Goal: Task Accomplishment & Management: Manage account settings

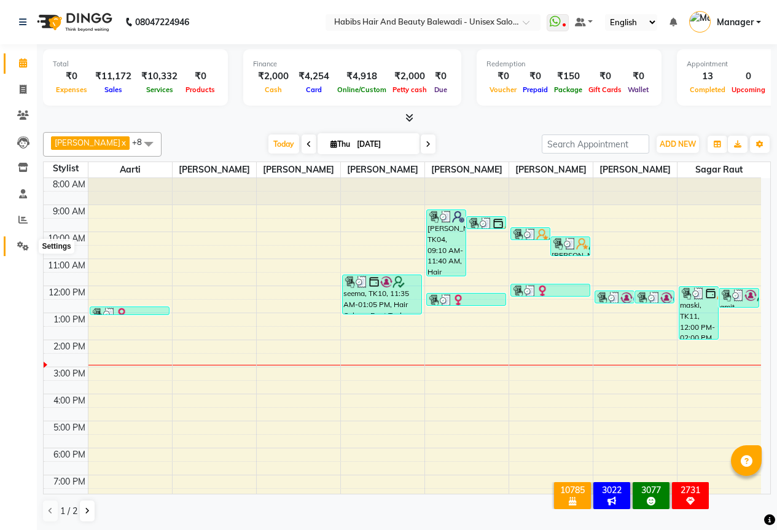
click at [22, 242] on icon at bounding box center [23, 246] width 12 height 9
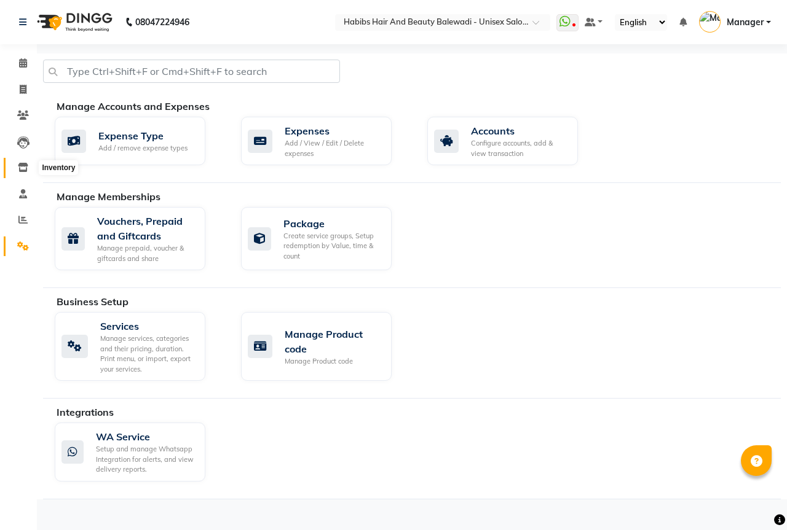
click at [25, 166] on icon at bounding box center [23, 167] width 10 height 9
select select
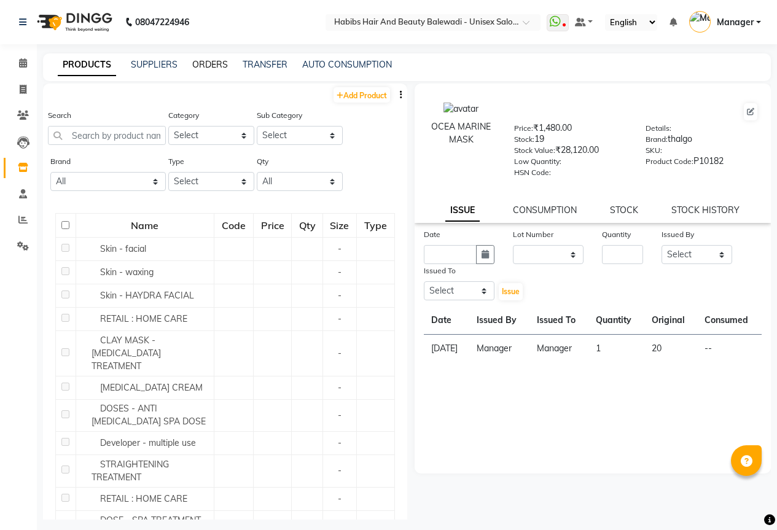
click at [221, 60] on link "ORDERS" at bounding box center [210, 64] width 36 height 11
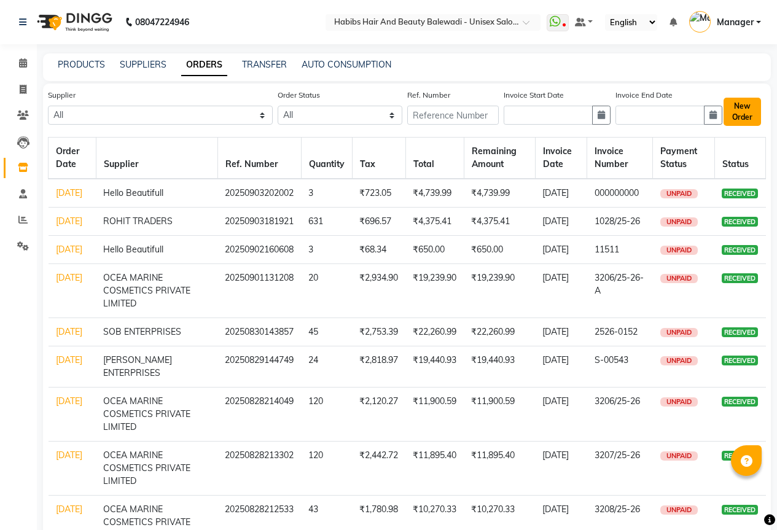
click at [745, 111] on button "New Order" at bounding box center [742, 112] width 37 height 28
select select "true"
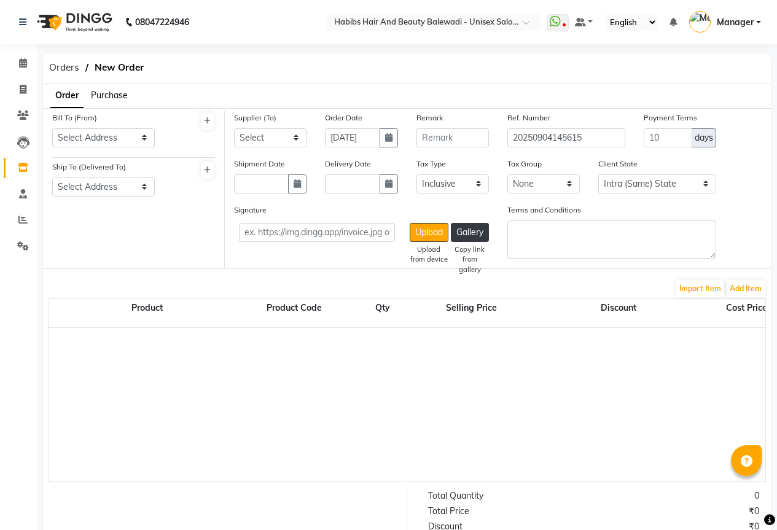
select select "2545"
click at [123, 93] on span "Purchase" at bounding box center [109, 95] width 37 height 11
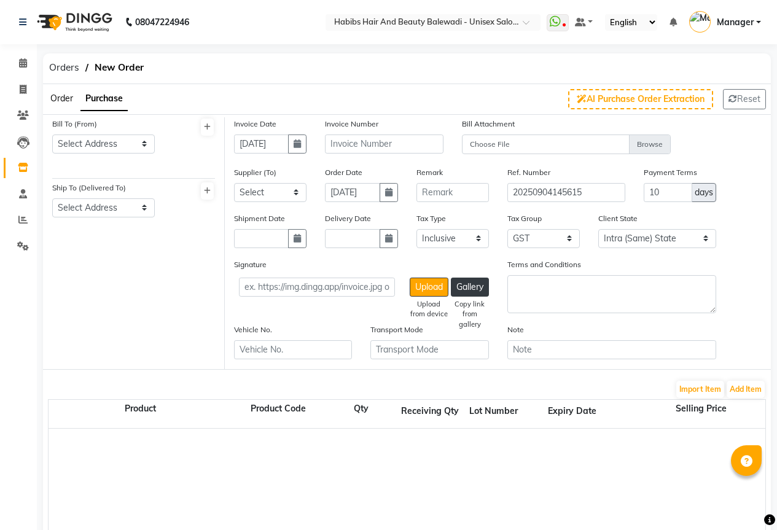
click at [111, 154] on div "Bill To (From) Select Address Balewadi" at bounding box center [103, 140] width 121 height 46
click at [98, 147] on select "Select Address Balewadi" at bounding box center [103, 144] width 103 height 19
select select "864"
click at [52, 135] on select "Select Address Balewadi" at bounding box center [103, 144] width 103 height 19
click at [104, 204] on select "Select Address Balewadi" at bounding box center [103, 208] width 103 height 19
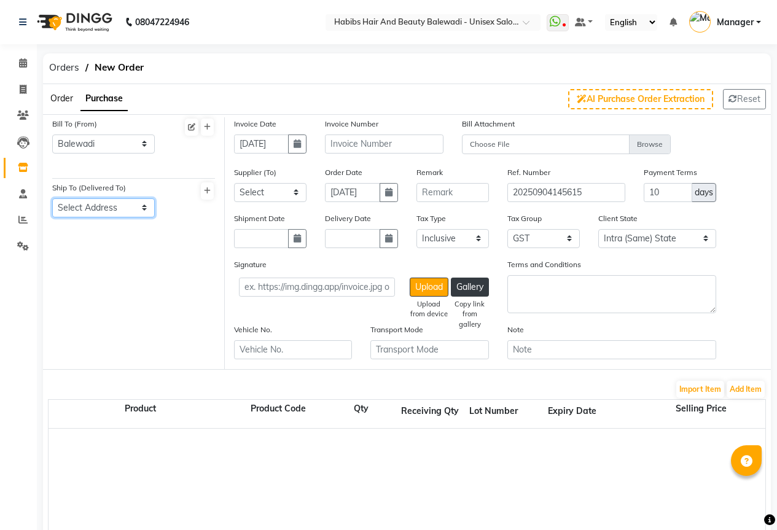
select select "865"
click at [52, 199] on select "Select Address Balewadi" at bounding box center [103, 208] width 103 height 19
click at [292, 144] on button "button" at bounding box center [297, 144] width 18 height 19
select select "9"
select select "2025"
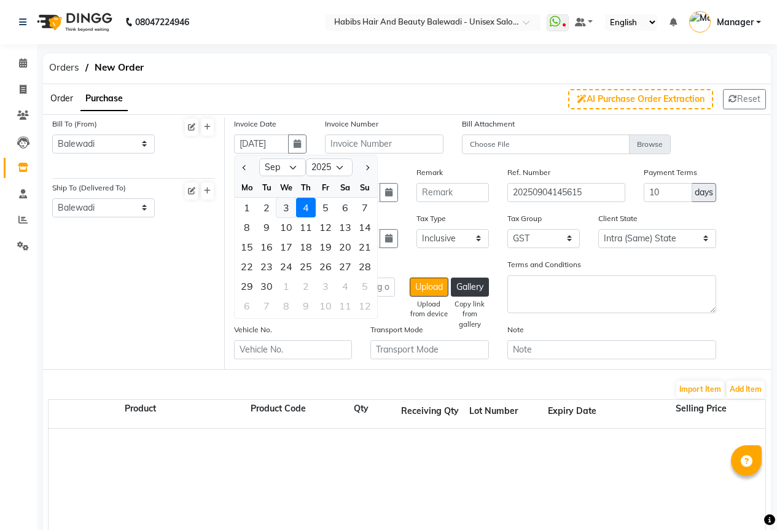
click at [290, 209] on div "3" at bounding box center [287, 208] width 20 height 20
type input "[DATE]"
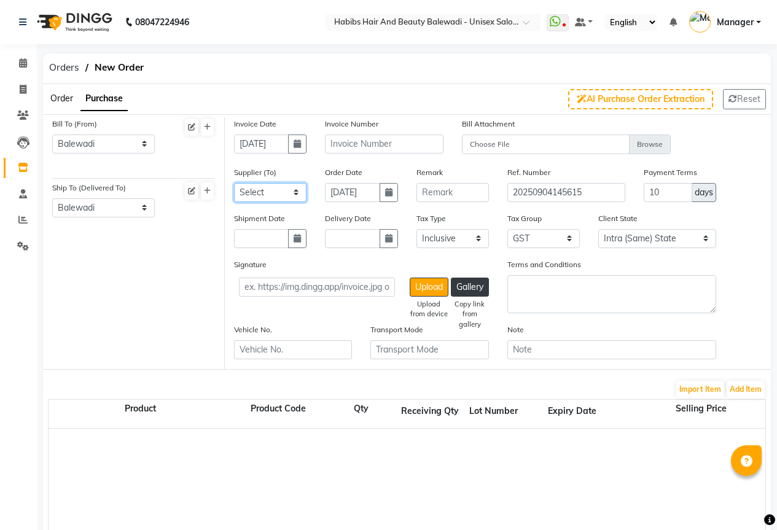
click at [299, 195] on select "Select Hello Beautifull BEERKAY MARKETING - BEERKAY MARKETING ROHIT TRADERS SAM…" at bounding box center [270, 192] width 73 height 19
select select "2314"
click at [234, 183] on select "Select Hello Beautifull BEERKAY MARKETING - BEERKAY MARKETING ROHIT TRADERS SAM…" at bounding box center [270, 192] width 73 height 19
click at [367, 146] on input "text" at bounding box center [384, 144] width 118 height 19
type input "s"
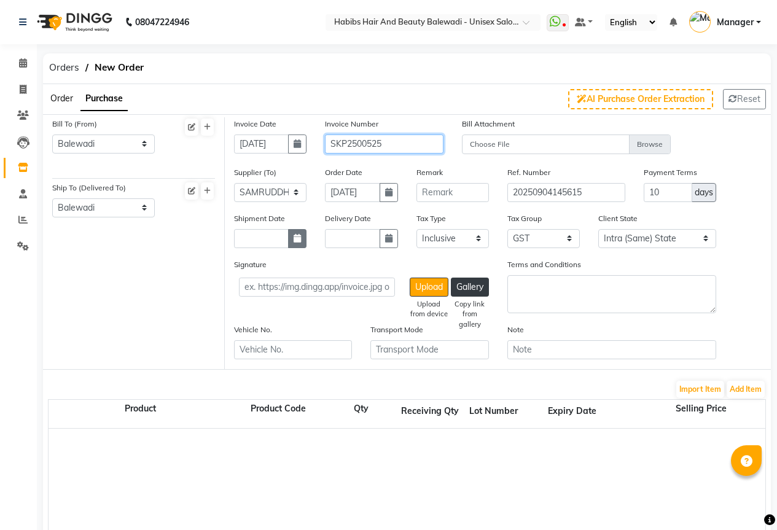
type input "SKP2500525"
click at [304, 242] on button "button" at bounding box center [297, 238] width 18 height 19
select select "9"
select select "2025"
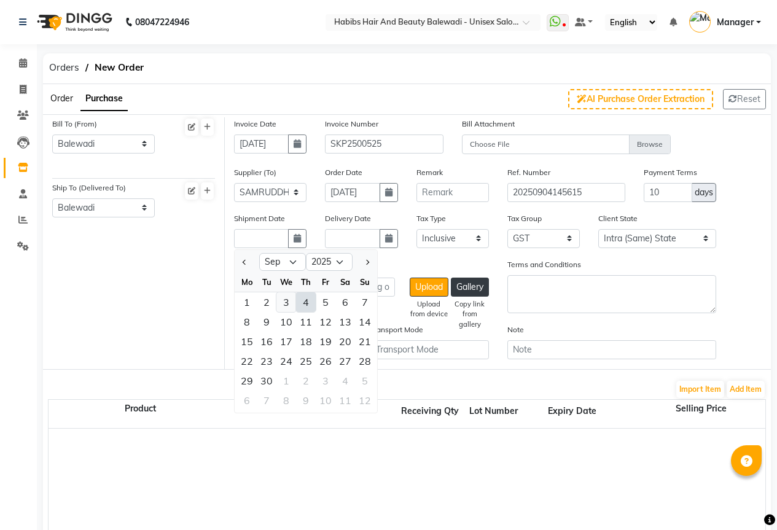
click at [288, 304] on div "3" at bounding box center [287, 303] width 20 height 20
type input "[DATE]"
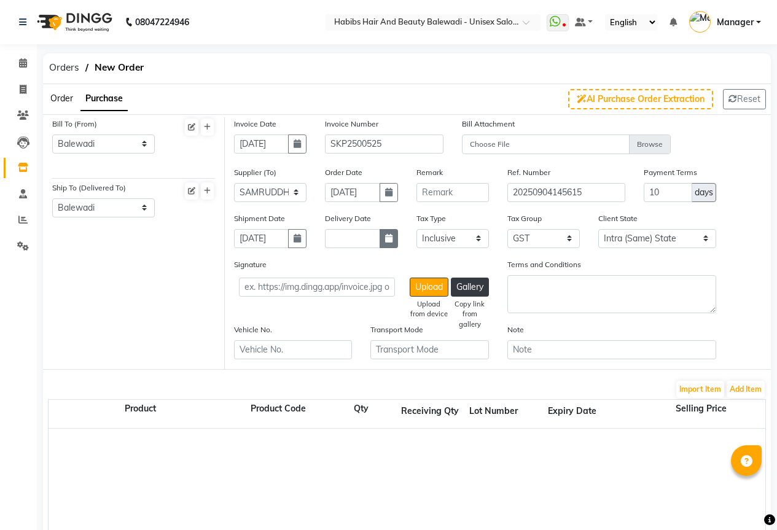
click at [390, 237] on icon "button" at bounding box center [388, 238] width 7 height 9
select select "9"
select select "2025"
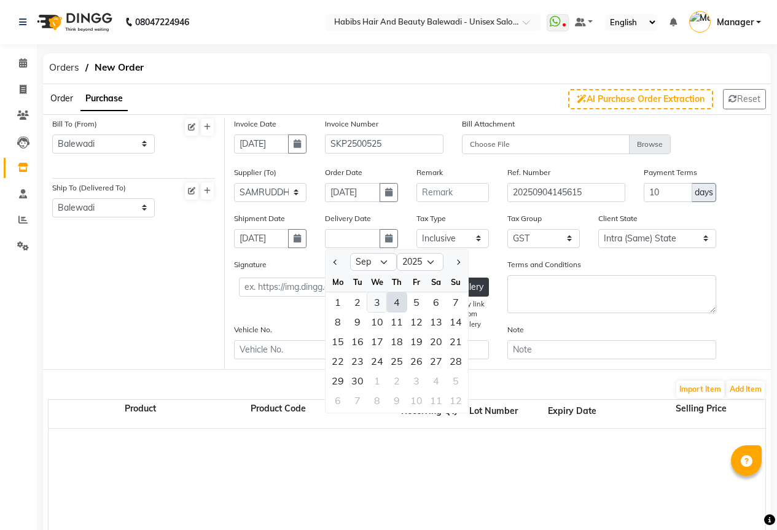
click at [379, 307] on div "3" at bounding box center [378, 303] width 20 height 20
type input "[DATE]"
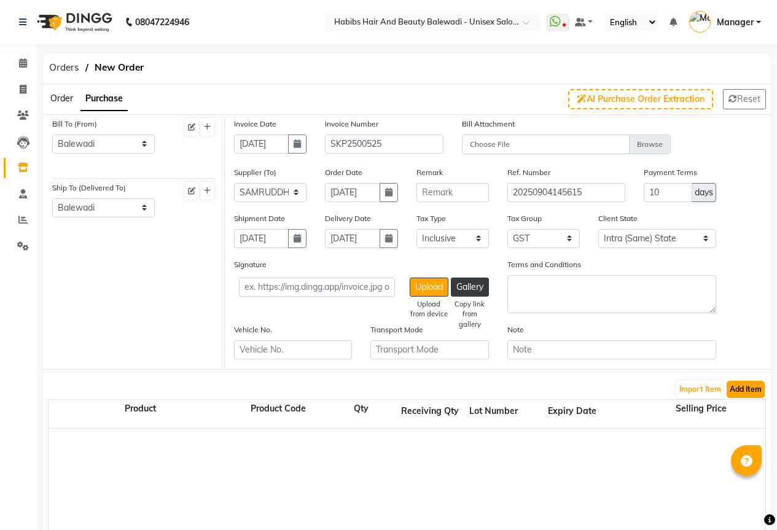
click at [749, 395] on button "Add Item" at bounding box center [746, 389] width 38 height 17
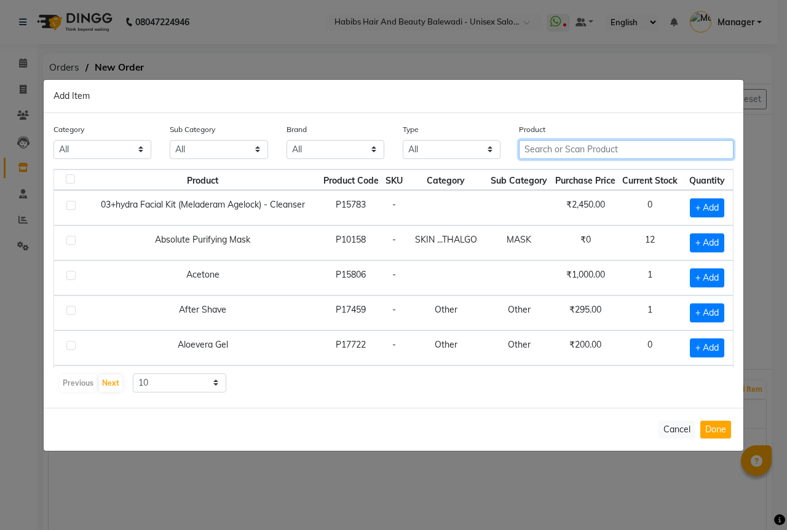
click at [557, 152] on input "text" at bounding box center [626, 149] width 214 height 19
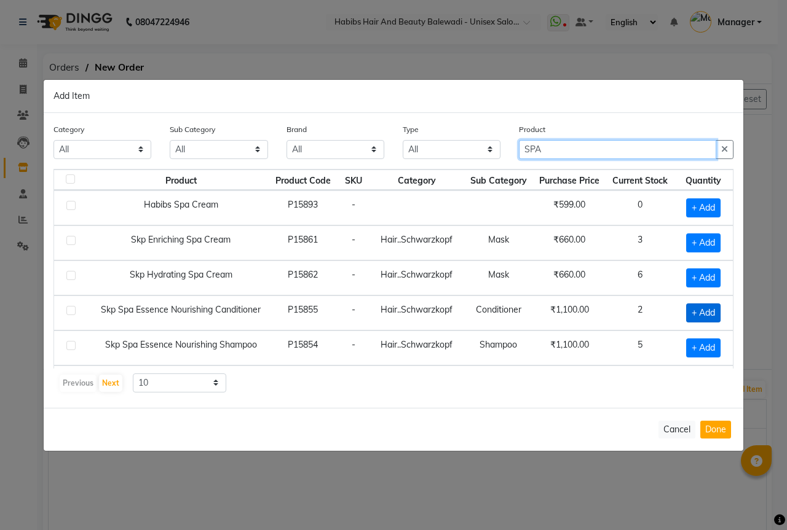
type input "SPA"
click at [697, 310] on span "+ Add" at bounding box center [703, 313] width 34 height 19
checkbox input "true"
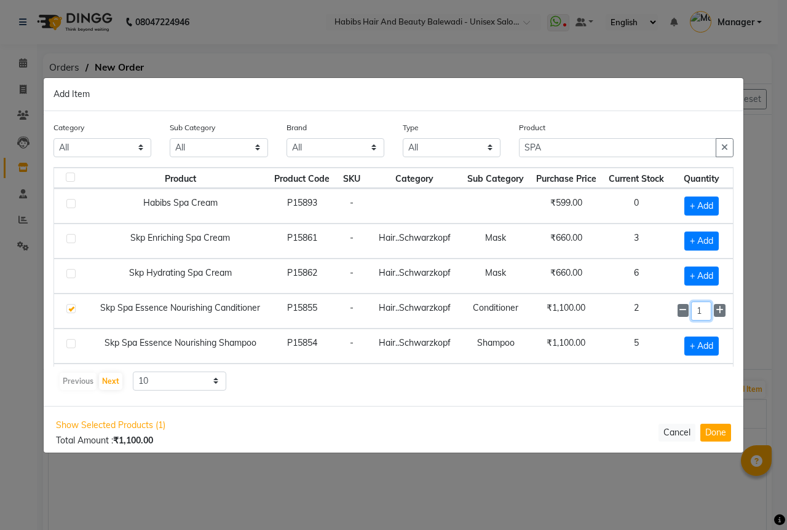
click at [697, 313] on input "1" at bounding box center [701, 311] width 20 height 19
type input "5"
click at [543, 146] on input "SPA" at bounding box center [617, 147] width 197 height 19
type input "S"
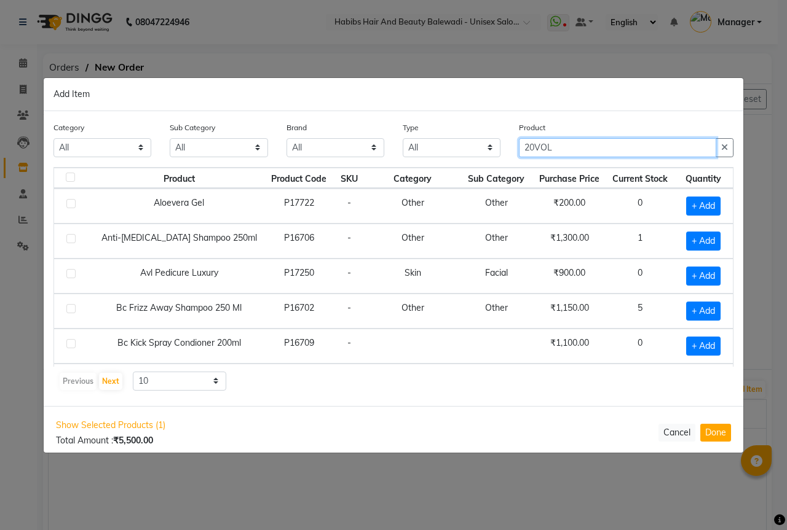
click at [535, 144] on input "20VOL" at bounding box center [617, 147] width 197 height 19
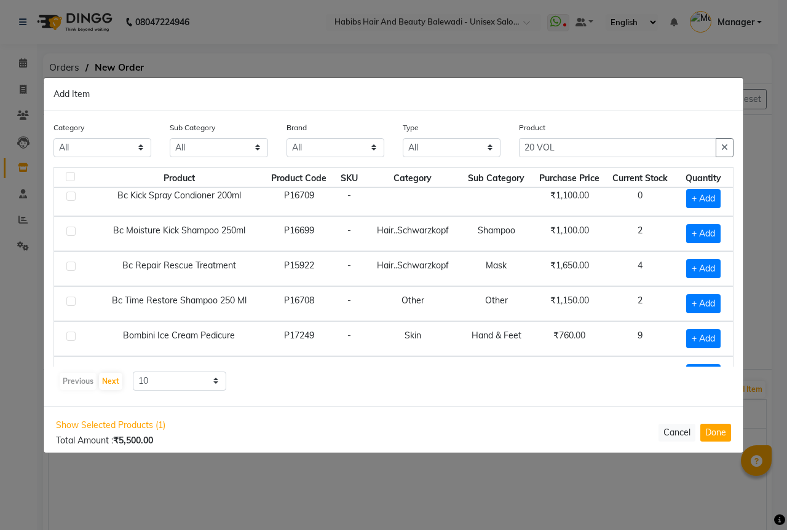
scroll to position [173, 0]
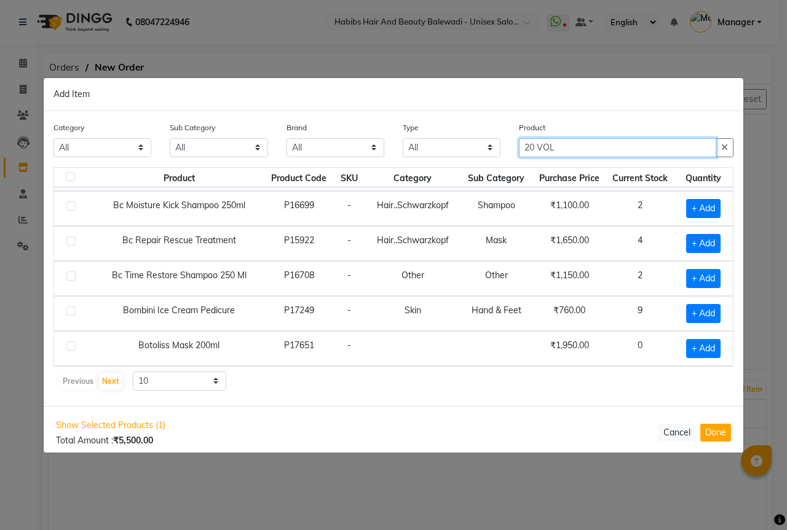
click at [578, 146] on input "20 VOL" at bounding box center [617, 147] width 197 height 19
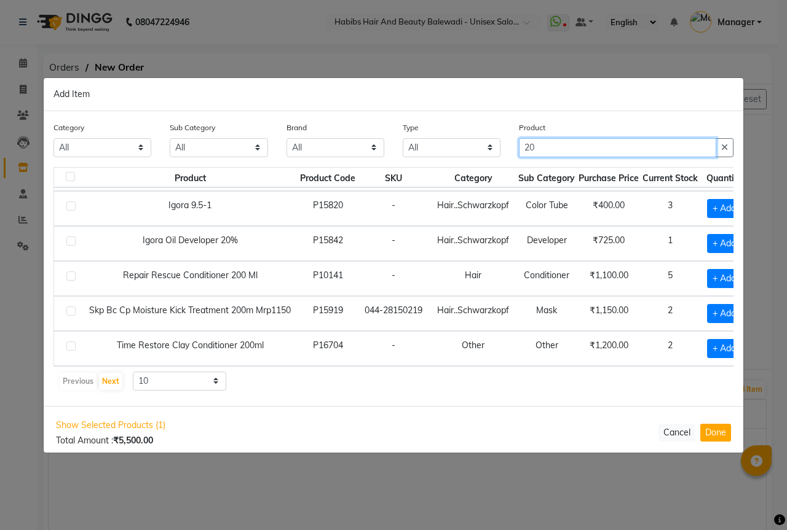
type input "20"
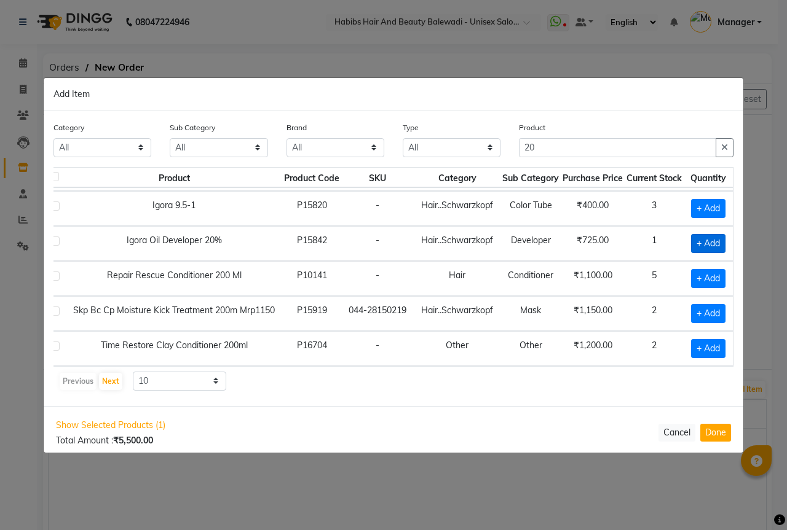
click at [699, 244] on span "+ Add" at bounding box center [708, 243] width 34 height 19
checkbox input "true"
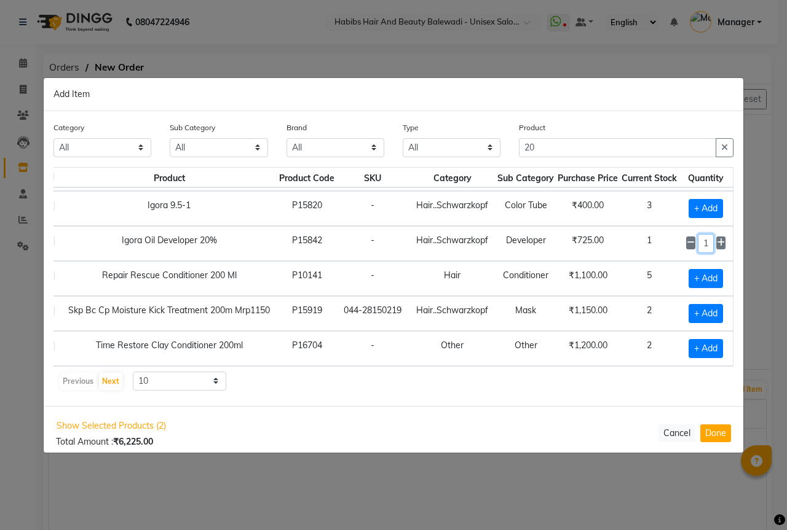
click at [699, 244] on input "1" at bounding box center [706, 243] width 17 height 19
type input "3"
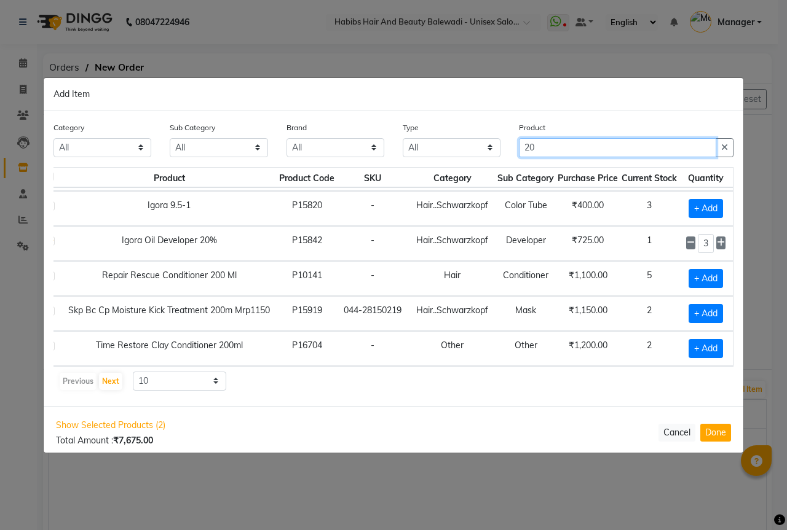
click at [546, 154] on input "20" at bounding box center [617, 147] width 197 height 19
type input "2"
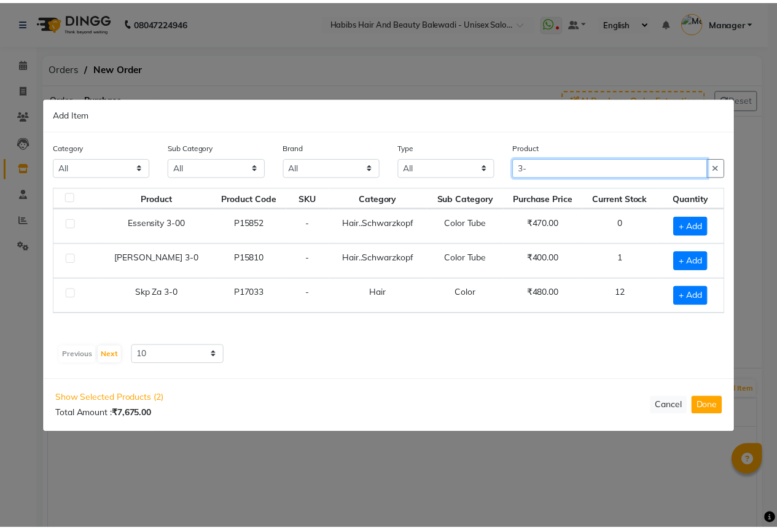
scroll to position [0, 0]
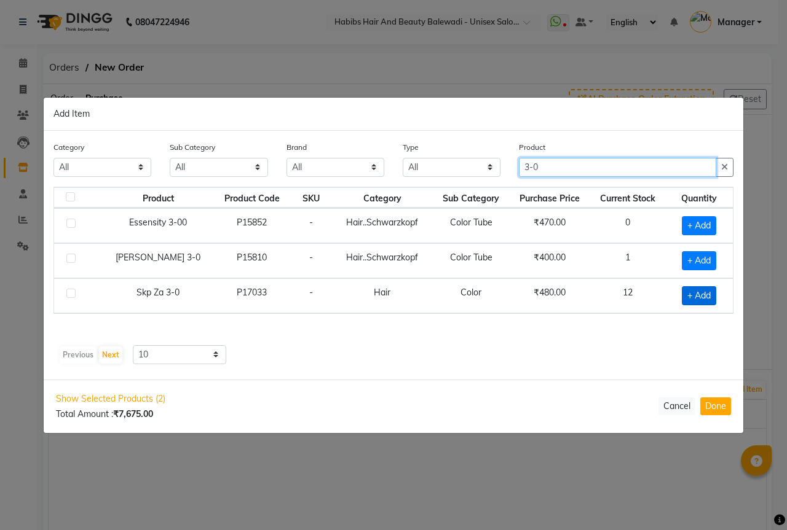
type input "3-0"
click at [696, 294] on span "+ Add" at bounding box center [699, 295] width 34 height 19
checkbox input "true"
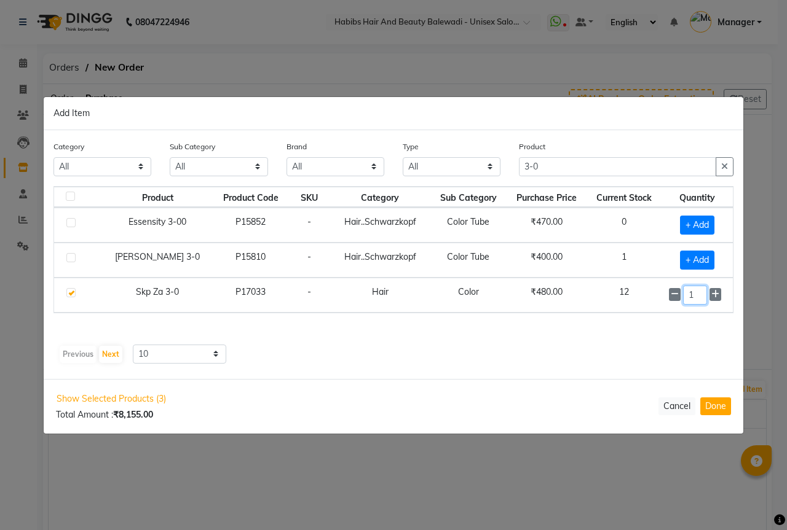
click at [698, 294] on input "1" at bounding box center [694, 295] width 23 height 19
type input "10"
click at [560, 173] on input "3-0" at bounding box center [617, 167] width 197 height 19
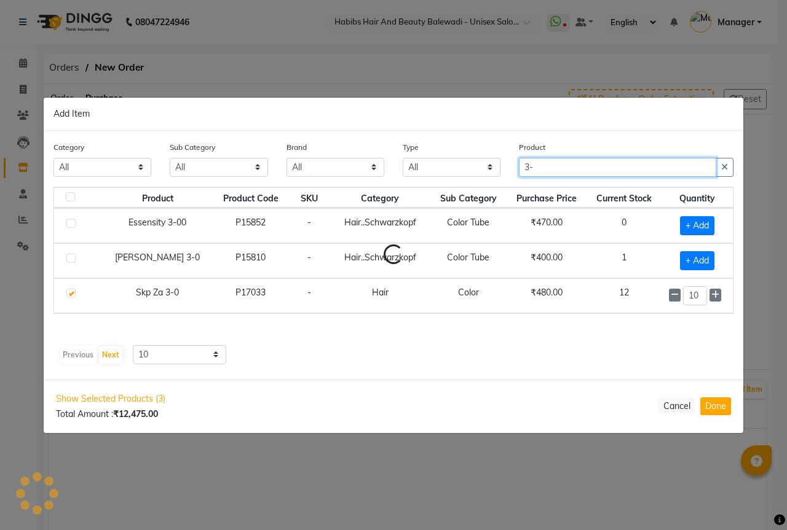
type input "3"
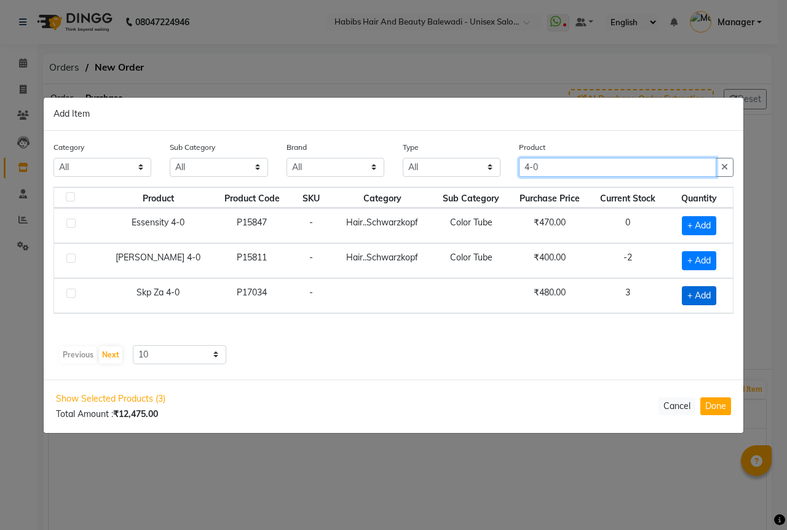
type input "4-0"
click at [701, 301] on span "+ Add" at bounding box center [699, 295] width 34 height 19
checkbox input "true"
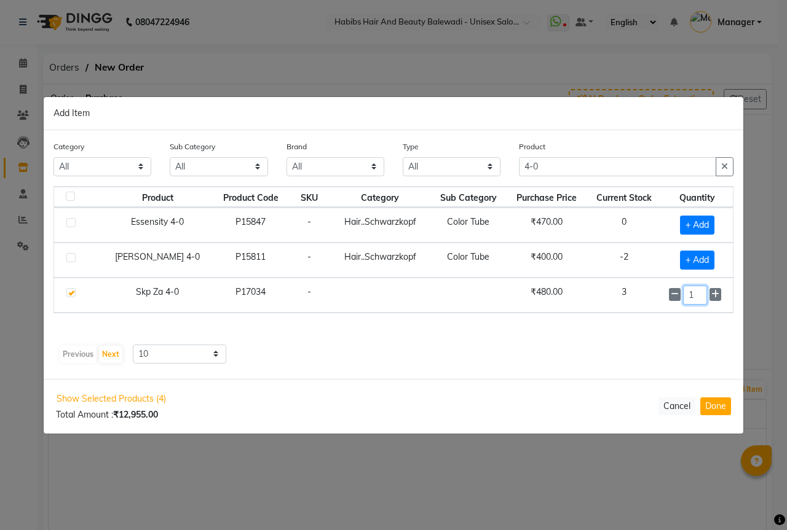
click at [701, 301] on input "1" at bounding box center [694, 295] width 23 height 19
type input "10"
click at [562, 167] on input "4-0" at bounding box center [617, 167] width 197 height 19
type input "4"
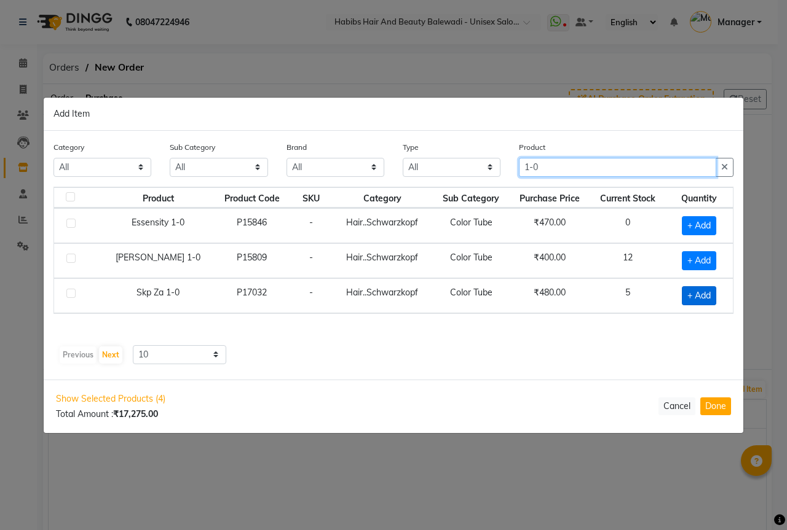
type input "1-0"
click at [699, 301] on span "+ Add" at bounding box center [699, 295] width 34 height 19
checkbox input "true"
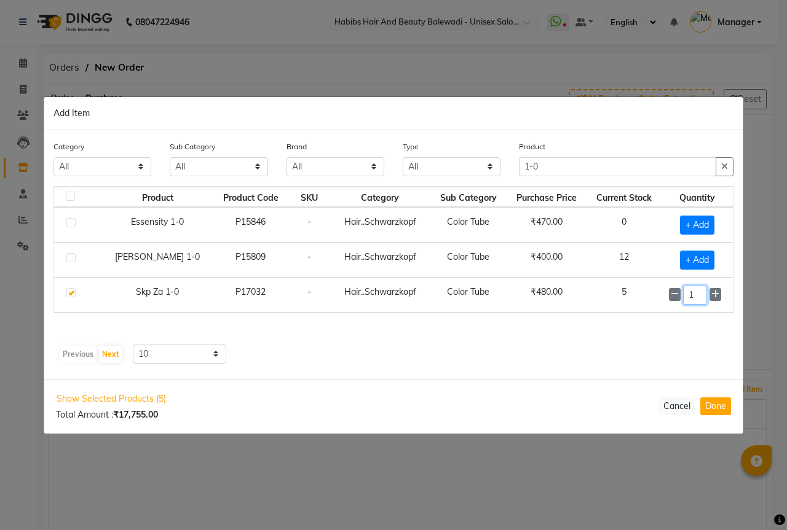
click at [700, 301] on input "1" at bounding box center [694, 295] width 23 height 19
type input "10"
click at [557, 165] on input "1-0" at bounding box center [617, 167] width 197 height 19
type input "1"
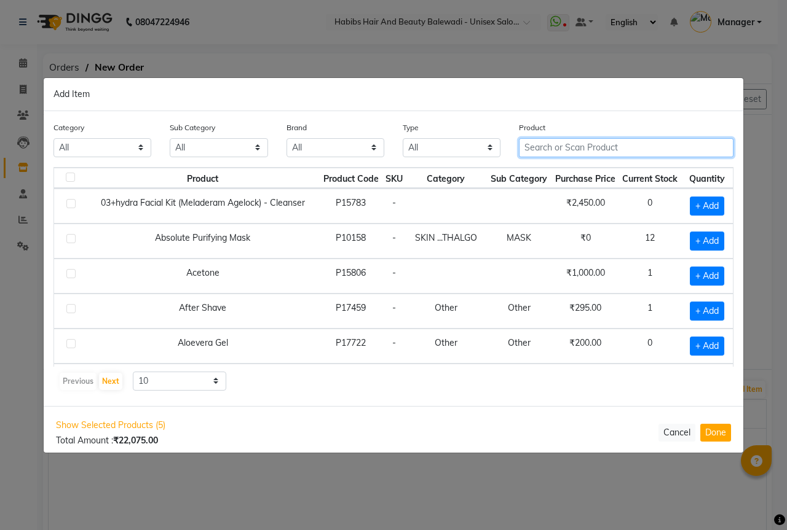
click at [568, 149] on input "text" at bounding box center [626, 147] width 214 height 19
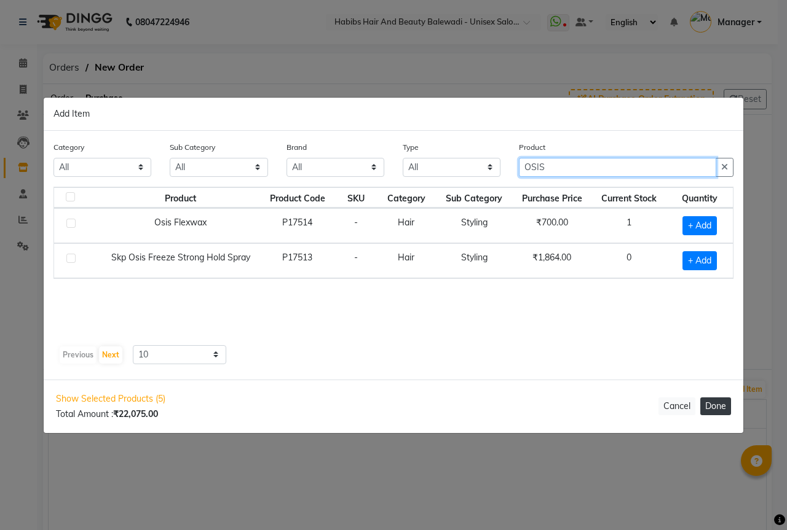
type input "OSIS"
click at [721, 411] on button "Done" at bounding box center [715, 407] width 31 height 18
select select "2545"
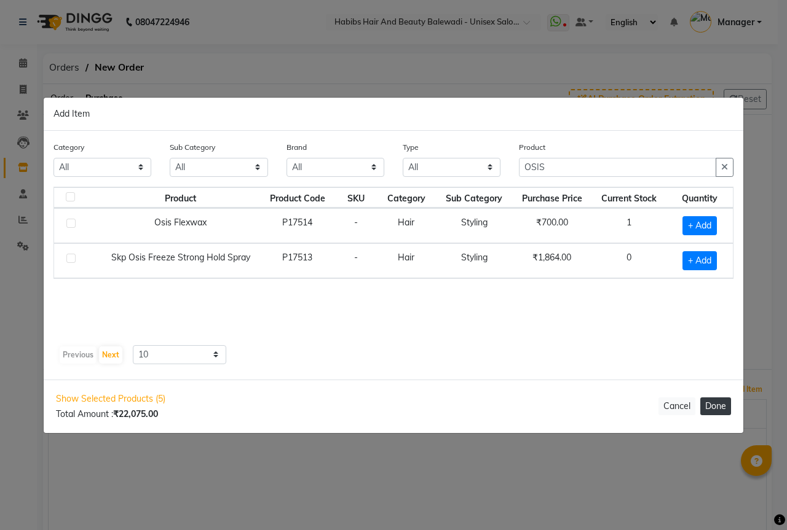
select select "2545"
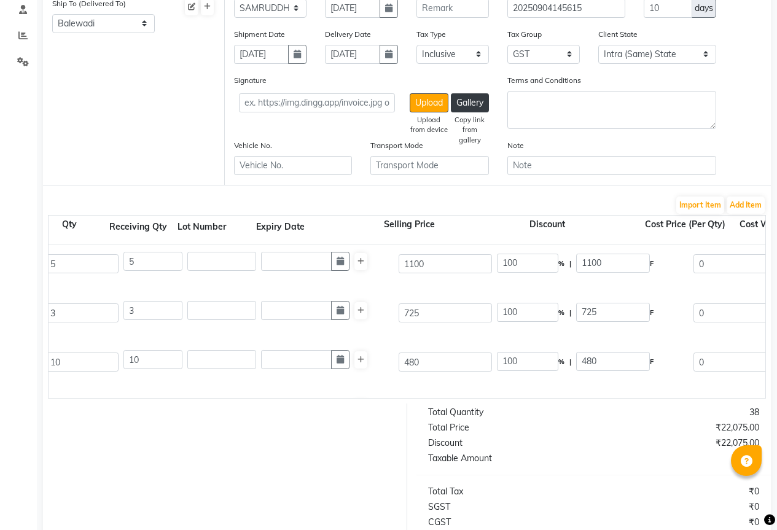
scroll to position [0, 360]
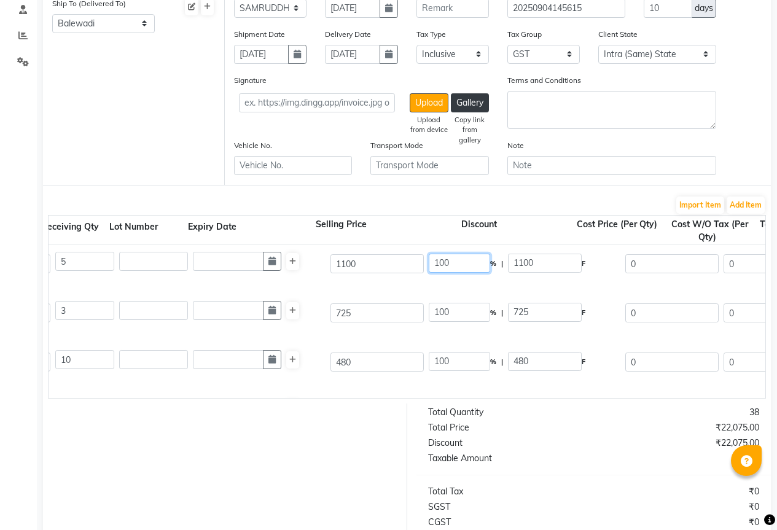
click at [451, 262] on input "100" at bounding box center [459, 263] width 61 height 19
type input "1"
type input "23"
type input "253"
type input "847"
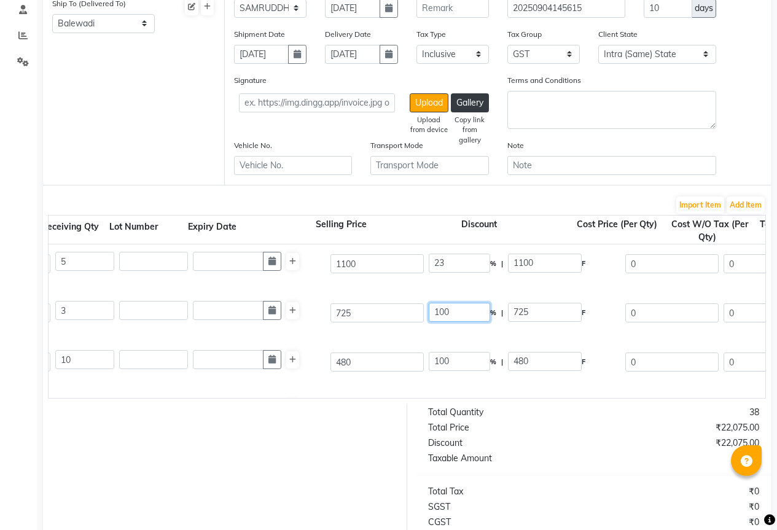
type input "717.8"
type input "3589"
type input "646.02"
type input "4235.02"
click at [474, 316] on input "100" at bounding box center [459, 312] width 61 height 19
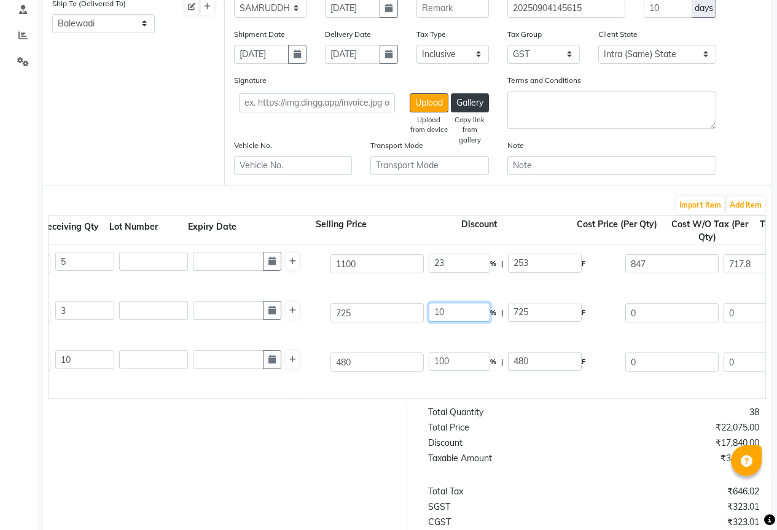
type input "1"
type input "23"
type input "166.75"
type input "558.25"
type input "473.09"
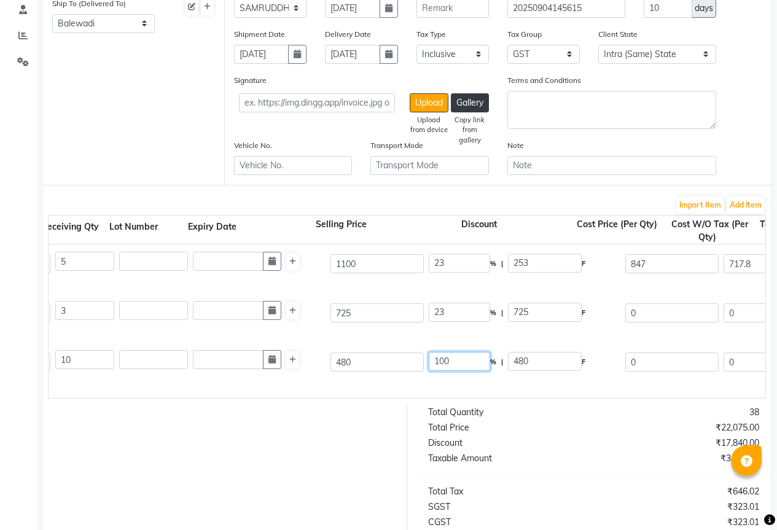
type input "1419.27"
type input "255.47"
type input "1674.74"
click at [473, 368] on input "100" at bounding box center [459, 361] width 61 height 19
type input "1"
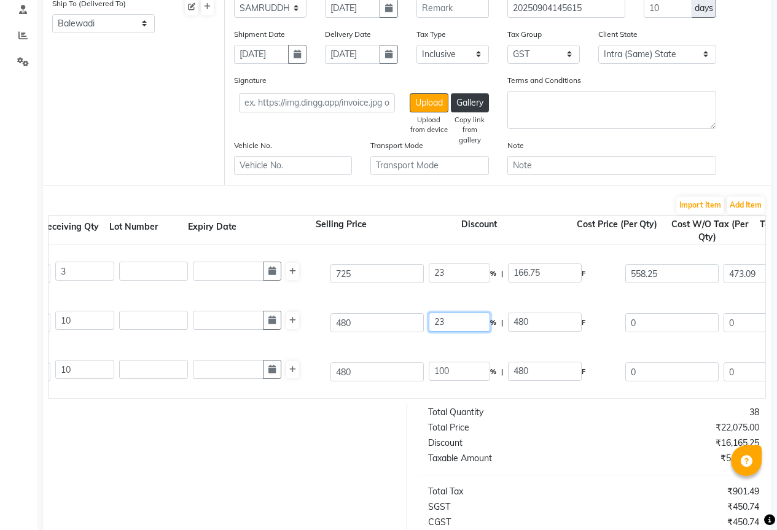
scroll to position [105, 0]
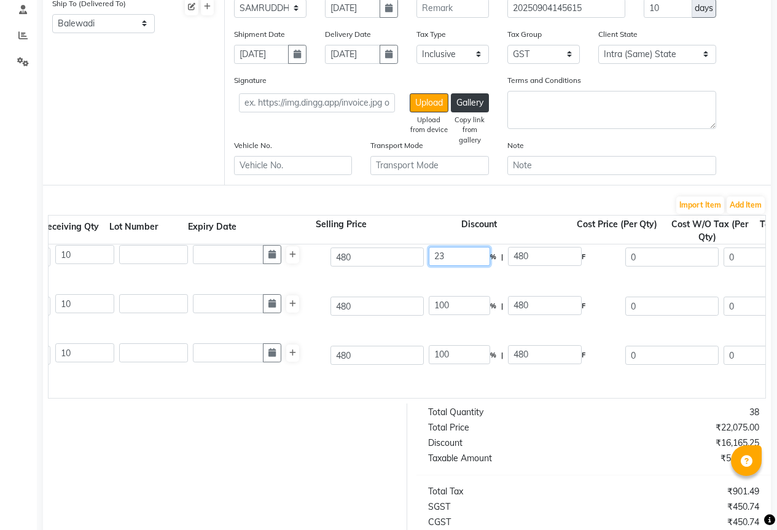
type input "23"
type input "110.4"
type input "369.6"
type input "313.22"
type input "3132.2"
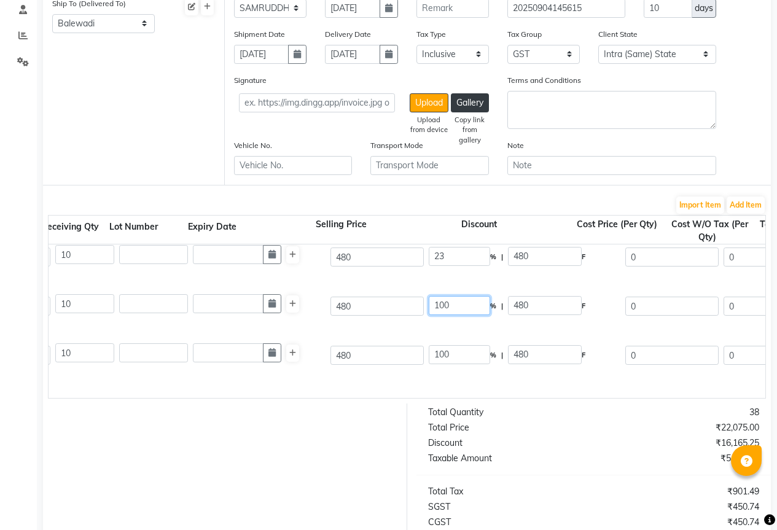
type input "563.8"
type input "3696"
click at [460, 309] on input "100" at bounding box center [459, 305] width 61 height 19
type input "1"
type input "23"
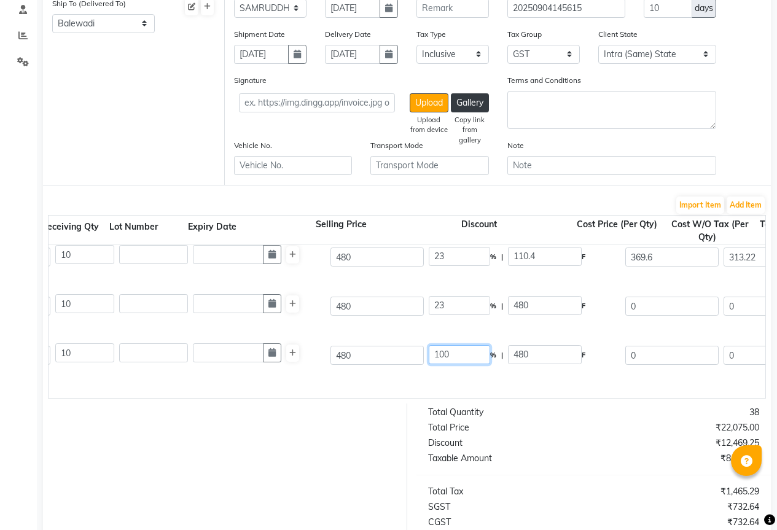
type input "110.4"
type input "369.6"
type input "313.22"
type input "3132.2"
type input "563.8"
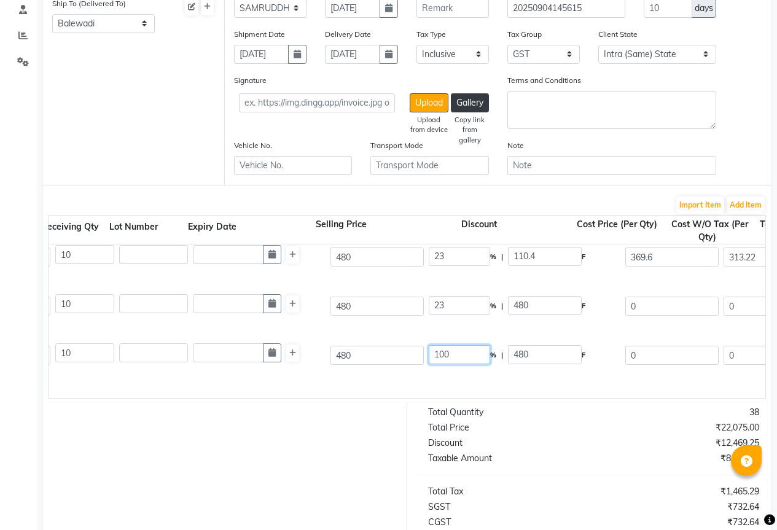
type input "3696"
click at [460, 355] on input "100" at bounding box center [459, 354] width 61 height 19
type input "1"
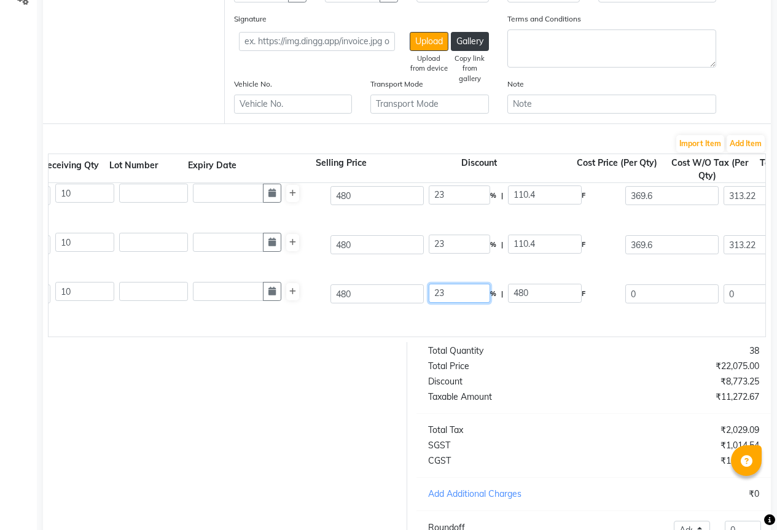
scroll to position [364, 0]
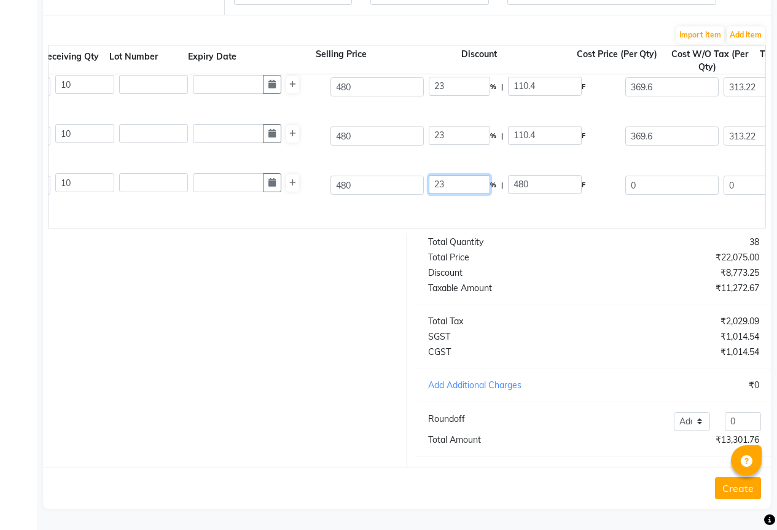
type input "23"
type input "110.4"
type input "369.6"
type input "313.22"
type input "3132.2"
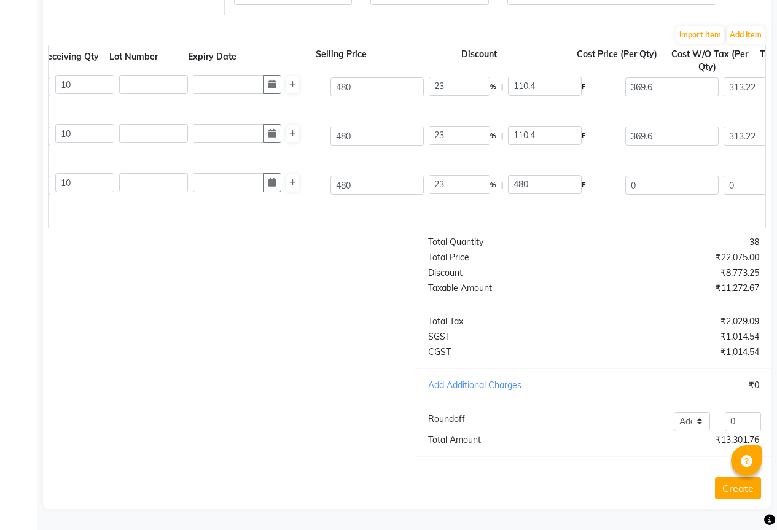
type input "563.8"
type input "3696"
click at [600, 441] on div "₹13,301.76" at bounding box center [681, 440] width 175 height 13
click at [733, 489] on button "Create" at bounding box center [738, 489] width 46 height 22
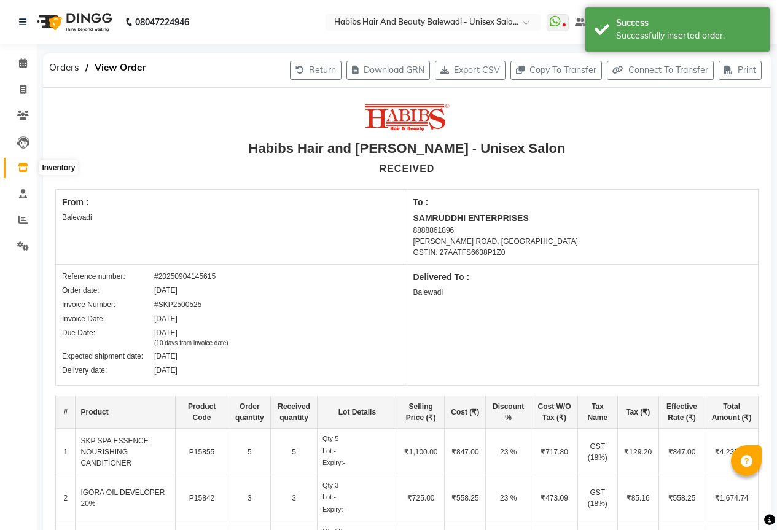
click at [23, 170] on icon at bounding box center [23, 167] width 10 height 9
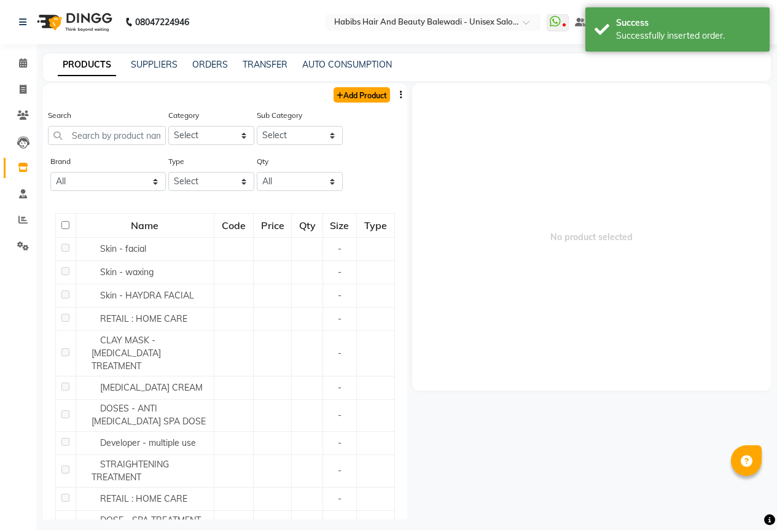
click at [370, 95] on link "Add Product" at bounding box center [362, 94] width 57 height 15
select select "true"
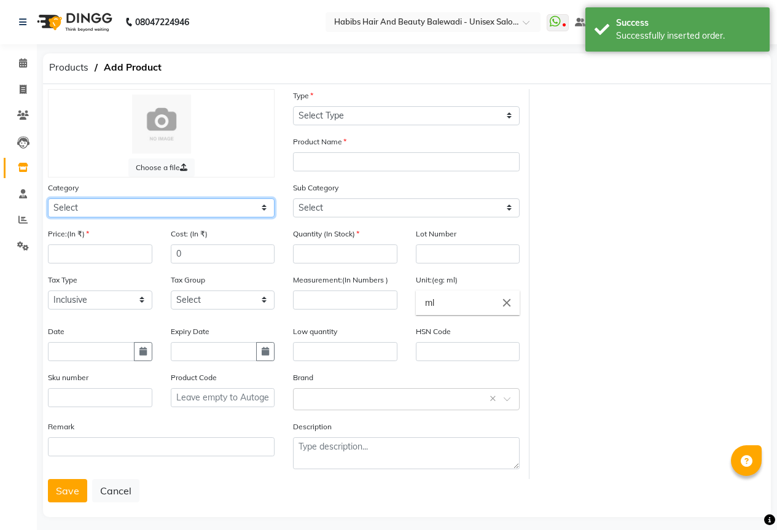
click at [98, 211] on select "Select Hair Skin Makeup Personal Care Appliances Beard Waxing Disposable Thread…" at bounding box center [161, 208] width 227 height 19
click at [48, 199] on select "Select Hair Skin Makeup Personal Care Appliances Beard Waxing Disposable Thread…" at bounding box center [161, 208] width 227 height 19
click at [95, 207] on select "Select Hair Skin Makeup Personal Care Appliances Beard Waxing Disposable Thread…" at bounding box center [161, 208] width 227 height 19
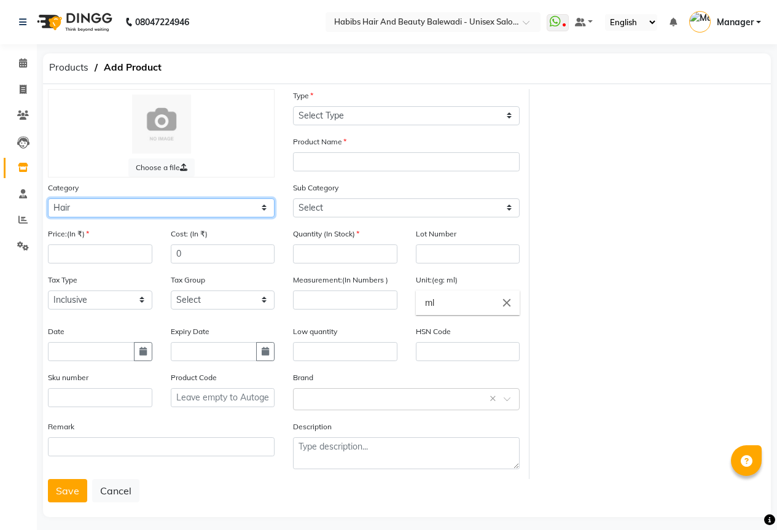
select select "1436702750"
click at [48, 199] on select "Select Hair Skin Makeup Personal Care Appliances Beard Waxing Disposable Thread…" at bounding box center [161, 208] width 227 height 19
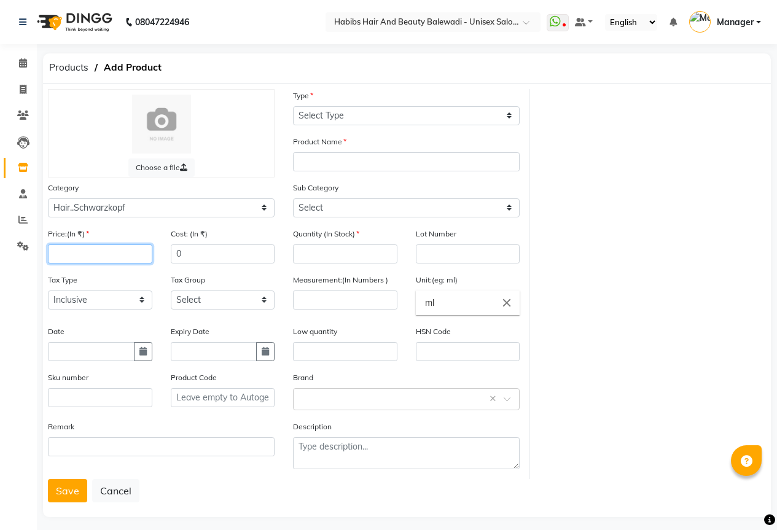
click at [84, 252] on input "number" at bounding box center [100, 254] width 104 height 19
type input "884"
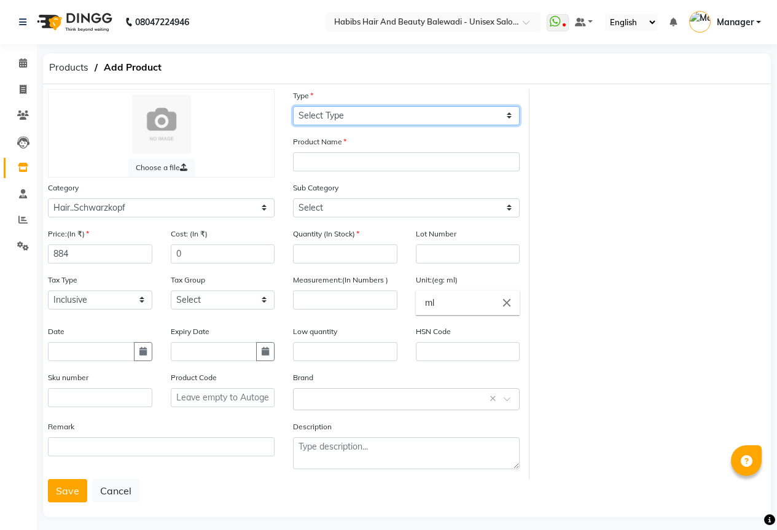
drag, startPoint x: 369, startPoint y: 114, endPoint x: 376, endPoint y: 125, distance: 13.0
click at [369, 114] on select "Select Type Both Retail Consumable" at bounding box center [406, 115] width 227 height 19
select select "C"
click at [293, 106] on select "Select Type Both Retail Consumable" at bounding box center [406, 115] width 227 height 19
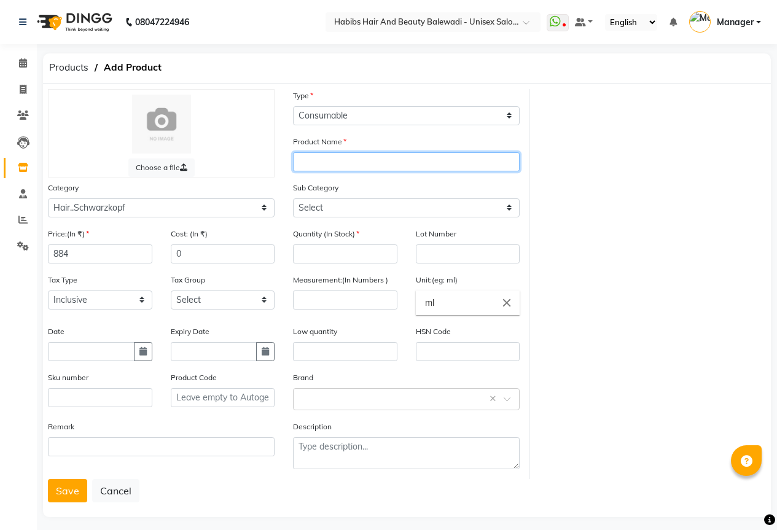
click at [316, 164] on input "text" at bounding box center [406, 161] width 227 height 19
type input "SKP OSIS GRIP 200M"
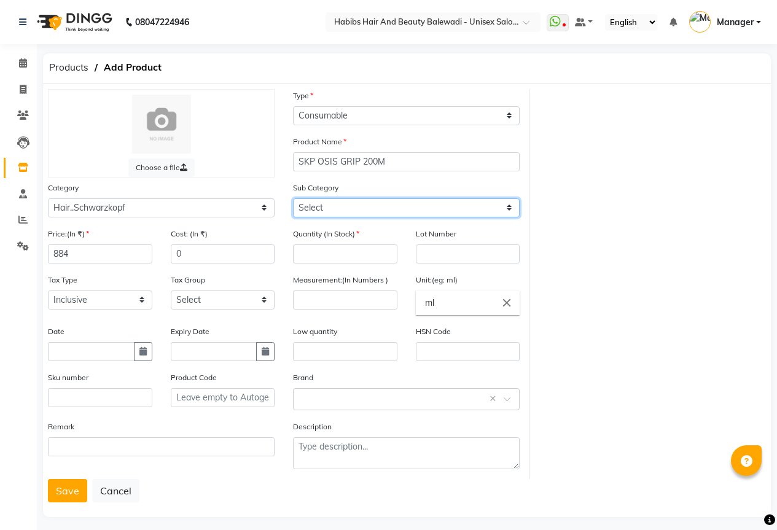
click at [331, 213] on select "Select Shampoo Conditioner Mask BLONDER Developer PUMP Color Tube COLOR HAIR SP…" at bounding box center [406, 208] width 227 height 19
select select "14367027509"
click at [293, 199] on select "Select Shampoo Conditioner Mask BLONDER Developer PUMP Color Tube COLOR HAIR SP…" at bounding box center [406, 208] width 227 height 19
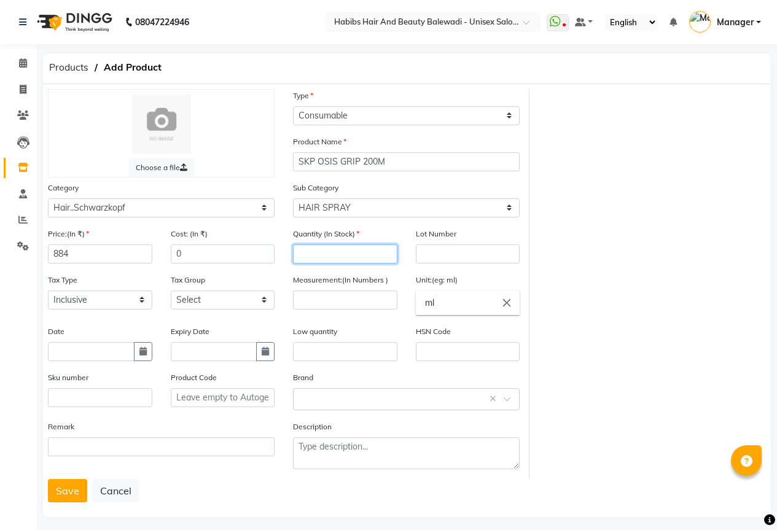
click at [350, 252] on input "number" at bounding box center [345, 254] width 104 height 19
type input "1"
click at [349, 299] on input "number" at bounding box center [345, 300] width 104 height 19
type input "200"
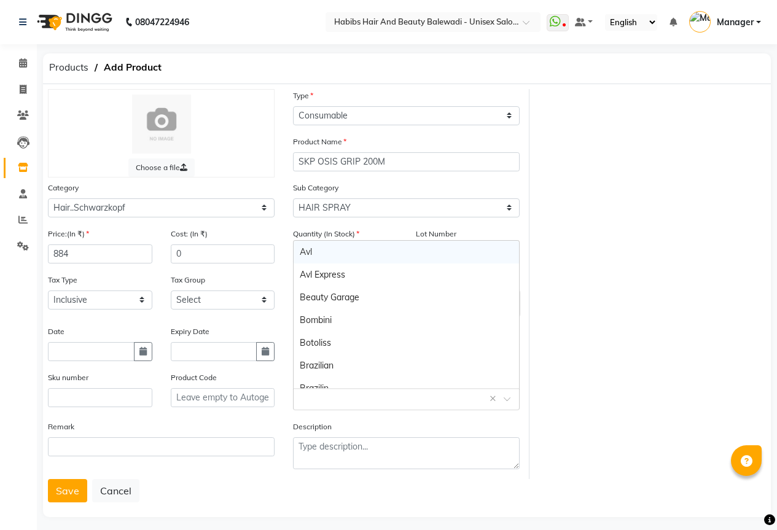
click at [336, 406] on div "Select brand or add custom brand ×" at bounding box center [406, 399] width 227 height 22
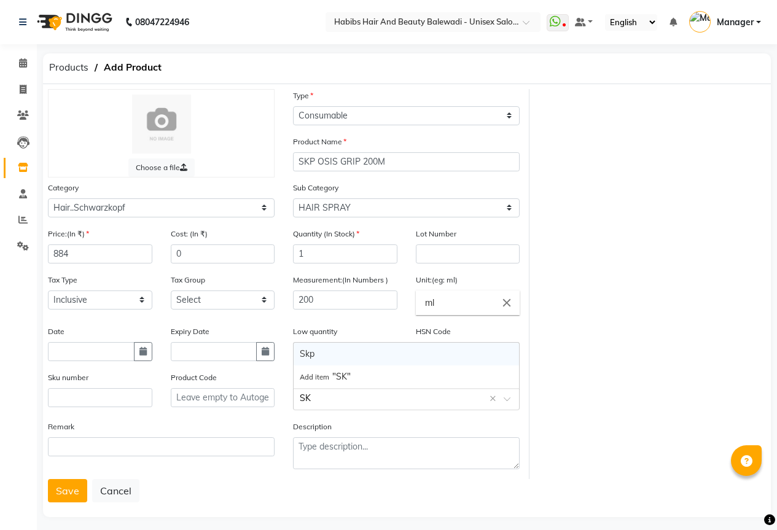
type input "SKP"
click at [337, 383] on div "Skp" at bounding box center [407, 377] width 226 height 23
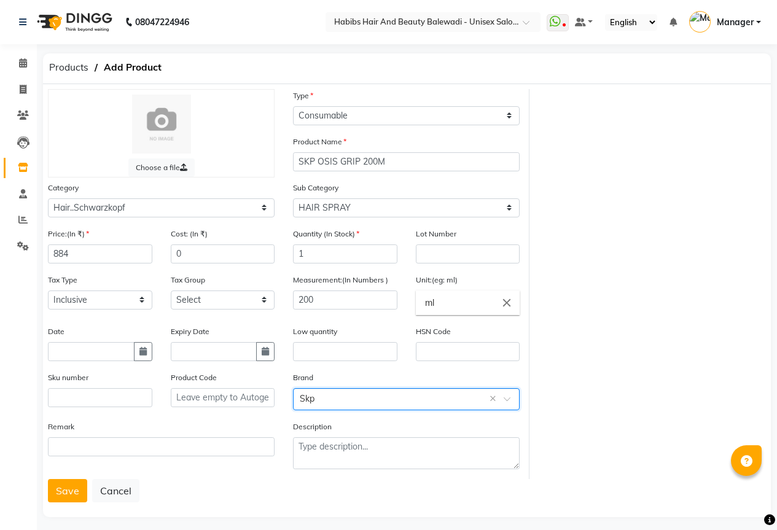
click at [327, 399] on input "text" at bounding box center [394, 398] width 189 height 13
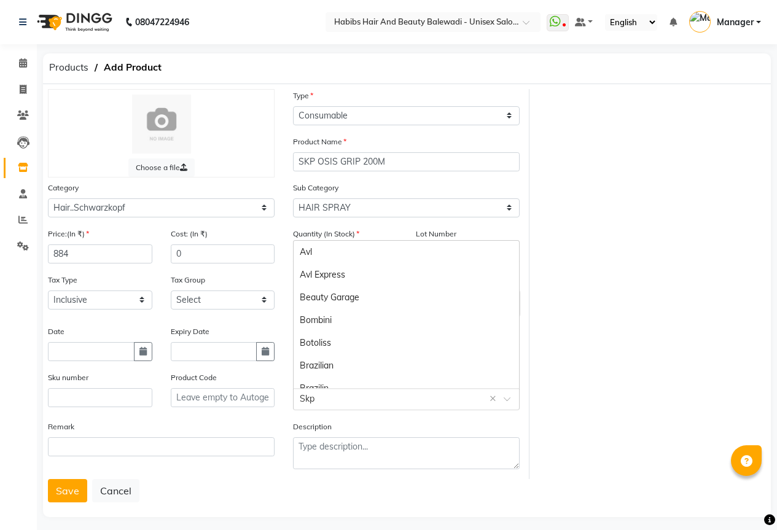
scroll to position [557, 0]
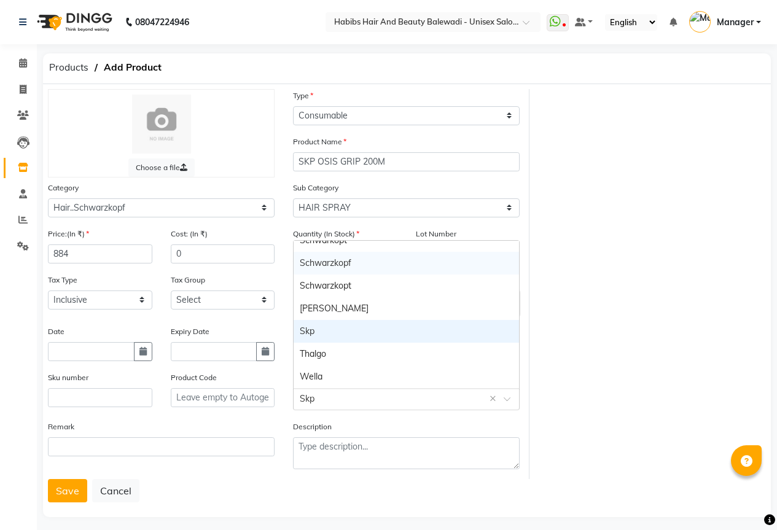
click at [328, 266] on div "Schwarzkopf" at bounding box center [407, 263] width 226 height 23
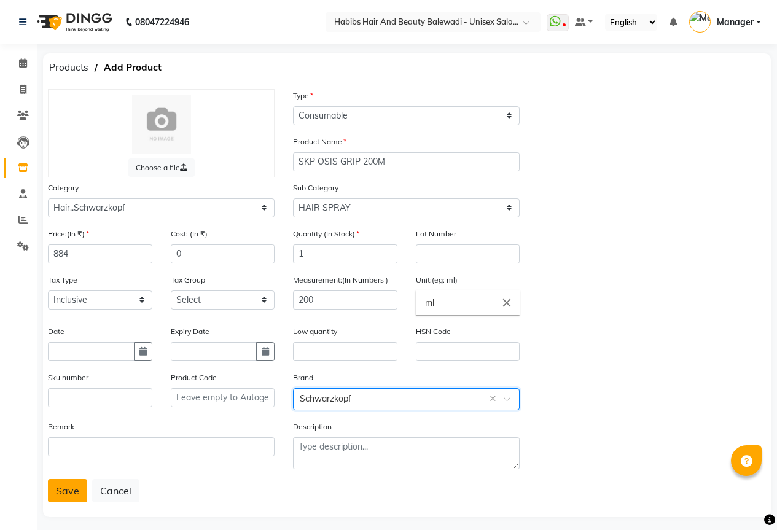
click at [62, 492] on button "Save" at bounding box center [67, 490] width 39 height 23
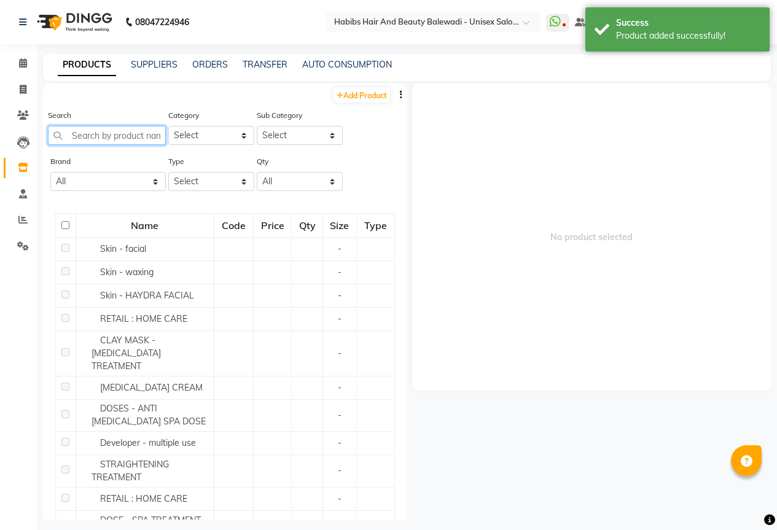
click at [87, 140] on input "text" at bounding box center [107, 135] width 118 height 19
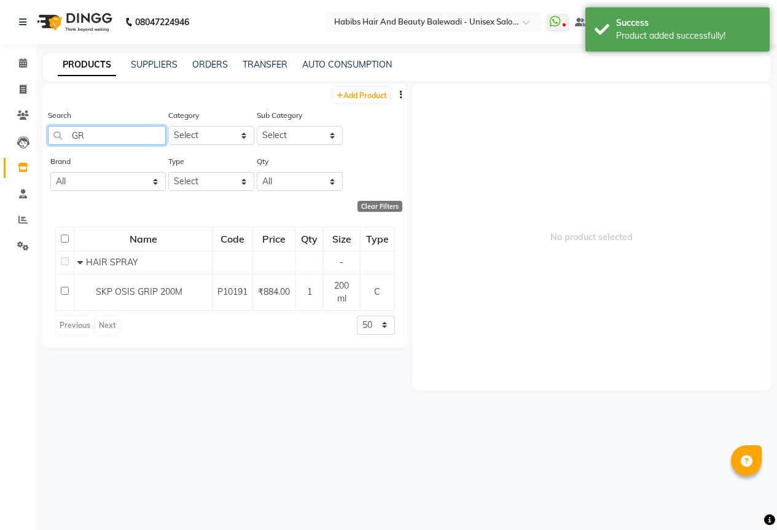
type input "G"
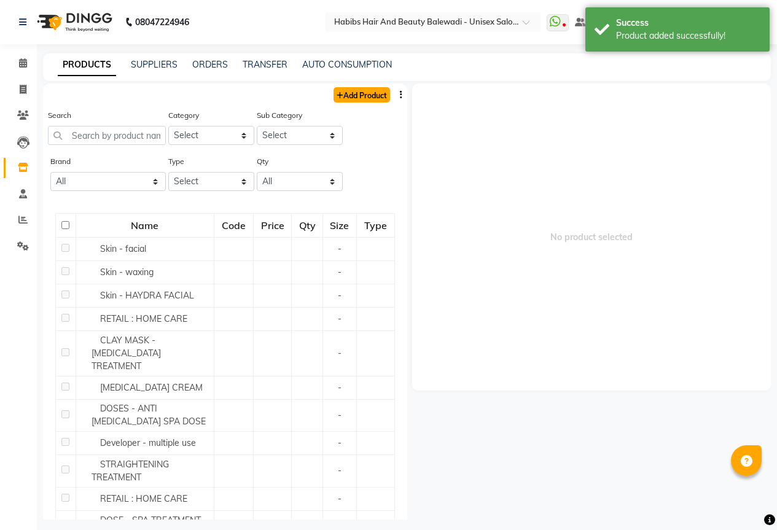
click at [358, 99] on link "Add Product" at bounding box center [362, 94] width 57 height 15
select select "true"
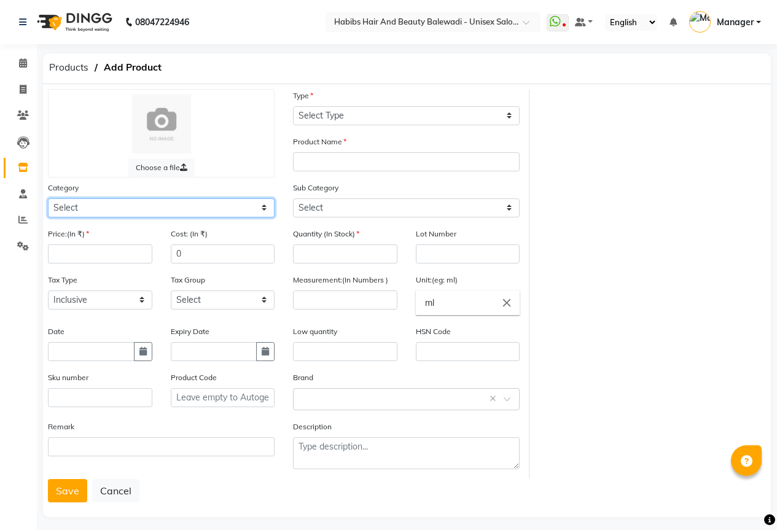
click at [79, 211] on select "Select Hair Skin Makeup Personal Care Appliances Beard Waxing Disposable Thread…" at bounding box center [161, 208] width 227 height 19
select select "1436702750"
click at [48, 199] on select "Select Hair Skin Makeup Personal Care Appliances Beard Waxing Disposable Thread…" at bounding box center [161, 208] width 227 height 19
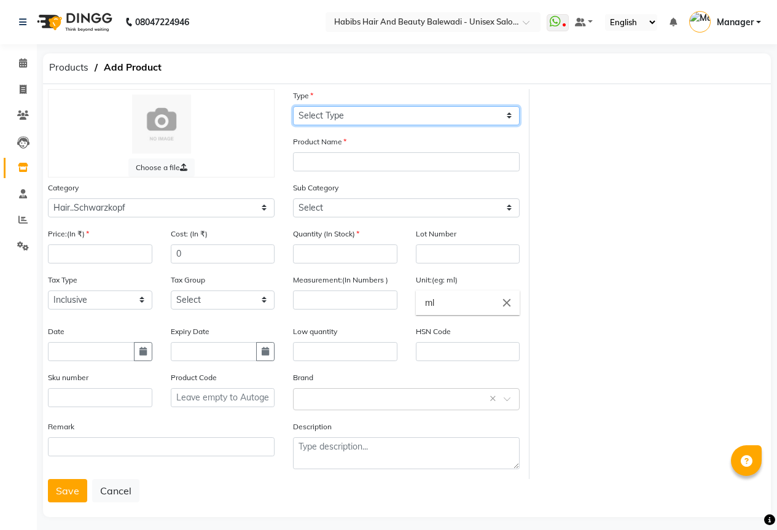
click at [364, 115] on select "Select Type Both Retail Consumable" at bounding box center [406, 115] width 227 height 19
select select "C"
click at [293, 106] on select "Select Type Both Retail Consumable" at bounding box center [406, 115] width 227 height 19
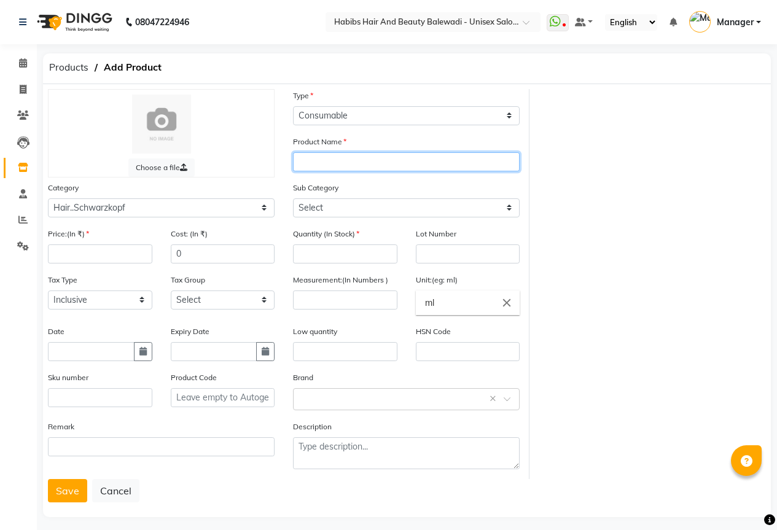
click at [306, 163] on input "text" at bounding box center [406, 161] width 227 height 19
type input "SKP SLABLE THE STRONG HAIR SPRAY 300 M"
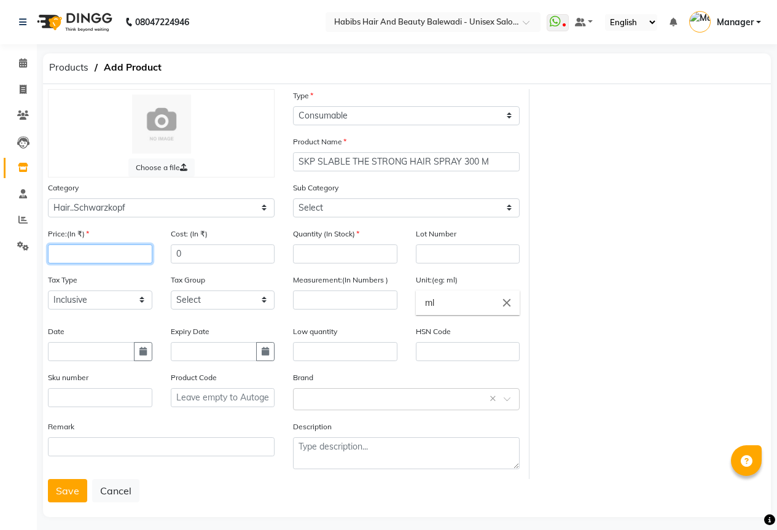
click at [78, 257] on input "number" at bounding box center [100, 254] width 104 height 19
type input "720"
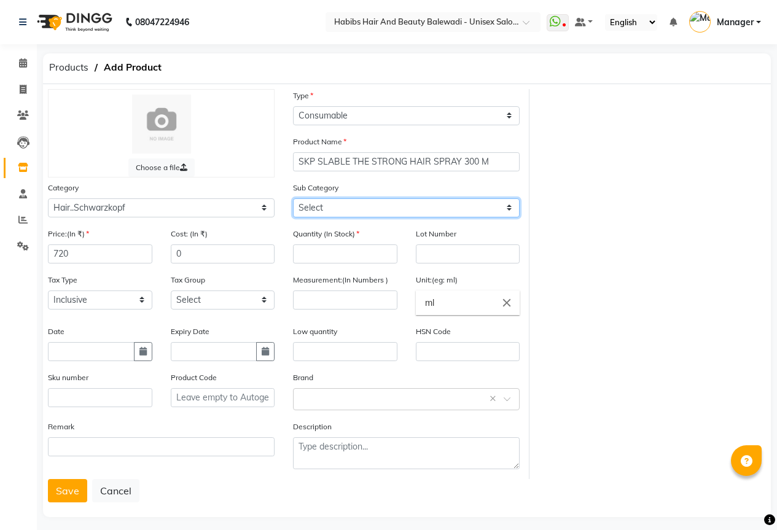
click at [337, 211] on select "Select Shampoo Conditioner Mask BLONDER Developer PUMP Color Tube COLOR HAIR SP…" at bounding box center [406, 208] width 227 height 19
select select "14367027509"
click at [293, 199] on select "Select Shampoo Conditioner Mask BLONDER Developer PUMP Color Tube COLOR HAIR SP…" at bounding box center [406, 208] width 227 height 19
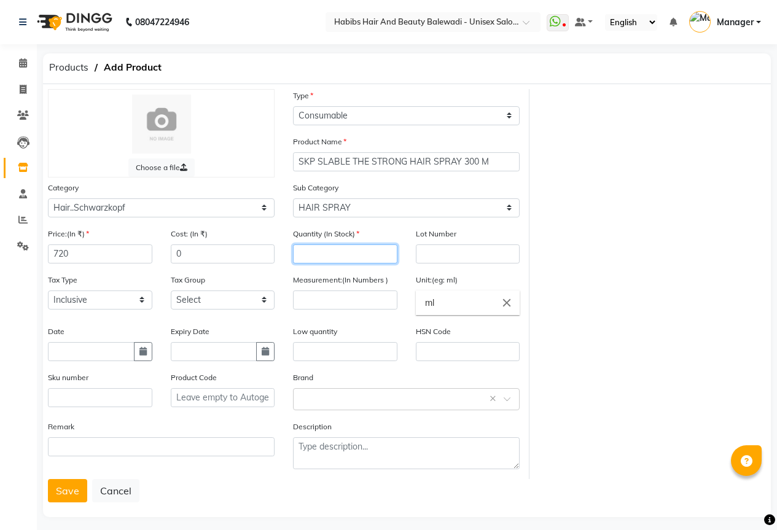
click at [303, 255] on input "number" at bounding box center [345, 254] width 104 height 19
type input "1"
click at [319, 297] on input "number" at bounding box center [345, 300] width 104 height 19
type input "300"
click at [339, 400] on input "text" at bounding box center [394, 398] width 189 height 13
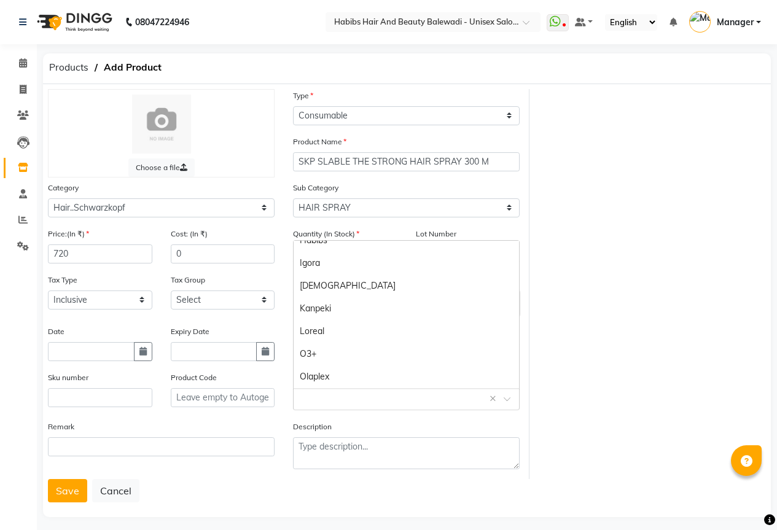
scroll to position [430, 0]
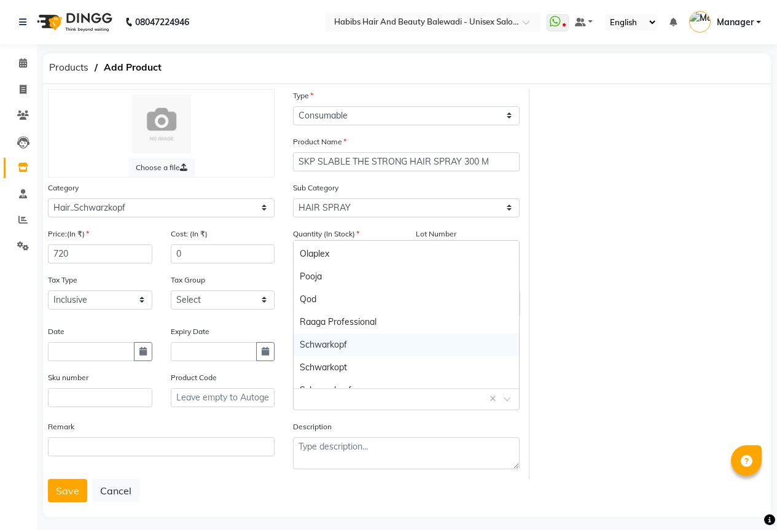
click at [327, 348] on div "Schwarkopf" at bounding box center [407, 345] width 226 height 23
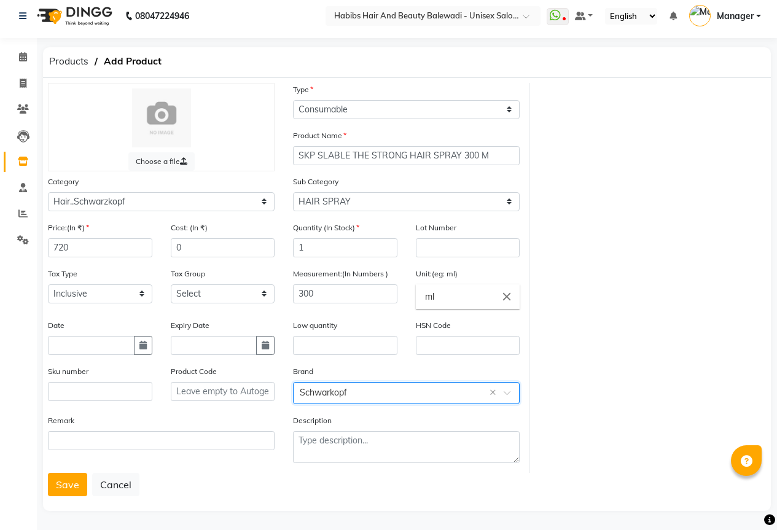
scroll to position [8, 0]
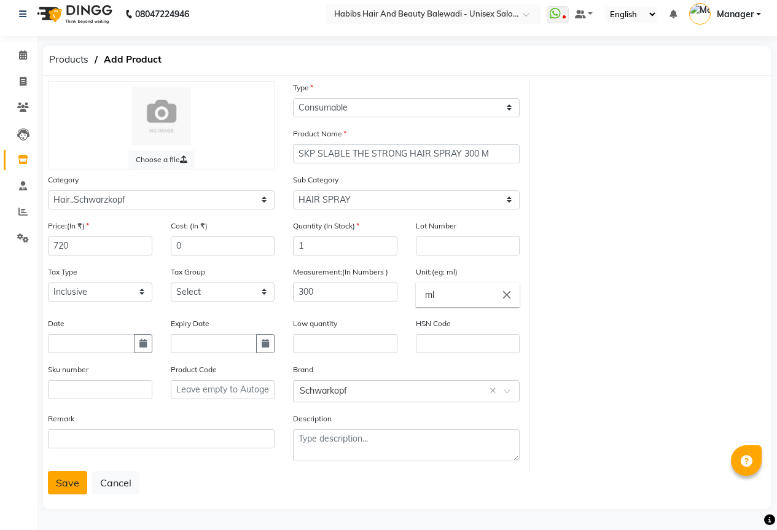
click at [61, 482] on button "Save" at bounding box center [67, 482] width 39 height 23
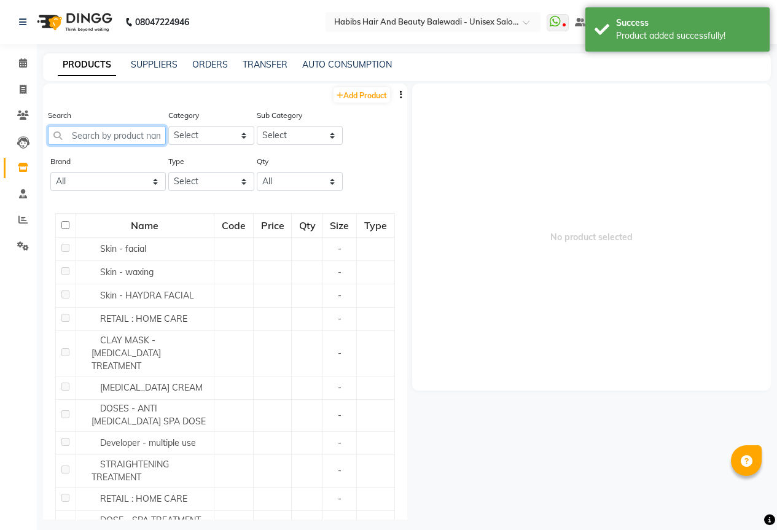
click at [109, 138] on input "text" at bounding box center [107, 135] width 118 height 19
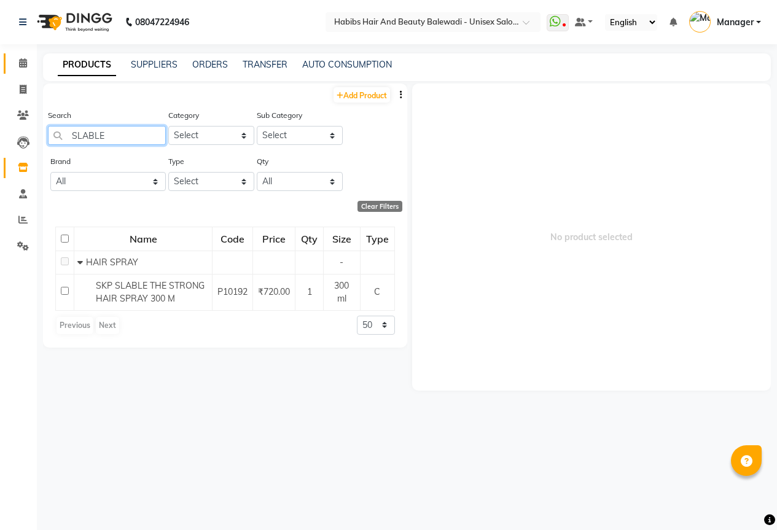
type input "SLABLE"
click at [26, 64] on icon at bounding box center [23, 62] width 8 height 9
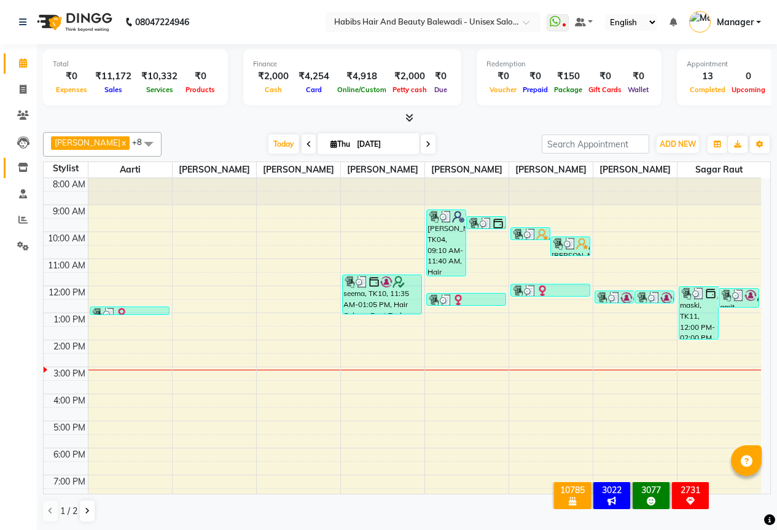
click at [22, 160] on link "Inventory" at bounding box center [18, 168] width 29 height 20
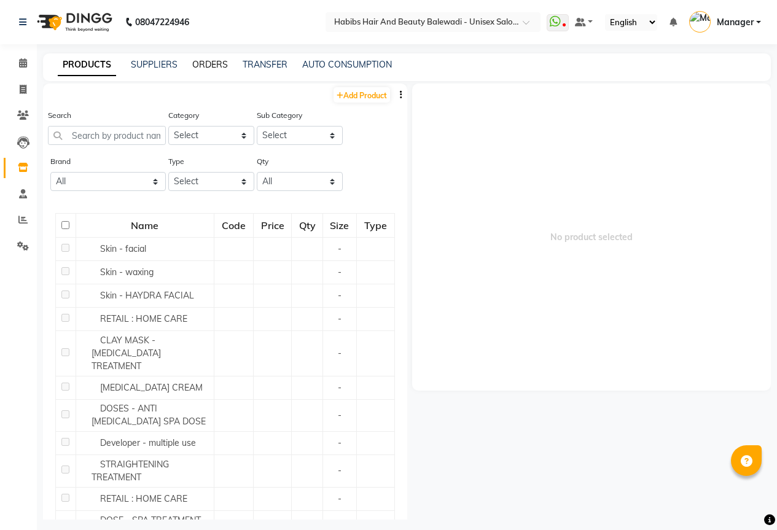
click at [221, 65] on link "ORDERS" at bounding box center [210, 64] width 36 height 11
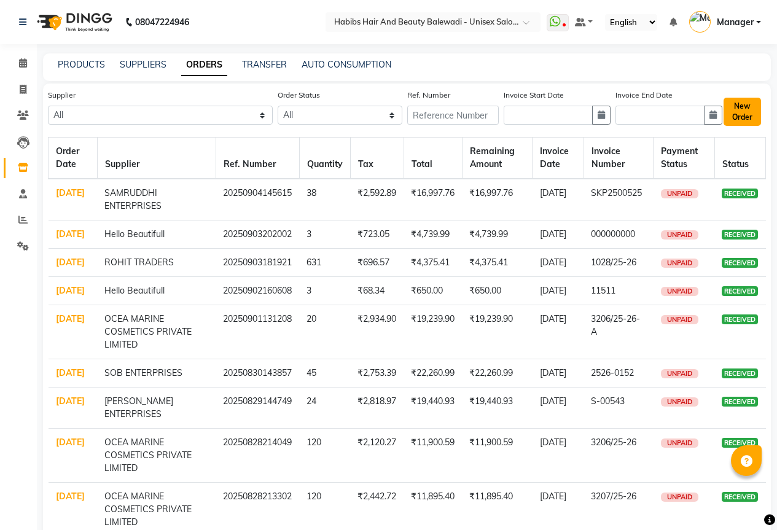
click at [748, 116] on button "New Order" at bounding box center [742, 112] width 37 height 28
select select "true"
select select "2545"
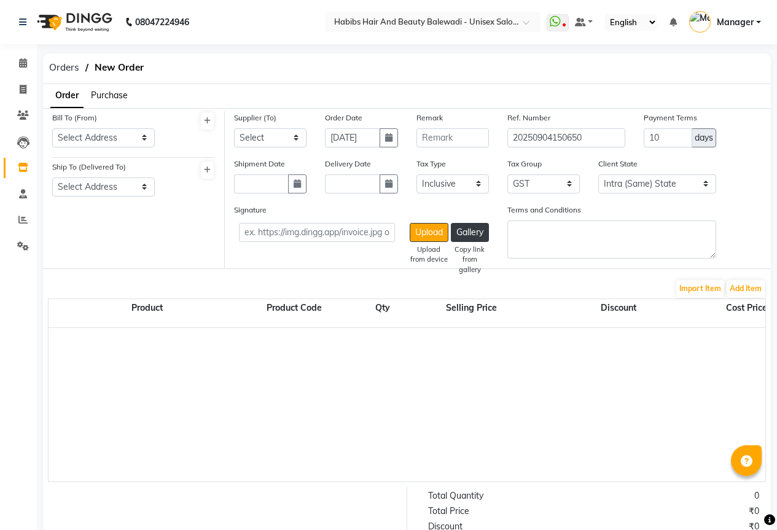
click at [112, 100] on span "Purchase" at bounding box center [109, 95] width 37 height 11
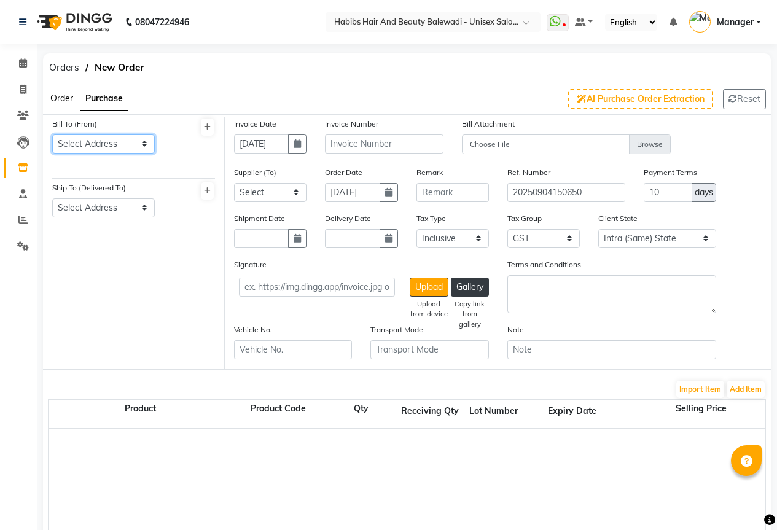
drag, startPoint x: 118, startPoint y: 145, endPoint x: 114, endPoint y: 153, distance: 8.8
click at [118, 145] on select "Select Address Balewadi" at bounding box center [103, 144] width 103 height 19
select select "864"
click at [52, 135] on select "Select Address Balewadi" at bounding box center [103, 144] width 103 height 19
click at [108, 205] on select "Select Address Balewadi" at bounding box center [103, 208] width 103 height 19
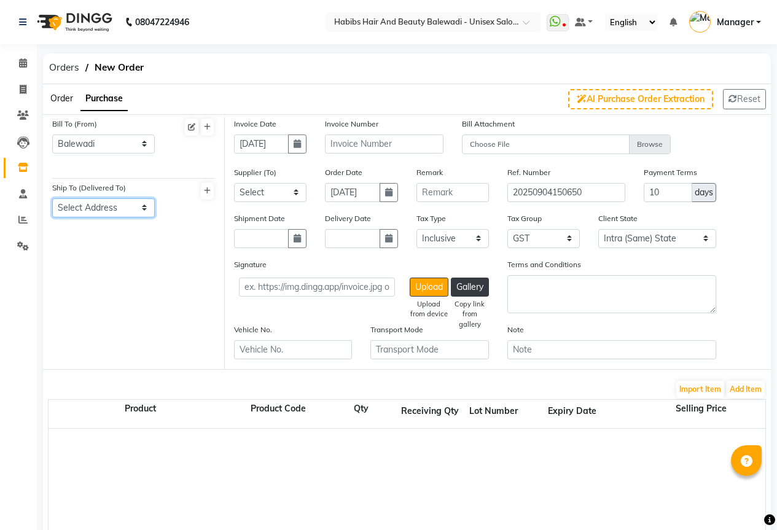
select select "865"
click at [52, 199] on select "Select Address Balewadi" at bounding box center [103, 208] width 103 height 19
click at [292, 194] on select "Select Hello Beautifull BEERKAY MARKETING - BEERKAY MARKETING ROHIT TRADERS SAM…" at bounding box center [270, 192] width 73 height 19
select select "3282"
click at [234, 183] on select "Select Hello Beautifull BEERKAY MARKETING - BEERKAY MARKETING ROHIT TRADERS SAM…" at bounding box center [270, 192] width 73 height 19
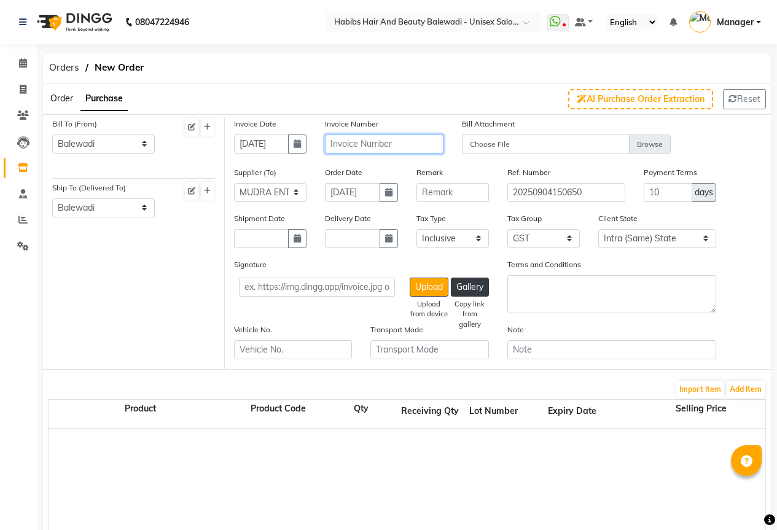
click at [375, 144] on input "text" at bounding box center [384, 144] width 118 height 19
type input "2526-839"
click at [306, 244] on button "button" at bounding box center [297, 238] width 18 height 19
select select "9"
select select "2025"
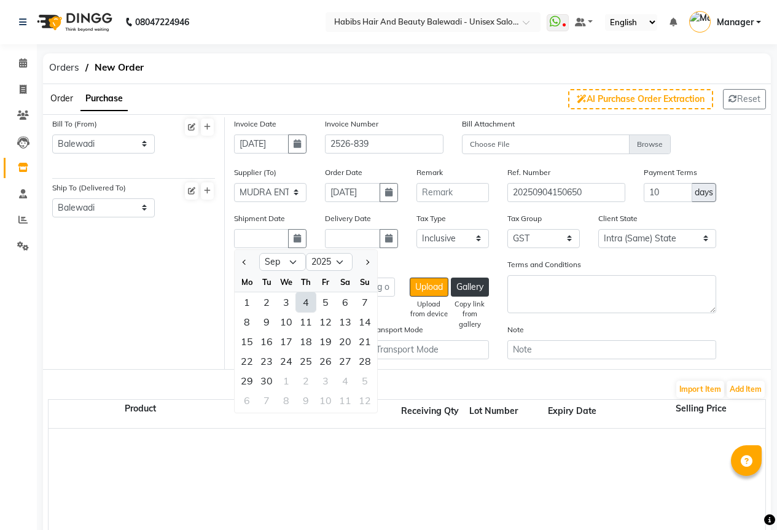
click at [309, 305] on div "4" at bounding box center [306, 303] width 20 height 20
type input "[DATE]"
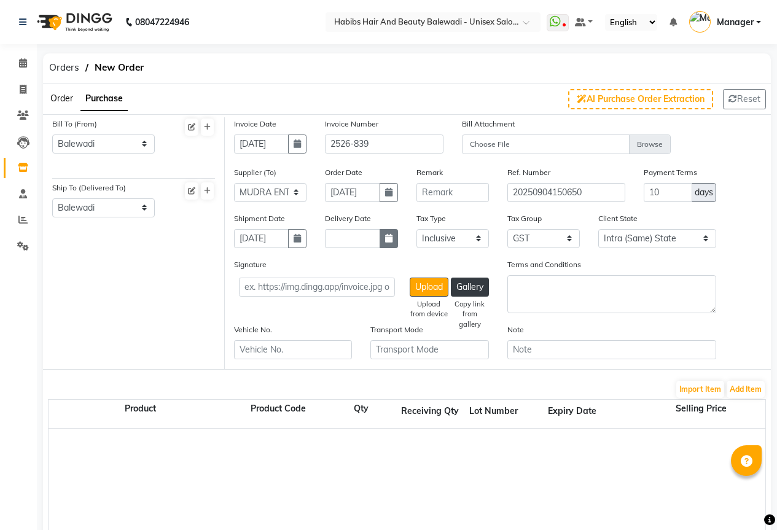
click at [387, 241] on icon "button" at bounding box center [388, 238] width 7 height 9
select select "9"
select select "2025"
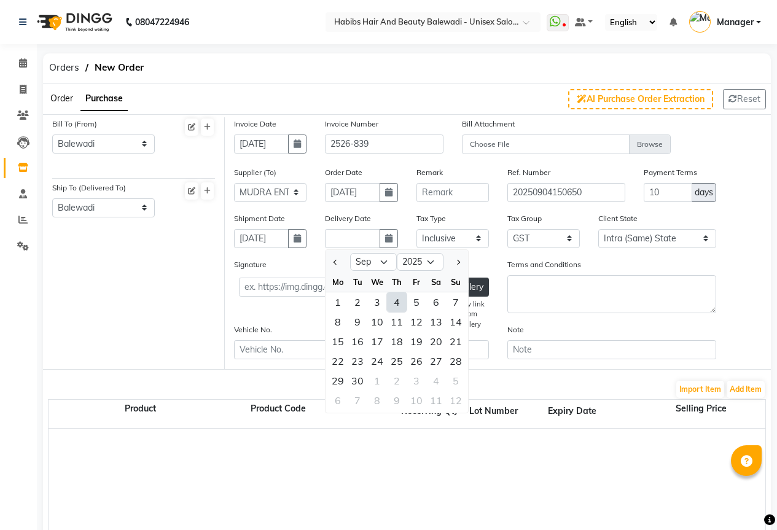
click at [395, 304] on div "4" at bounding box center [397, 303] width 20 height 20
type input "[DATE]"
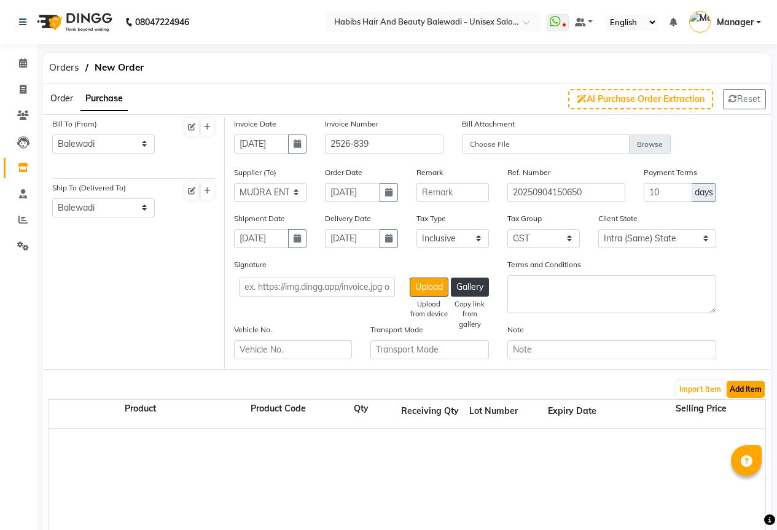
click at [750, 393] on button "Add Item" at bounding box center [746, 389] width 38 height 17
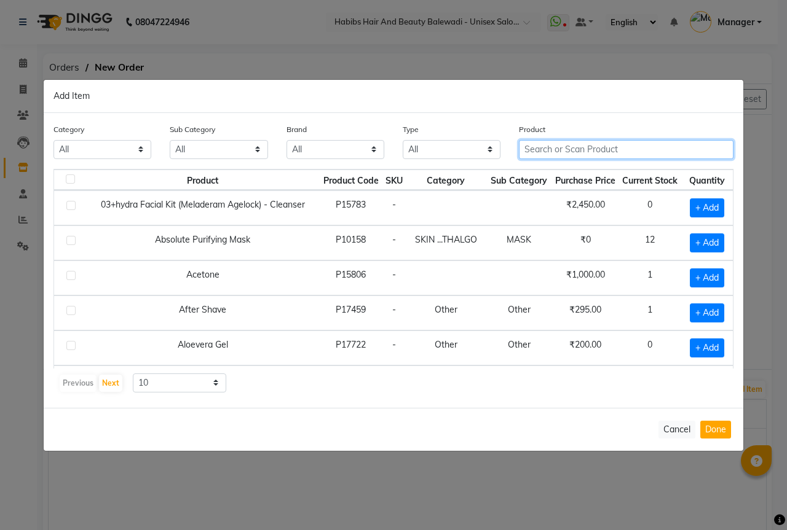
click at [583, 154] on input "text" at bounding box center [626, 149] width 214 height 19
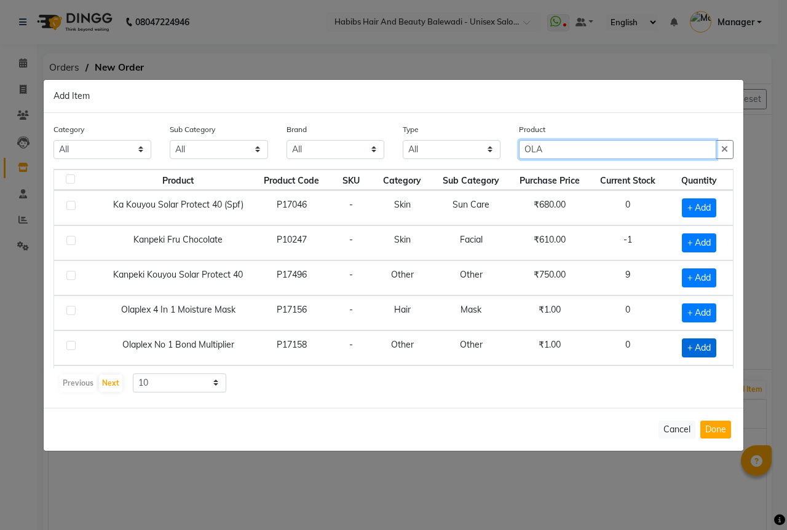
type input "OLA"
click at [691, 348] on span "+ Add" at bounding box center [699, 348] width 34 height 19
checkbox input "true"
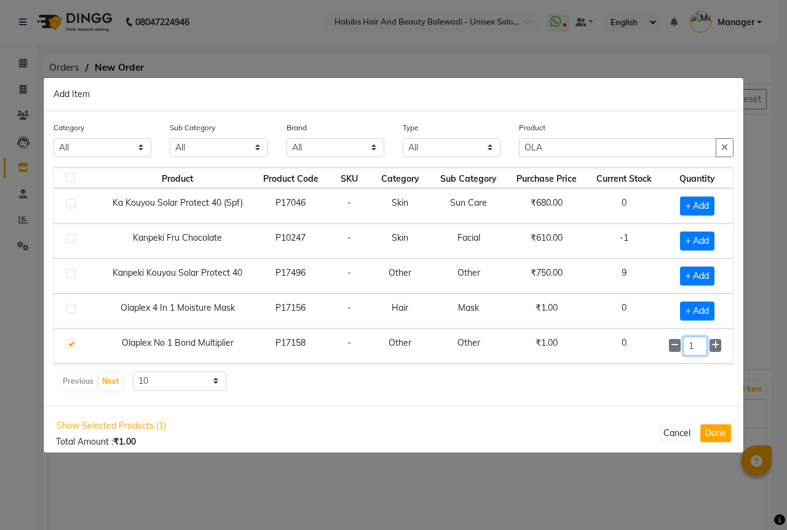
click at [693, 347] on input "1" at bounding box center [694, 346] width 23 height 19
type input "1"
click at [733, 360] on div "Category All Hair Skin Makeup Personal Care Appliances Beard Waxing Disposable …" at bounding box center [393, 258] width 699 height 295
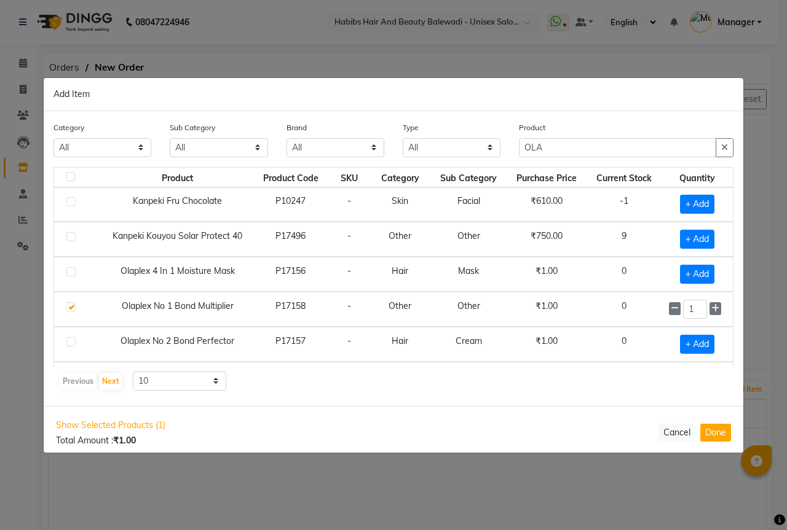
scroll to position [49, 0]
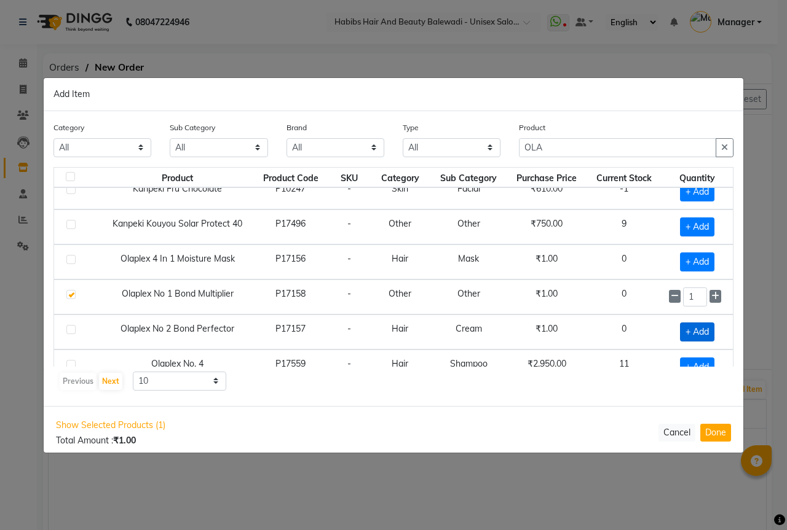
click at [695, 337] on span "+ Add" at bounding box center [697, 332] width 34 height 19
checkbox input "true"
click at [695, 337] on input "1" at bounding box center [694, 332] width 23 height 19
type input "1"
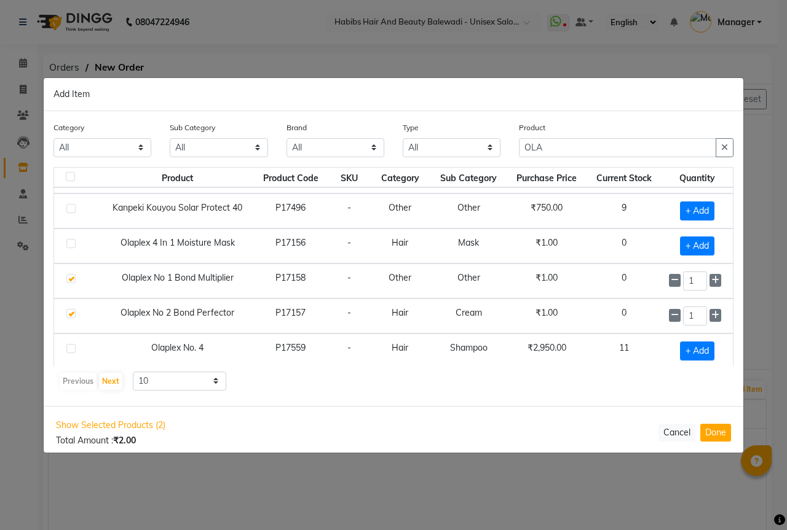
scroll to position [74, 0]
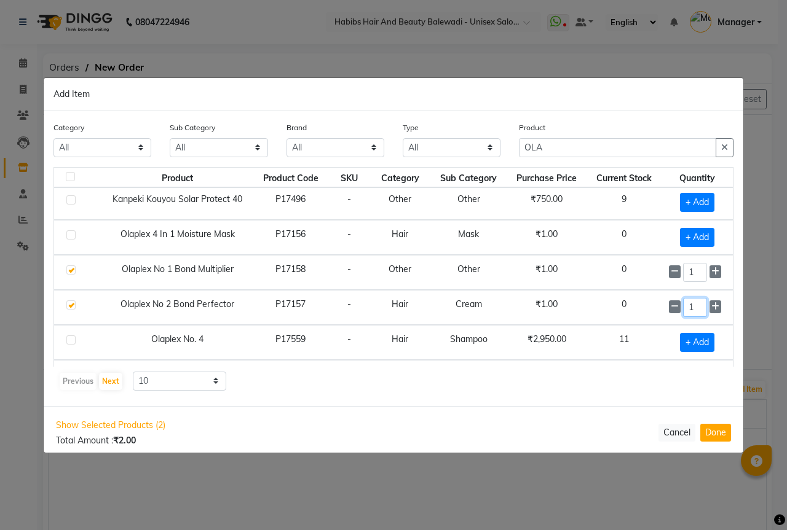
click at [692, 307] on input "1" at bounding box center [694, 307] width 23 height 19
type input "2"
click at [554, 143] on input "OLA" at bounding box center [617, 147] width 197 height 19
type input "O"
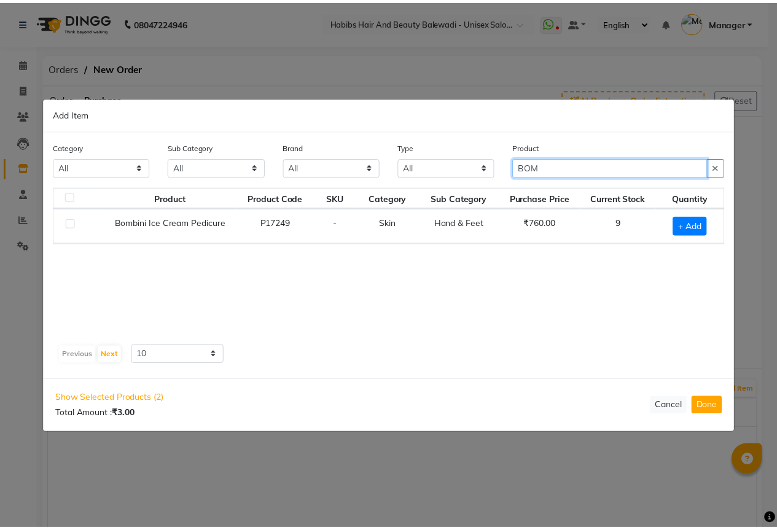
scroll to position [0, 0]
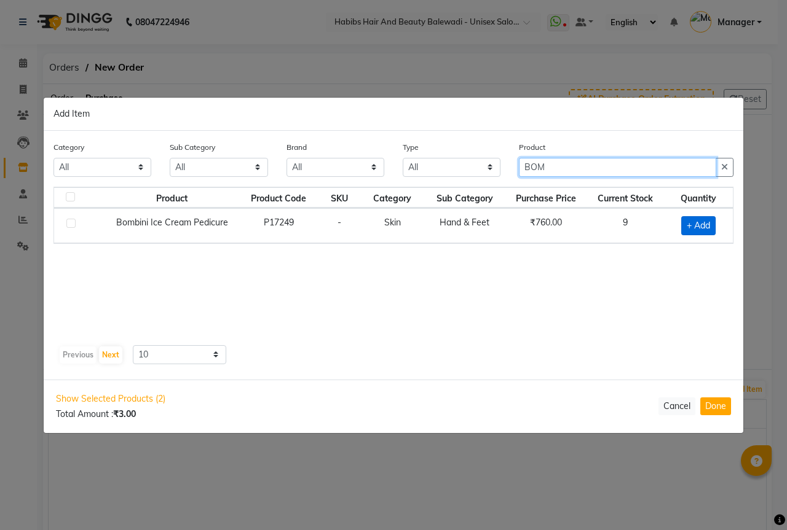
type input "BOM"
click at [707, 225] on span "+ Add" at bounding box center [698, 225] width 34 height 19
checkbox input "true"
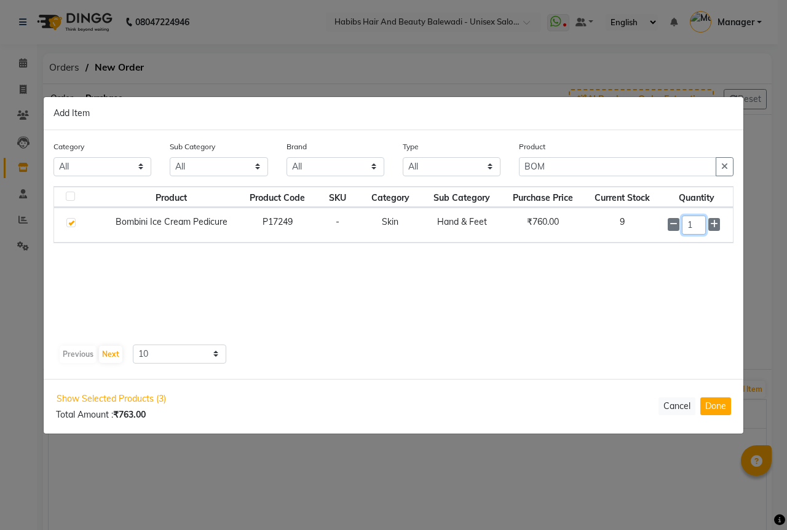
click at [700, 228] on input "1" at bounding box center [694, 225] width 24 height 19
type input "1"
type input "20"
click at [557, 172] on input "BOM" at bounding box center [617, 167] width 197 height 19
type input "B"
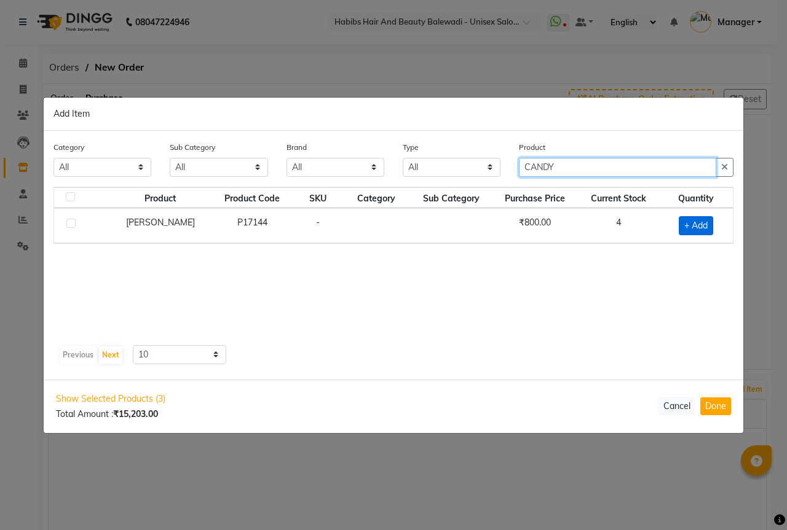
type input "CANDY"
click at [699, 230] on span "+ Add" at bounding box center [695, 225] width 34 height 19
checkbox input "true"
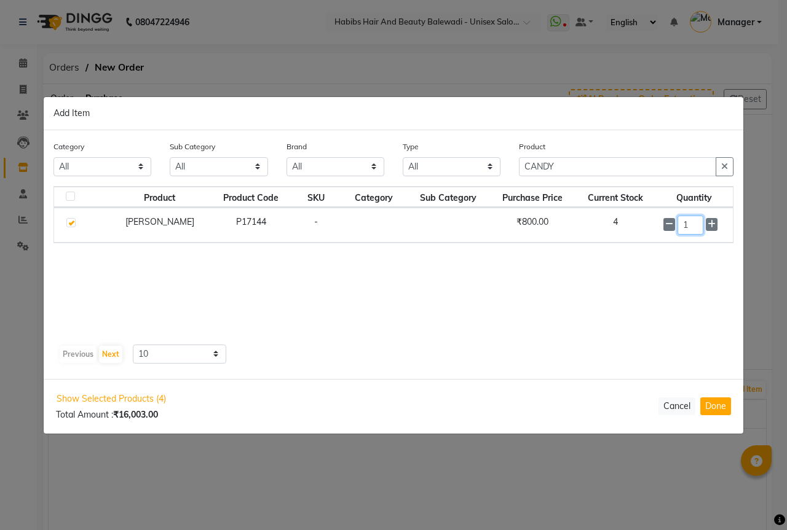
click at [699, 230] on input "1" at bounding box center [690, 225] width 26 height 19
type input "20"
click at [663, 272] on div "Product Product Code SKU Category Sub Category Purchase Price Current Stock Qua…" at bounding box center [393, 264] width 680 height 154
click at [725, 409] on button "Done" at bounding box center [715, 407] width 31 height 18
select select "2545"
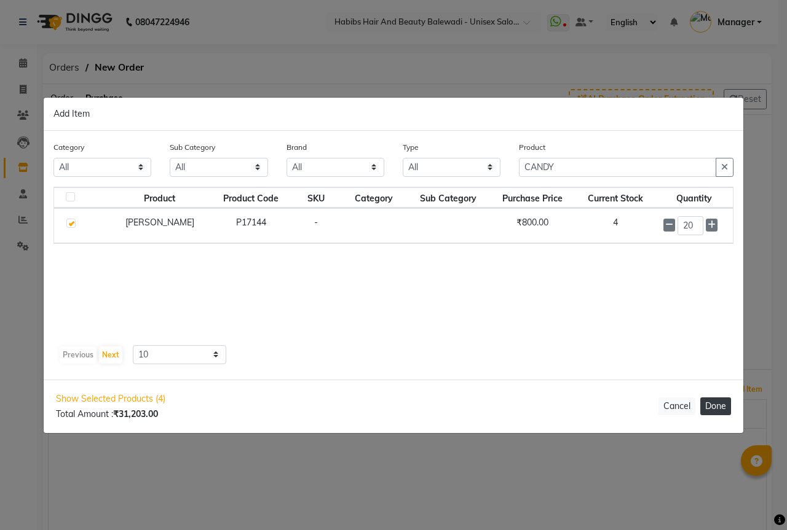
select select "2545"
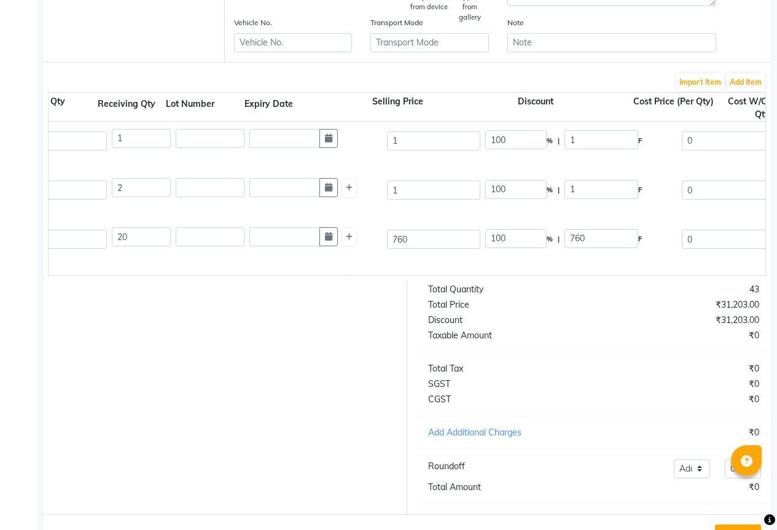
scroll to position [0, 395]
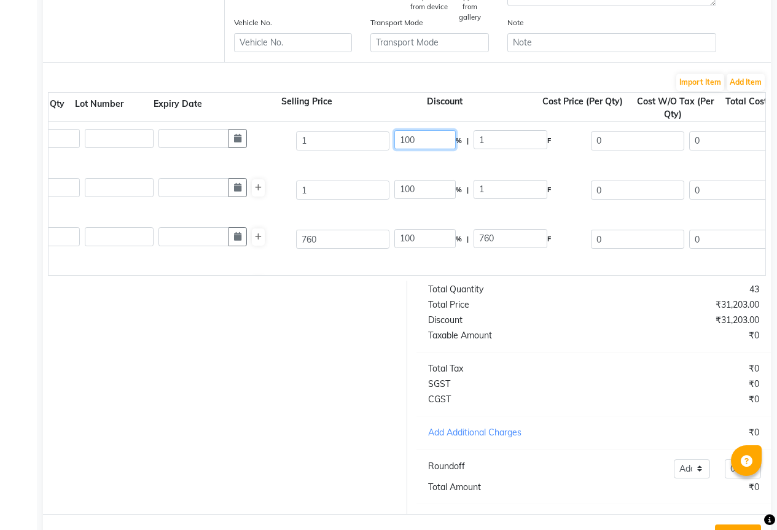
click at [431, 138] on input "100" at bounding box center [425, 139] width 61 height 19
type input "1"
type input "20"
type input "0.2"
type input "0.8"
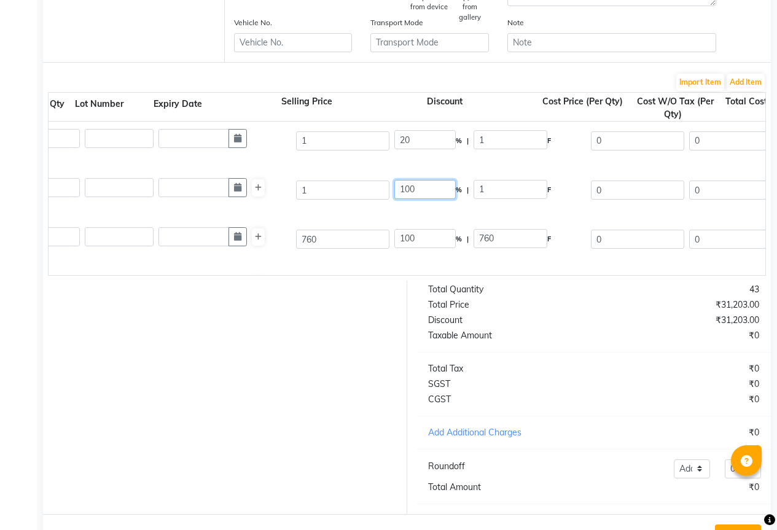
type input "0.68"
type input "0.12"
type input "0.8"
click at [433, 189] on input "100" at bounding box center [425, 189] width 61 height 19
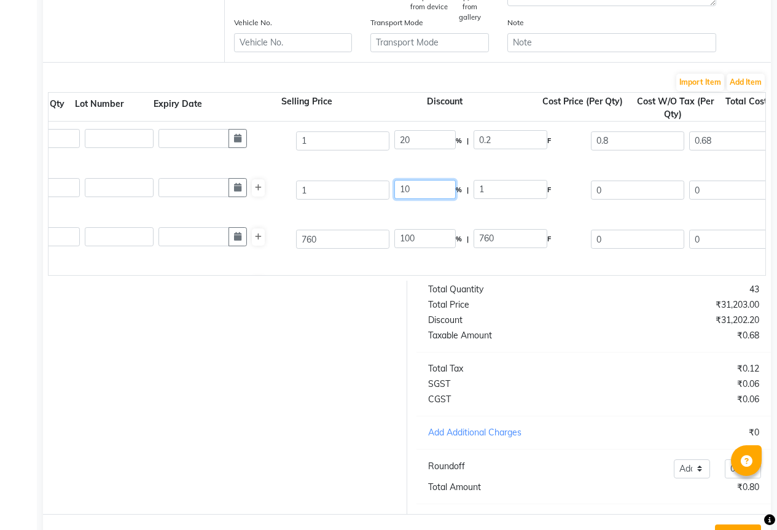
type input "1"
type input "20"
type input "0.2"
type input "0.8"
type input "0.68"
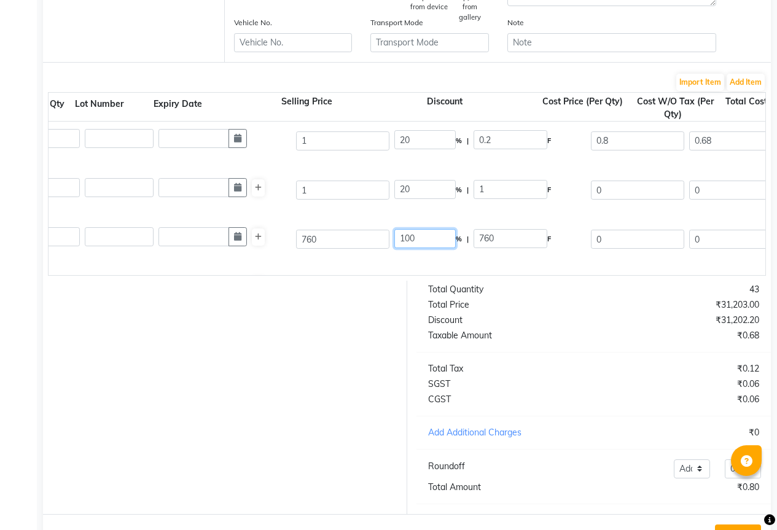
type input "1.36"
type input "0.24"
type input "1.6"
click at [422, 237] on input "100" at bounding box center [425, 238] width 61 height 19
type input "1"
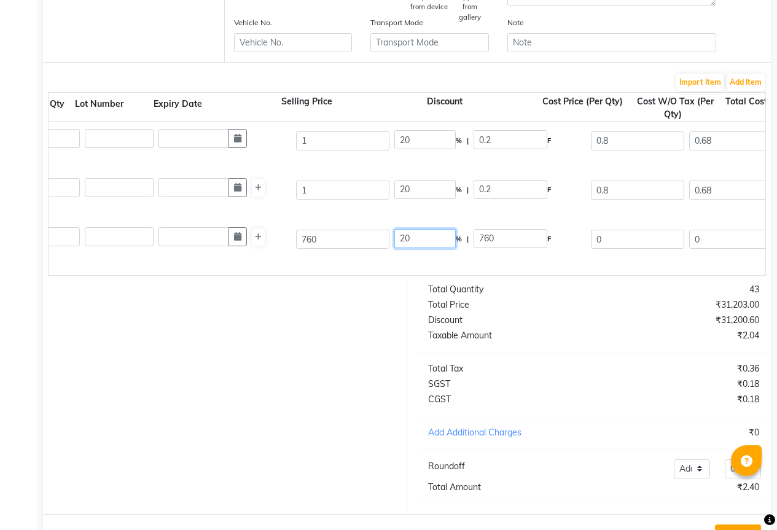
type input "20"
type input "152"
type input "608"
type input "515.25"
type input "10305"
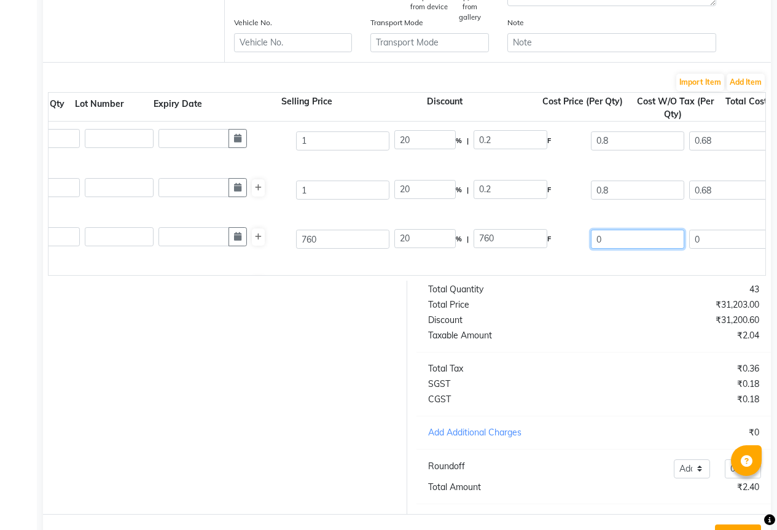
type input "1854.9"
type input "12159.9"
click at [592, 248] on input "608" at bounding box center [637, 239] width 93 height 19
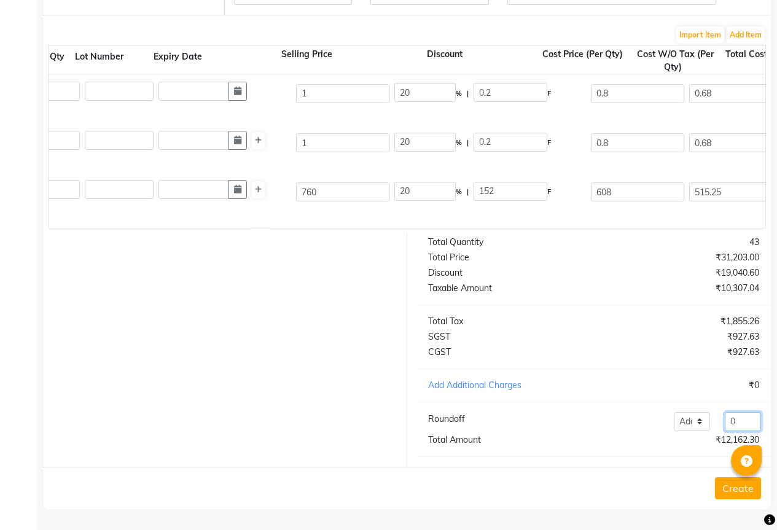
click at [741, 415] on input "0" at bounding box center [743, 421] width 36 height 19
click at [423, 83] on input "20" at bounding box center [425, 92] width 61 height 19
type input "2"
type input "10"
type input "0.1"
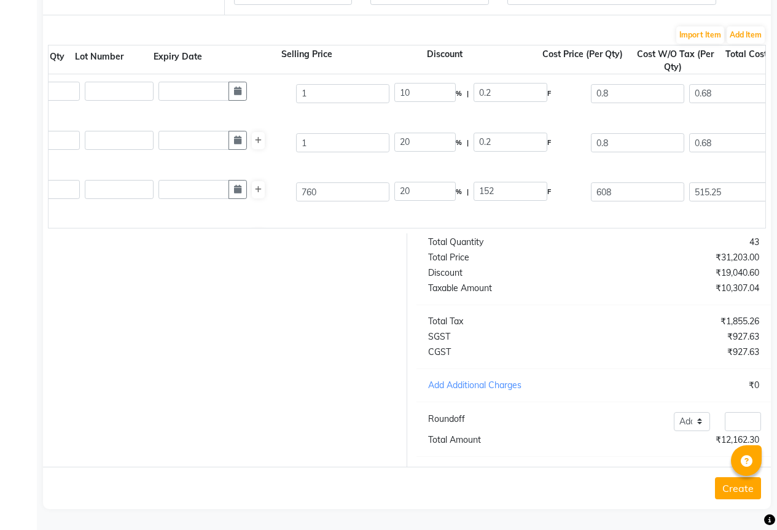
type input "0.9"
type input "0.76"
type input "0.14"
type input "0.9"
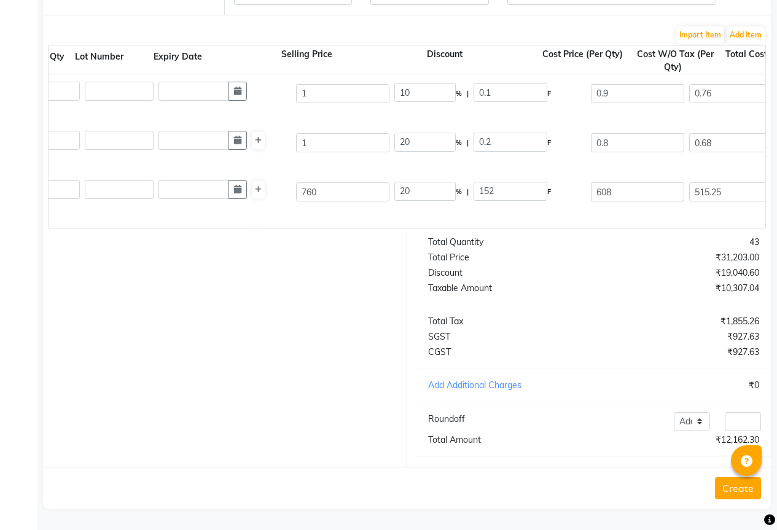
click at [424, 144] on div "20 % | 0.2 F" at bounding box center [491, 143] width 192 height 21
click at [422, 141] on input "20" at bounding box center [425, 142] width 61 height 19
type input "2"
type input "10"
type input "0.1"
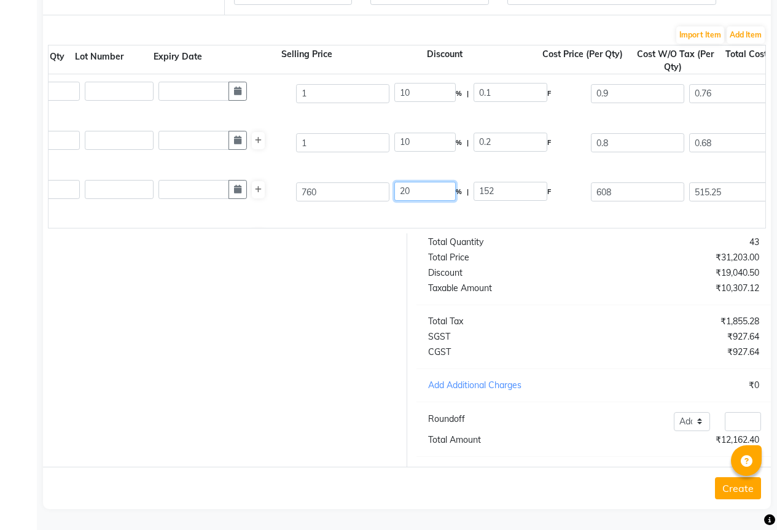
type input "0.9"
type input "0.76"
type input "1.52"
type input "0.27"
type input "1.79"
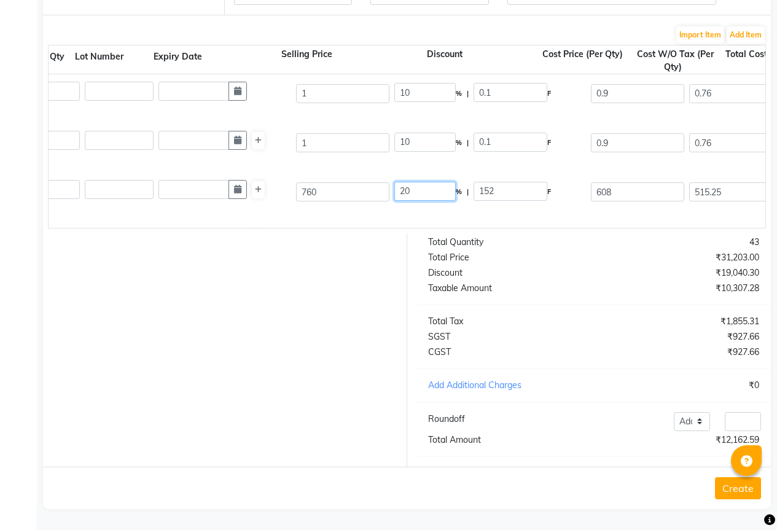
click at [417, 182] on input "20" at bounding box center [425, 191] width 61 height 19
type input "2"
type input "10"
type input "76"
type input "684"
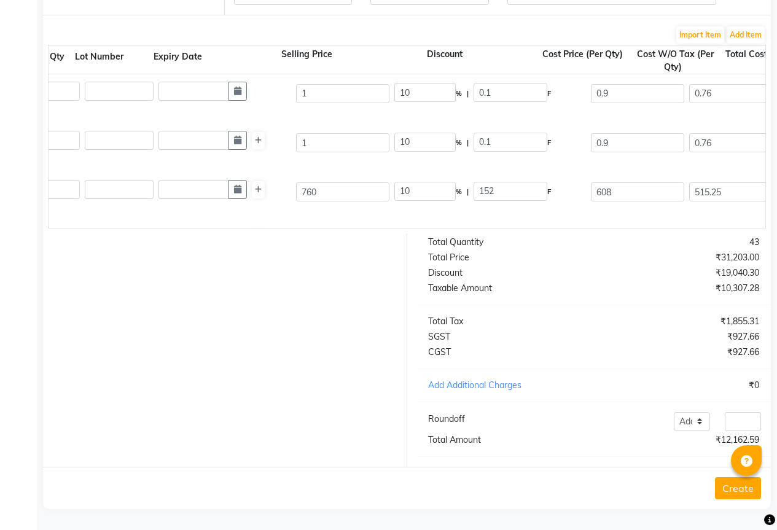
type input "579.66"
type input "11593.2"
type input "2086.78"
type input "13679.98"
click at [495, 205] on div "Bombini Ice Cream Pedicure 7 PC P17249 20 20 760 10 % | 76 F 684 579.66 11593.2…" at bounding box center [371, 197] width 1453 height 49
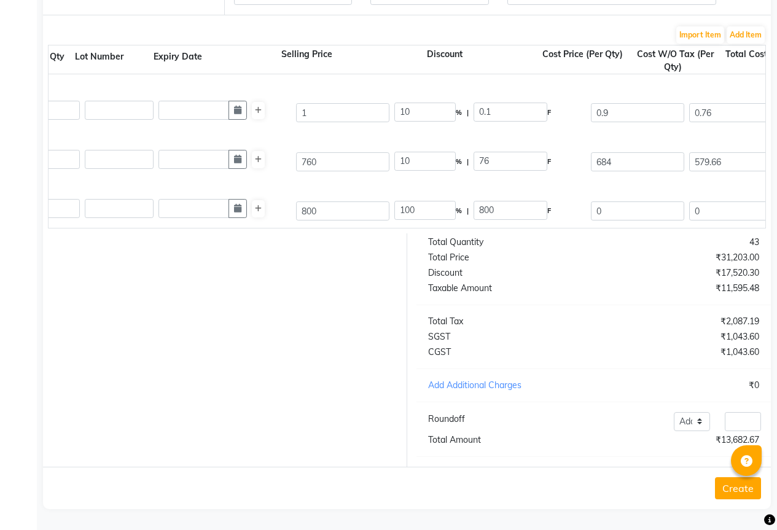
scroll to position [56, 0]
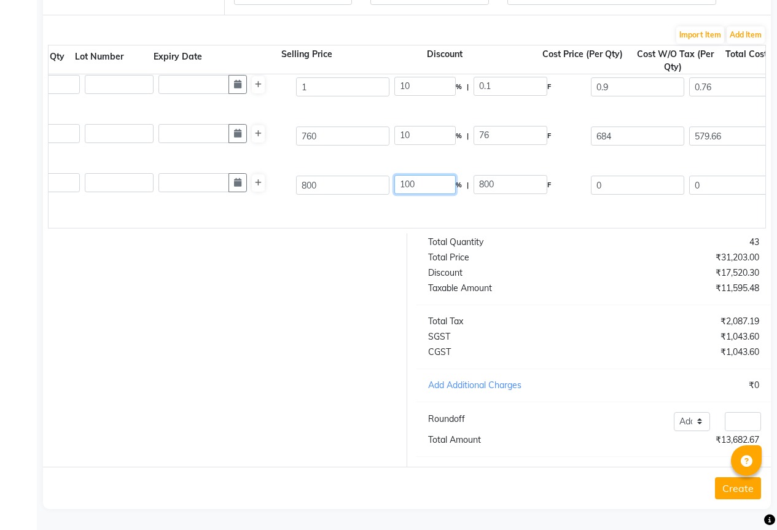
click at [430, 175] on input "100" at bounding box center [425, 184] width 61 height 19
type input "1"
type input "10"
click at [417, 200] on div "Candy Krush 1 PC P17144 20 20 800 10 % | 800 F 0 0 0 None GST (18%) 0 0" at bounding box center [371, 190] width 1453 height 49
type input "80"
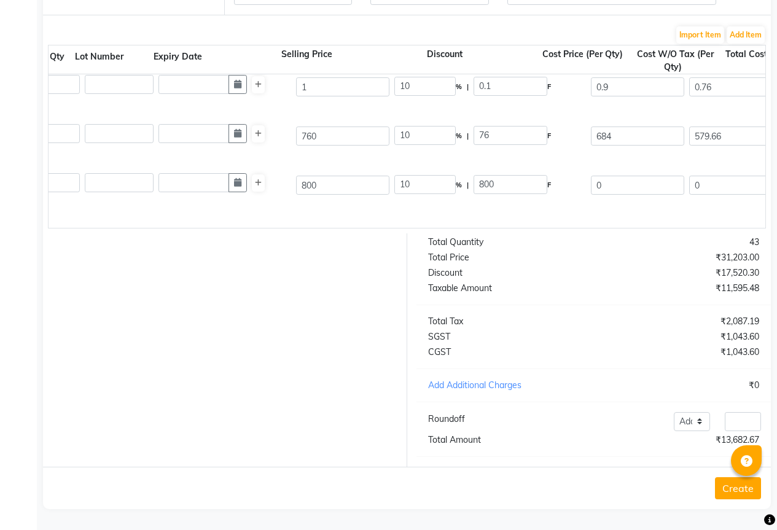
type input "720"
type input "610.17"
type input "12203.4"
type input "2196.61"
type input "14400.01"
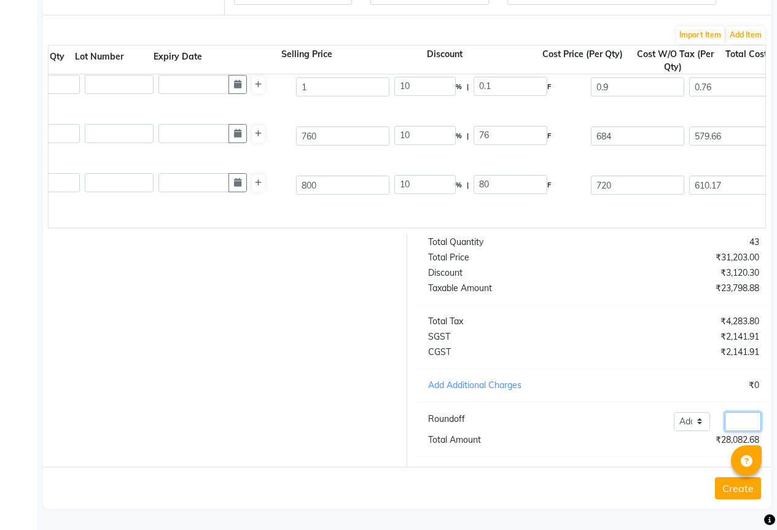
click at [731, 417] on input "number" at bounding box center [743, 421] width 36 height 19
type input "7688"
click at [730, 491] on button "Create" at bounding box center [738, 489] width 46 height 22
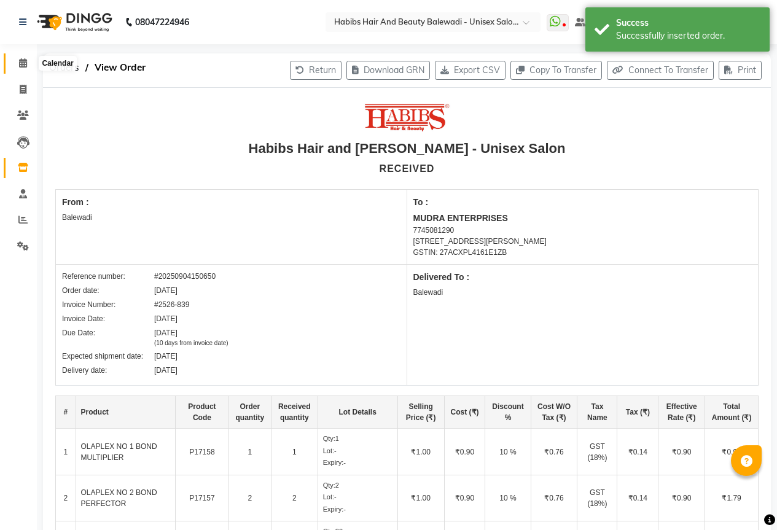
click at [33, 61] on span at bounding box center [23, 64] width 22 height 14
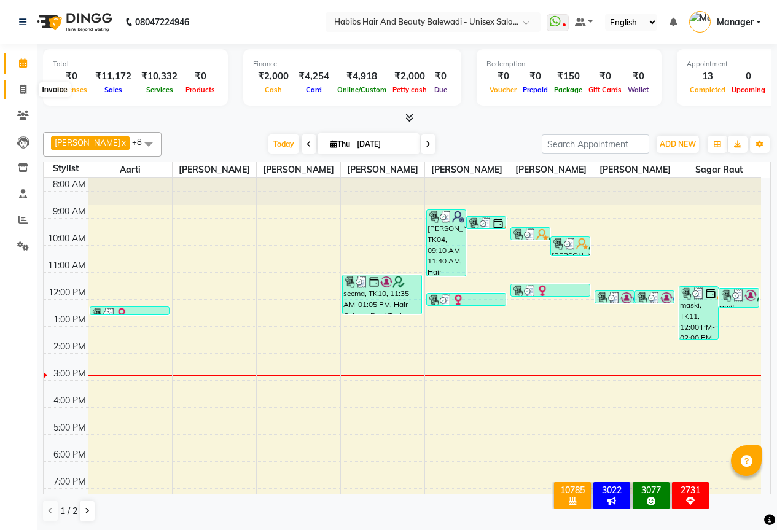
click at [23, 88] on icon at bounding box center [23, 89] width 7 height 9
select select "service"
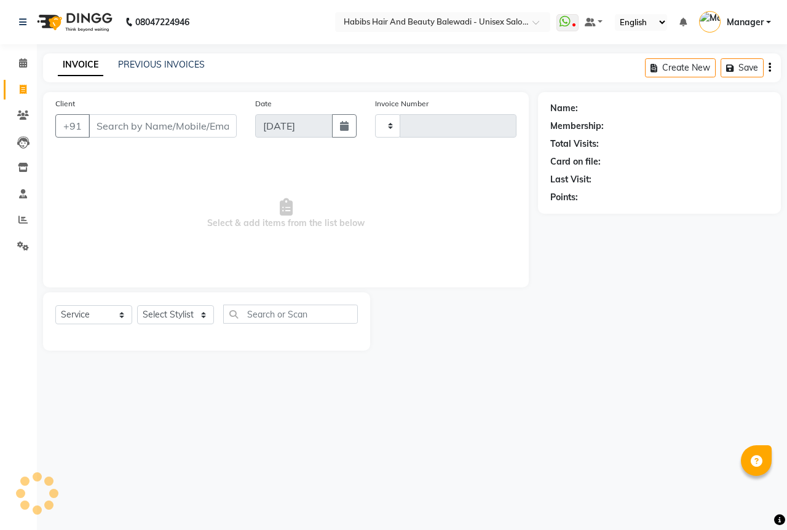
type input "6310"
select select "5902"
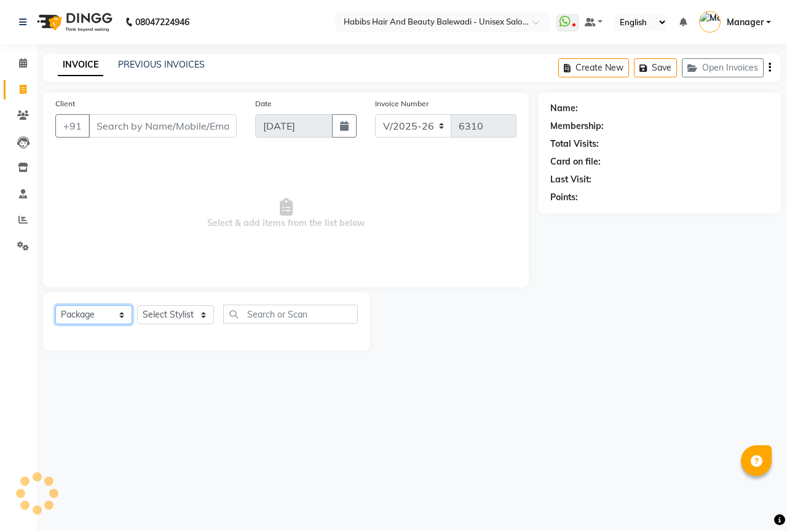
click at [111, 316] on select "Select Service Product Membership Package Voucher Prepaid Gift Card" at bounding box center [93, 314] width 77 height 19
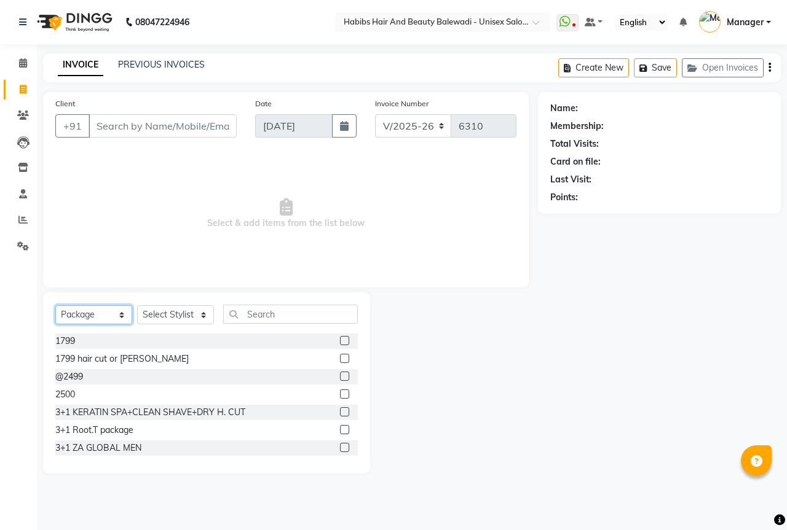
select select "service"
click at [55, 305] on select "Select Service Product Membership Package Voucher Prepaid Gift Card" at bounding box center [93, 314] width 77 height 19
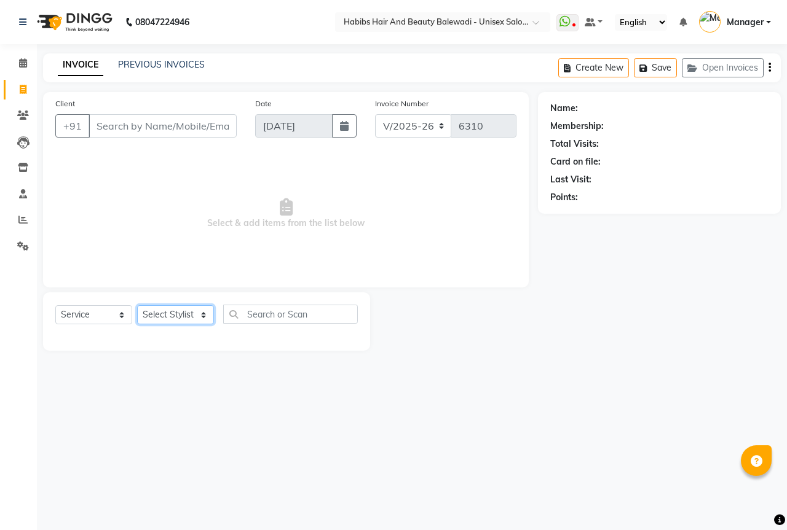
click at [166, 314] on select "Select Stylist Aarti Akshay Gaikwad [PERSON_NAME] [PERSON_NAME] [PERSON_NAME] […" at bounding box center [175, 314] width 77 height 19
select select "82572"
click at [137, 305] on select "Select Stylist Aarti Akshay Gaikwad [PERSON_NAME] [PERSON_NAME] [PERSON_NAME] […" at bounding box center [175, 314] width 77 height 19
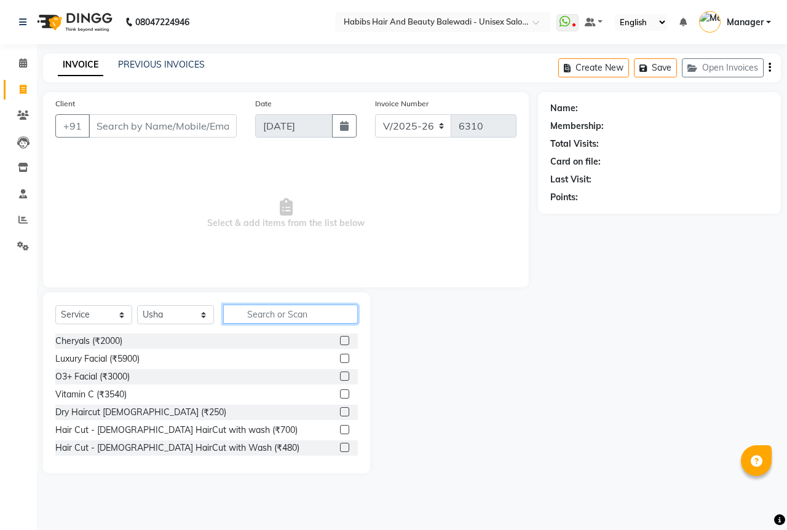
click at [253, 318] on input "text" at bounding box center [290, 314] width 135 height 19
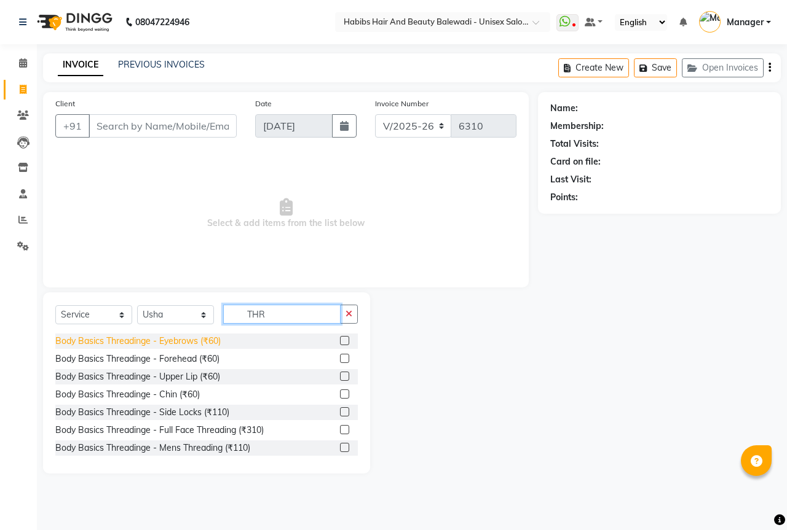
type input "THR"
click at [156, 343] on div "Body Basics Threadinge - Eyebrows (₹60)" at bounding box center [137, 341] width 165 height 13
checkbox input "false"
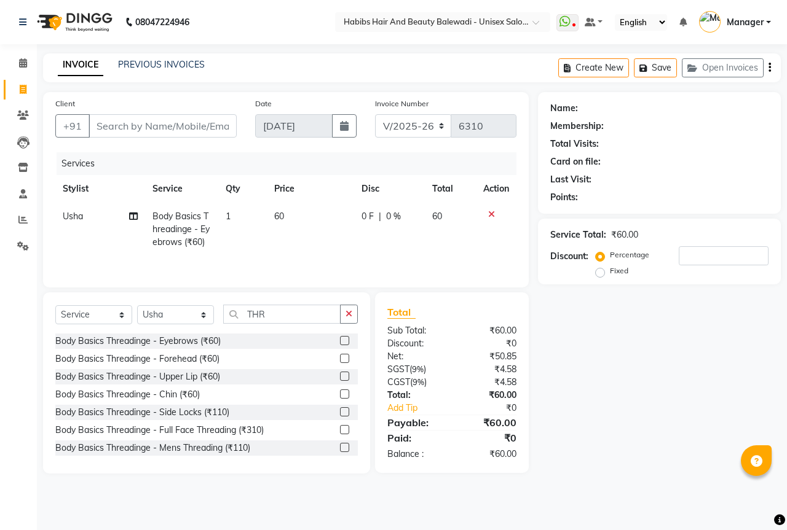
click at [211, 363] on div "Body Basics Threadinge - Forehead (₹60)" at bounding box center [137, 359] width 164 height 13
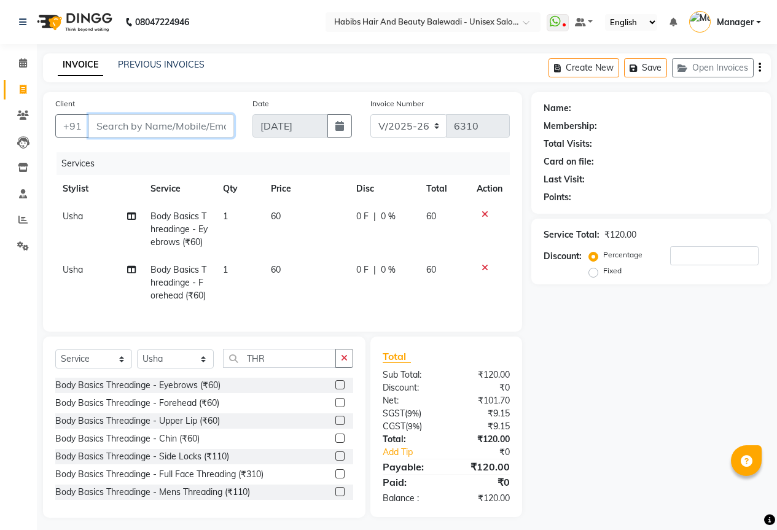
click at [177, 130] on input "Client" at bounding box center [161, 125] width 146 height 23
click at [130, 122] on input "Client" at bounding box center [161, 125] width 146 height 23
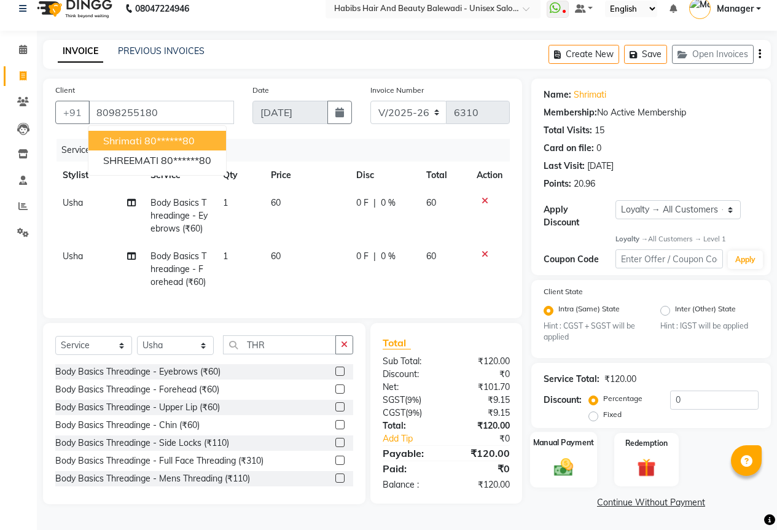
click at [583, 458] on div "Manual Payment" at bounding box center [563, 460] width 67 height 56
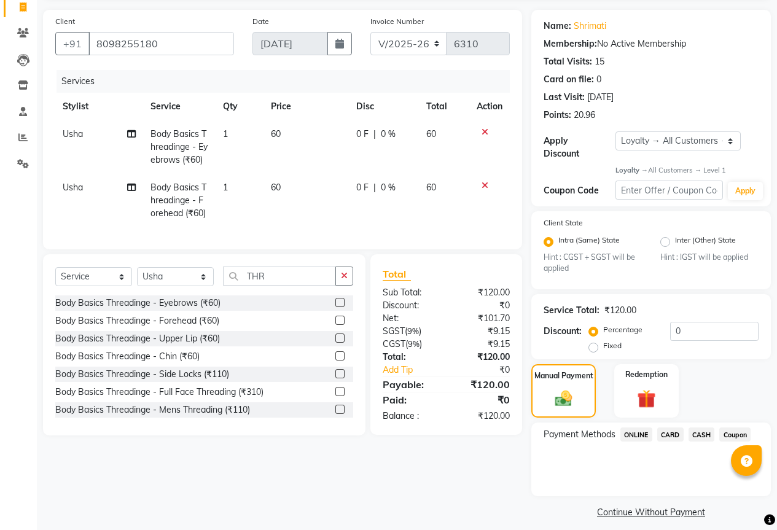
click at [639, 428] on span "ONLINE" at bounding box center [637, 435] width 32 height 14
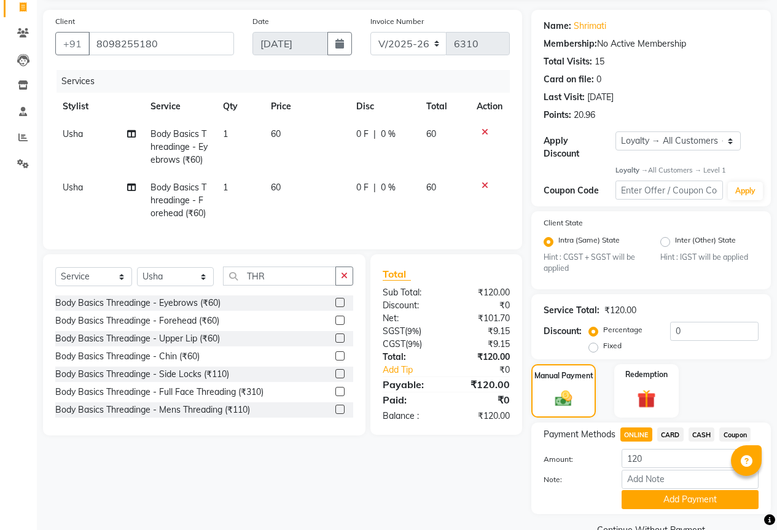
scroll to position [100, 0]
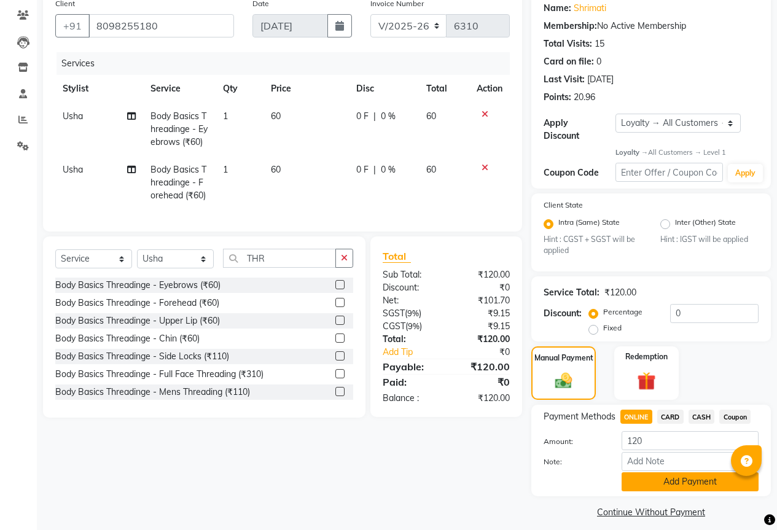
click at [668, 476] on button "Add Payment" at bounding box center [690, 482] width 137 height 19
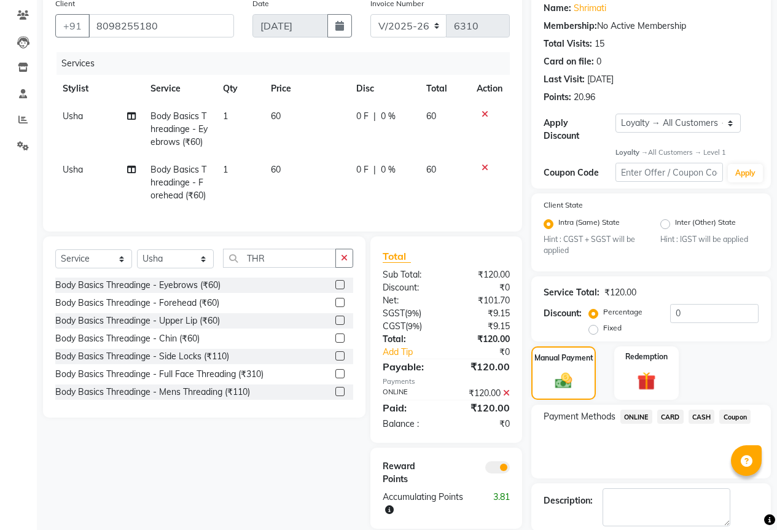
scroll to position [152, 0]
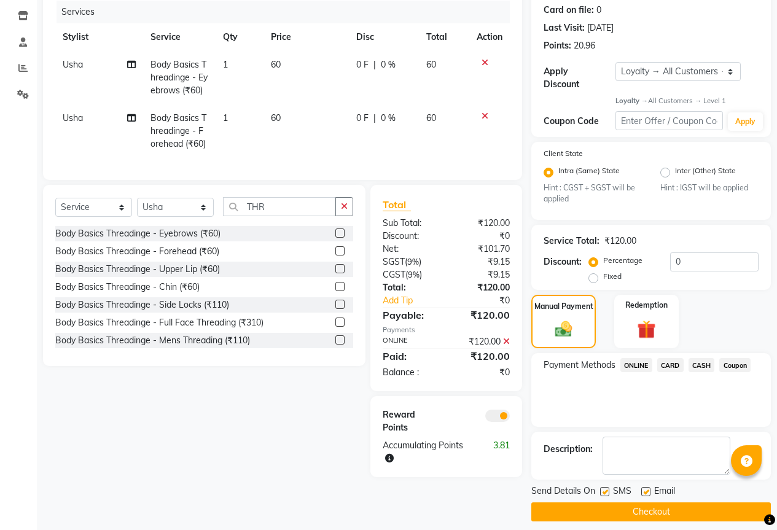
click at [675, 503] on button "Checkout" at bounding box center [652, 512] width 240 height 19
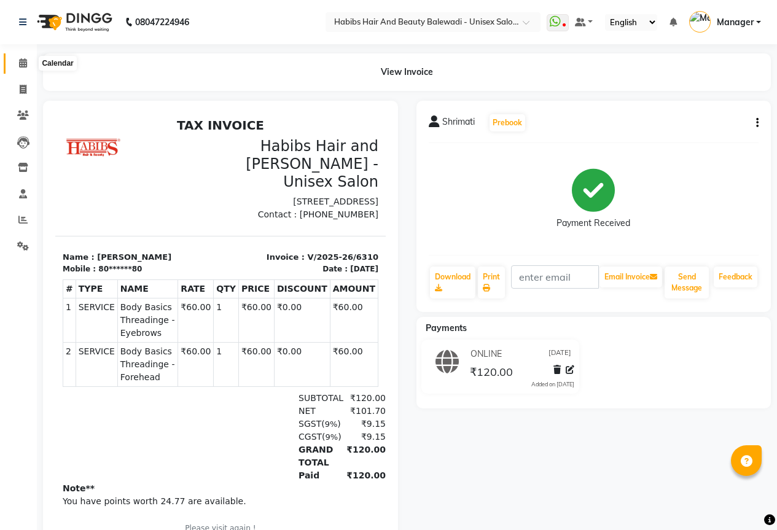
click at [23, 65] on icon at bounding box center [23, 62] width 8 height 9
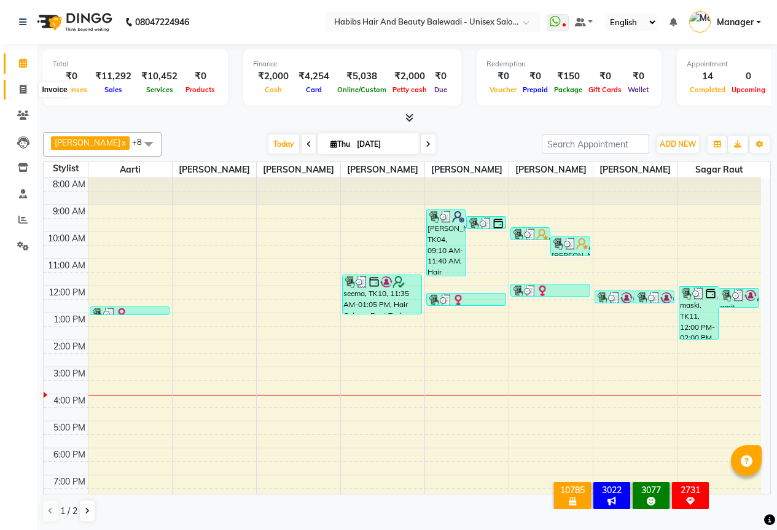
click at [22, 92] on icon at bounding box center [23, 89] width 7 height 9
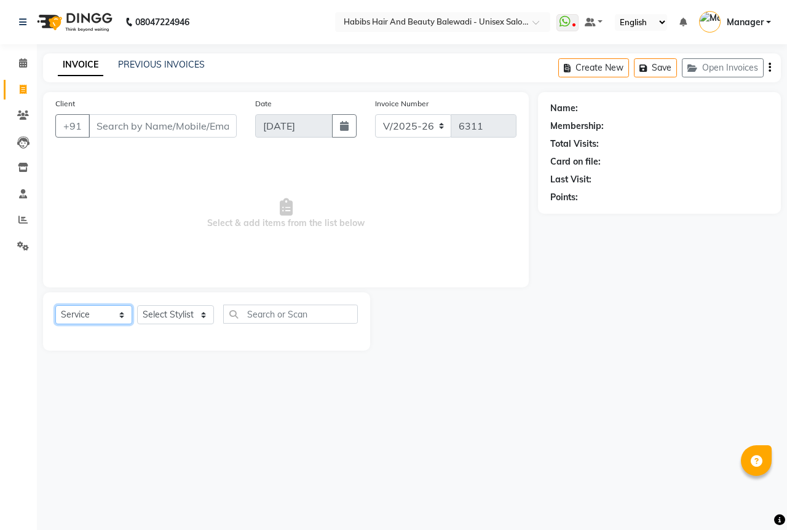
click at [115, 323] on select "Select Service Product Membership Package Voucher Prepaid Gift Card" at bounding box center [93, 314] width 77 height 19
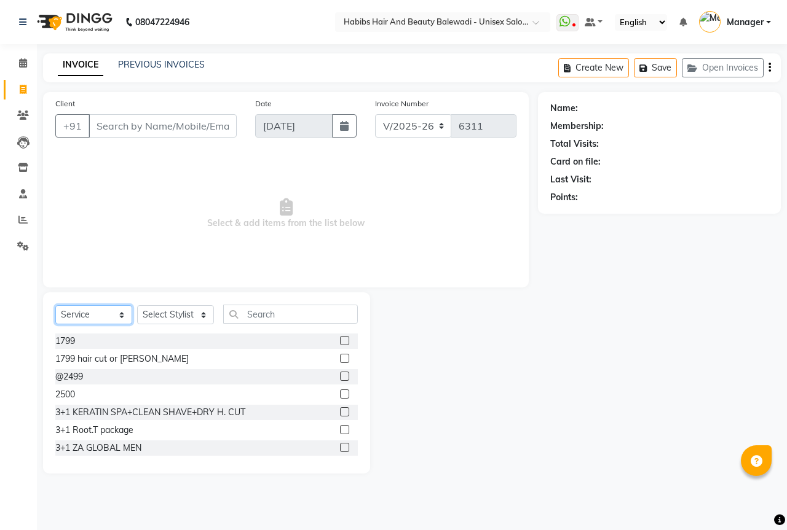
click at [55, 305] on select "Select Service Product Membership Package Voucher Prepaid Gift Card" at bounding box center [93, 314] width 77 height 19
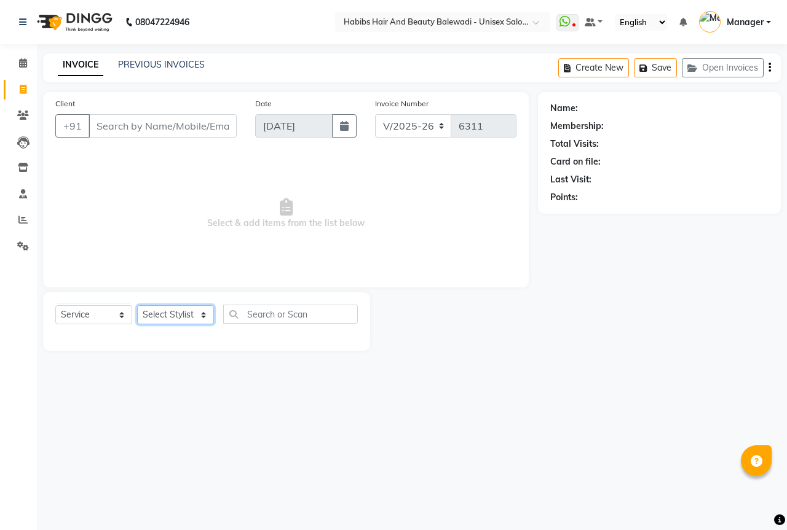
click at [179, 317] on select "Select Stylist Aarti Akshay Gaikwad [PERSON_NAME] [PERSON_NAME] [PERSON_NAME] […" at bounding box center [175, 314] width 77 height 19
click at [137, 305] on select "Select Stylist Aarti Akshay Gaikwad [PERSON_NAME] [PERSON_NAME] [PERSON_NAME] […" at bounding box center [175, 314] width 77 height 19
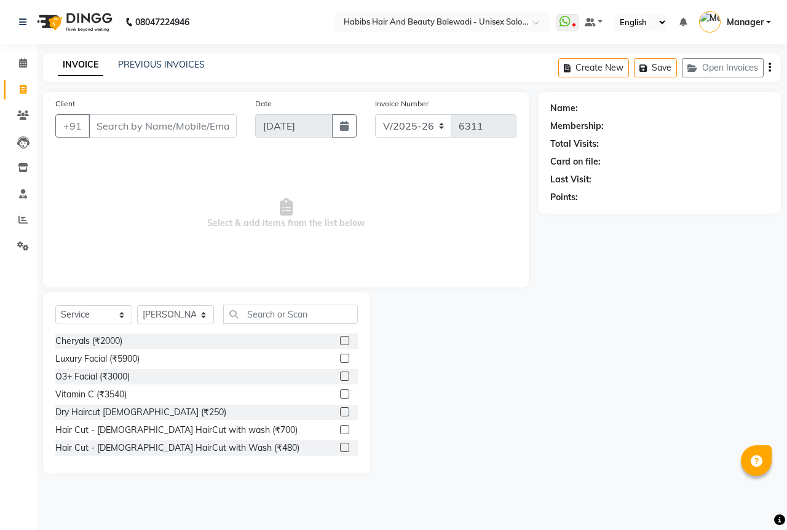
click at [277, 304] on div "Select Service Product Membership Package Voucher Prepaid Gift Card Select Styl…" at bounding box center [206, 383] width 327 height 181
click at [277, 311] on input "text" at bounding box center [290, 314] width 135 height 19
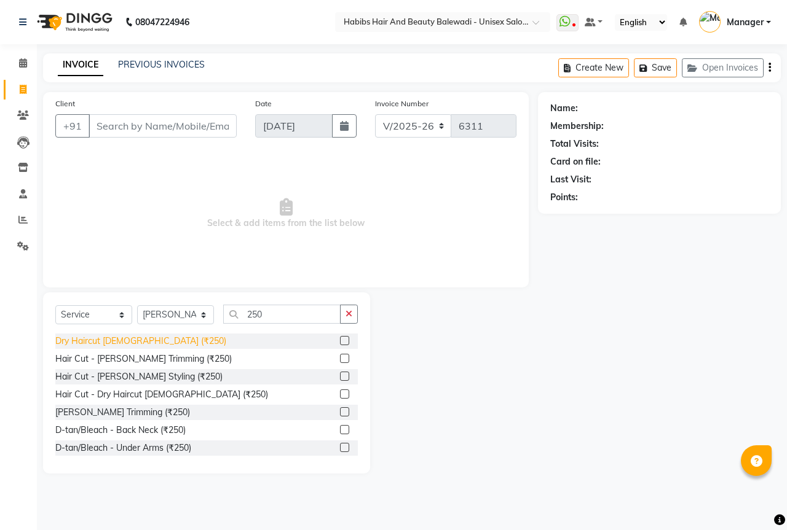
click at [124, 342] on div "Dry Haircut [DEMOGRAPHIC_DATA] (₹250)" at bounding box center [140, 341] width 171 height 13
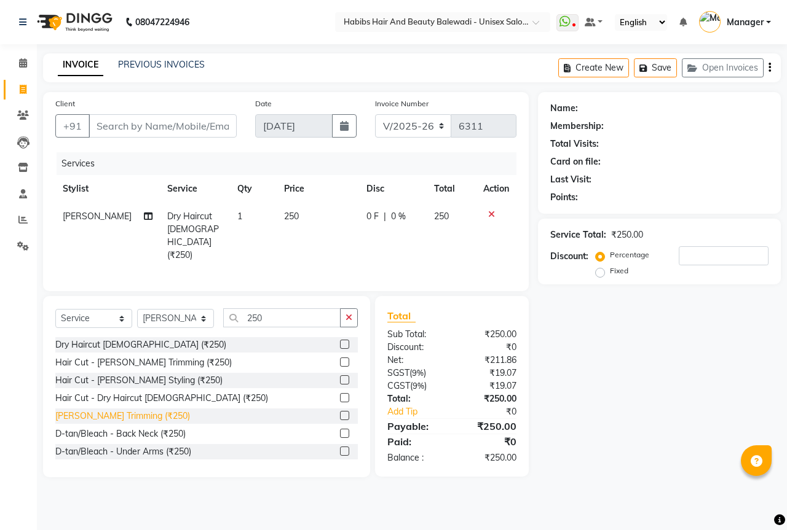
click at [133, 410] on div "[PERSON_NAME] Trimming (₹250)" at bounding box center [122, 416] width 135 height 13
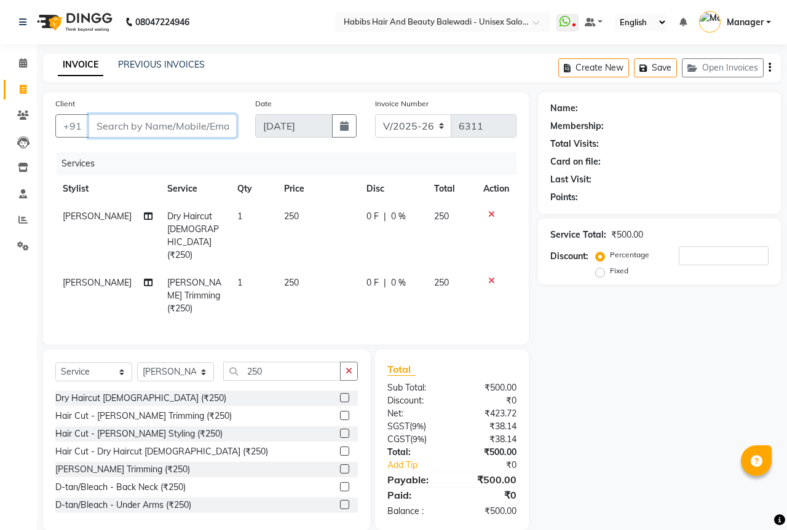
click at [140, 133] on input "Client" at bounding box center [162, 125] width 148 height 23
click at [230, 128] on button "Add Client" at bounding box center [204, 125] width 63 height 23
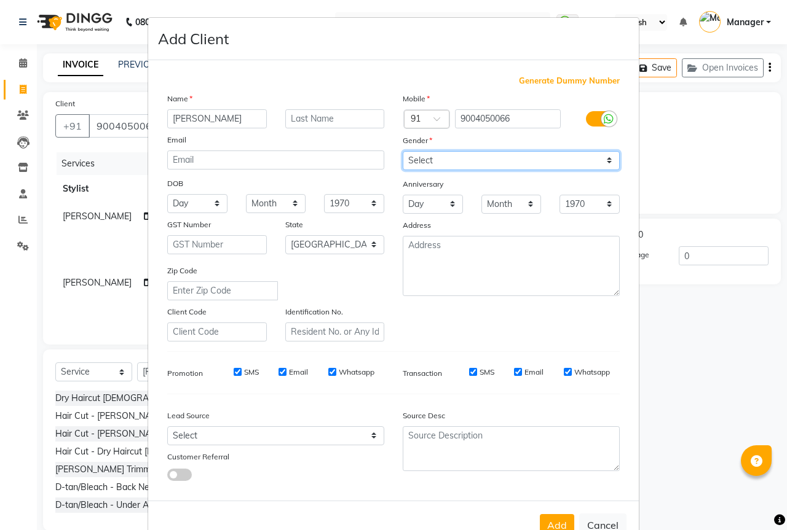
click at [431, 160] on select "Select [DEMOGRAPHIC_DATA] [DEMOGRAPHIC_DATA] Other Prefer Not To Say" at bounding box center [511, 160] width 217 height 19
click at [403, 151] on select "Select [DEMOGRAPHIC_DATA] [DEMOGRAPHIC_DATA] Other Prefer Not To Say" at bounding box center [511, 160] width 217 height 19
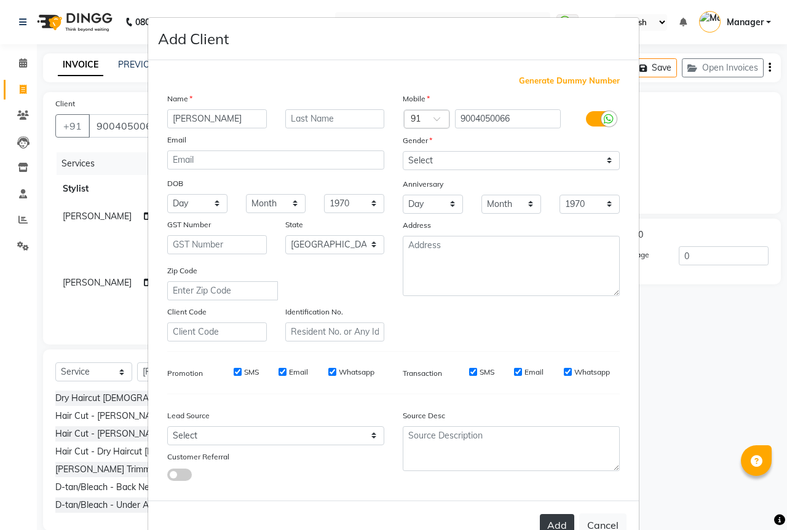
click at [548, 522] on button "Add" at bounding box center [557, 525] width 34 height 22
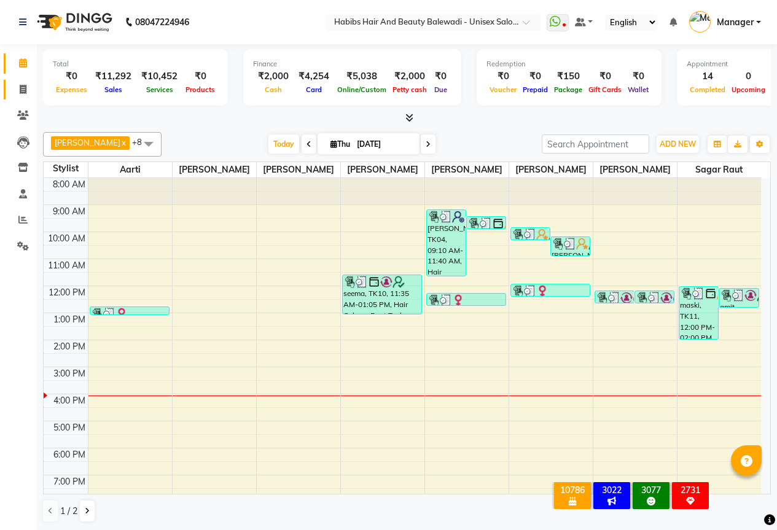
click at [23, 96] on link "Invoice" at bounding box center [18, 90] width 29 height 20
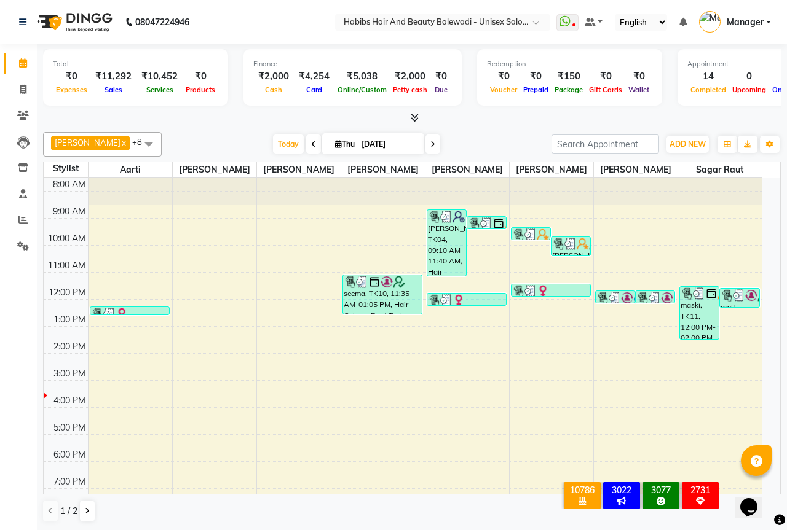
select select "5902"
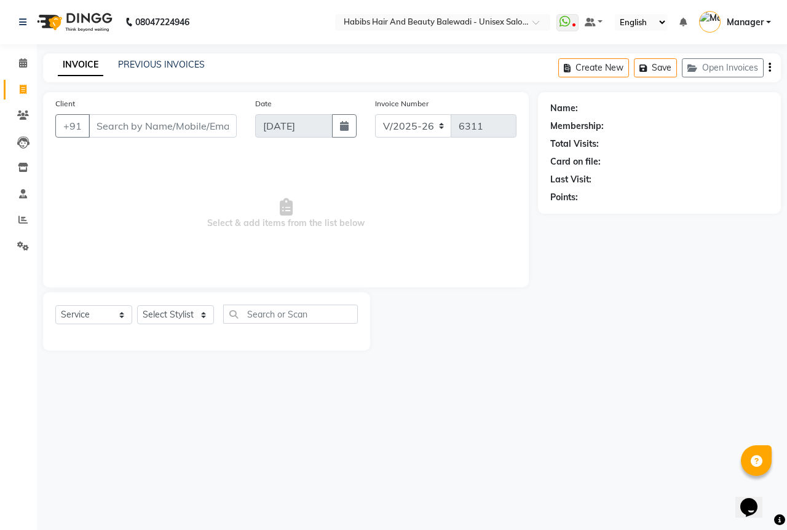
select select "package"
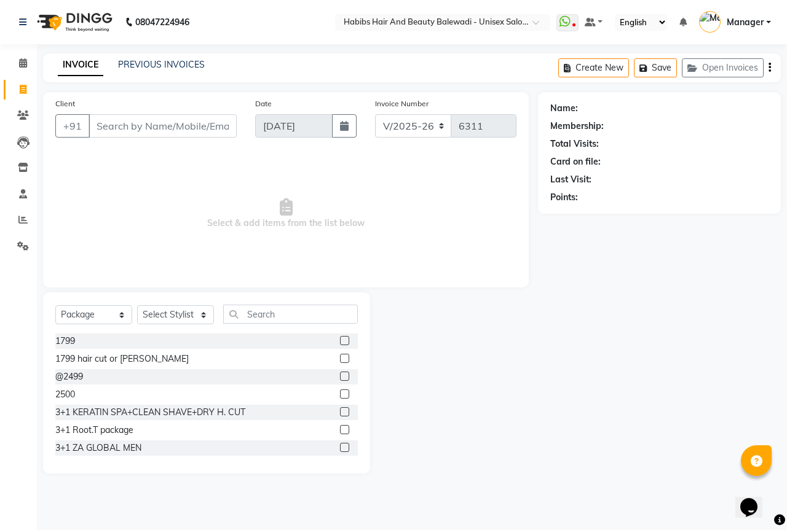
click at [115, 117] on input "Client" at bounding box center [162, 125] width 148 height 23
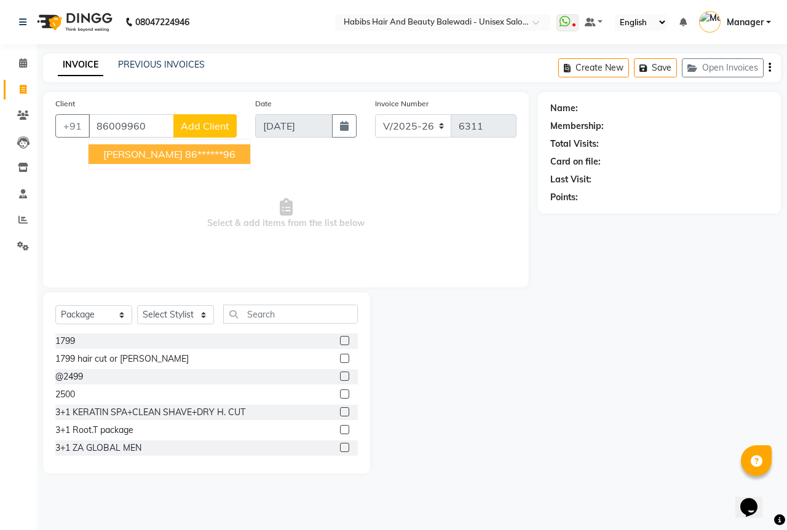
click at [185, 151] on ngb-highlight "86******96" at bounding box center [210, 154] width 50 height 12
type input "86******96"
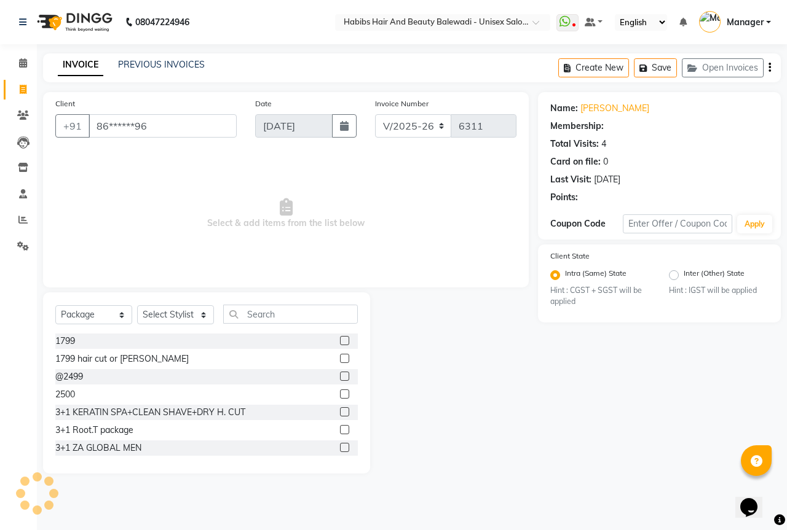
select select "1: Object"
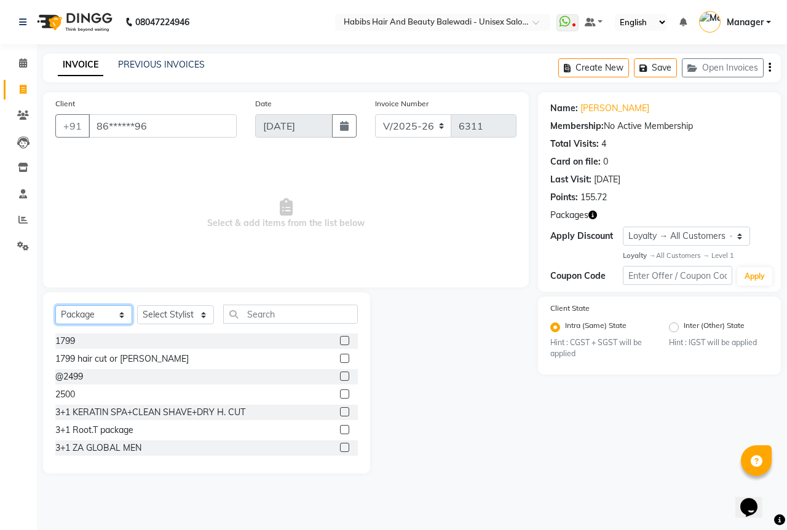
click at [116, 318] on select "Select Service Product Membership Package Voucher Prepaid Gift Card" at bounding box center [93, 314] width 77 height 19
select select "service"
click at [55, 305] on select "Select Service Product Membership Package Voucher Prepaid Gift Card" at bounding box center [93, 314] width 77 height 19
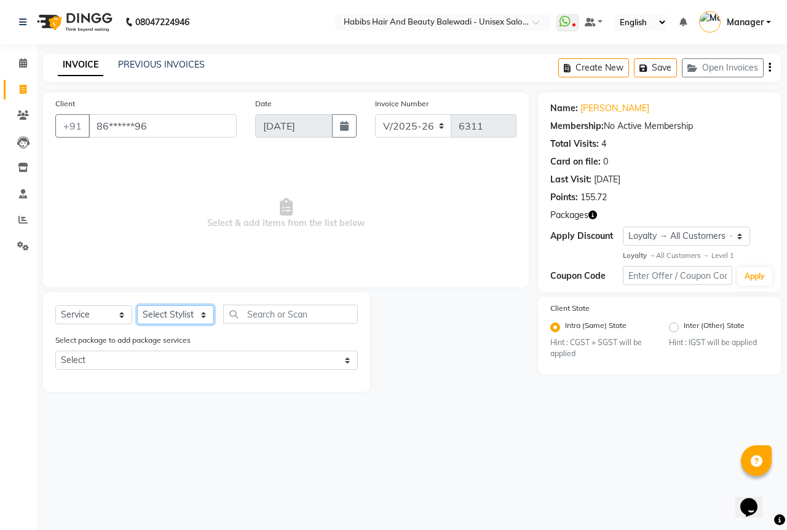
click at [170, 312] on select "Select Stylist Aarti Akshay Gaikwad [PERSON_NAME] [PERSON_NAME] [PERSON_NAME] […" at bounding box center [175, 314] width 77 height 19
select select "85962"
click at [137, 305] on select "Select Stylist Aarti Akshay Gaikwad [PERSON_NAME] [PERSON_NAME] [PERSON_NAME] […" at bounding box center [175, 314] width 77 height 19
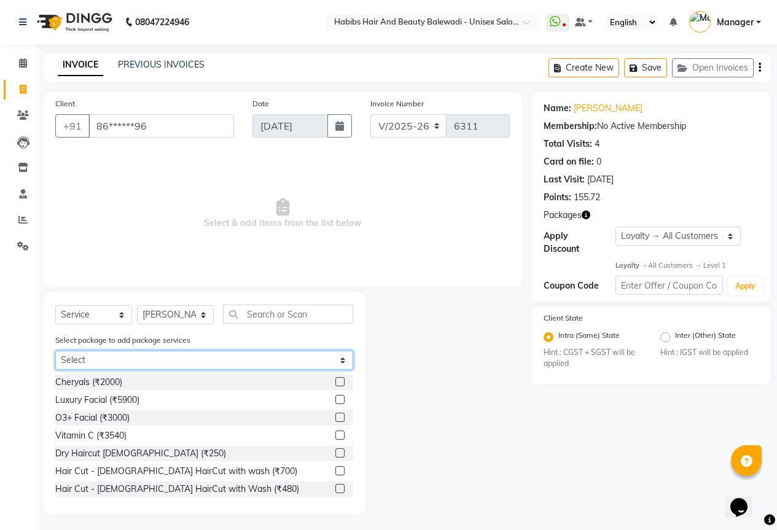
drag, startPoint x: 192, startPoint y: 351, endPoint x: 192, endPoint y: 362, distance: 11.1
click at [192, 351] on select "Select GLOW & GO WAXING DEAL @499" at bounding box center [204, 360] width 298 height 19
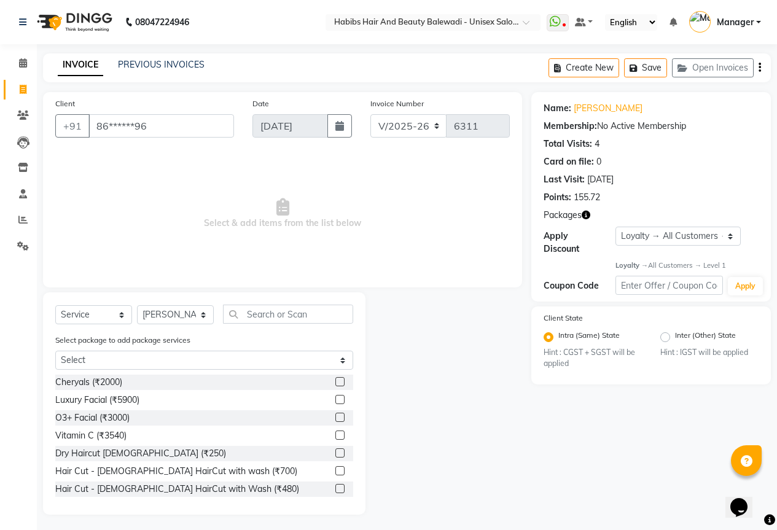
click at [266, 240] on span "Select & add items from the list below" at bounding box center [282, 213] width 455 height 123
click at [268, 316] on input "text" at bounding box center [288, 314] width 130 height 19
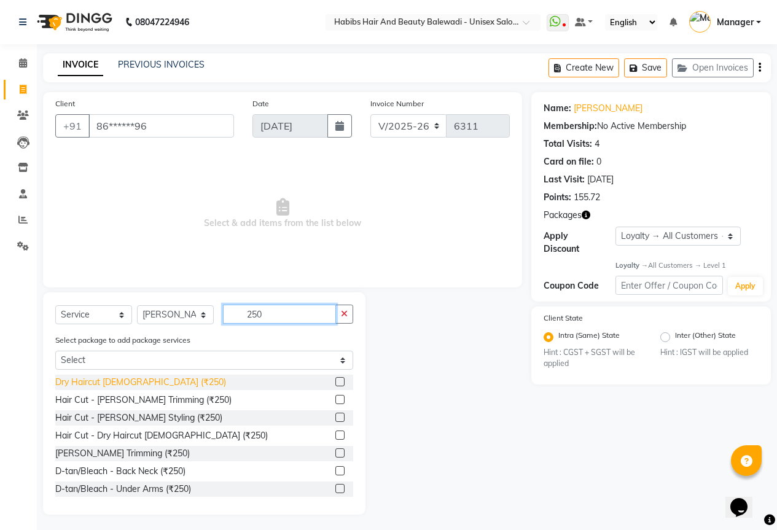
type input "250"
click at [134, 379] on div "Dry Haircut [DEMOGRAPHIC_DATA] (₹250)" at bounding box center [140, 382] width 171 height 13
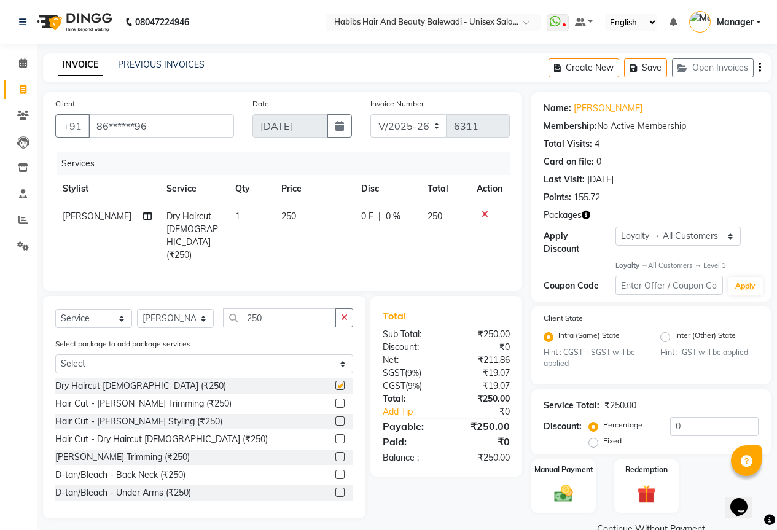
checkbox input "false"
click at [136, 457] on div "[PERSON_NAME] Trimming (₹250)" at bounding box center [122, 457] width 135 height 13
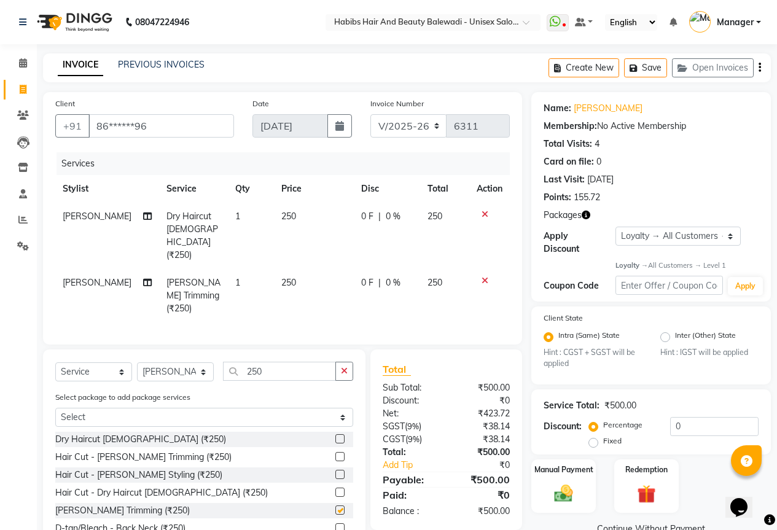
checkbox input "false"
click at [566, 483] on img at bounding box center [563, 494] width 31 height 22
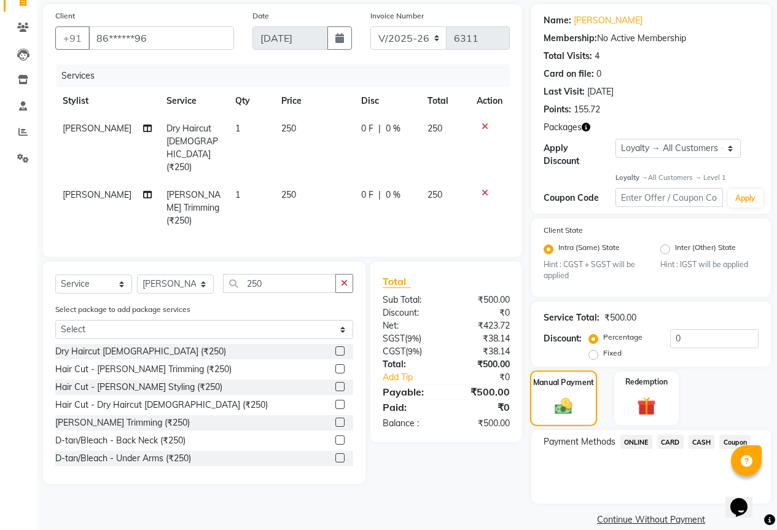
scroll to position [95, 0]
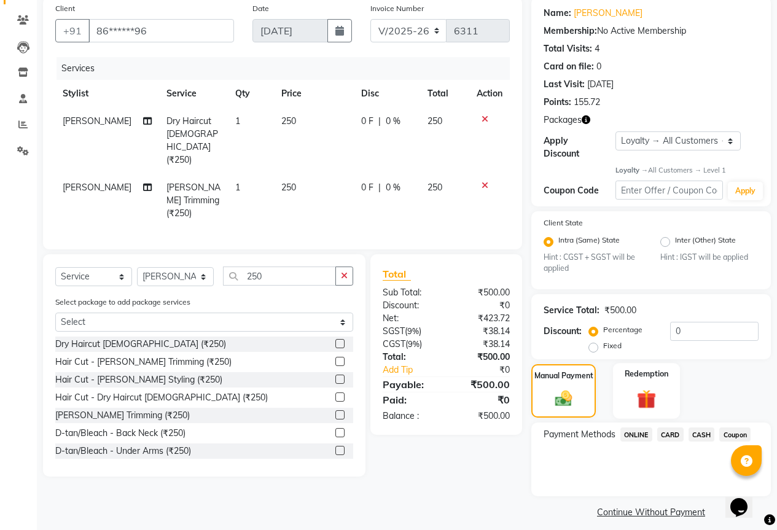
click at [651, 388] on img at bounding box center [646, 400] width 31 height 24
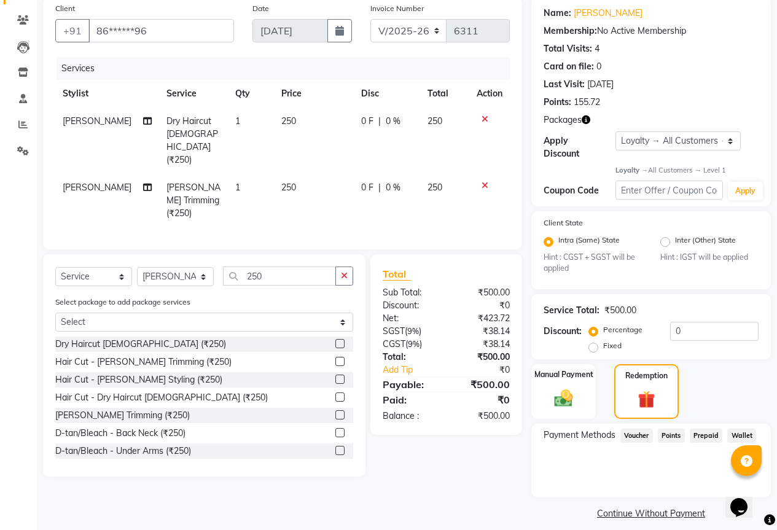
click at [677, 429] on span "Points" at bounding box center [671, 436] width 27 height 14
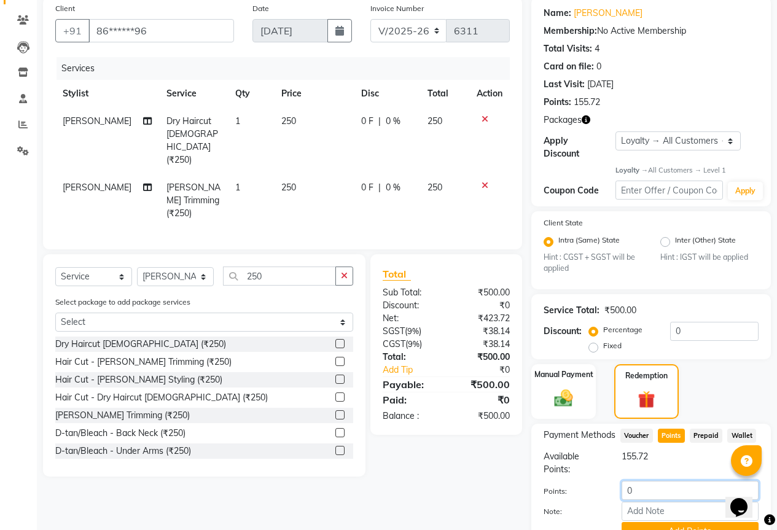
click at [652, 482] on input "0" at bounding box center [690, 490] width 137 height 19
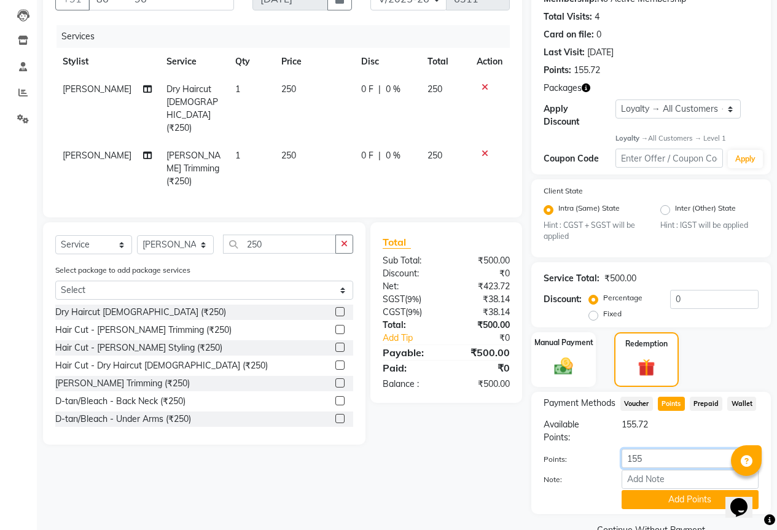
scroll to position [145, 0]
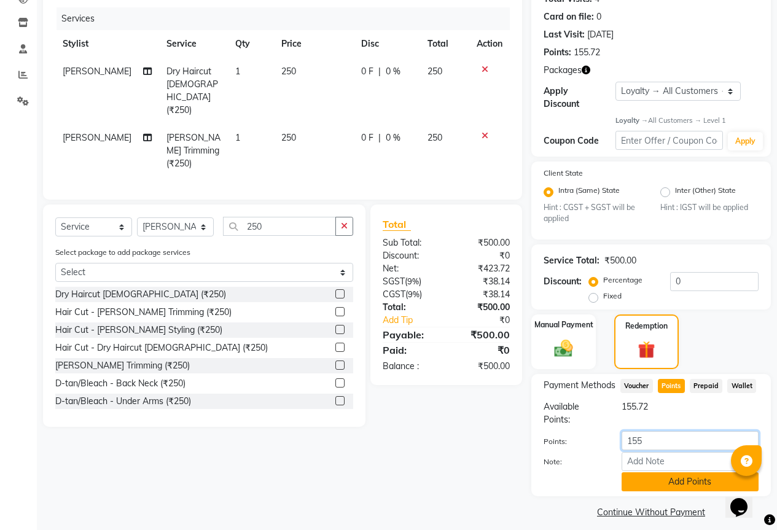
type input "155"
click at [659, 478] on button "Add Points" at bounding box center [690, 482] width 137 height 19
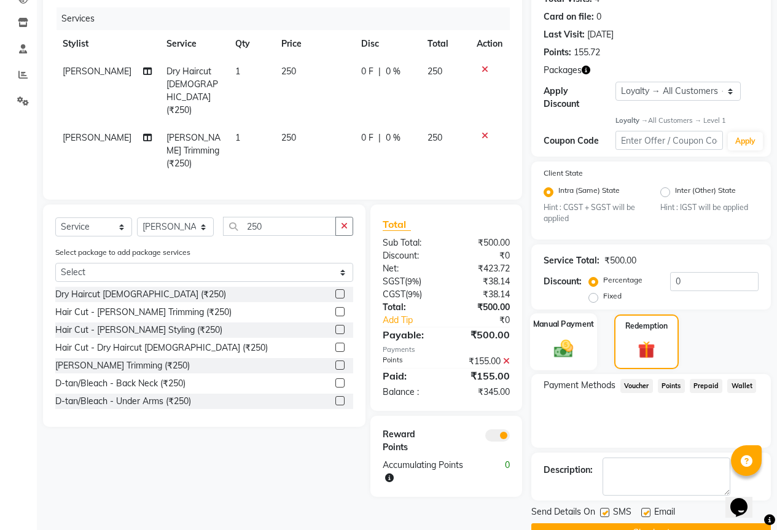
click at [566, 340] on img at bounding box center [563, 349] width 31 height 22
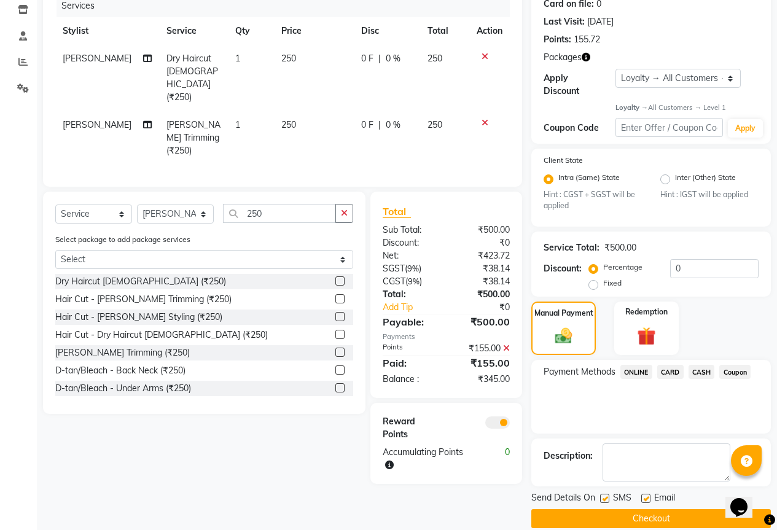
scroll to position [165, 0]
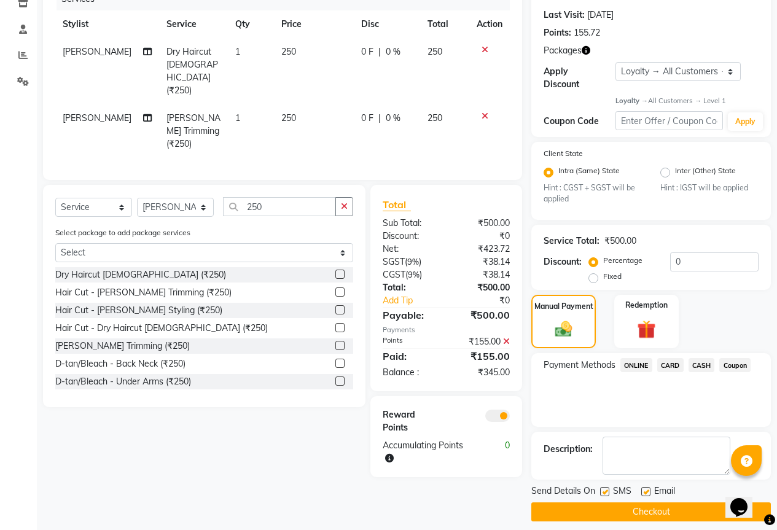
click at [643, 358] on span "ONLINE" at bounding box center [637, 365] width 32 height 14
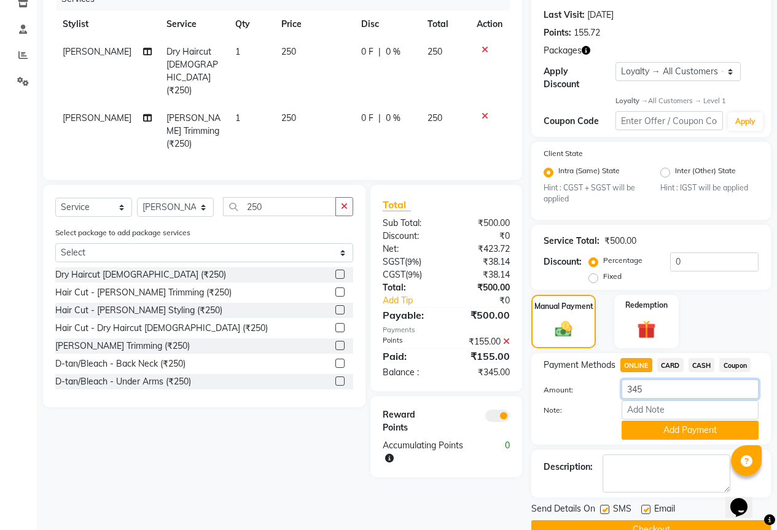
click at [649, 385] on input "345" at bounding box center [690, 389] width 137 height 19
type input "3"
type input "400"
click at [682, 422] on button "Add Payment" at bounding box center [690, 430] width 137 height 19
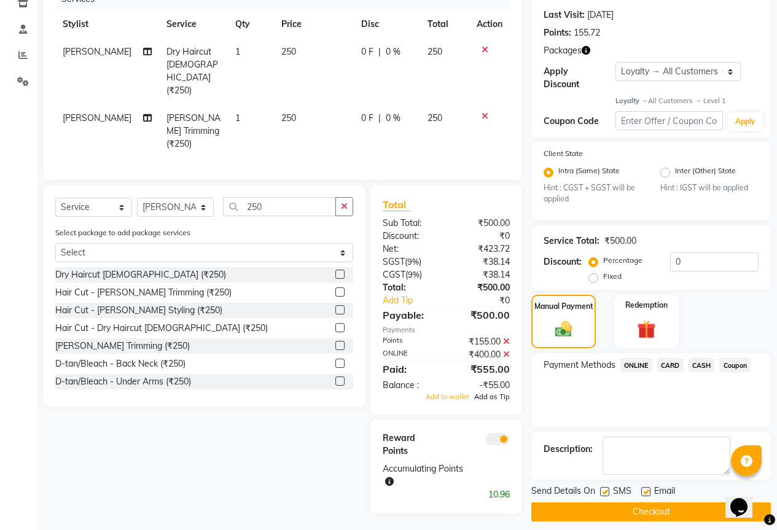
click at [489, 393] on span "Add as Tip" at bounding box center [492, 397] width 36 height 9
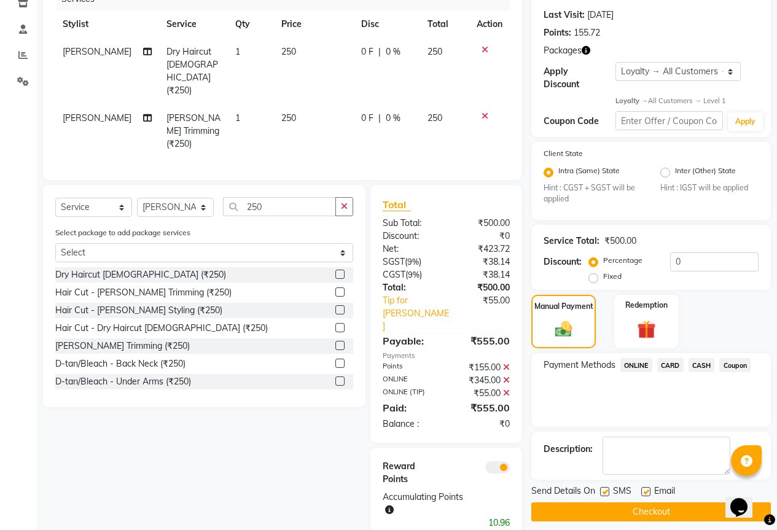
click at [594, 505] on button "Checkout" at bounding box center [652, 512] width 240 height 19
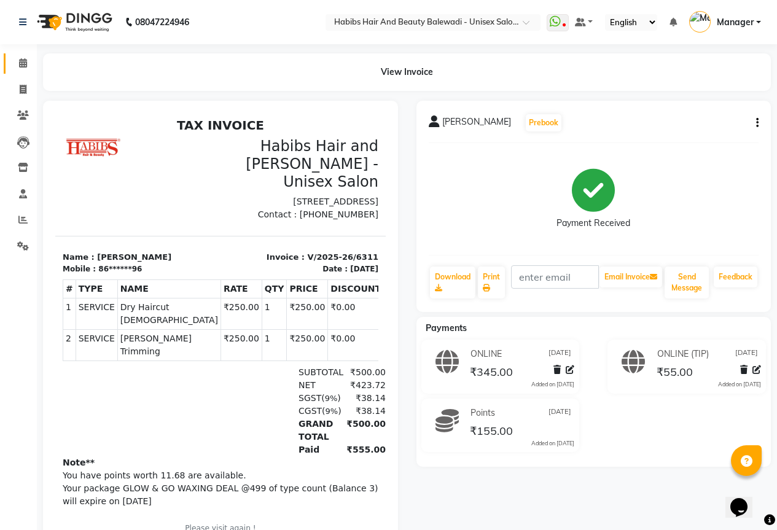
click at [30, 55] on link "Calendar" at bounding box center [18, 63] width 29 height 20
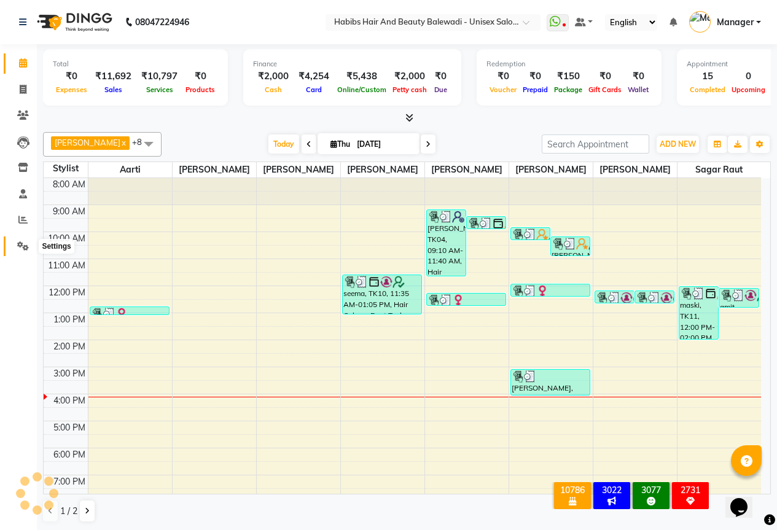
click at [25, 246] on icon at bounding box center [23, 246] width 12 height 9
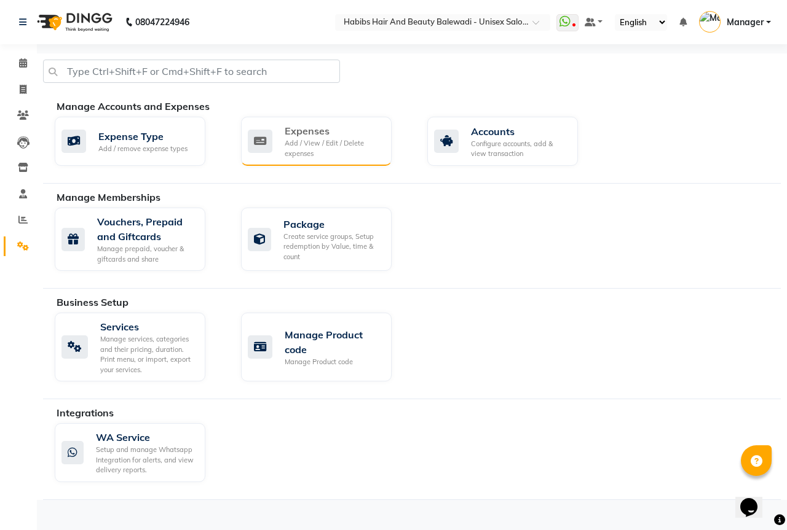
click at [315, 140] on div "Add / View / Edit / Delete expenses" at bounding box center [333, 148] width 97 height 20
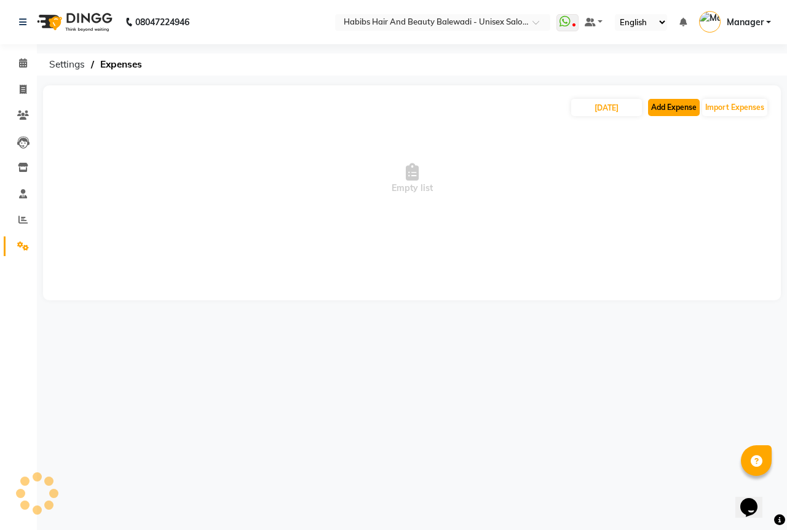
click at [675, 111] on button "Add Expense" at bounding box center [674, 107] width 52 height 17
select select "1"
select select "4861"
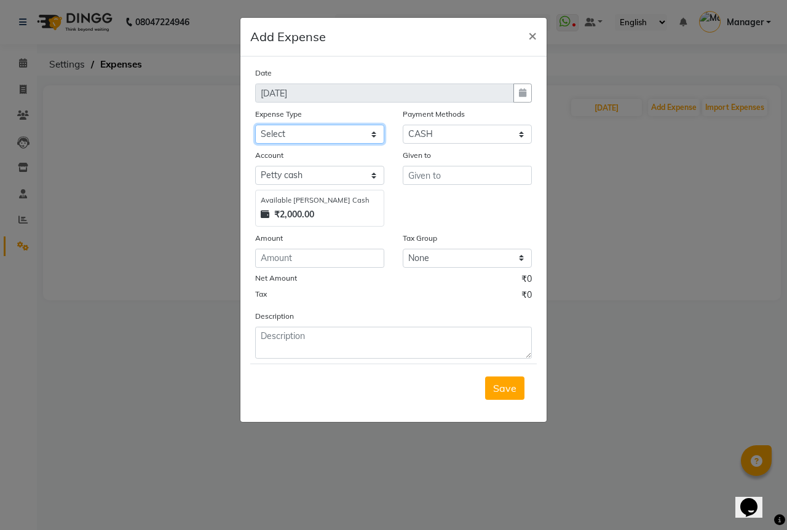
click at [285, 128] on select "Select client coffee client refund [PERSON_NAME] snacks [PERSON_NAME] TEA [PERS…" at bounding box center [319, 134] width 129 height 19
select select "20903"
click at [255, 125] on select "Select client coffee client refund [PERSON_NAME] snacks [PERSON_NAME] TEA [PERS…" at bounding box center [319, 134] width 129 height 19
click at [286, 264] on input "number" at bounding box center [319, 258] width 129 height 19
type input "1"
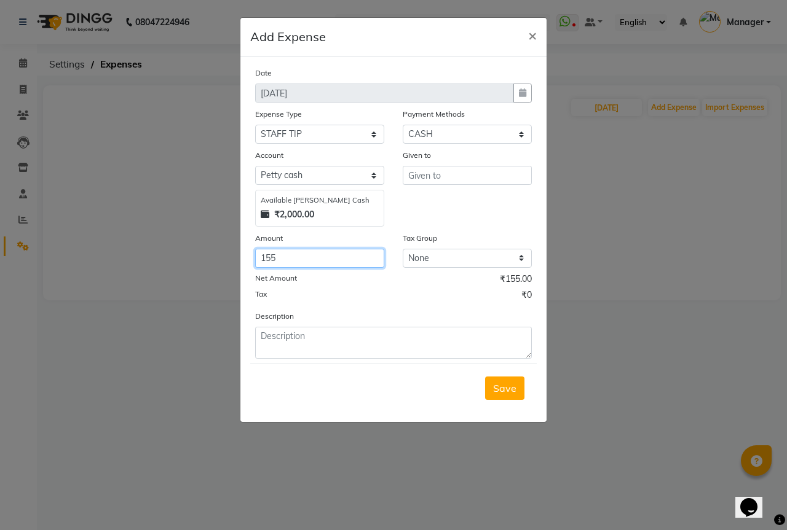
type input "155"
click at [417, 176] on input "text" at bounding box center [467, 175] width 129 height 19
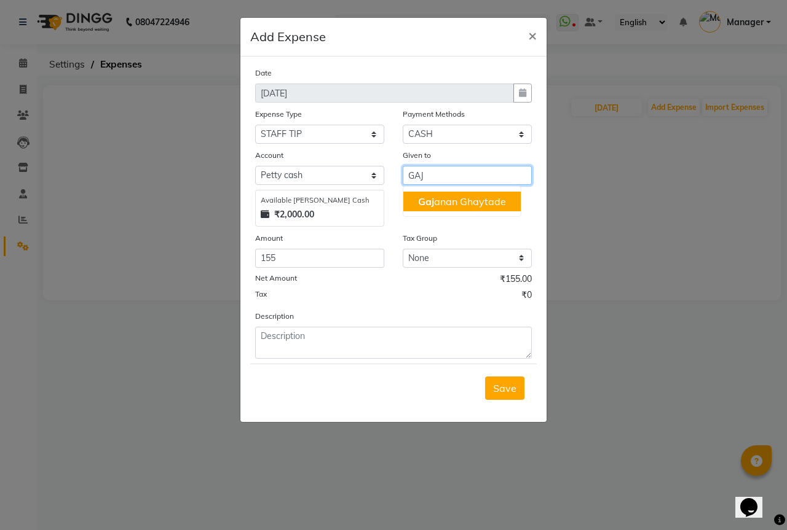
click at [417, 200] on button "Gaj anan Ghaytade" at bounding box center [461, 202] width 117 height 20
type input "[PERSON_NAME]"
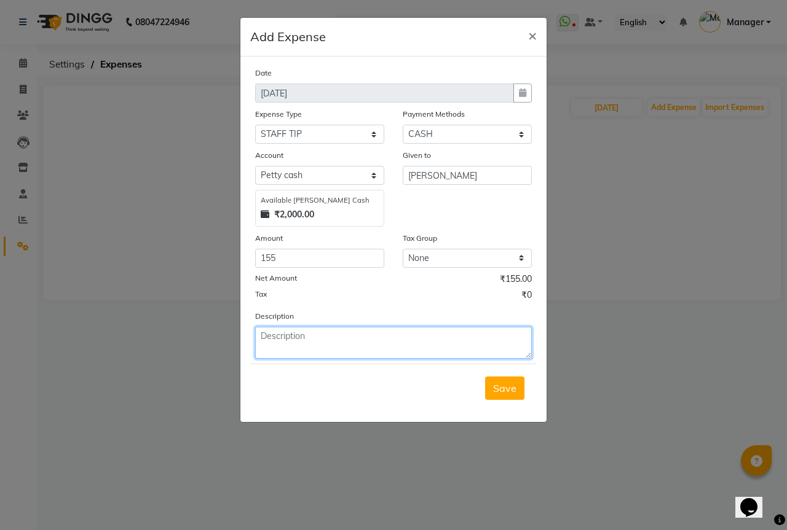
click at [283, 351] on textarea at bounding box center [393, 343] width 277 height 32
type textarea "04/09"
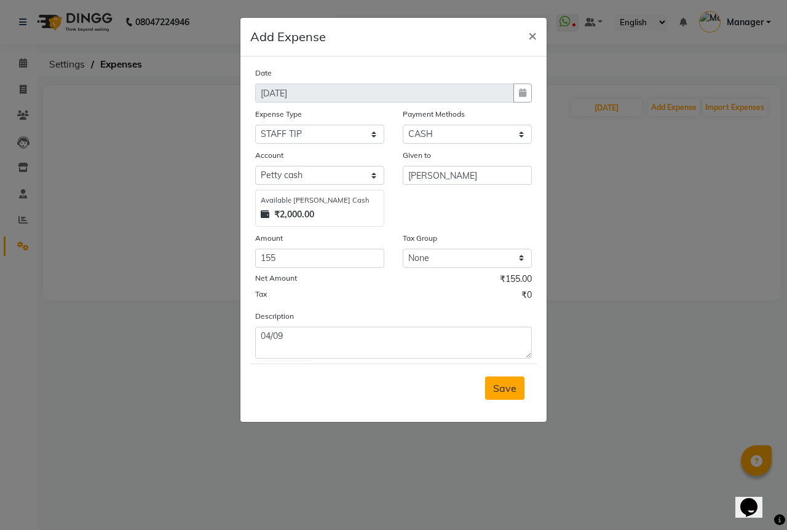
click at [497, 381] on button "Save" at bounding box center [504, 388] width 39 height 23
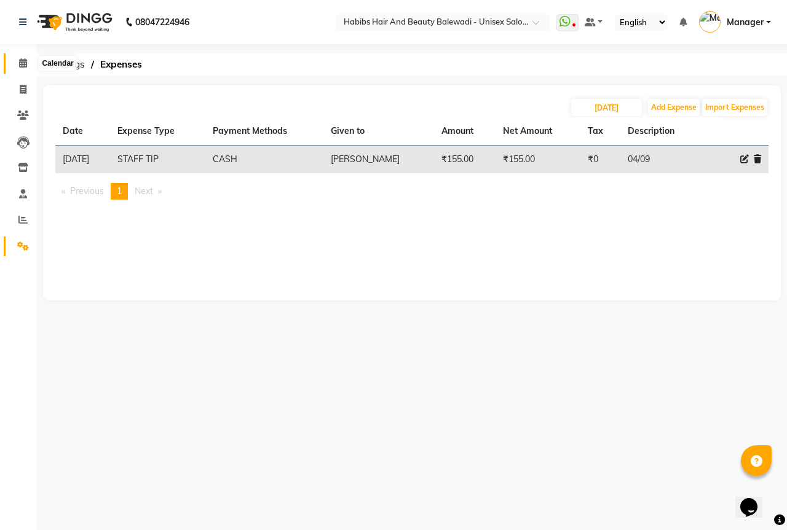
click at [21, 63] on icon at bounding box center [23, 62] width 8 height 9
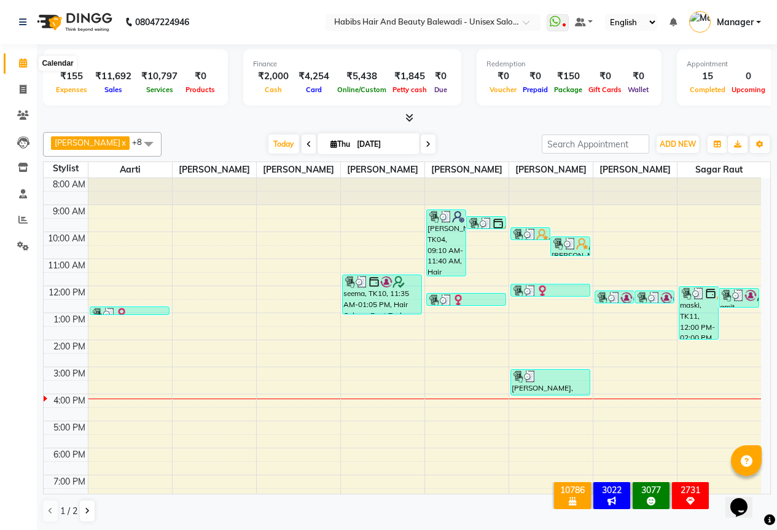
click at [23, 64] on icon at bounding box center [23, 62] width 8 height 9
click at [25, 62] on icon at bounding box center [23, 62] width 8 height 9
click at [20, 249] on icon at bounding box center [23, 246] width 12 height 9
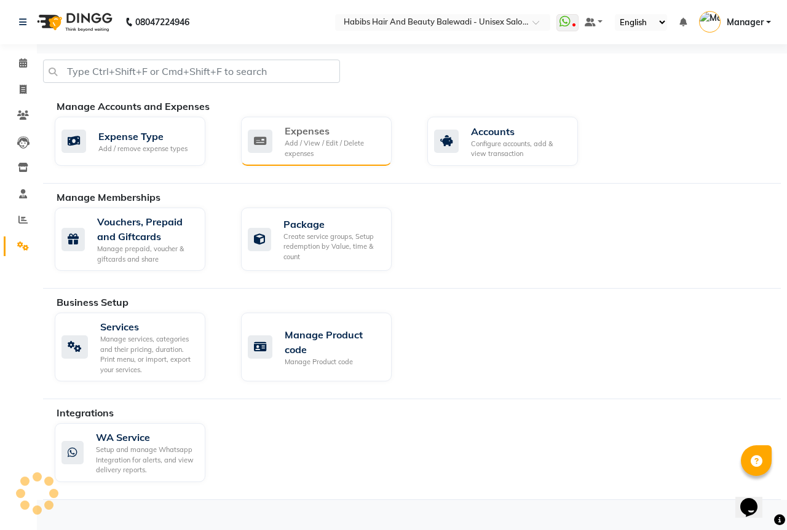
click at [337, 143] on div "Add / View / Edit / Delete expenses" at bounding box center [333, 148] width 97 height 20
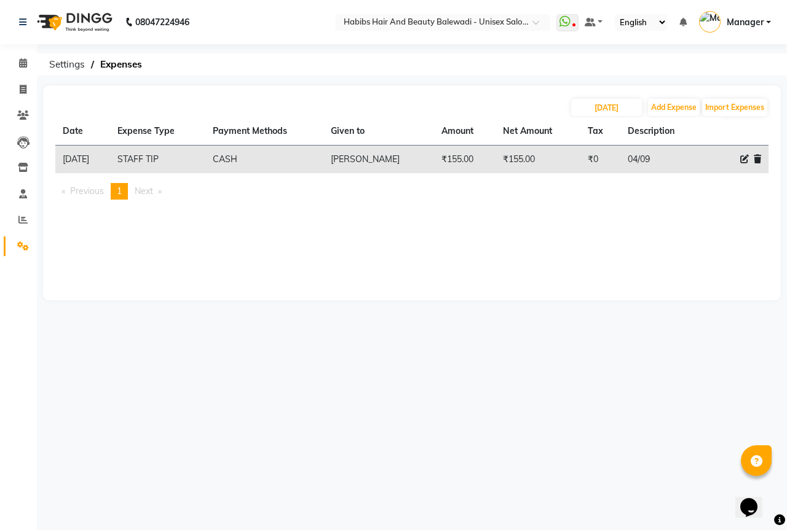
click at [745, 160] on icon at bounding box center [744, 159] width 9 height 9
select select "20903"
select select "1"
select select "4861"
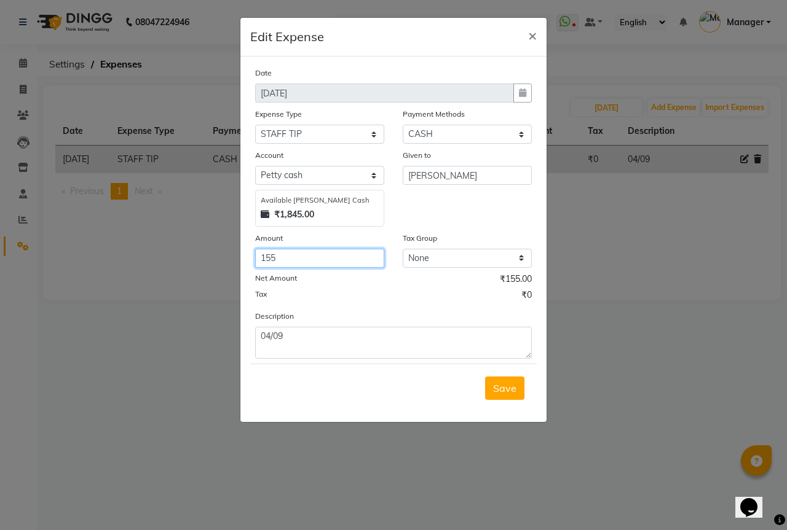
click at [291, 263] on input "155" at bounding box center [319, 258] width 129 height 19
type input "195"
click at [490, 382] on button "Save" at bounding box center [504, 388] width 39 height 23
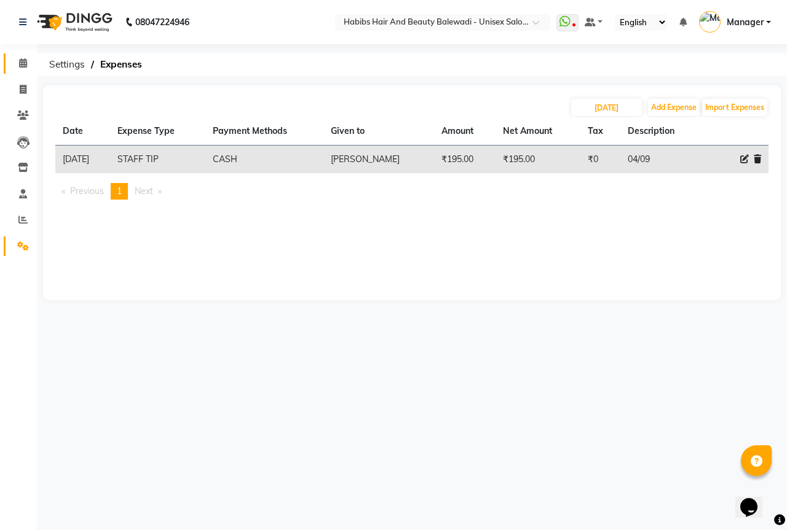
drag, startPoint x: 26, startPoint y: 73, endPoint x: 34, endPoint y: 72, distance: 7.4
click at [27, 72] on link "Calendar" at bounding box center [18, 63] width 29 height 20
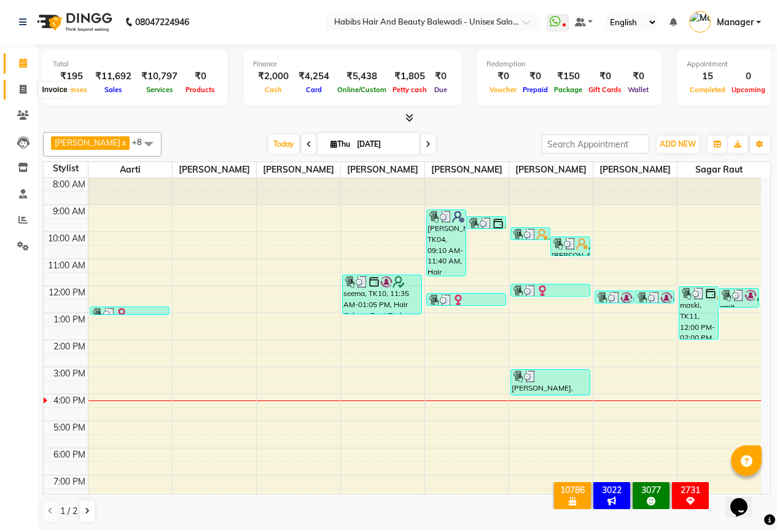
click at [15, 88] on span at bounding box center [23, 90] width 22 height 14
select select "service"
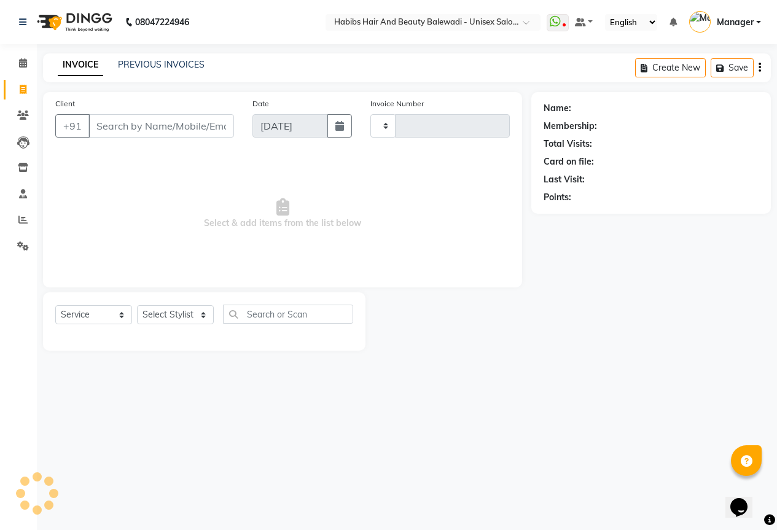
type input "6312"
select select "5902"
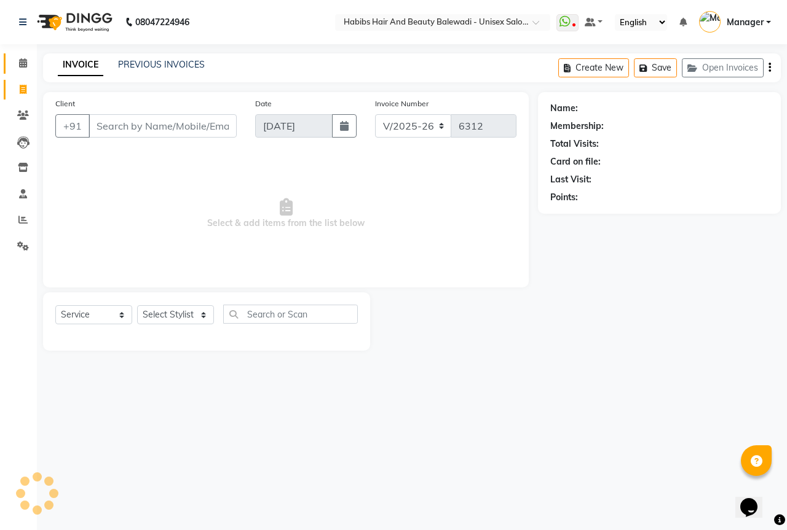
select select "package"
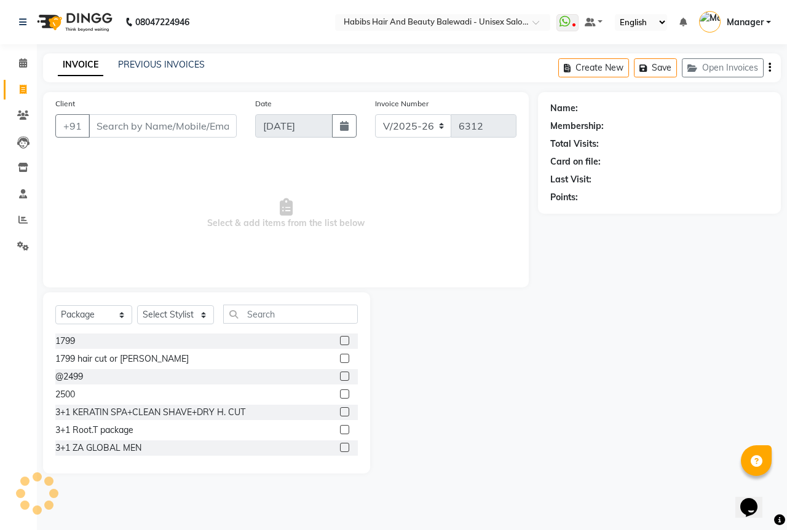
click at [174, 71] on div "PREVIOUS INVOICES" at bounding box center [161, 64] width 87 height 13
click at [181, 65] on link "PREVIOUS INVOICES" at bounding box center [161, 64] width 87 height 11
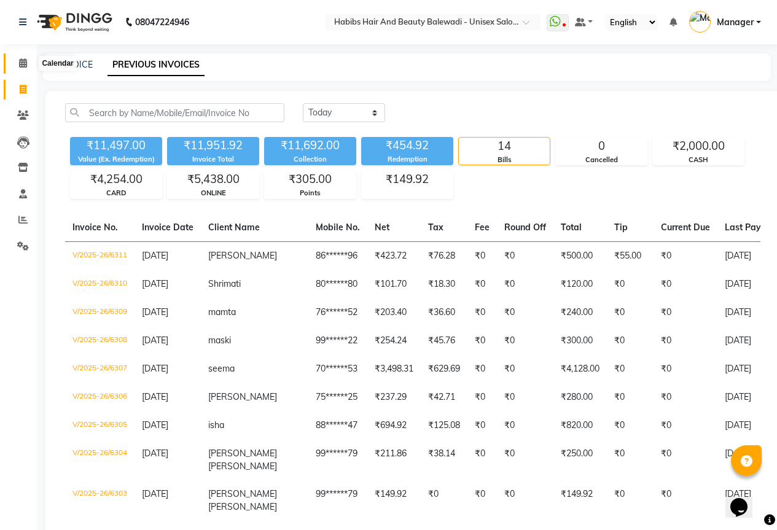
click at [15, 62] on span at bounding box center [23, 64] width 22 height 14
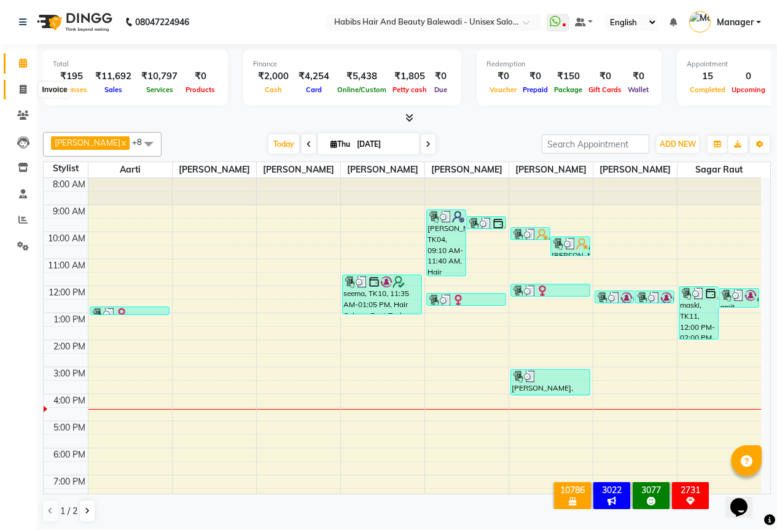
click at [28, 89] on span at bounding box center [23, 90] width 22 height 14
select select "service"
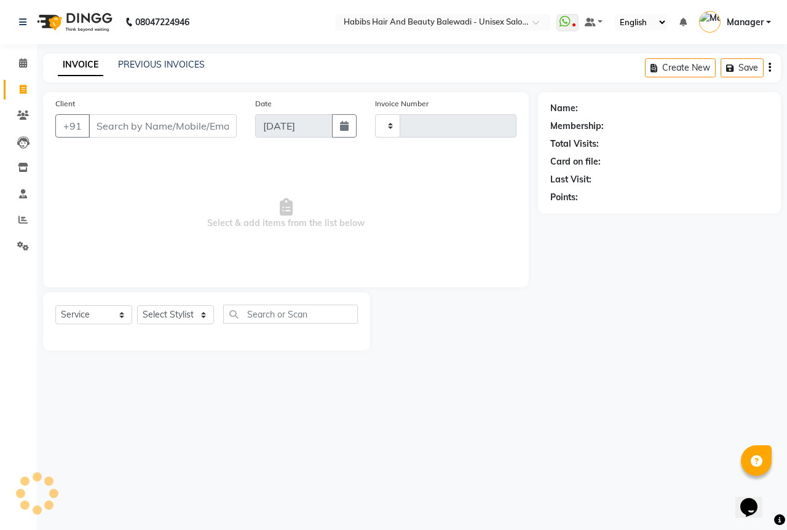
type input "6312"
select select "5902"
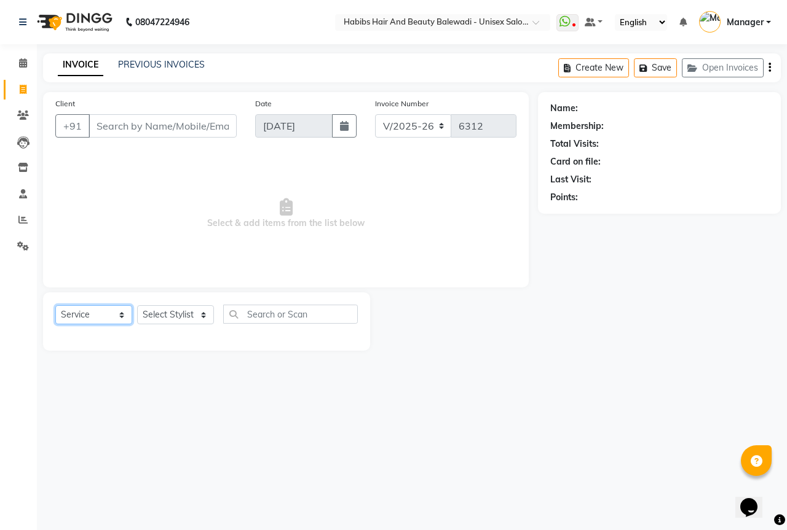
click at [98, 323] on select "Select Service Product Membership Package Voucher Prepaid Gift Card" at bounding box center [93, 314] width 77 height 19
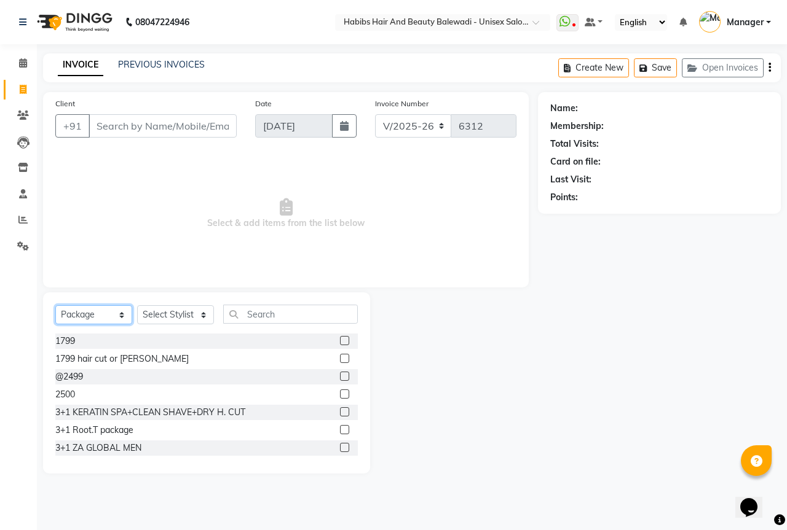
select select "service"
click at [55, 305] on select "Select Service Product Membership Package Voucher Prepaid Gift Card" at bounding box center [93, 314] width 77 height 19
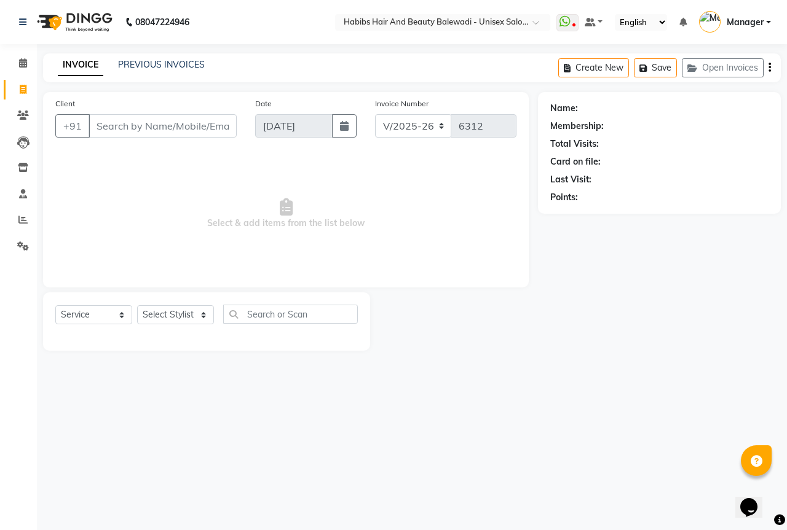
click at [171, 326] on div "Select Service Product Membership Package Voucher Prepaid Gift Card Select Styl…" at bounding box center [206, 319] width 302 height 29
click at [176, 312] on select "Select Stylist Aarti Akshay Gaikwad [PERSON_NAME] [PERSON_NAME] [PERSON_NAME] […" at bounding box center [175, 314] width 77 height 19
select select "67492"
click at [137, 305] on select "Select Stylist Aarti Akshay Gaikwad [PERSON_NAME] [PERSON_NAME] [PERSON_NAME] […" at bounding box center [175, 314] width 77 height 19
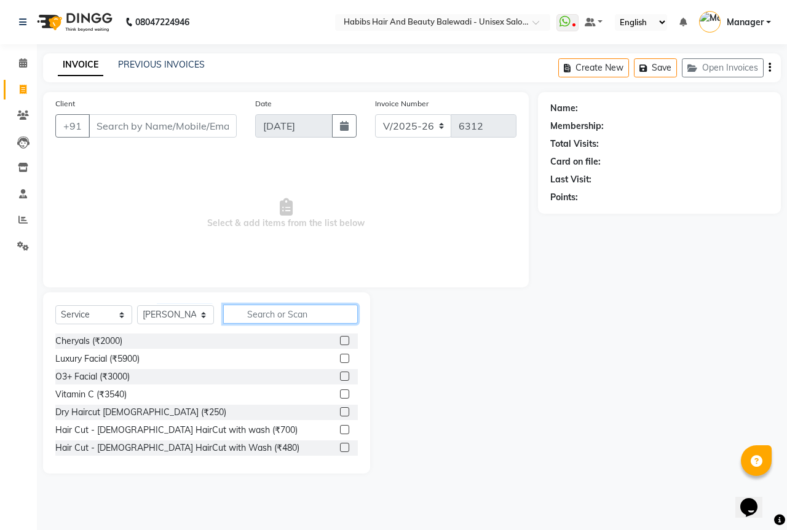
click at [312, 316] on input "text" at bounding box center [290, 314] width 135 height 19
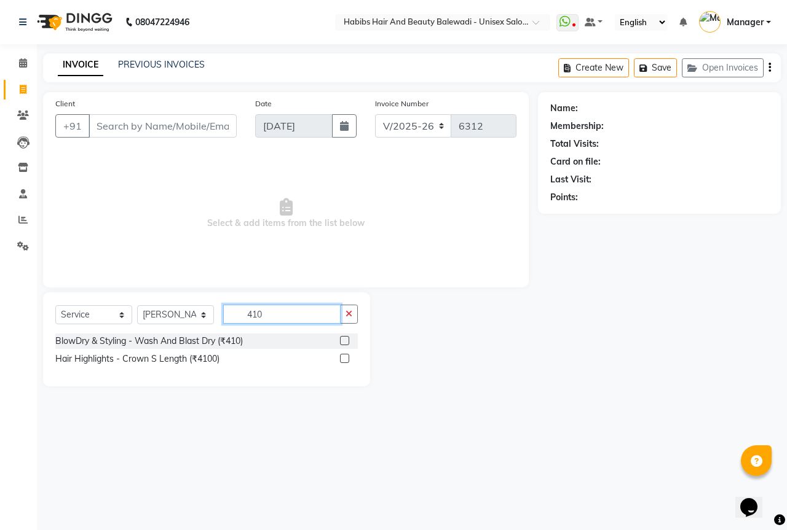
type input "410"
click at [341, 339] on label at bounding box center [344, 340] width 9 height 9
click at [341, 339] on input "checkbox" at bounding box center [344, 341] width 8 height 8
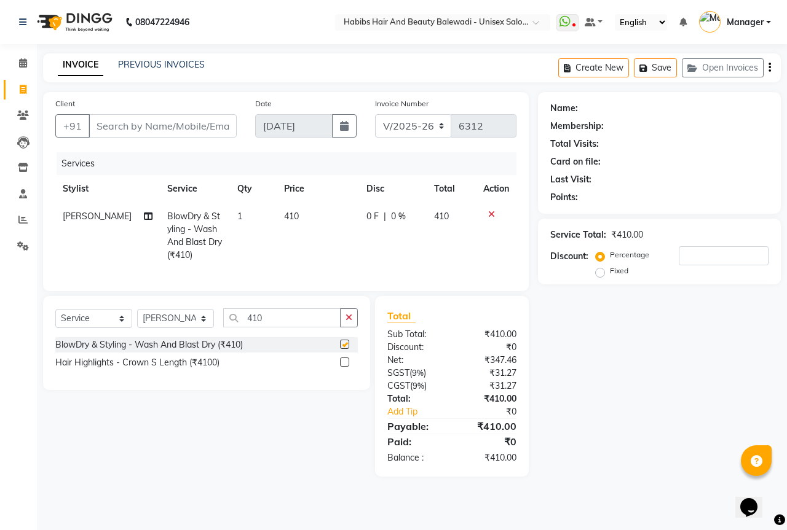
checkbox input "false"
click at [160, 130] on input "Client" at bounding box center [162, 125] width 148 height 23
type input "9"
type input "0"
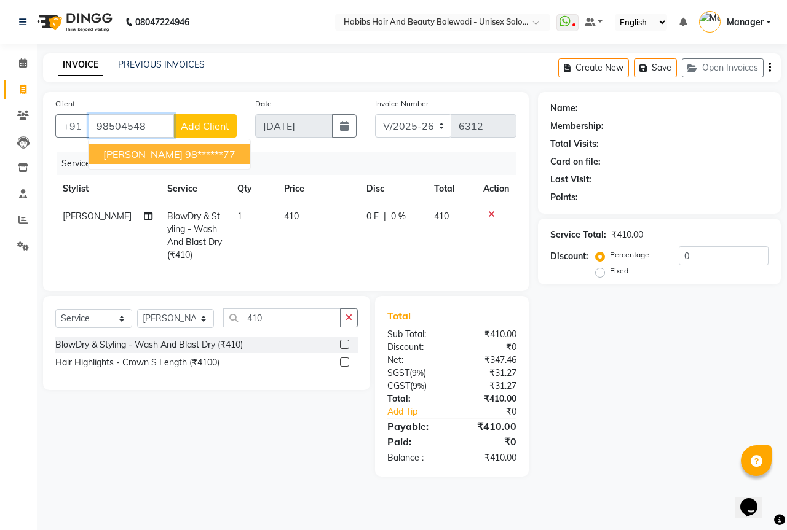
click at [160, 161] on button "Vinita 98******77" at bounding box center [169, 154] width 162 height 20
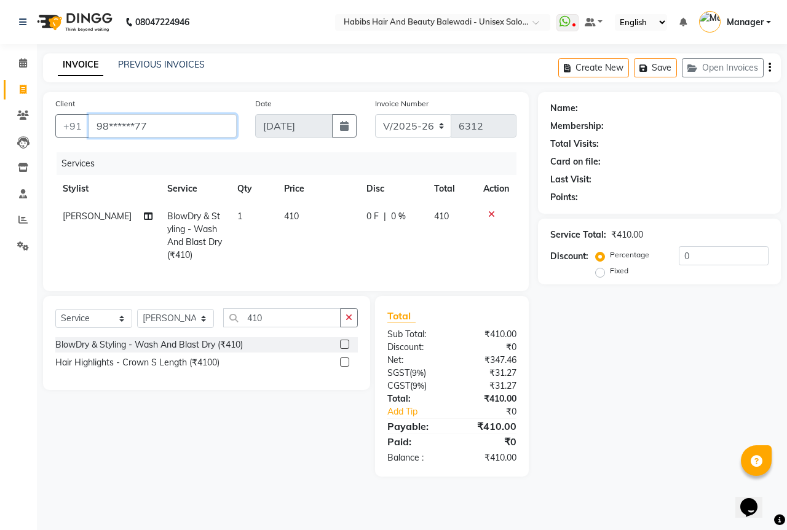
type input "98******77"
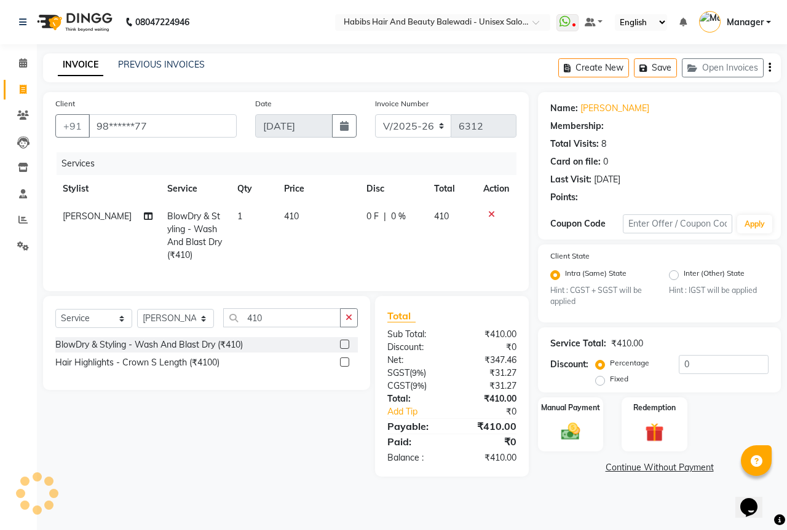
select select "1: Object"
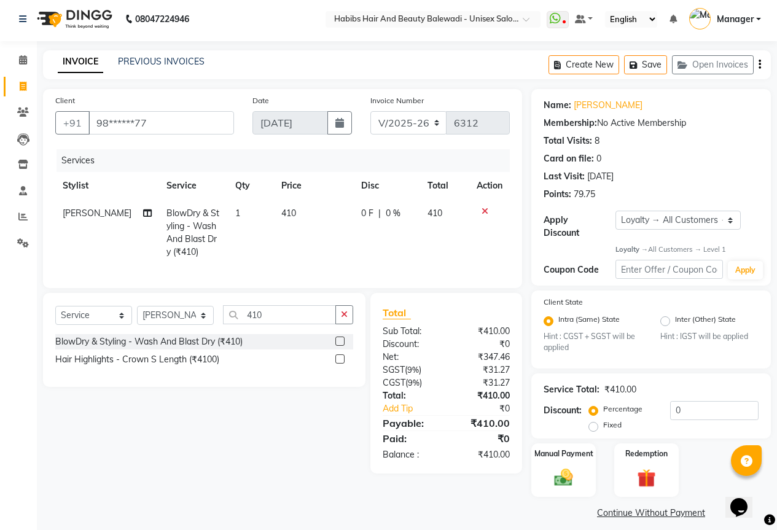
scroll to position [4, 0]
click at [557, 480] on div "Manual Payment" at bounding box center [563, 470] width 67 height 56
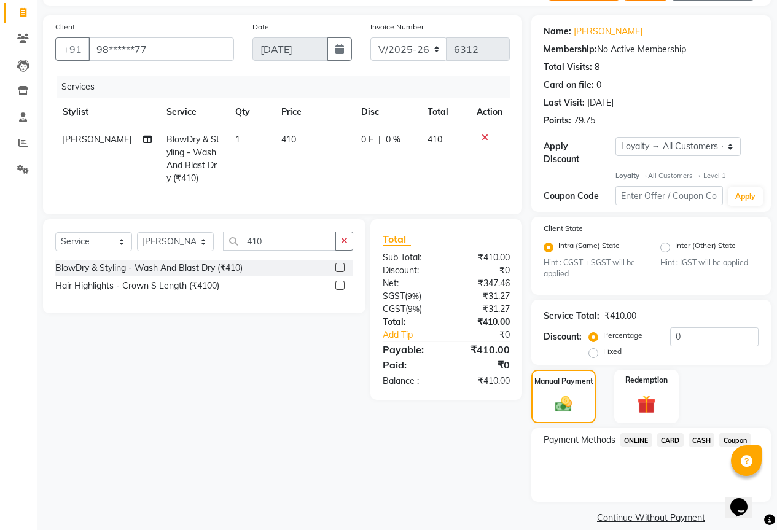
scroll to position [82, 0]
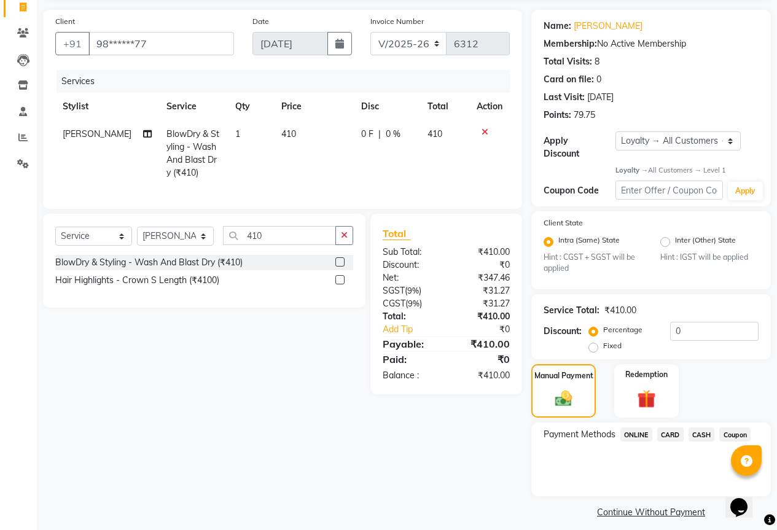
click at [693, 428] on span "CASH" at bounding box center [702, 435] width 26 height 14
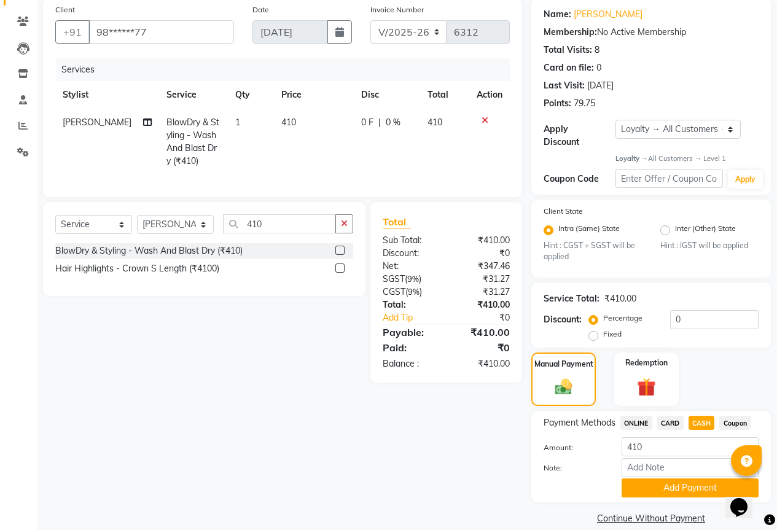
scroll to position [100, 0]
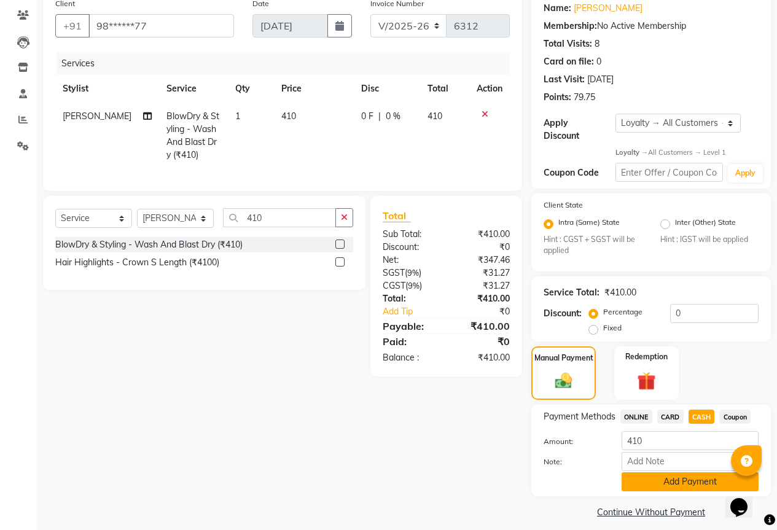
click at [661, 481] on button "Add Payment" at bounding box center [690, 482] width 137 height 19
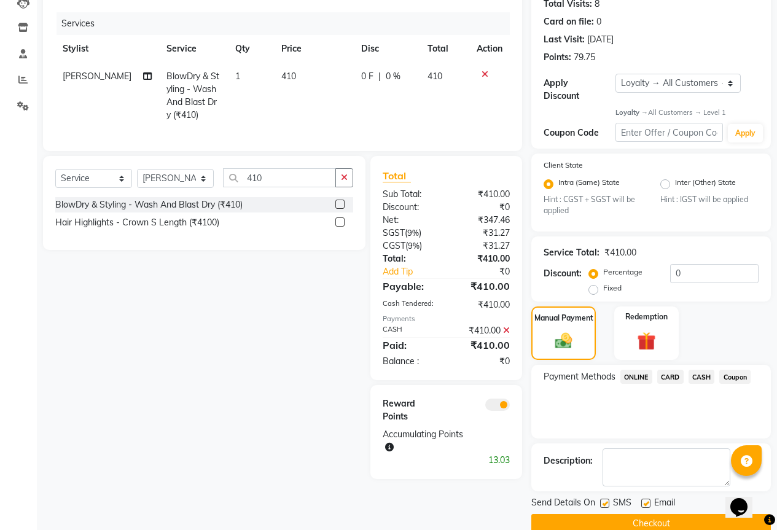
scroll to position [152, 0]
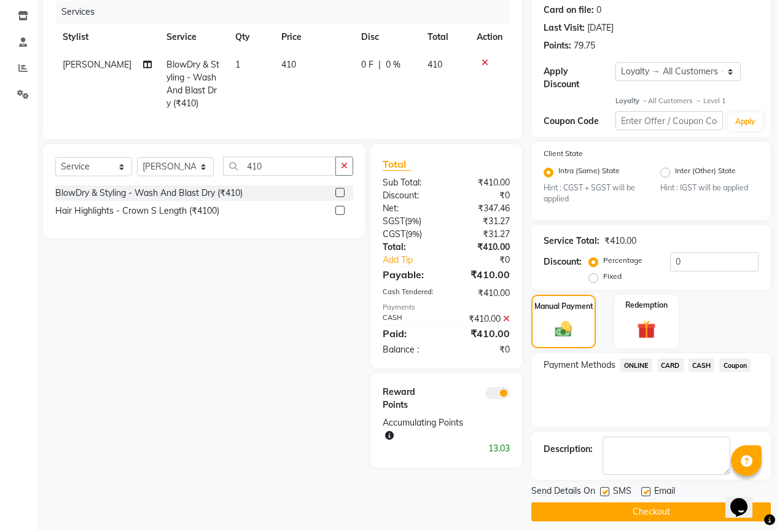
click at [599, 503] on button "Checkout" at bounding box center [652, 512] width 240 height 19
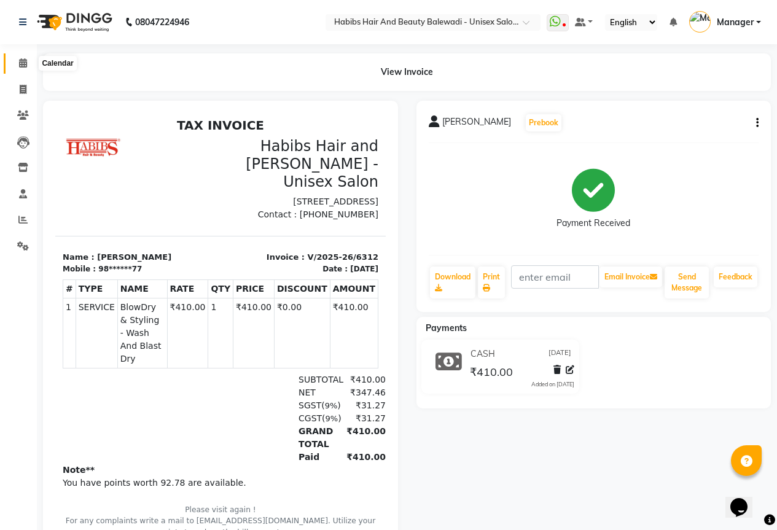
click at [24, 69] on span at bounding box center [23, 64] width 22 height 14
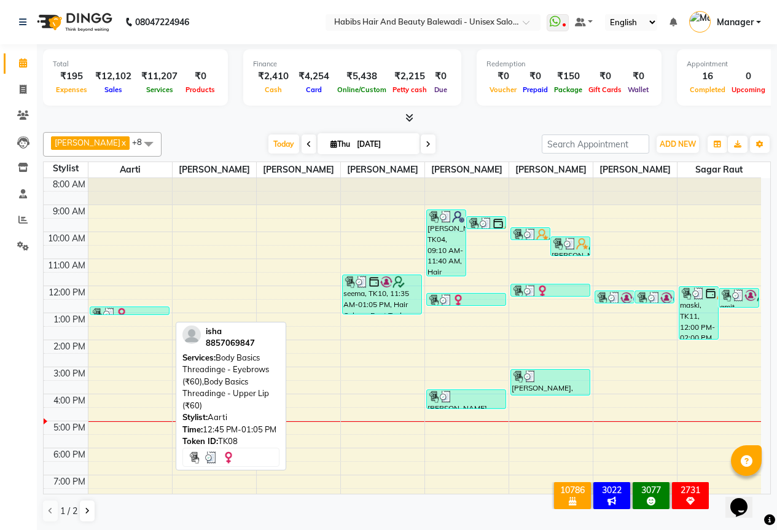
click at [145, 320] on div at bounding box center [130, 314] width 78 height 12
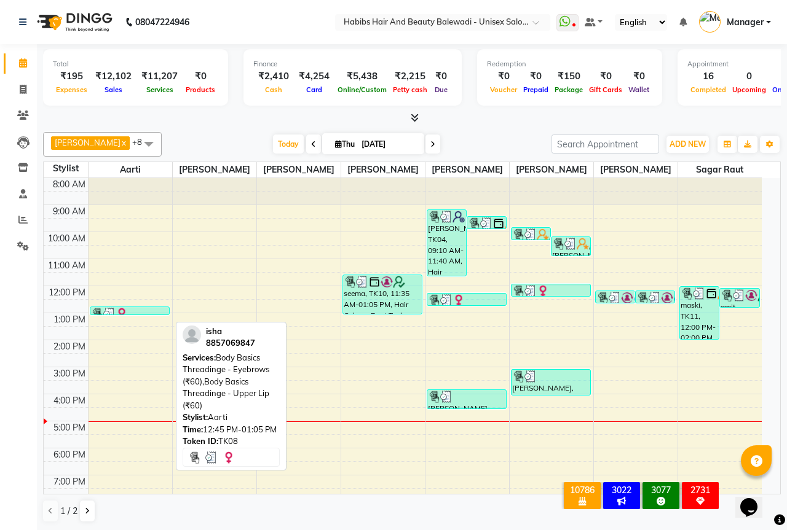
select select "3"
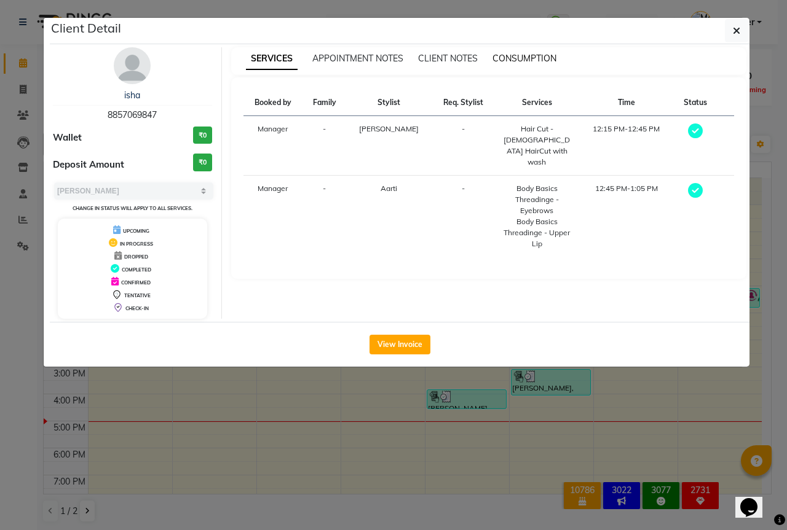
click at [529, 59] on span "CONSUMPTION" at bounding box center [524, 58] width 64 height 11
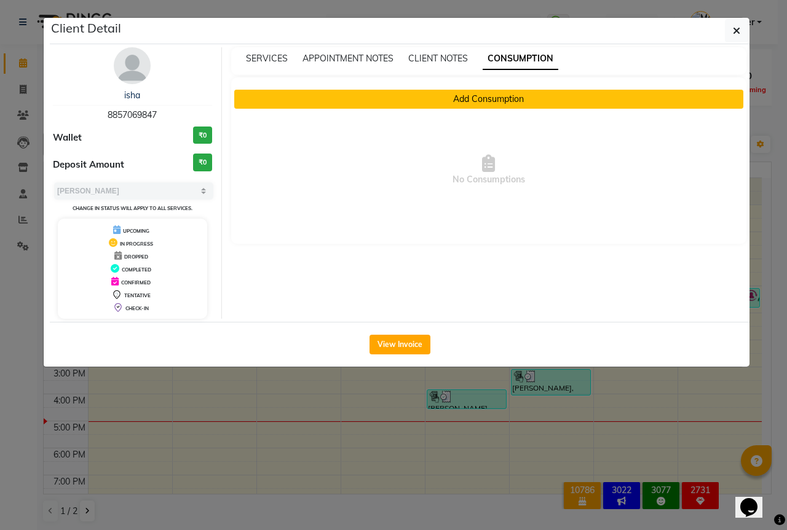
click at [536, 106] on button "Add Consumption" at bounding box center [488, 99] width 509 height 19
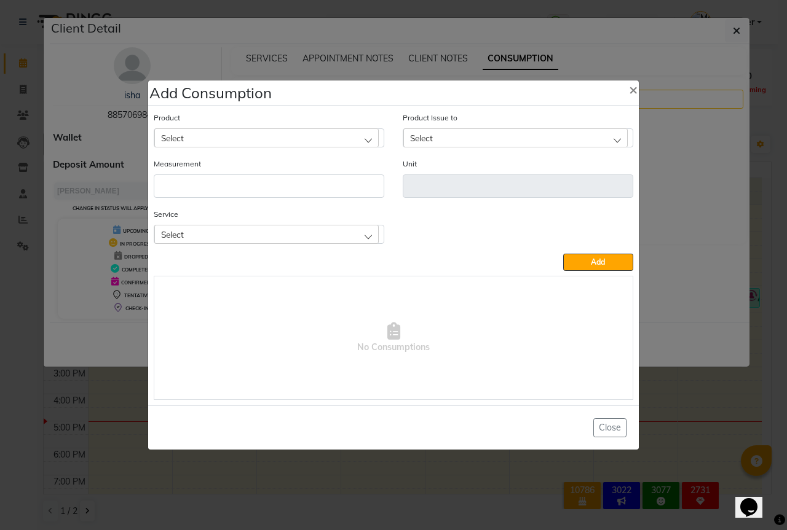
click at [229, 141] on div "Select" at bounding box center [266, 137] width 224 height 18
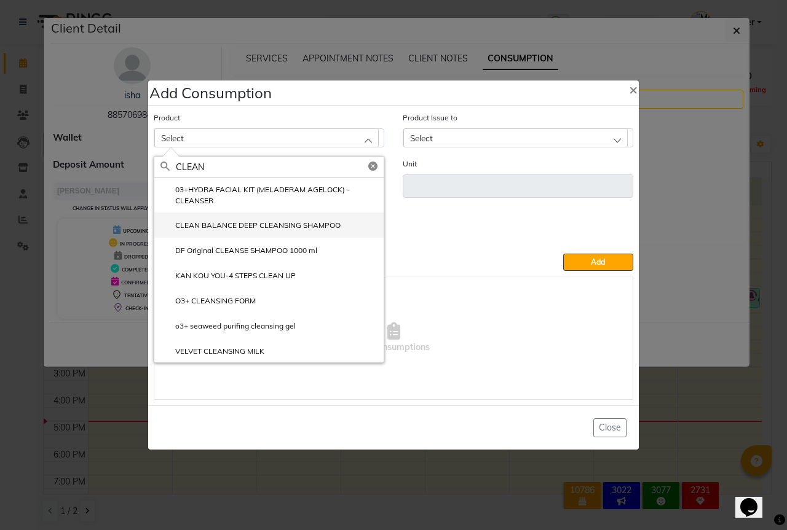
type input "CLEAN"
click at [246, 226] on label "CLEAN BALANCE DEEP CLEANSING SHAMPOO" at bounding box center [250, 225] width 180 height 11
type input "ml"
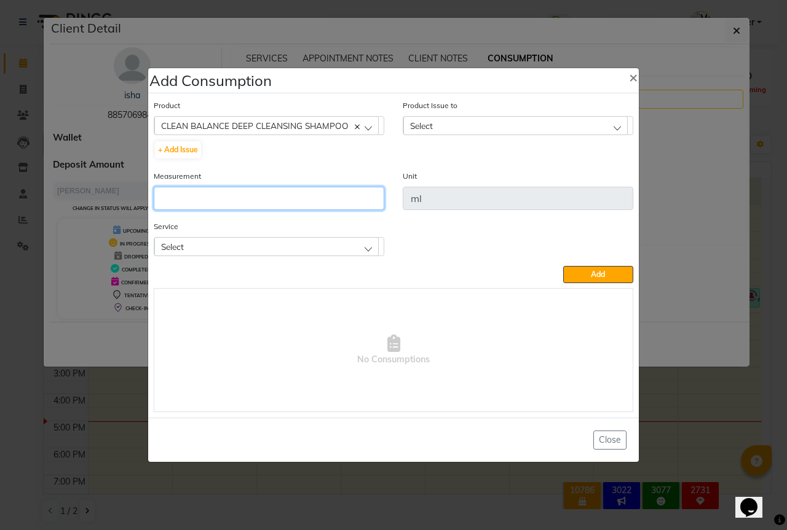
click at [185, 195] on input "number" at bounding box center [269, 198] width 230 height 23
type input "10"
click at [181, 250] on span "Select" at bounding box center [172, 247] width 23 height 10
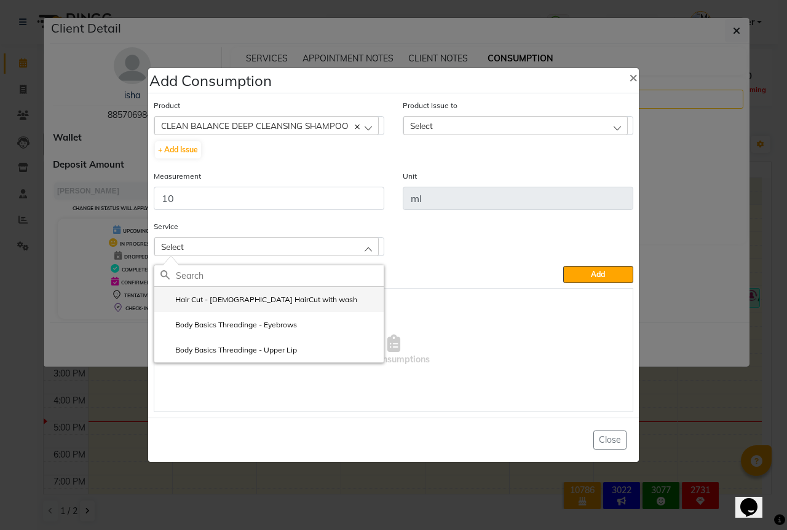
click at [256, 300] on label "Hair Cut - Female HairCut with wash" at bounding box center [258, 299] width 197 height 11
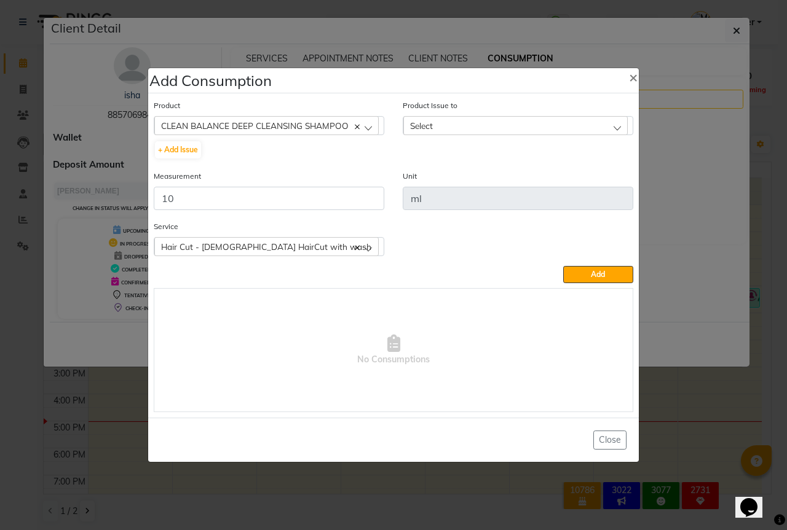
click at [489, 124] on div "Select" at bounding box center [515, 125] width 224 height 18
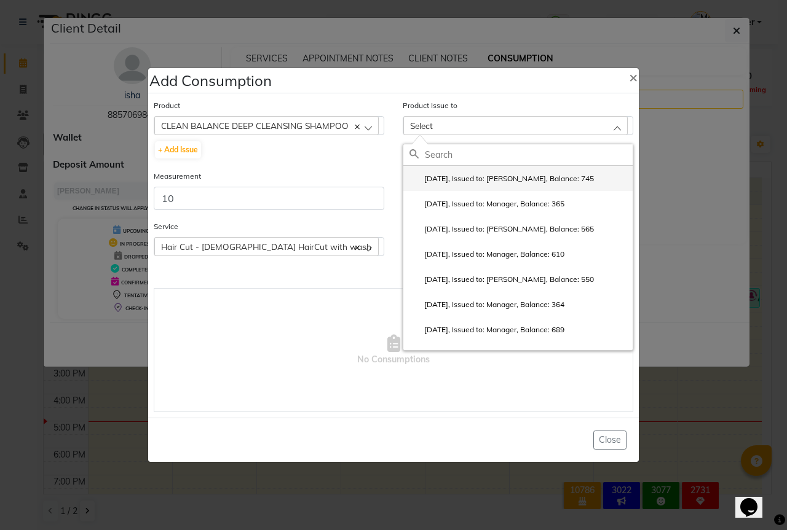
click at [578, 171] on li "2025-08-31, Issued to: Sipra Singh, Balance: 745" at bounding box center [517, 178] width 229 height 25
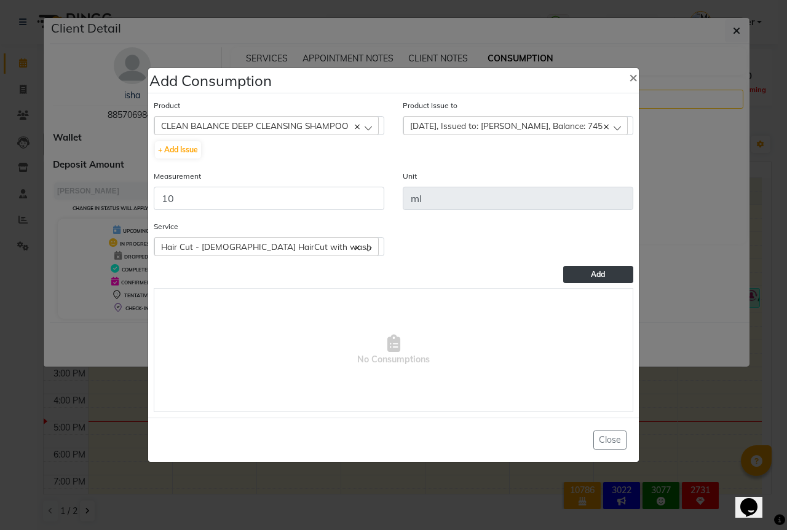
click at [603, 275] on span "Add" at bounding box center [598, 274] width 14 height 9
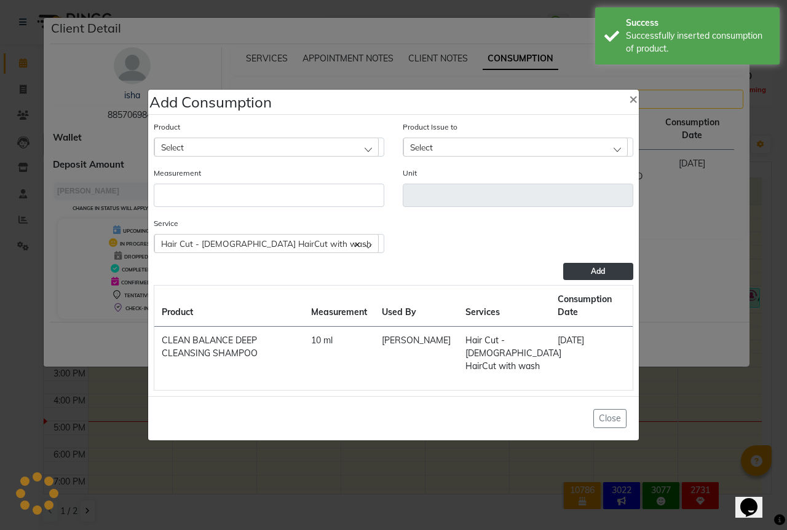
click at [192, 142] on div "Select" at bounding box center [266, 147] width 224 height 18
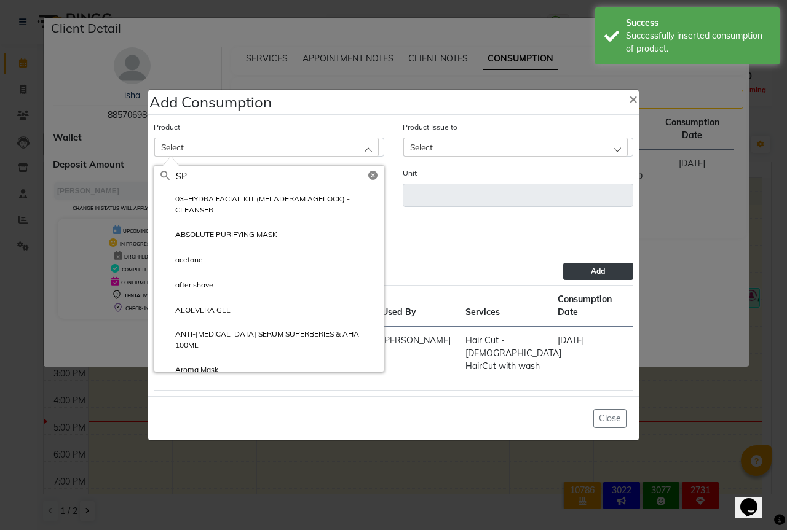
type input "SPA"
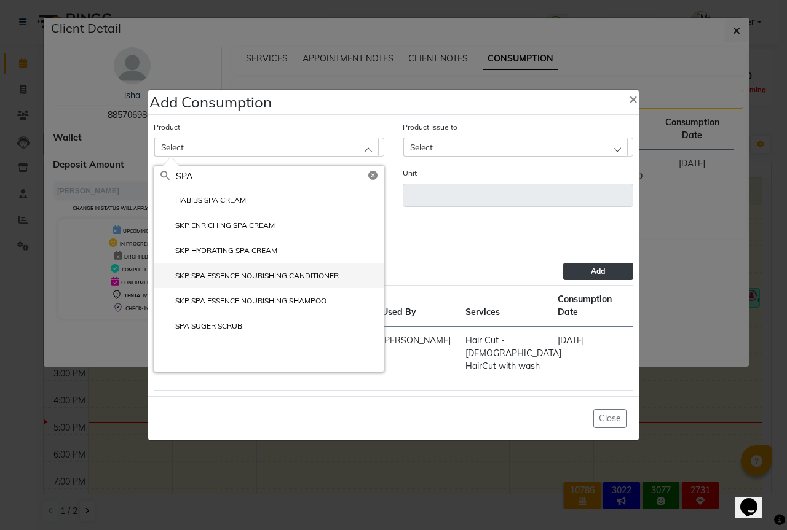
click at [217, 269] on li "SKP SPA ESSENCE NOURISHING CANDITIONER" at bounding box center [268, 275] width 229 height 25
type input "ml"
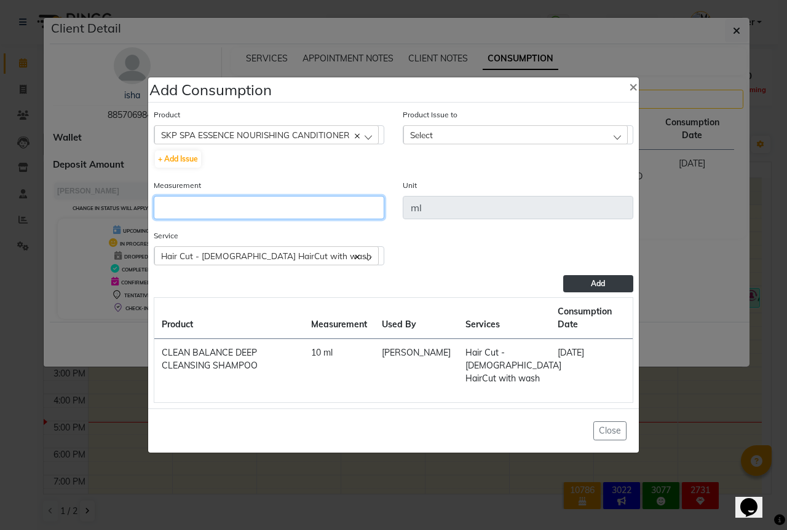
click at [178, 200] on input "number" at bounding box center [269, 207] width 230 height 23
type input "10"
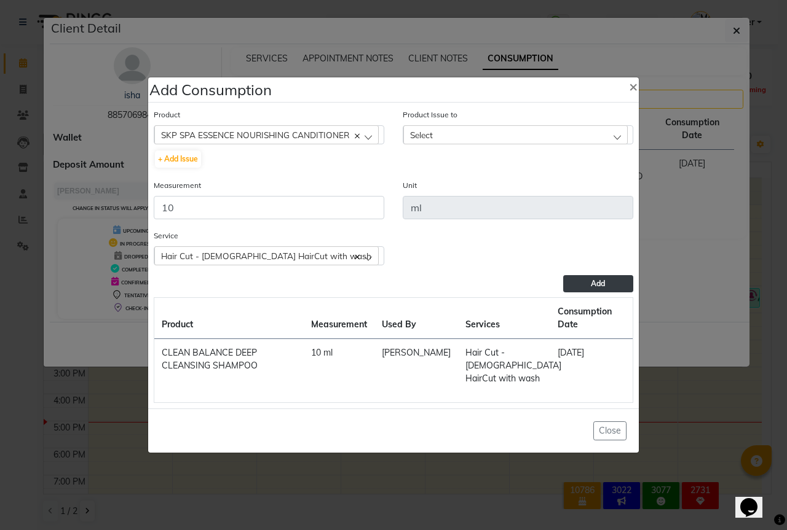
click at [496, 137] on div "Select" at bounding box center [515, 134] width 224 height 18
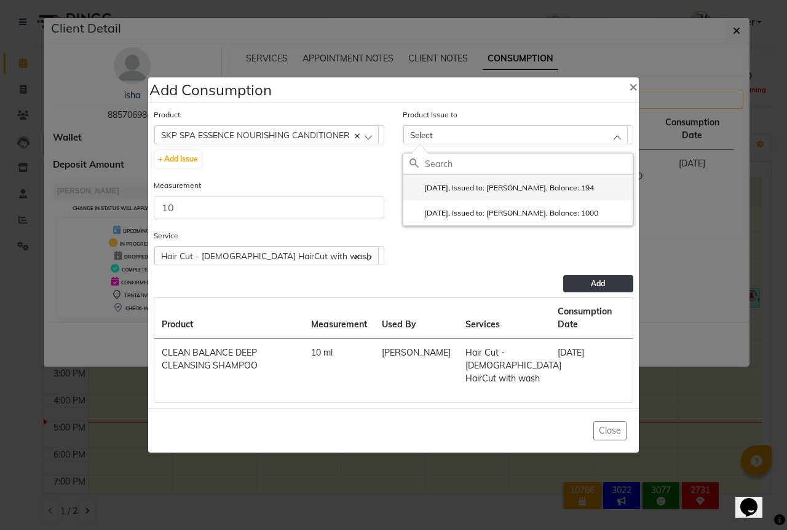
click at [524, 192] on label "2025-08-25, Issued to: Sipra Singh, Balance: 194" at bounding box center [501, 188] width 184 height 11
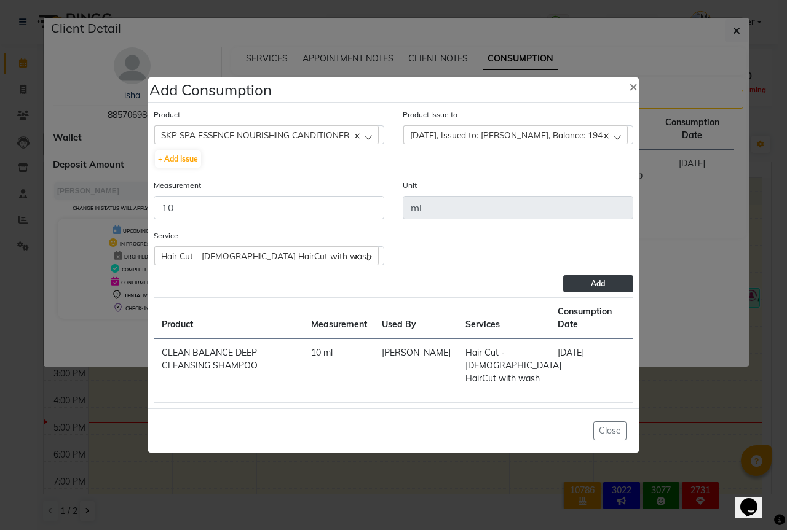
click at [595, 290] on button "Add" at bounding box center [598, 283] width 70 height 17
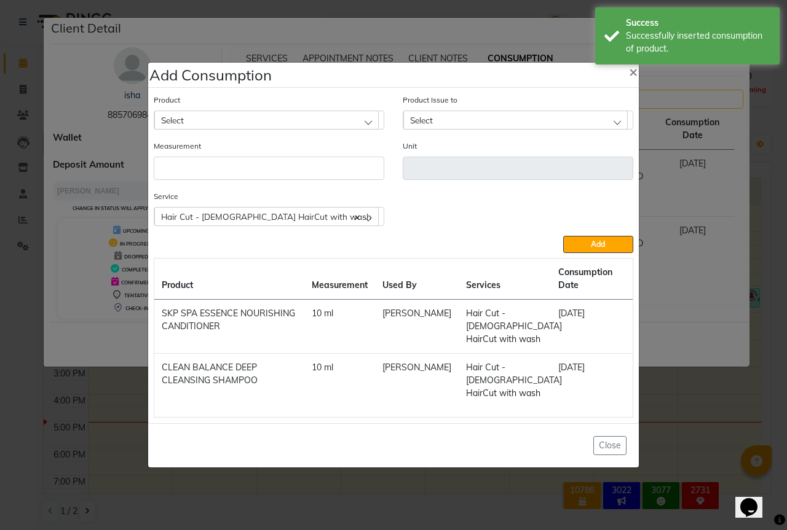
click at [216, 122] on div "Select" at bounding box center [266, 120] width 224 height 18
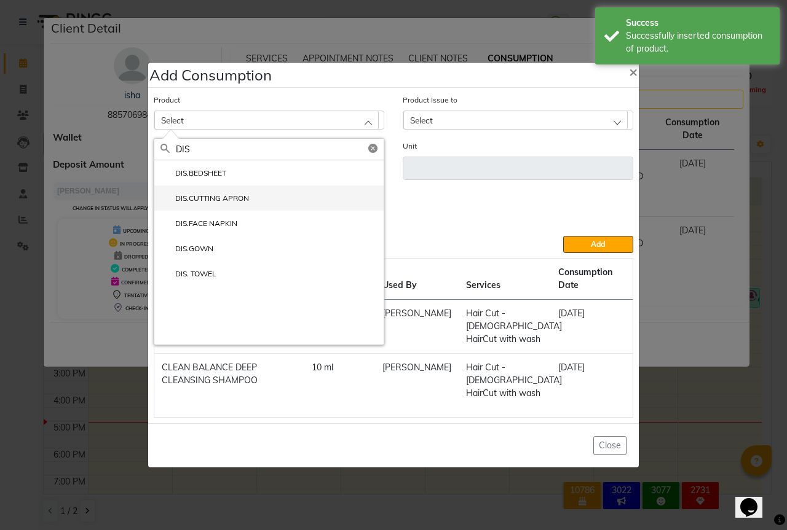
type input "DIS"
click at [230, 199] on label "DIS.CUTTING APRON" at bounding box center [204, 198] width 88 height 11
type input "PCS"
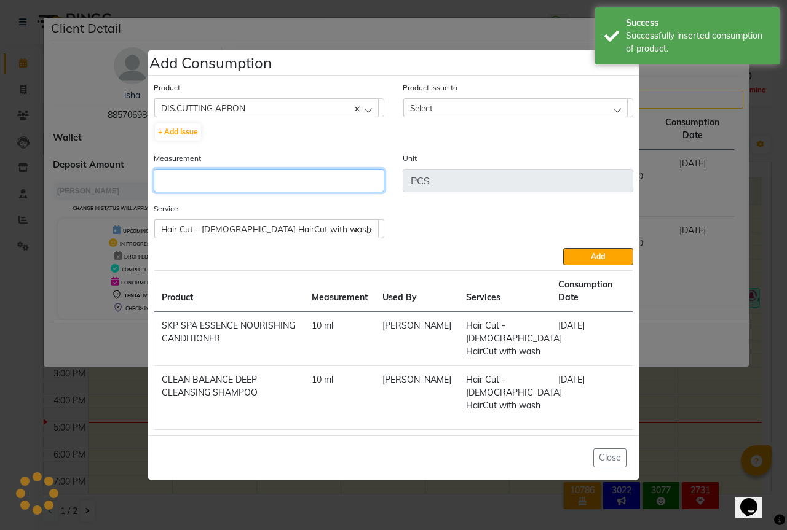
click at [193, 184] on input "number" at bounding box center [269, 180] width 230 height 23
type input "1"
drag, startPoint x: 463, startPoint y: 104, endPoint x: 482, endPoint y: 135, distance: 36.2
click at [463, 104] on div "Select" at bounding box center [515, 107] width 224 height 18
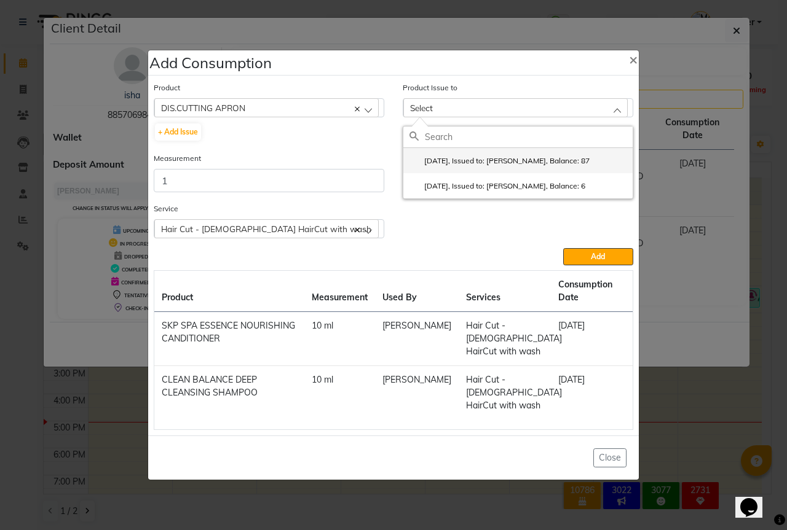
click at [485, 155] on li "2025-09-02, Issued to: Sipra Singh, Balance: 87" at bounding box center [517, 160] width 229 height 25
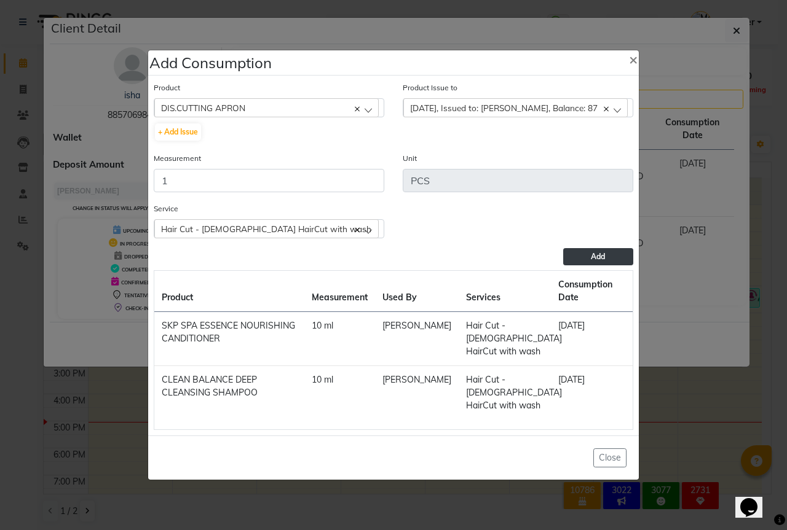
click at [578, 258] on button "Add" at bounding box center [598, 256] width 70 height 17
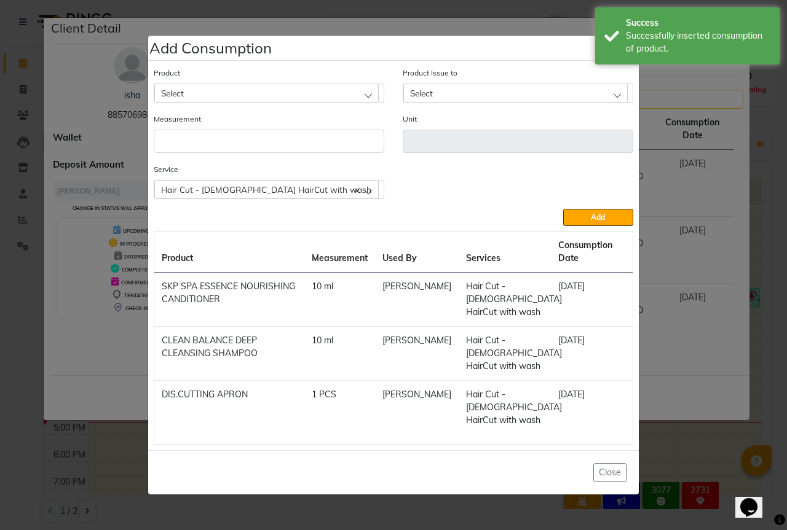
click at [187, 87] on div "Select" at bounding box center [266, 93] width 224 height 18
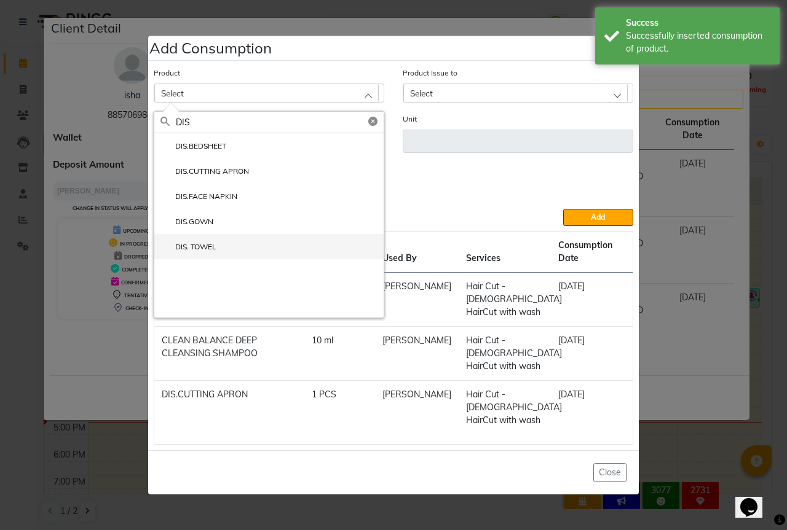
type input "DIS"
click at [199, 244] on label "DIS. TOWEL" at bounding box center [188, 247] width 56 height 11
type input "PCS"
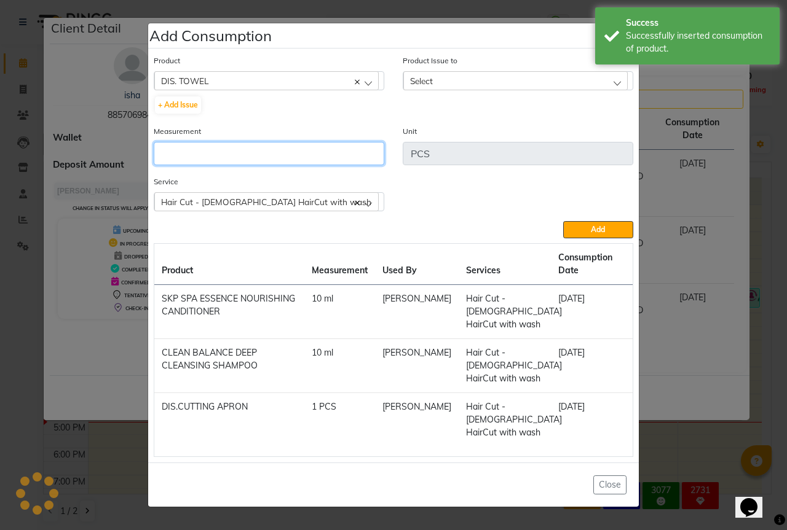
click at [168, 144] on input "number" at bounding box center [269, 153] width 230 height 23
type input "1"
click at [442, 79] on div "Select" at bounding box center [515, 80] width 224 height 18
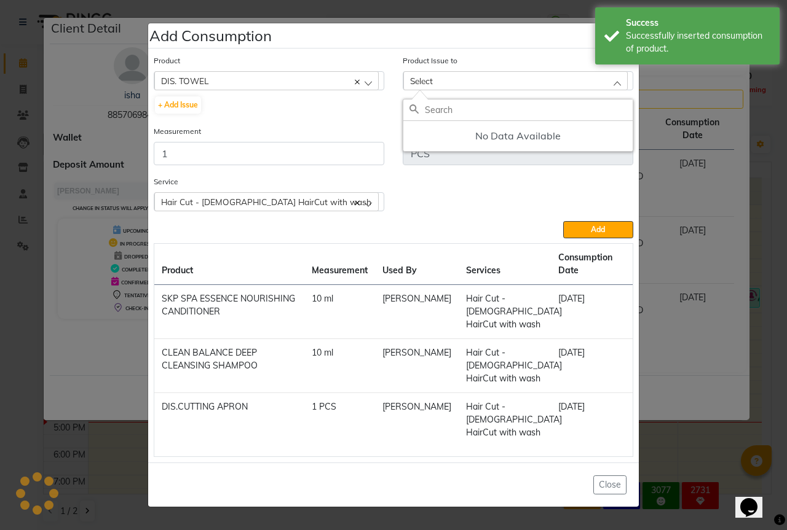
click at [495, 136] on h5 "No Data Available" at bounding box center [517, 136] width 229 height 30
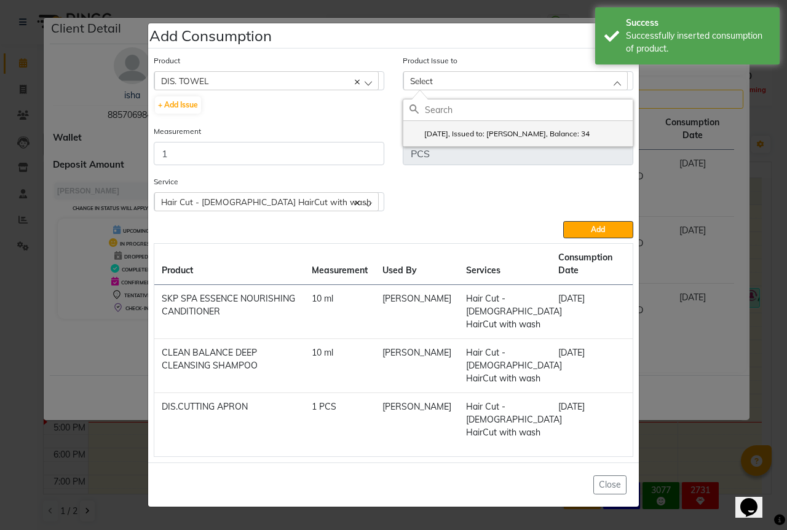
click at [477, 136] on label "2025-08-31, Issued to: Sipra Singh, Balance: 34" at bounding box center [499, 133] width 180 height 11
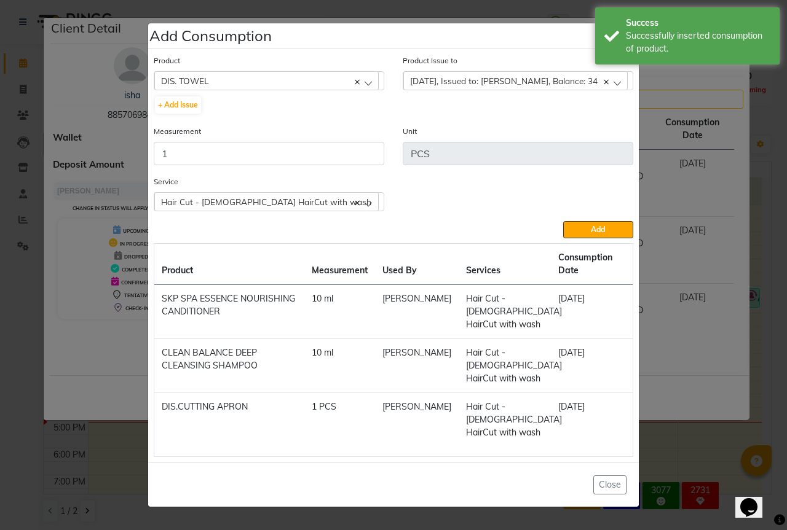
click at [588, 229] on button "Add" at bounding box center [598, 229] width 70 height 17
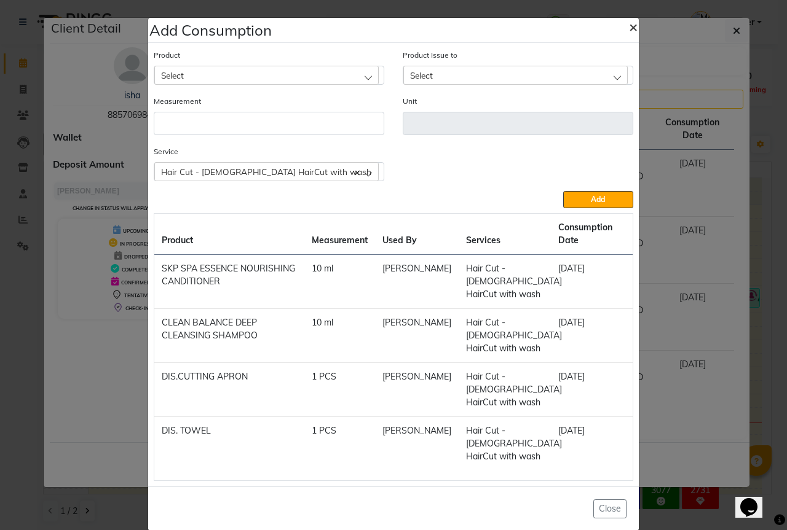
click at [629, 24] on span "×" at bounding box center [633, 26] width 9 height 18
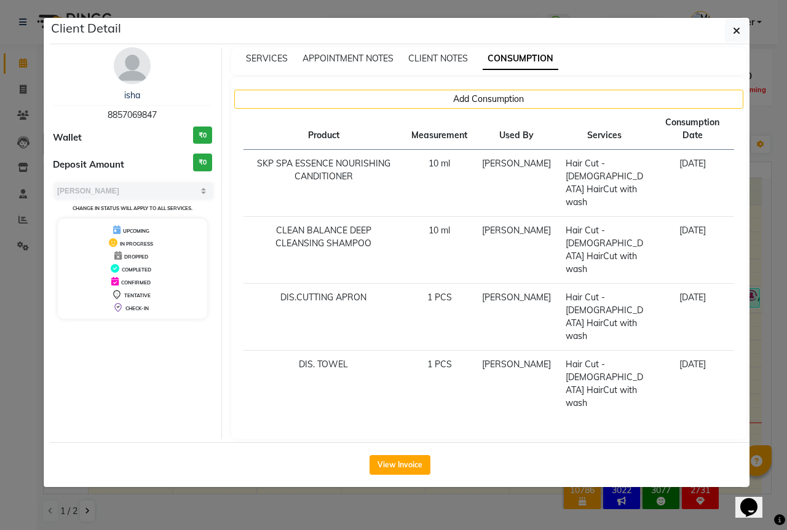
click at [0, 289] on ngb-modal-window "Client Detail isha 8857069847 Wallet ₹0 Deposit Amount ₹0 Select MARK DONE UPCO…" at bounding box center [393, 265] width 787 height 530
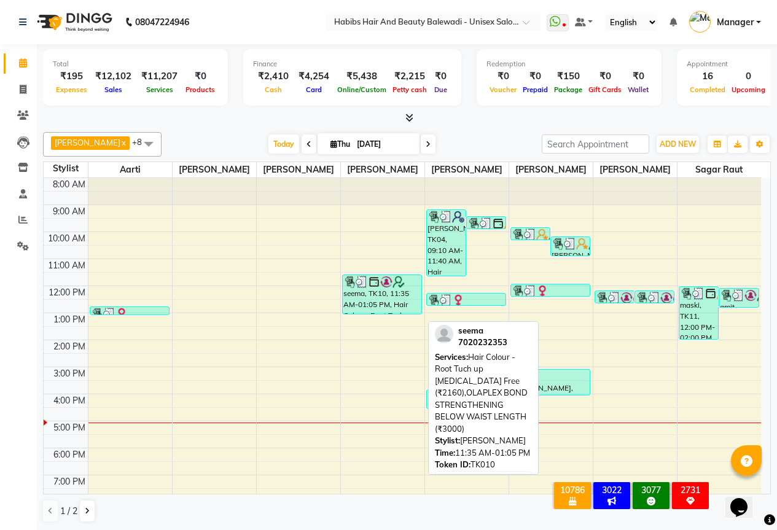
click at [378, 312] on div "seema, TK10, 11:35 AM-01:05 PM, Hair Colour -Root Tuch up [MEDICAL_DATA] Free (…" at bounding box center [382, 294] width 79 height 39
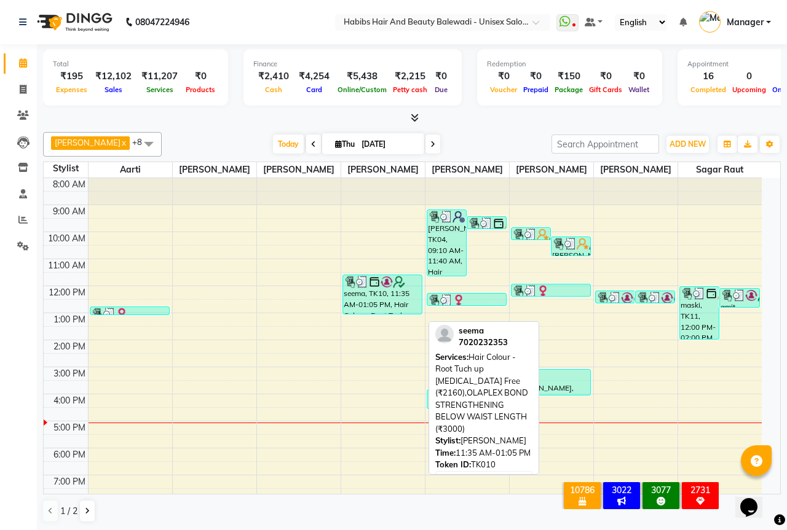
select select "3"
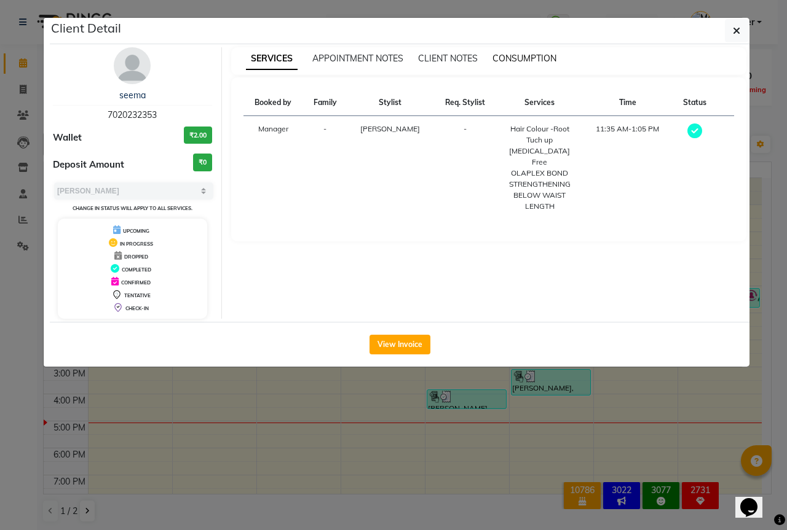
click at [546, 58] on span "CONSUMPTION" at bounding box center [524, 58] width 64 height 11
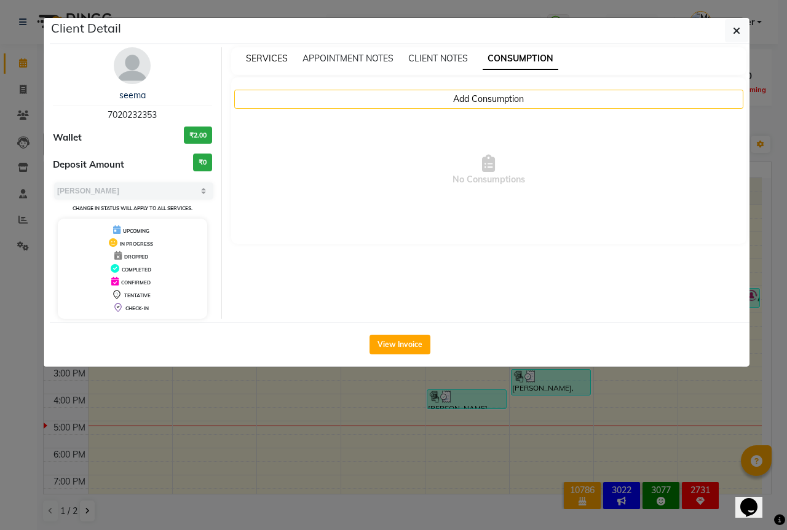
click at [279, 61] on span "SERVICES" at bounding box center [267, 58] width 42 height 11
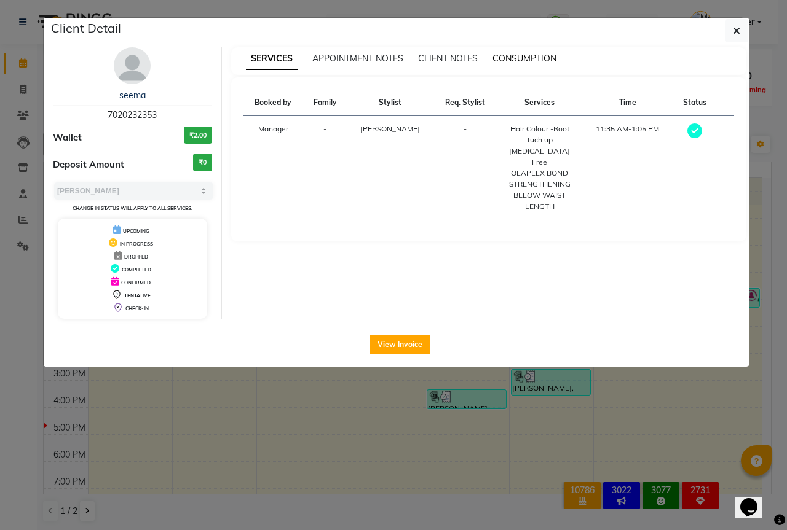
click at [526, 59] on span "CONSUMPTION" at bounding box center [524, 58] width 64 height 11
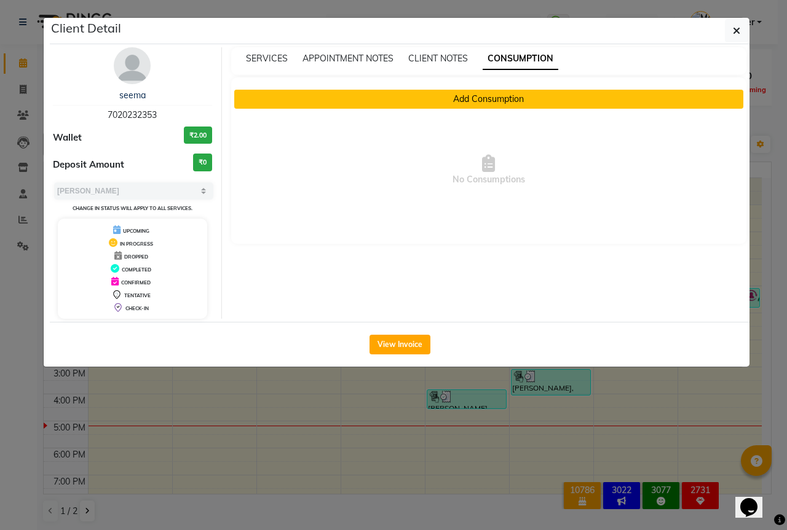
click at [482, 99] on button "Add Consumption" at bounding box center [488, 99] width 509 height 19
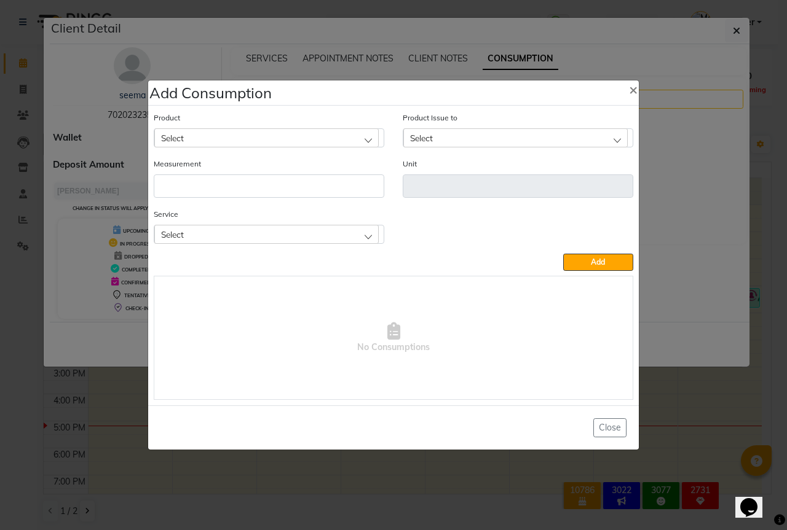
click at [163, 141] on span "Select" at bounding box center [172, 138] width 23 height 10
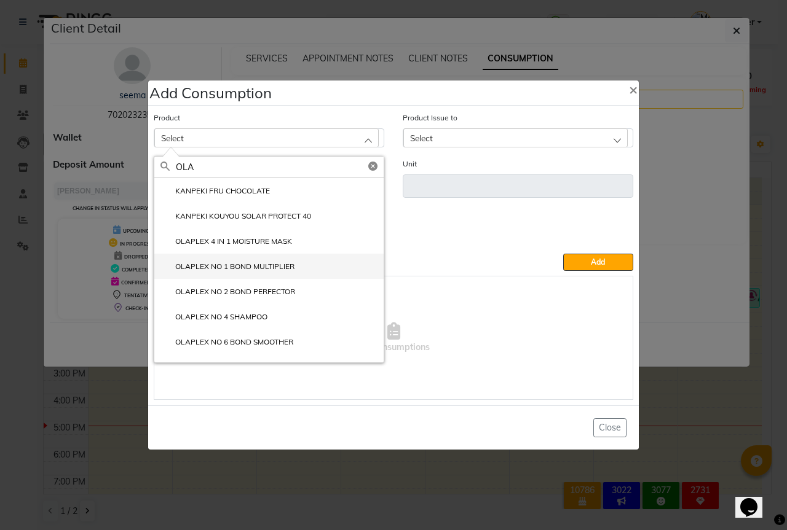
type input "OLA"
click at [242, 268] on label "OLAPLEX NO 1 BOND MULTIPLIER" at bounding box center [227, 266] width 134 height 11
type input "ml"
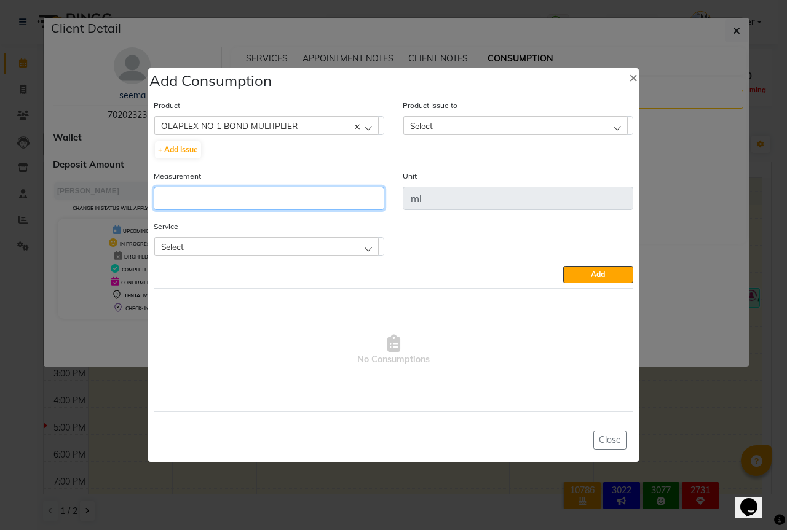
click at [179, 203] on input "number" at bounding box center [269, 198] width 230 height 23
type input "6"
click at [187, 242] on div "Select" at bounding box center [266, 246] width 224 height 18
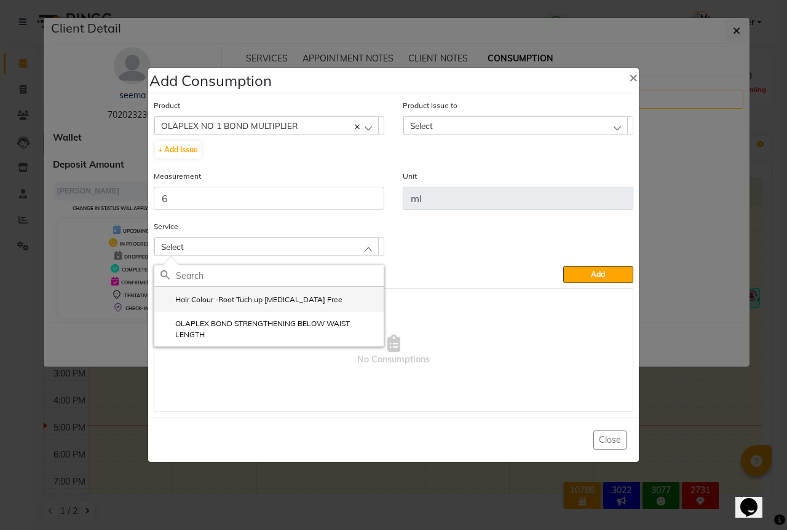
click at [225, 297] on label "Hair Colour -Root Tuch up [MEDICAL_DATA] Free" at bounding box center [251, 299] width 182 height 11
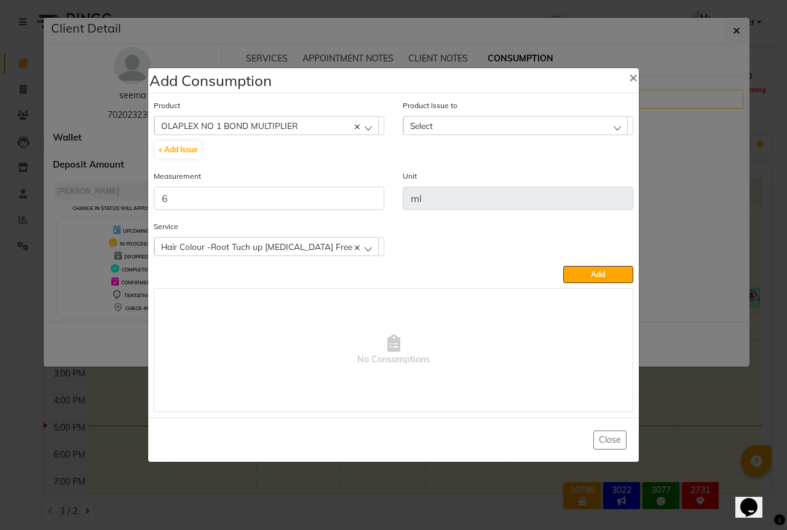
click at [449, 129] on div "Select" at bounding box center [515, 125] width 224 height 18
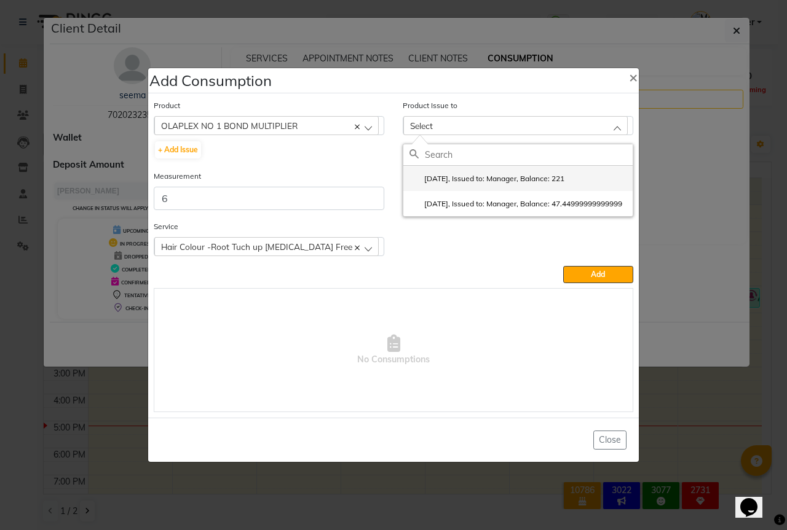
click at [503, 172] on li "2025-04-27, Issued to: Manager, Balance: 221" at bounding box center [517, 178] width 229 height 25
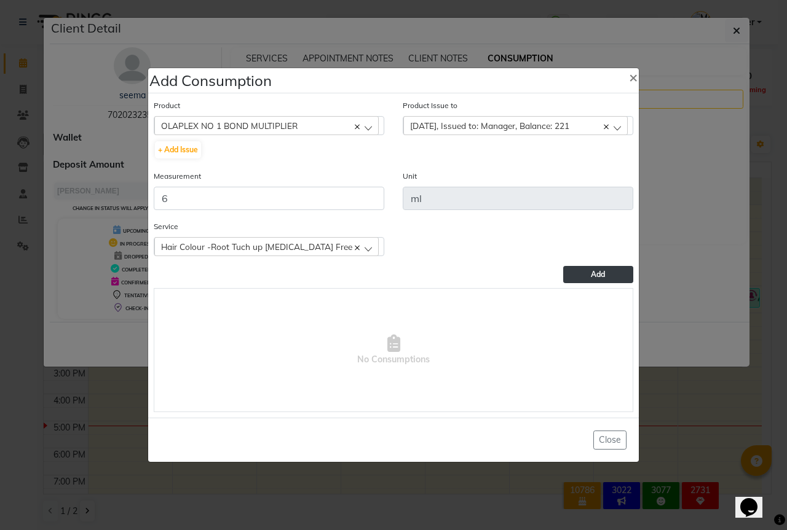
click at [583, 278] on button "Add" at bounding box center [598, 274] width 70 height 17
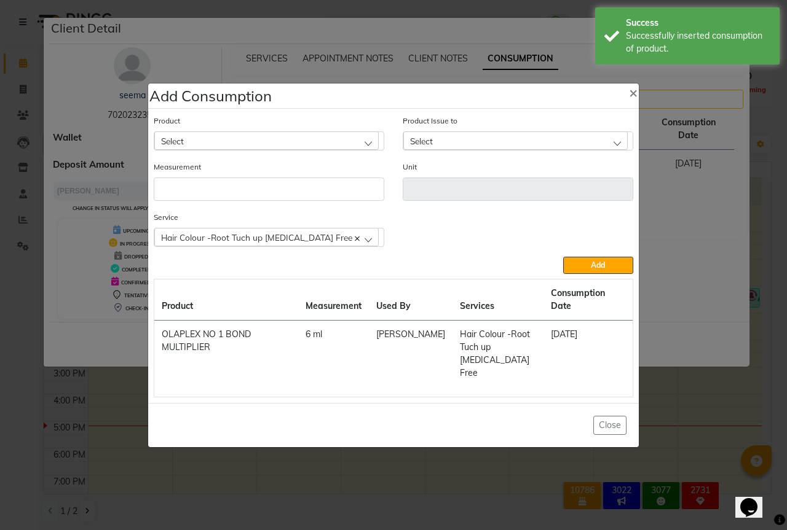
click at [187, 150] on div "Select" at bounding box center [266, 141] width 224 height 18
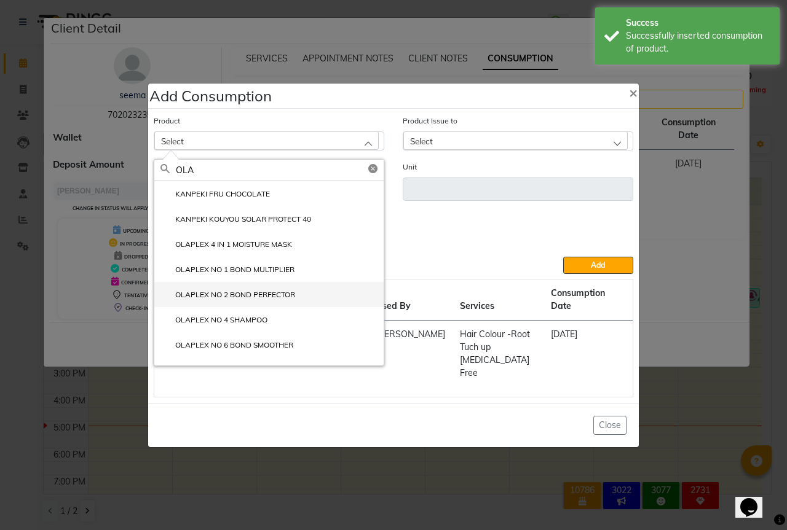
type input "OLA"
click at [255, 301] on label "OLAPLEX NO 2 BOND PERFECTOR" at bounding box center [227, 294] width 135 height 11
type input "ml"
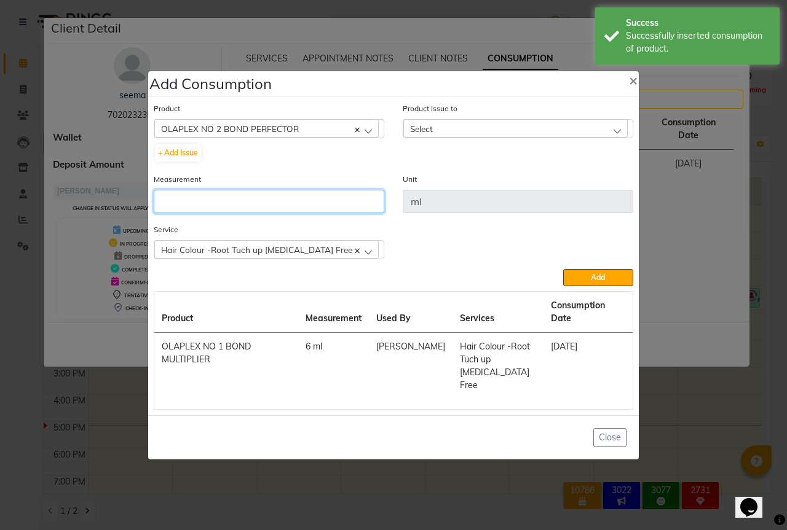
click at [165, 211] on input "number" at bounding box center [269, 201] width 230 height 23
type input "15"
click at [467, 135] on div "Select" at bounding box center [515, 128] width 224 height 18
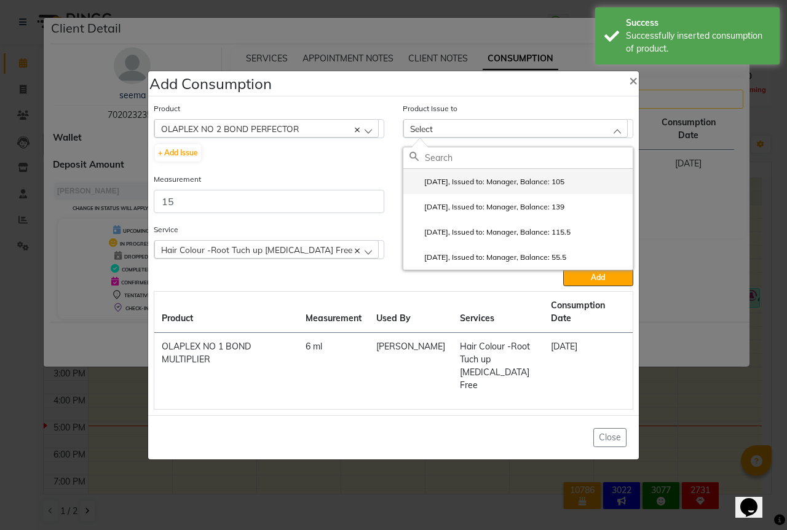
click at [547, 187] on label "2025-07-10, Issued to: Manager, Balance: 105" at bounding box center [486, 181] width 155 height 11
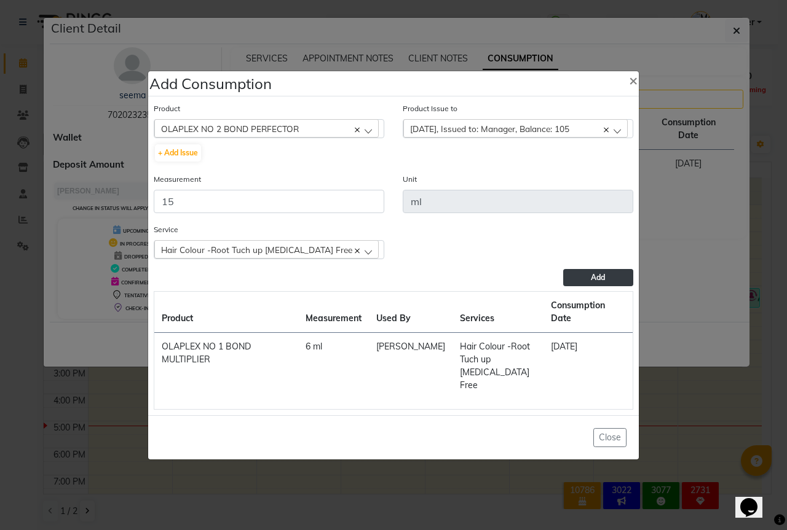
click at [607, 286] on button "Add" at bounding box center [598, 277] width 70 height 17
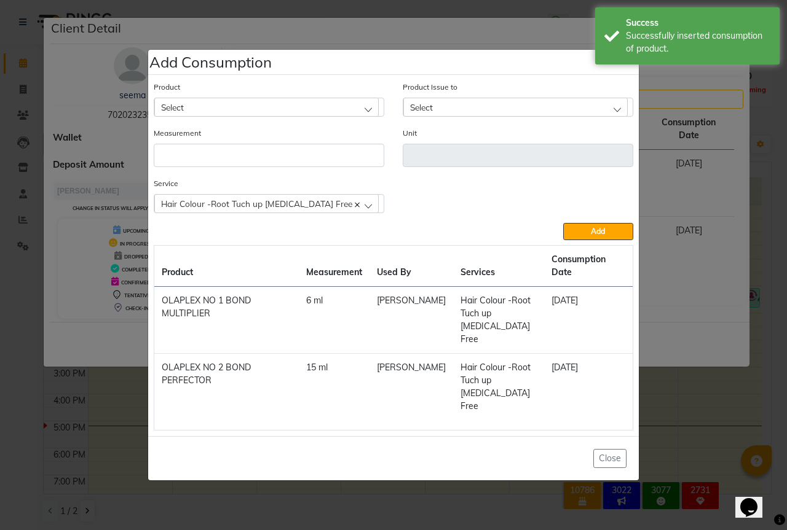
click at [199, 116] on div "Select" at bounding box center [266, 107] width 224 height 18
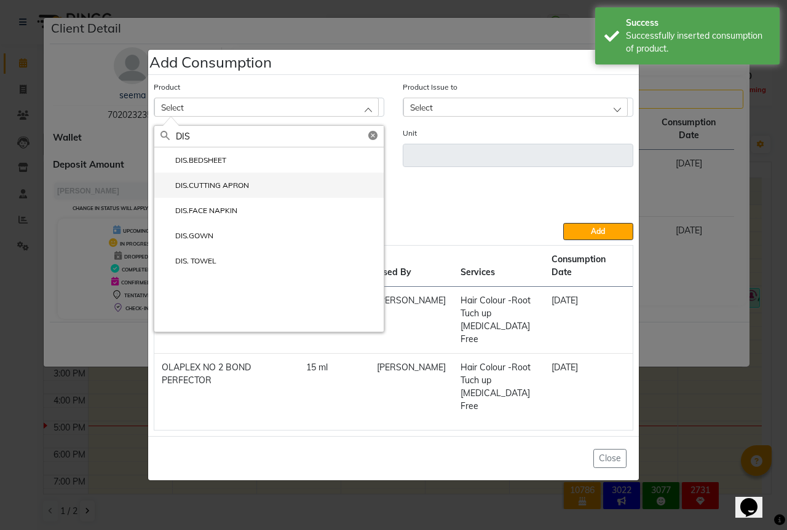
type input "DIS"
click at [231, 198] on li "DIS.CUTTING APRON" at bounding box center [268, 185] width 229 height 25
type input "PCS"
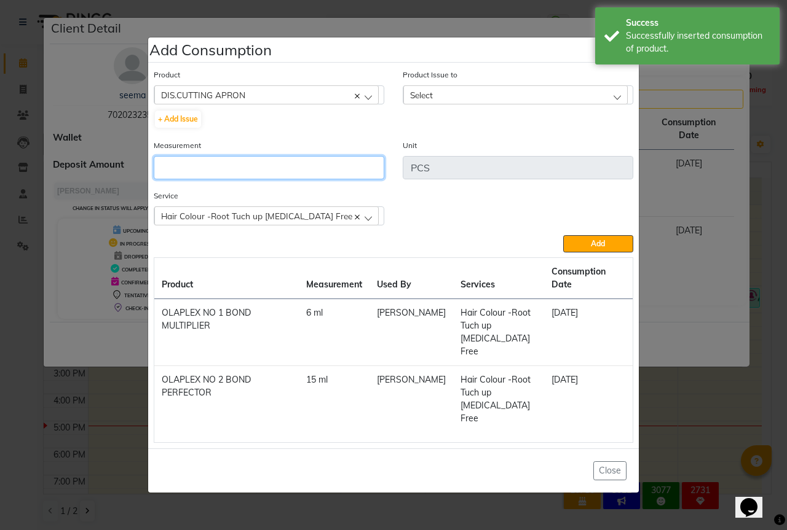
click at [179, 179] on input "number" at bounding box center [269, 167] width 230 height 23
type input "1"
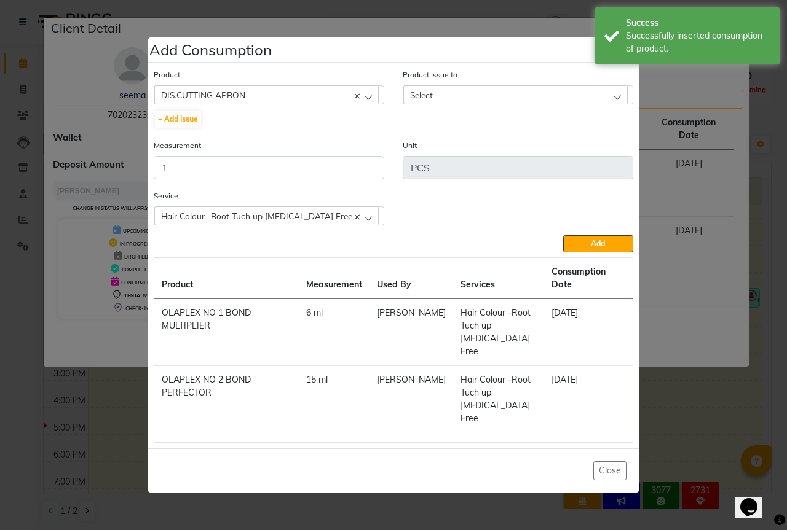
click at [480, 104] on div "Select" at bounding box center [515, 94] width 224 height 18
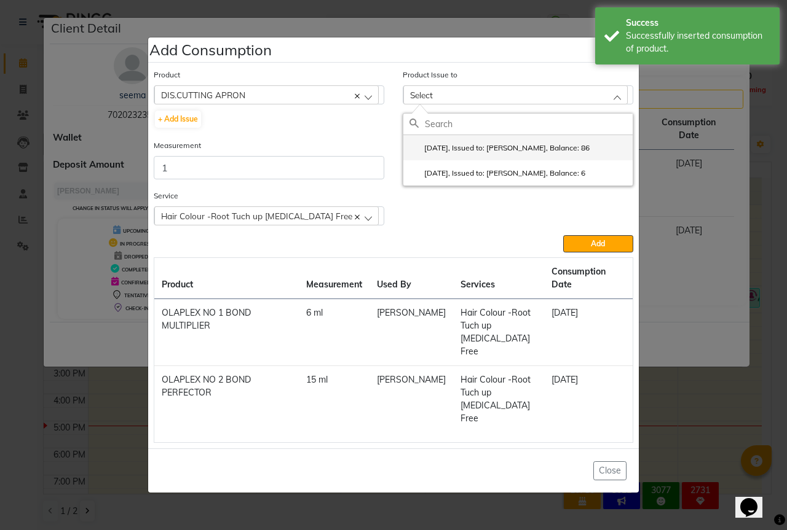
click at [551, 154] on label "2025-09-02, Issued to: Sipra Singh, Balance: 86" at bounding box center [499, 148] width 180 height 11
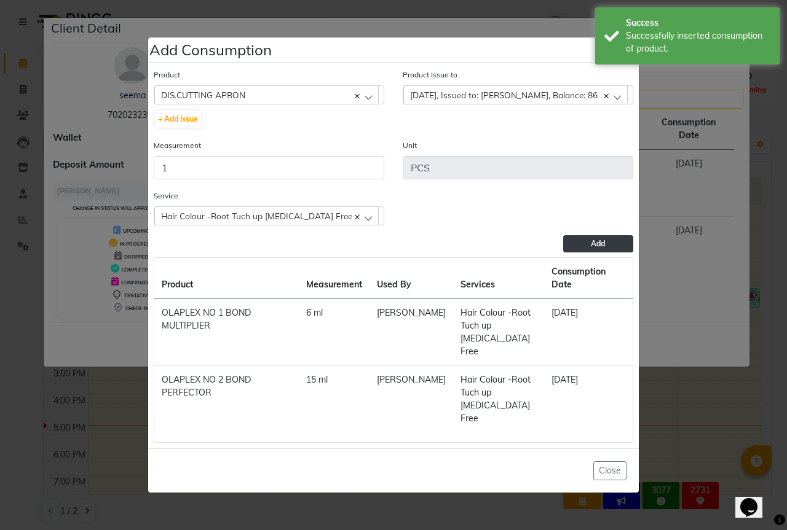
click at [597, 248] on span "Add" at bounding box center [598, 243] width 14 height 9
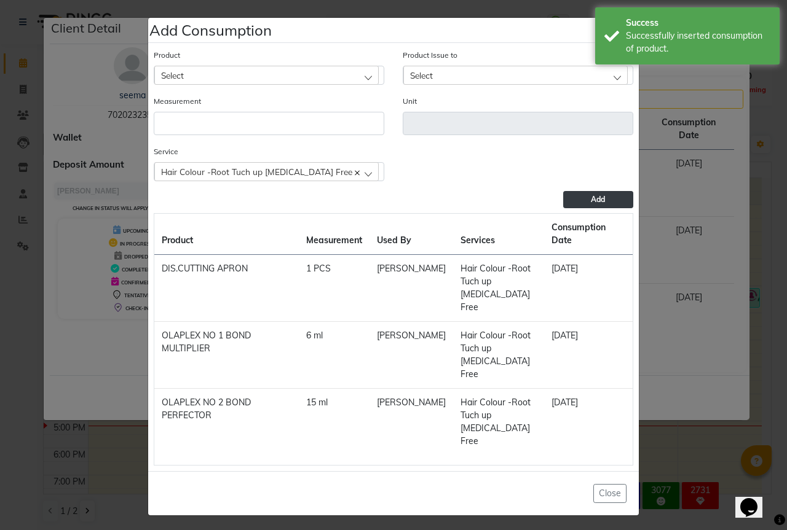
click at [194, 84] on div "Select" at bounding box center [266, 75] width 224 height 18
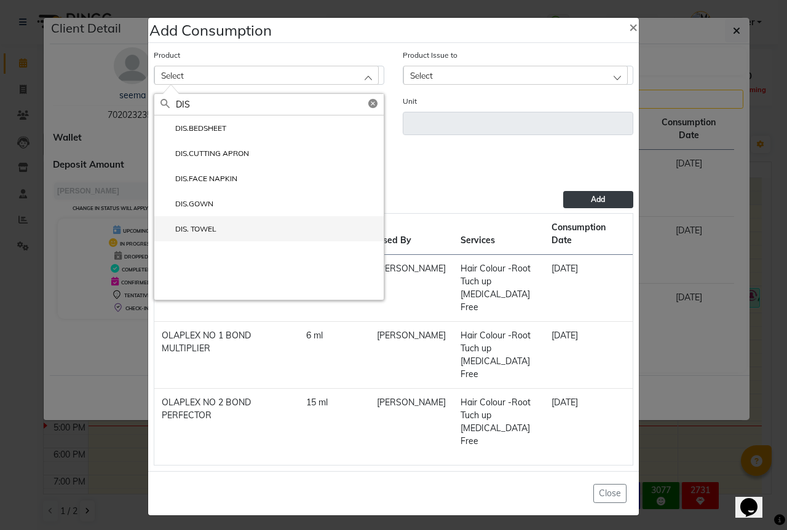
type input "DIS"
click at [191, 235] on label "DIS. TOWEL" at bounding box center [188, 229] width 56 height 11
type input "PCS"
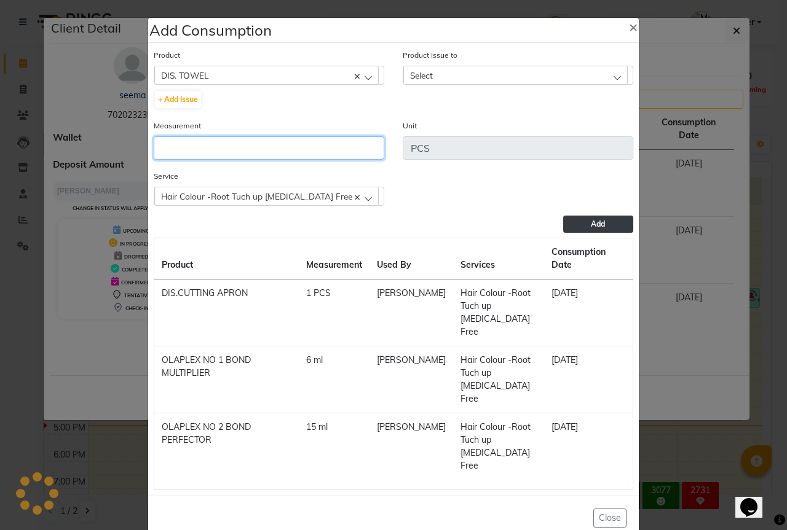
click at [197, 160] on input "number" at bounding box center [269, 147] width 230 height 23
type input "3"
click at [480, 84] on div "Select" at bounding box center [515, 75] width 224 height 18
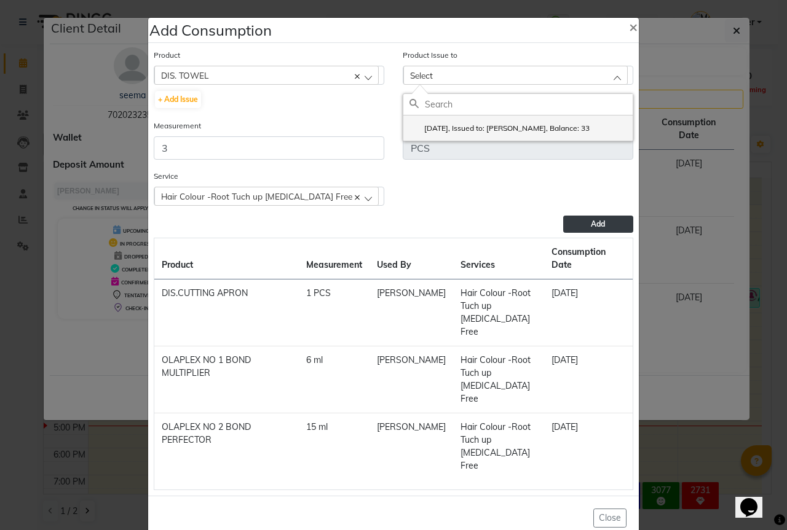
click at [563, 134] on label "2025-08-31, Issued to: Sipra Singh, Balance: 33" at bounding box center [499, 128] width 180 height 11
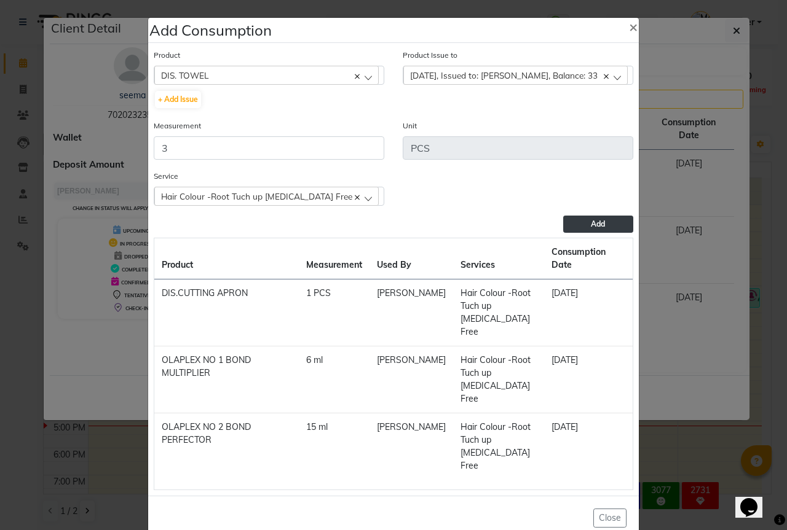
click at [619, 231] on button "Add" at bounding box center [598, 224] width 70 height 17
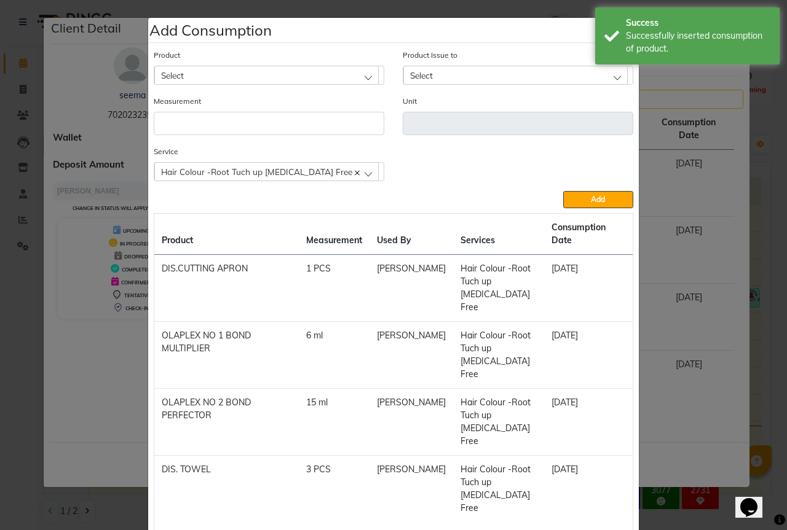
click at [186, 68] on div "Select" at bounding box center [266, 75] width 224 height 18
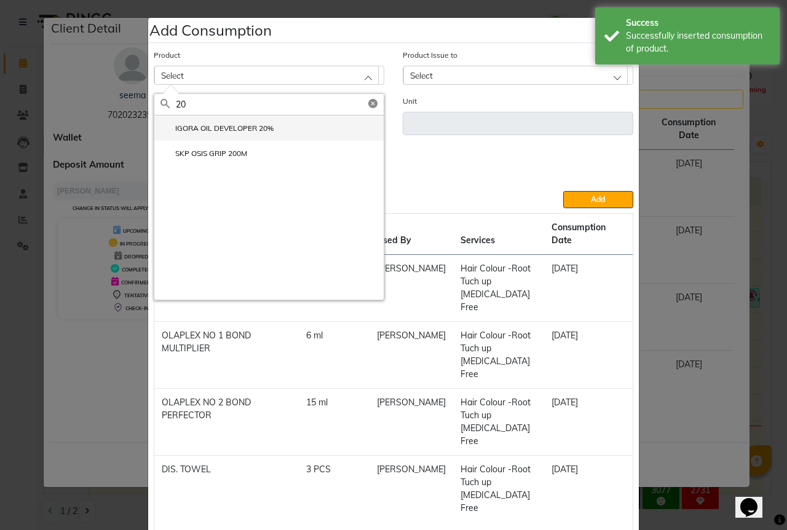
type input "20"
click at [213, 130] on label "IGORA OIL DEVELOPER 20%" at bounding box center [216, 128] width 113 height 11
type input "ml"
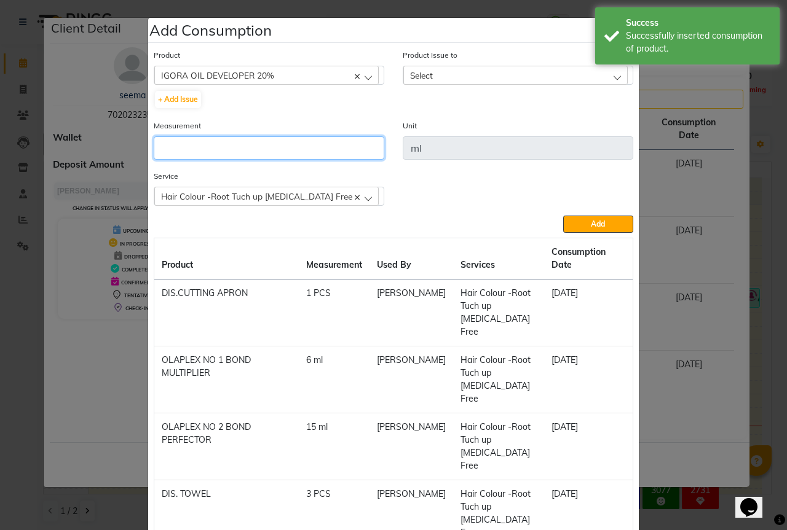
click at [178, 146] on input "number" at bounding box center [269, 147] width 230 height 23
type input "35"
click at [442, 71] on div "Select" at bounding box center [515, 75] width 224 height 18
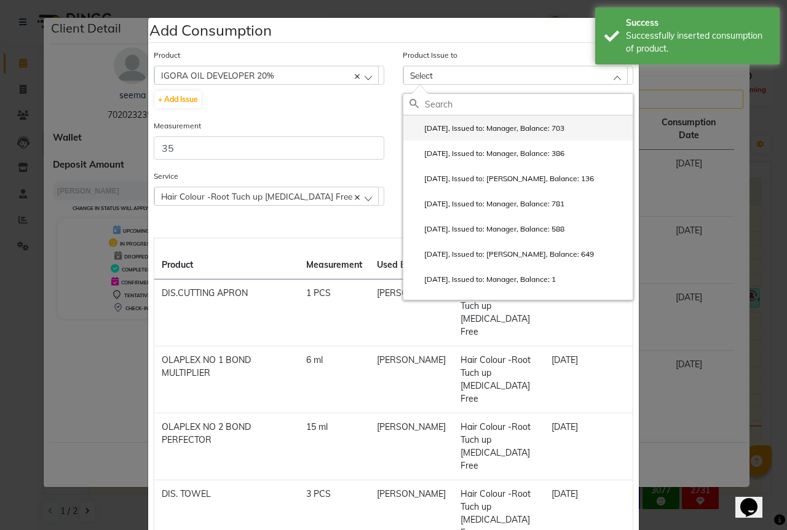
click at [497, 127] on label "2025-08-28, Issued to: Manager, Balance: 703" at bounding box center [486, 128] width 155 height 11
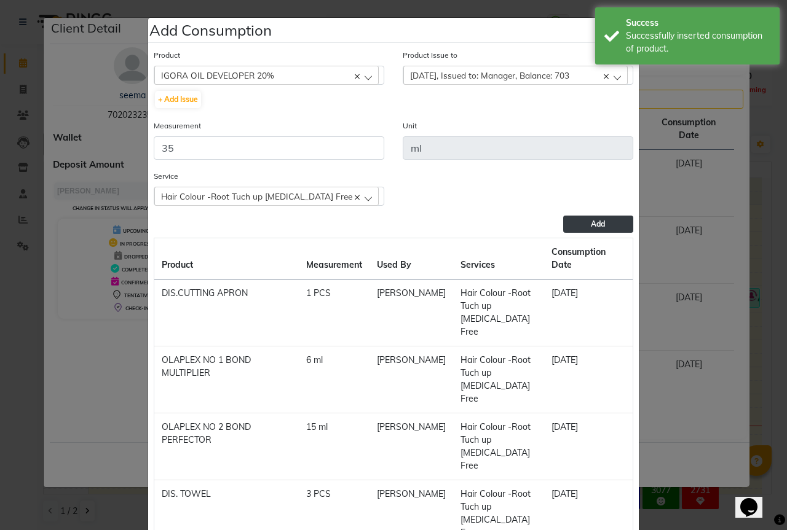
click at [576, 218] on button "Add" at bounding box center [598, 224] width 70 height 17
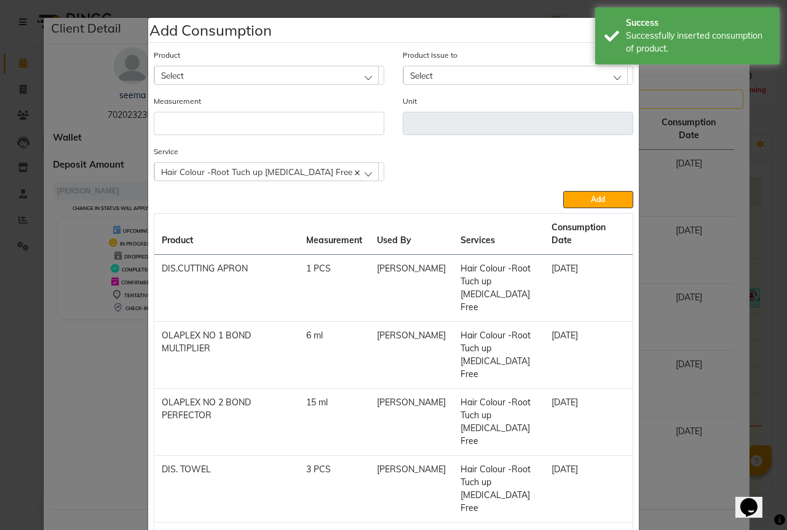
click at [166, 74] on span "Select" at bounding box center [172, 75] width 23 height 10
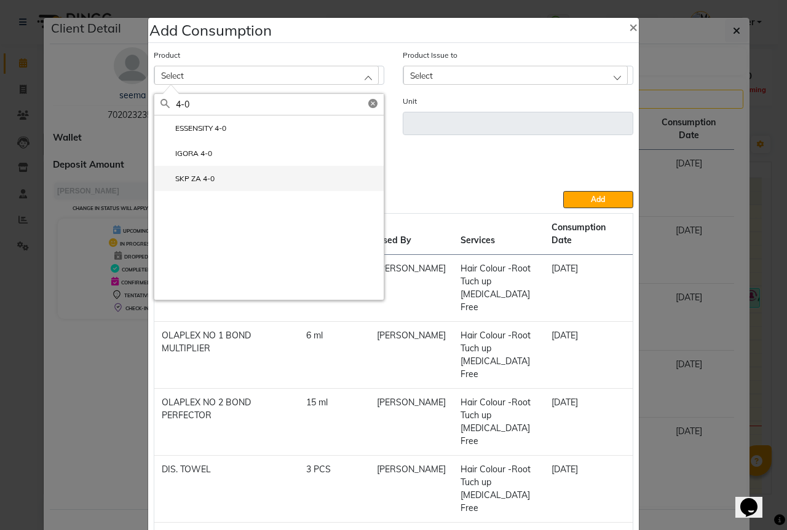
type input "4-0"
click at [205, 177] on label "SKP ZA 4-0" at bounding box center [187, 178] width 54 height 11
type input "gms"
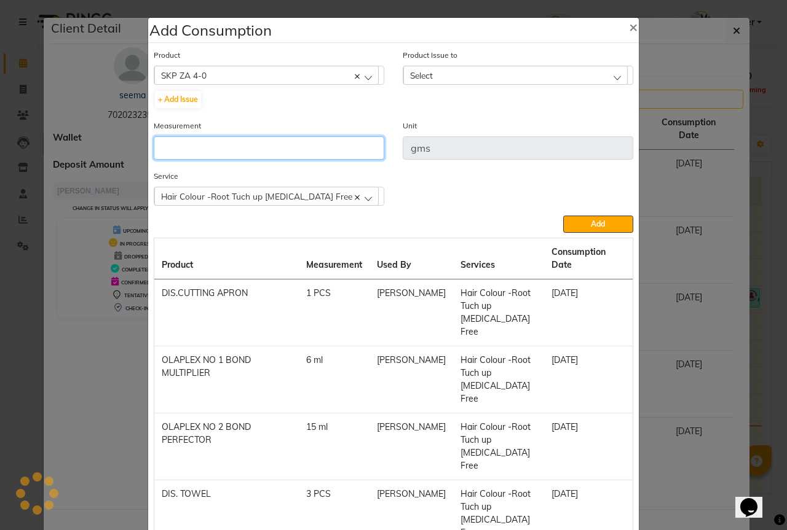
click at [169, 145] on input "number" at bounding box center [269, 147] width 230 height 23
type input "35"
click at [498, 79] on div "Select" at bounding box center [515, 75] width 224 height 18
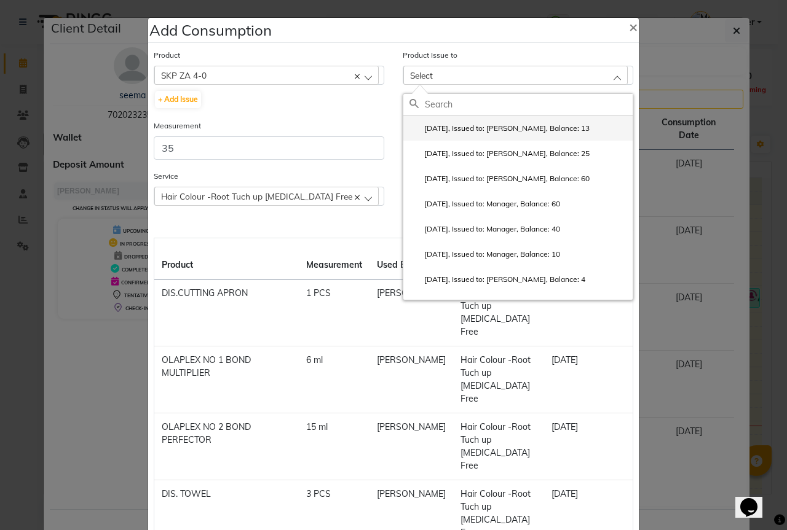
click at [541, 131] on label "2025-09-01, Issued to: Sipra Singh, Balance: 13" at bounding box center [499, 128] width 180 height 11
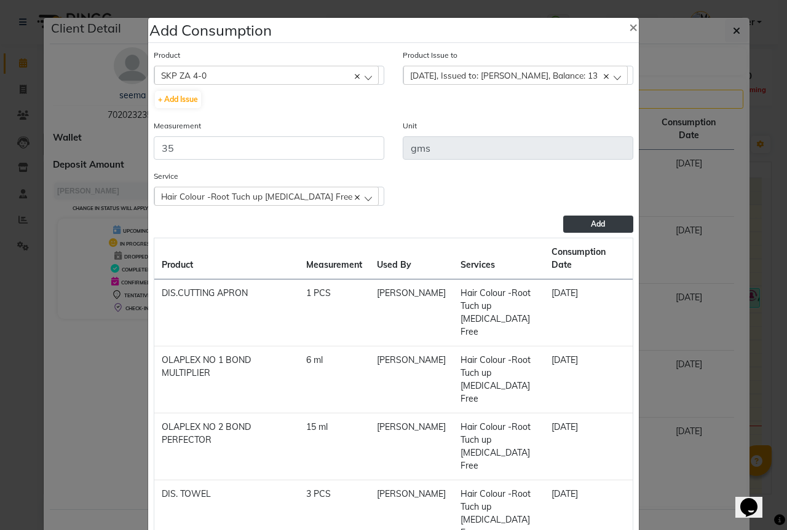
click at [581, 228] on button "Add" at bounding box center [598, 224] width 70 height 17
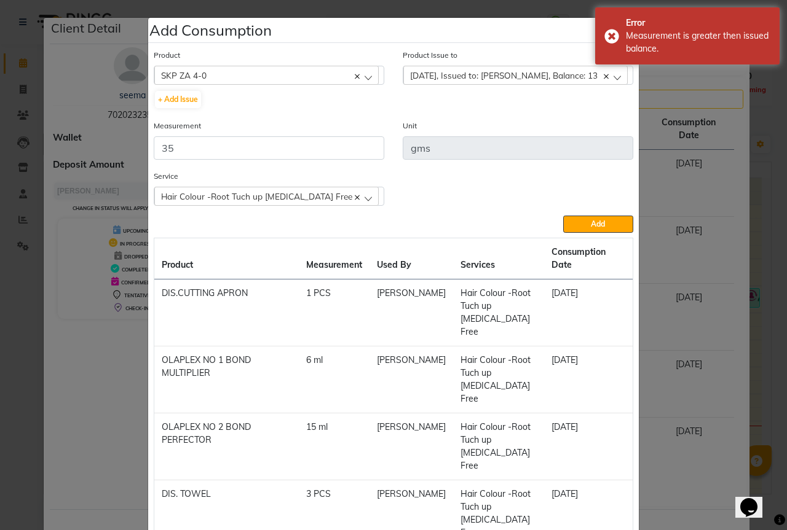
click at [462, 76] on span "2025-09-01, Issued to: Sipra Singh, Balance: 13" at bounding box center [503, 75] width 187 height 10
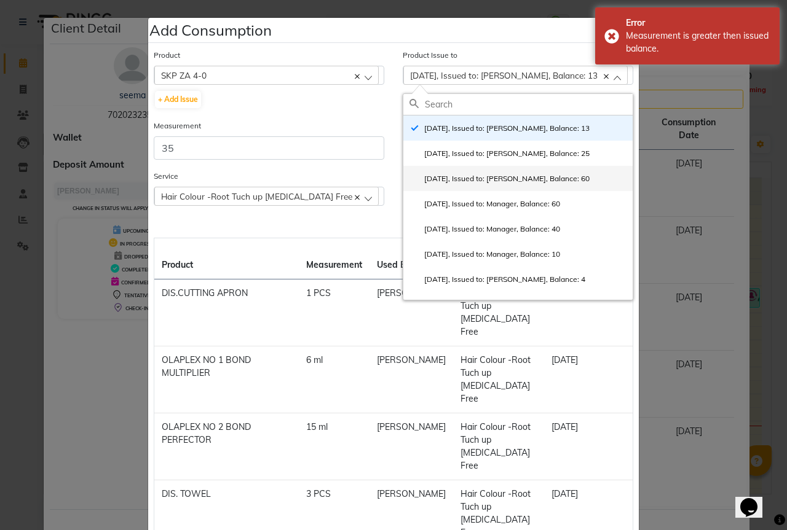
click at [492, 183] on label "2025-08-21, Issued to: Sipra Singh, Balance: 60" at bounding box center [499, 178] width 180 height 11
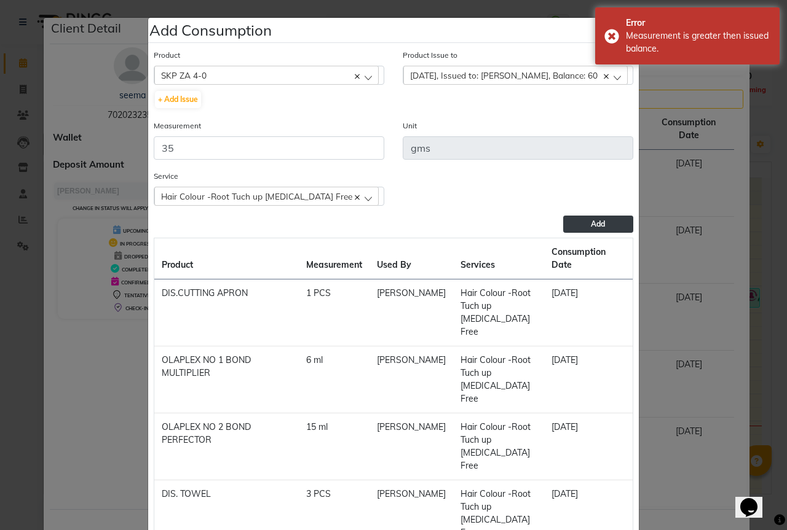
click at [583, 218] on button "Add" at bounding box center [598, 224] width 70 height 17
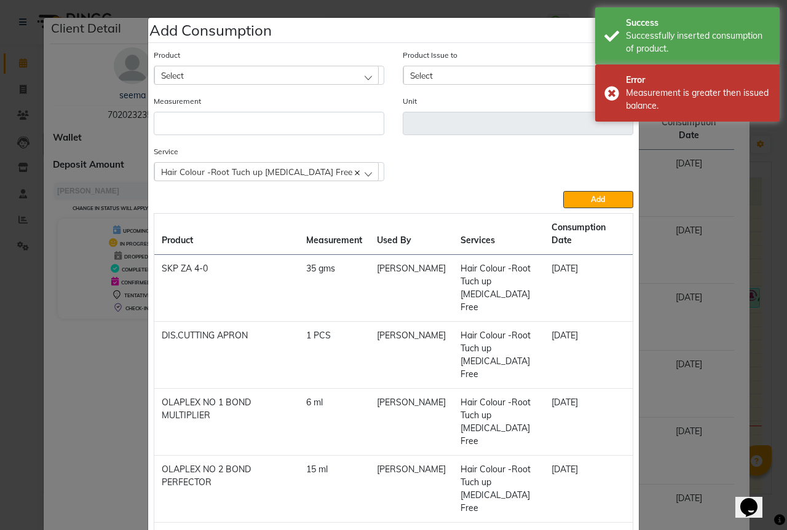
click at [197, 78] on div "Select" at bounding box center [266, 75] width 224 height 18
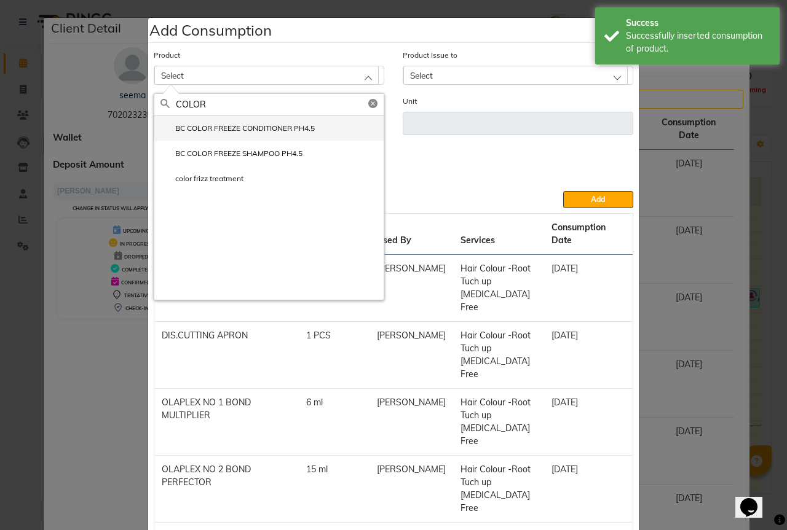
type input "COLOR"
click at [211, 124] on label "BC COLOR FREEZE CONDITIONER PH4.5" at bounding box center [237, 128] width 154 height 11
type input "ml"
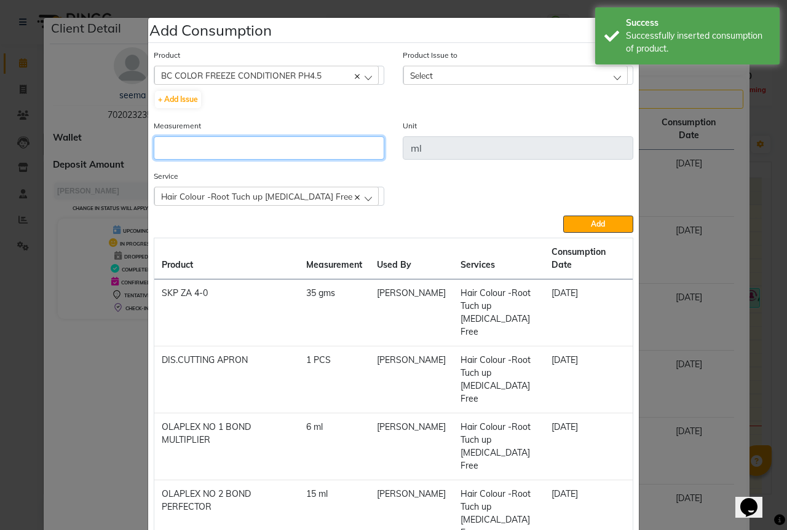
click at [199, 147] on input "number" at bounding box center [269, 147] width 230 height 23
type input "10"
click at [500, 79] on div "Select" at bounding box center [515, 75] width 224 height 18
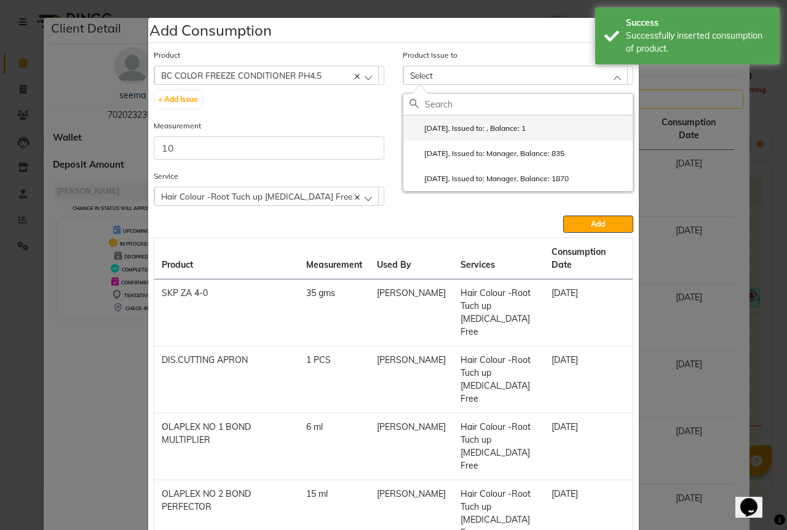
click at [525, 125] on label "2024-10-17, Issued to: , Balance: 1" at bounding box center [467, 128] width 116 height 11
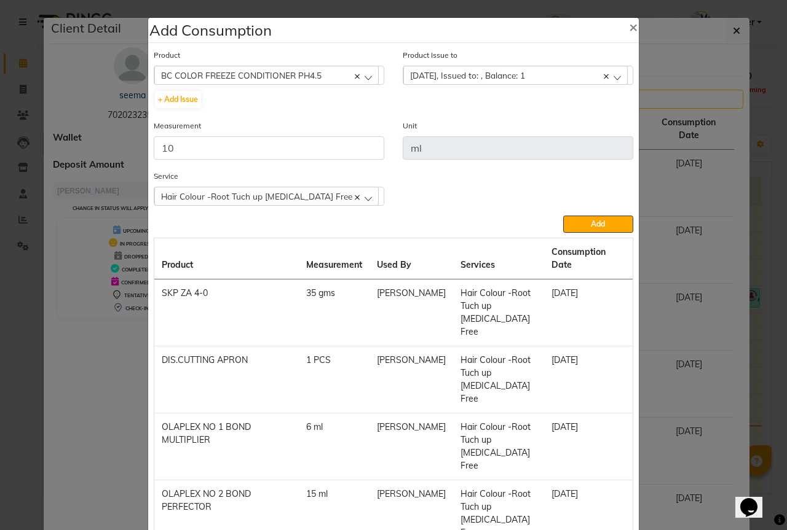
click at [467, 75] on span "2024-10-17, Issued to: , Balance: 1" at bounding box center [467, 75] width 115 height 10
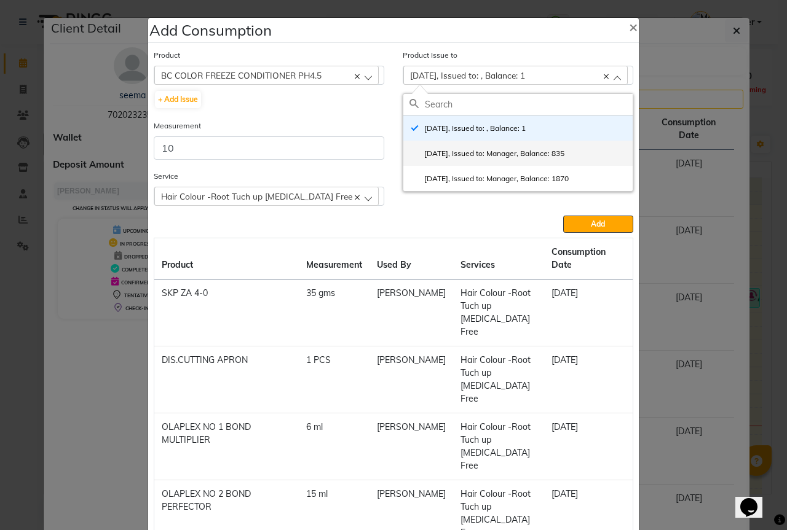
click at [509, 151] on label "2024-08-19, Issued to: Manager, Balance: 835" at bounding box center [486, 153] width 155 height 11
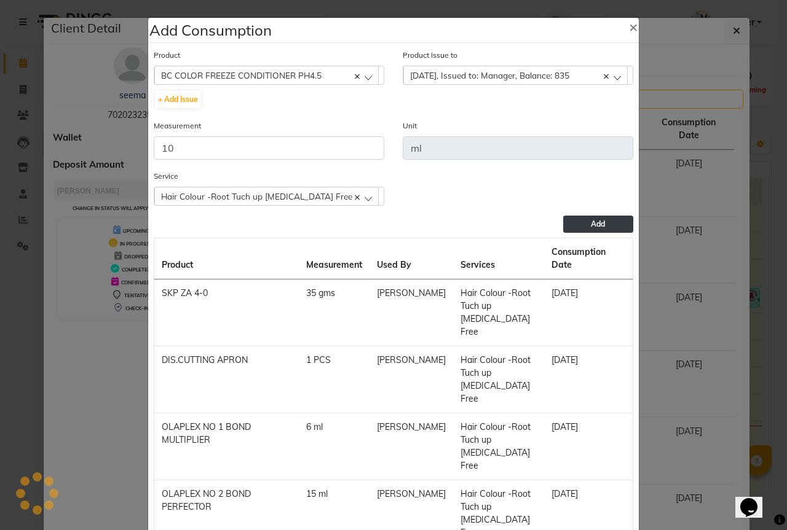
click at [578, 224] on button "Add" at bounding box center [598, 224] width 70 height 17
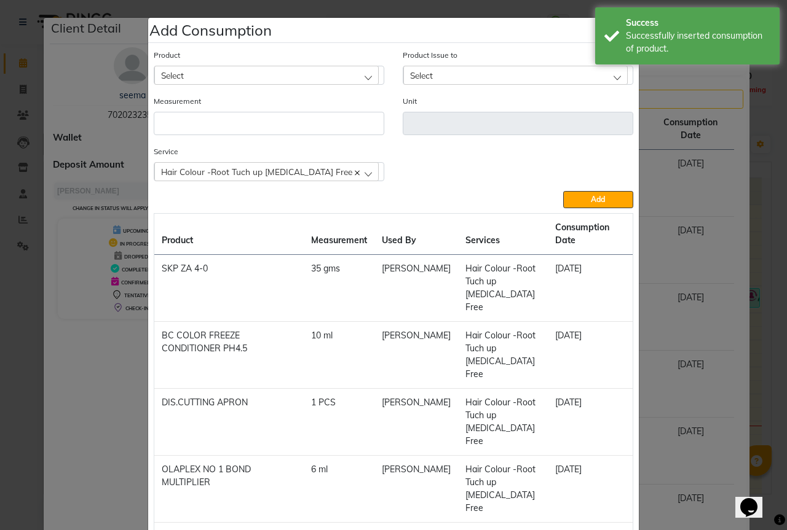
click at [196, 76] on div "Select" at bounding box center [266, 75] width 224 height 18
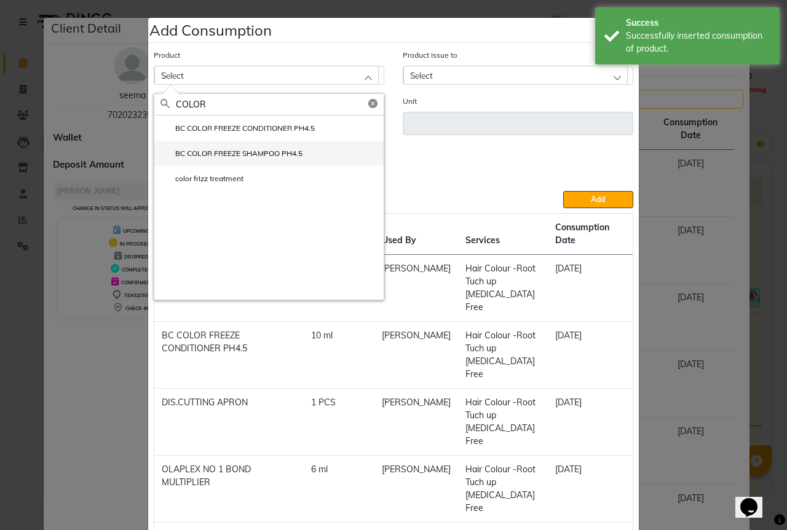
type input "COLOR"
click at [226, 155] on label "BC COLOR FREEZE SHAMPOO PH4.5" at bounding box center [231, 153] width 142 height 11
type input "ml"
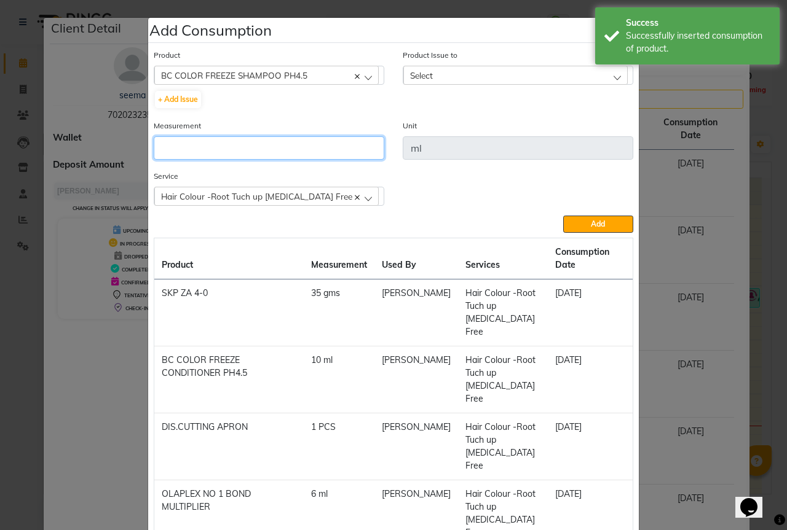
click at [184, 146] on input "number" at bounding box center [269, 147] width 230 height 23
type input "10"
click at [435, 73] on div "Select" at bounding box center [515, 75] width 224 height 18
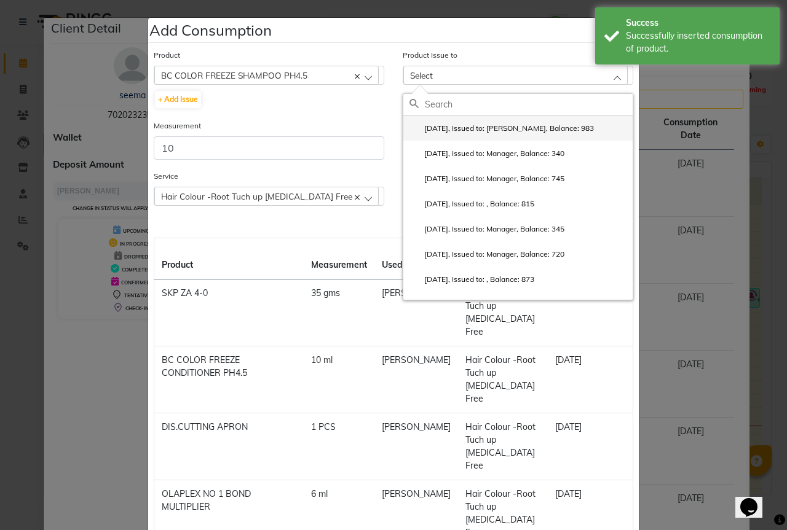
click at [529, 132] on label "2025-08-25, Issued to: Sipra Singh, Balance: 983" at bounding box center [501, 128] width 184 height 11
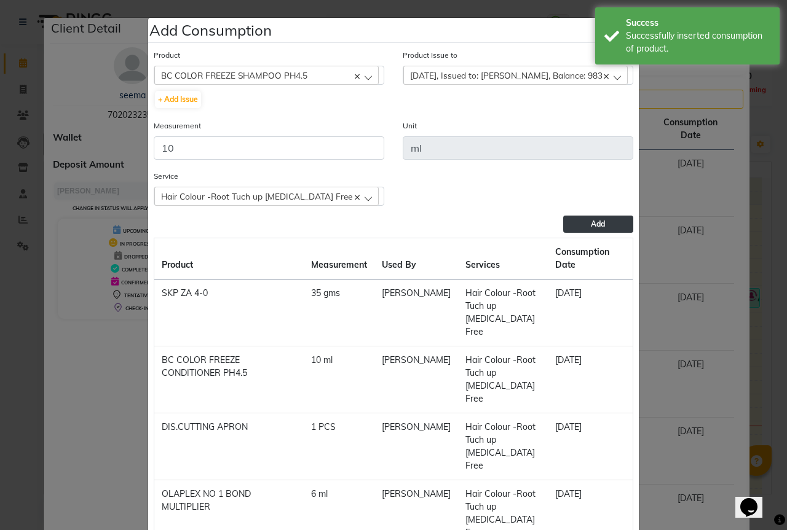
click at [591, 226] on span "Add" at bounding box center [598, 223] width 14 height 9
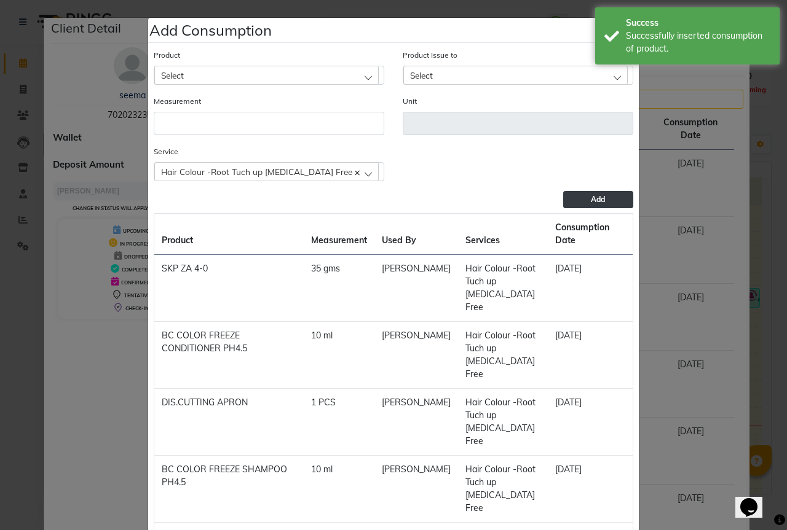
click at [0, 385] on ngb-modal-window "Add Consumption × Product Select 03+HYDRA FACIAL KIT (MELADERAM AGELOCK) - CLEA…" at bounding box center [393, 265] width 787 height 530
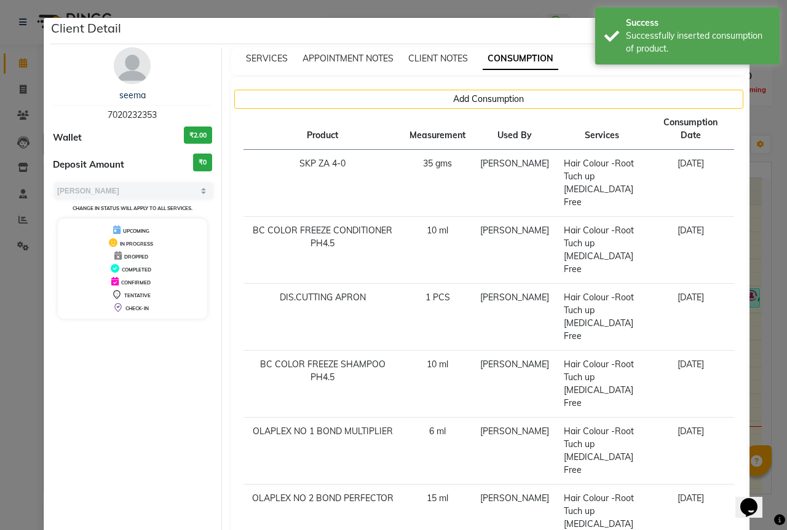
click at [4, 344] on ngb-modal-window "Client Detail seema 7020232353 Wallet ₹2.00 Deposit Amount ₹0 Select MARK DONE …" at bounding box center [393, 265] width 787 height 530
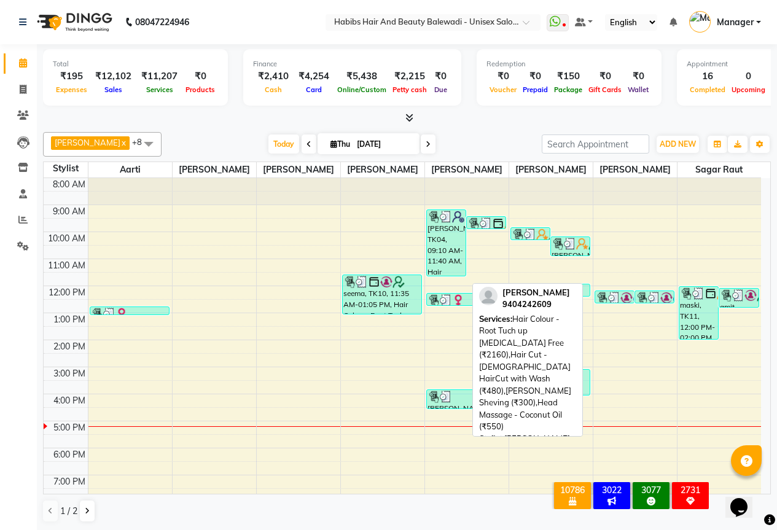
click at [450, 249] on div "[PERSON_NAME], TK04, 09:10 AM-11:40 AM, Hair Colour -Root Tuch up [MEDICAL_DATA…" at bounding box center [446, 243] width 39 height 66
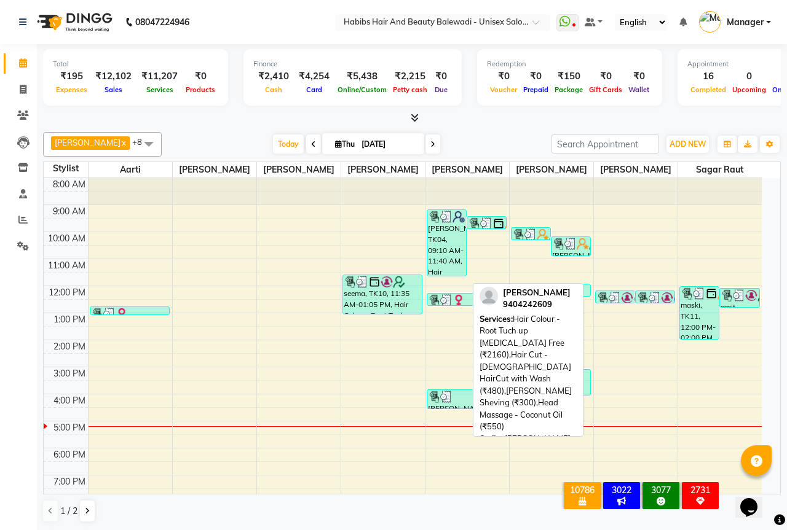
select select "3"
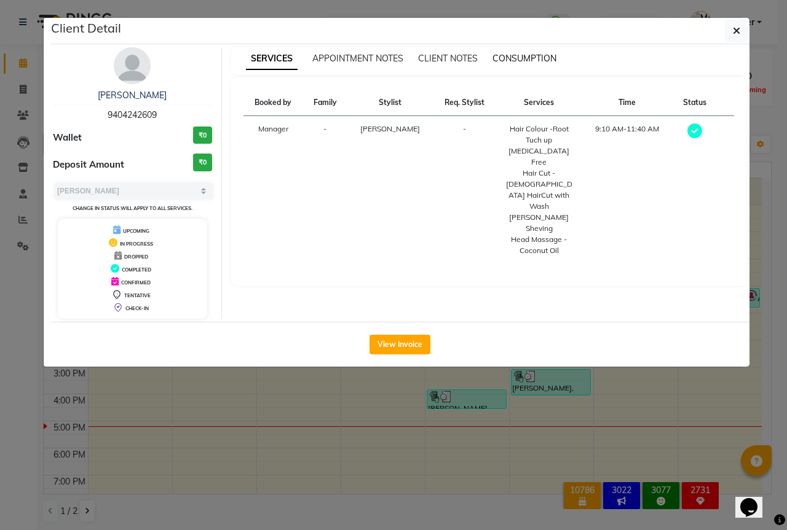
click at [542, 55] on span "CONSUMPTION" at bounding box center [524, 58] width 64 height 11
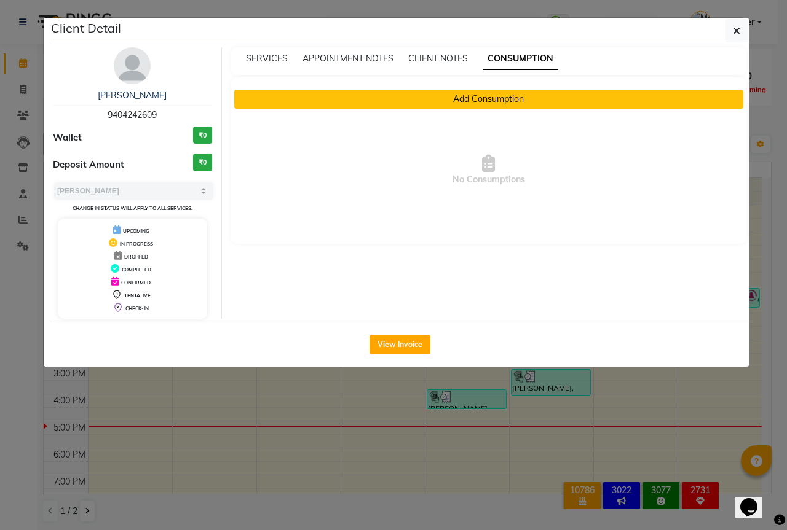
click at [476, 92] on button "Add Consumption" at bounding box center [488, 99] width 509 height 19
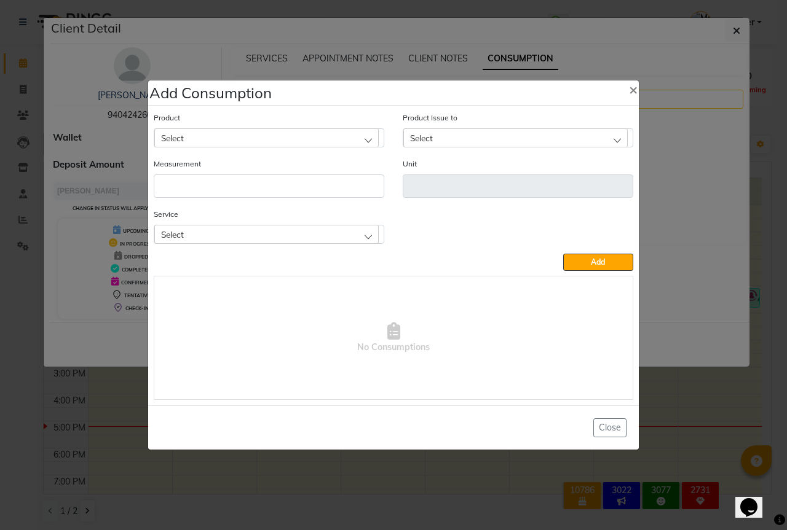
click at [199, 135] on div "Select" at bounding box center [266, 137] width 224 height 18
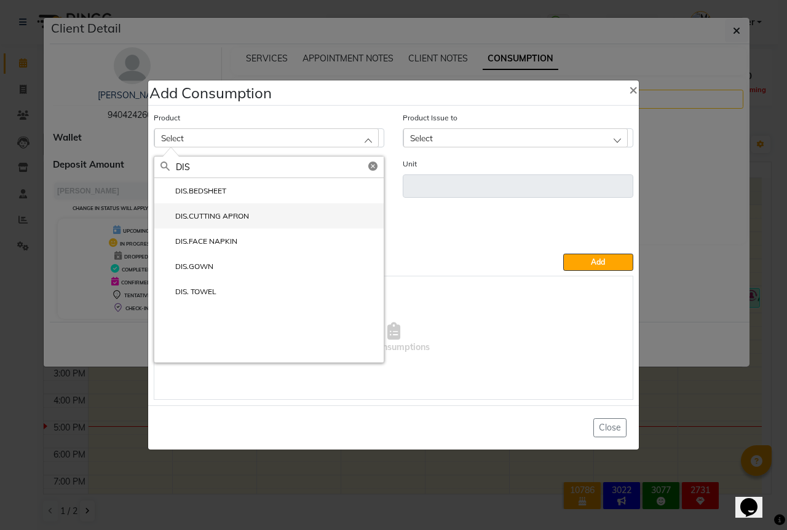
type input "DIS"
click at [206, 210] on li "DIS.CUTTING APRON" at bounding box center [268, 215] width 229 height 25
type input "PCS"
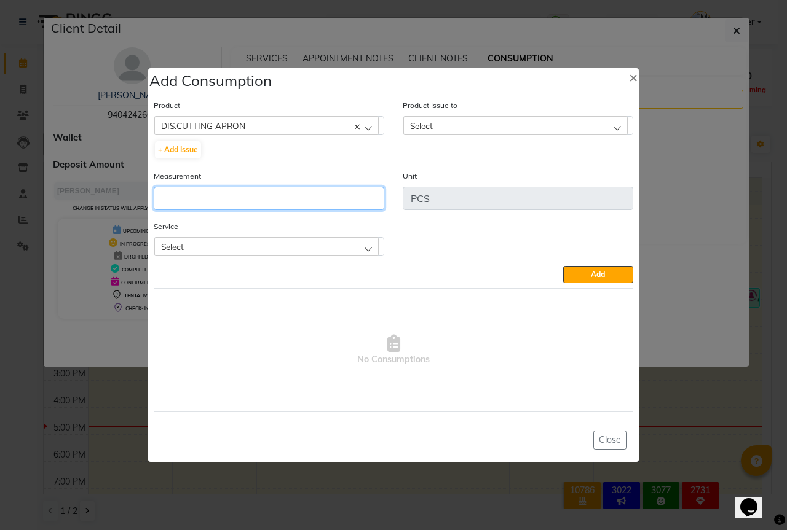
click at [157, 195] on input "number" at bounding box center [269, 198] width 230 height 23
type input "1"
click at [230, 245] on div "Select" at bounding box center [266, 246] width 224 height 18
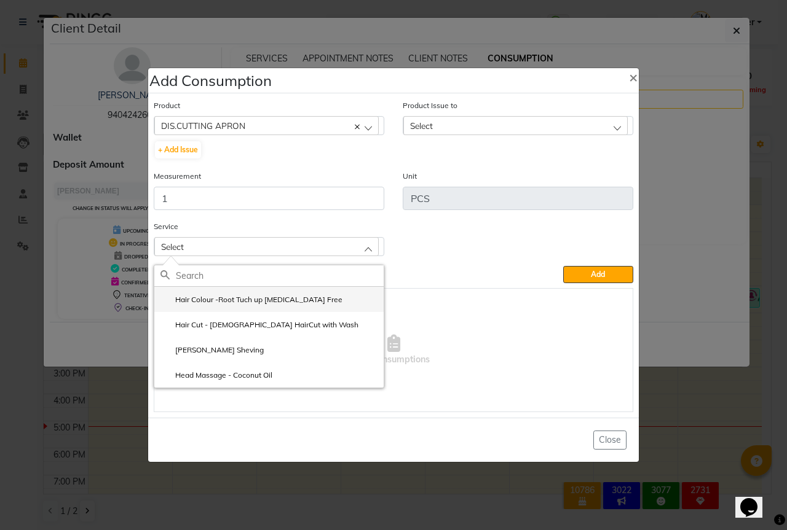
click at [238, 305] on label "Hair Colour -Root Tuch up [MEDICAL_DATA] Free" at bounding box center [251, 299] width 182 height 11
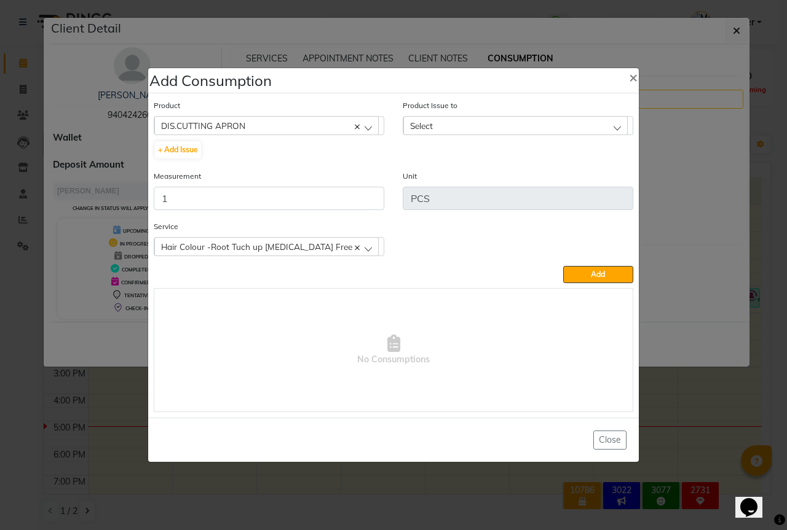
click at [508, 119] on div "Select" at bounding box center [515, 125] width 224 height 18
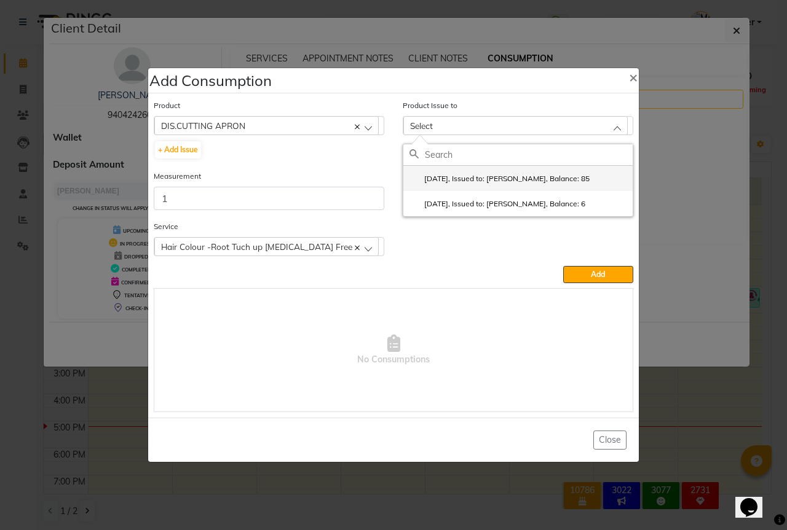
click at [545, 179] on label "2025-09-02, Issued to: Sipra Singh, Balance: 85" at bounding box center [499, 178] width 180 height 11
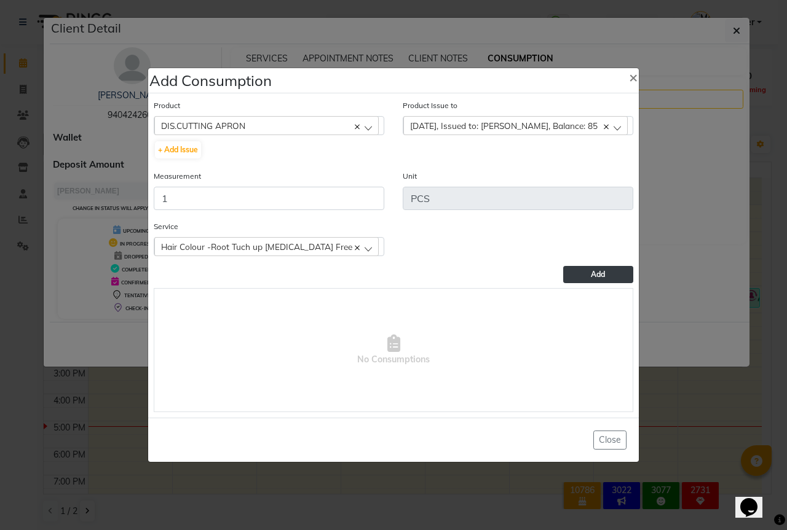
click at [591, 280] on button "Add" at bounding box center [598, 274] width 70 height 17
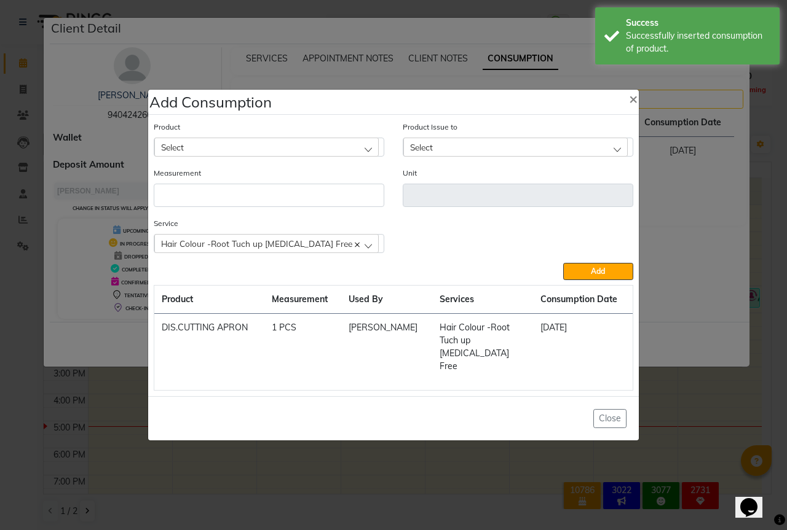
click at [183, 152] on span "Select" at bounding box center [172, 147] width 23 height 10
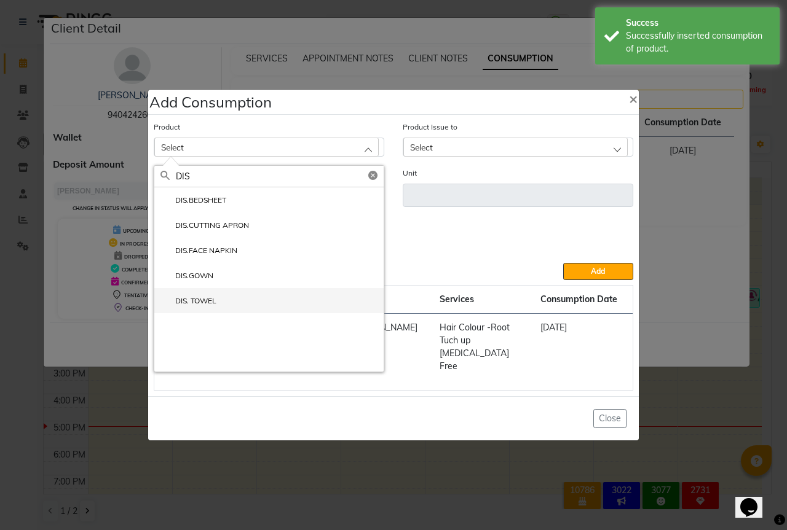
type input "DIS"
click at [214, 307] on label "DIS. TOWEL" at bounding box center [188, 301] width 56 height 11
type input "PCS"
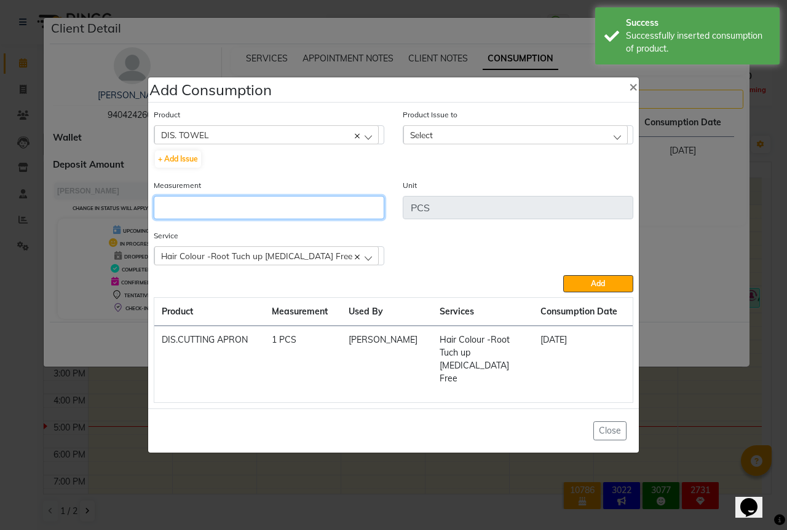
click at [175, 219] on input "number" at bounding box center [269, 207] width 230 height 23
type input "1"
type input "2"
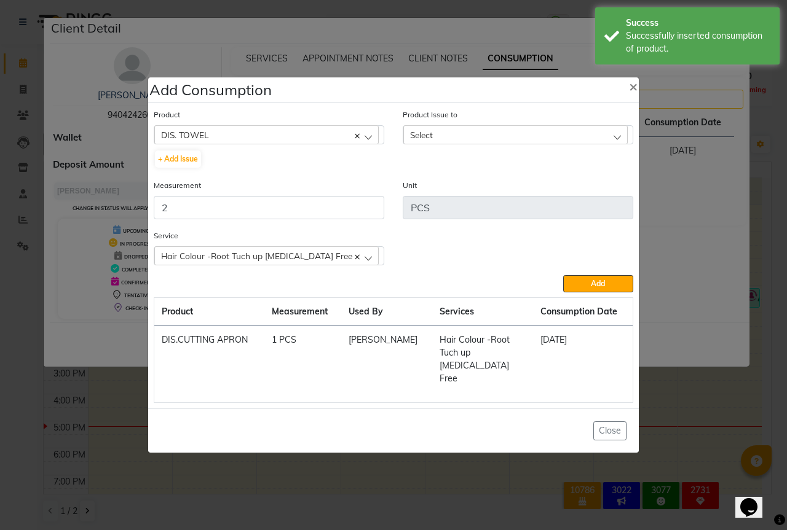
click at [439, 138] on div "Select" at bounding box center [515, 134] width 224 height 18
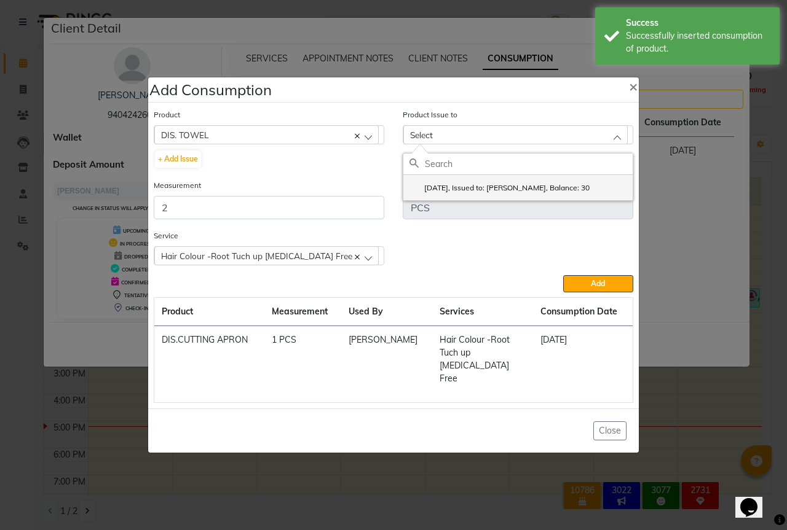
click at [554, 189] on label "2025-08-31, Issued to: Sipra Singh, Balance: 30" at bounding box center [499, 188] width 180 height 11
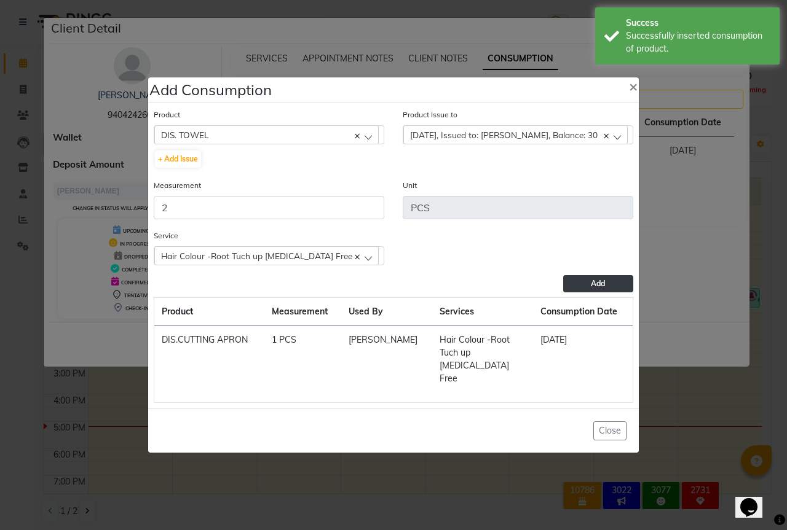
click at [607, 293] on button "Add" at bounding box center [598, 283] width 70 height 17
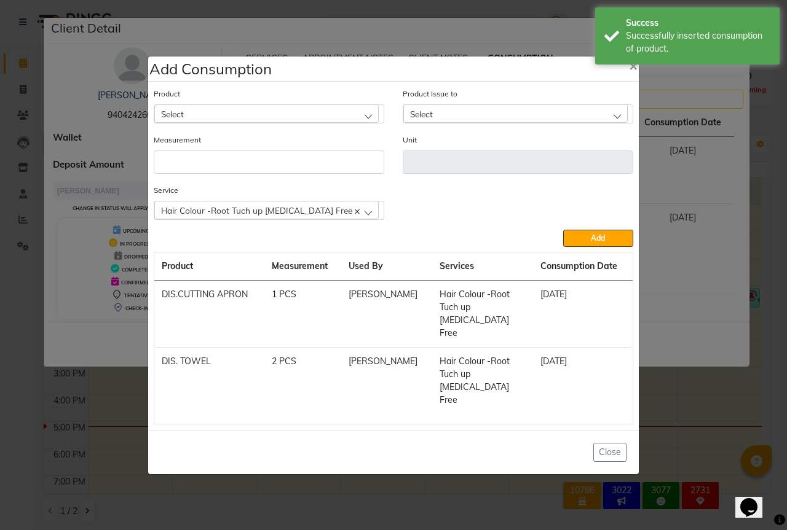
click at [189, 123] on div "Select" at bounding box center [266, 113] width 224 height 18
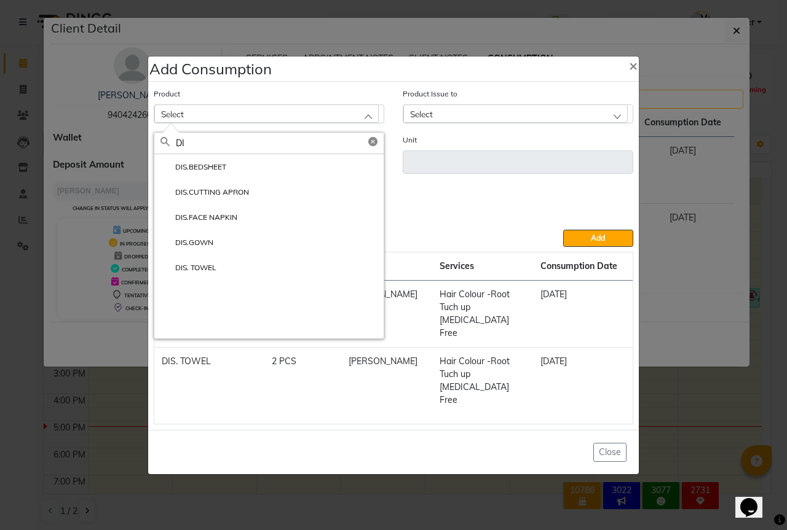
type input "D"
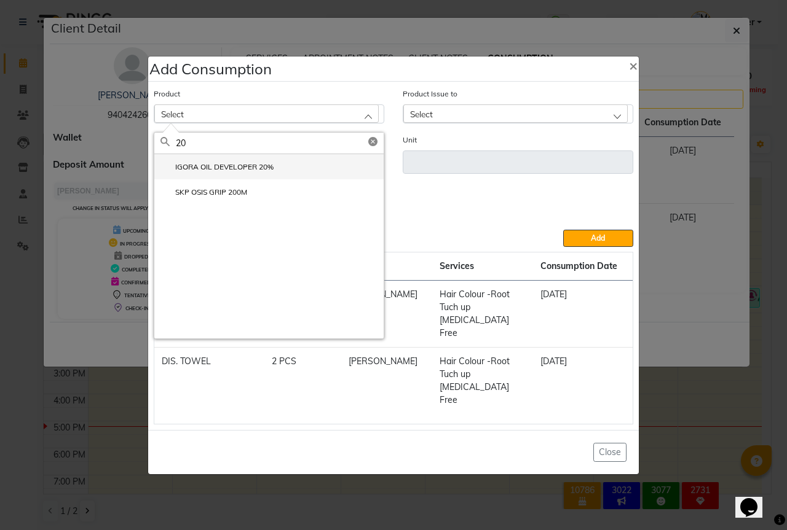
type input "20"
click at [258, 173] on label "IGORA OIL DEVELOPER 20%" at bounding box center [216, 167] width 113 height 11
type input "ml"
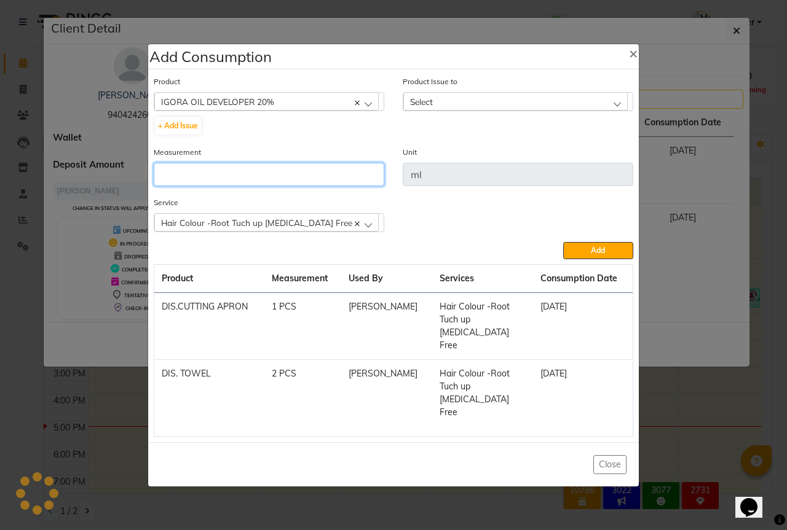
click at [218, 186] on input "number" at bounding box center [269, 174] width 230 height 23
type input "15"
click at [508, 111] on div "Select" at bounding box center [515, 101] width 224 height 18
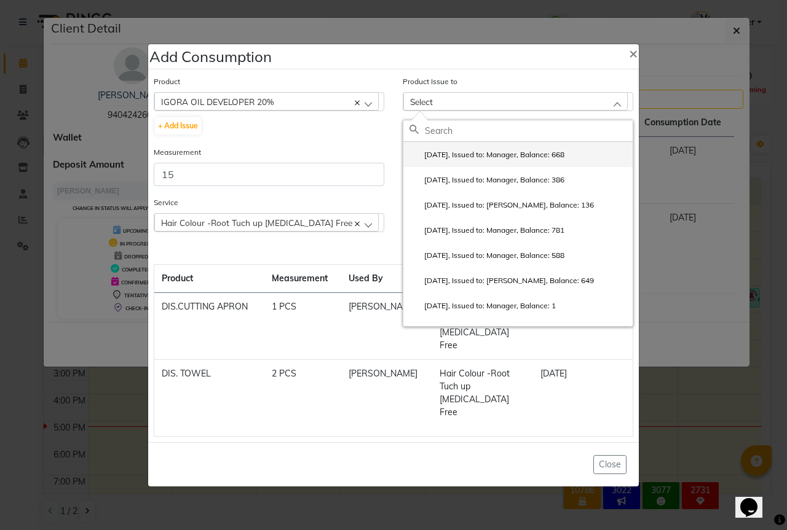
click at [564, 160] on label "2025-08-28, Issued to: Manager, Balance: 668" at bounding box center [486, 154] width 155 height 11
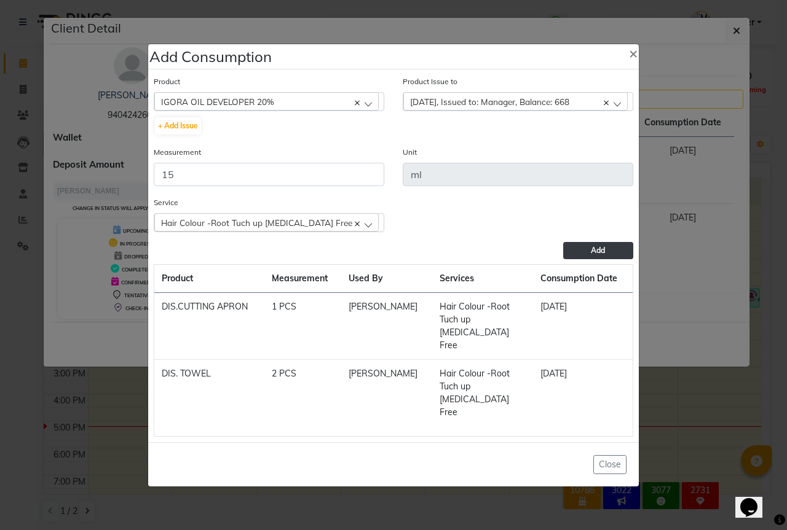
click at [594, 255] on span "Add" at bounding box center [598, 250] width 14 height 9
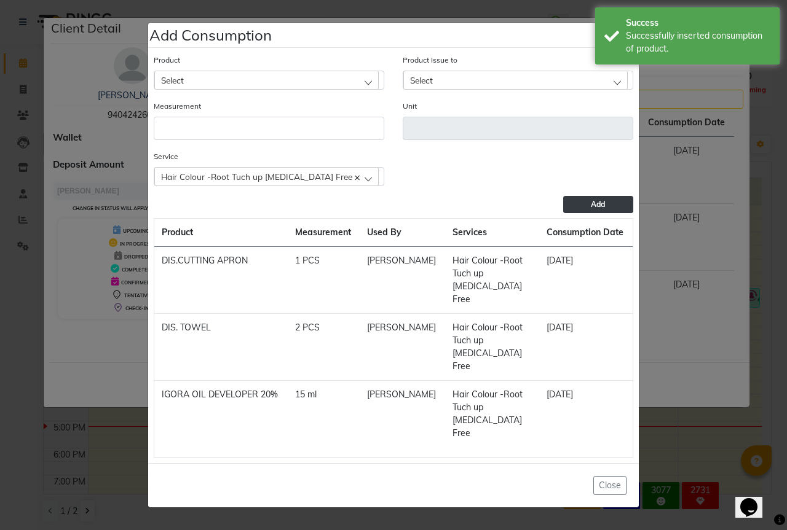
click at [242, 86] on div "Select" at bounding box center [266, 80] width 224 height 18
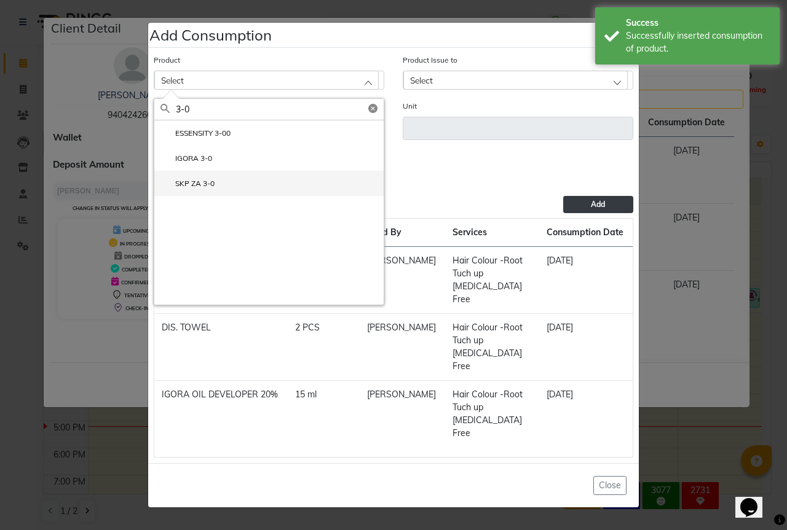
type input "3-0"
click at [198, 189] on label "SKP ZA 3-0" at bounding box center [187, 183] width 54 height 11
type input "gms"
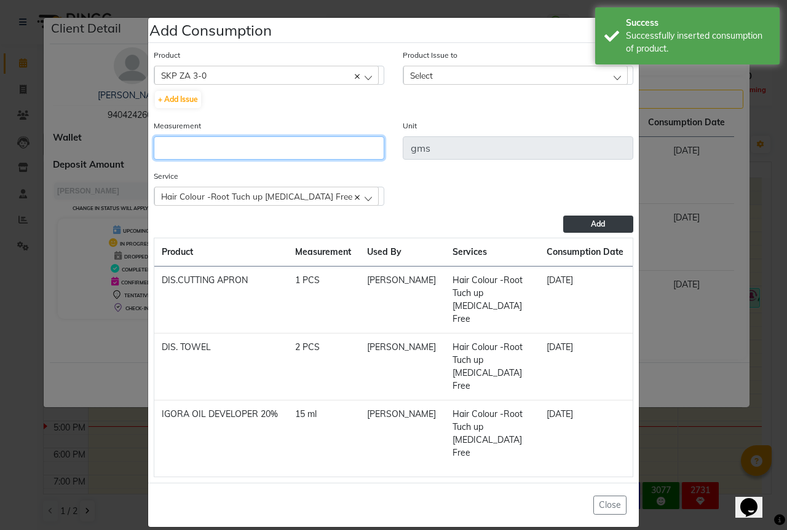
click at [240, 143] on input "number" at bounding box center [269, 147] width 230 height 23
type input "15"
click at [468, 84] on div "Select" at bounding box center [515, 75] width 224 height 18
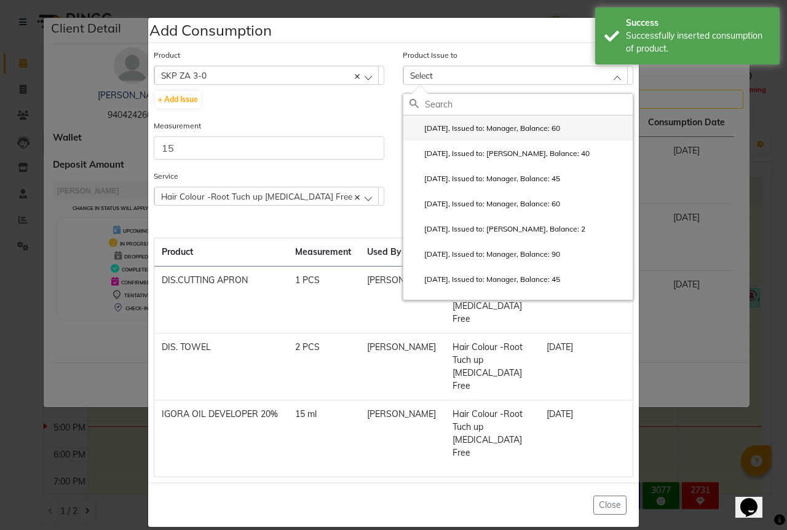
click at [522, 141] on li "2025-08-31, Issued to: Manager, Balance: 60" at bounding box center [517, 128] width 229 height 25
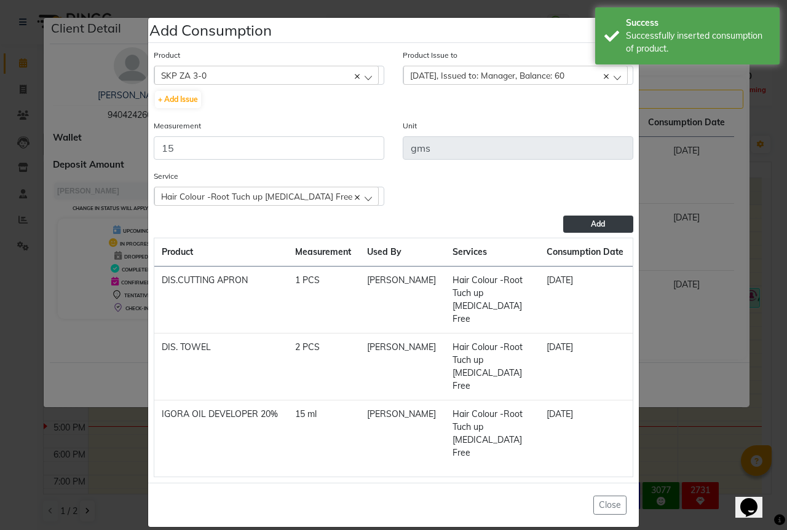
click at [587, 233] on button "Add" at bounding box center [598, 224] width 70 height 17
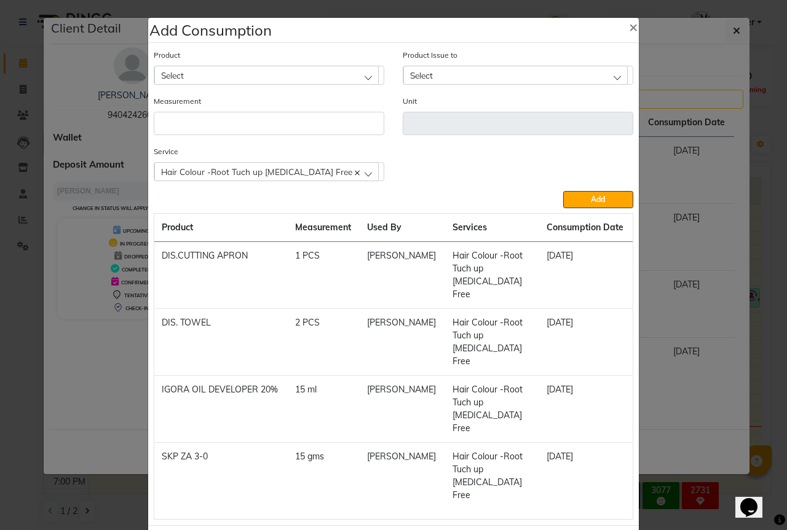
click at [192, 74] on div "Select" at bounding box center [266, 75] width 224 height 18
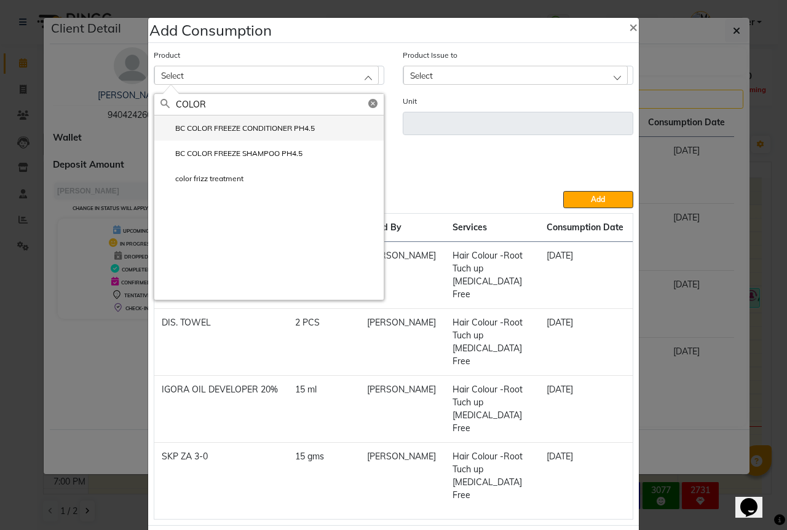
type input "COLOR"
click at [261, 130] on label "BC COLOR FREEZE CONDITIONER PH4.5" at bounding box center [237, 128] width 154 height 11
type input "ml"
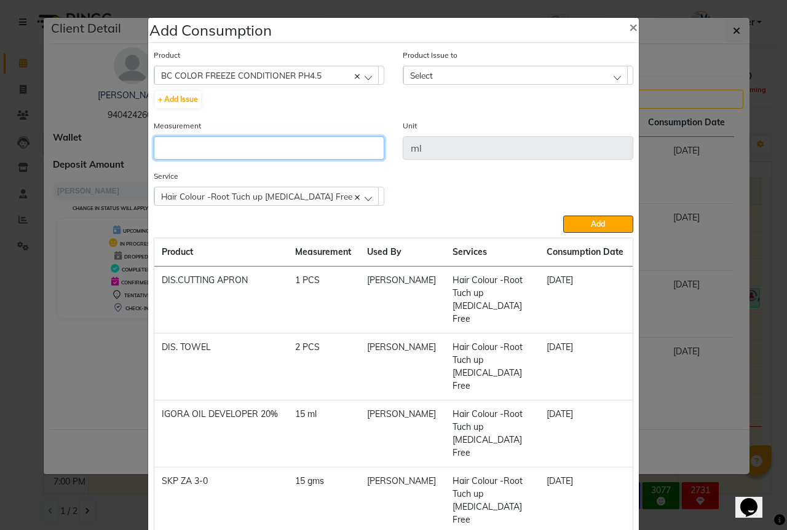
click at [224, 144] on input "number" at bounding box center [269, 147] width 230 height 23
type input "5"
click at [419, 77] on span "Select" at bounding box center [421, 75] width 23 height 10
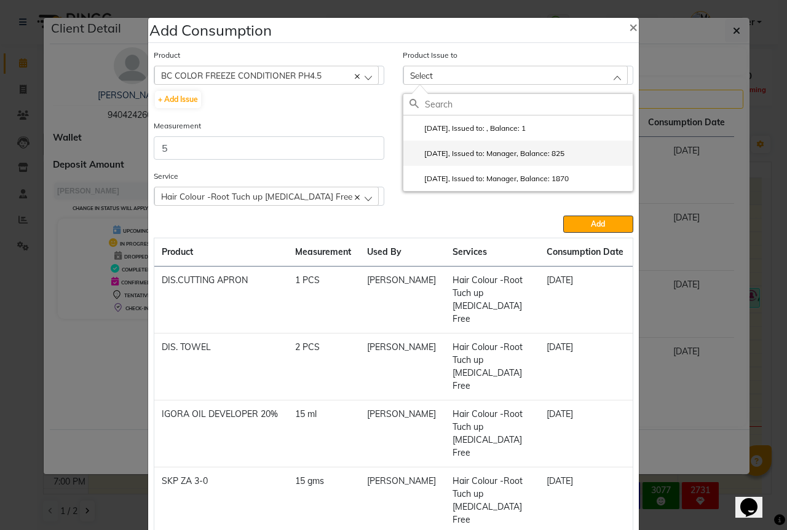
click at [549, 157] on label "2024-08-19, Issued to: Manager, Balance: 825" at bounding box center [486, 153] width 155 height 11
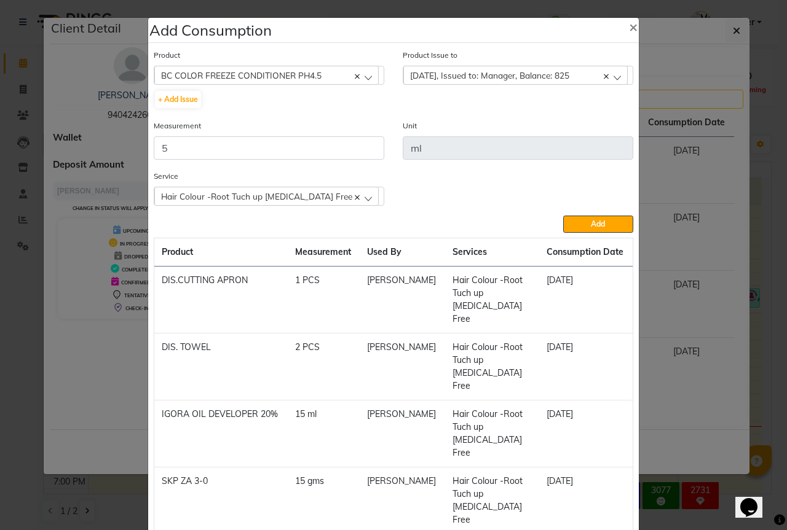
click at [583, 235] on div "Product BC COLOR FREEZE CONDITIONER PH4.5 03+HYDRA FACIAL KIT (MELADERAM AGELOC…" at bounding box center [394, 296] width 486 height 502
click at [587, 229] on button "Add" at bounding box center [598, 224] width 70 height 17
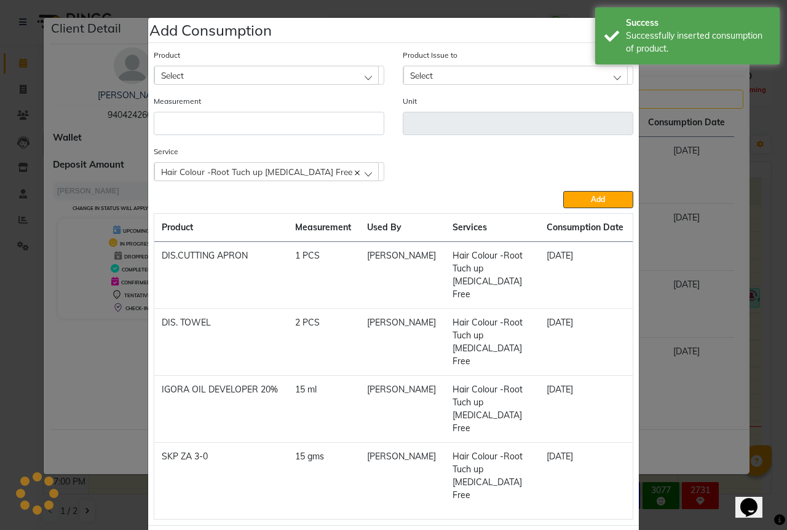
click at [203, 73] on div "Select" at bounding box center [266, 75] width 224 height 18
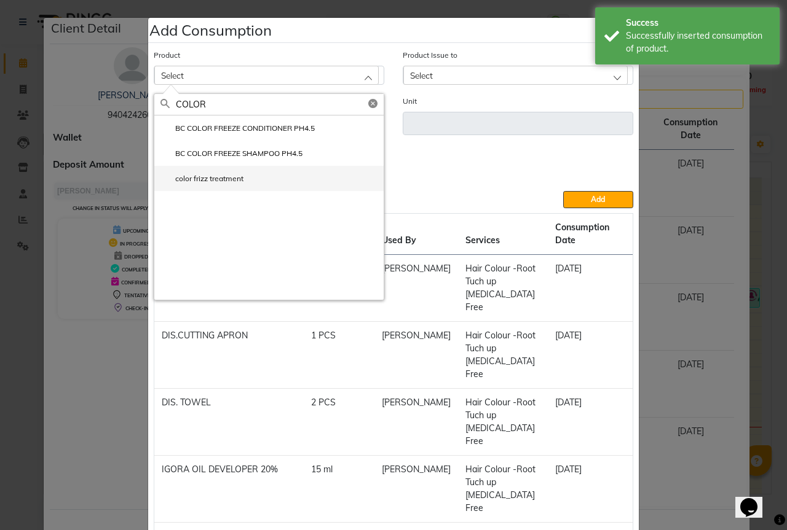
type input "COLOR"
click at [224, 181] on label "color frizz treatment" at bounding box center [201, 178] width 83 height 11
type input "ml"
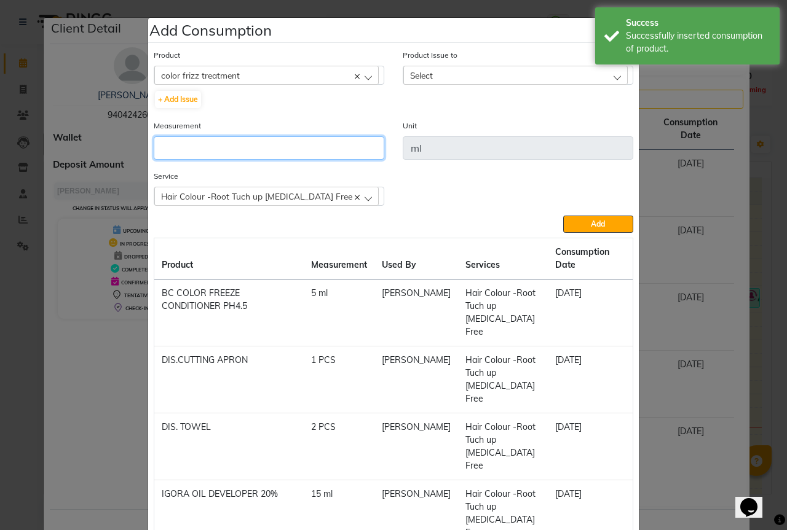
click at [209, 152] on input "number" at bounding box center [269, 147] width 230 height 23
type input "5"
click at [444, 76] on div "Select" at bounding box center [515, 75] width 224 height 18
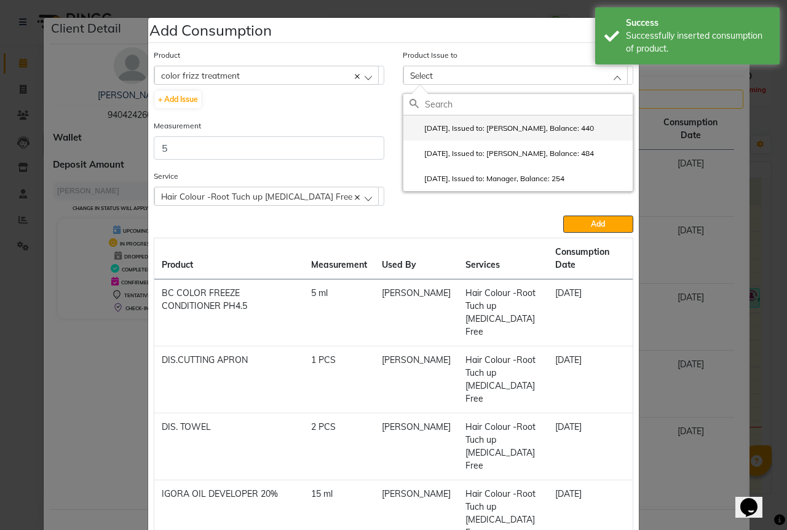
click at [517, 123] on label "2025-08-21, Issued to: Sipra Singh, Balance: 440" at bounding box center [501, 128] width 184 height 11
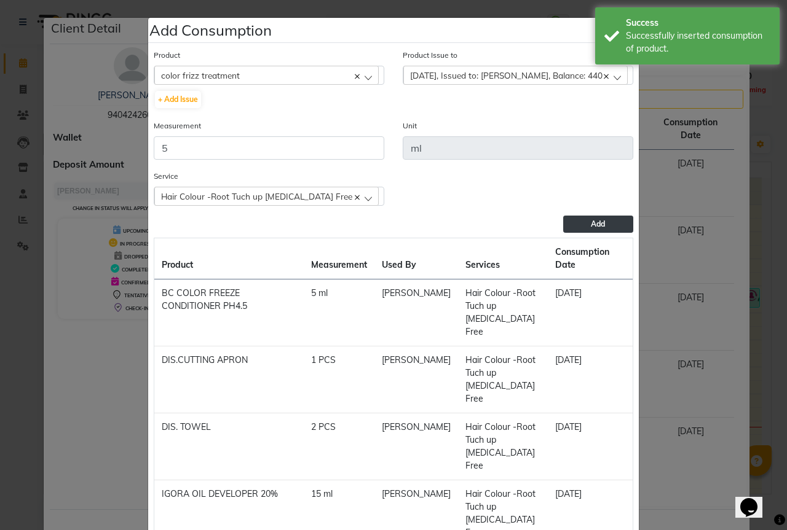
click at [591, 222] on span "Add" at bounding box center [598, 223] width 14 height 9
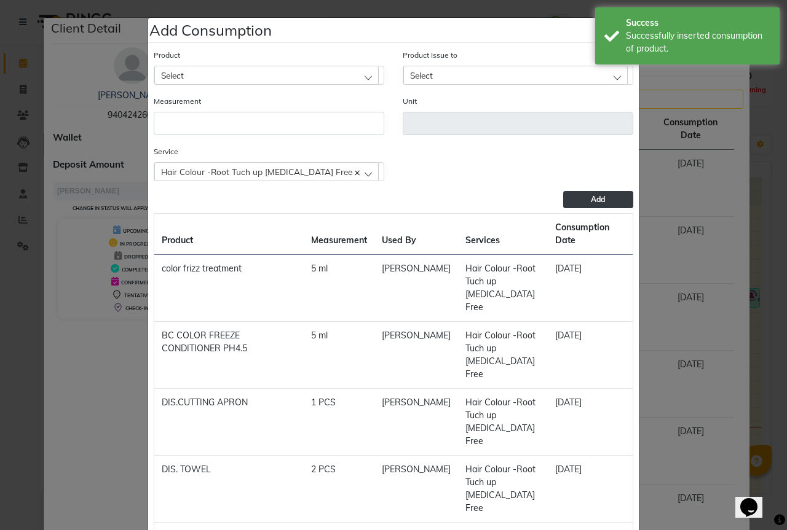
click at [0, 344] on ngb-modal-window "Add Consumption × Product Select 03+HYDRA FACIAL KIT (MELADERAM AGELOCK) - CLEA…" at bounding box center [393, 265] width 787 height 530
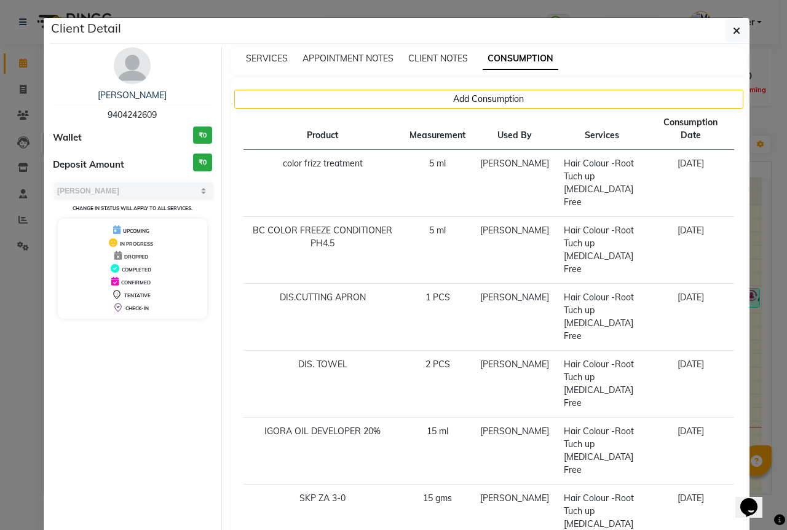
drag, startPoint x: 0, startPoint y: 344, endPoint x: 10, endPoint y: 336, distance: 12.3
click at [0, 343] on ngb-modal-window "Client Detail vaibhav 9404242609 Wallet ₹0 Deposit Amount ₹0 Select MARK DONE U…" at bounding box center [393, 265] width 787 height 530
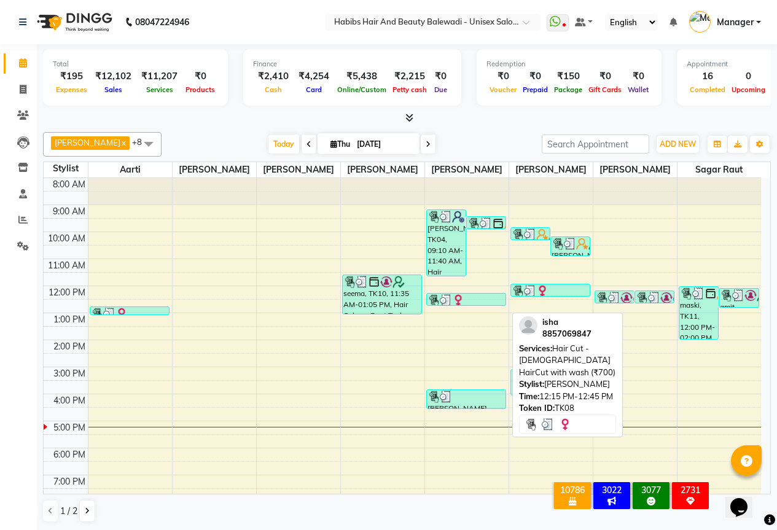
click at [477, 307] on div at bounding box center [467, 300] width 78 height 12
select select "3"
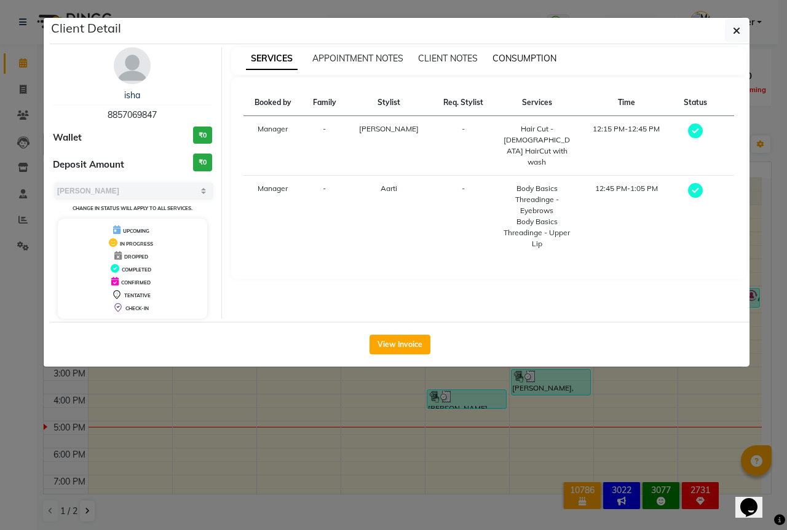
click at [545, 58] on span "CONSUMPTION" at bounding box center [524, 58] width 64 height 11
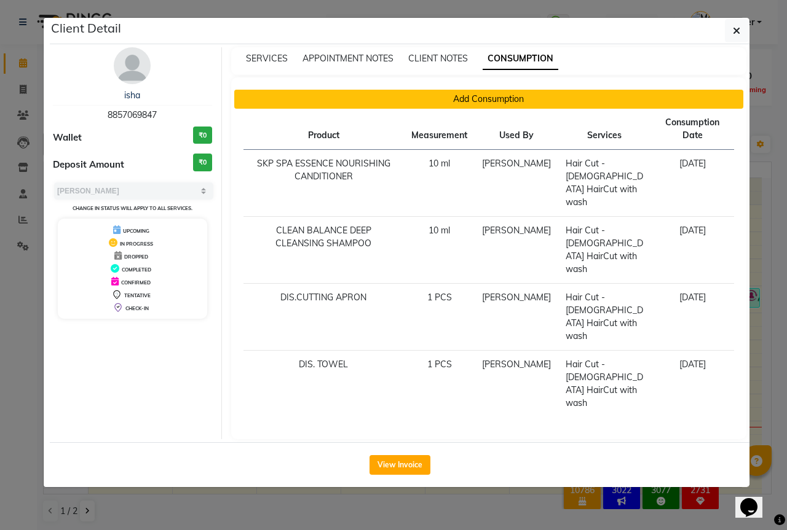
click at [466, 99] on button "Add Consumption" at bounding box center [488, 99] width 509 height 19
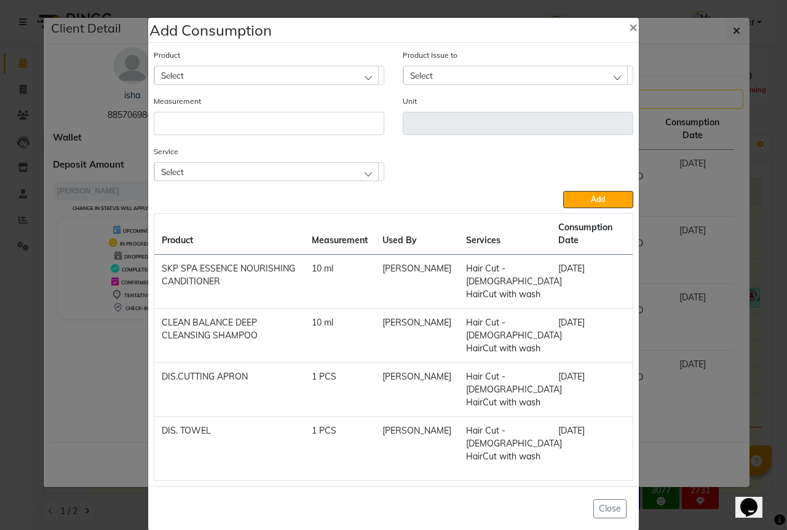
click at [0, 289] on ngb-modal-window "Add Consumption × Product Select Product Issue to Select Measurement Unit Servi…" at bounding box center [393, 265] width 787 height 530
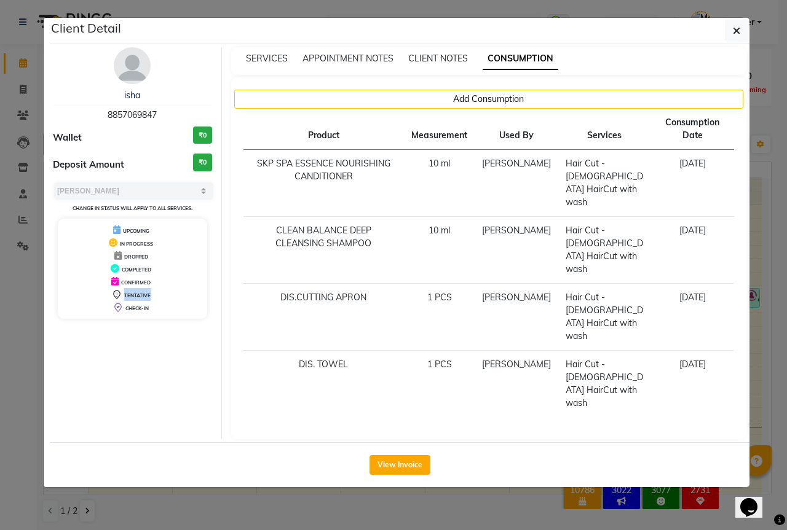
click at [0, 289] on ngb-modal-window "Client Detail isha 8857069847 Wallet ₹0 Deposit Amount ₹0 Select MARK DONE UPCO…" at bounding box center [393, 265] width 787 height 530
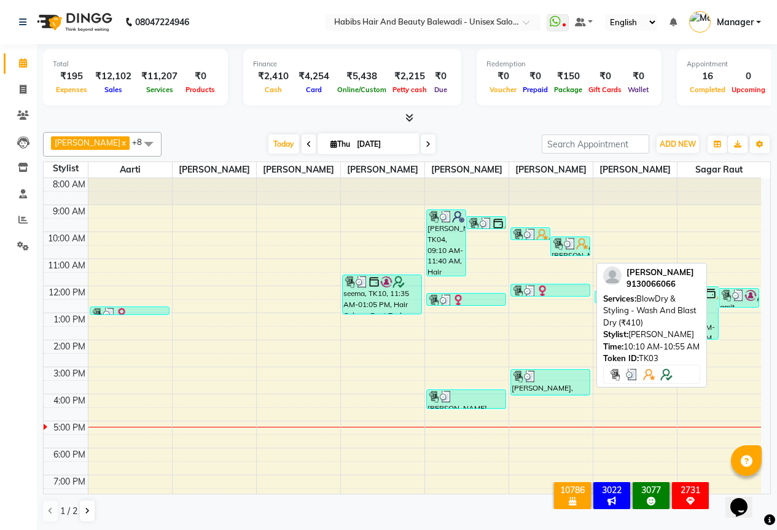
click at [580, 256] on div "[PERSON_NAME], TK03, 10:10 AM-10:55 AM, BlowDry & Styling - Wash And Blast Dry …" at bounding box center [570, 246] width 39 height 18
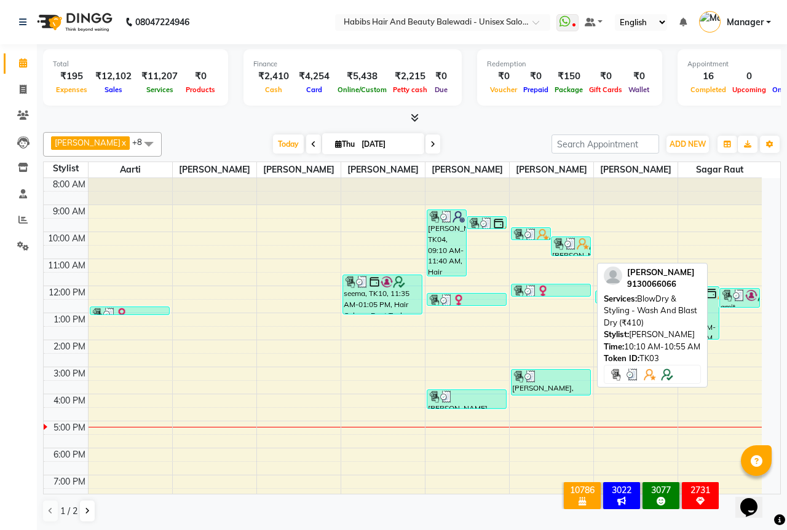
select select "3"
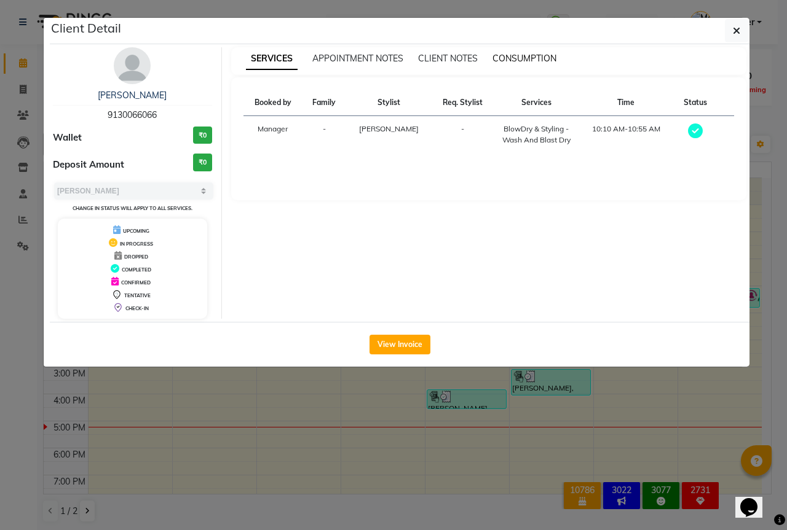
click at [535, 61] on span "CONSUMPTION" at bounding box center [524, 58] width 64 height 11
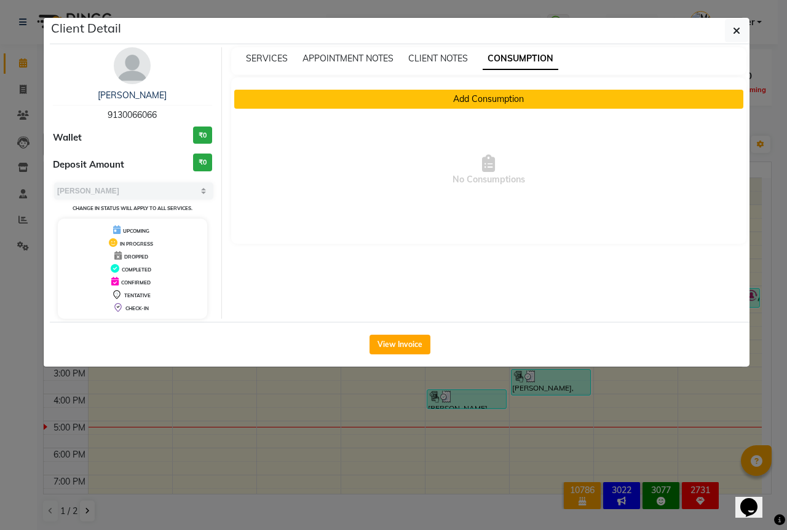
click at [447, 92] on button "Add Consumption" at bounding box center [488, 99] width 509 height 19
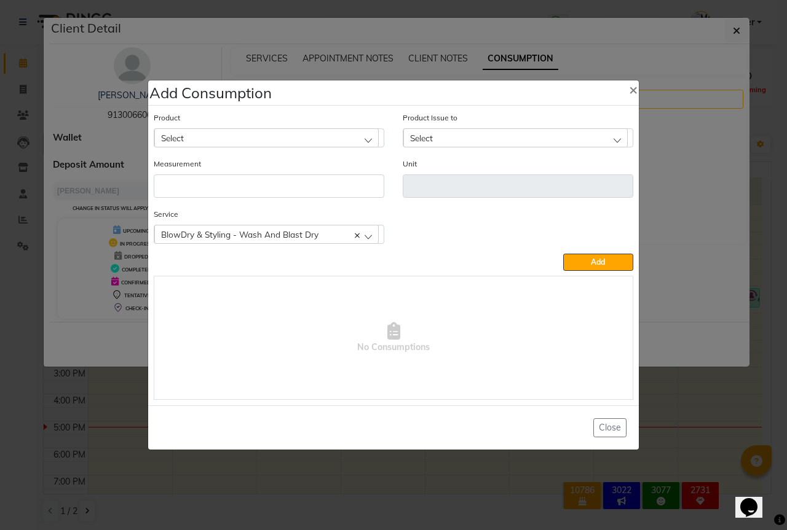
click at [181, 140] on span "Select" at bounding box center [172, 138] width 23 height 10
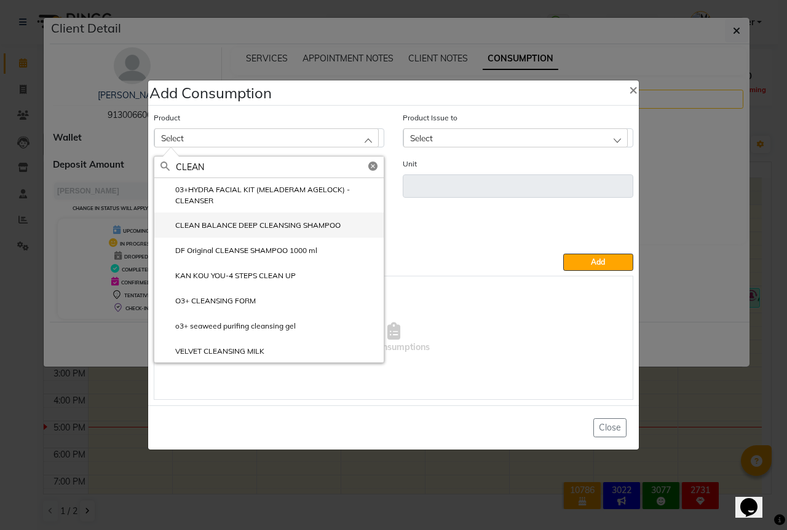
type input "CLEAN"
click at [245, 225] on label "CLEAN BALANCE DEEP CLEANSING SHAMPOO" at bounding box center [250, 225] width 180 height 11
type input "ml"
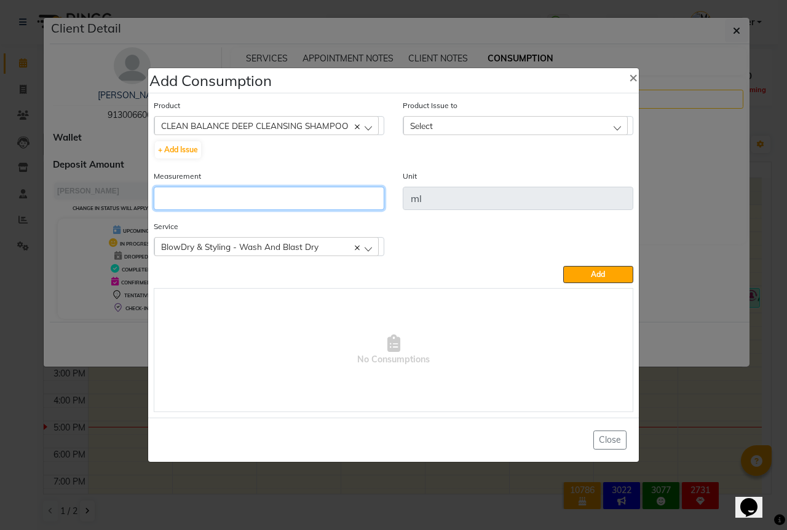
click at [179, 195] on input "number" at bounding box center [269, 198] width 230 height 23
type input "5"
type input "10"
click at [495, 126] on div "Select" at bounding box center [515, 125] width 224 height 18
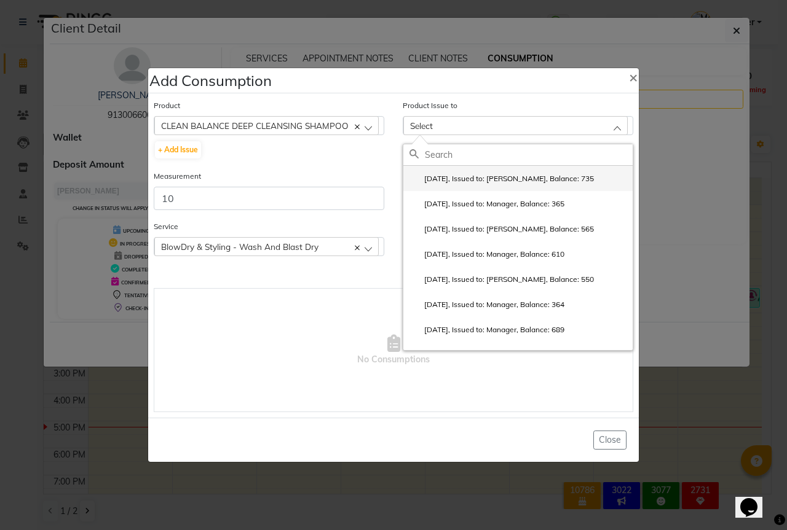
click at [527, 176] on label "2025-08-31, Issued to: Sipra Singh, Balance: 735" at bounding box center [501, 178] width 184 height 11
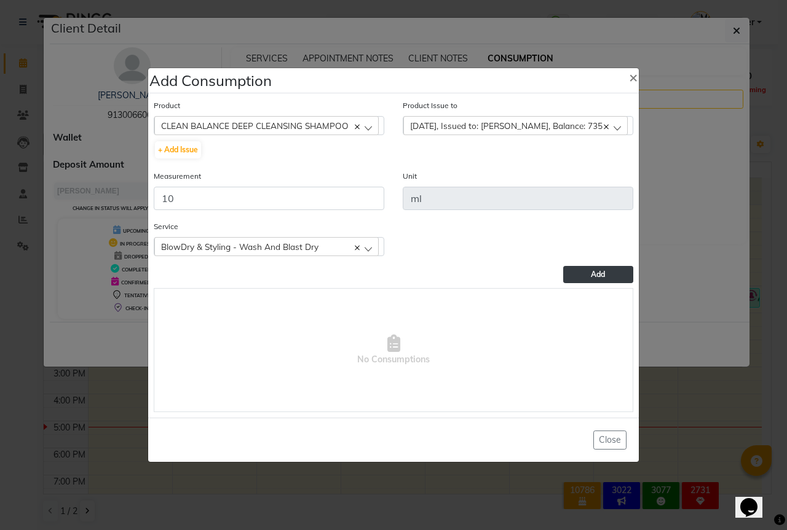
click at [602, 275] on span "Add" at bounding box center [598, 274] width 14 height 9
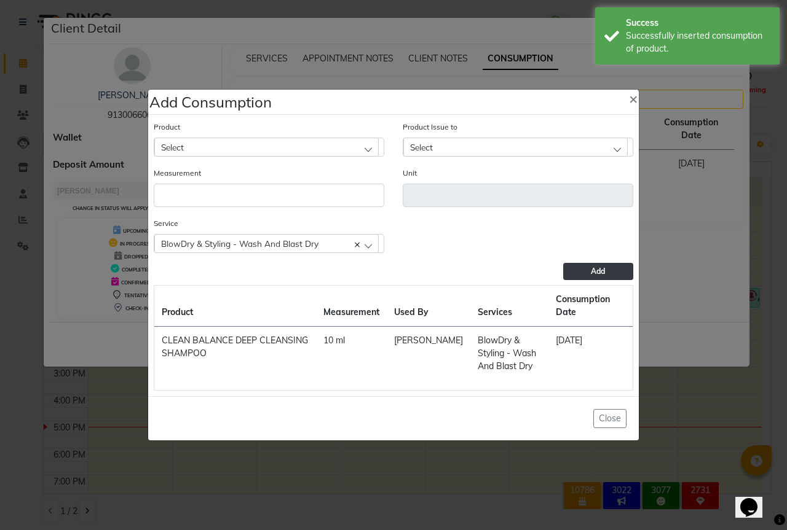
click at [195, 145] on div "Select" at bounding box center [266, 147] width 224 height 18
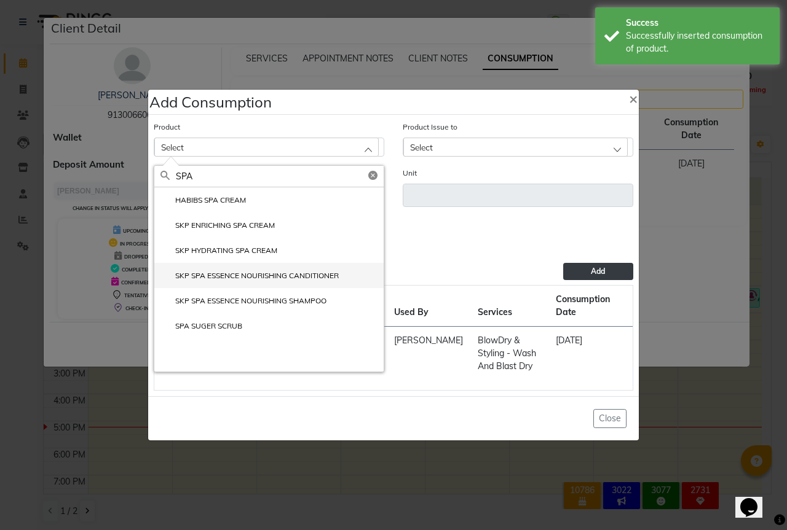
type input "SPA"
click at [272, 271] on label "SKP SPA ESSENCE NOURISHING CANDITIONER" at bounding box center [249, 275] width 178 height 11
type input "ml"
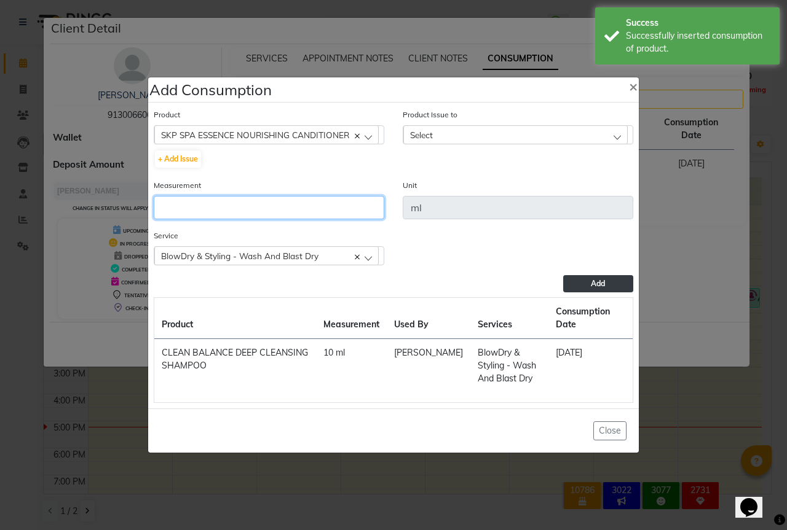
click at [155, 200] on input "number" at bounding box center [269, 207] width 230 height 23
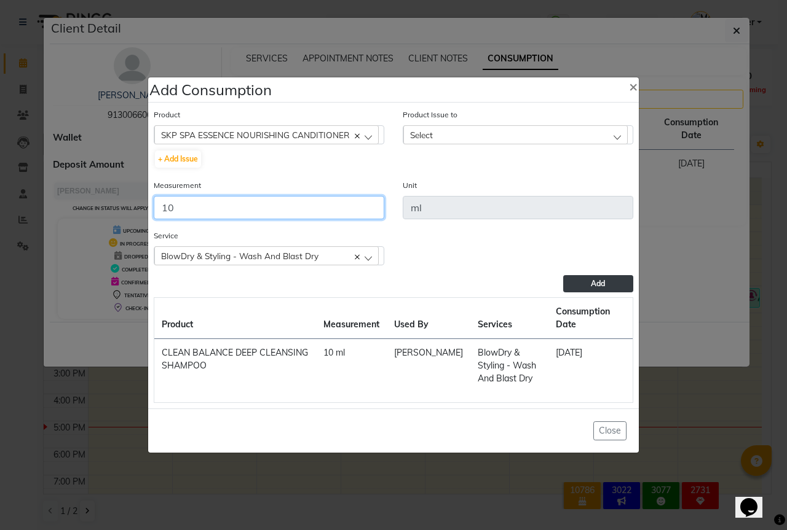
type input "10"
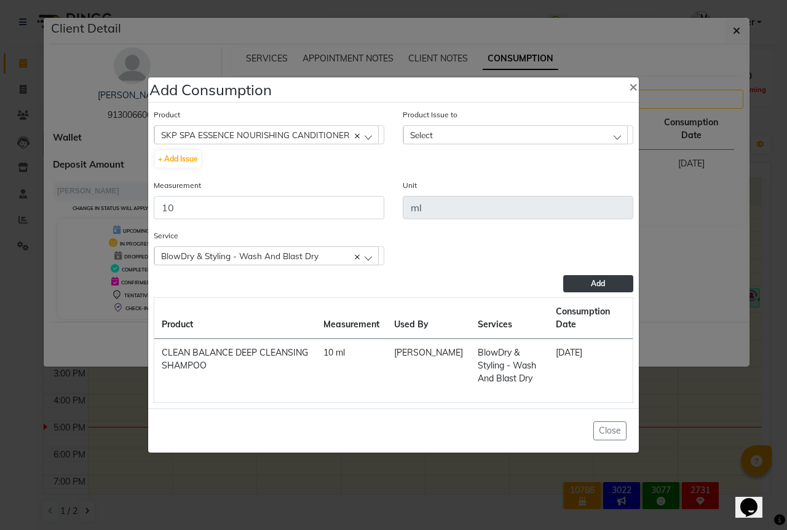
click at [457, 138] on div "Select" at bounding box center [515, 134] width 224 height 18
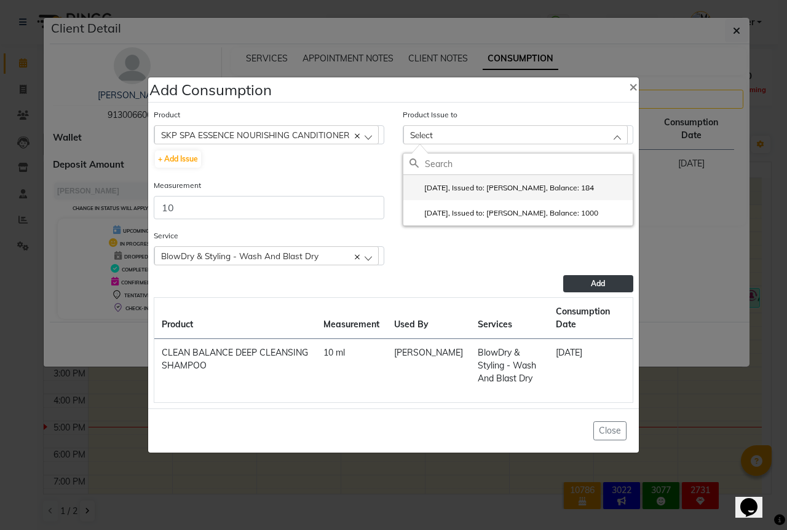
click at [500, 183] on label "2025-08-25, Issued to: Sipra Singh, Balance: 184" at bounding box center [501, 188] width 184 height 11
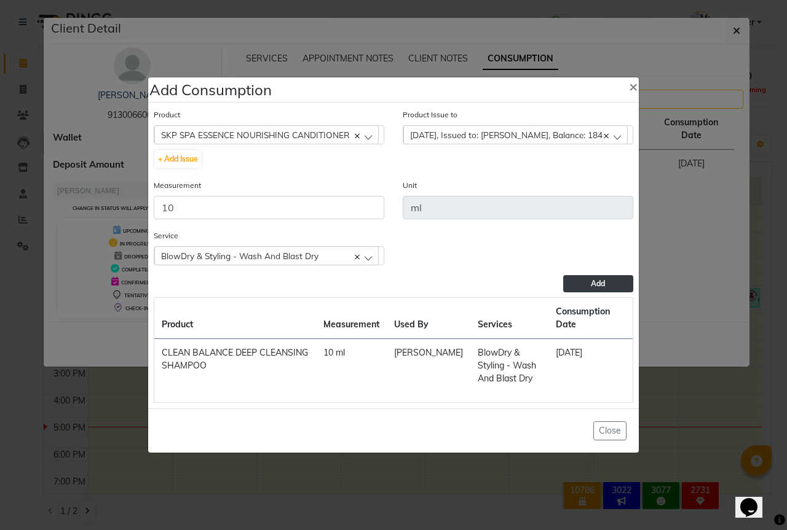
click at [603, 289] on button "Add" at bounding box center [598, 283] width 70 height 17
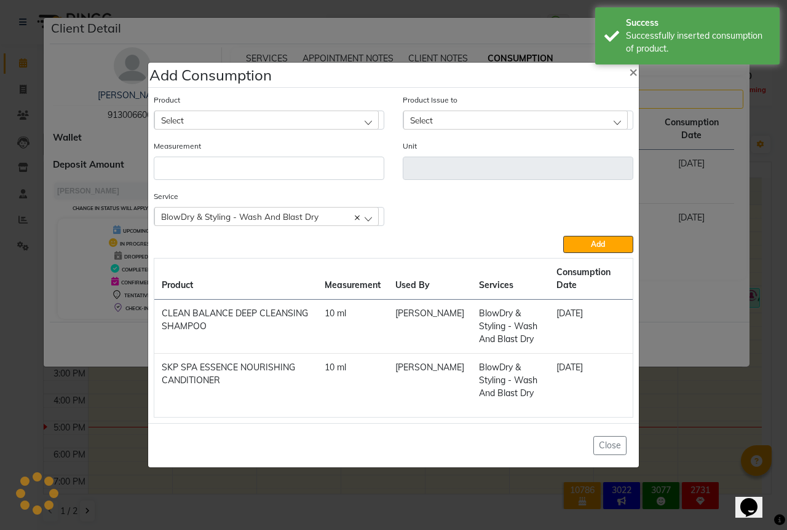
click at [189, 120] on div "Select" at bounding box center [266, 120] width 224 height 18
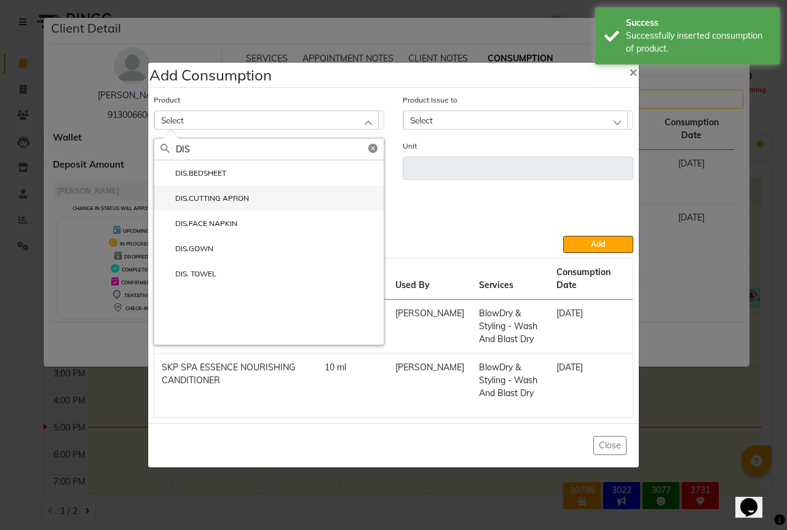
type input "DIS"
click at [235, 203] on label "DIS.CUTTING APRON" at bounding box center [204, 198] width 88 height 11
type input "PCS"
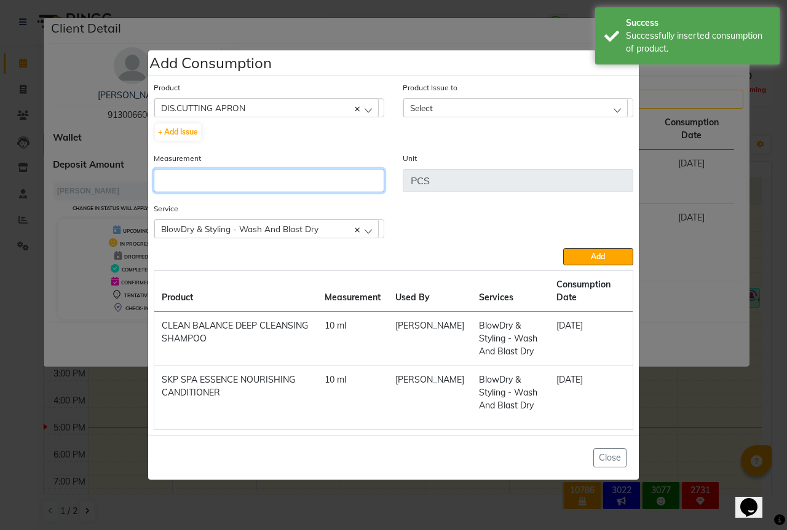
click at [179, 179] on input "number" at bounding box center [269, 180] width 230 height 23
click at [242, 102] on div "DIS.CUTTING APRON" at bounding box center [266, 107] width 224 height 18
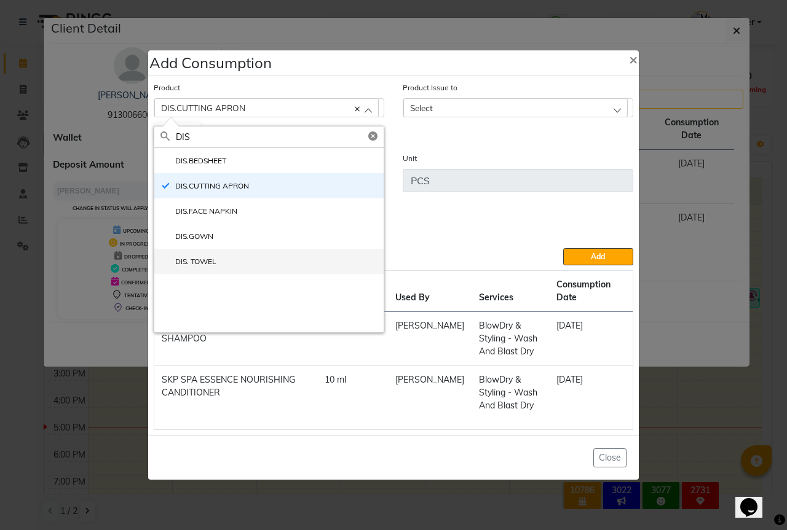
type input "DIS"
click at [204, 261] on label "DIS. TOWEL" at bounding box center [188, 261] width 56 height 11
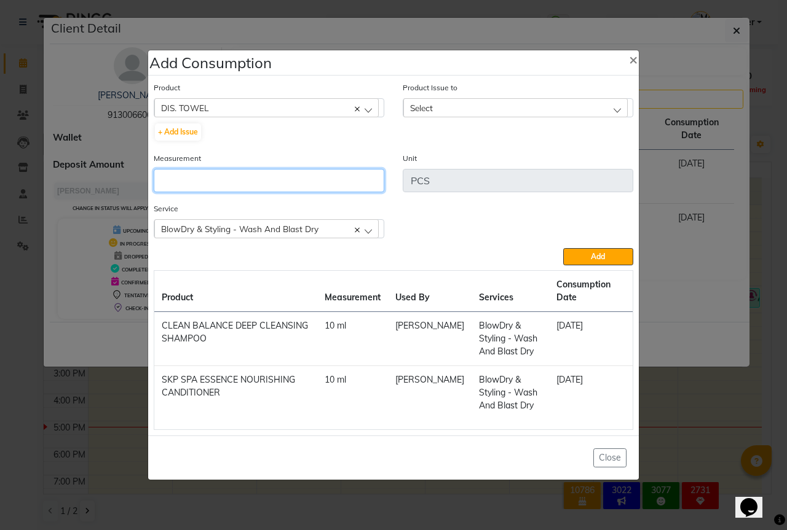
click at [178, 189] on input "number" at bounding box center [269, 180] width 230 height 23
type input "10"
click at [488, 123] on div "Product Issue to Select 2025-08-31, Issued to: Sipra Singh, Balance: 28" at bounding box center [517, 116] width 249 height 71
click at [502, 107] on div "Select" at bounding box center [515, 107] width 224 height 18
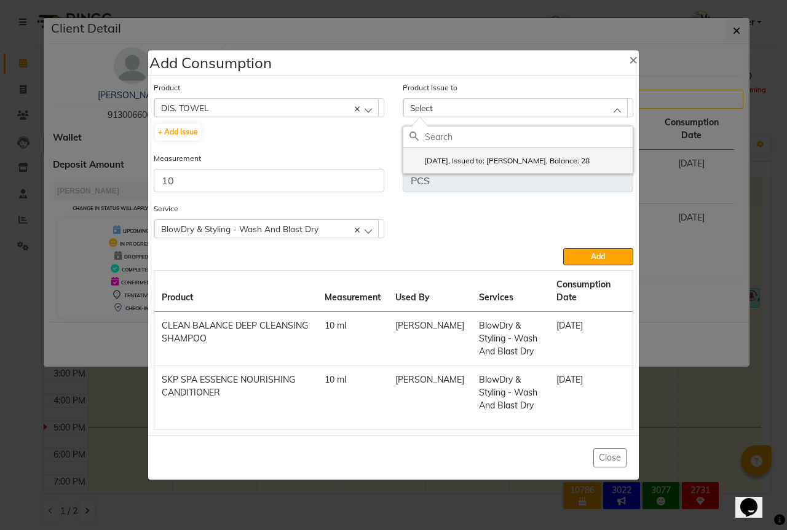
click at [559, 157] on label "2025-08-31, Issued to: Sipra Singh, Balance: 28" at bounding box center [499, 160] width 180 height 11
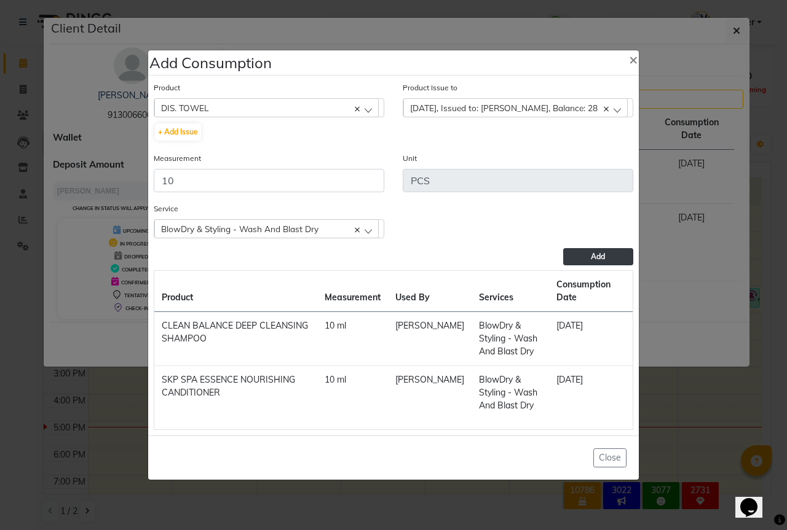
click at [624, 258] on button "Add" at bounding box center [598, 256] width 70 height 17
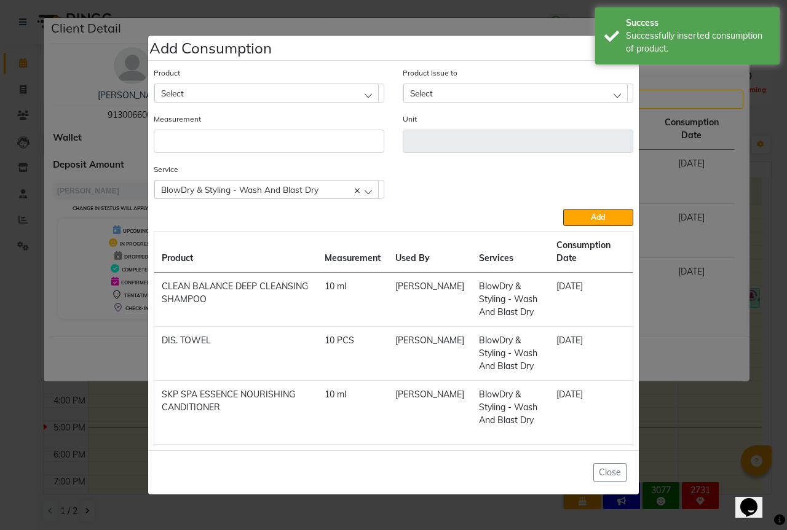
click at [0, 371] on ngb-modal-window "Add Consumption × Product Select 03+HYDRA FACIAL KIT (MELADERAM AGELOCK) - CLEA…" at bounding box center [393, 265] width 787 height 530
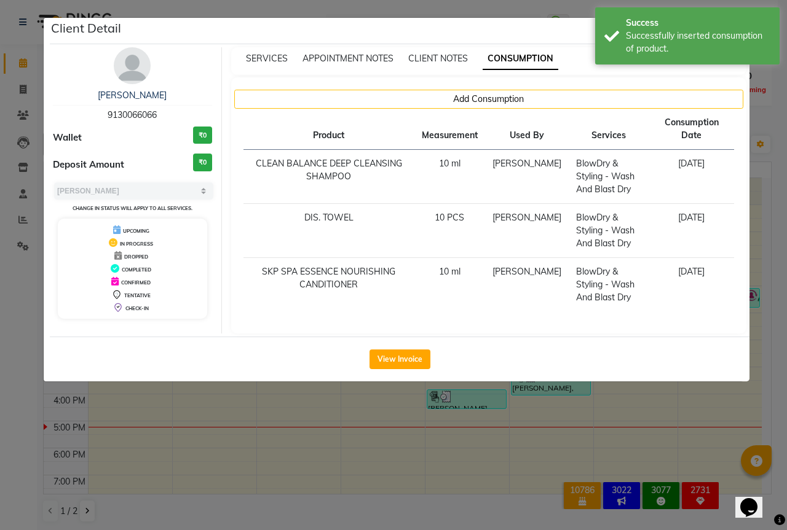
click at [0, 350] on ngb-modal-window "Client Detail Habibs Balewadi 9130066066 Wallet ₹0 Deposit Amount ₹0 Select MAR…" at bounding box center [393, 265] width 787 height 530
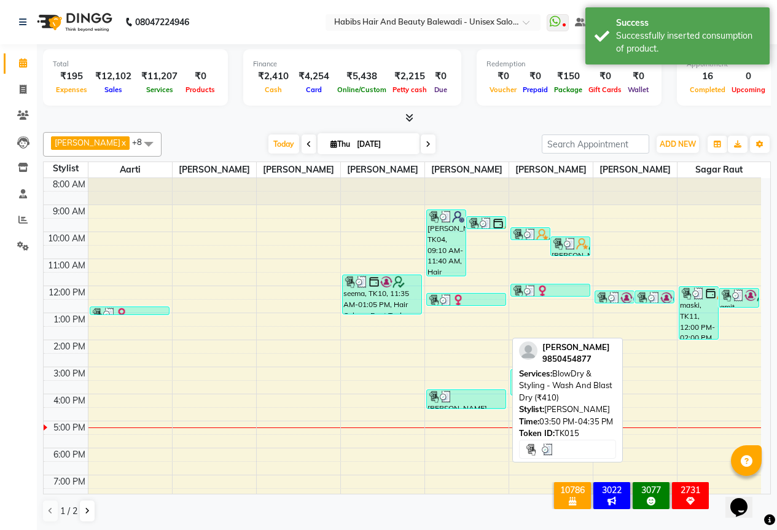
click at [454, 409] on div "[PERSON_NAME], TK15, 03:50 PM-04:35 PM, BlowDry & Styling - Wash And Blast Dry …" at bounding box center [466, 399] width 79 height 18
select select "3"
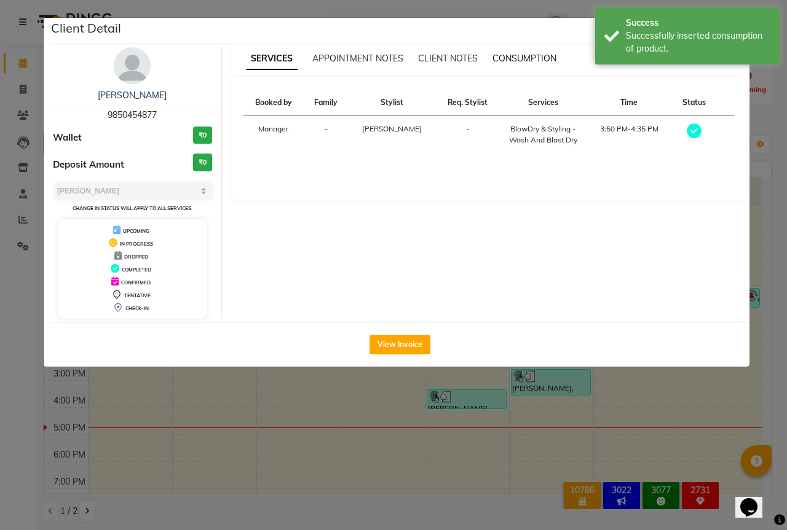
click at [552, 53] on span "CONSUMPTION" at bounding box center [524, 58] width 64 height 11
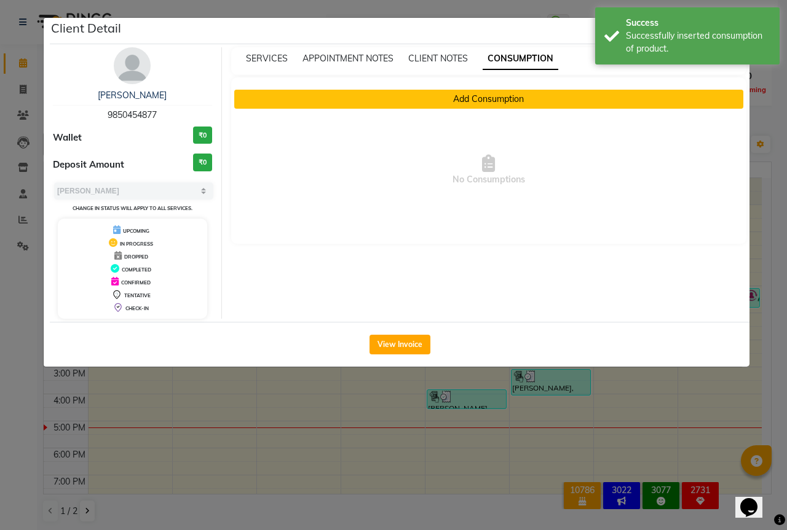
click at [524, 100] on button "Add Consumption" at bounding box center [488, 99] width 509 height 19
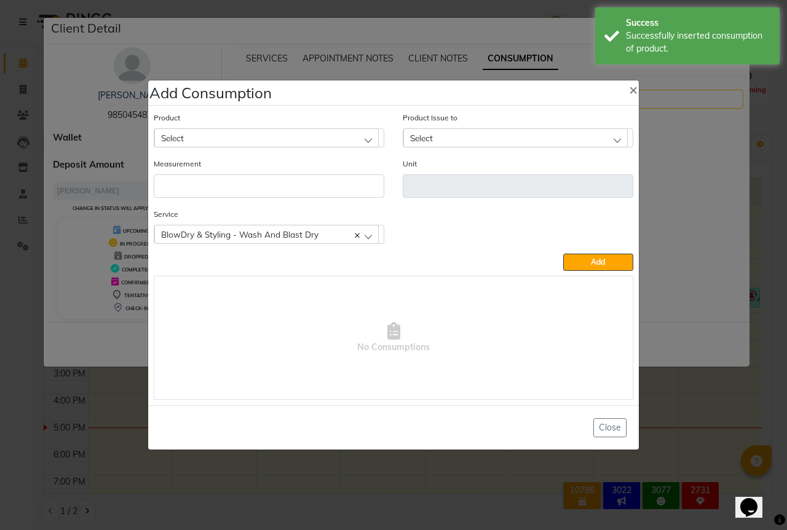
click at [206, 141] on div "Select" at bounding box center [266, 137] width 224 height 18
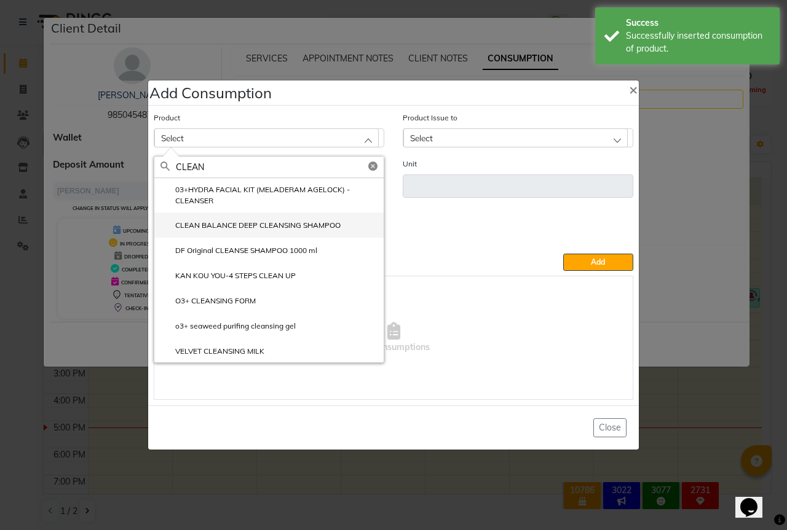
type input "CLEAN"
click at [196, 220] on label "CLEAN BALANCE DEEP CLEANSING SHAMPOO" at bounding box center [250, 225] width 180 height 11
type input "ml"
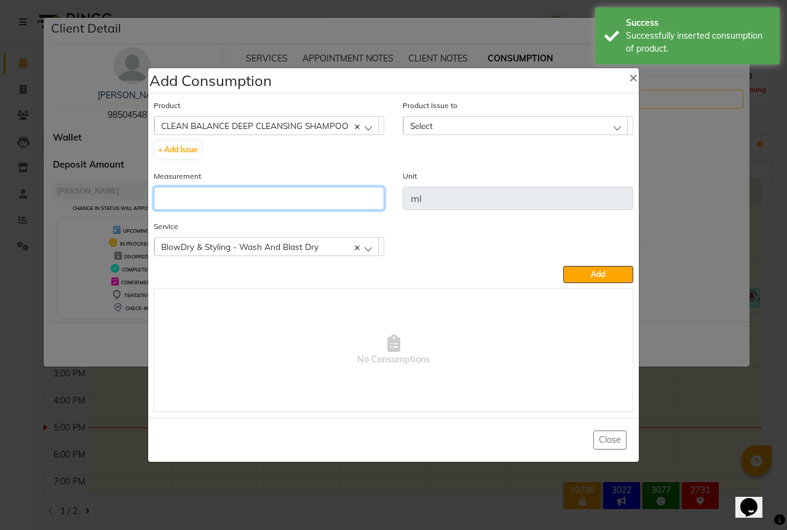
click at [185, 207] on input "number" at bounding box center [269, 198] width 230 height 23
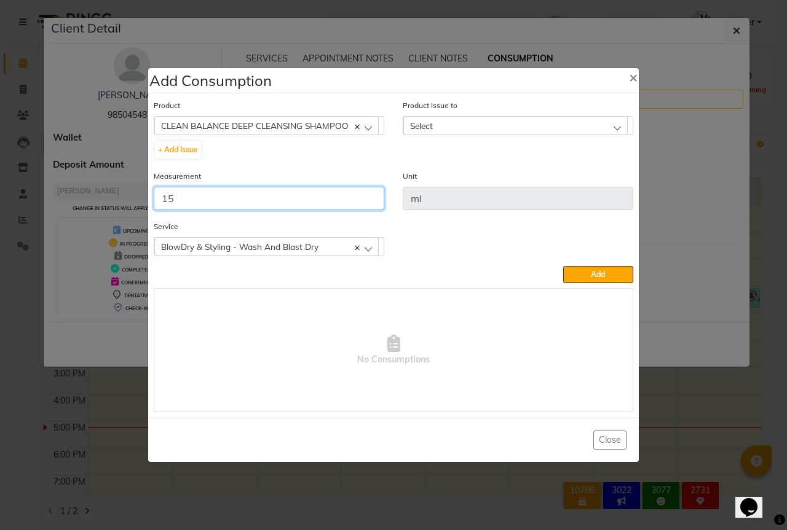
type input "15"
click at [435, 120] on div "Select" at bounding box center [515, 125] width 224 height 18
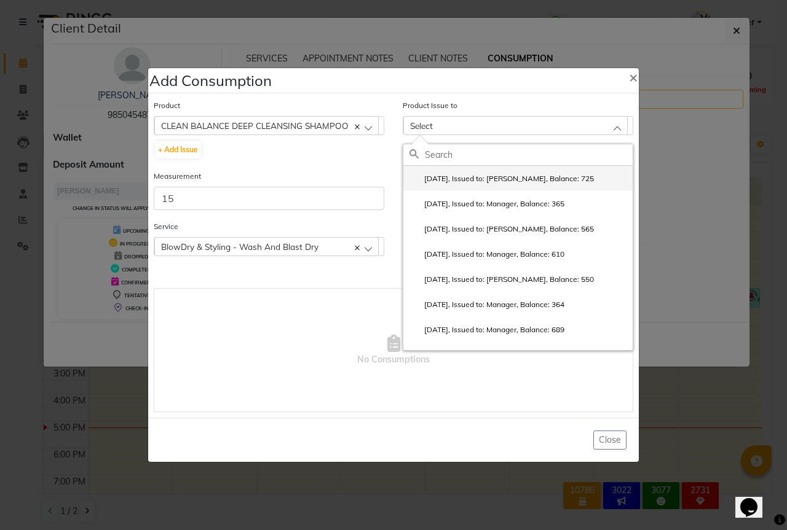
click at [560, 167] on li "2025-08-31, Issued to: Sipra Singh, Balance: 725" at bounding box center [517, 178] width 229 height 25
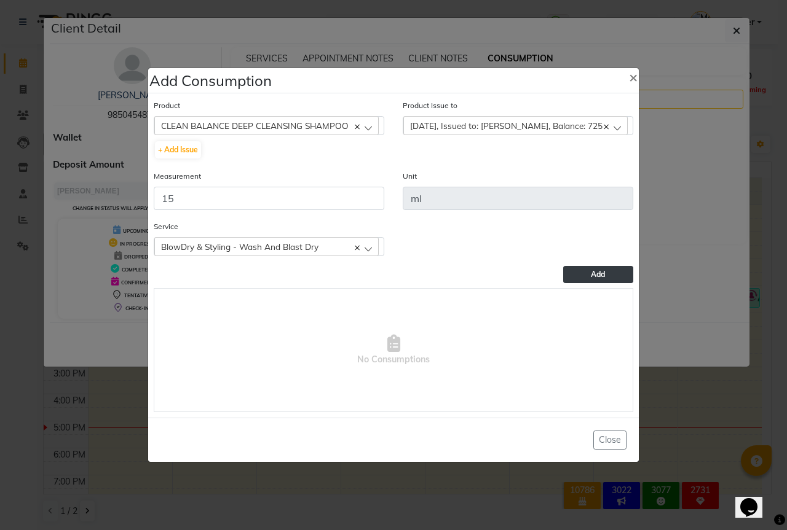
click at [619, 277] on button "Add" at bounding box center [598, 274] width 70 height 17
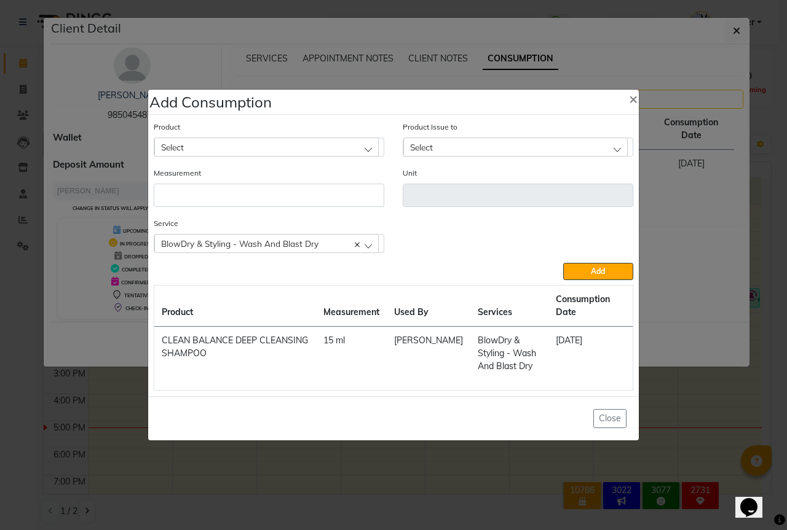
click at [183, 151] on span "Select" at bounding box center [172, 147] width 23 height 10
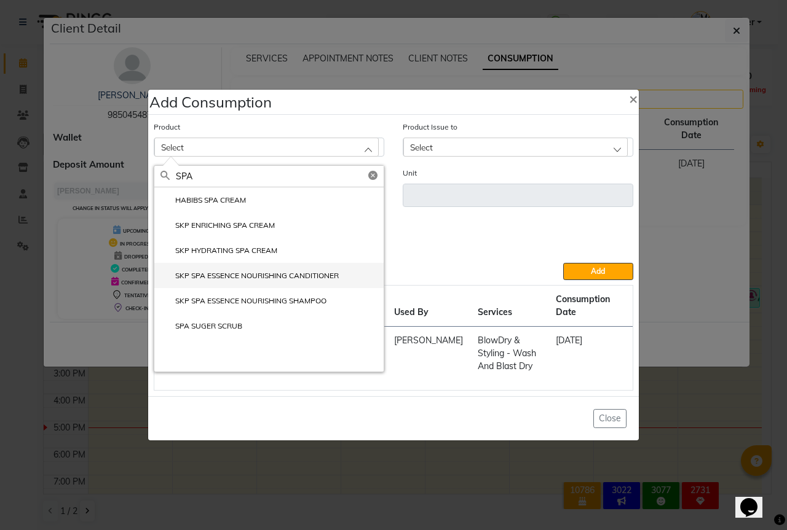
type input "SPA"
click at [243, 270] on li "SKP SPA ESSENCE NOURISHING CANDITIONER" at bounding box center [268, 275] width 229 height 25
type input "ml"
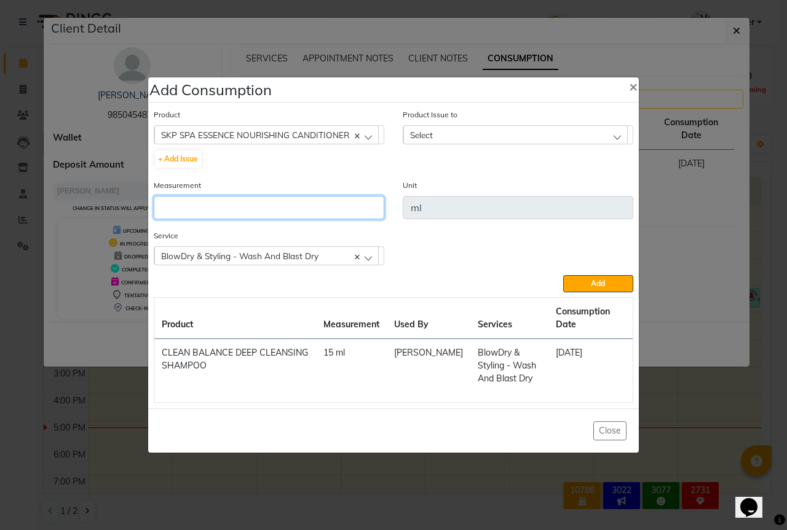
click at [175, 212] on input "number" at bounding box center [269, 207] width 230 height 23
type input "1"
type input "15"
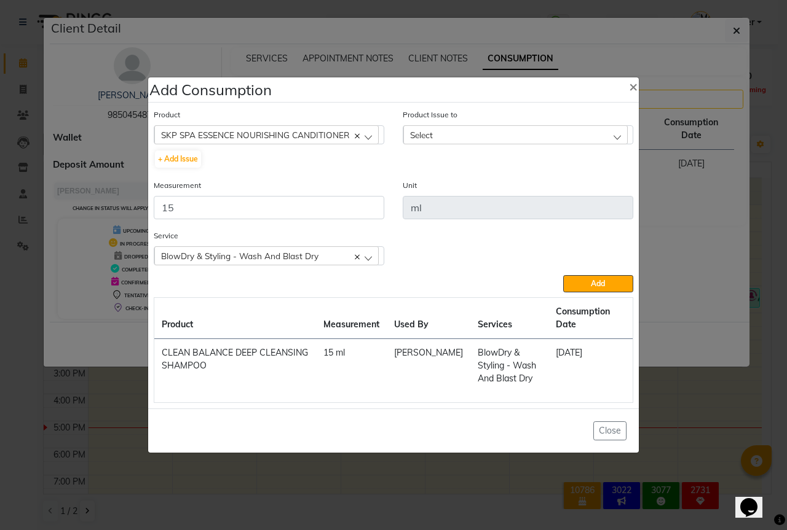
click at [469, 126] on div "Select" at bounding box center [515, 134] width 224 height 18
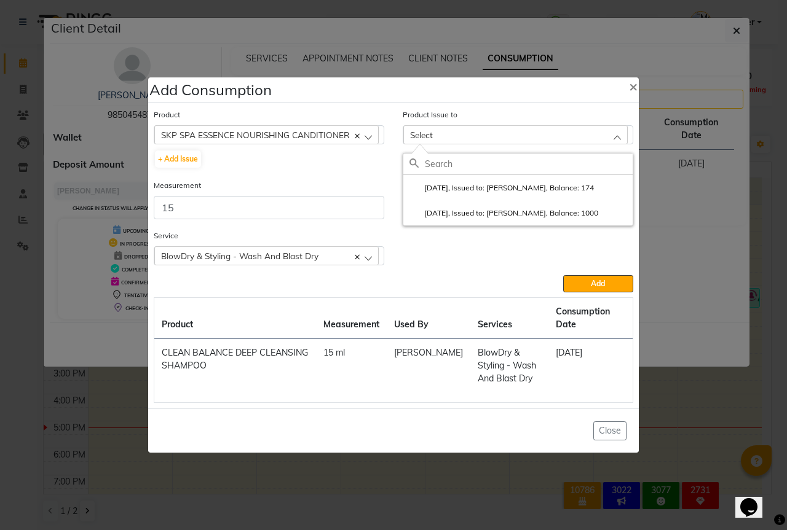
click at [515, 173] on input "text" at bounding box center [529, 164] width 208 height 21
click at [522, 186] on label "2025-08-25, Issued to: Sipra Singh, Balance: 174" at bounding box center [501, 188] width 184 height 11
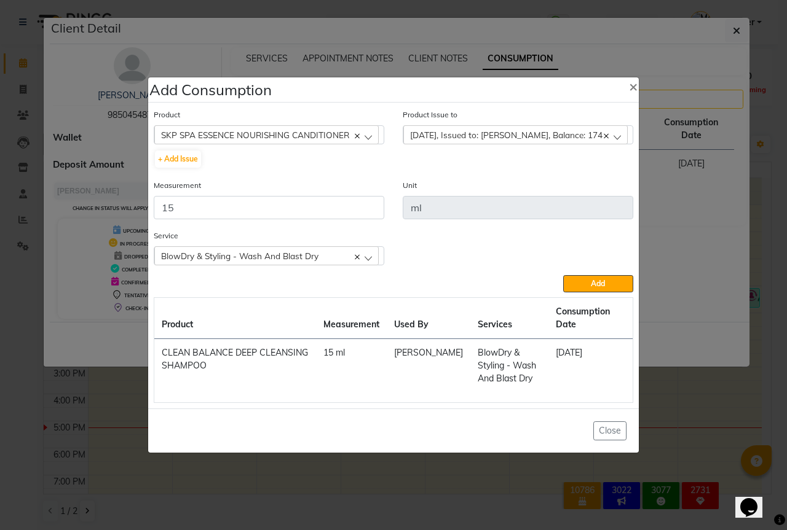
click at [589, 273] on div "Service BlowDry & Styling - Wash And Blast Dry BlowDry & Styling - Wash And Bla…" at bounding box center [393, 252] width 498 height 46
click at [589, 283] on button "Add" at bounding box center [598, 283] width 70 height 17
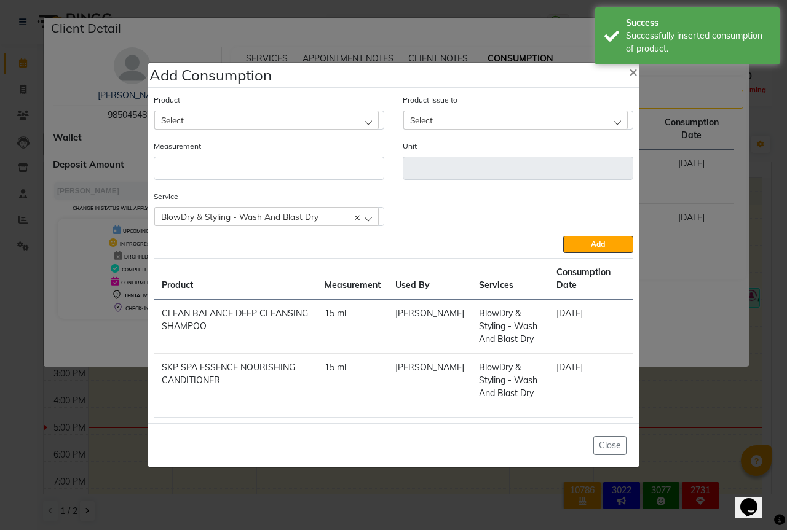
click at [202, 125] on div "Select" at bounding box center [266, 120] width 224 height 18
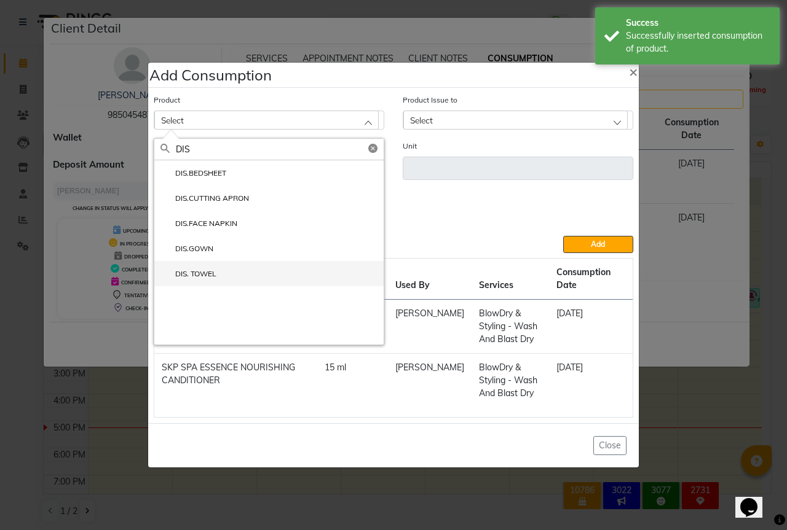
type input "DIS"
click at [185, 269] on label "DIS. TOWEL" at bounding box center [188, 274] width 56 height 11
type input "PCS"
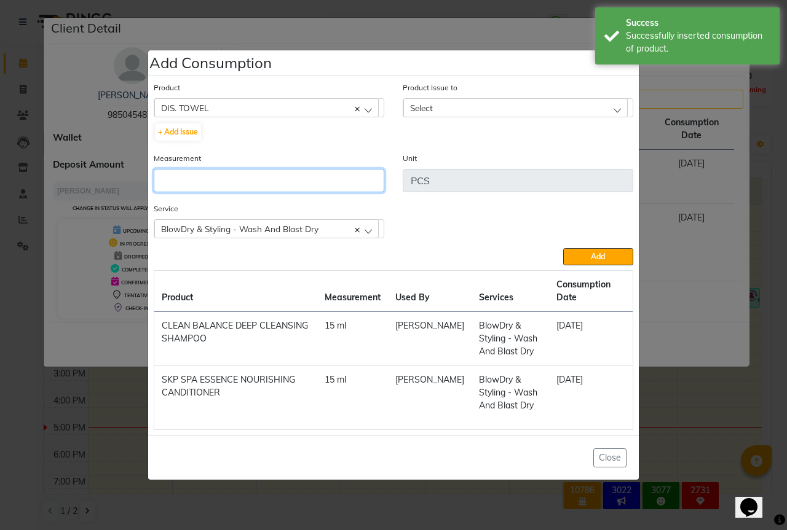
click at [186, 186] on input "number" at bounding box center [269, 180] width 230 height 23
type input "1"
click at [498, 112] on div "Select" at bounding box center [515, 107] width 224 height 18
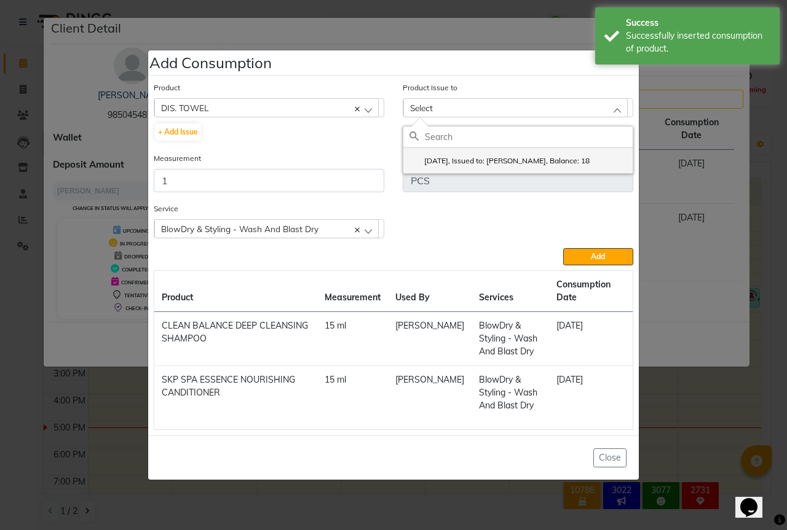
click at [537, 151] on li "2025-08-31, Issued to: Sipra Singh, Balance: 18" at bounding box center [517, 160] width 229 height 25
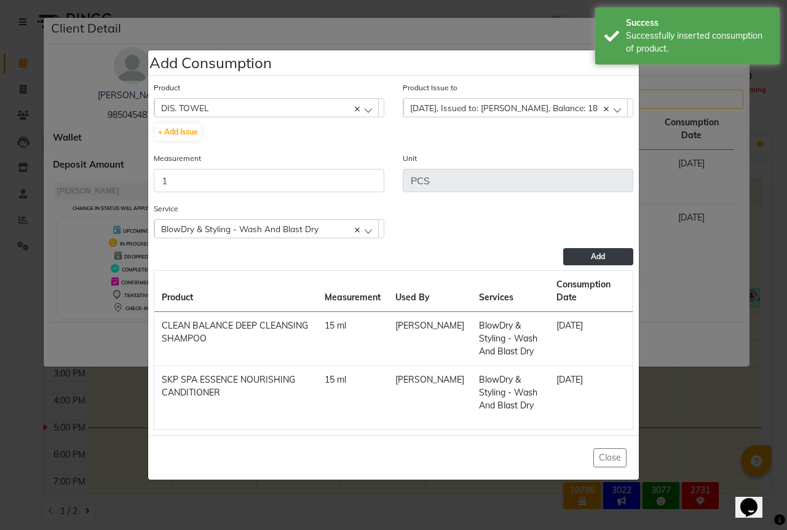
click at [607, 253] on button "Add" at bounding box center [598, 256] width 70 height 17
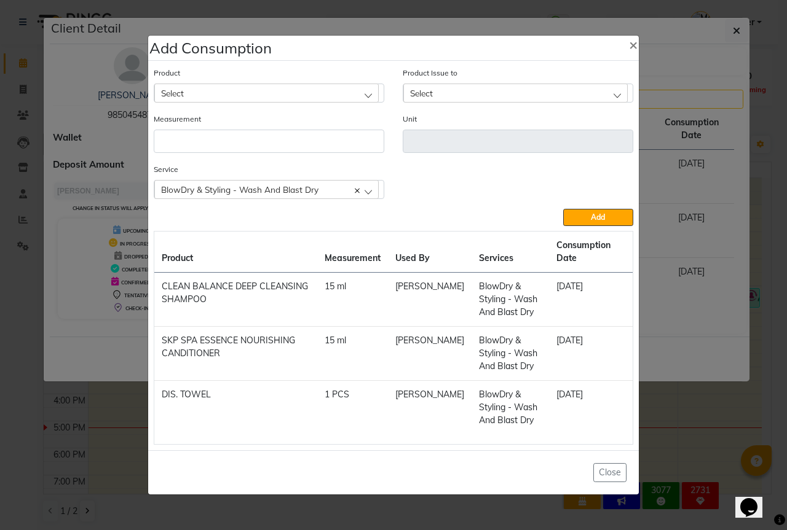
click at [16, 280] on ngb-modal-window "Add Consumption × Product Select 03+HYDRA FACIAL KIT (MELADERAM AGELOCK) - CLEA…" at bounding box center [393, 265] width 787 height 530
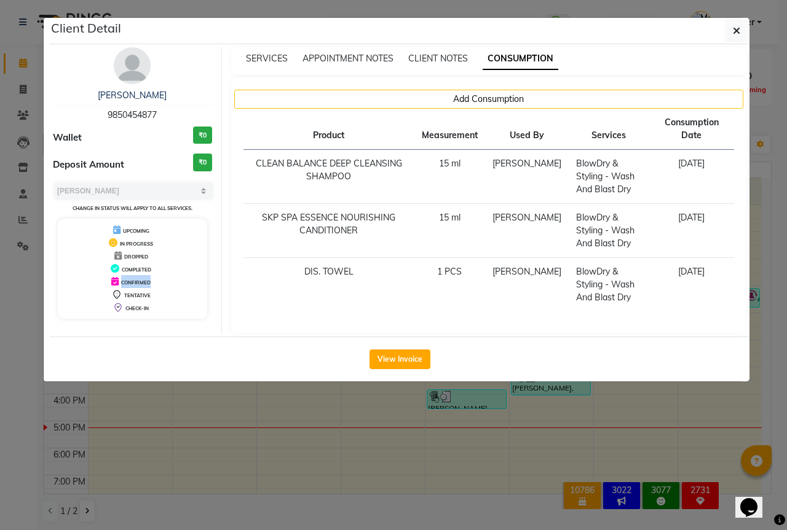
click at [16, 280] on ngb-modal-window "Client Detail Vinita 9850454877 Wallet ₹0 Deposit Amount ₹0 Select MARK DONE UP…" at bounding box center [393, 265] width 787 height 530
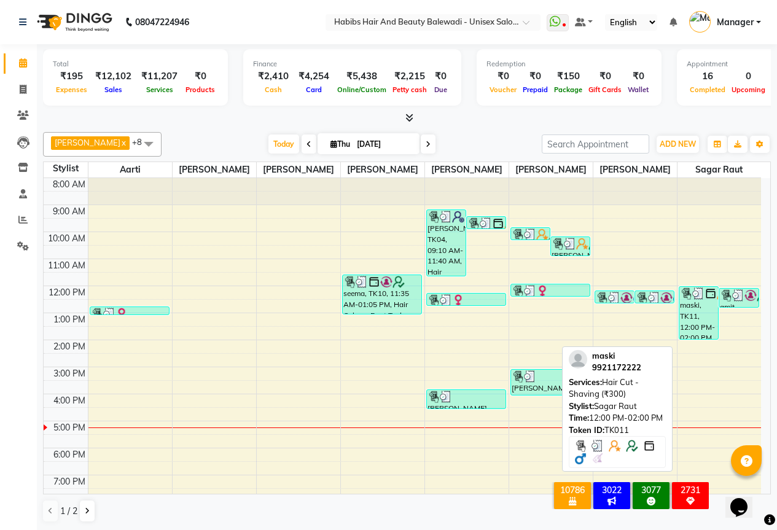
click at [711, 300] on img at bounding box center [711, 294] width 12 height 12
select select "3"
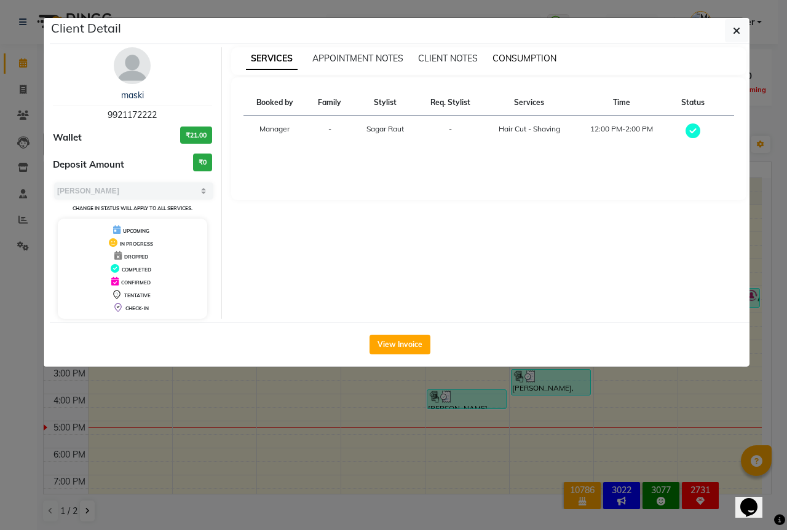
click at [544, 57] on span "CONSUMPTION" at bounding box center [524, 58] width 64 height 11
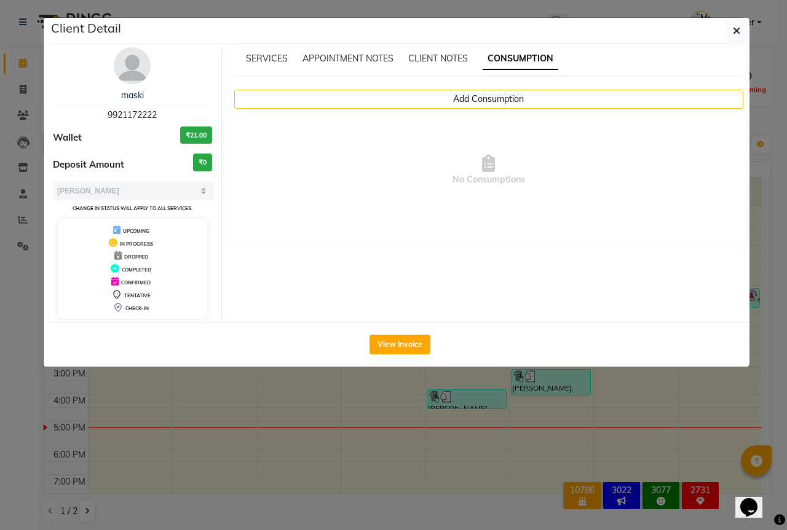
click at [438, 111] on span "No Consumptions" at bounding box center [488, 170] width 491 height 123
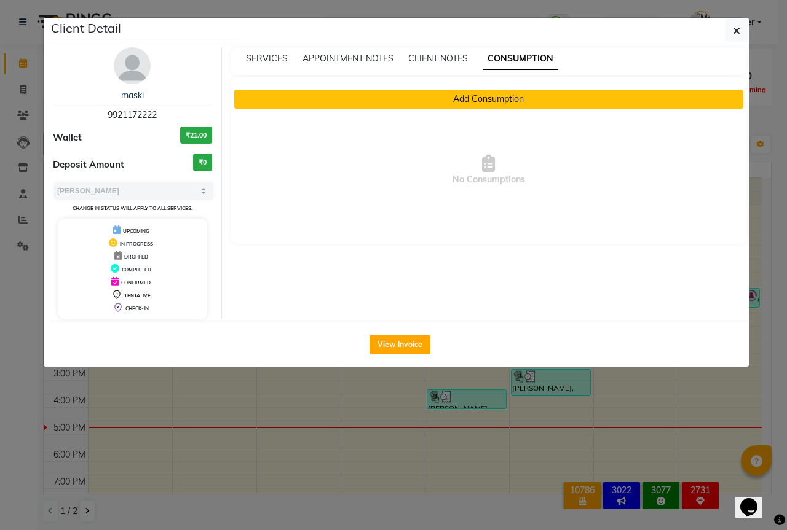
click at [437, 105] on button "Add Consumption" at bounding box center [488, 99] width 509 height 19
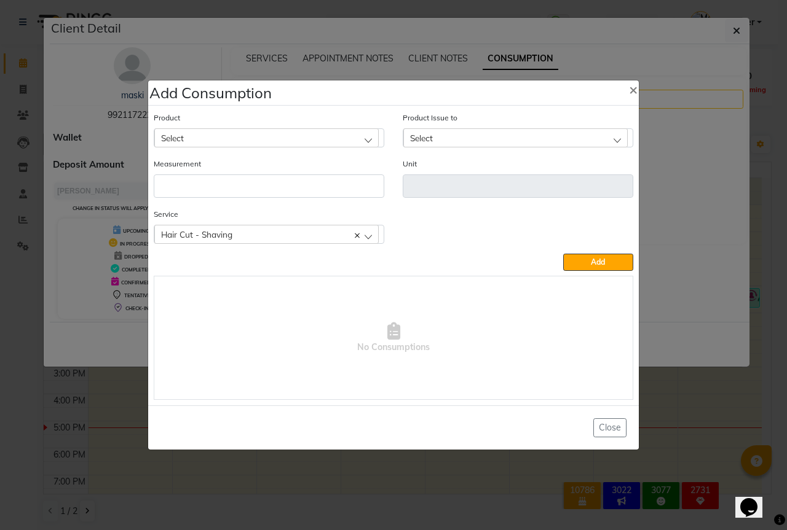
click at [208, 133] on div "Select" at bounding box center [266, 137] width 224 height 18
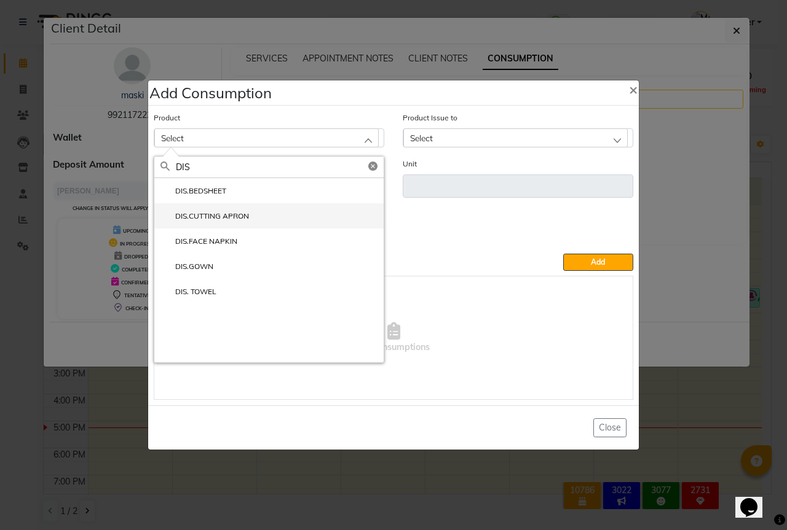
type input "DIS"
click at [222, 207] on li "DIS.CUTTING APRON" at bounding box center [268, 215] width 229 height 25
type input "PCS"
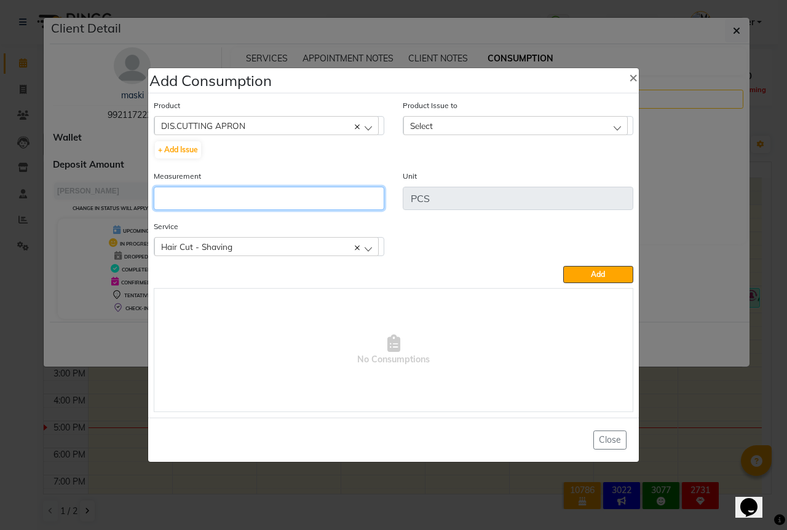
click at [193, 192] on input "number" at bounding box center [269, 198] width 230 height 23
type input "1"
click at [454, 124] on div "Select" at bounding box center [515, 125] width 224 height 18
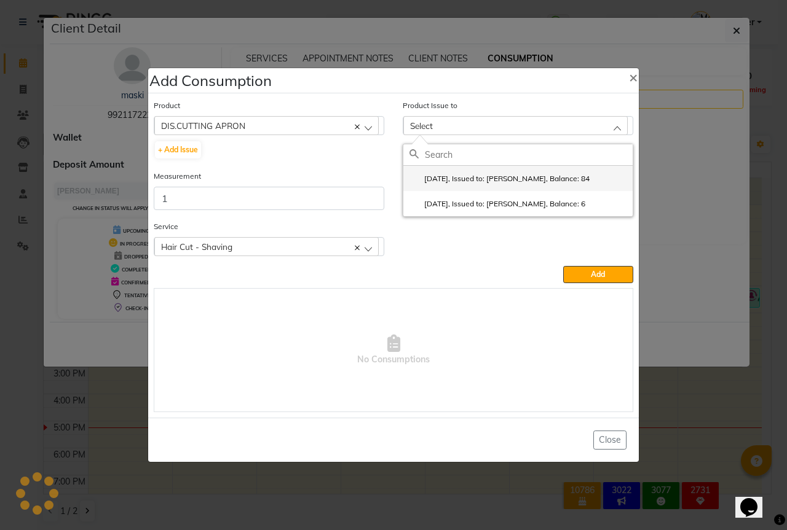
click at [527, 169] on li "2025-09-02, Issued to: Sipra Singh, Balance: 84" at bounding box center [517, 178] width 229 height 25
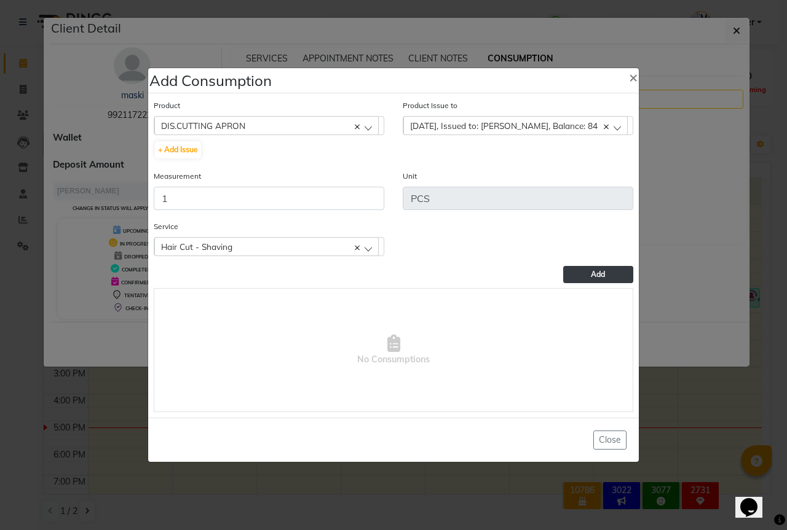
click at [595, 273] on span "Add" at bounding box center [598, 274] width 14 height 9
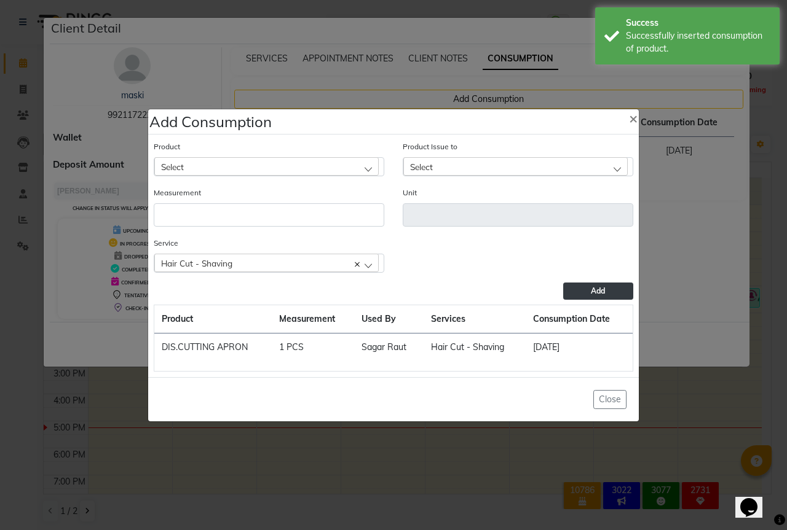
click at [0, 276] on ngb-modal-window "Add Consumption × Product Select 03+HYDRA FACIAL KIT (MELADERAM AGELOCK) - CLEA…" at bounding box center [393, 265] width 787 height 530
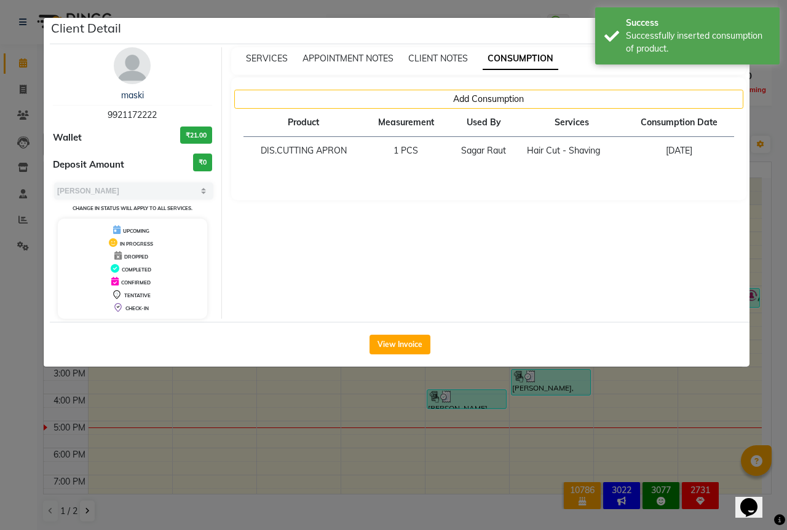
click at [1, 292] on ngb-modal-window "Client Detail maski 9921172222 Wallet ₹21.00 Deposit Amount ₹0 Select MARK DONE…" at bounding box center [393, 265] width 787 height 530
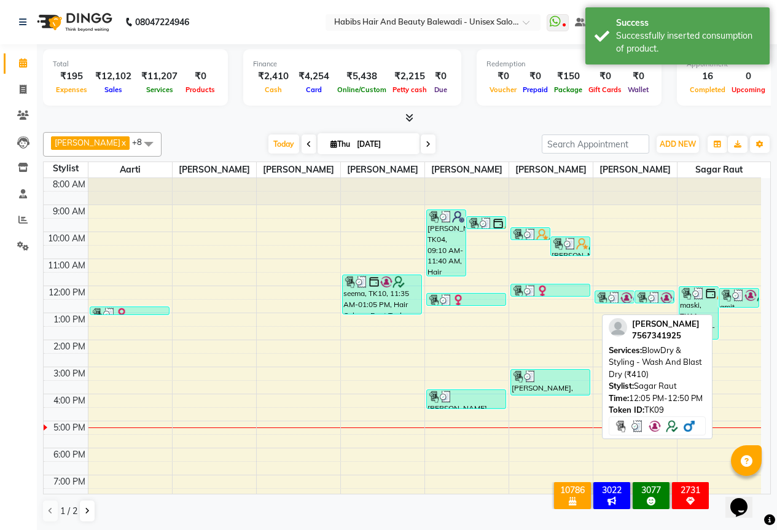
click at [749, 302] on img at bounding box center [751, 295] width 12 height 12
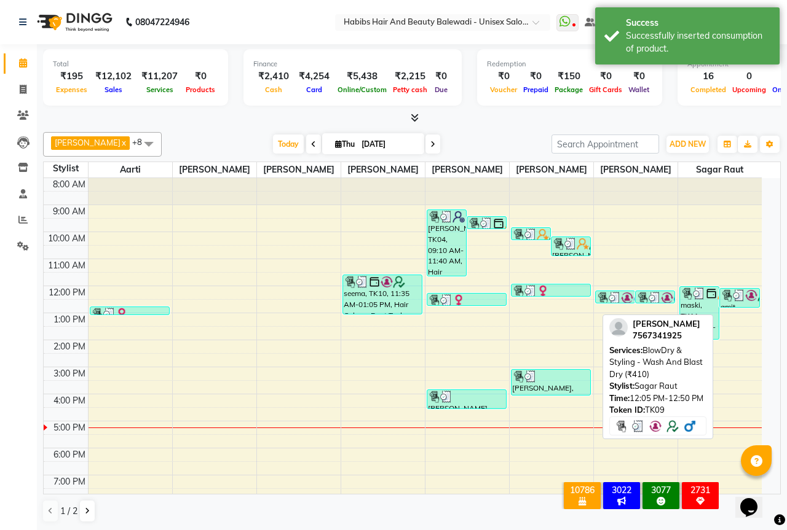
select select "3"
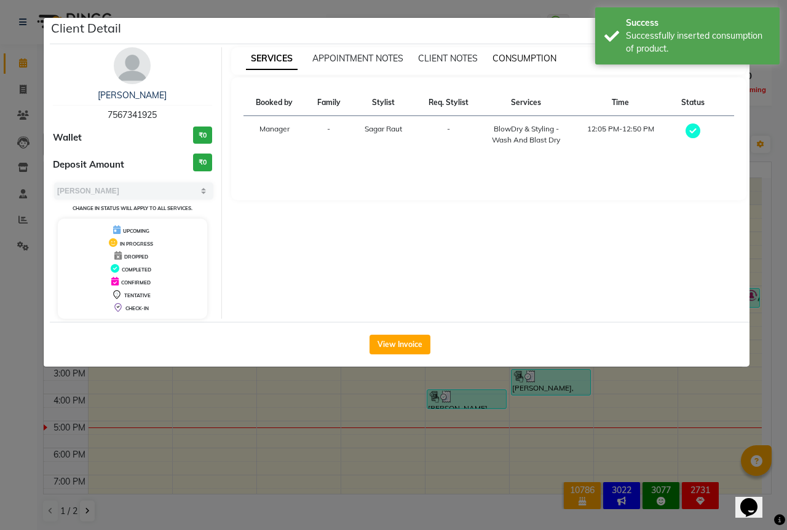
click at [542, 56] on span "CONSUMPTION" at bounding box center [524, 58] width 64 height 11
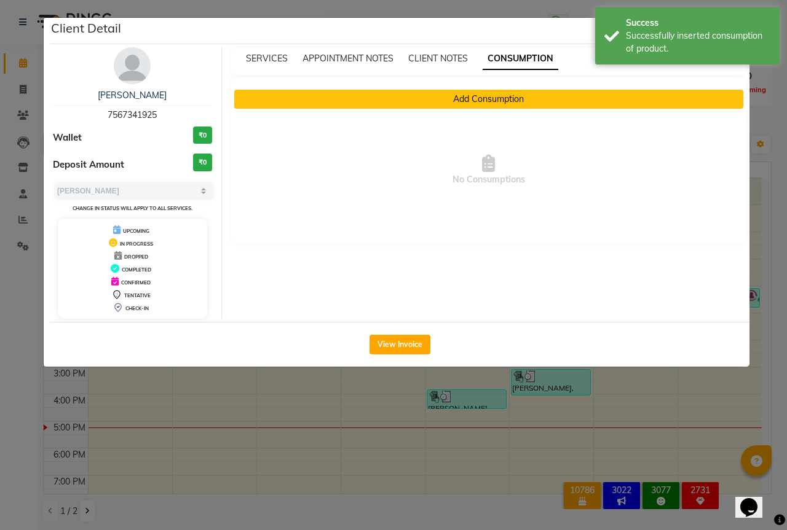
click at [494, 101] on button "Add Consumption" at bounding box center [488, 99] width 509 height 19
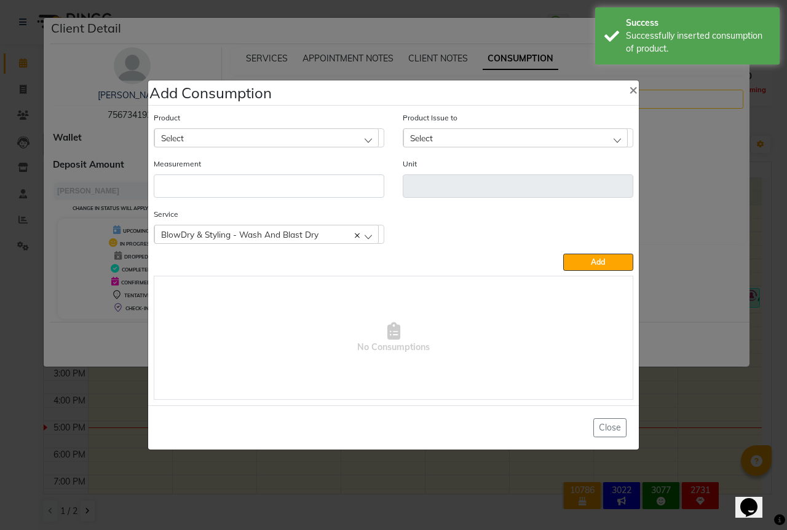
click at [160, 141] on div "Select" at bounding box center [266, 137] width 224 height 18
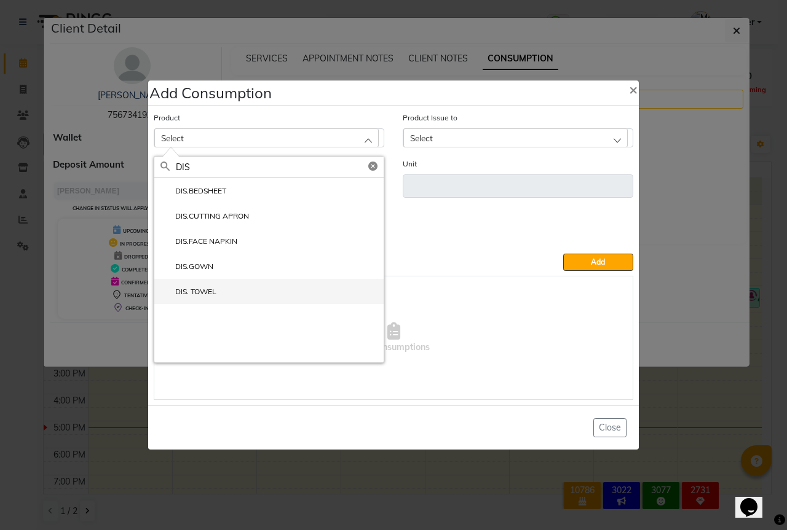
type input "DIS"
click at [195, 294] on label "DIS. TOWEL" at bounding box center [188, 291] width 56 height 11
type input "PCS"
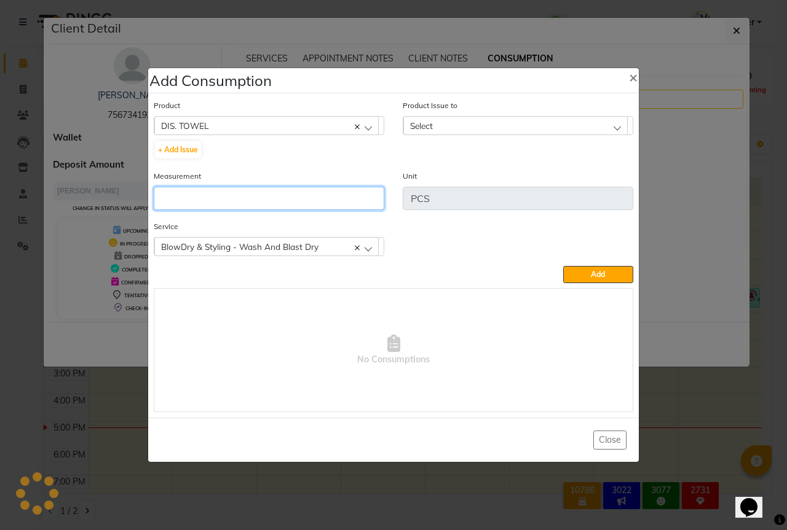
click at [192, 203] on input "number" at bounding box center [269, 198] width 230 height 23
type input "1"
click at [478, 122] on div "Select" at bounding box center [515, 125] width 224 height 18
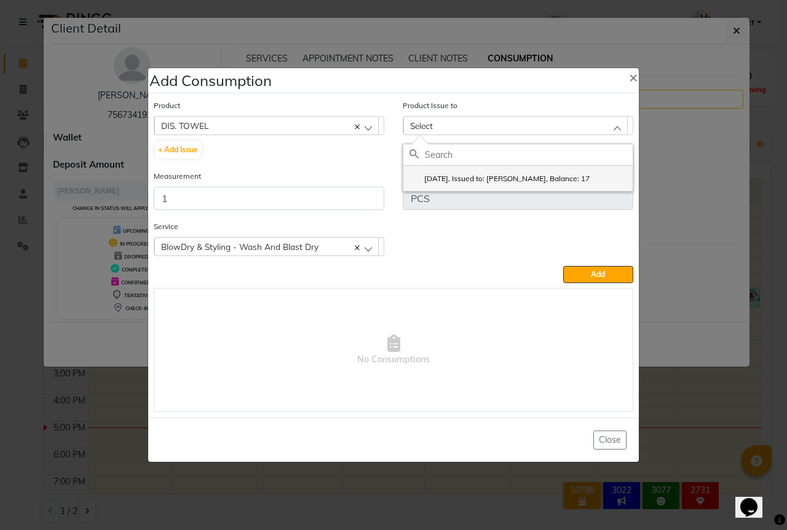
click at [548, 167] on li "2025-08-31, Issued to: Sipra Singh, Balance: 17" at bounding box center [517, 178] width 229 height 25
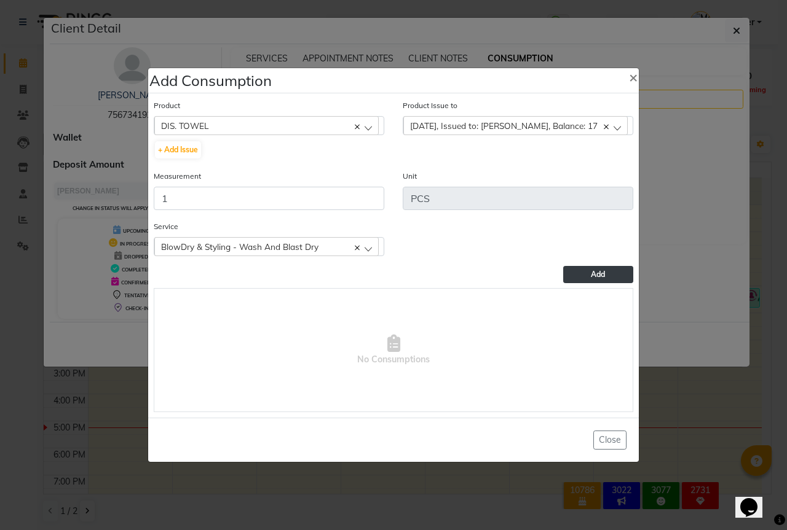
click at [595, 277] on span "Add" at bounding box center [598, 274] width 14 height 9
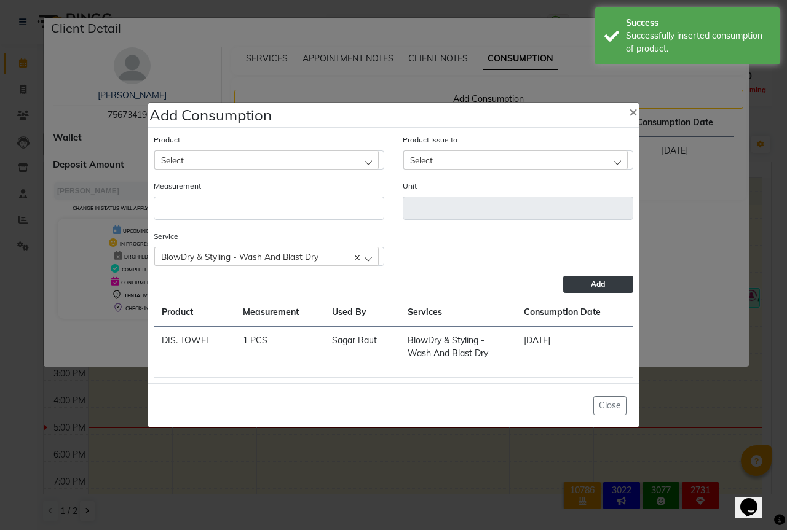
click at [206, 152] on div "Select" at bounding box center [266, 160] width 224 height 18
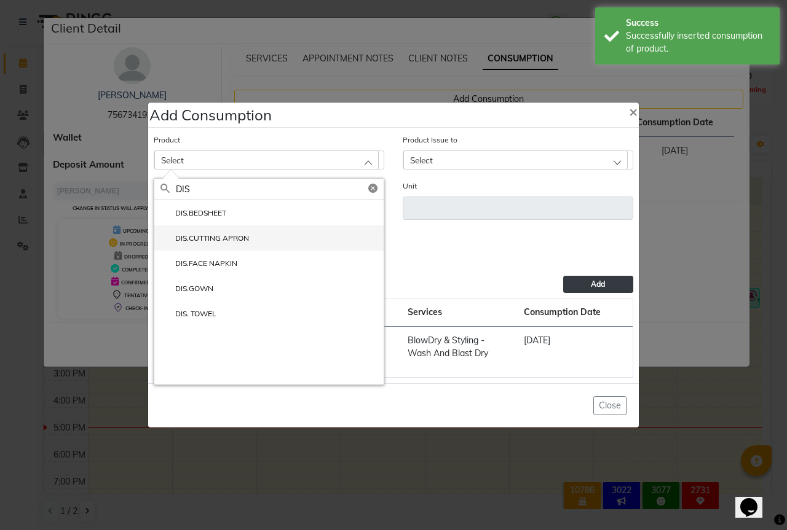
type input "DIS"
click at [217, 237] on label "DIS.CUTTING APRON" at bounding box center [204, 238] width 88 height 11
type input "PCS"
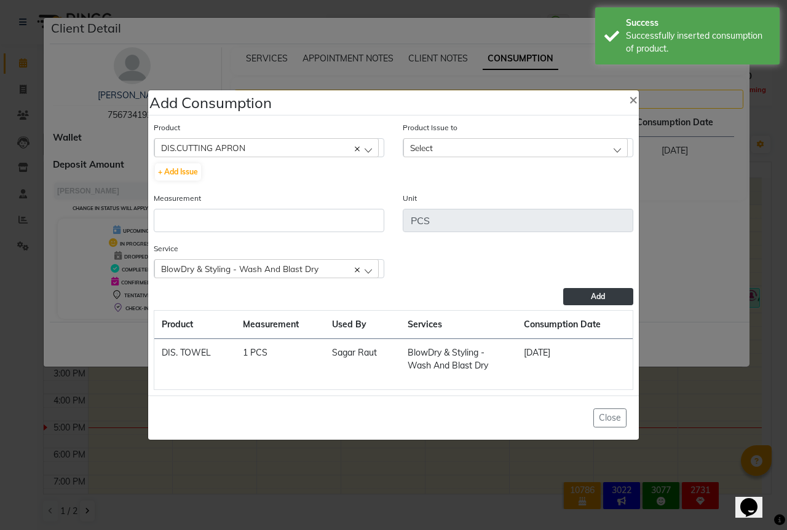
click at [243, 146] on span "DIS.CUTTING APRON" at bounding box center [203, 148] width 84 height 10
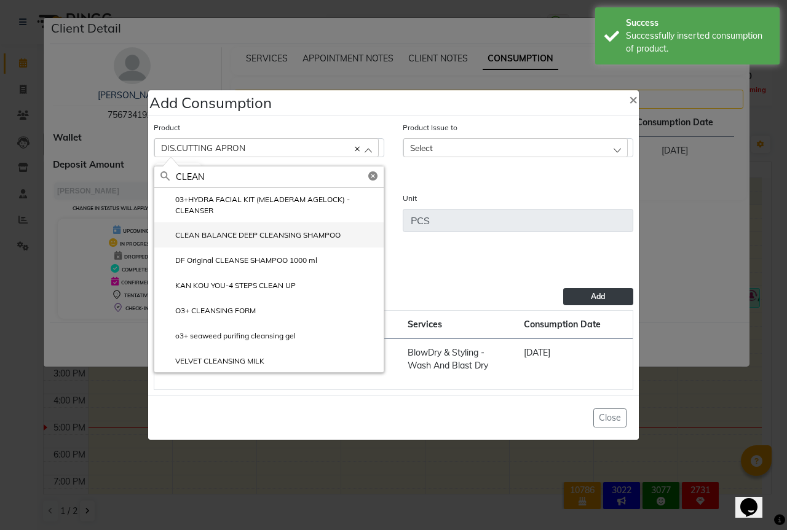
type input "CLEAN"
click at [282, 235] on label "CLEAN BALANCE DEEP CLEANSING SHAMPOO" at bounding box center [250, 235] width 180 height 11
type input "ml"
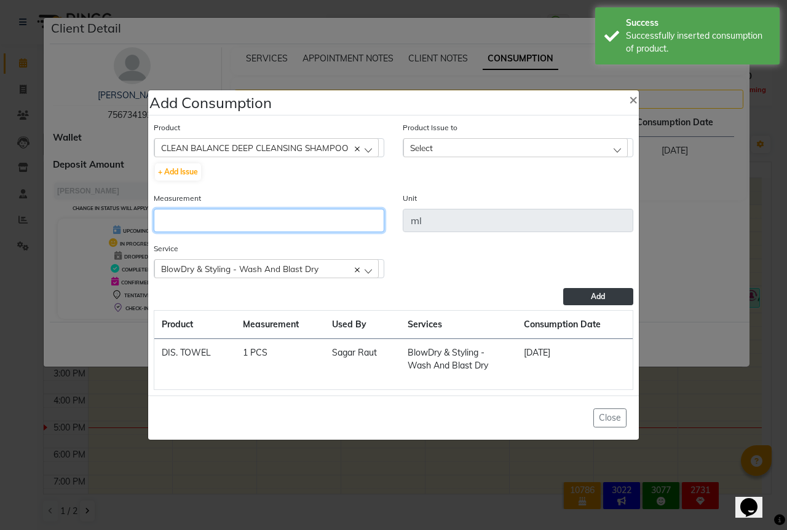
click at [193, 220] on input "number" at bounding box center [269, 220] width 230 height 23
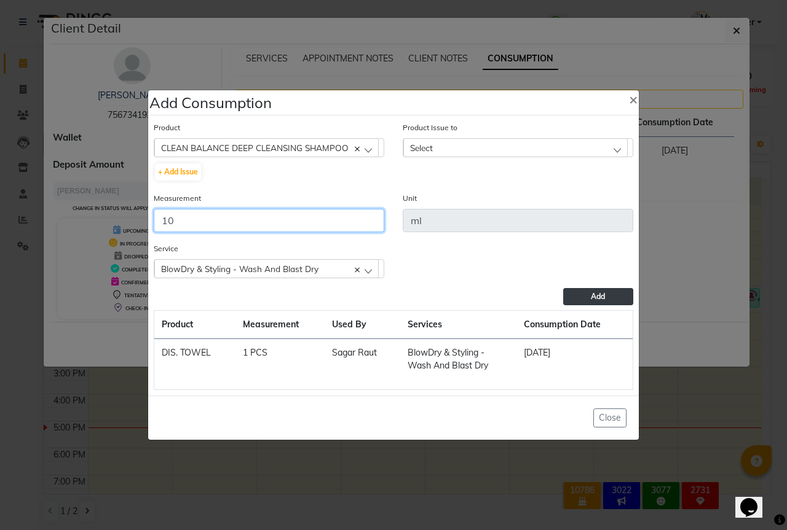
type input "10"
click at [442, 150] on div "Select" at bounding box center [515, 147] width 224 height 18
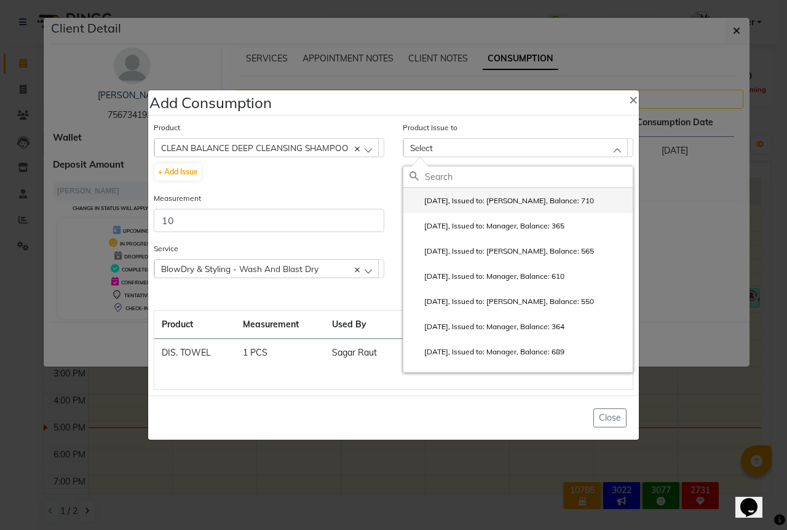
click at [569, 195] on label "2025-08-31, Issued to: Sipra Singh, Balance: 710" at bounding box center [501, 200] width 184 height 11
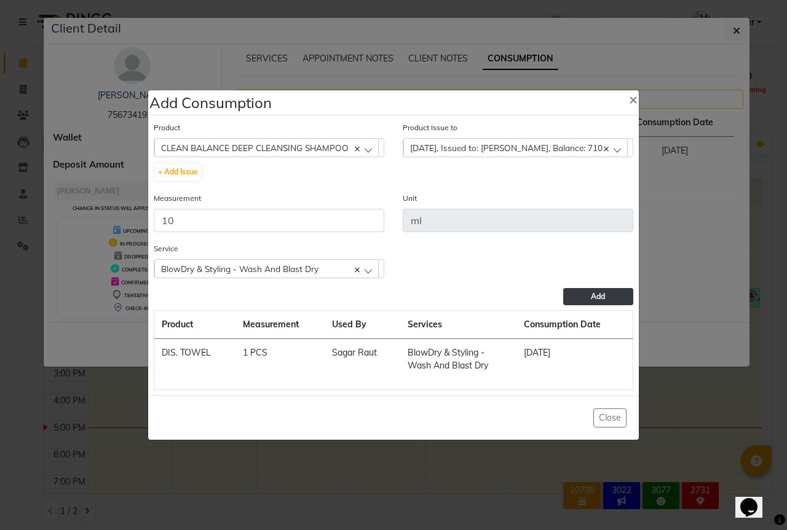
click at [597, 293] on span "Add" at bounding box center [598, 296] width 14 height 9
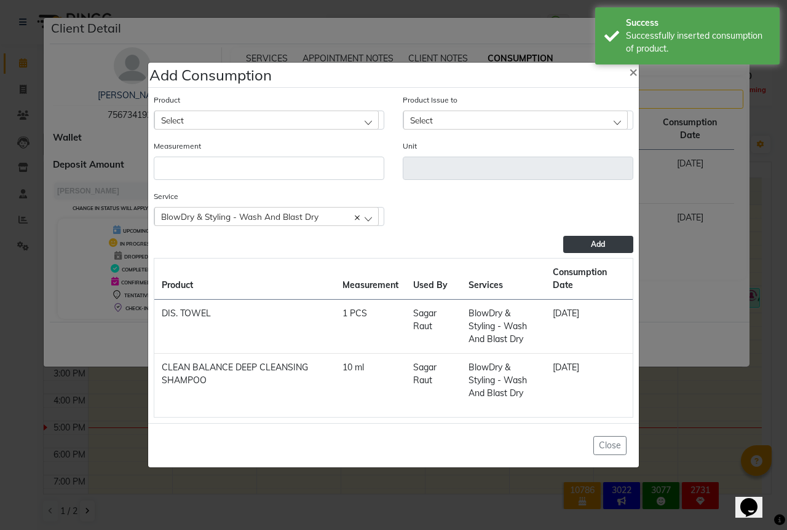
click at [190, 113] on div "Select" at bounding box center [266, 120] width 224 height 18
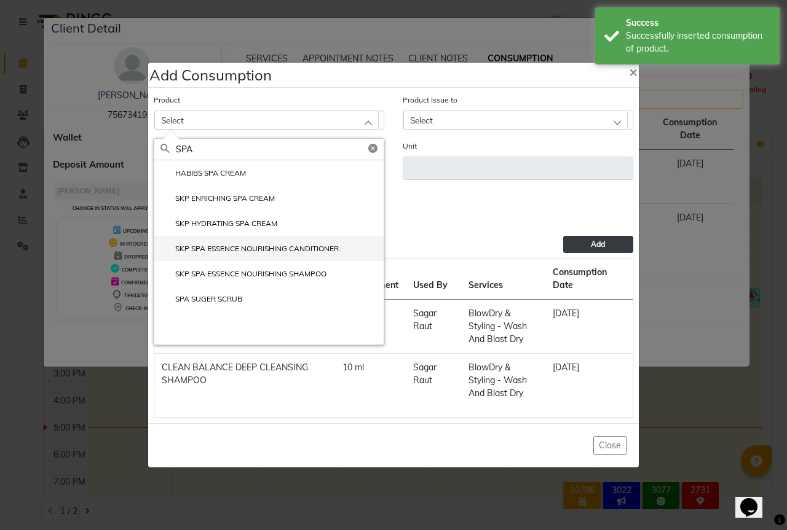
type input "SPA"
click at [306, 251] on label "SKP SPA ESSENCE NOURISHING CANDITIONER" at bounding box center [249, 248] width 178 height 11
type input "ml"
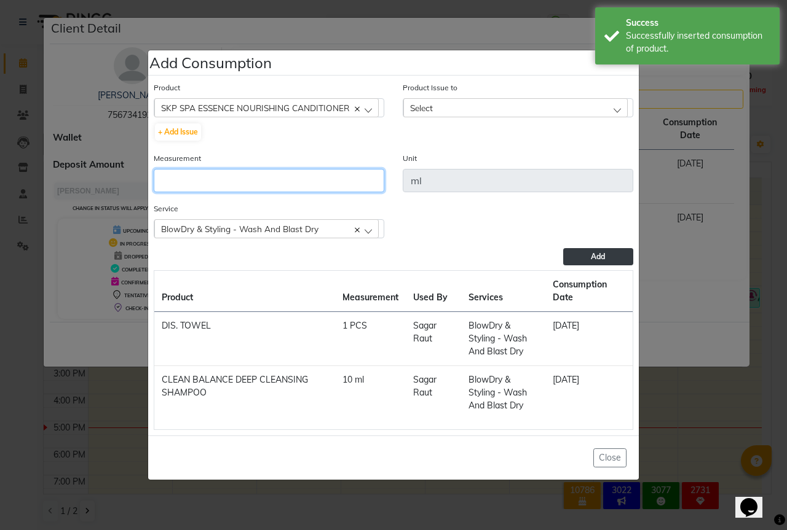
click at [209, 181] on input "number" at bounding box center [269, 180] width 230 height 23
type input "10"
click at [491, 108] on div "Select" at bounding box center [515, 107] width 224 height 18
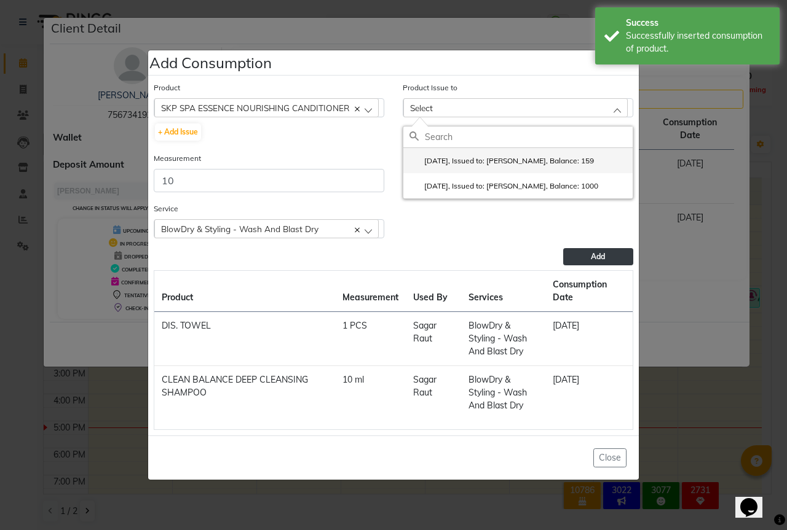
click at [551, 166] on label "2025-08-25, Issued to: Sipra Singh, Balance: 159" at bounding box center [501, 160] width 184 height 11
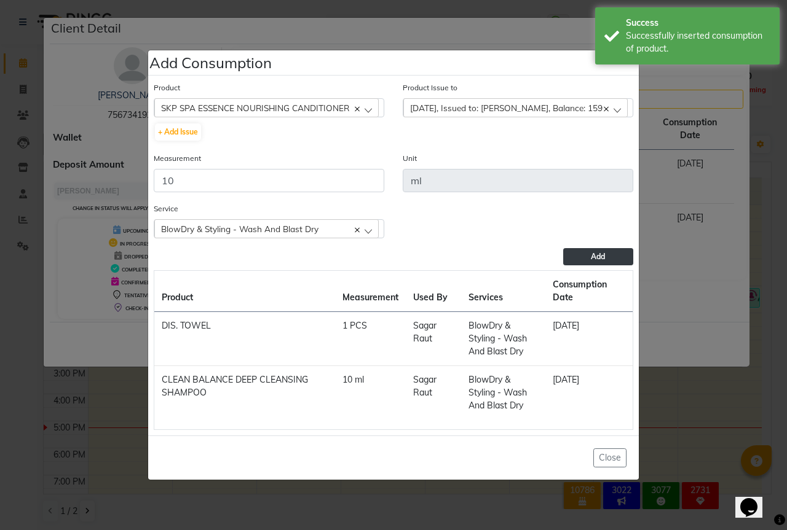
click at [587, 252] on button "Add" at bounding box center [598, 256] width 70 height 17
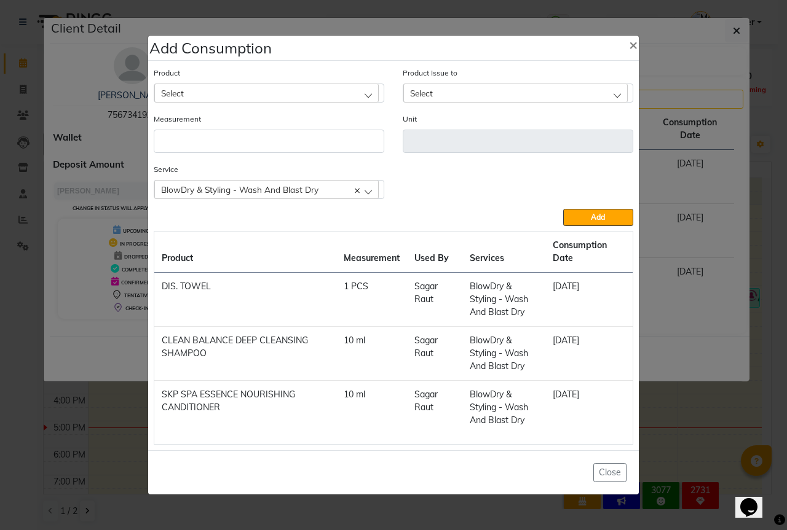
click at [0, 327] on ngb-modal-window "Add Consumption × Product Select 03+HYDRA FACIAL KIT (MELADERAM AGELOCK) - CLEA…" at bounding box center [393, 265] width 787 height 530
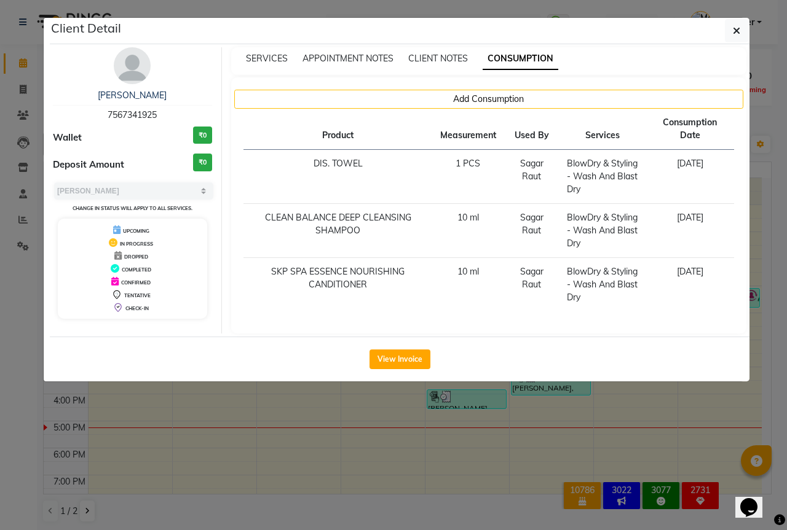
click at [0, 313] on ngb-modal-window "Client Detail amit 7567341925 Wallet ₹0 Deposit Amount ₹0 Select MARK DONE UPCO…" at bounding box center [393, 265] width 787 height 530
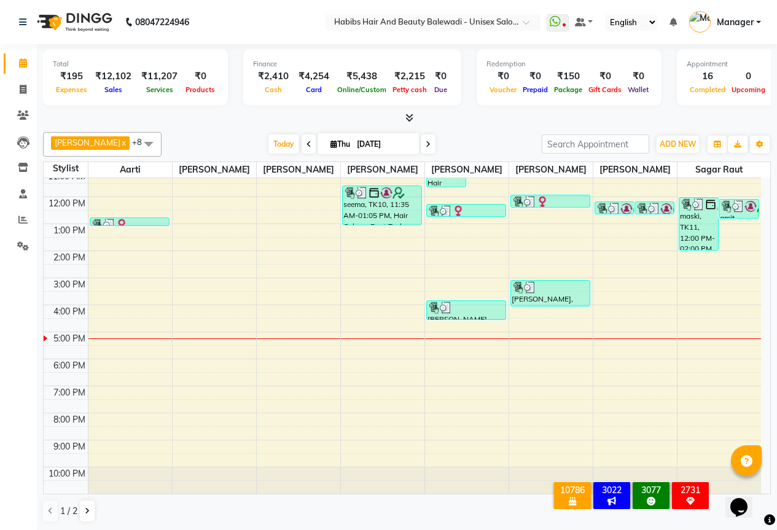
scroll to position [102, 0]
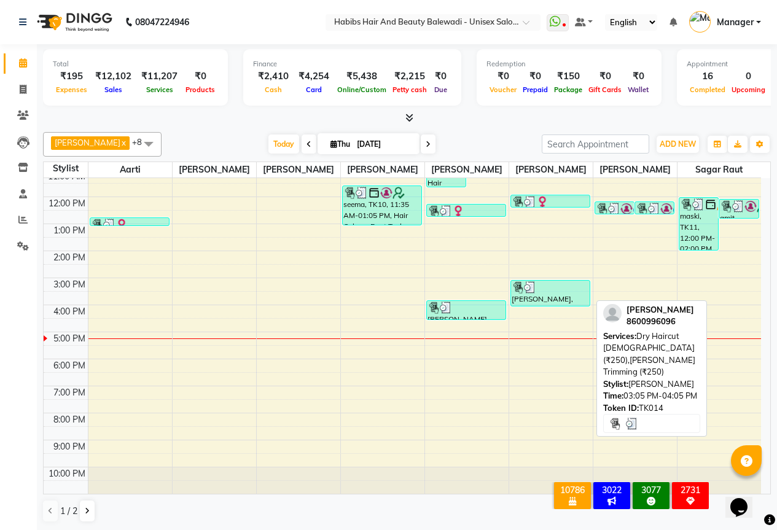
click at [527, 301] on div "[PERSON_NAME], TK14, 03:05 PM-04:05 PM, Dry Haircut [DEMOGRAPHIC_DATA] (₹250),[…" at bounding box center [550, 293] width 79 height 25
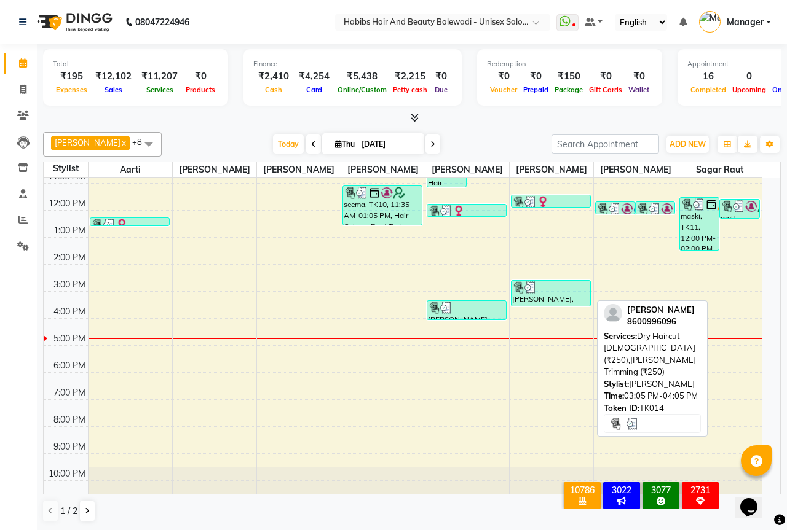
select select "3"
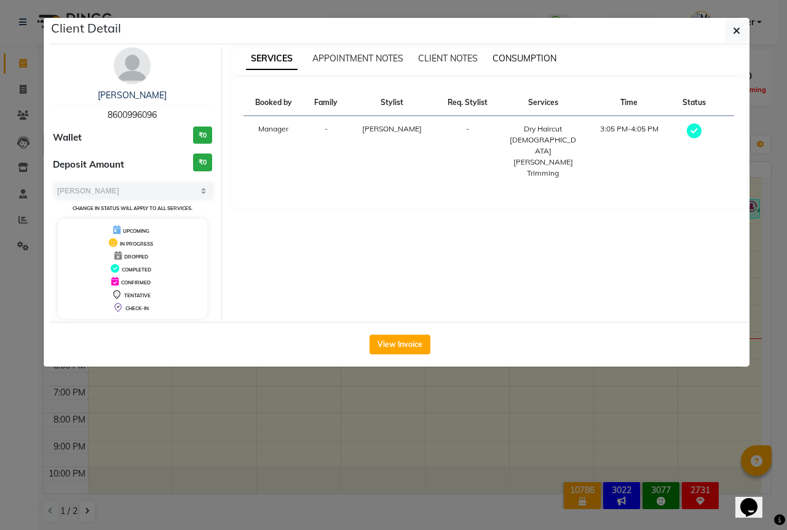
click at [543, 61] on span "CONSUMPTION" at bounding box center [524, 58] width 64 height 11
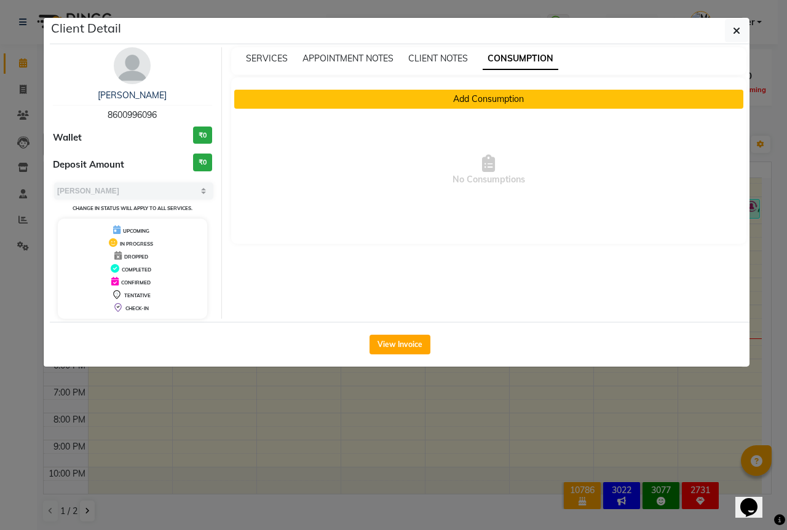
click at [531, 103] on button "Add Consumption" at bounding box center [488, 99] width 509 height 19
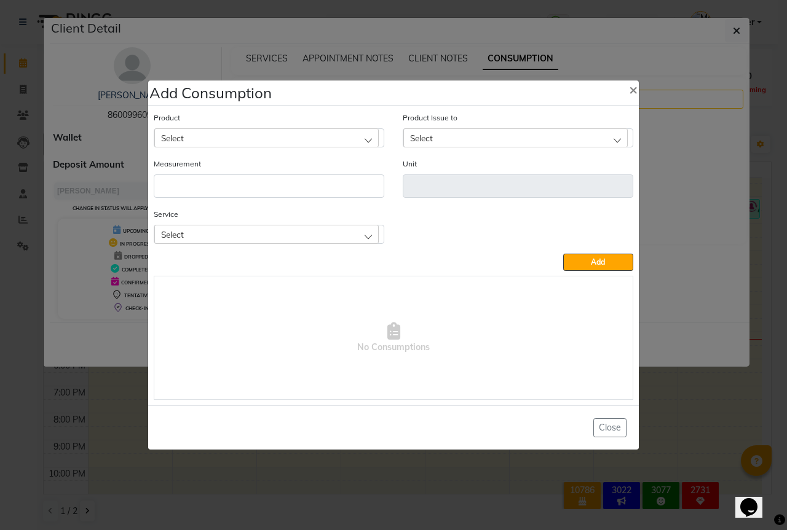
click at [173, 138] on span "Select" at bounding box center [172, 138] width 23 height 10
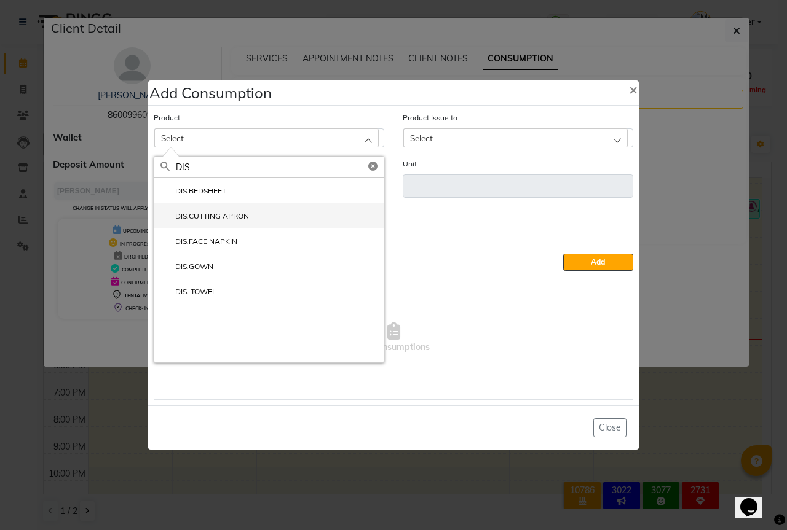
type input "DIS"
click at [201, 218] on label "DIS.CUTTING APRON" at bounding box center [204, 216] width 88 height 11
type input "PCS"
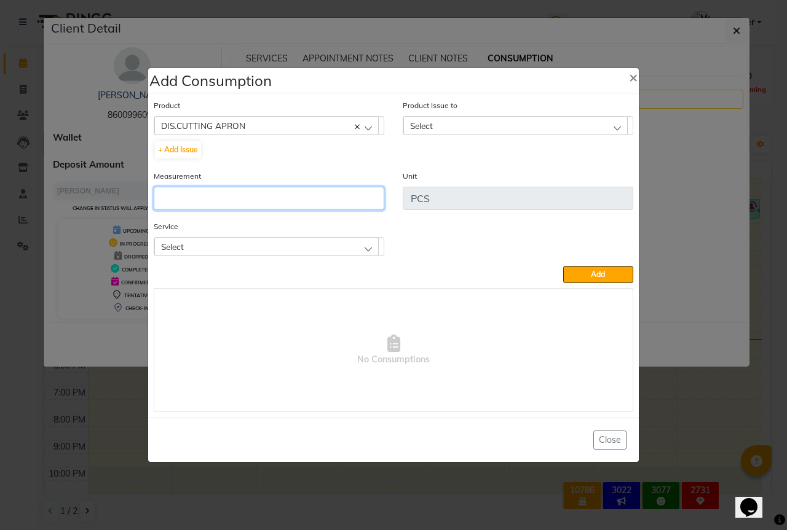
click at [184, 200] on input "number" at bounding box center [269, 198] width 230 height 23
type input "1"
click at [213, 242] on div "Select" at bounding box center [266, 246] width 224 height 18
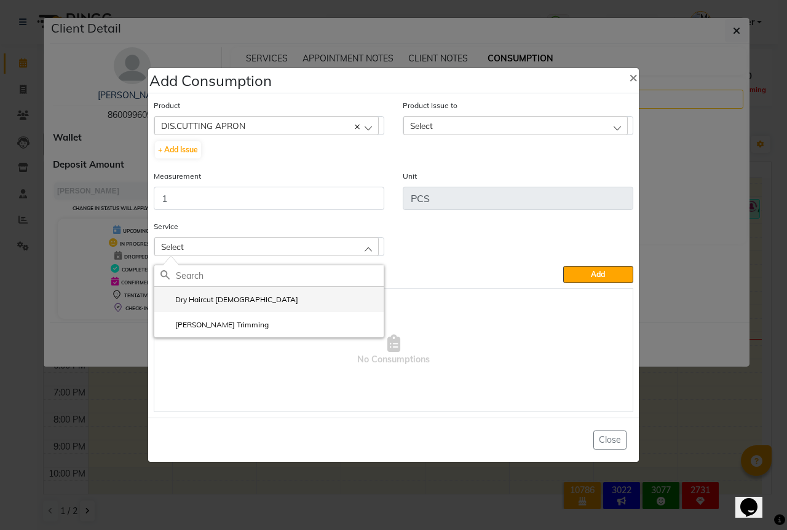
click at [215, 294] on label "Dry Haircut [DEMOGRAPHIC_DATA]" at bounding box center [229, 299] width 138 height 11
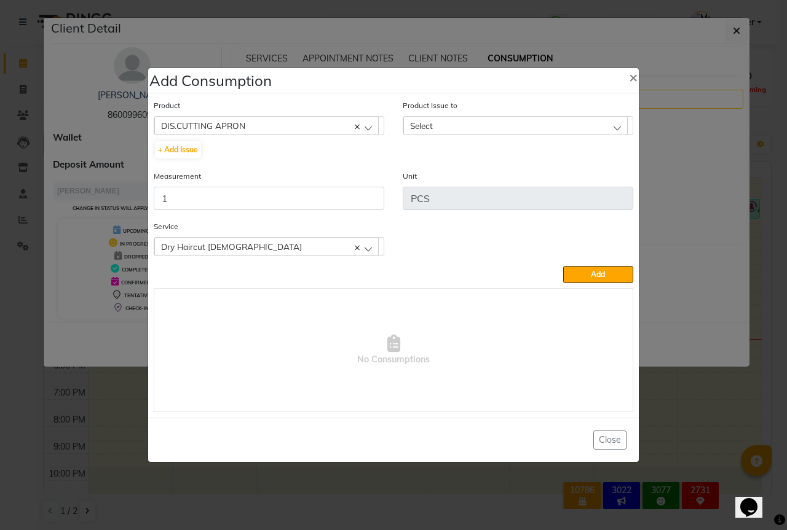
click at [504, 124] on div "Select" at bounding box center [515, 125] width 224 height 18
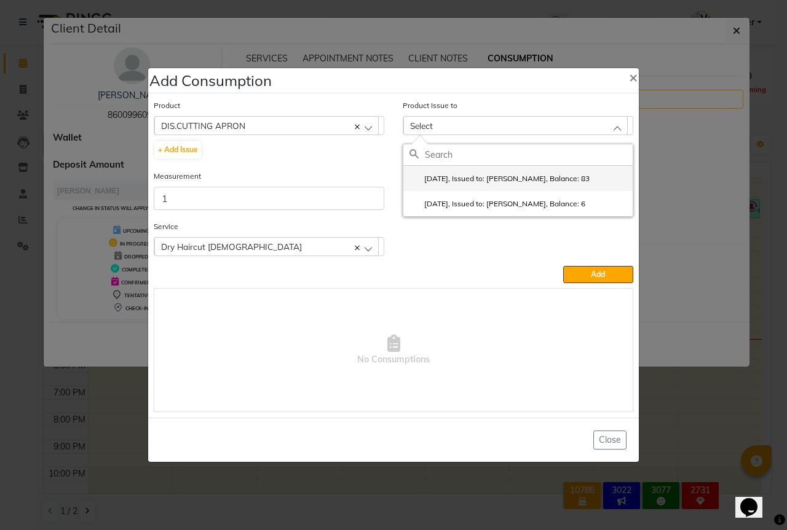
click at [527, 181] on label "2025-09-02, Issued to: Sipra Singh, Balance: 83" at bounding box center [499, 178] width 180 height 11
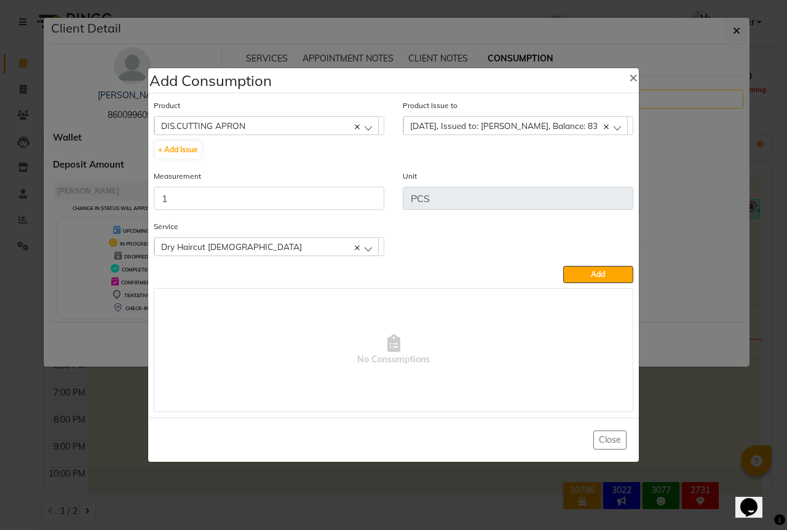
click at [588, 277] on button "Add" at bounding box center [598, 274] width 70 height 17
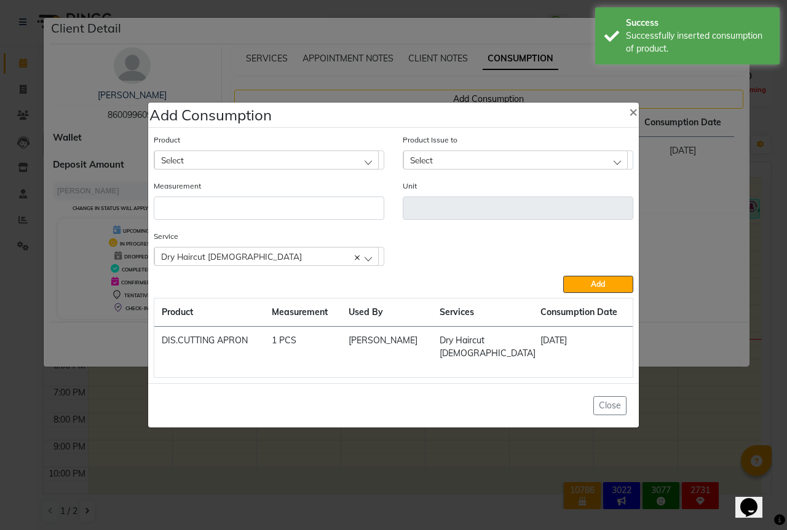
click at [0, 406] on ngb-modal-window "Add Consumption × Product Select 03+HYDRA FACIAL KIT (MELADERAM AGELOCK) - CLEA…" at bounding box center [393, 265] width 787 height 530
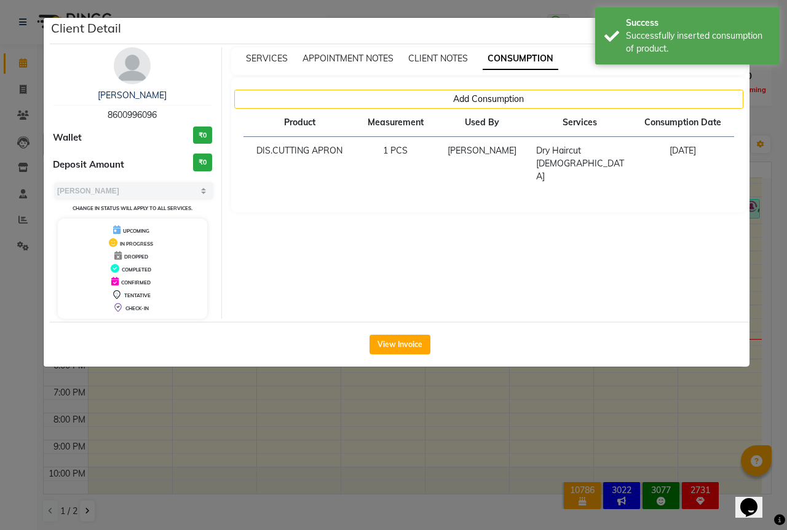
click at [21, 362] on ngb-modal-window "Client Detail shikha 8600996096 Wallet ₹0 Deposit Amount ₹0 Select MARK DONE UP…" at bounding box center [393, 265] width 787 height 530
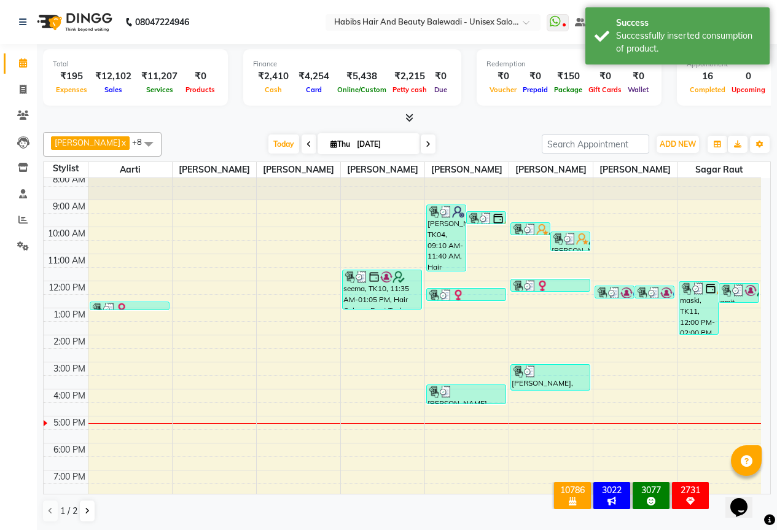
scroll to position [0, 0]
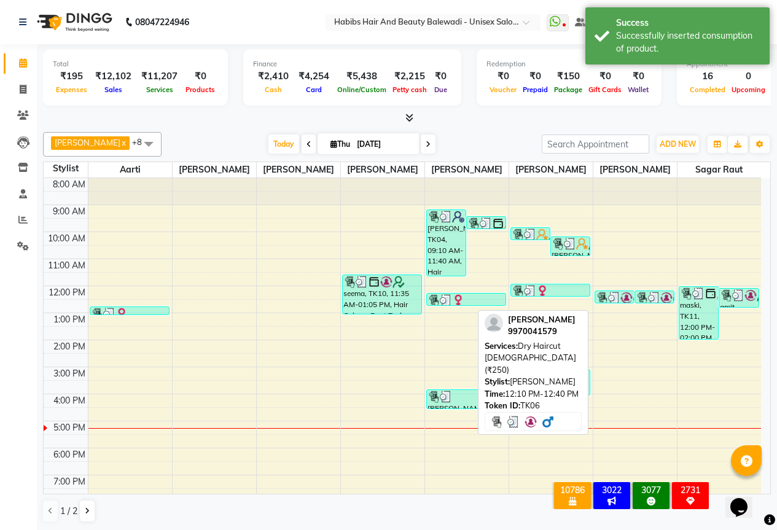
click at [623, 304] on img at bounding box center [627, 298] width 12 height 12
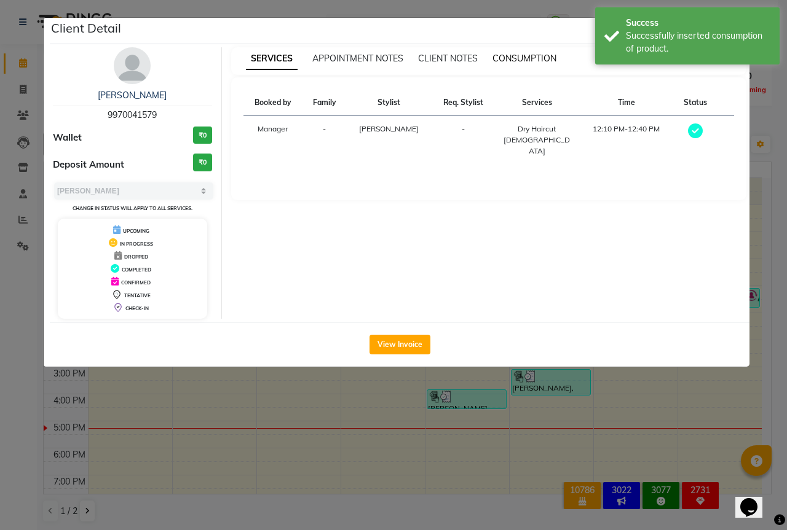
click at [527, 58] on span "CONSUMPTION" at bounding box center [524, 58] width 64 height 11
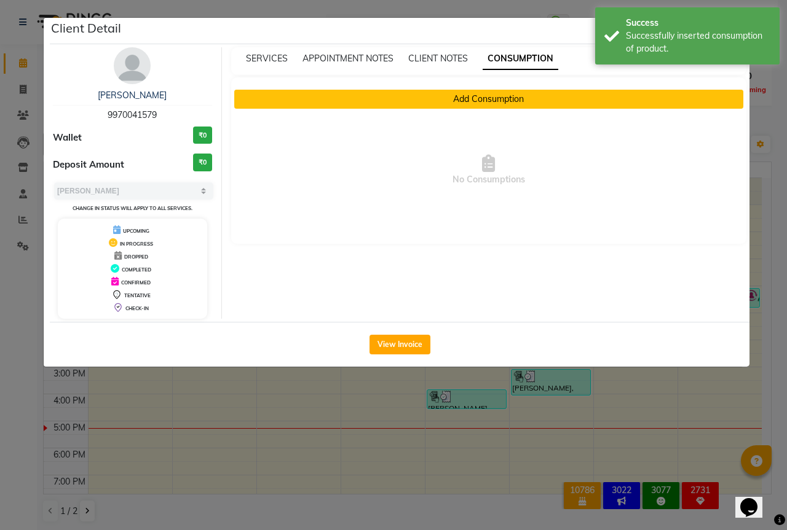
click at [383, 92] on button "Add Consumption" at bounding box center [488, 99] width 509 height 19
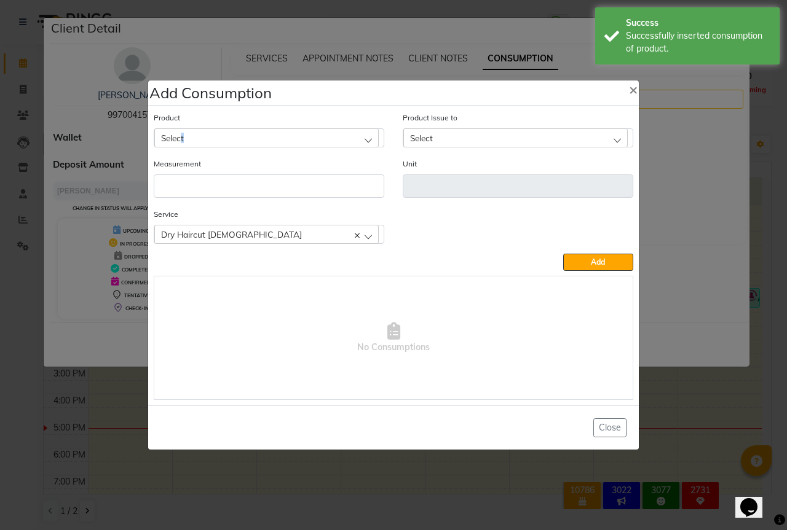
click at [184, 135] on span "Select" at bounding box center [172, 138] width 23 height 10
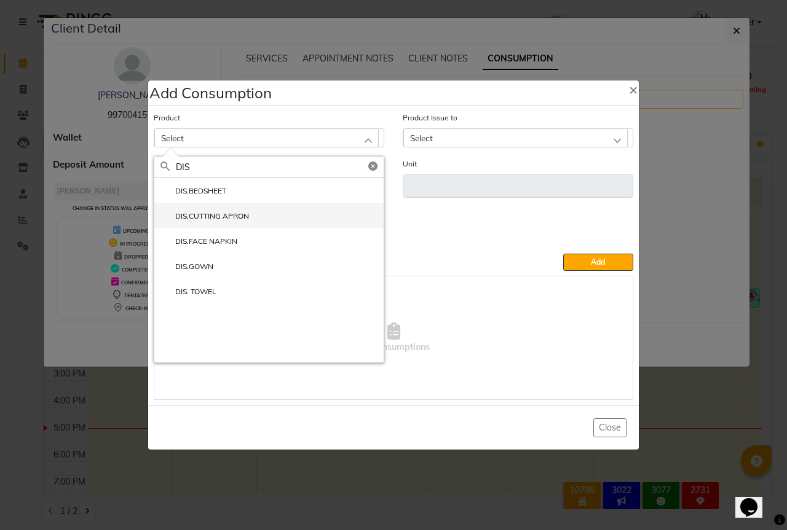
click at [200, 210] on li "DIS.CUTTING APRON" at bounding box center [268, 215] width 229 height 25
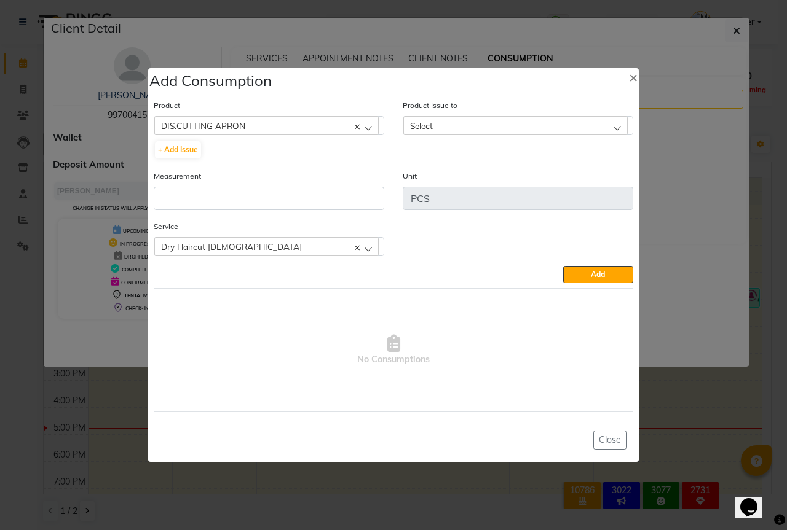
click at [201, 210] on div "Measurement" at bounding box center [268, 195] width 249 height 50
click at [209, 193] on input "number" at bounding box center [269, 198] width 230 height 23
click at [441, 132] on div "Select" at bounding box center [515, 125] width 224 height 18
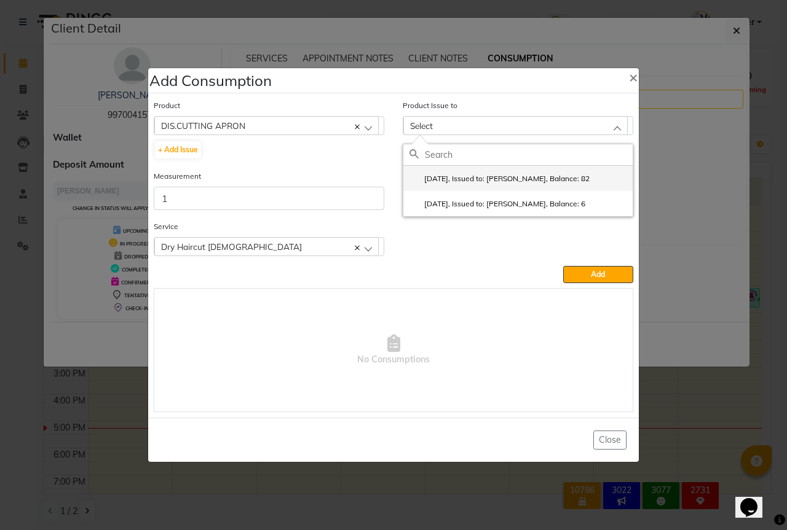
click at [496, 181] on label "2025-09-02, Issued to: Sipra Singh, Balance: 82" at bounding box center [499, 178] width 180 height 11
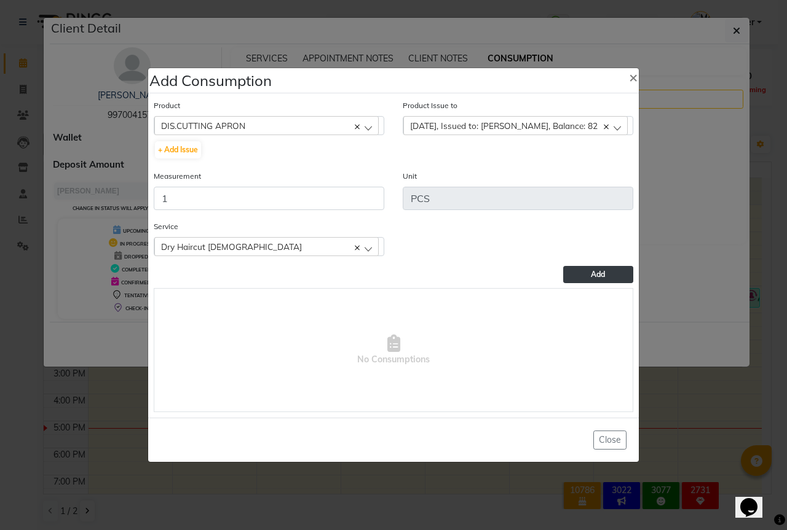
click at [581, 273] on button "Add" at bounding box center [598, 274] width 70 height 17
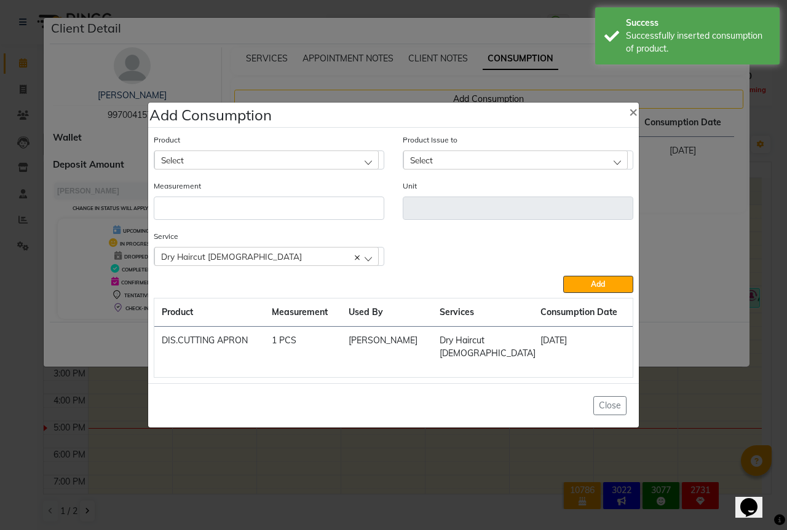
click at [0, 325] on ngb-modal-window "Add Consumption × Product Select 03+HYDRA FACIAL KIT (MELADERAM AGELOCK) - CLEA…" at bounding box center [393, 265] width 787 height 530
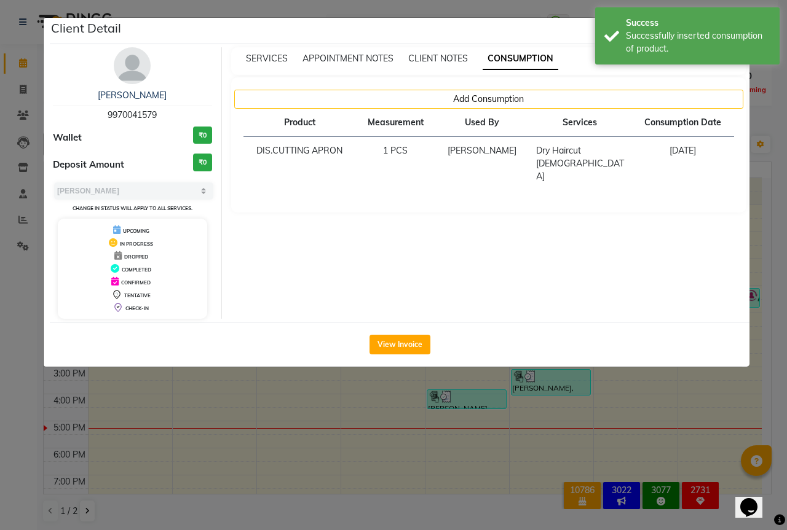
click at [0, 325] on ngb-modal-window "Add Consumption × Product Select 03+HYDRA FACIAL KIT (MELADERAM AGELOCK) - CLEA…" at bounding box center [393, 265] width 787 height 530
click at [11, 315] on ngb-modal-window "Client Detail SAMRTH KHANDELWAL 9970041579 Wallet ₹0 Deposit Amount ₹0 Select M…" at bounding box center [393, 265] width 787 height 530
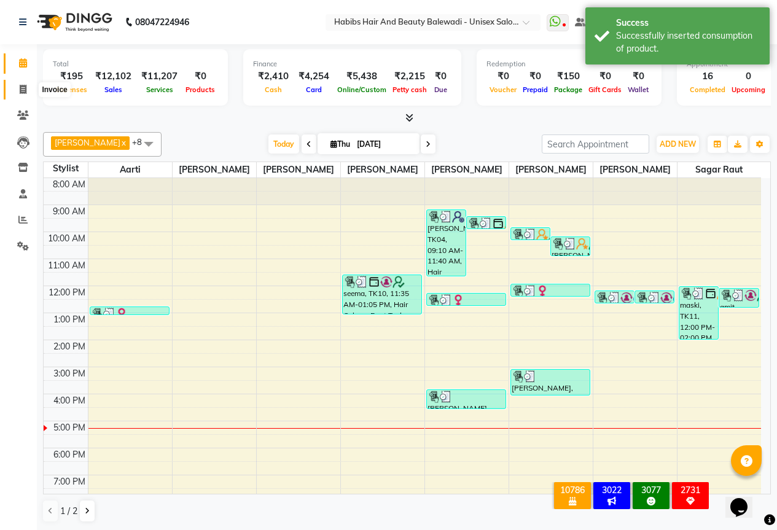
click at [28, 87] on span at bounding box center [23, 90] width 22 height 14
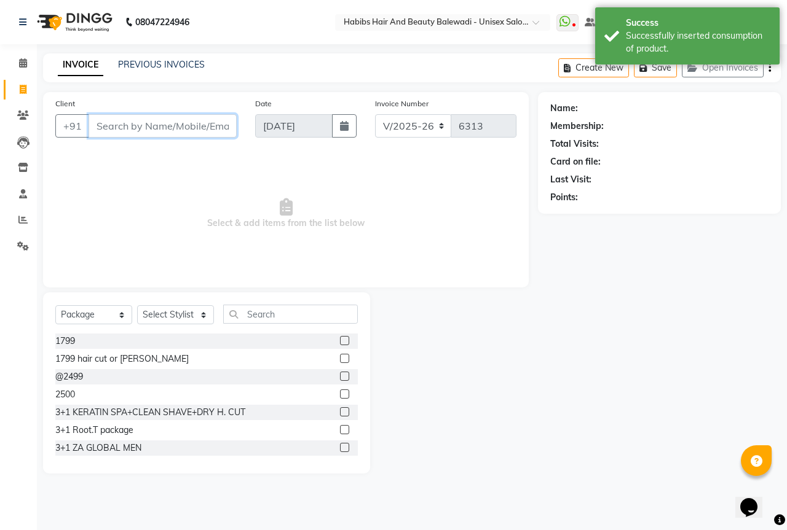
click at [137, 128] on input "Client" at bounding box center [162, 125] width 148 height 23
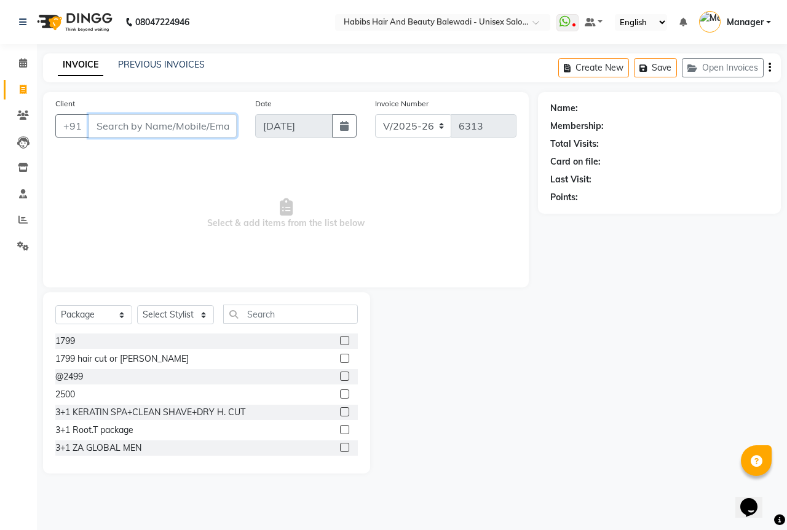
click at [132, 125] on input "Client" at bounding box center [162, 125] width 148 height 23
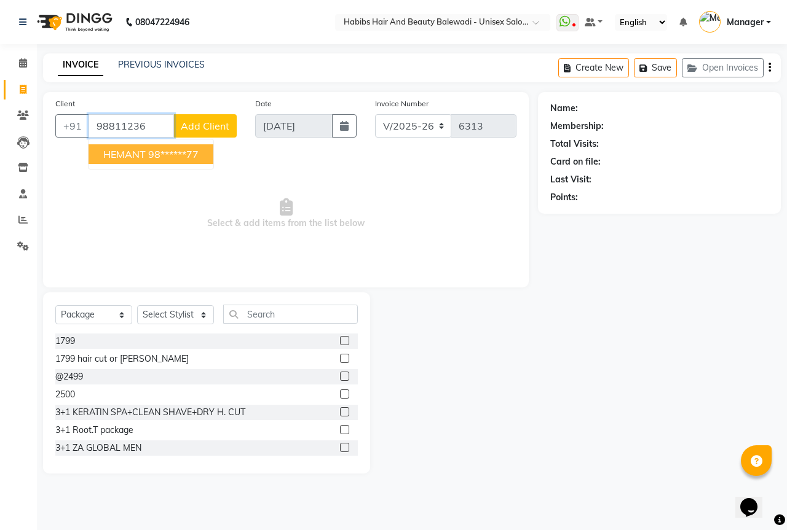
click at [133, 154] on span "HEMANT" at bounding box center [124, 154] width 42 height 12
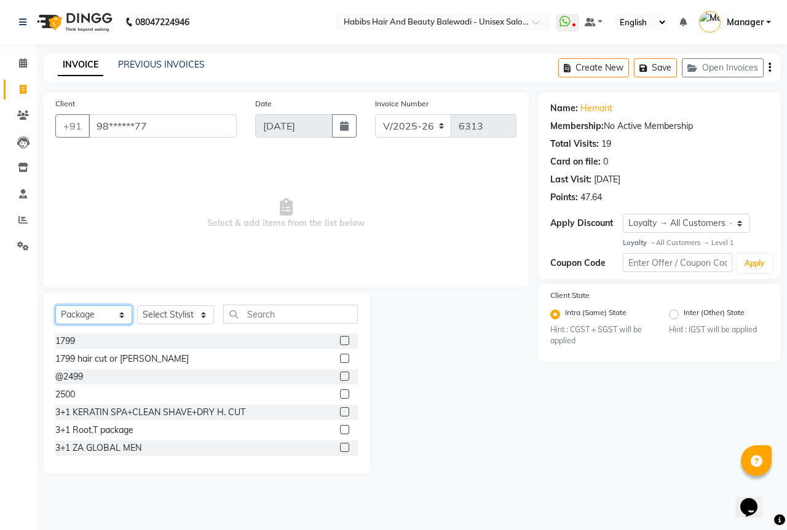
click at [94, 312] on select "Select Service Product Membership Package Voucher Prepaid Gift Card" at bounding box center [93, 314] width 77 height 19
click at [55, 305] on select "Select Service Product Membership Package Voucher Prepaid Gift Card" at bounding box center [93, 314] width 77 height 19
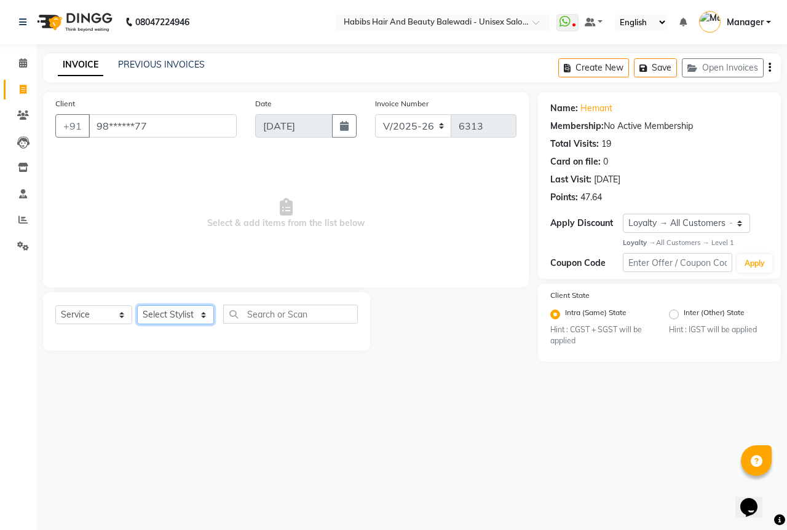
click at [176, 312] on select "Select Stylist Aarti Akshay Gaikwad [PERSON_NAME] [PERSON_NAME] [PERSON_NAME] […" at bounding box center [175, 314] width 77 height 19
click at [137, 305] on select "Select Stylist Aarti Akshay Gaikwad [PERSON_NAME] [PERSON_NAME] [PERSON_NAME] […" at bounding box center [175, 314] width 77 height 19
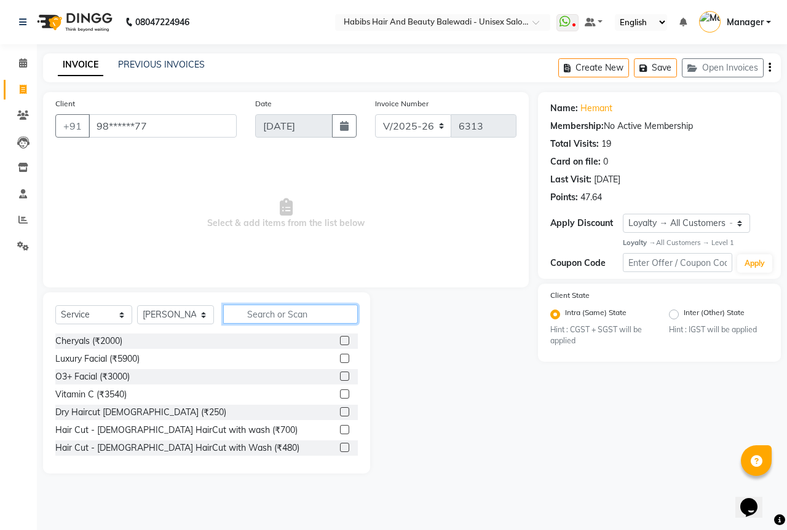
click at [277, 319] on input "text" at bounding box center [290, 314] width 135 height 19
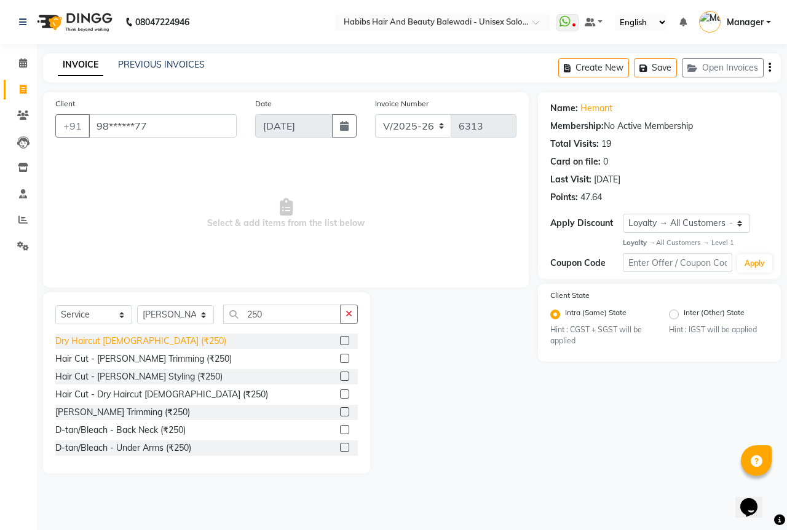
click at [130, 342] on div "Dry Haircut [DEMOGRAPHIC_DATA] (₹250)" at bounding box center [140, 341] width 171 height 13
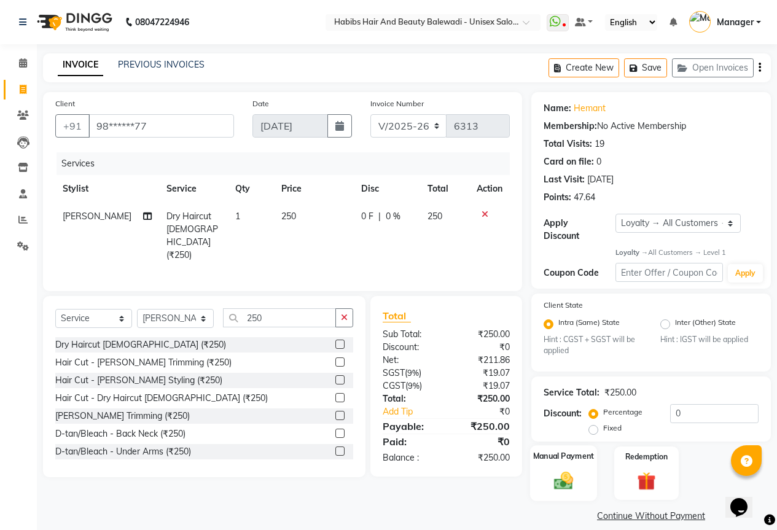
click at [545, 463] on div "Manual Payment" at bounding box center [563, 474] width 67 height 56
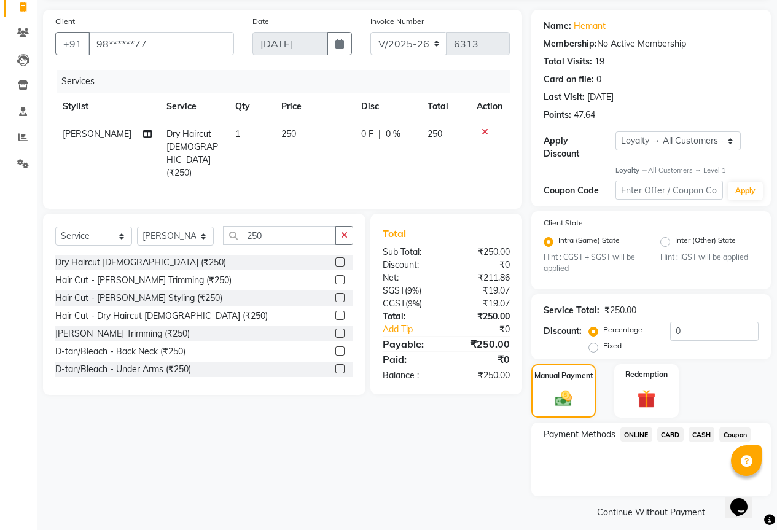
click at [710, 428] on span "CASH" at bounding box center [702, 435] width 26 height 14
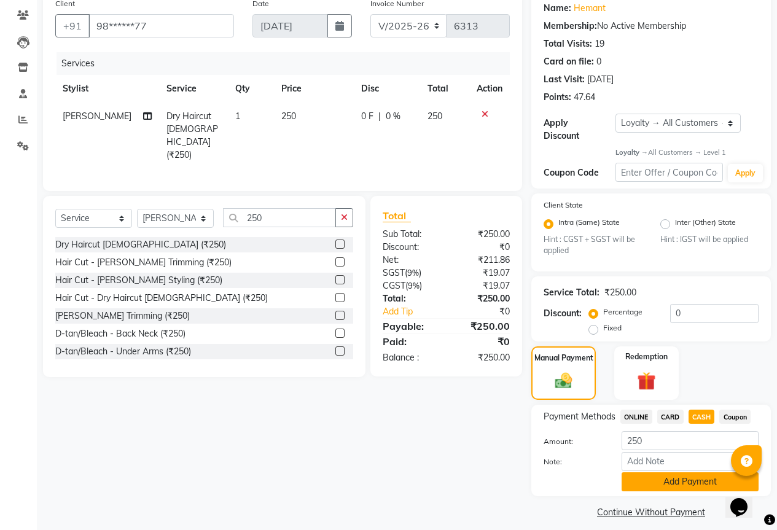
click at [701, 474] on button "Add Payment" at bounding box center [690, 482] width 137 height 19
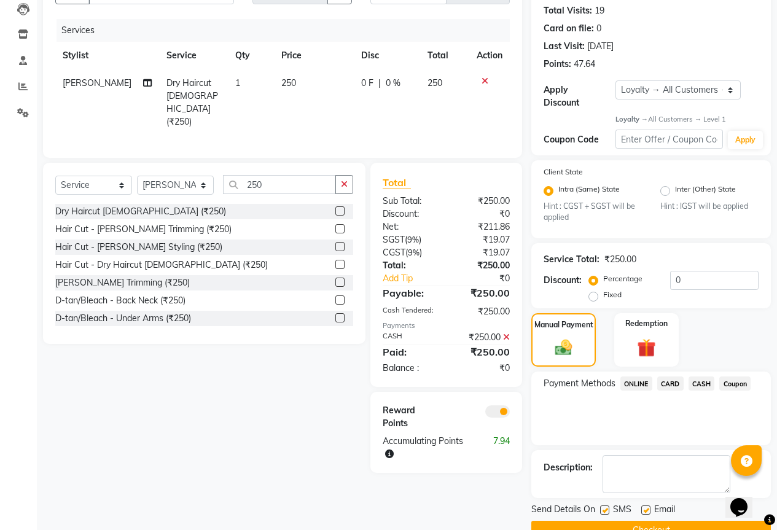
scroll to position [152, 0]
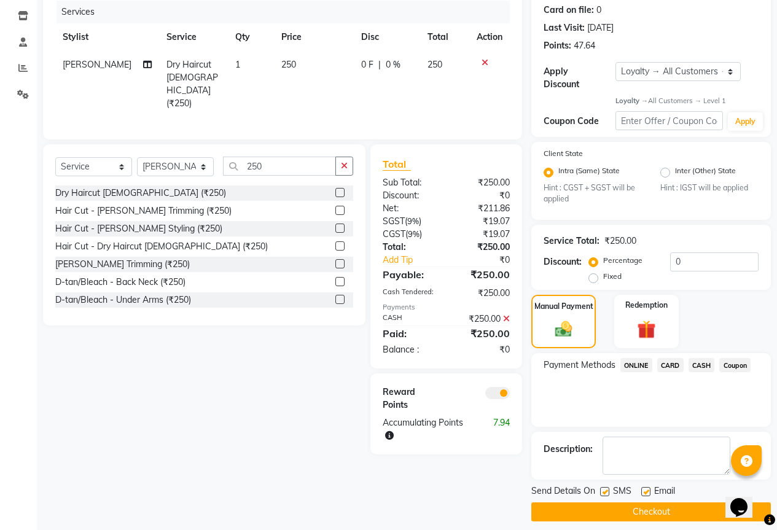
click at [649, 503] on button "Checkout" at bounding box center [652, 512] width 240 height 19
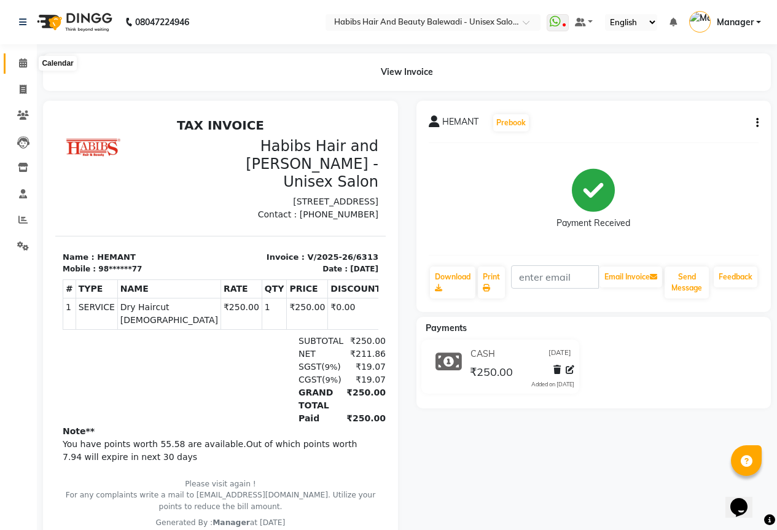
click at [27, 58] on icon at bounding box center [23, 62] width 8 height 9
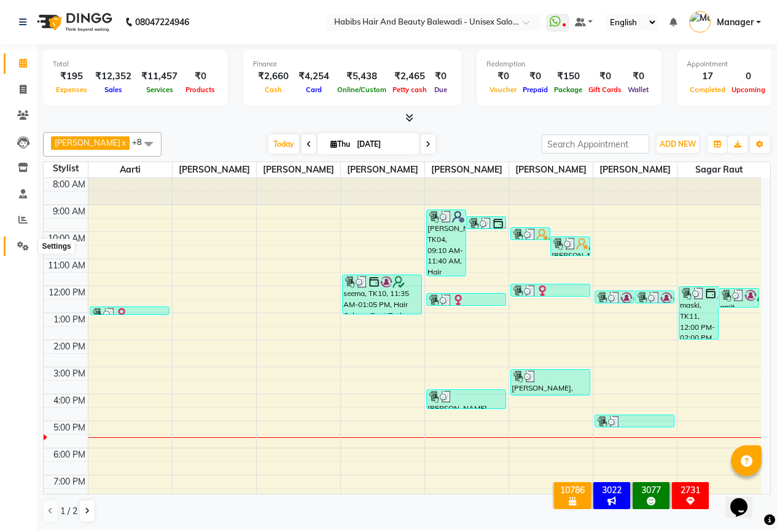
click at [15, 241] on span at bounding box center [23, 247] width 22 height 14
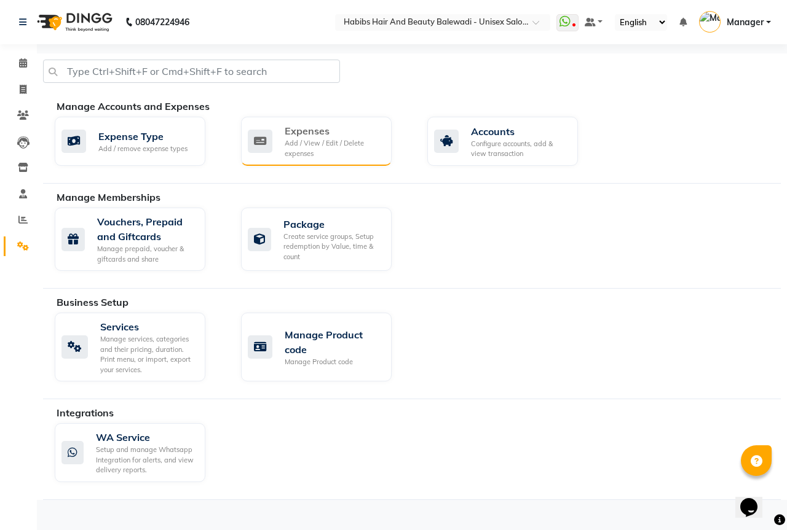
click at [315, 127] on div "Expenses" at bounding box center [333, 131] width 97 height 15
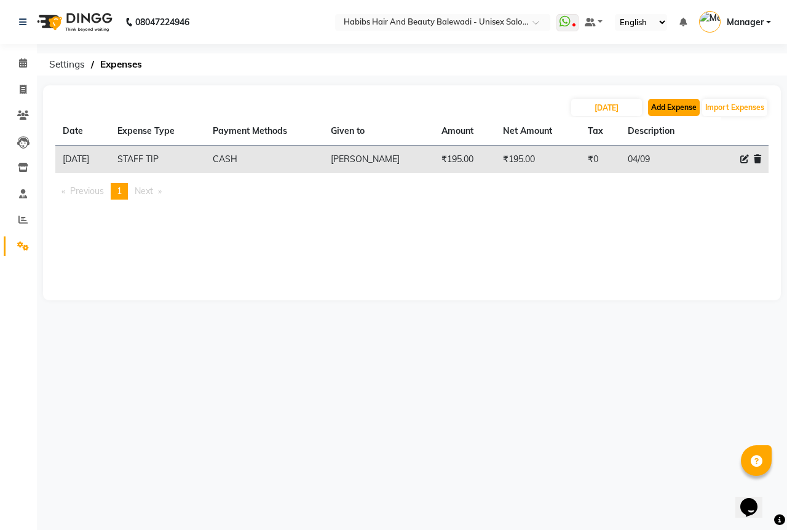
click at [666, 101] on button "Add Expense" at bounding box center [674, 107] width 52 height 17
select select "1"
select select "4861"
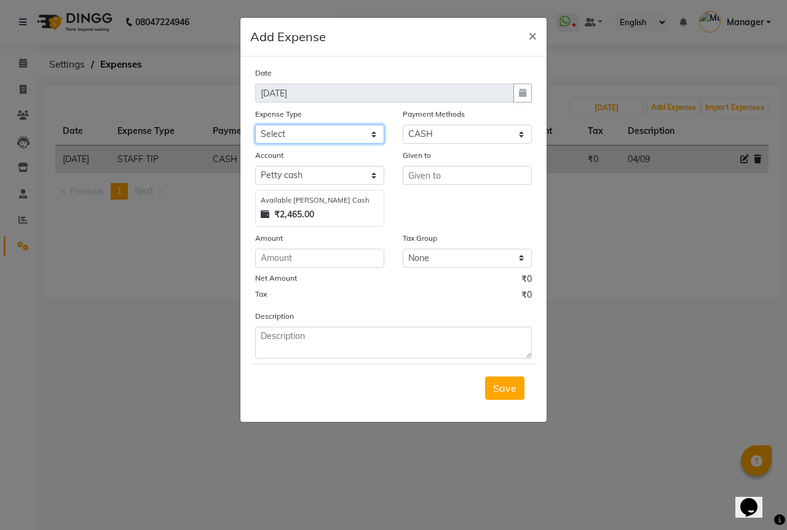
click at [286, 133] on select "Select client coffee client refund [PERSON_NAME] snacks [PERSON_NAME] TEA [PERS…" at bounding box center [319, 134] width 129 height 19
select select "20892"
click at [255, 125] on select "Select client coffee client refund [PERSON_NAME] snacks [PERSON_NAME] TEA [PERS…" at bounding box center [319, 134] width 129 height 19
click at [286, 264] on input "number" at bounding box center [319, 258] width 129 height 19
type input "120"
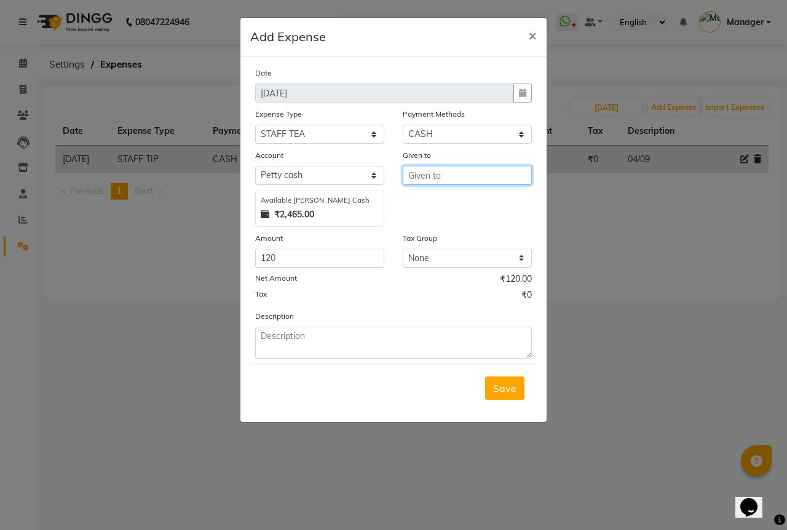
click at [445, 176] on input "text" at bounding box center [467, 175] width 129 height 19
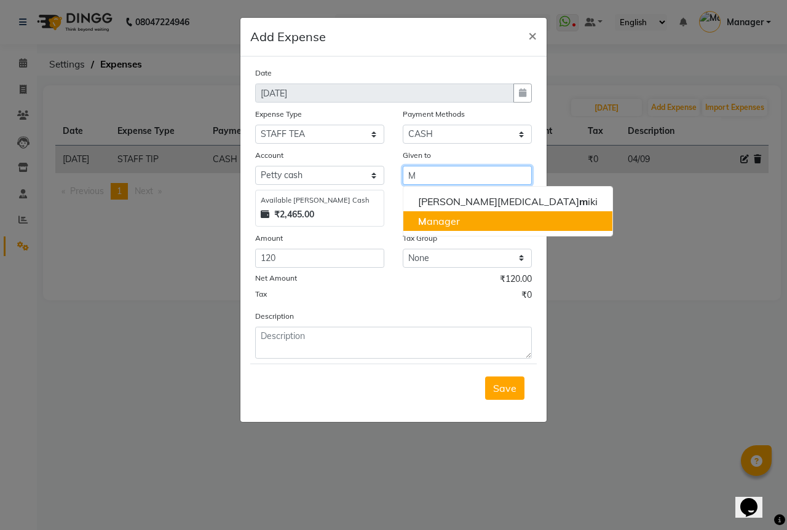
click at [438, 222] on ngb-highlight "M anager" at bounding box center [439, 221] width 42 height 12
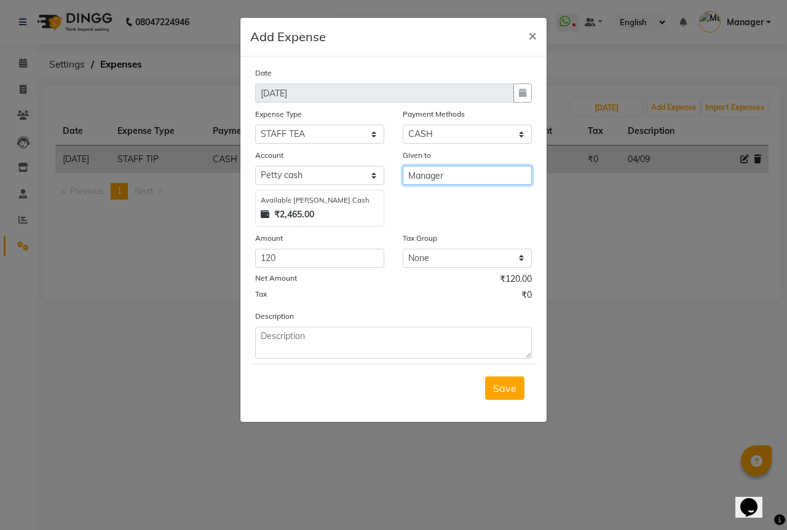
type input "Manager"
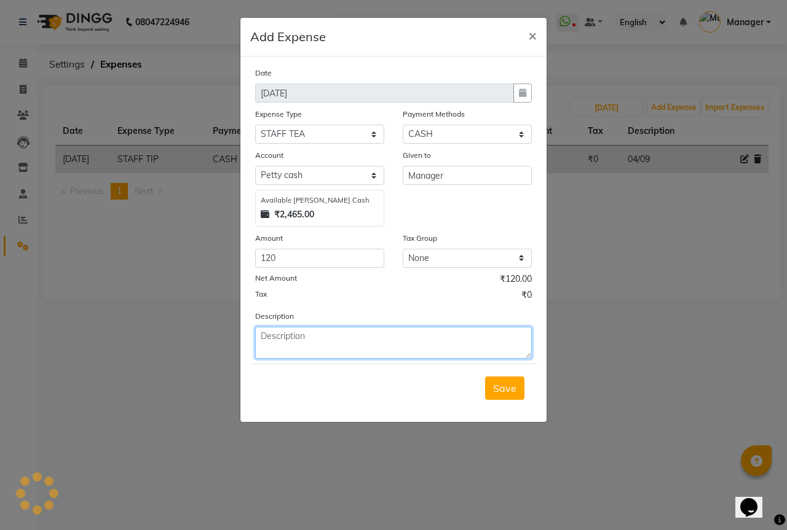
click at [288, 342] on textarea at bounding box center [393, 343] width 277 height 32
type textarea "04/09"
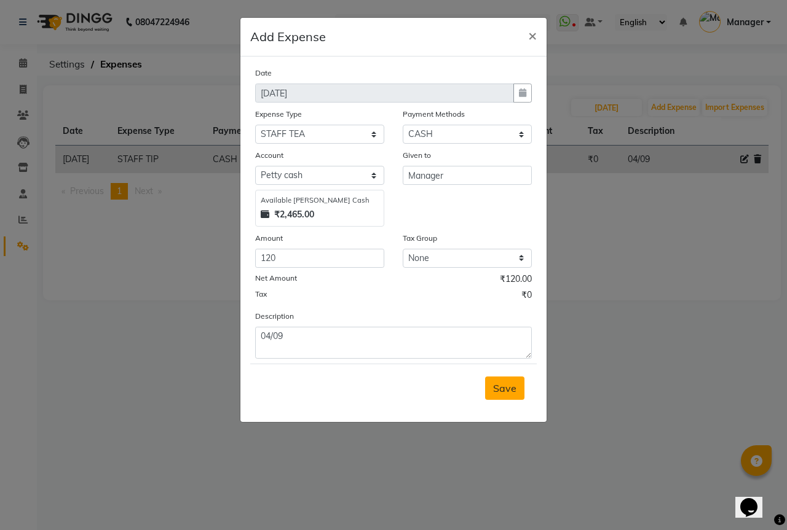
click at [492, 395] on button "Save" at bounding box center [504, 388] width 39 height 23
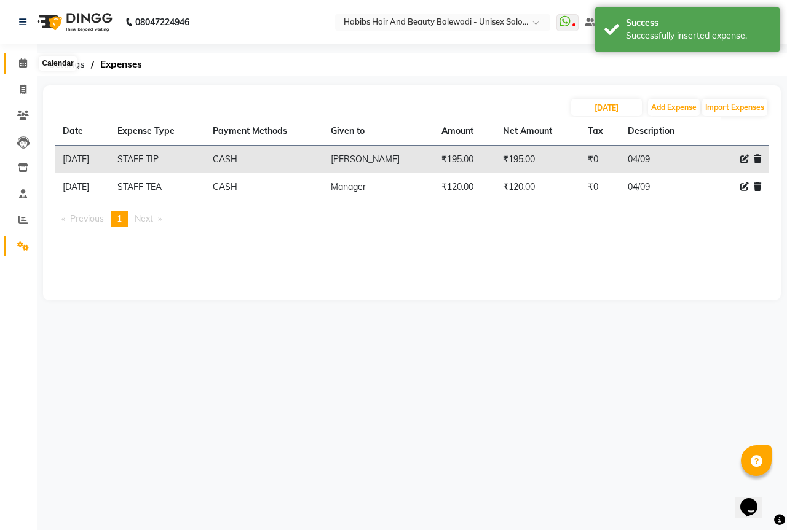
click at [28, 63] on span at bounding box center [23, 64] width 22 height 14
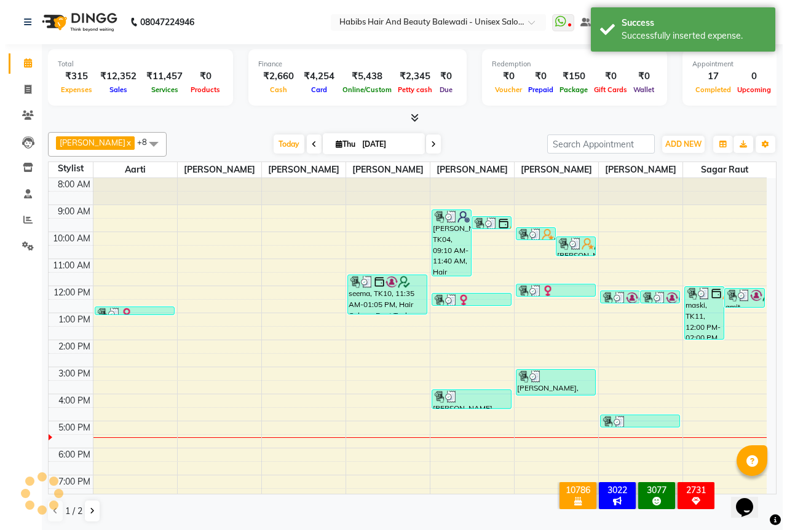
scroll to position [79, 0]
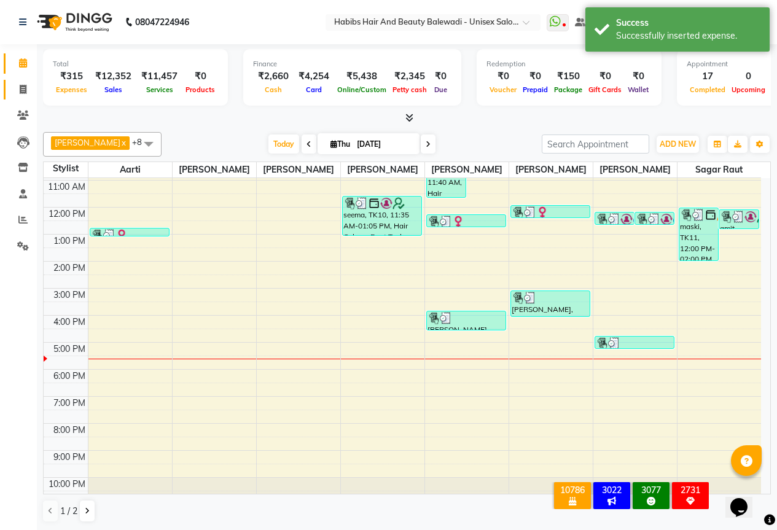
click at [25, 98] on link "Invoice" at bounding box center [18, 90] width 29 height 20
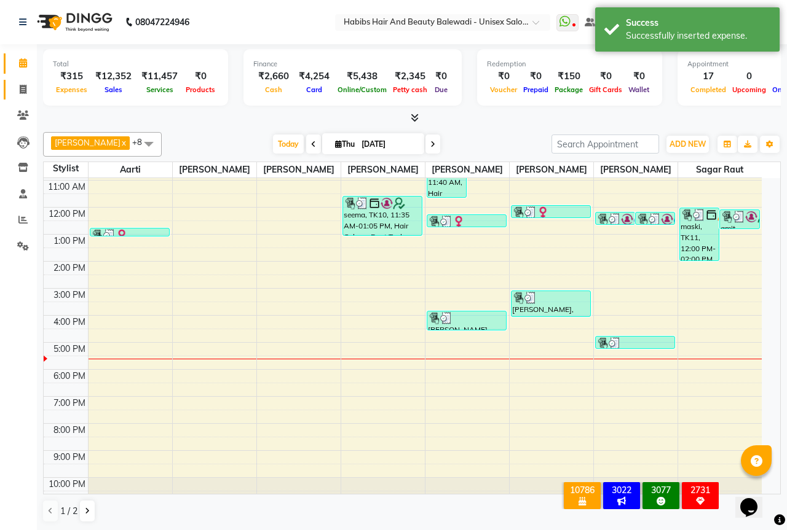
select select "service"
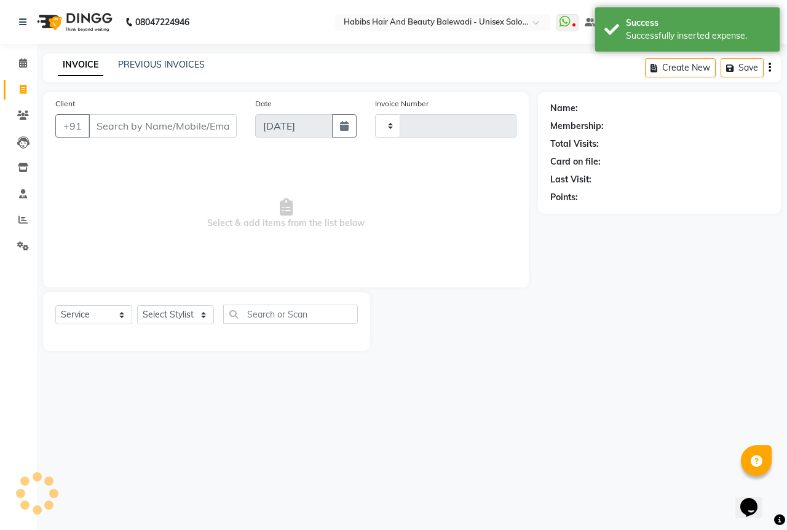
type input "6314"
select select "5902"
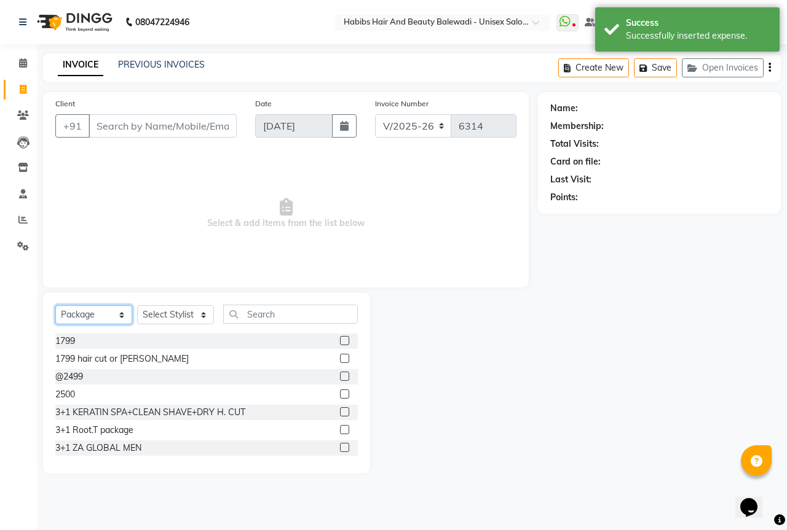
click at [119, 316] on select "Select Service Product Membership Package Voucher Prepaid Gift Card" at bounding box center [93, 314] width 77 height 19
select select "service"
click at [55, 305] on select "Select Service Product Membership Package Voucher Prepaid Gift Card" at bounding box center [93, 314] width 77 height 19
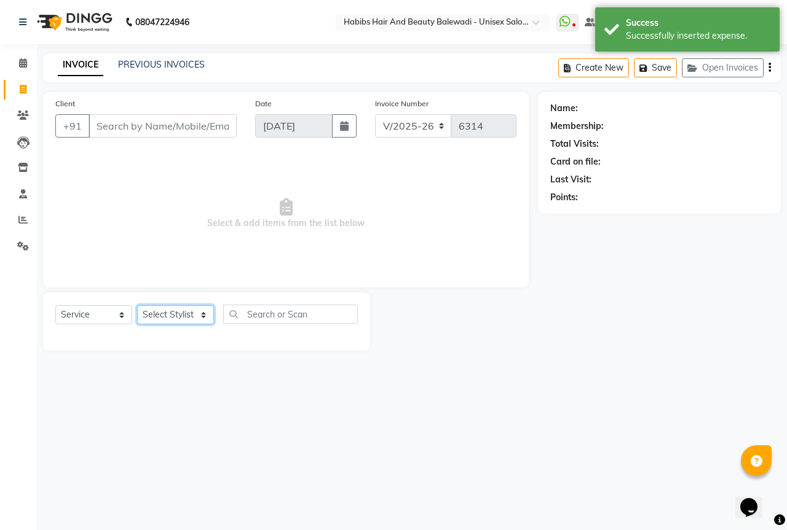
click at [173, 320] on select "Select Stylist Aarti Akshay Gaikwad [PERSON_NAME] [PERSON_NAME] [PERSON_NAME] […" at bounding box center [175, 314] width 77 height 19
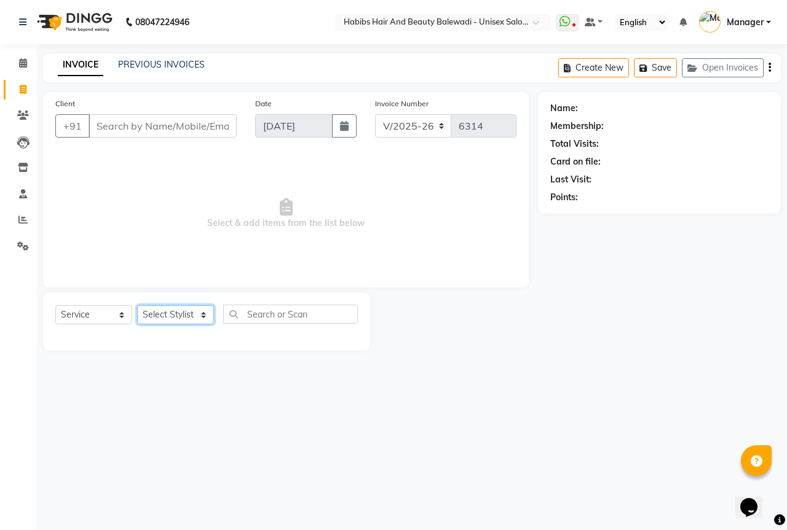
select select "82572"
click at [137, 305] on select "Select Stylist Aarti Akshay Gaikwad [PERSON_NAME] [PERSON_NAME] [PERSON_NAME] […" at bounding box center [175, 314] width 77 height 19
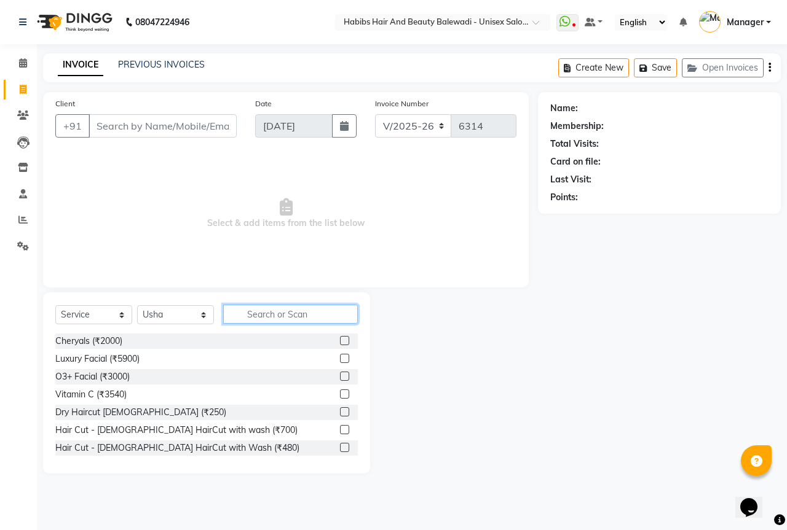
click at [255, 314] on input "text" at bounding box center [290, 314] width 135 height 19
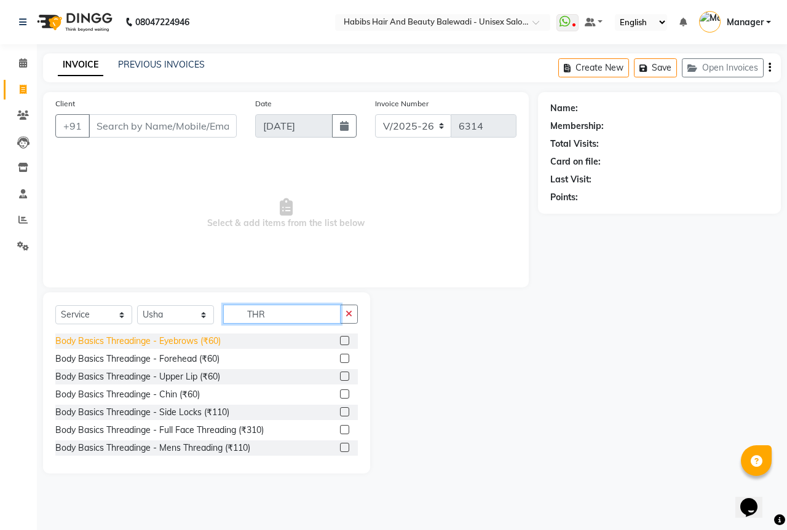
type input "THR"
click at [200, 342] on div "Body Basics Threadinge - Eyebrows (₹60)" at bounding box center [137, 341] width 165 height 13
checkbox input "false"
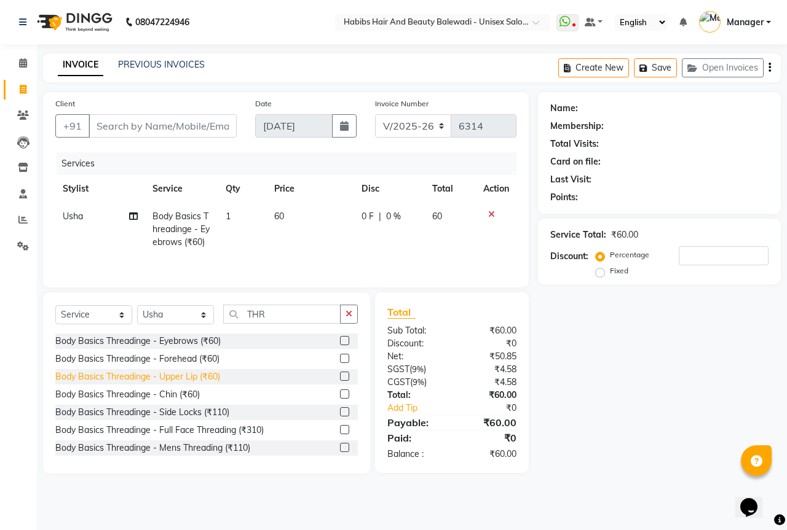
click at [192, 372] on div "Body Basics Threadinge - Upper Lip (₹60)" at bounding box center [137, 377] width 165 height 13
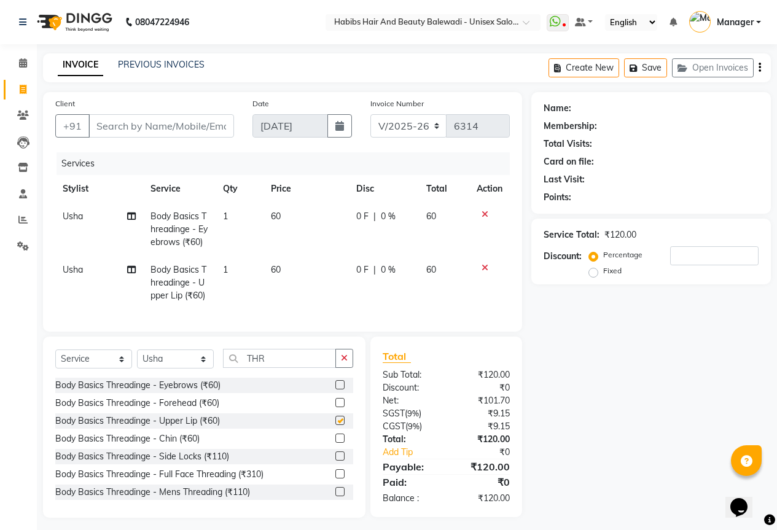
checkbox input "false"
click at [136, 125] on input "Client" at bounding box center [161, 125] width 146 height 23
type input "8"
type input "0"
type input "8208900463"
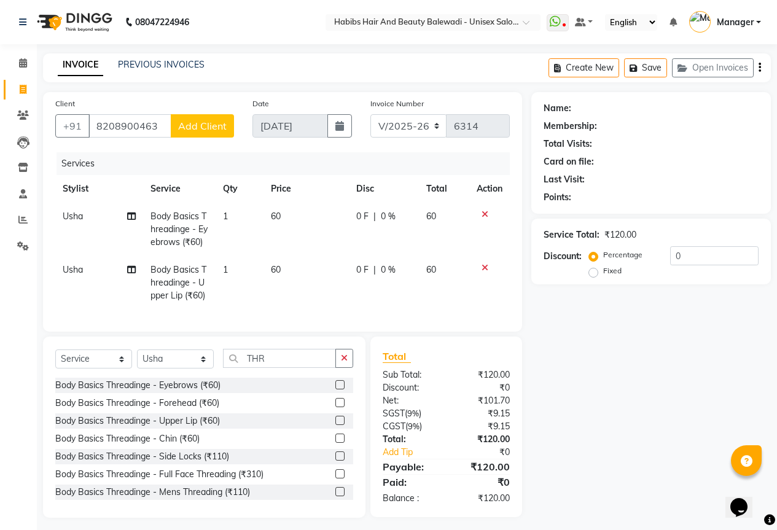
click at [205, 128] on span "Add Client" at bounding box center [202, 126] width 49 height 12
select select "22"
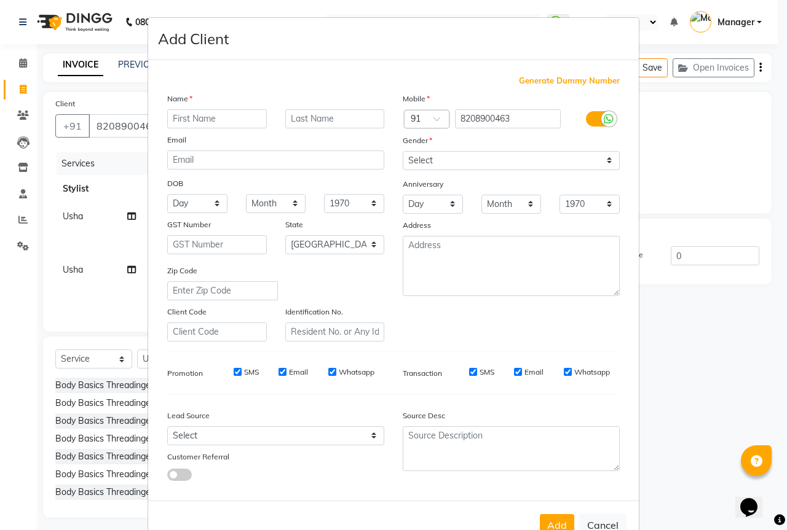
click at [203, 119] on input "text" at bounding box center [217, 118] width 100 height 19
click at [186, 120] on input "AKSUM" at bounding box center [217, 118] width 100 height 19
type input "AKHUM"
click at [512, 167] on select "Select [DEMOGRAPHIC_DATA] [DEMOGRAPHIC_DATA] Other Prefer Not To Say" at bounding box center [511, 160] width 217 height 19
click at [403, 151] on select "Select [DEMOGRAPHIC_DATA] [DEMOGRAPHIC_DATA] Other Prefer Not To Say" at bounding box center [511, 160] width 217 height 19
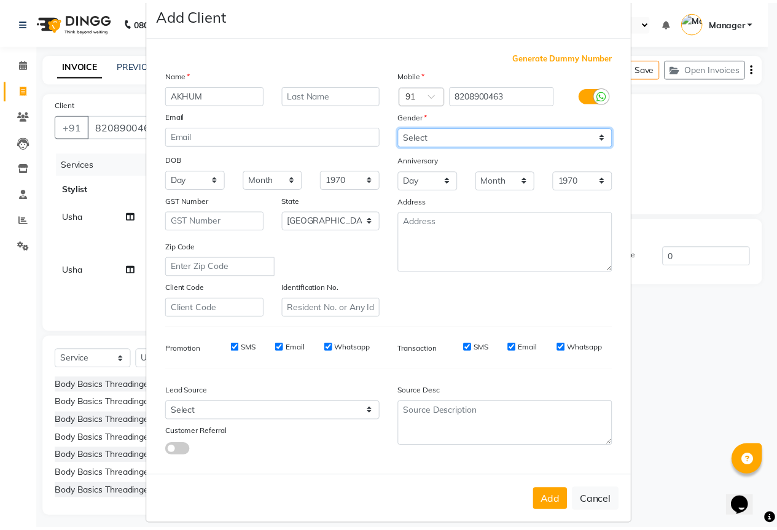
scroll to position [37, 0]
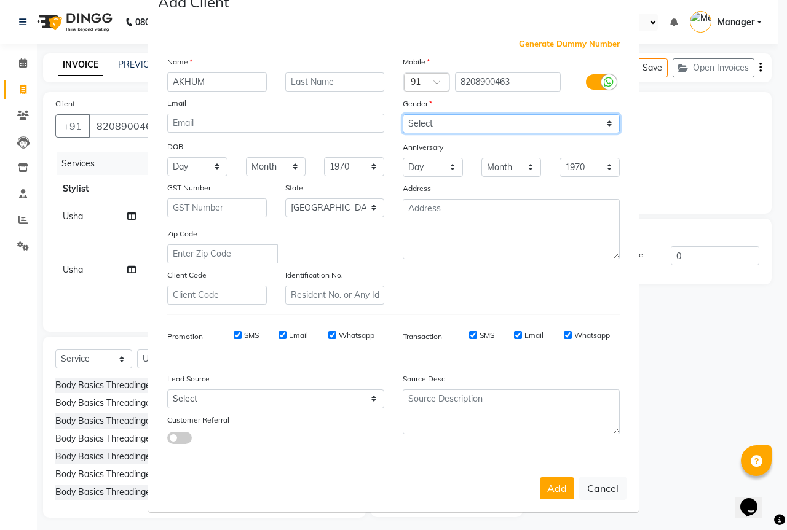
drag, startPoint x: 435, startPoint y: 119, endPoint x: 436, endPoint y: 129, distance: 10.5
click at [435, 119] on select "Select [DEMOGRAPHIC_DATA] [DEMOGRAPHIC_DATA] Other Prefer Not To Say" at bounding box center [511, 123] width 217 height 19
select select "[DEMOGRAPHIC_DATA]"
click at [403, 114] on select "Select [DEMOGRAPHIC_DATA] [DEMOGRAPHIC_DATA] Other Prefer Not To Say" at bounding box center [511, 123] width 217 height 19
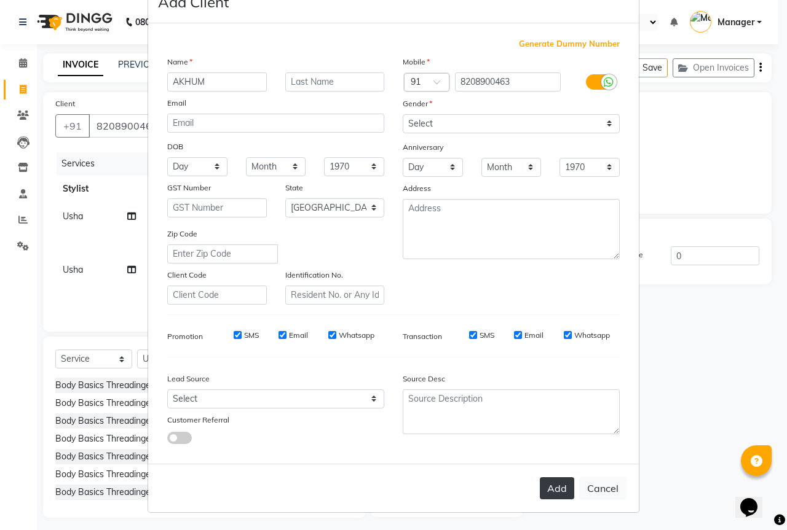
click at [544, 495] on button "Add" at bounding box center [557, 489] width 34 height 22
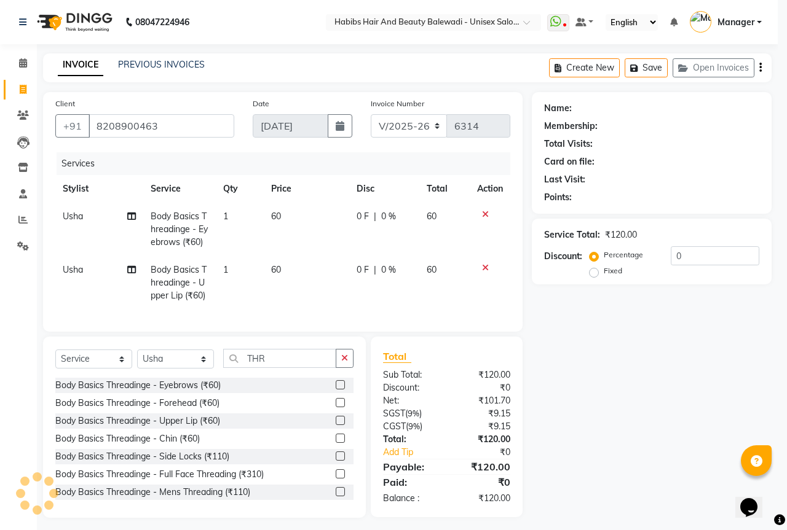
type input "82******63"
select select
select select "null"
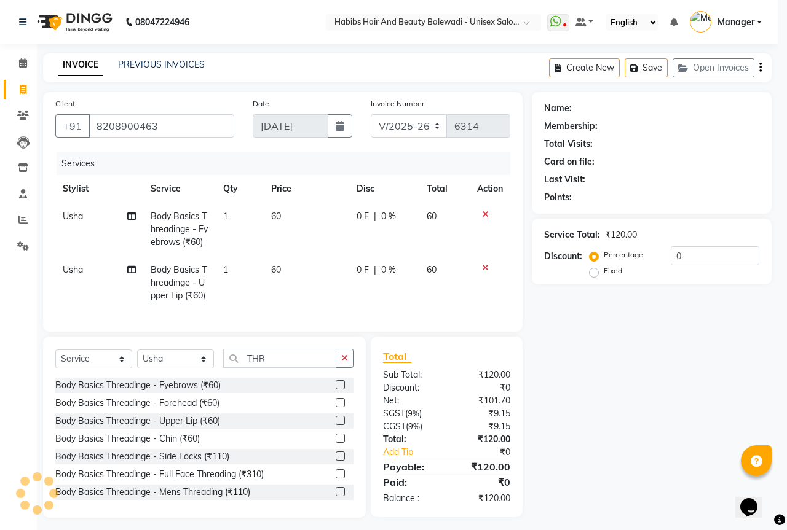
select select
checkbox input "false"
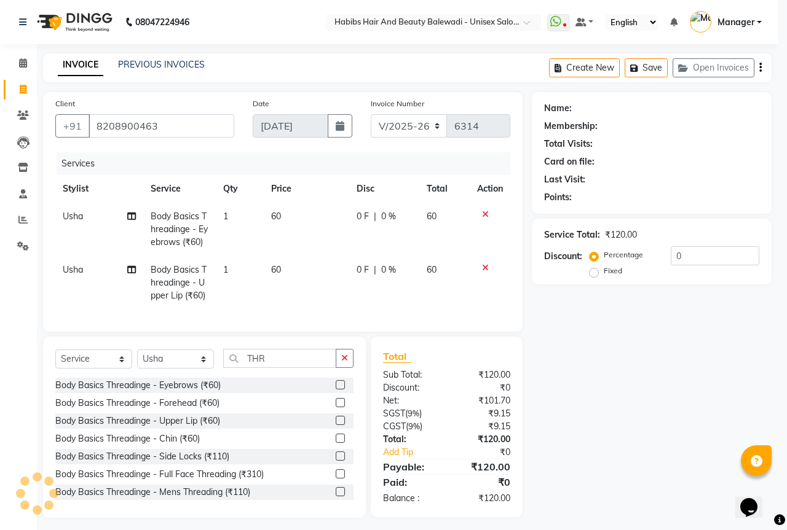
checkbox input "false"
select select "1: Object"
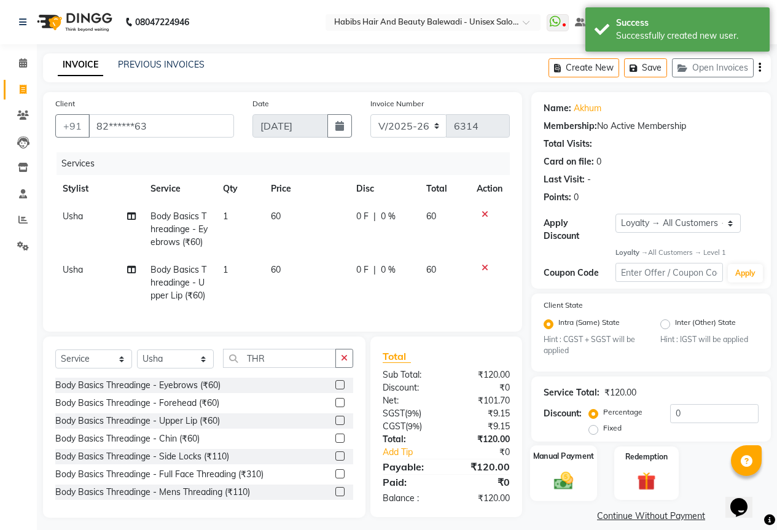
click at [556, 470] on img at bounding box center [563, 481] width 31 height 22
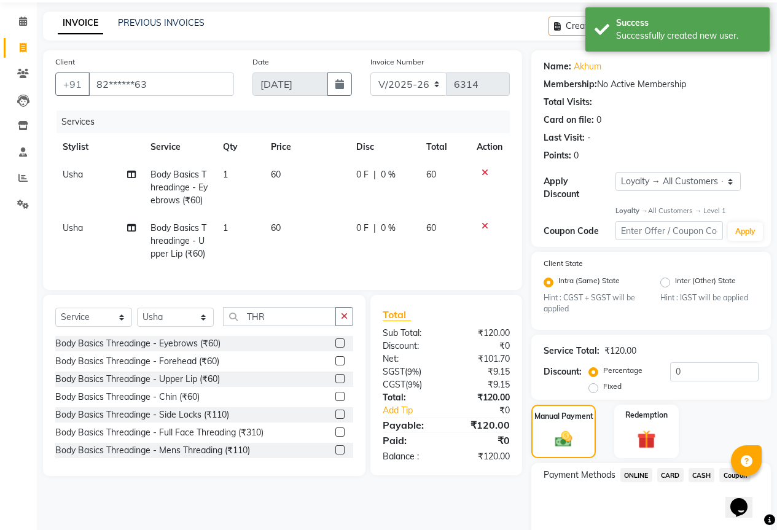
scroll to position [82, 0]
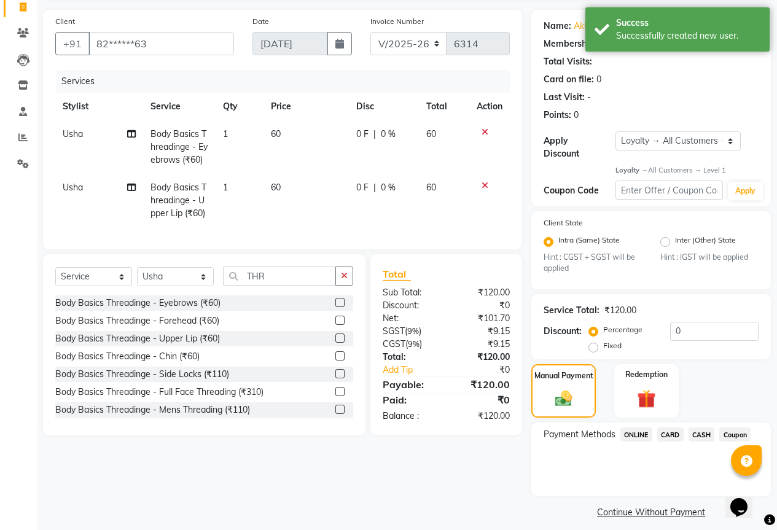
click at [650, 428] on span "ONLINE" at bounding box center [637, 435] width 32 height 14
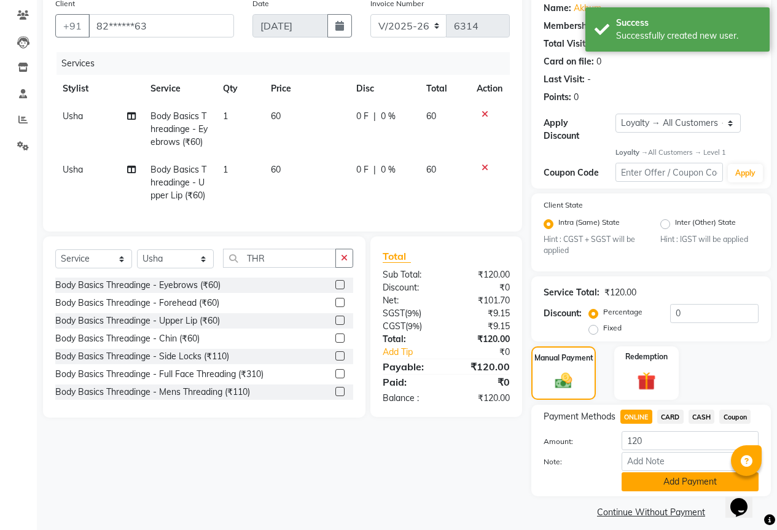
click at [698, 482] on button "Add Payment" at bounding box center [690, 482] width 137 height 19
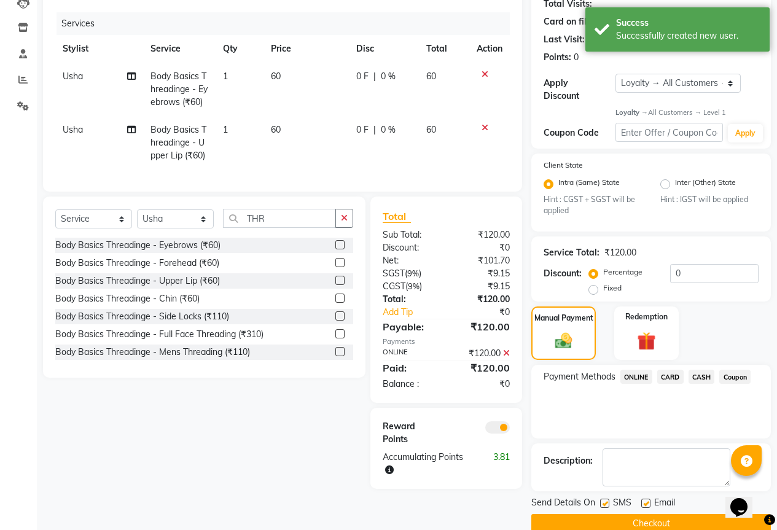
scroll to position [152, 0]
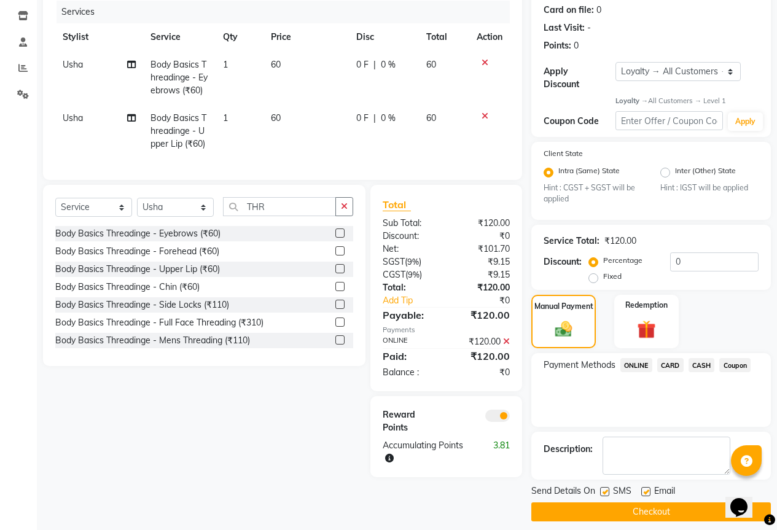
click at [688, 503] on button "Checkout" at bounding box center [652, 512] width 240 height 19
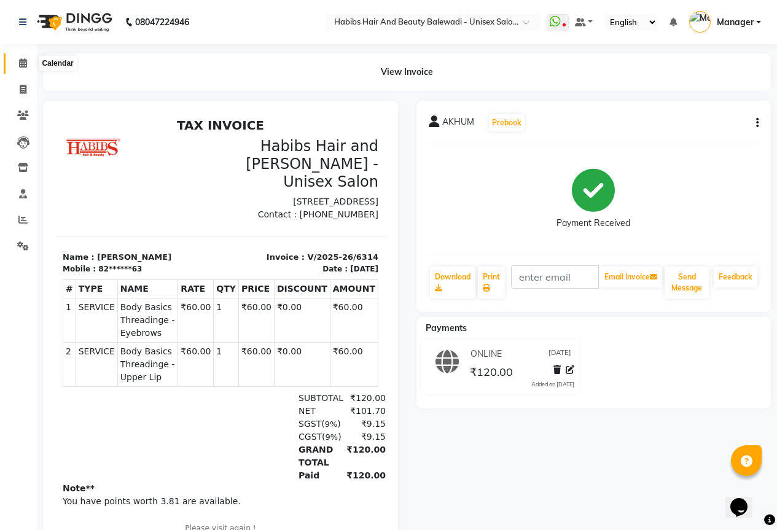
click at [28, 61] on span at bounding box center [23, 64] width 22 height 14
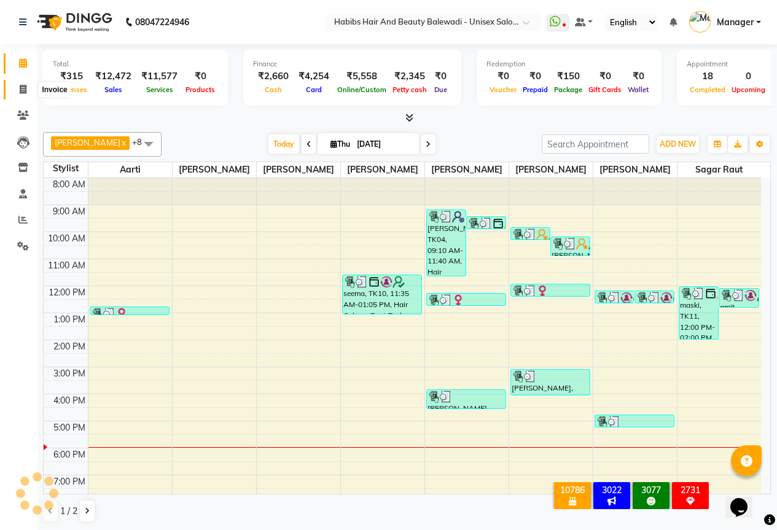
click at [22, 85] on icon at bounding box center [23, 89] width 7 height 9
select select "service"
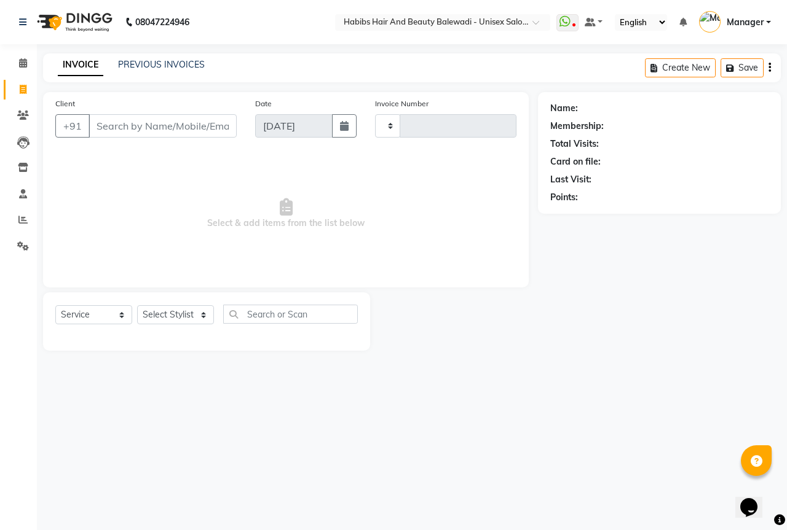
type input "6315"
select select "5902"
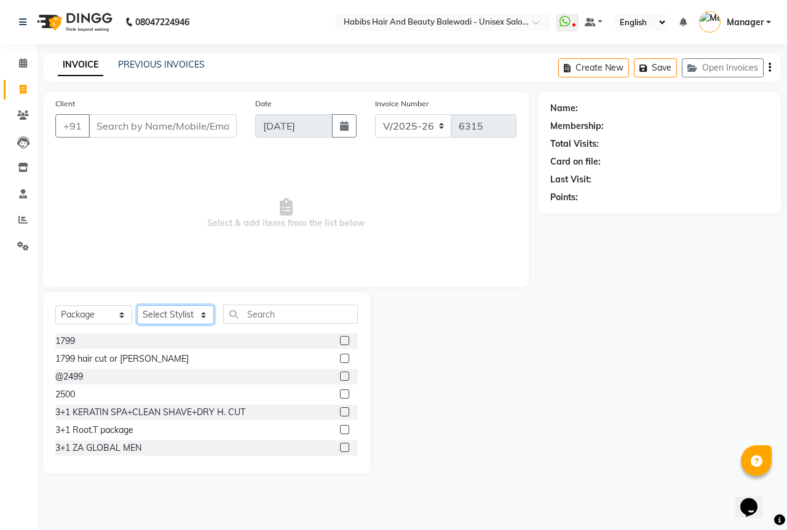
click at [185, 318] on select "Select Stylist Aarti Akshay Gaikwad [PERSON_NAME] [PERSON_NAME] [PERSON_NAME] […" at bounding box center [175, 314] width 77 height 19
click at [119, 318] on select "Select Service Product Membership Package Voucher Prepaid Gift Card" at bounding box center [93, 314] width 77 height 19
select select "service"
click at [55, 305] on select "Select Service Product Membership Package Voucher Prepaid Gift Card" at bounding box center [93, 314] width 77 height 19
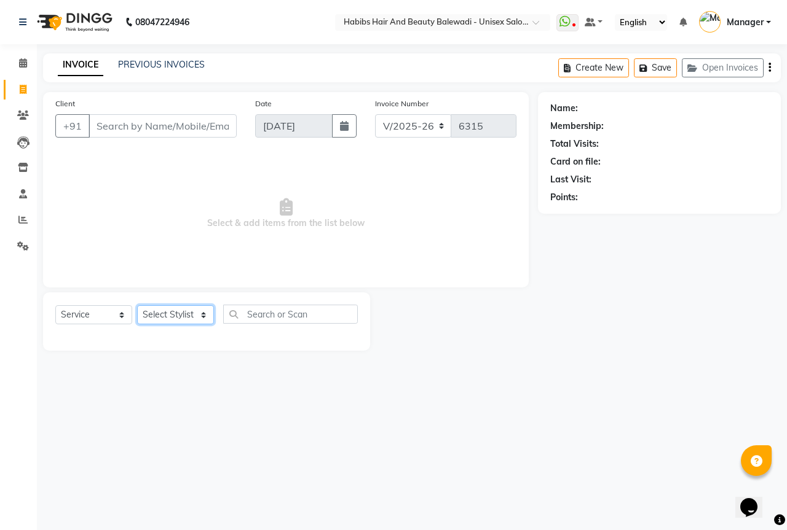
click at [147, 312] on select "Select Stylist Aarti Akshay Gaikwad [PERSON_NAME] [PERSON_NAME] [PERSON_NAME] […" at bounding box center [175, 314] width 77 height 19
select select "64294"
click at [137, 305] on select "Select Stylist Aarti Akshay Gaikwad [PERSON_NAME] [PERSON_NAME] [PERSON_NAME] […" at bounding box center [175, 314] width 77 height 19
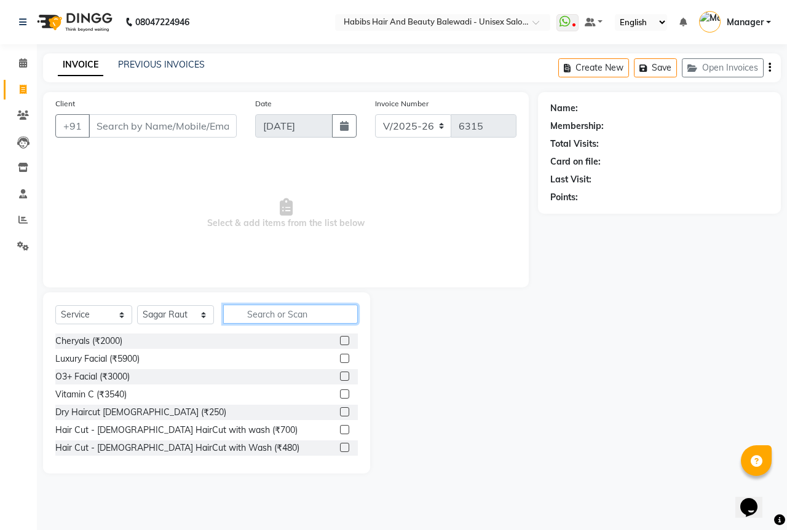
click at [272, 309] on input "text" at bounding box center [290, 314] width 135 height 19
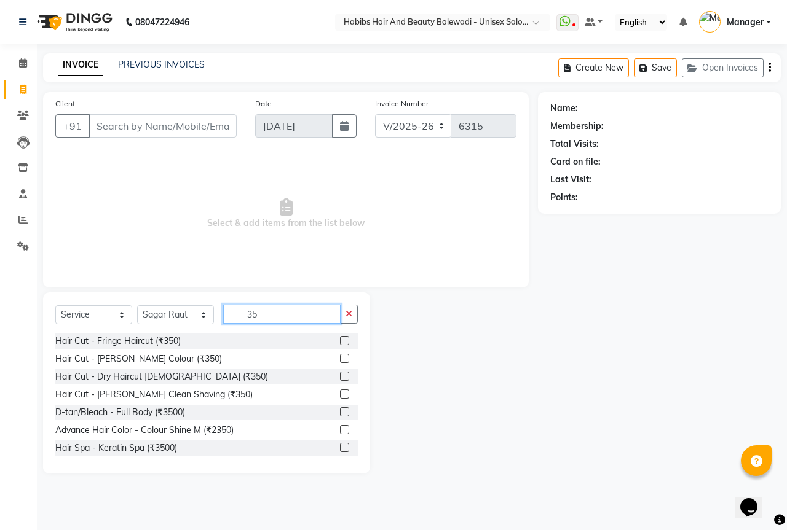
type input "3"
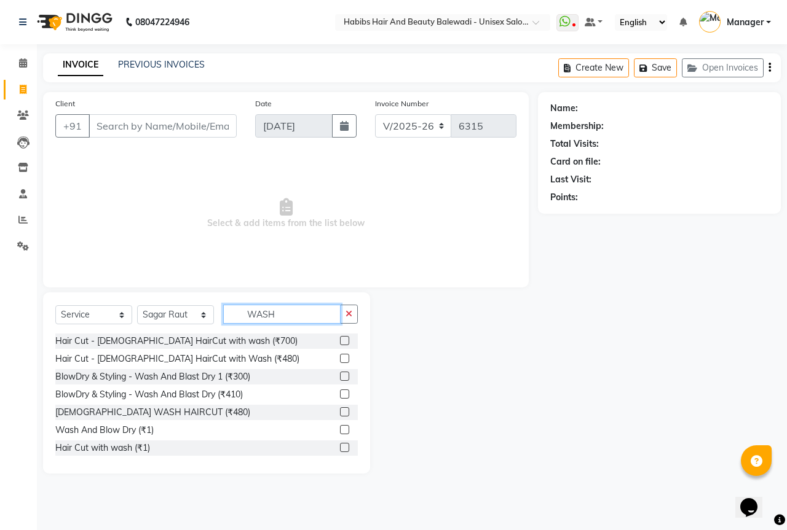
type input "WASH"
click at [340, 433] on label at bounding box center [344, 429] width 9 height 9
click at [340, 433] on input "checkbox" at bounding box center [344, 431] width 8 height 8
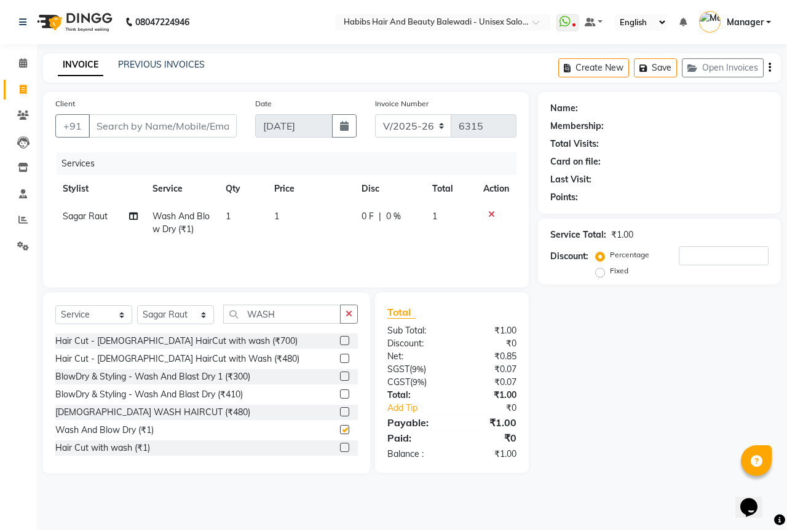
checkbox input "false"
click at [294, 219] on td "1" at bounding box center [310, 223] width 87 height 41
select select "64294"
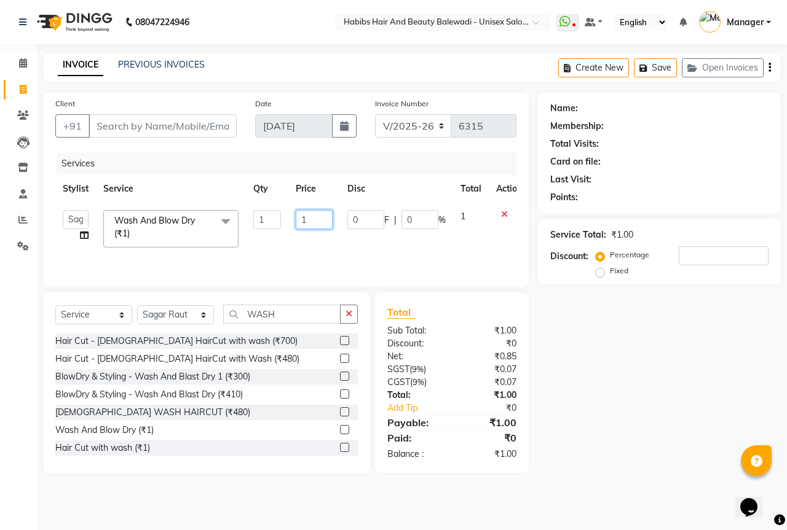
click at [315, 214] on input "1" at bounding box center [314, 219] width 37 height 19
type input "350"
click at [283, 385] on div "Hair Cut - [DEMOGRAPHIC_DATA] HairCut with wash (₹700) Hair Cut - [DEMOGRAPHIC_…" at bounding box center [206, 395] width 302 height 123
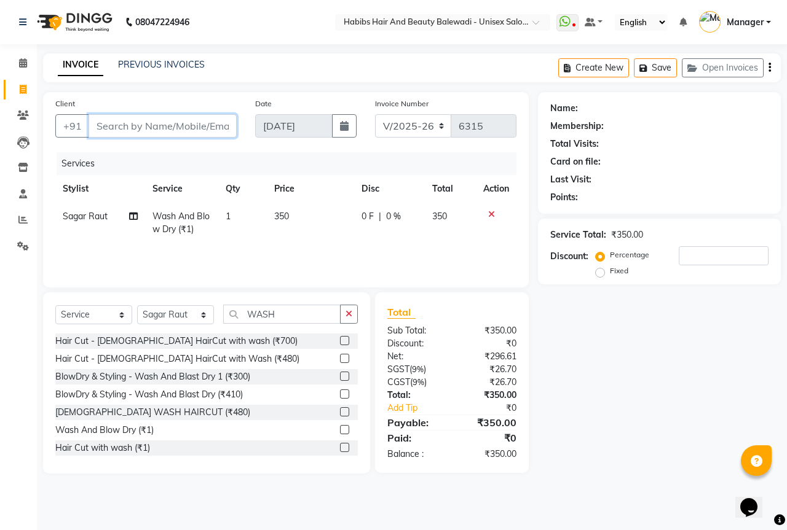
click at [177, 122] on input "Client" at bounding box center [162, 125] width 148 height 23
click at [170, 119] on input "Client" at bounding box center [162, 125] width 148 height 23
type input "9"
type input "0"
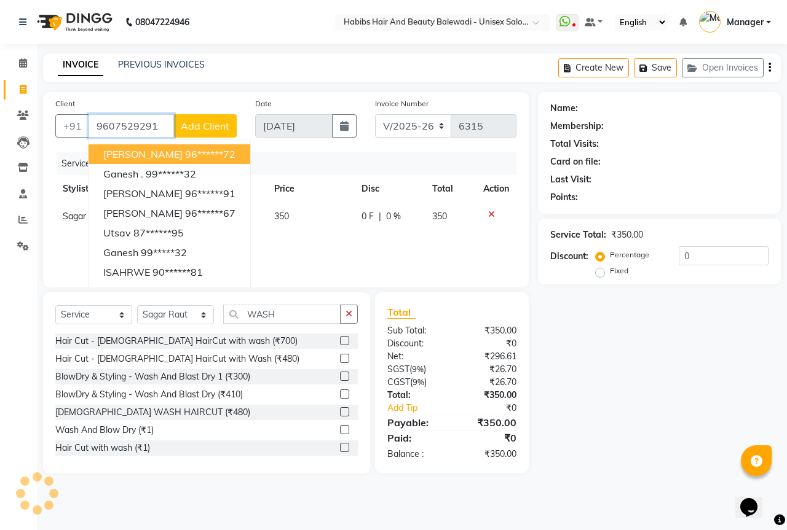
type input "9607529291"
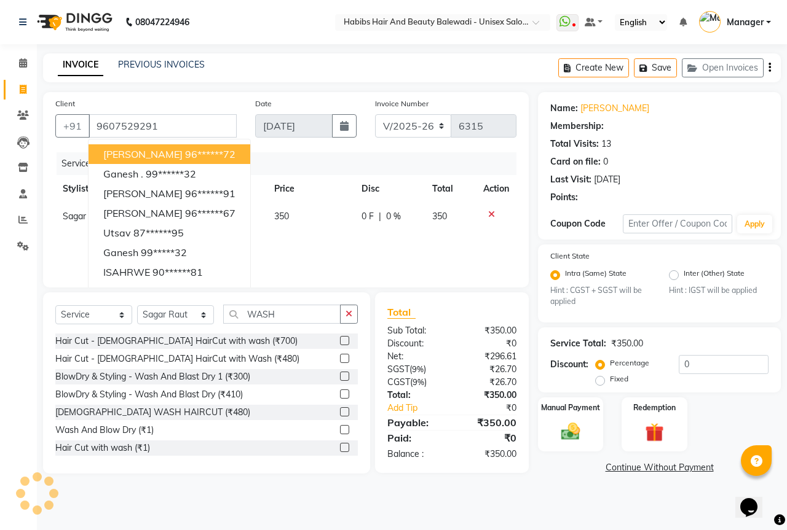
type input "20"
select select "2: Object"
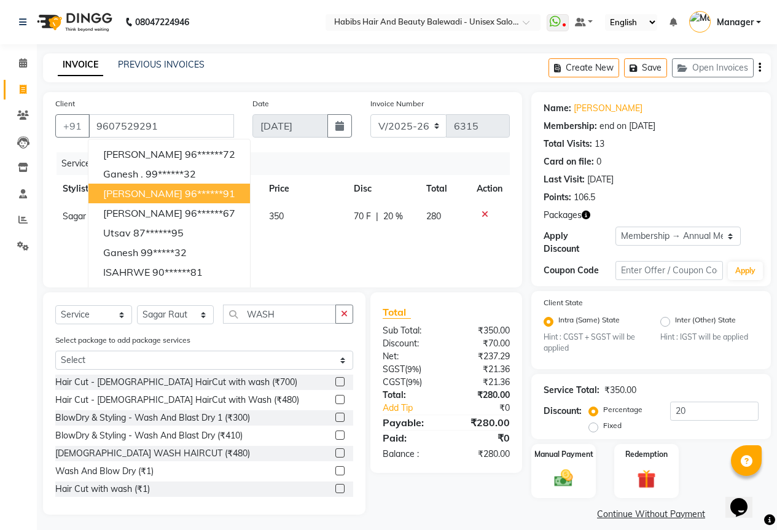
click at [196, 187] on button "[PERSON_NAME] 96******91" at bounding box center [169, 194] width 162 height 20
type input "96******91"
type input "0"
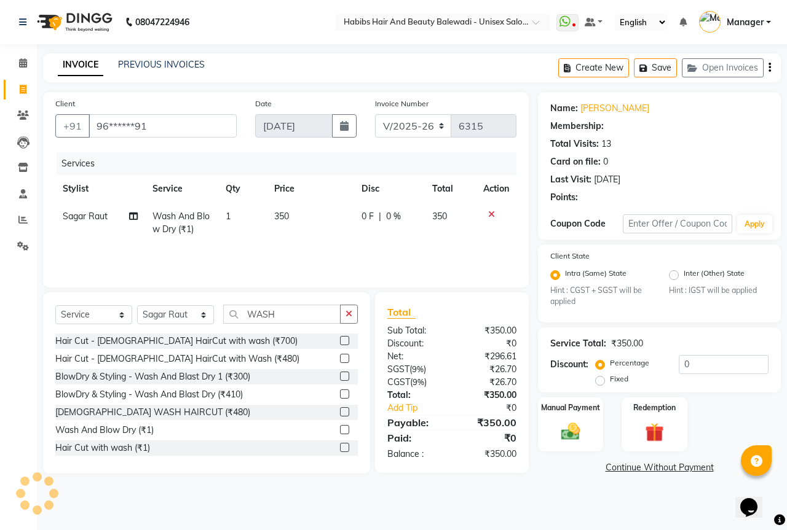
select select "2: Object"
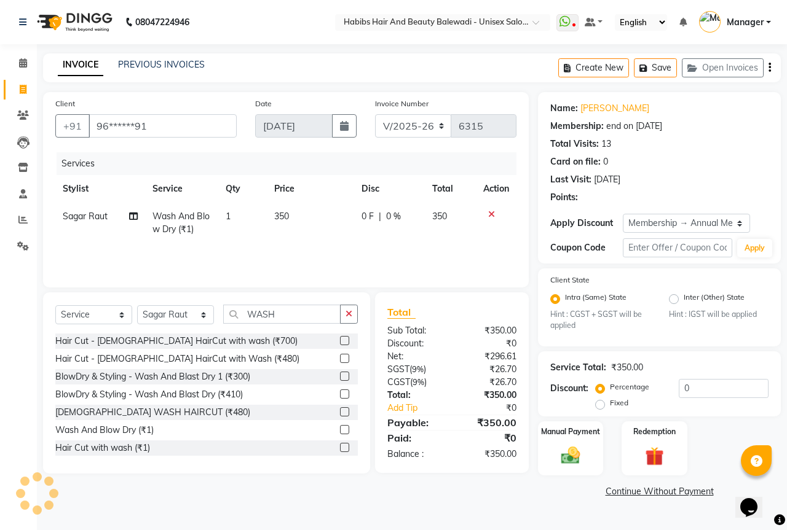
type input "20"
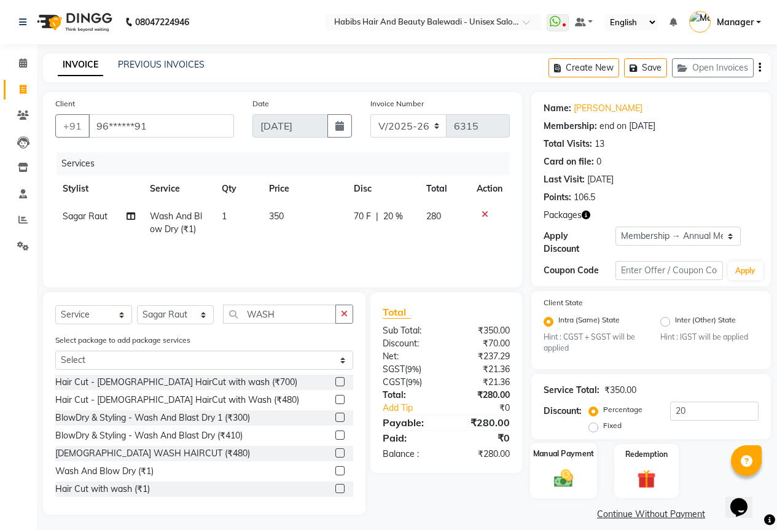
click at [570, 472] on img at bounding box center [563, 479] width 31 height 22
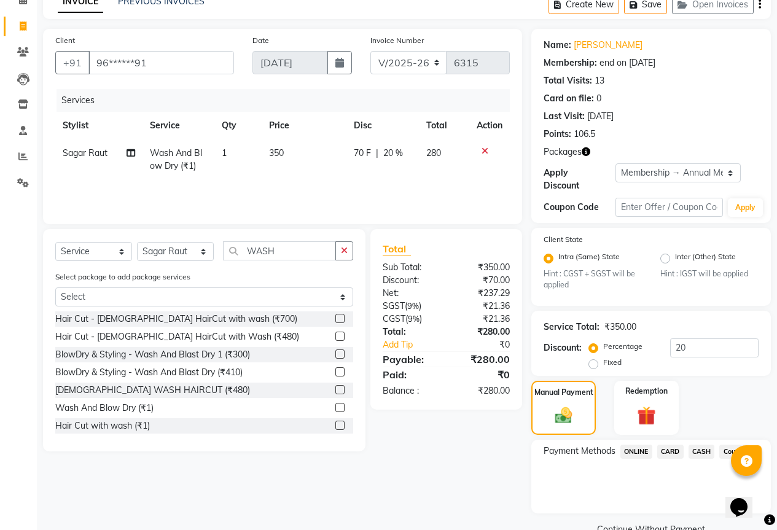
scroll to position [81, 0]
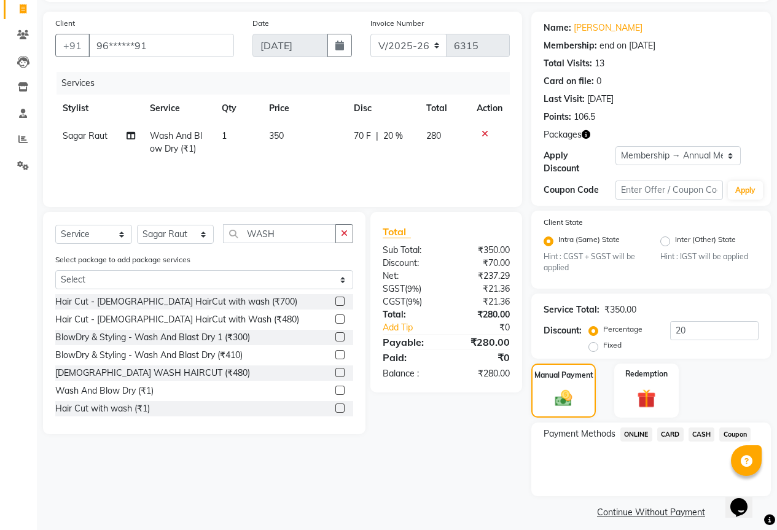
click at [701, 428] on span "CASH" at bounding box center [702, 435] width 26 height 14
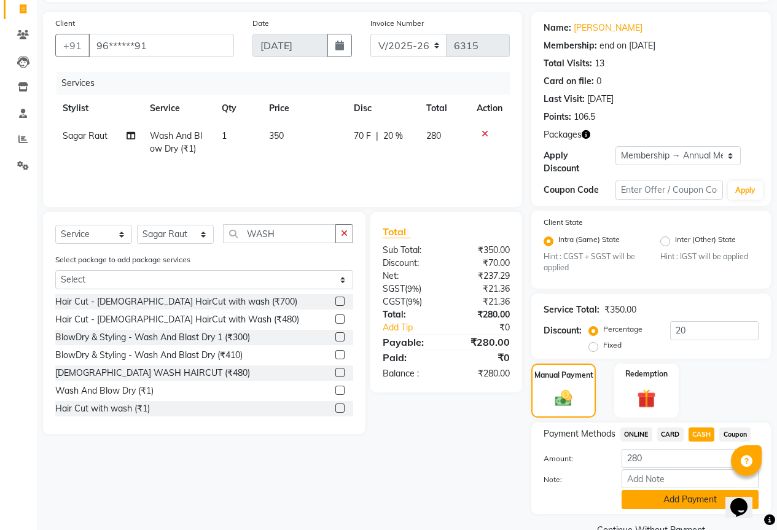
click at [716, 492] on button "Add Payment" at bounding box center [690, 499] width 137 height 19
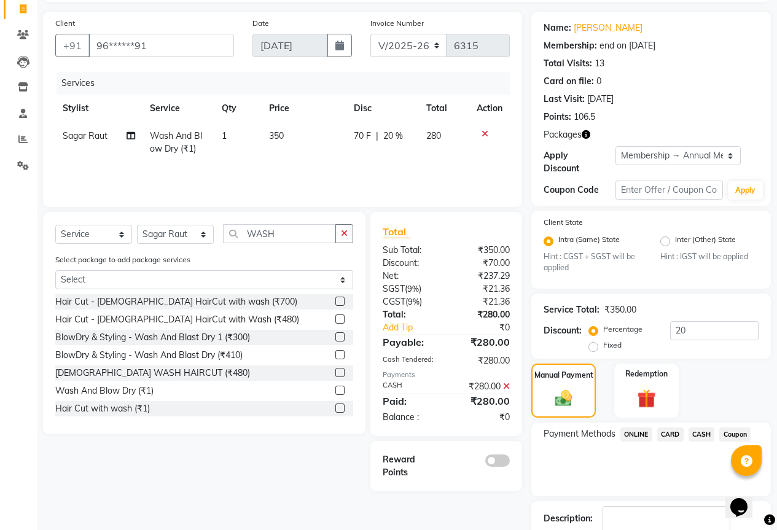
scroll to position [150, 0]
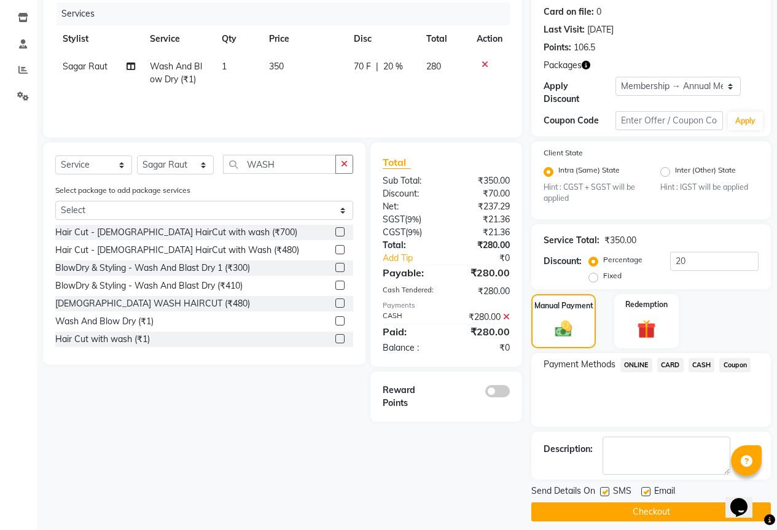
click at [704, 358] on span "CASH" at bounding box center [702, 365] width 26 height 14
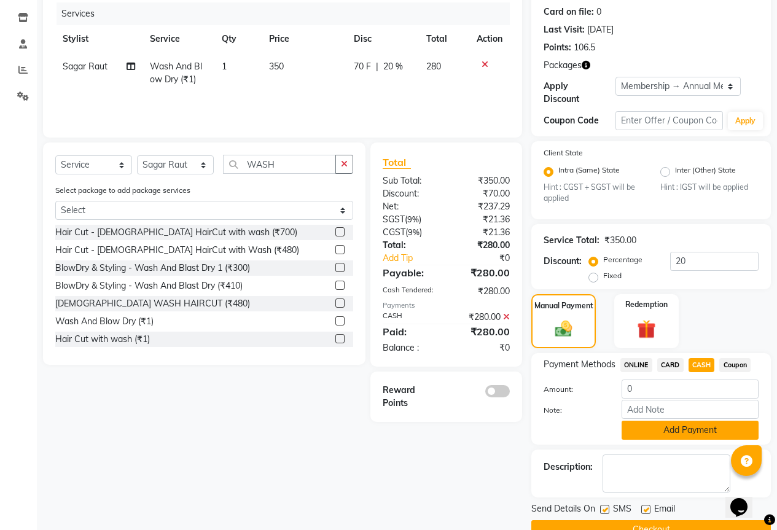
click at [680, 424] on button "Add Payment" at bounding box center [690, 430] width 137 height 19
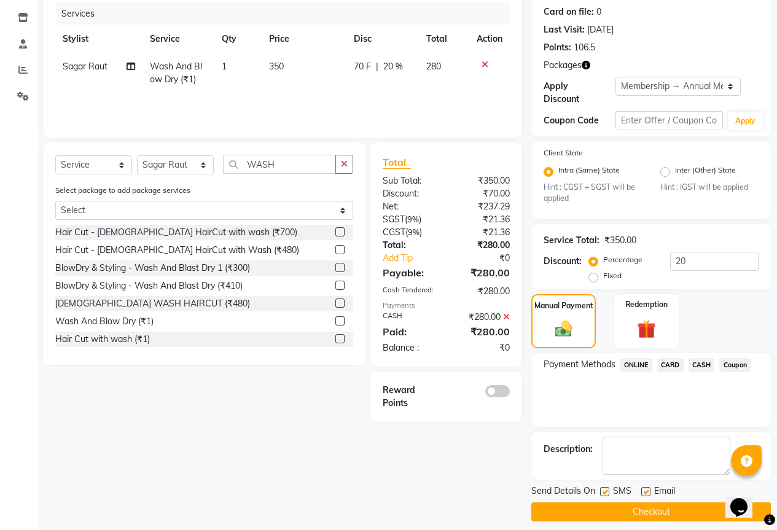
click at [647, 503] on button "Checkout" at bounding box center [652, 512] width 240 height 19
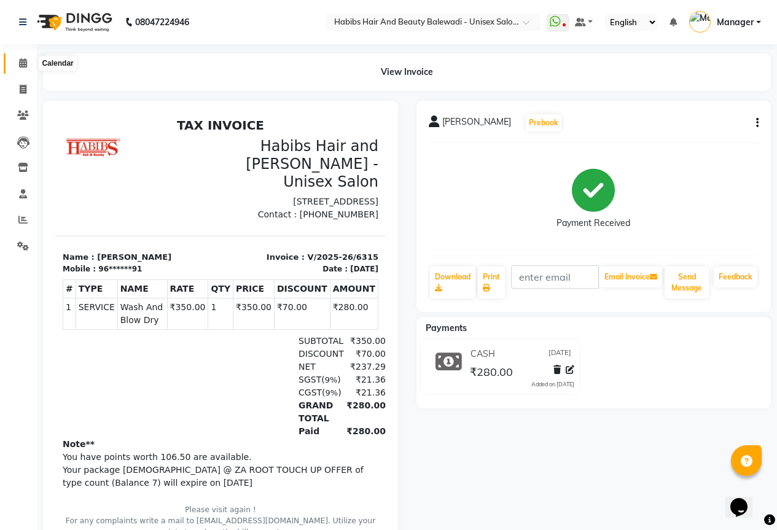
click at [20, 60] on icon at bounding box center [23, 62] width 8 height 9
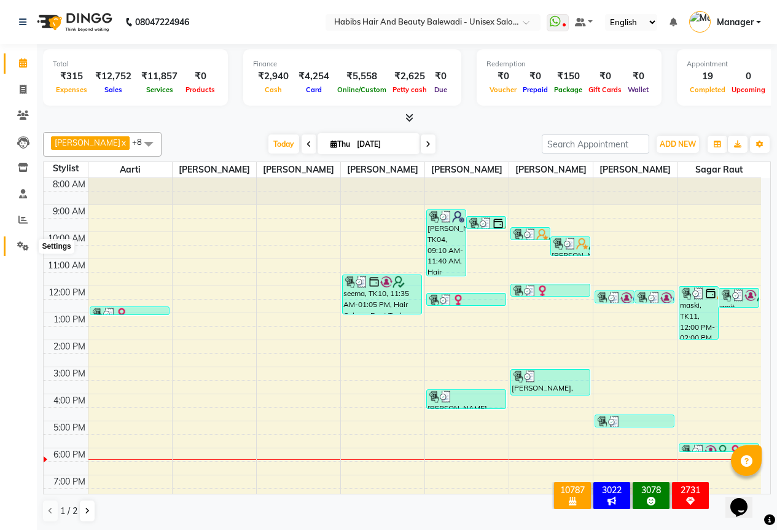
click at [24, 243] on icon at bounding box center [23, 246] width 12 height 9
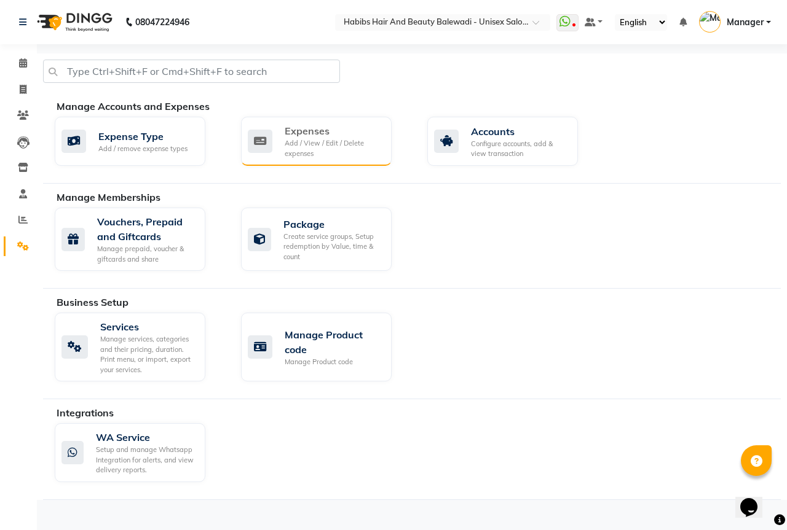
click at [350, 135] on div "Expenses" at bounding box center [333, 131] width 97 height 15
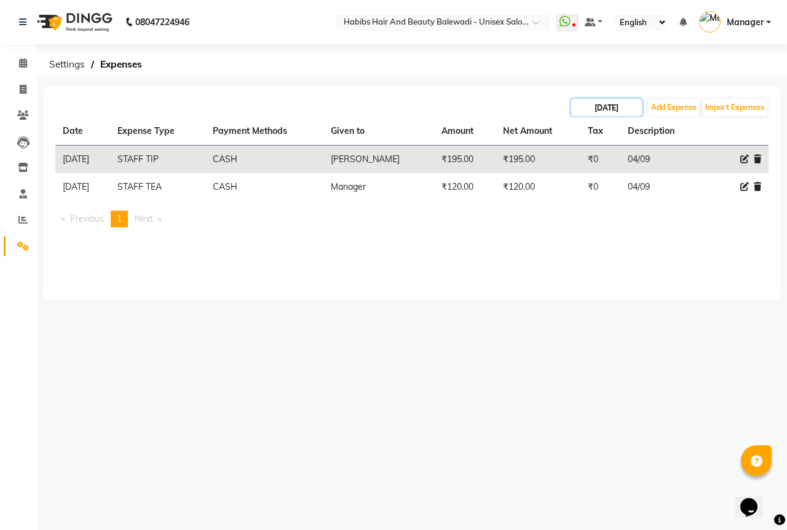
click at [619, 111] on input "[DATE]" at bounding box center [606, 107] width 71 height 17
select select "9"
select select "2025"
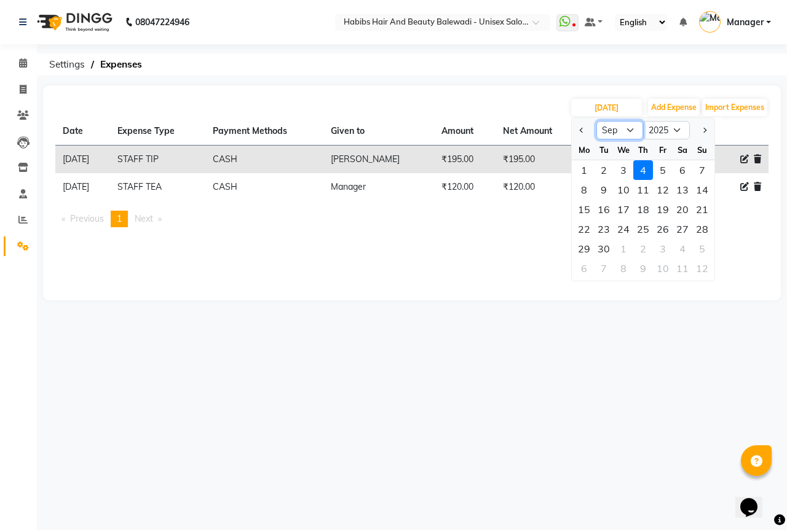
click at [631, 133] on select "Jan Feb Mar Apr May Jun [DATE] Aug Sep Oct Nov Dec" at bounding box center [619, 130] width 47 height 18
select select "1"
click at [596, 121] on select "Jan Feb Mar Apr May Jun [DATE] Aug Sep Oct Nov Dec" at bounding box center [619, 130] width 47 height 18
click at [623, 167] on div "1" at bounding box center [623, 170] width 20 height 20
type input "[DATE]"
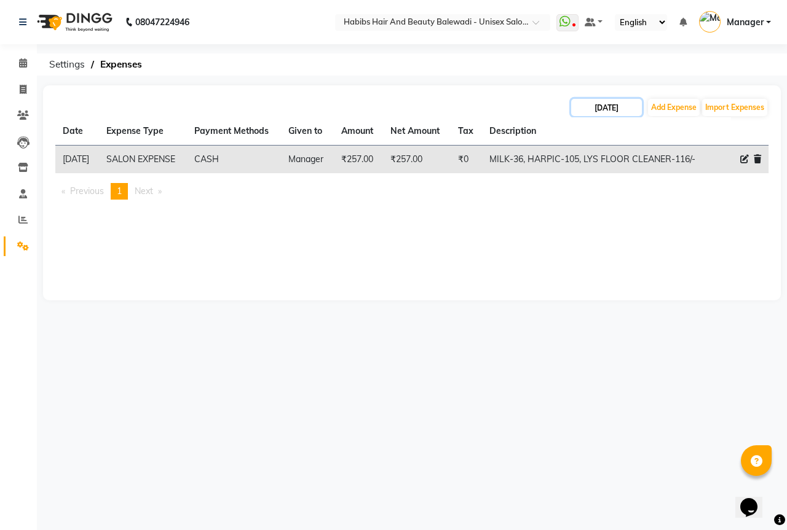
click at [618, 109] on input "[DATE]" at bounding box center [606, 107] width 71 height 17
select select "2025"
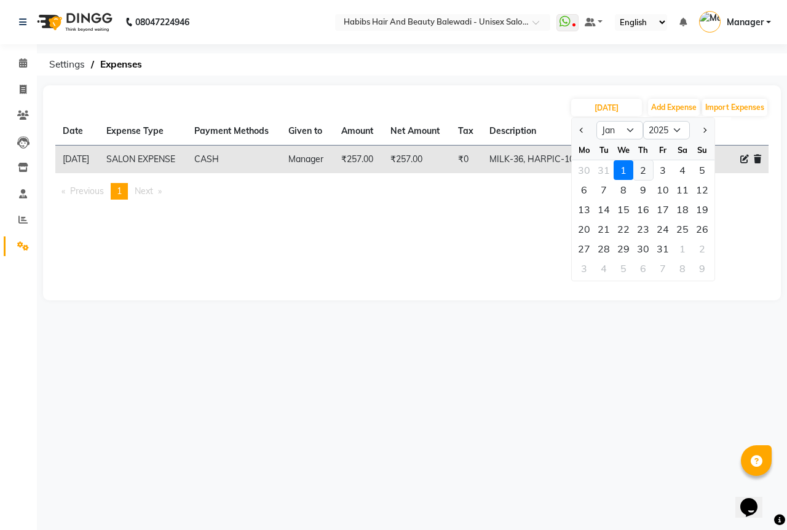
click at [643, 172] on div "2" at bounding box center [643, 170] width 20 height 20
type input "[DATE]"
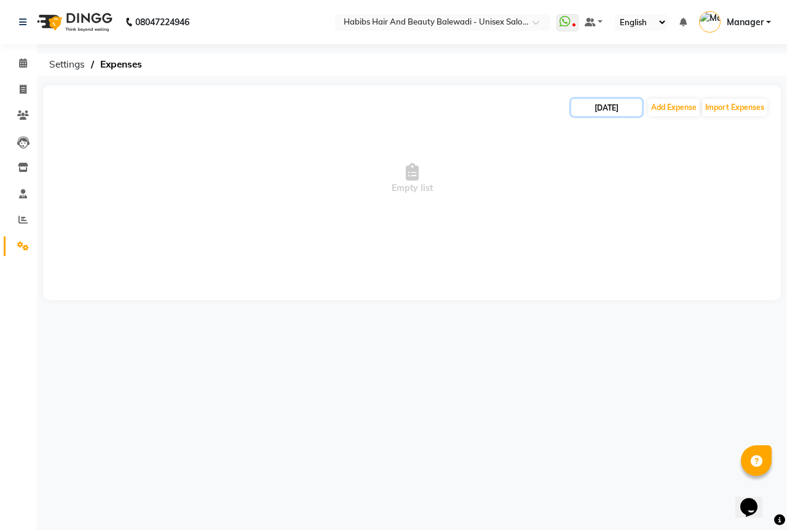
click at [616, 104] on input "[DATE]" at bounding box center [606, 107] width 71 height 17
select select "2025"
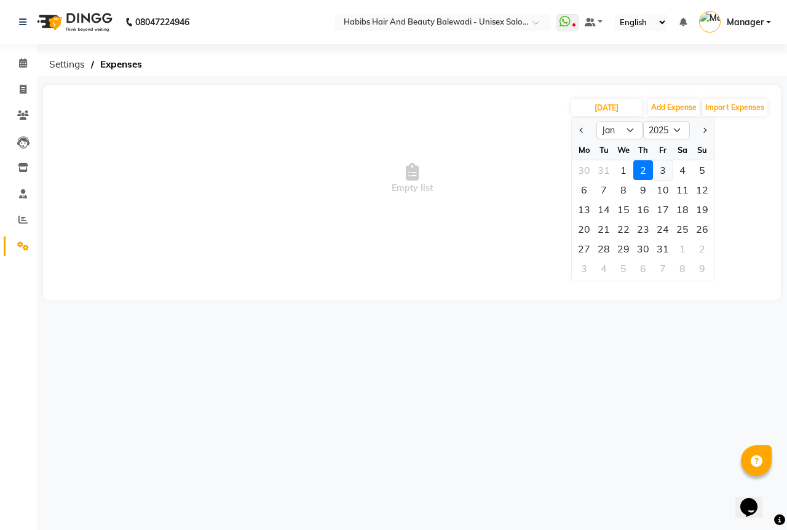
click at [666, 172] on div "3" at bounding box center [663, 170] width 20 height 20
type input "[DATE]"
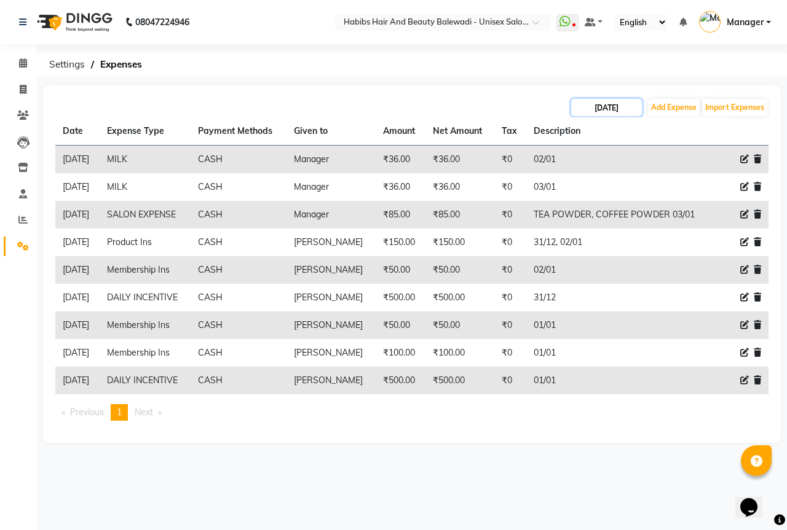
click at [596, 101] on input "[DATE]" at bounding box center [606, 107] width 71 height 17
select select "2025"
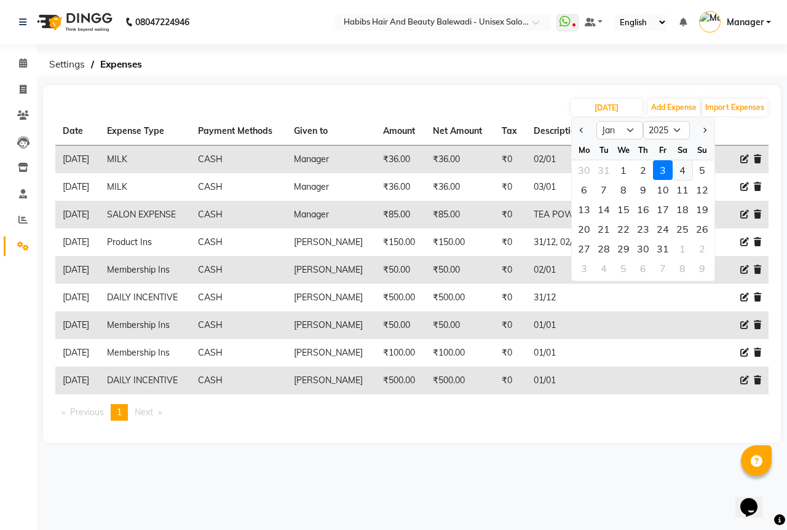
click at [681, 171] on div "4" at bounding box center [682, 170] width 20 height 20
type input "[DATE]"
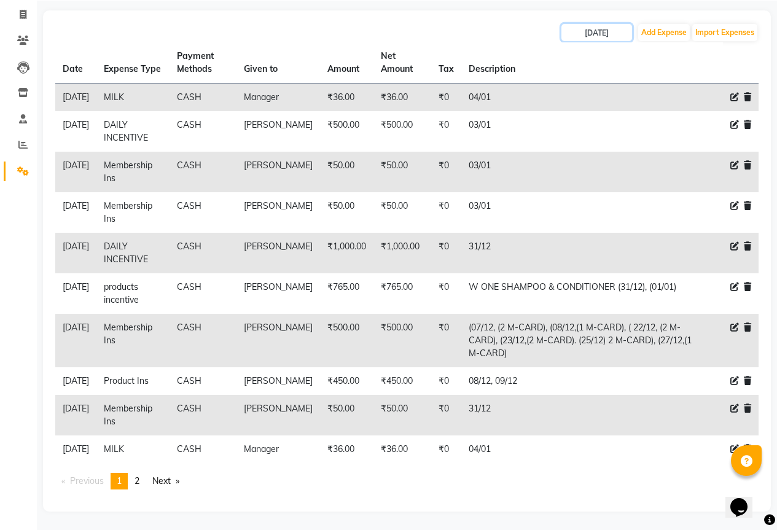
scroll to position [114, 0]
click at [144, 478] on link "page 2" at bounding box center [136, 481] width 17 height 17
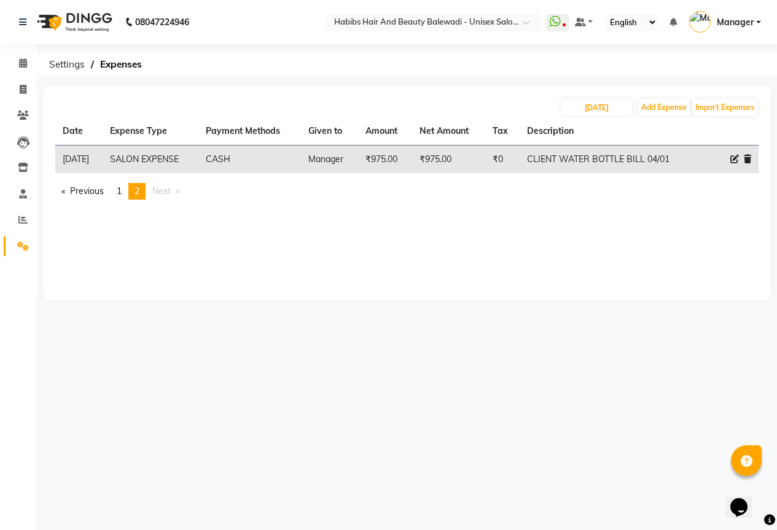
scroll to position [0, 0]
click at [122, 194] on span "1" at bounding box center [119, 191] width 5 height 11
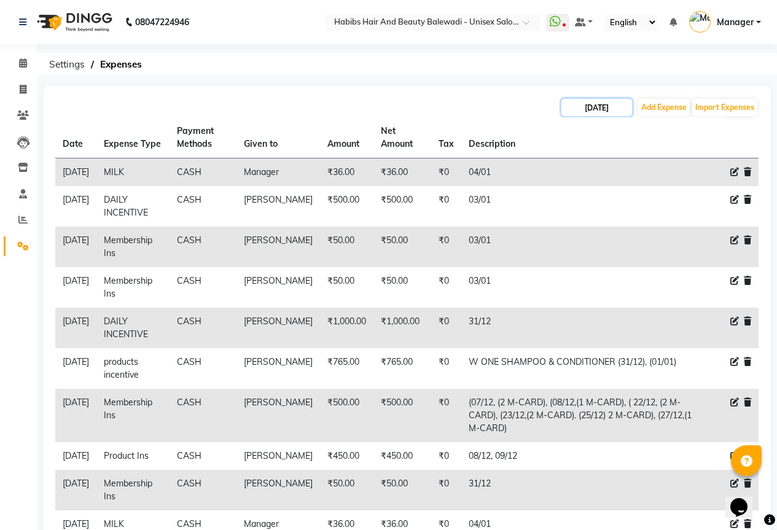
click at [608, 111] on input "[DATE]" at bounding box center [597, 107] width 71 height 17
select select "2025"
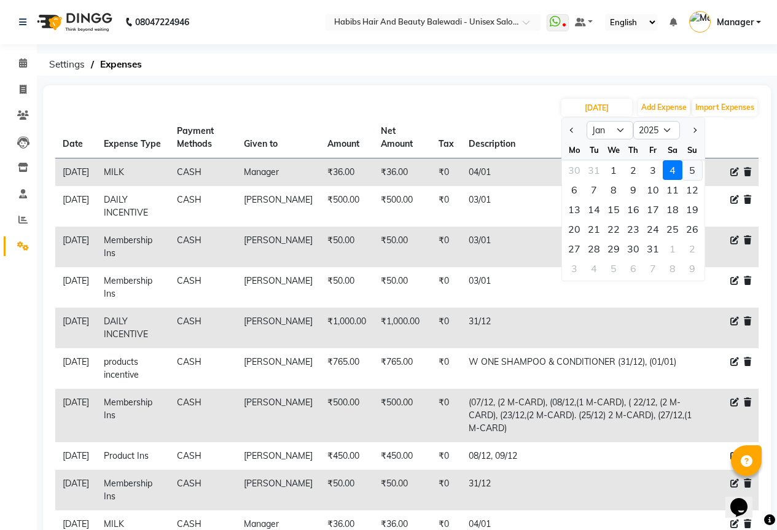
click at [688, 166] on div "5" at bounding box center [693, 170] width 20 height 20
type input "[DATE]"
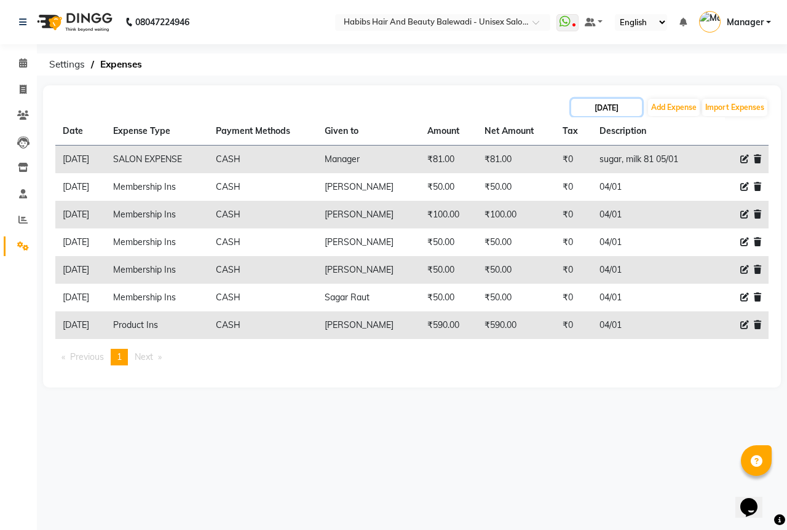
click at [617, 110] on input "[DATE]" at bounding box center [606, 107] width 71 height 17
select select "2025"
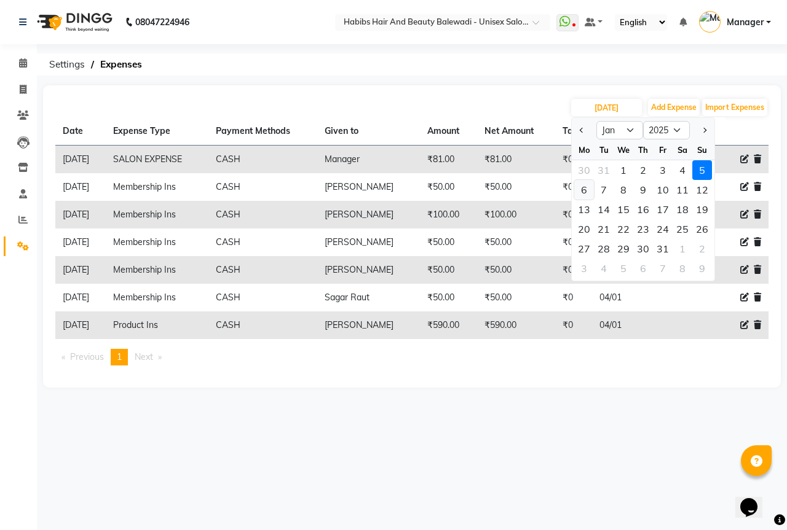
click at [588, 192] on div "6" at bounding box center [584, 190] width 20 height 20
type input "[DATE]"
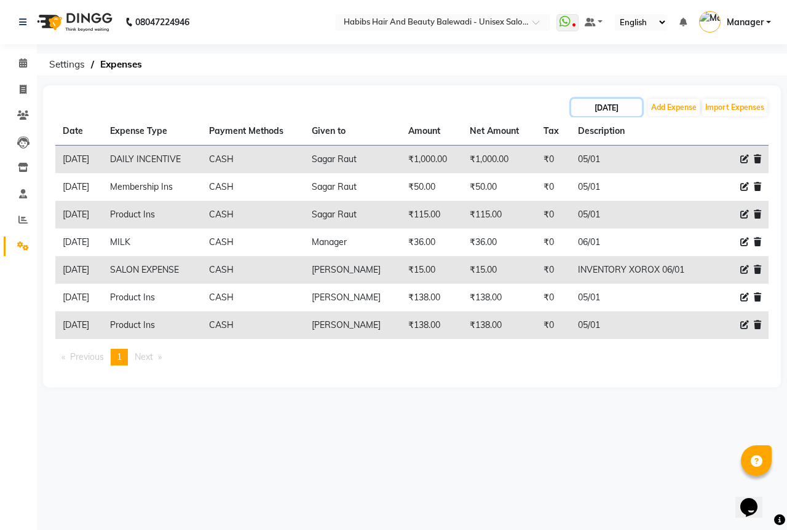
click at [615, 111] on input "[DATE]" at bounding box center [606, 107] width 71 height 17
select select "2025"
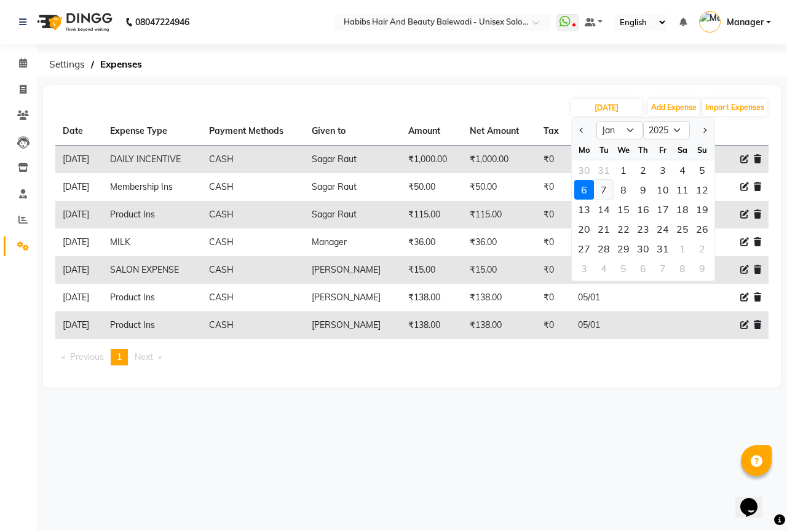
click at [608, 189] on div "7" at bounding box center [604, 190] width 20 height 20
type input "[DATE]"
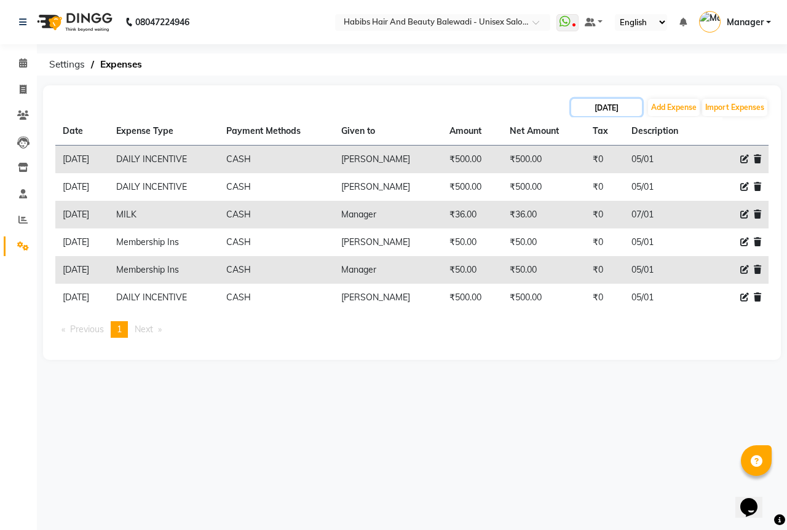
click at [622, 105] on input "[DATE]" at bounding box center [606, 107] width 71 height 17
select select "2025"
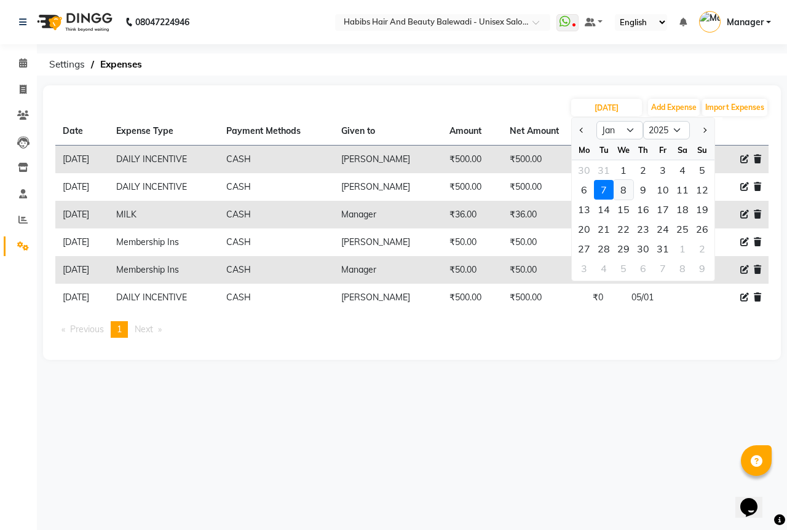
click at [623, 189] on div "8" at bounding box center [623, 190] width 20 height 20
type input "[DATE]"
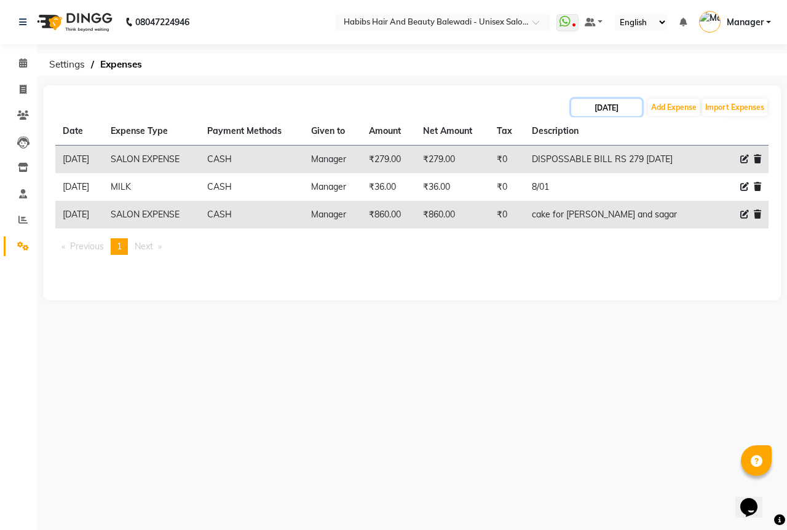
click at [610, 114] on input "[DATE]" at bounding box center [606, 107] width 71 height 17
select select "2025"
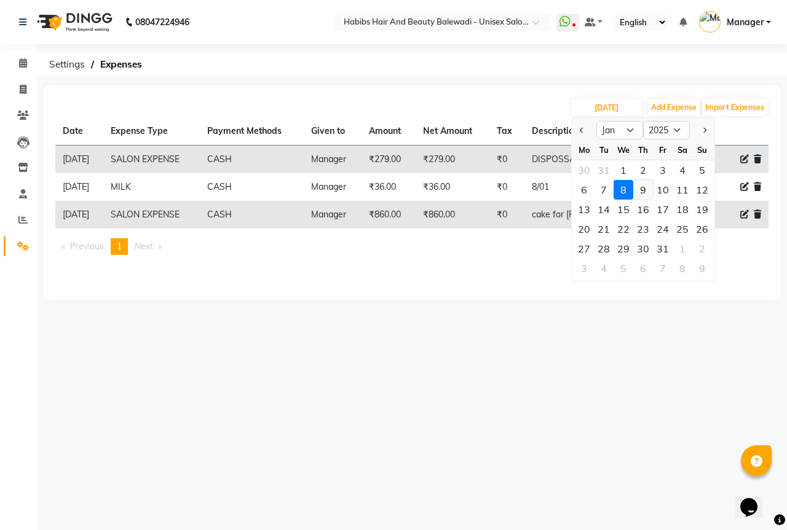
click at [649, 186] on div "9" at bounding box center [643, 190] width 20 height 20
type input "[DATE]"
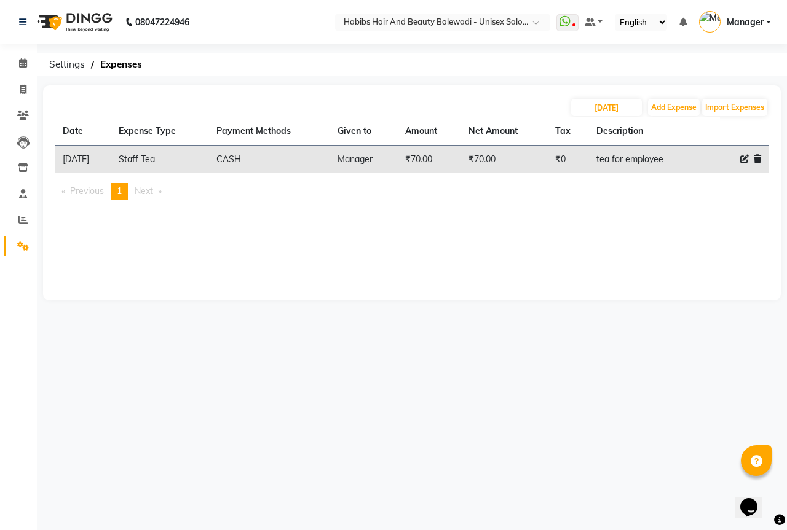
click at [624, 117] on div "[DATE] Add Expense Import Expenses" at bounding box center [411, 108] width 713 height 20
click at [629, 109] on input "[DATE]" at bounding box center [606, 107] width 71 height 17
select select "2025"
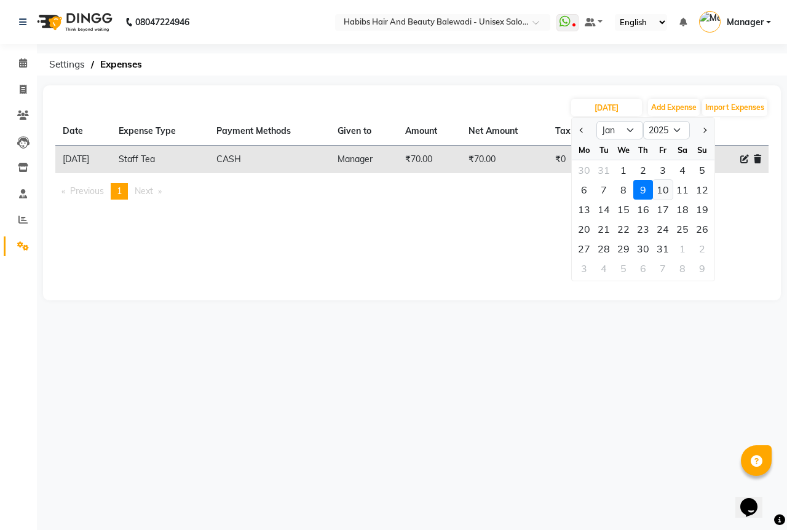
click at [662, 191] on div "10" at bounding box center [663, 190] width 20 height 20
type input "[DATE]"
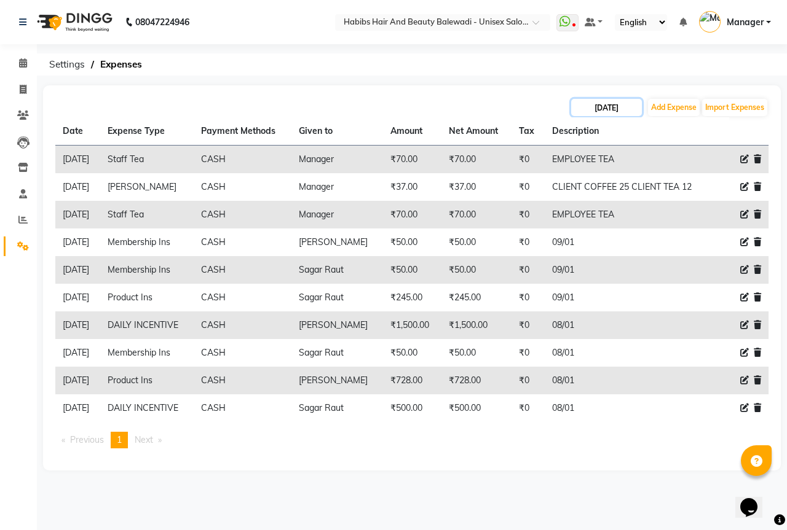
click at [624, 111] on input "[DATE]" at bounding box center [606, 107] width 71 height 17
select select "2025"
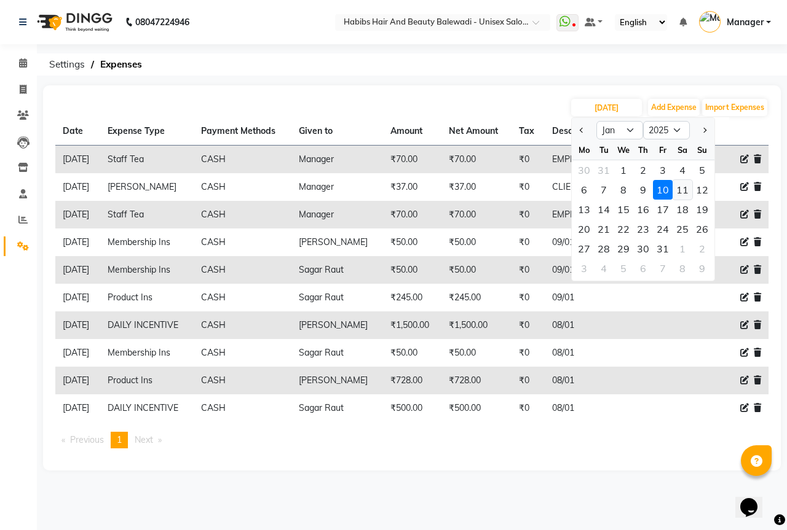
click at [679, 187] on div "11" at bounding box center [682, 190] width 20 height 20
type input "[DATE]"
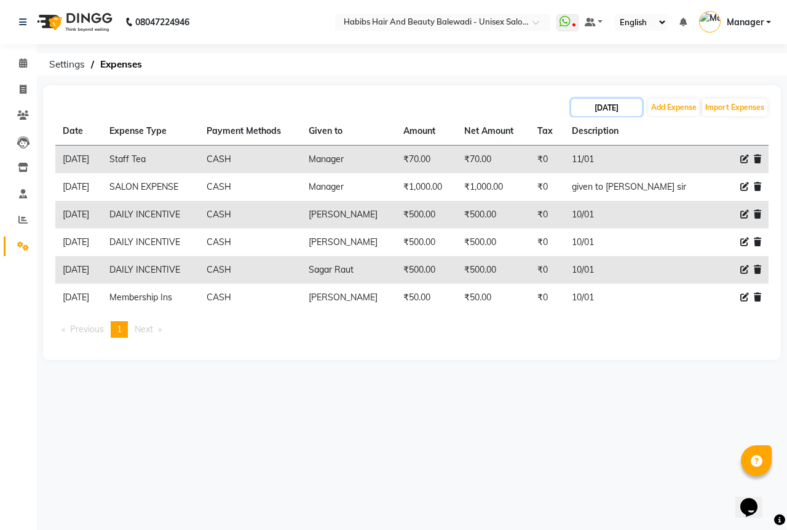
click at [597, 113] on input "[DATE]" at bounding box center [606, 107] width 71 height 17
select select "2025"
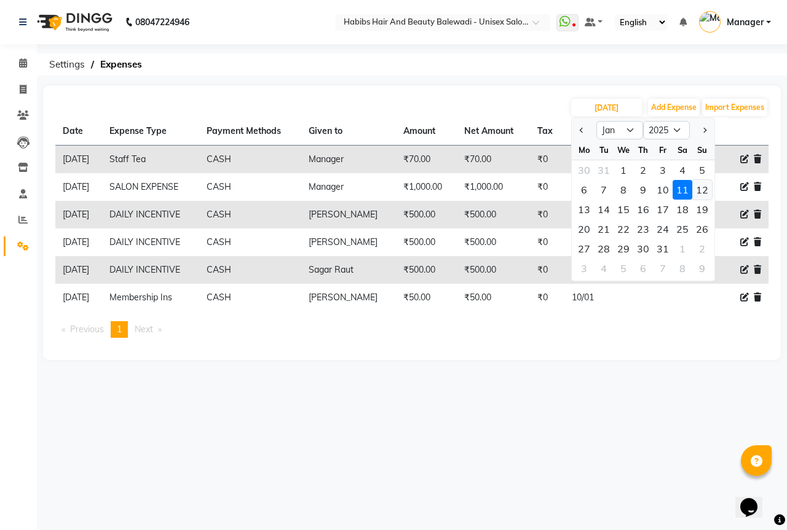
click at [706, 195] on div "12" at bounding box center [702, 190] width 20 height 20
type input "[DATE]"
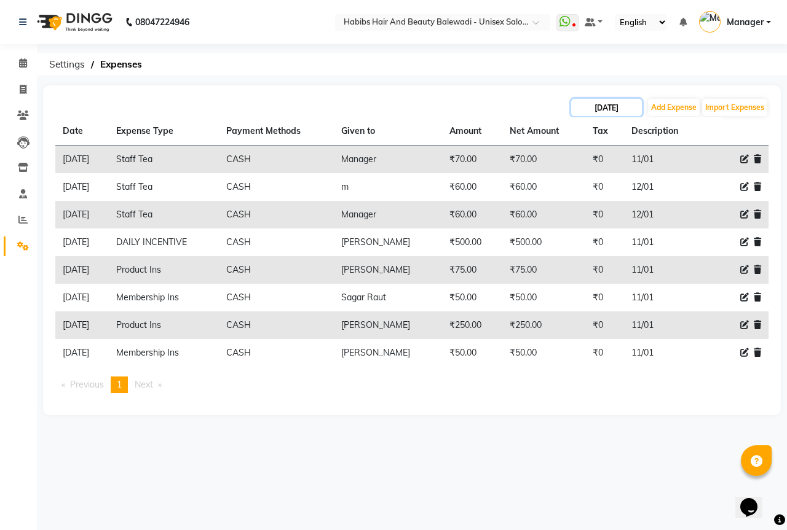
click at [637, 108] on input "[DATE]" at bounding box center [606, 107] width 71 height 17
select select "2025"
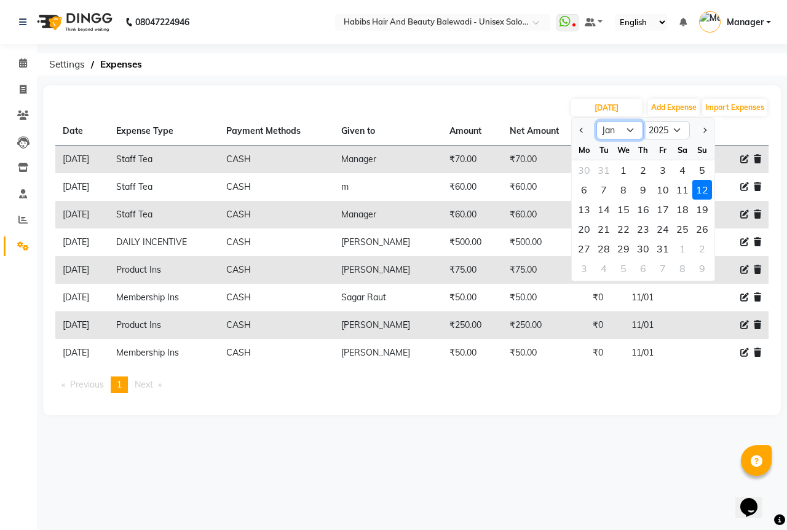
click at [633, 133] on select "Jan Feb Mar Apr May Jun [DATE] Aug Sep Oct Nov Dec" at bounding box center [619, 130] width 47 height 18
select select "2"
click at [596, 121] on select "Jan Feb Mar Apr May Jun [DATE] Aug Sep Oct Nov Dec" at bounding box center [619, 130] width 47 height 18
click at [685, 171] on div "1" at bounding box center [682, 170] width 20 height 20
type input "[DATE]"
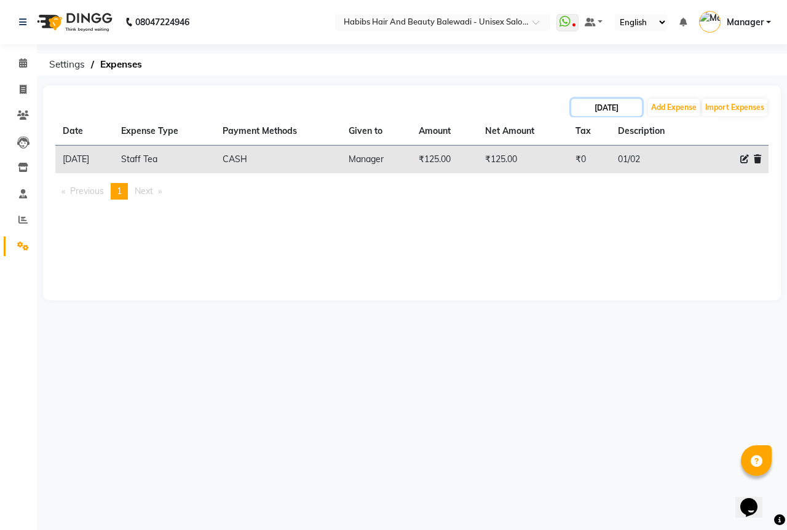
click at [619, 106] on input "[DATE]" at bounding box center [606, 107] width 71 height 17
select select "2"
select select "2025"
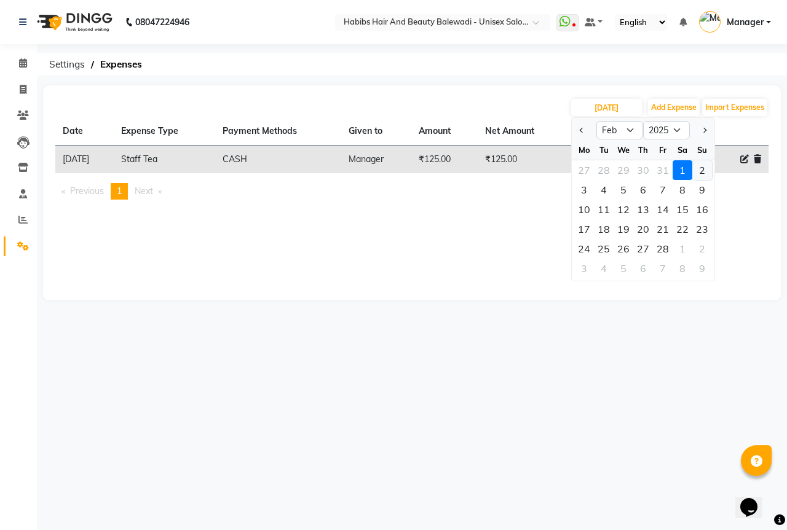
click at [706, 168] on div "2" at bounding box center [702, 170] width 20 height 20
type input "[DATE]"
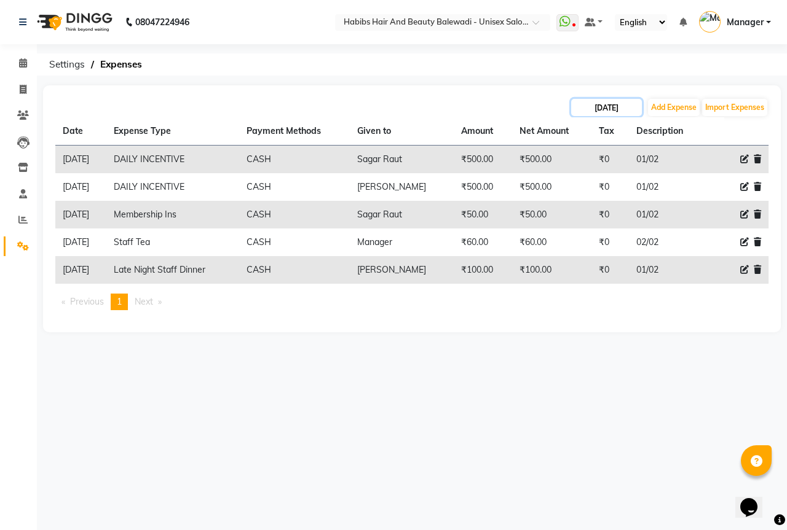
click at [596, 102] on input "[DATE]" at bounding box center [606, 107] width 71 height 17
select select "2"
select select "2025"
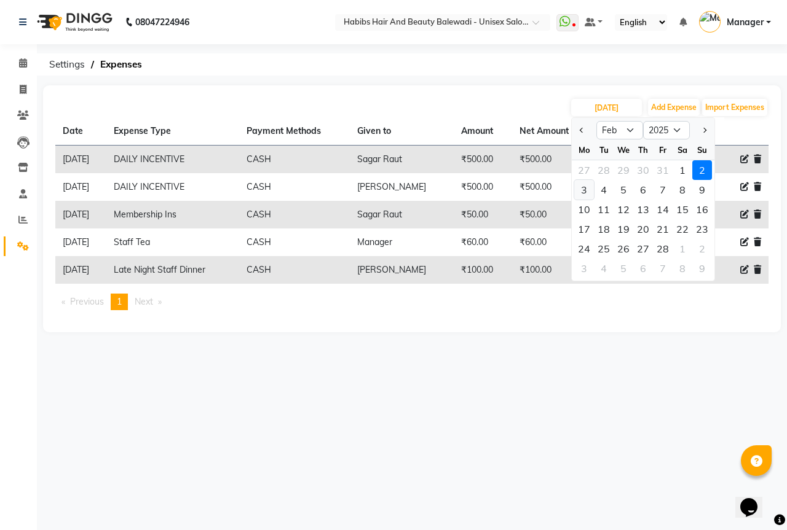
click at [581, 189] on div "3" at bounding box center [584, 190] width 20 height 20
type input "[DATE]"
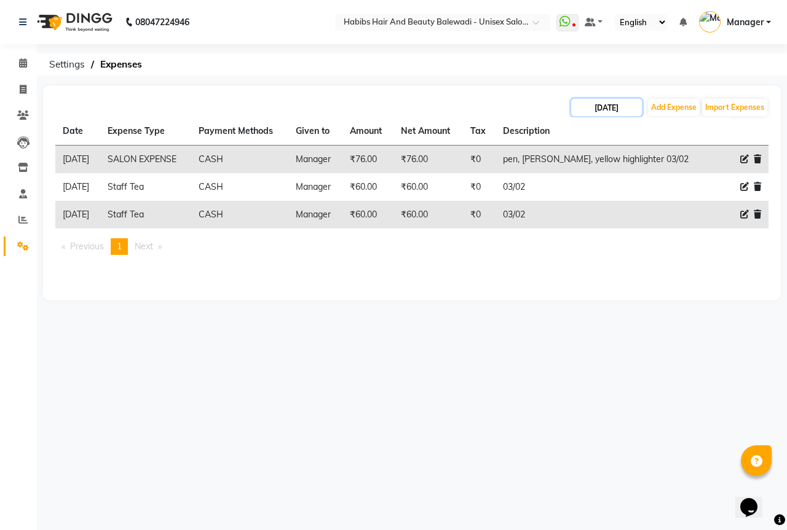
click at [594, 99] on input "[DATE]" at bounding box center [606, 107] width 71 height 17
select select "2"
select select "2025"
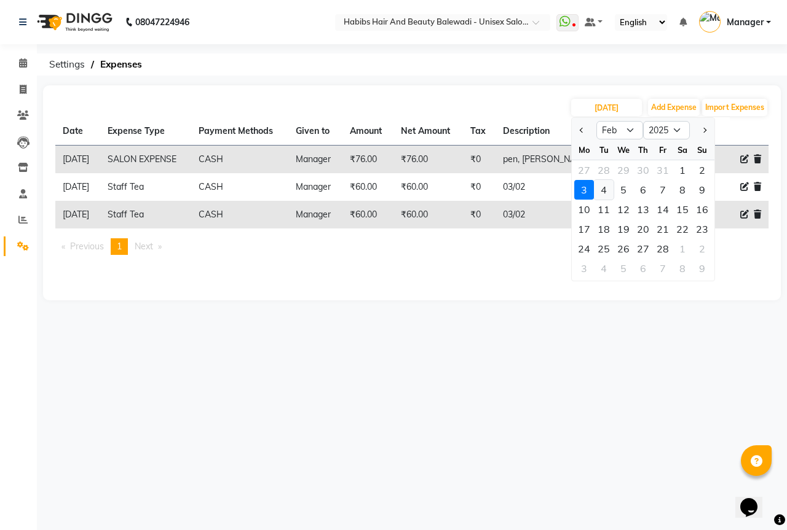
click at [607, 189] on div "4" at bounding box center [604, 190] width 20 height 20
type input "[DATE]"
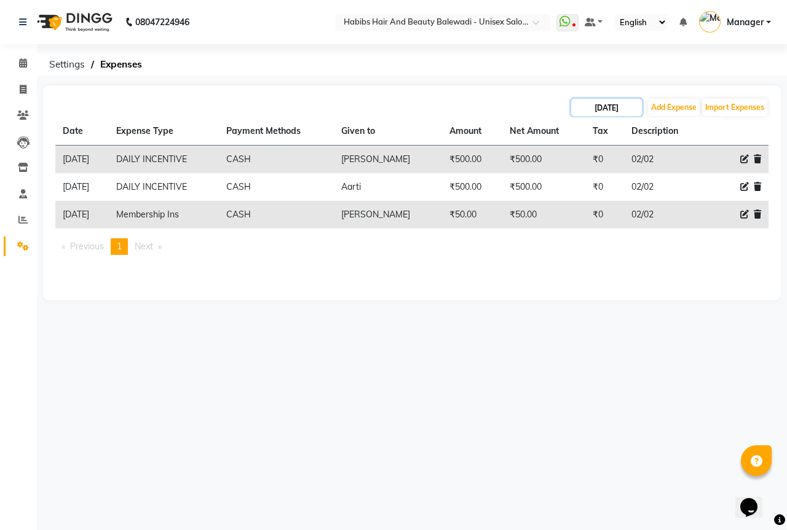
click at [609, 114] on input "[DATE]" at bounding box center [606, 107] width 71 height 17
select select "2"
select select "2025"
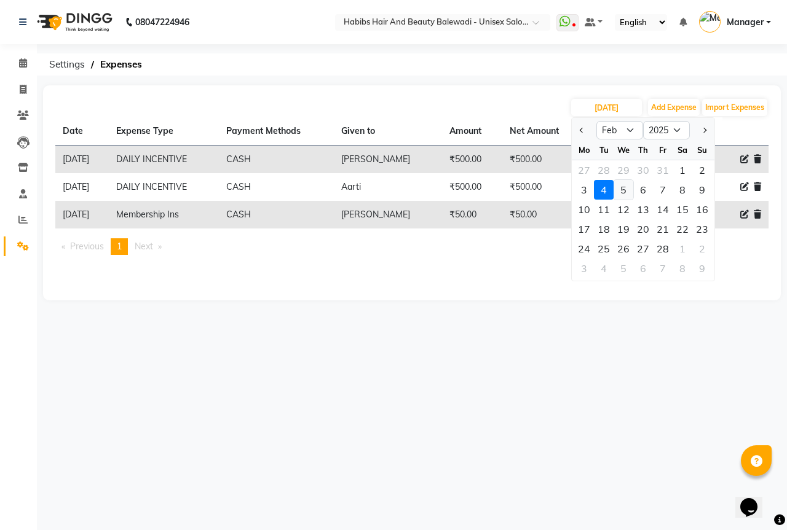
click at [623, 191] on div "5" at bounding box center [623, 190] width 20 height 20
type input "[DATE]"
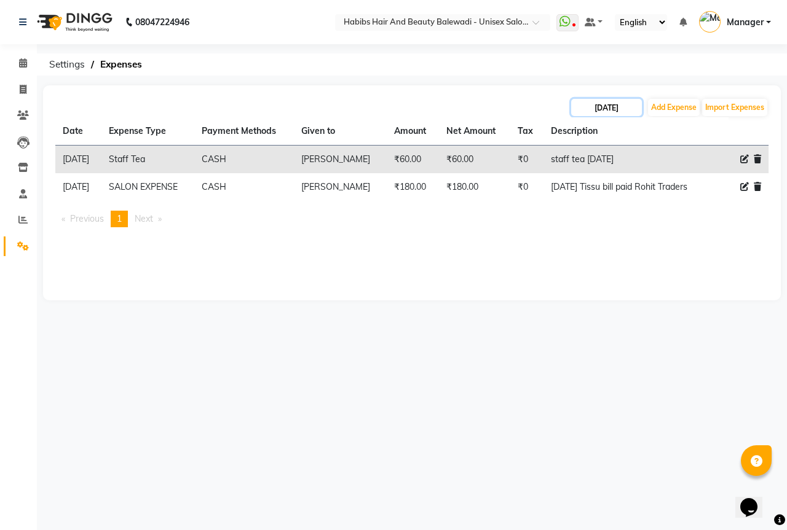
click at [606, 112] on input "[DATE]" at bounding box center [606, 107] width 71 height 17
select select "2"
select select "2025"
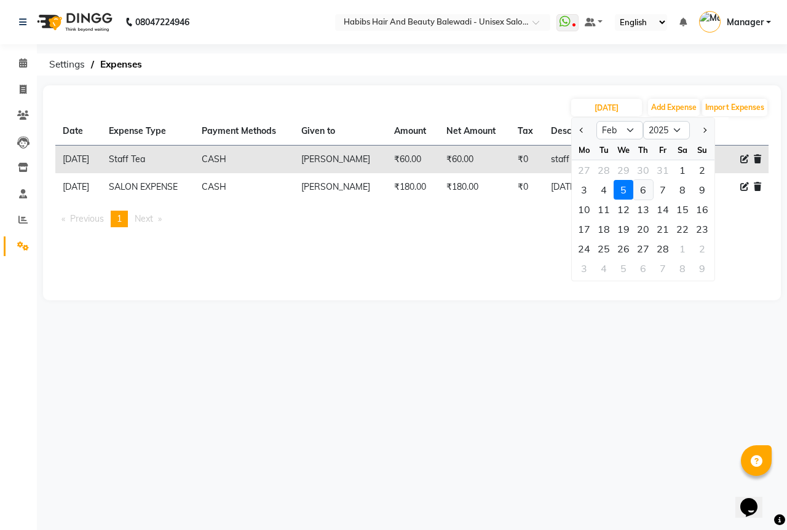
click at [640, 181] on div "6" at bounding box center [643, 190] width 20 height 20
type input "[DATE]"
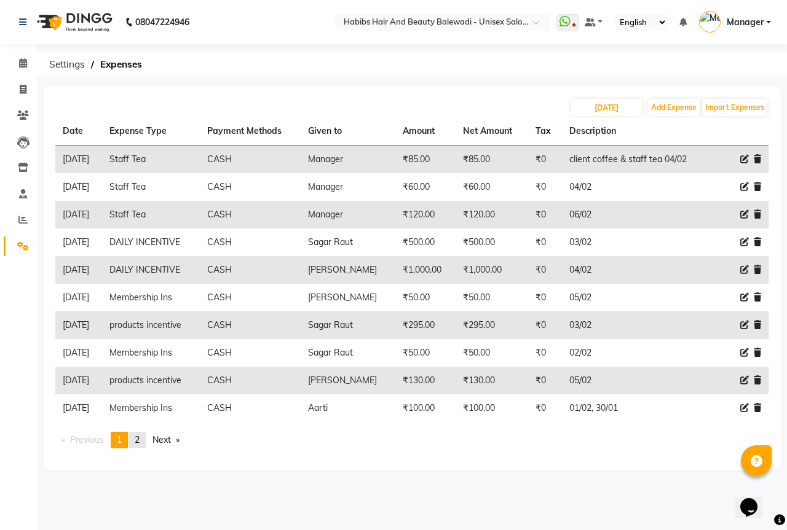
click at [144, 444] on link "page 2" at bounding box center [136, 440] width 17 height 17
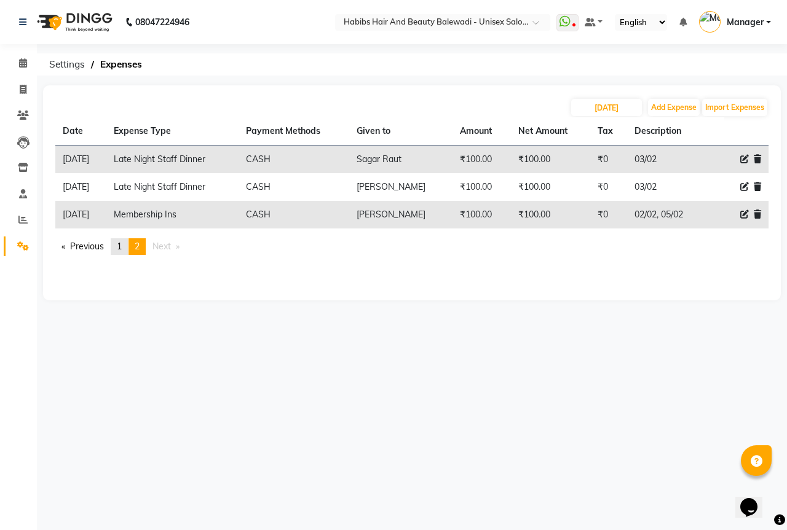
click at [121, 248] on span "1" at bounding box center [119, 246] width 5 height 11
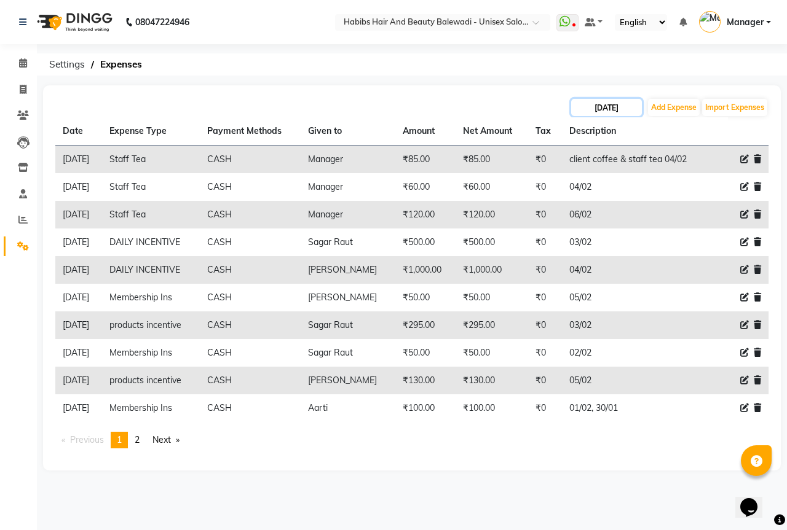
click at [619, 111] on input "[DATE]" at bounding box center [606, 107] width 71 height 17
select select "2"
select select "2025"
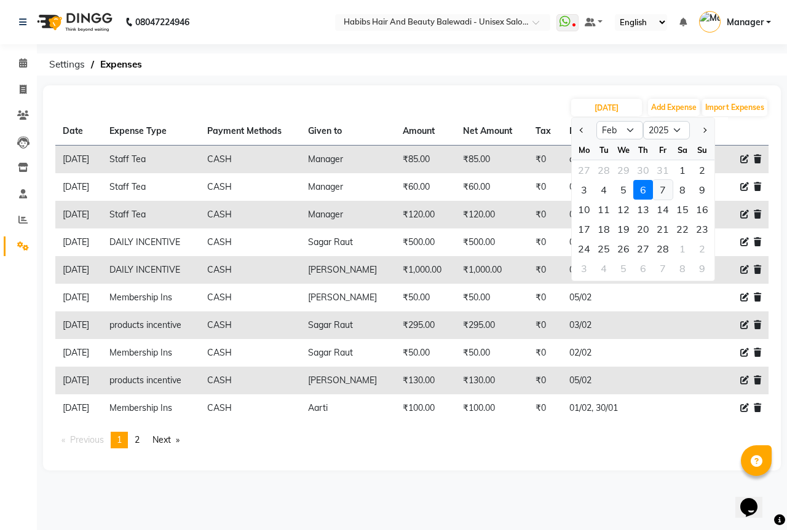
click at [661, 189] on div "7" at bounding box center [663, 190] width 20 height 20
type input "[DATE]"
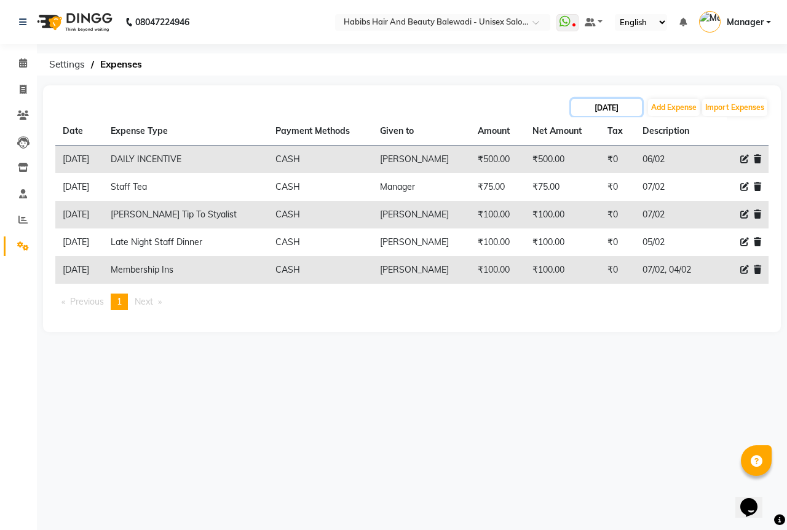
click at [616, 112] on input "[DATE]" at bounding box center [606, 107] width 71 height 17
select select "2"
select select "2025"
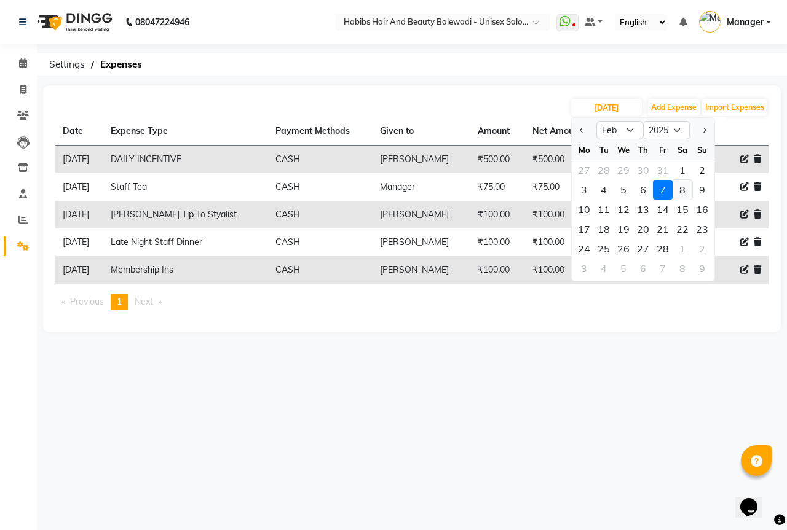
click at [682, 189] on div "8" at bounding box center [682, 190] width 20 height 20
type input "[DATE]"
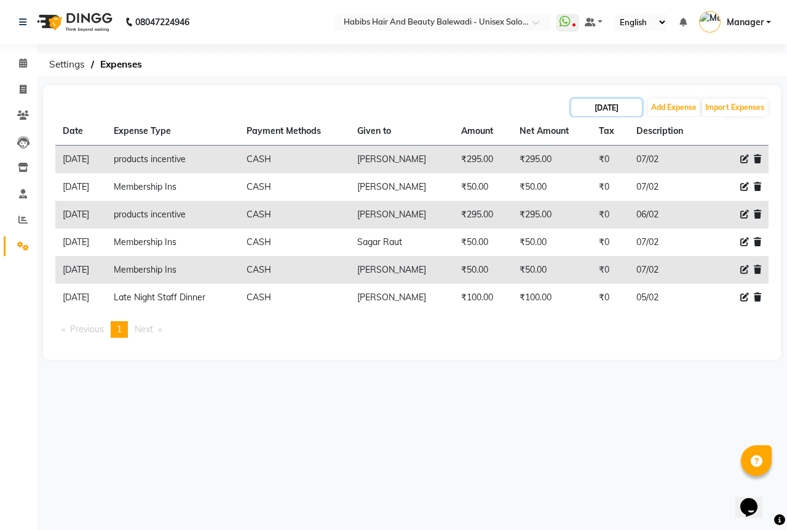
click at [597, 114] on input "[DATE]" at bounding box center [606, 107] width 71 height 17
select select "2"
select select "2025"
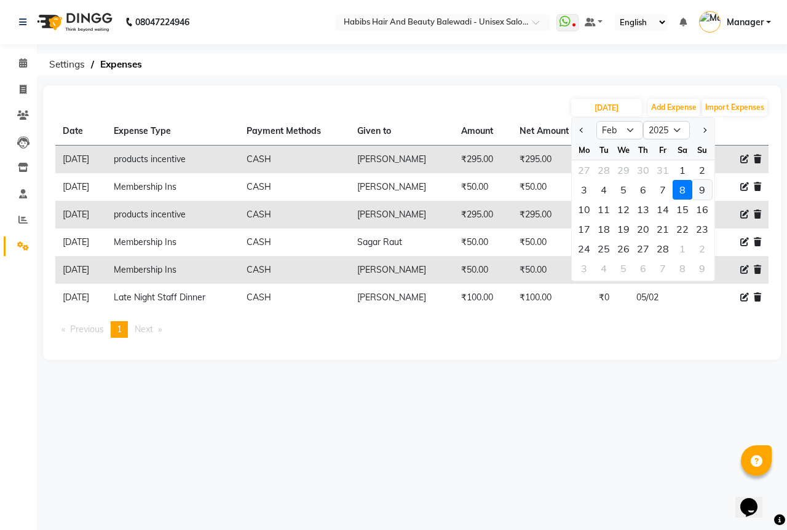
click at [707, 189] on div "9" at bounding box center [702, 190] width 20 height 20
type input "[DATE]"
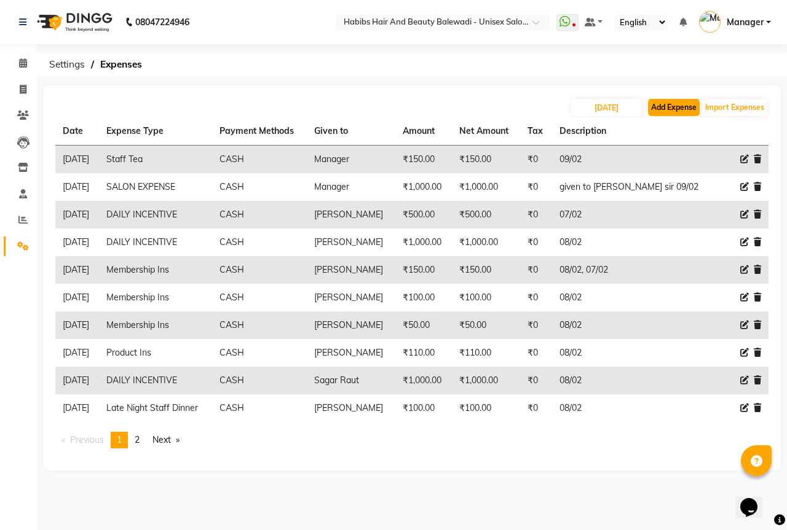
click at [660, 105] on button "Add Expense" at bounding box center [674, 107] width 52 height 17
select select "1"
select select "4861"
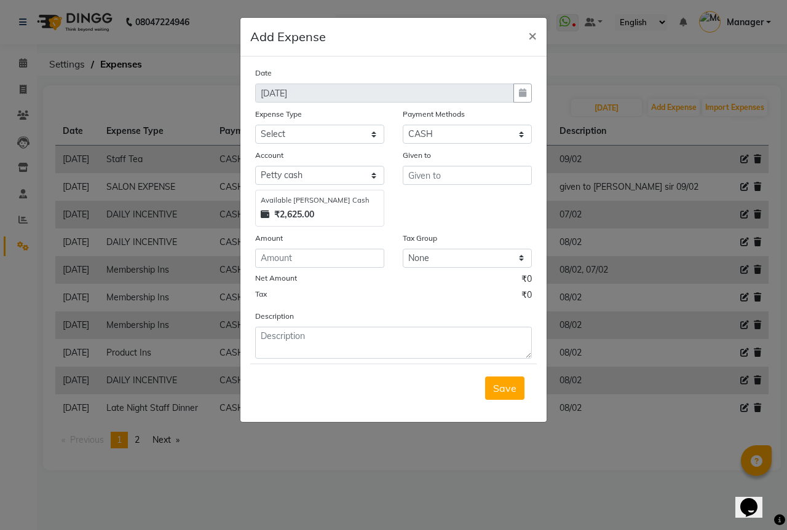
click at [597, 65] on ngb-modal-window "Add Expense × Date [DATE] Expense Type Select client coffee client refund [PERS…" at bounding box center [393, 265] width 787 height 530
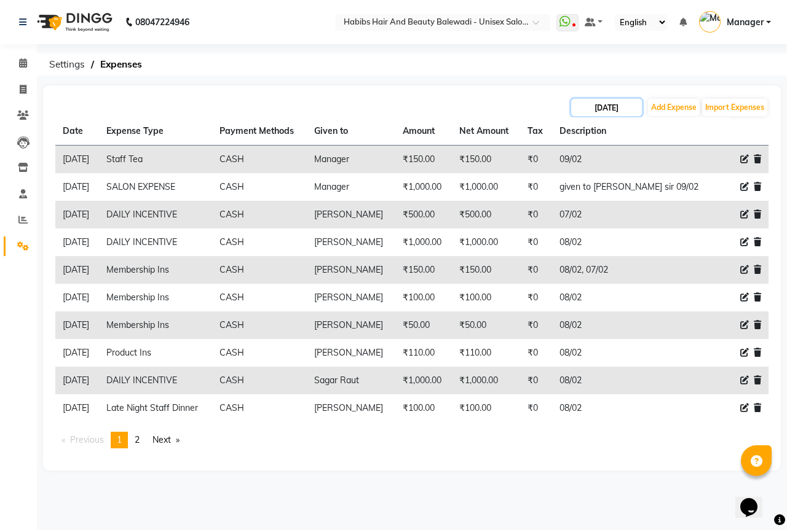
click at [615, 112] on input "[DATE]" at bounding box center [606, 107] width 71 height 17
select select "2"
select select "2025"
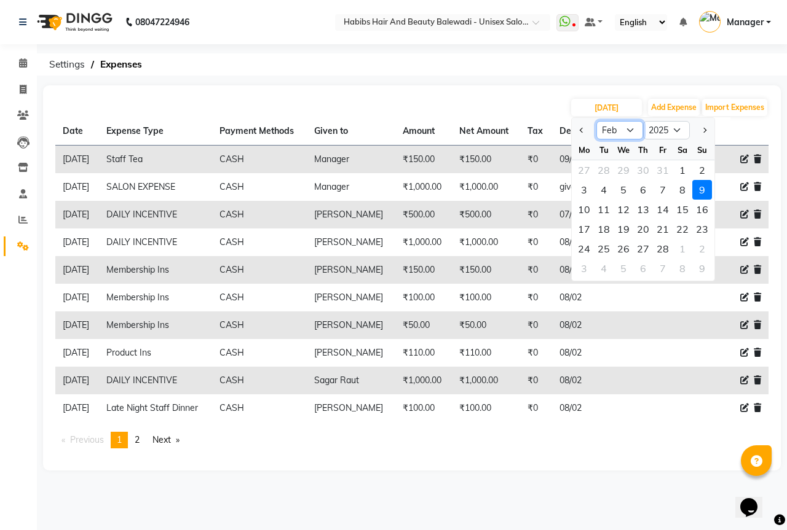
click at [627, 128] on select "Jan Feb Mar Apr May Jun [DATE] Aug Sep Oct Nov Dec" at bounding box center [619, 130] width 47 height 18
select select "3"
click at [596, 121] on select "Jan Feb Mar Apr May Jun [DATE] Aug Sep Oct Nov Dec" at bounding box center [619, 130] width 47 height 18
click at [686, 175] on div "1" at bounding box center [682, 170] width 20 height 20
type input "[DATE]"
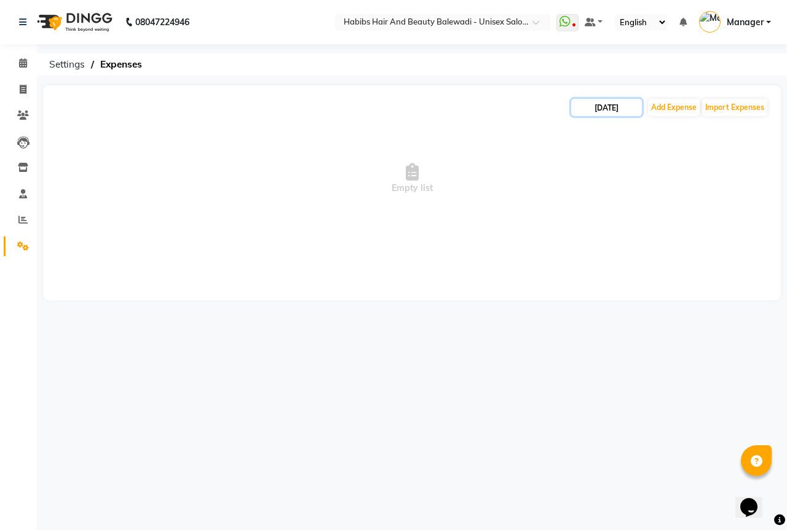
click at [620, 115] on input "[DATE]" at bounding box center [606, 107] width 71 height 17
select select "3"
select select "2025"
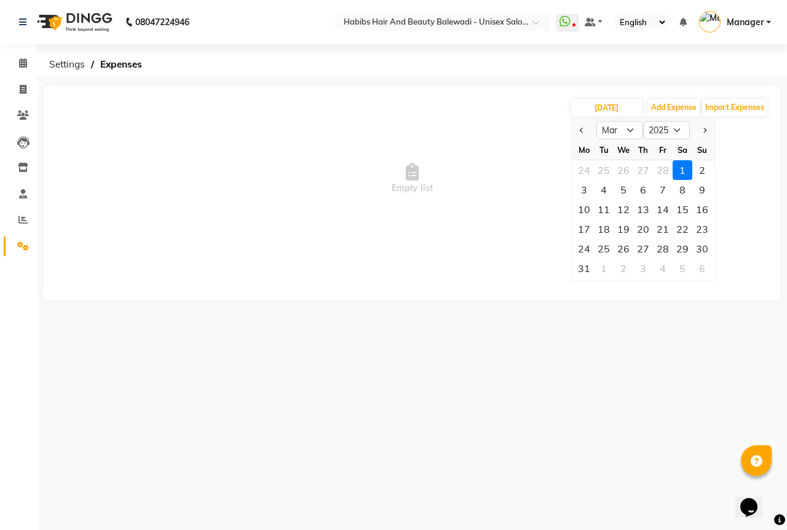
click at [696, 167] on div "2" at bounding box center [702, 170] width 20 height 20
type input "[DATE]"
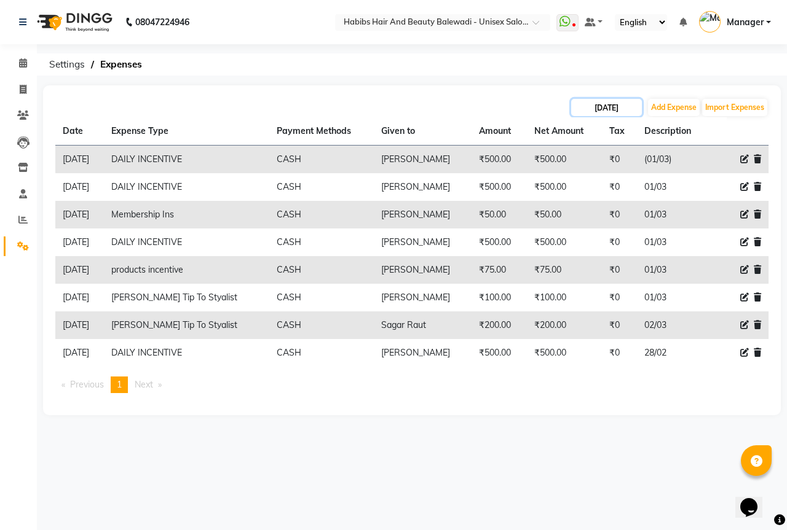
click at [611, 106] on input "[DATE]" at bounding box center [606, 107] width 71 height 17
select select "3"
select select "2025"
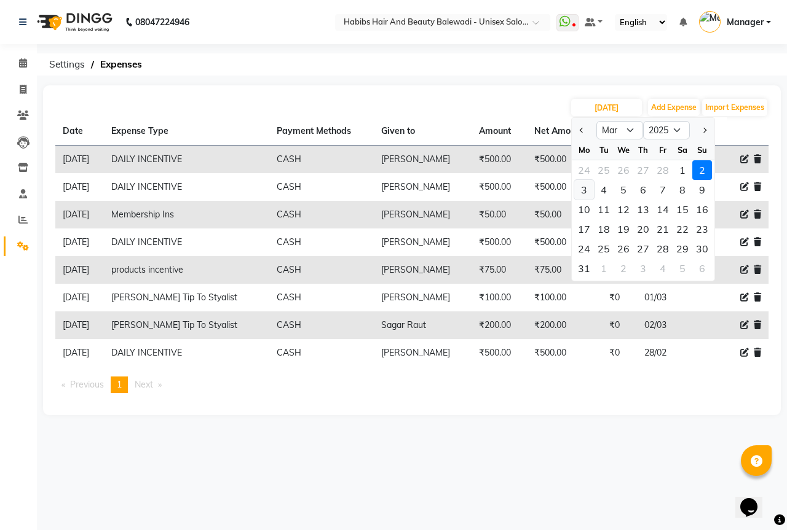
click at [584, 191] on div "3" at bounding box center [584, 190] width 20 height 20
type input "[DATE]"
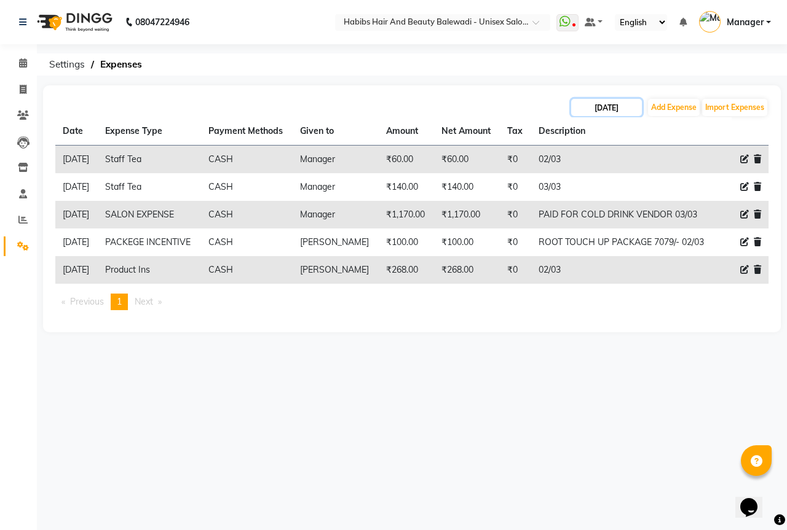
click at [613, 104] on input "[DATE]" at bounding box center [606, 107] width 71 height 17
select select "3"
select select "2025"
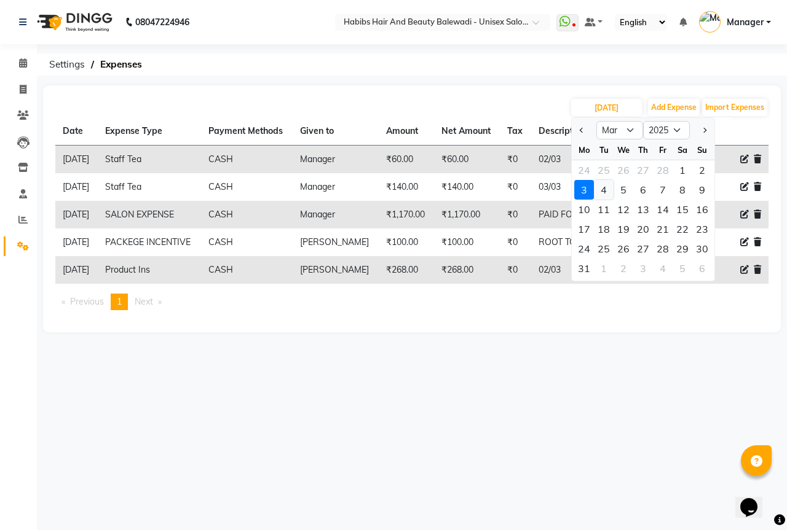
click at [603, 194] on div "4" at bounding box center [604, 190] width 20 height 20
type input "[DATE]"
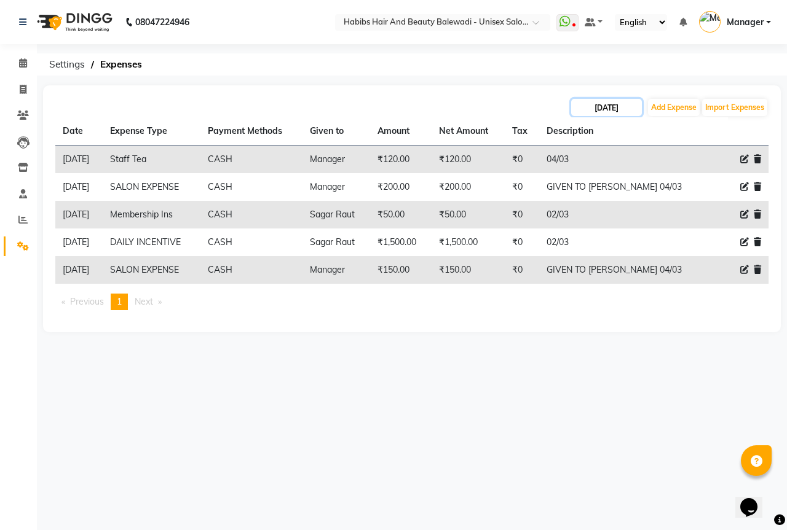
click at [614, 104] on input "[DATE]" at bounding box center [606, 107] width 71 height 17
select select "3"
select select "2025"
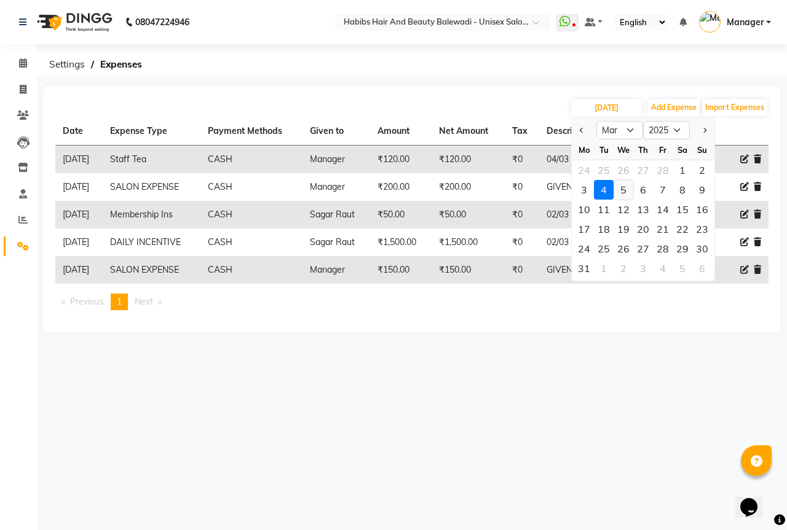
click at [626, 192] on div "5" at bounding box center [623, 190] width 20 height 20
type input "[DATE]"
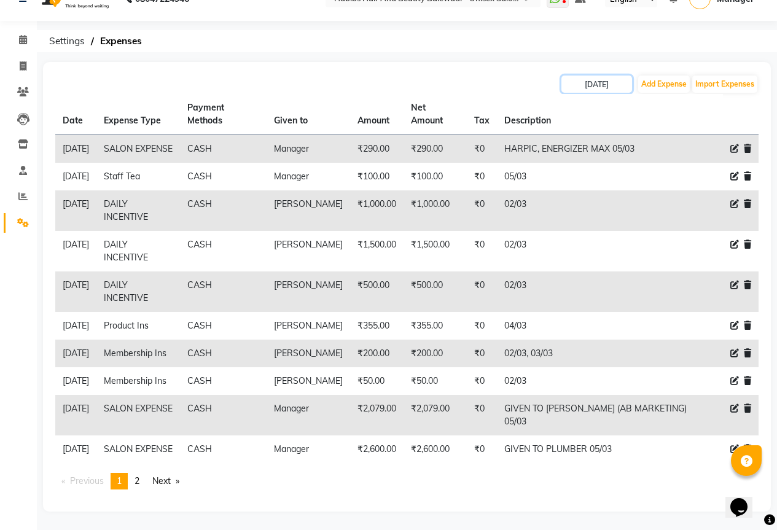
scroll to position [101, 0]
click at [140, 484] on span "2" at bounding box center [137, 481] width 5 height 11
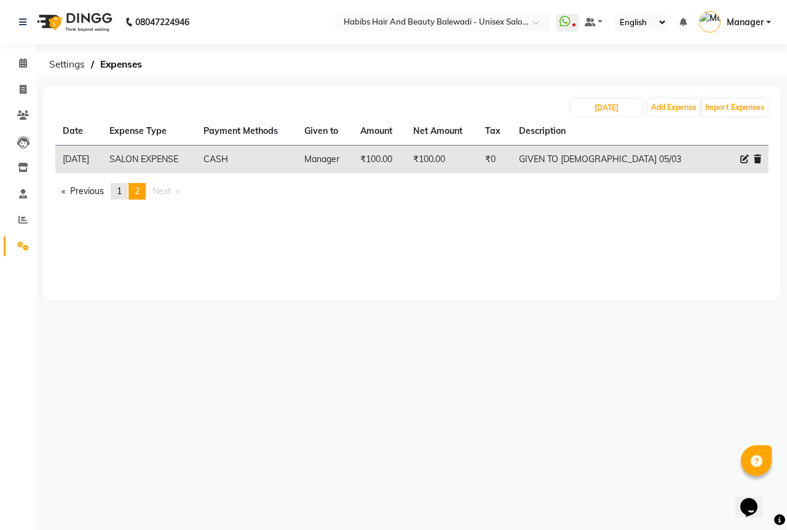
click at [119, 191] on span "1" at bounding box center [119, 191] width 5 height 11
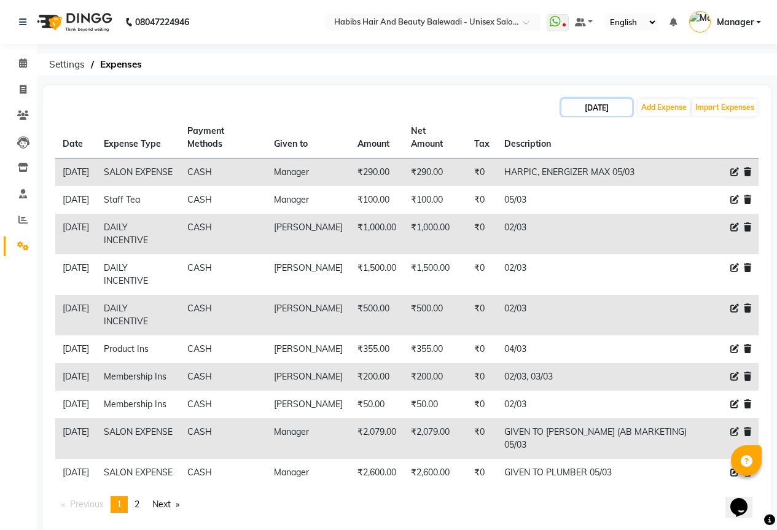
click at [610, 108] on input "[DATE]" at bounding box center [597, 107] width 71 height 17
select select "3"
select select "2025"
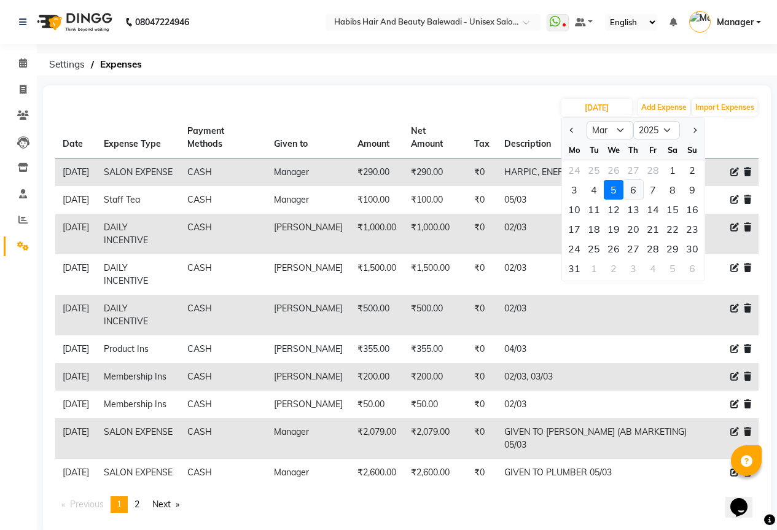
click at [634, 184] on div "6" at bounding box center [634, 190] width 20 height 20
type input "[DATE]"
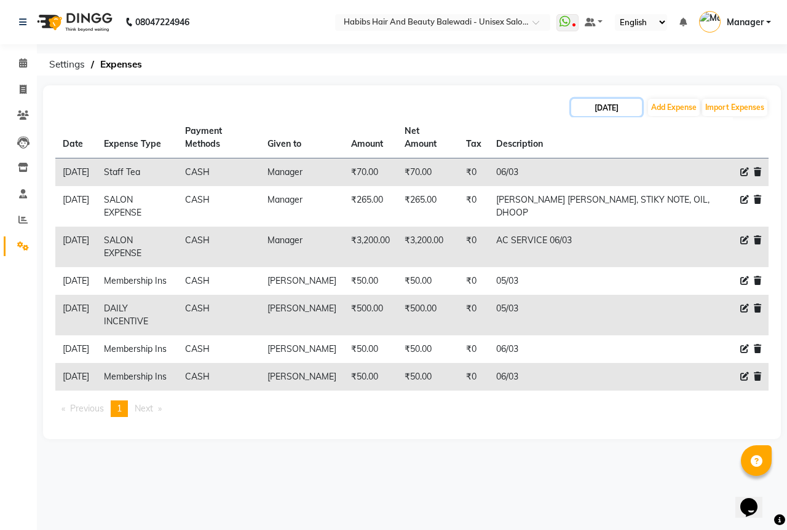
click at [600, 104] on input "[DATE]" at bounding box center [606, 107] width 71 height 17
select select "3"
select select "2025"
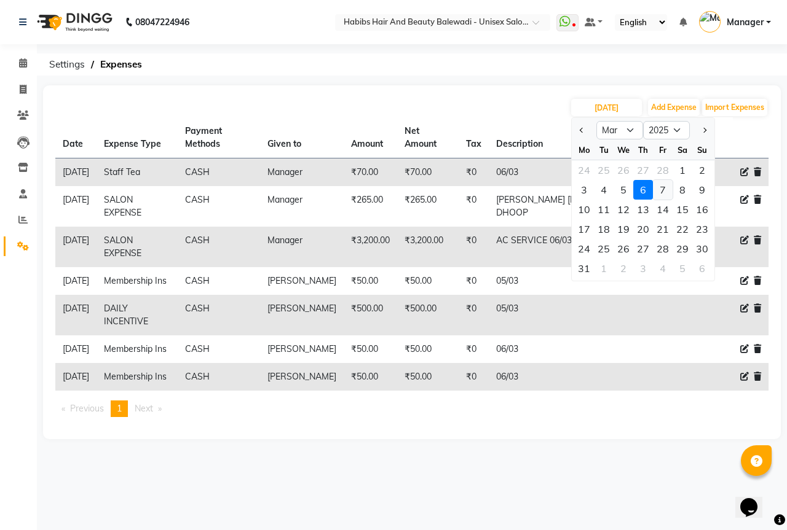
click at [666, 189] on div "7" at bounding box center [663, 190] width 20 height 20
type input "[DATE]"
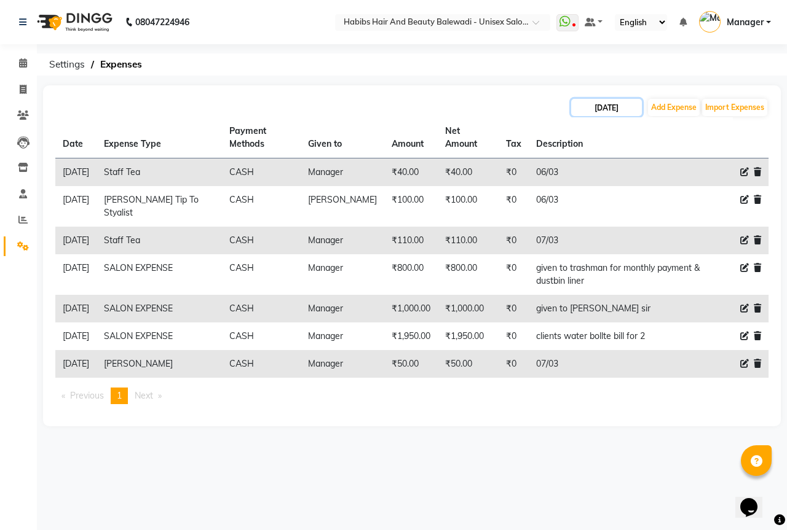
click at [617, 103] on input "[DATE]" at bounding box center [606, 107] width 71 height 17
select select "3"
select select "2025"
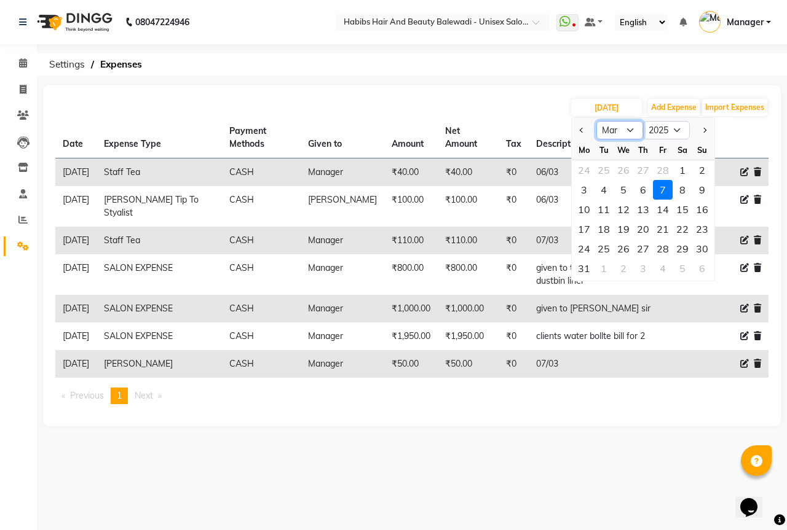
click at [632, 130] on select "Jan Feb Mar Apr May Jun [DATE] Aug Sep Oct Nov Dec" at bounding box center [619, 130] width 47 height 18
select select "4"
click at [596, 121] on select "Jan Feb Mar Apr May Jun [DATE] Aug Sep Oct Nov Dec" at bounding box center [619, 130] width 47 height 18
click at [607, 164] on div "1" at bounding box center [604, 170] width 20 height 20
type input "[DATE]"
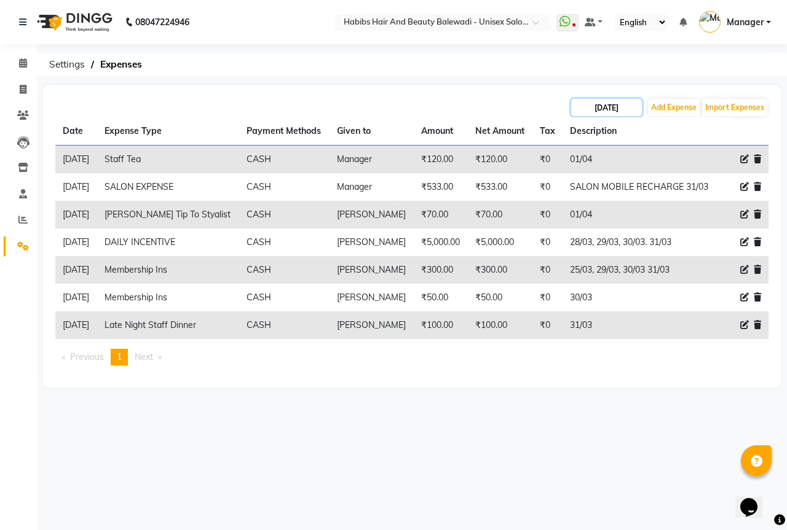
click at [616, 104] on input "[DATE]" at bounding box center [606, 107] width 71 height 17
select select "4"
select select "2025"
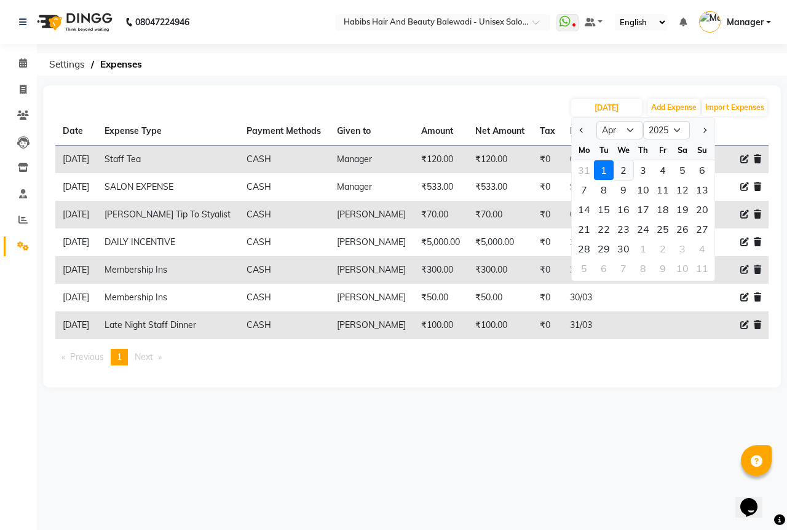
click at [625, 172] on div "2" at bounding box center [623, 170] width 20 height 20
type input "[DATE]"
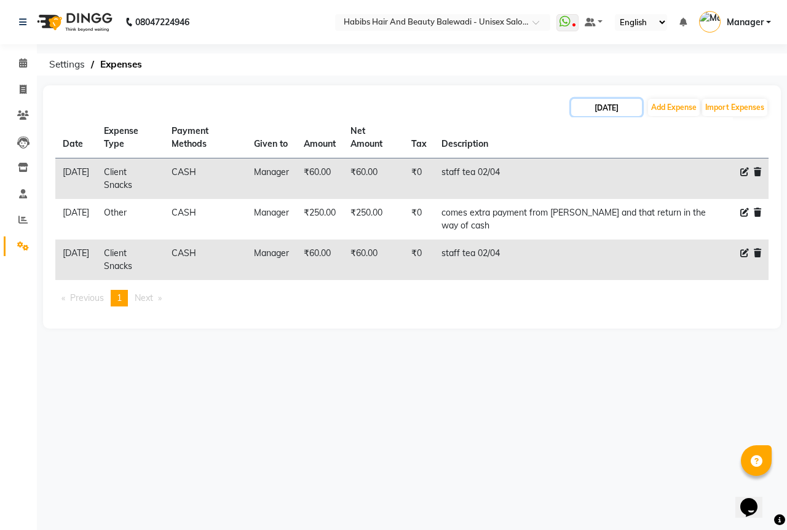
click at [609, 109] on input "[DATE]" at bounding box center [606, 107] width 71 height 17
select select "4"
select select "2025"
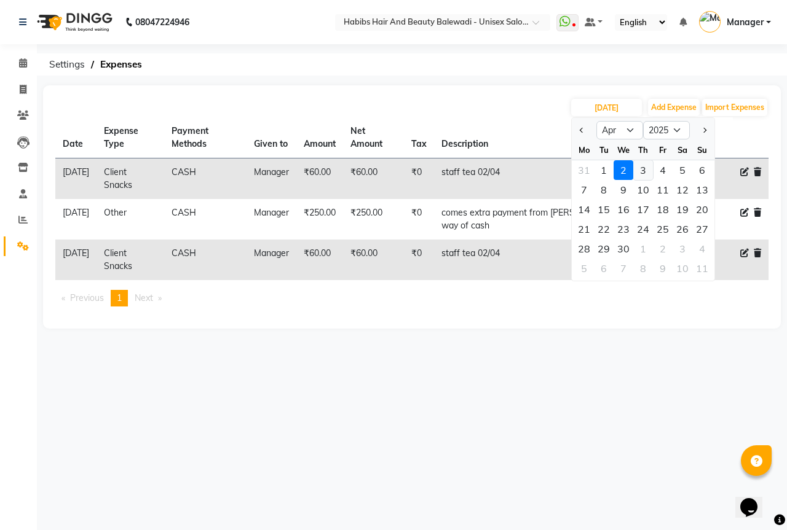
click at [643, 171] on div "3" at bounding box center [643, 170] width 20 height 20
type input "[DATE]"
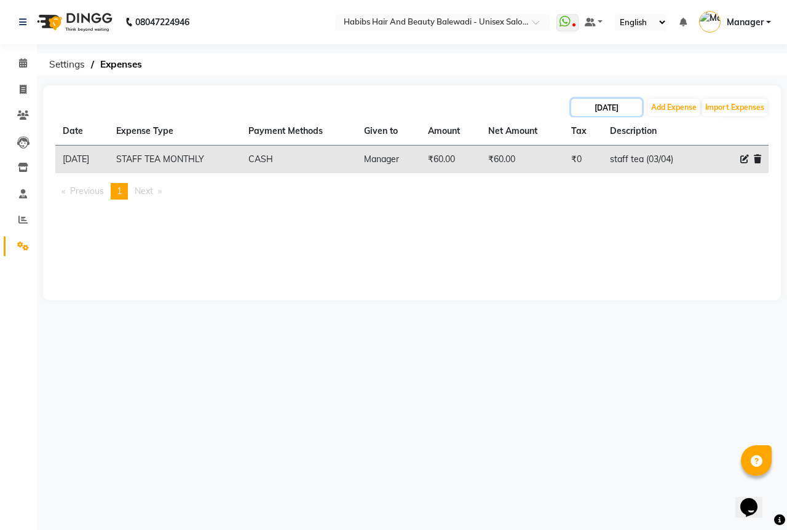
click at [615, 107] on input "[DATE]" at bounding box center [606, 107] width 71 height 17
select select "4"
select select "2025"
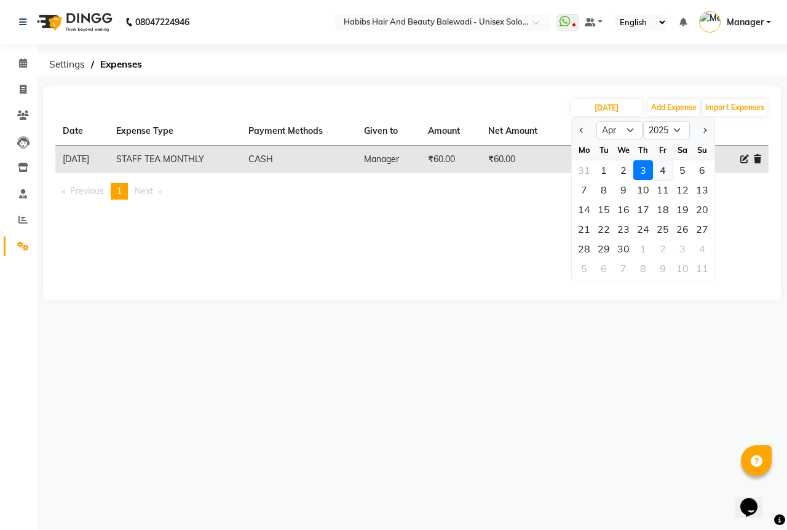
click at [665, 169] on div "4" at bounding box center [663, 170] width 20 height 20
type input "[DATE]"
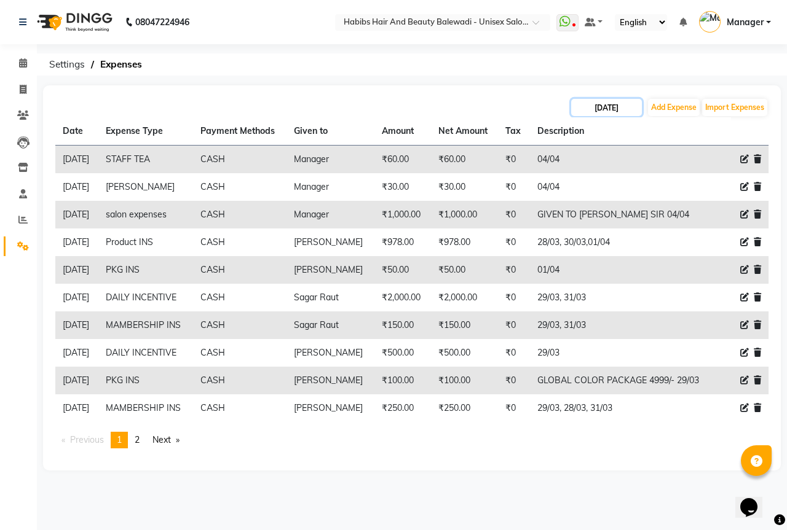
click at [613, 105] on input "[DATE]" at bounding box center [606, 107] width 71 height 17
select select "4"
select select "2025"
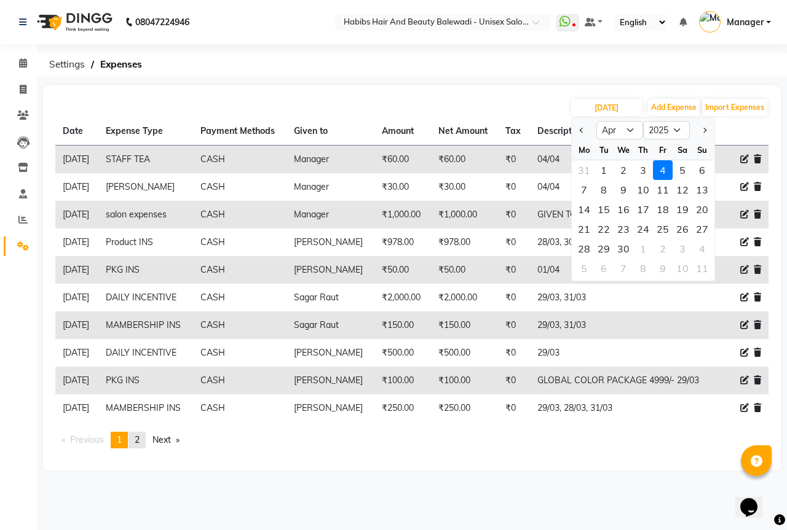
click at [140, 441] on span "2" at bounding box center [137, 439] width 5 height 11
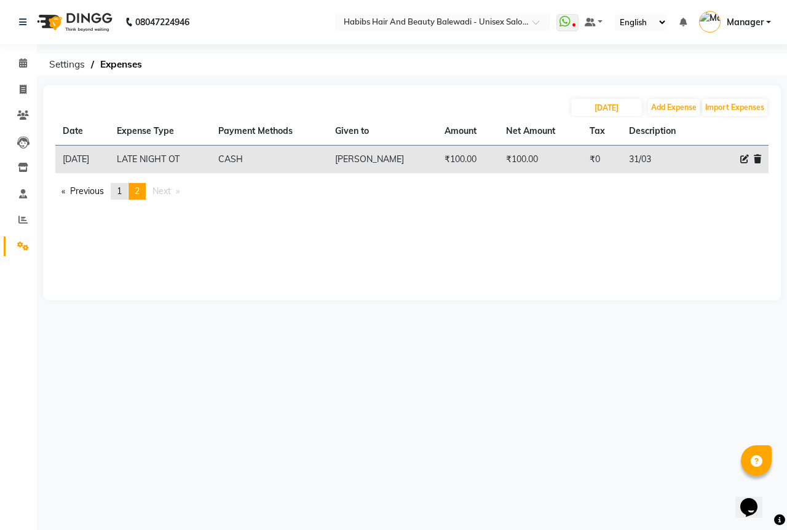
click at [119, 187] on span "1" at bounding box center [119, 191] width 5 height 11
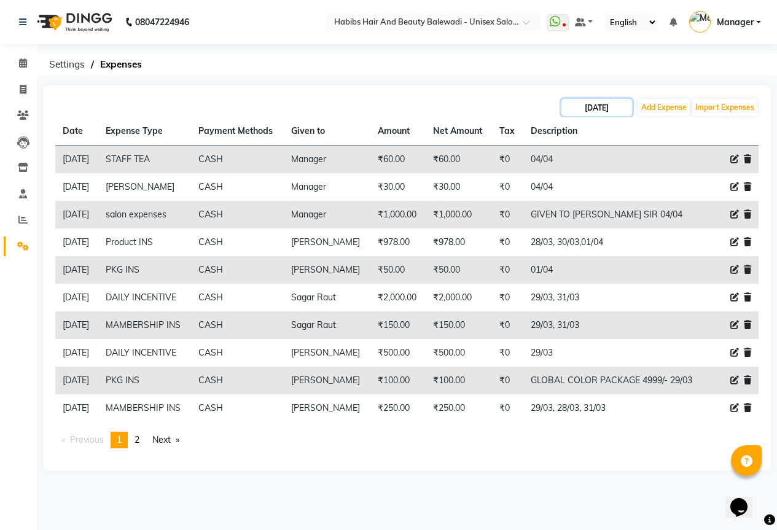
click at [603, 103] on input "[DATE]" at bounding box center [597, 107] width 71 height 17
select select "4"
select select "2025"
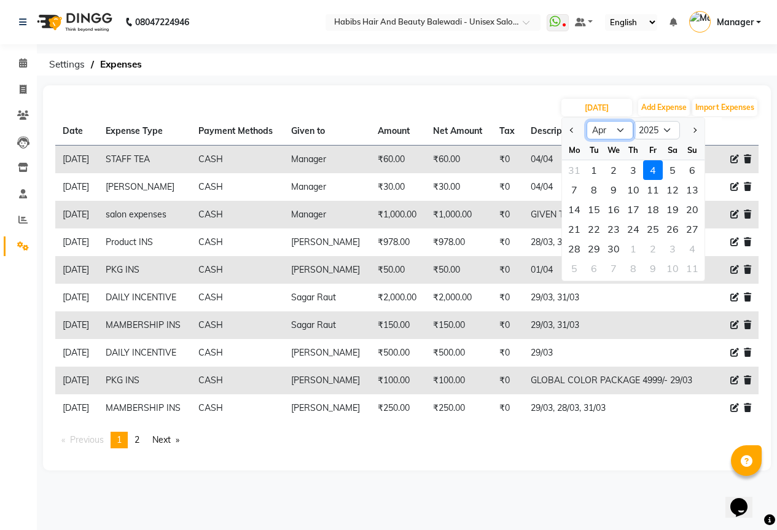
click at [622, 132] on select "Jan Feb Mar Apr May Jun [DATE] Aug Sep Oct Nov Dec" at bounding box center [610, 130] width 47 height 18
select select "5"
click at [587, 121] on select "Jan Feb Mar Apr May Jun [DATE] Aug Sep Oct Nov Dec" at bounding box center [610, 130] width 47 height 18
click at [633, 171] on div "1" at bounding box center [634, 170] width 20 height 20
type input "[DATE]"
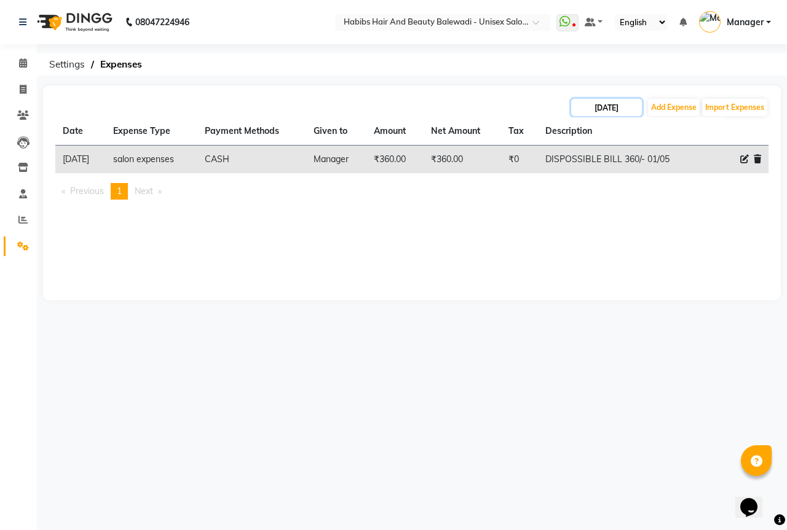
click at [620, 103] on input "[DATE]" at bounding box center [606, 107] width 71 height 17
select select "5"
select select "2025"
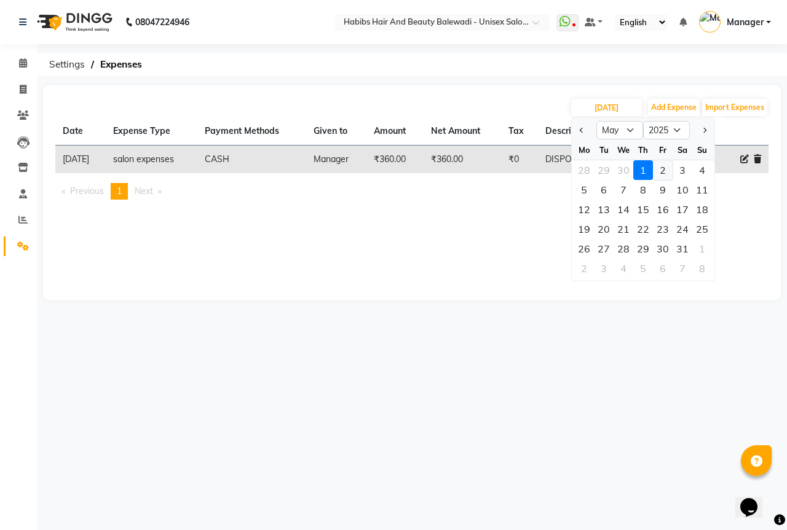
click at [655, 167] on div "2" at bounding box center [663, 170] width 20 height 20
type input "[DATE]"
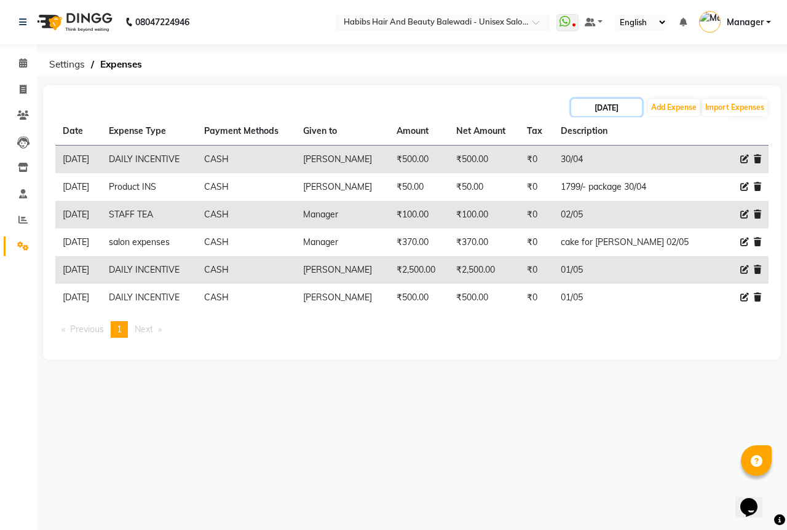
click at [608, 106] on input "[DATE]" at bounding box center [606, 107] width 71 height 17
select select "5"
select select "2025"
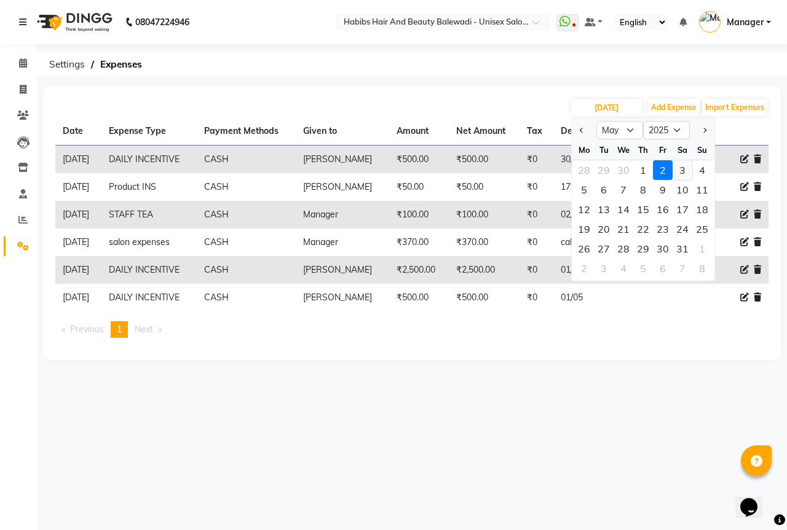
click at [678, 165] on div "3" at bounding box center [682, 170] width 20 height 20
type input "[DATE]"
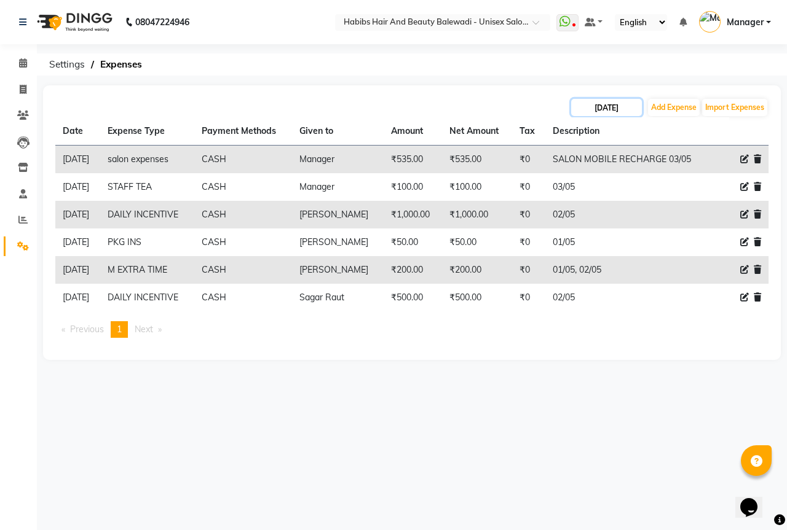
click at [608, 106] on input "[DATE]" at bounding box center [606, 107] width 71 height 17
select select "5"
select select "2025"
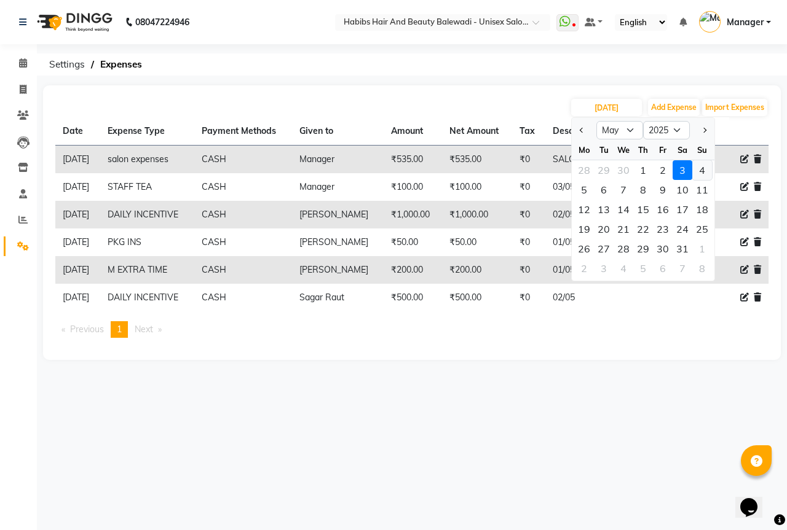
click at [704, 171] on div "4" at bounding box center [702, 170] width 20 height 20
type input "[DATE]"
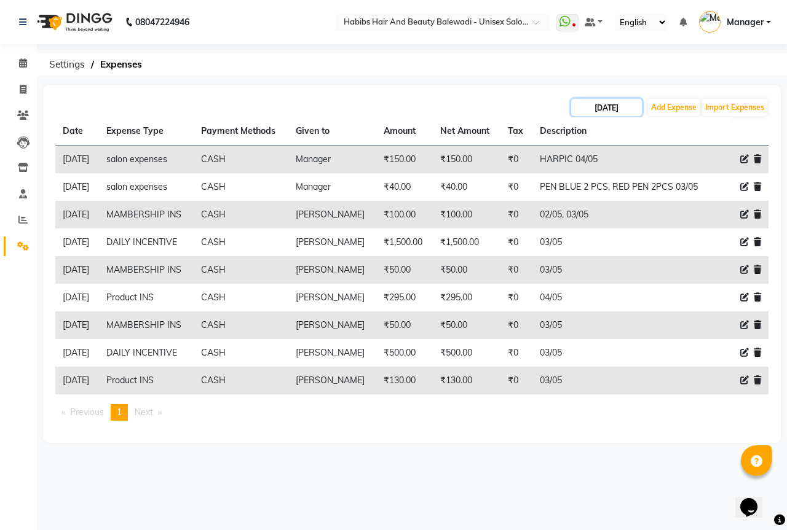
click at [619, 109] on input "[DATE]" at bounding box center [606, 107] width 71 height 17
select select "5"
select select "2025"
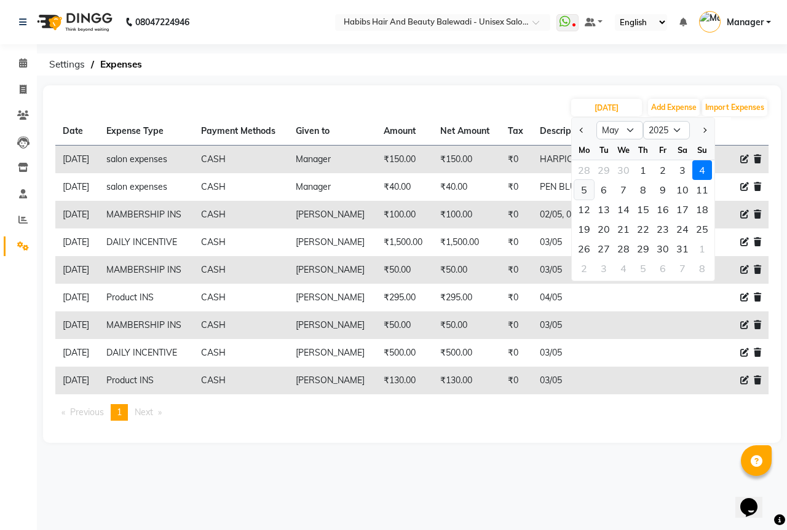
click at [584, 188] on div "5" at bounding box center [584, 190] width 20 height 20
type input "[DATE]"
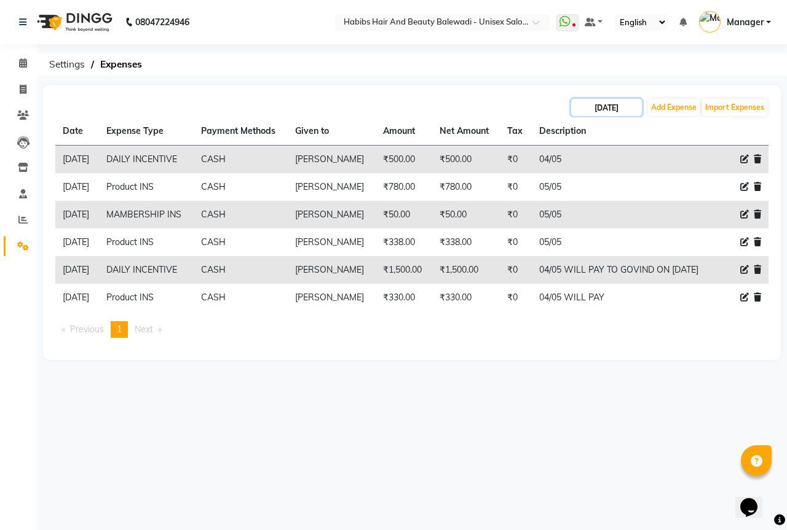
click at [591, 104] on input "[DATE]" at bounding box center [606, 107] width 71 height 17
select select "5"
select select "2025"
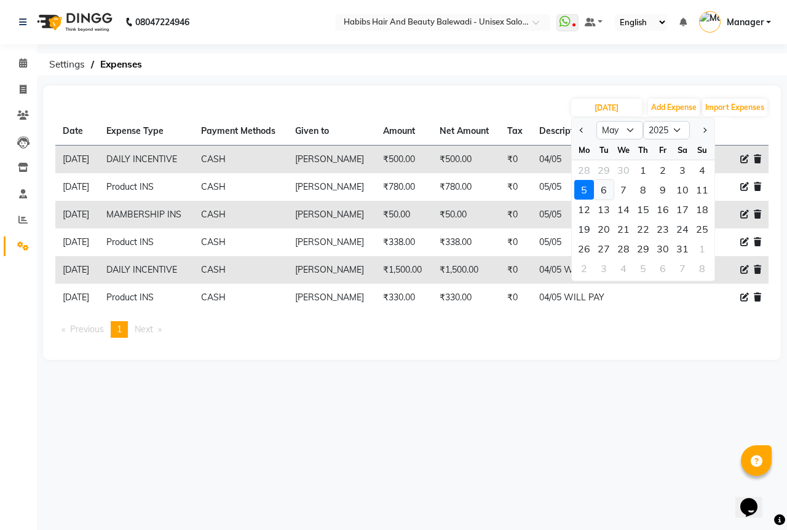
click at [602, 189] on div "6" at bounding box center [604, 190] width 20 height 20
type input "[DATE]"
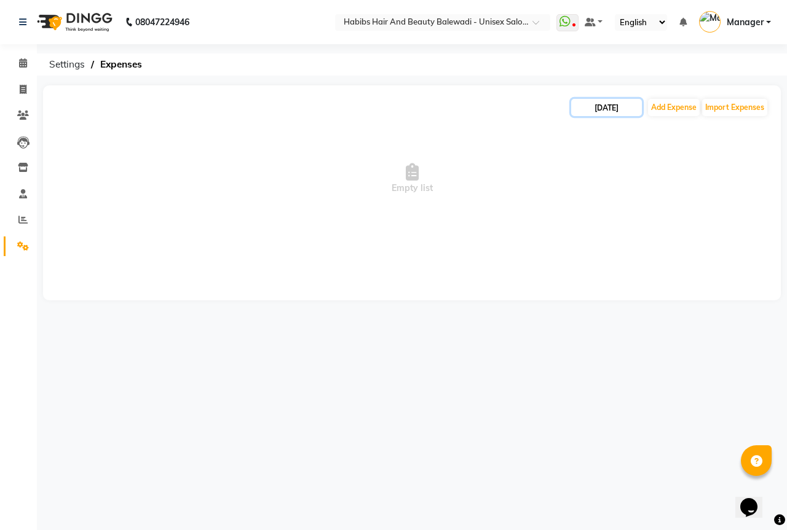
click at [611, 110] on input "[DATE]" at bounding box center [606, 107] width 71 height 17
select select "5"
select select "2025"
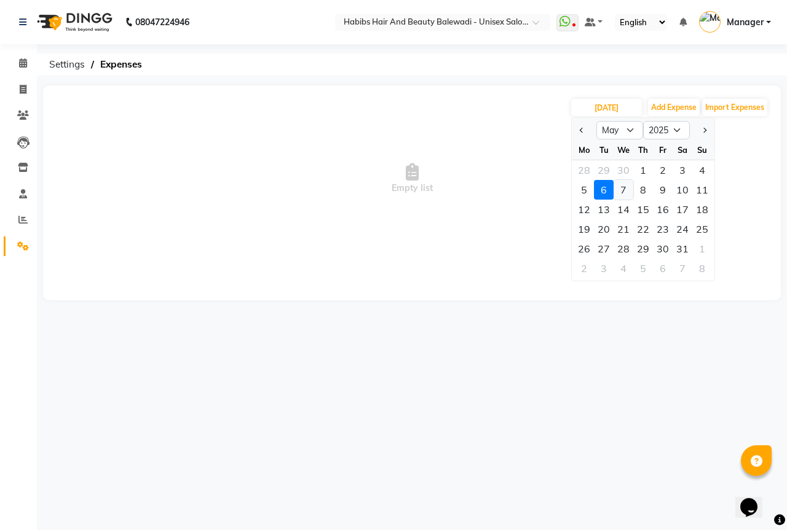
click at [624, 186] on div "7" at bounding box center [623, 190] width 20 height 20
type input "[DATE]"
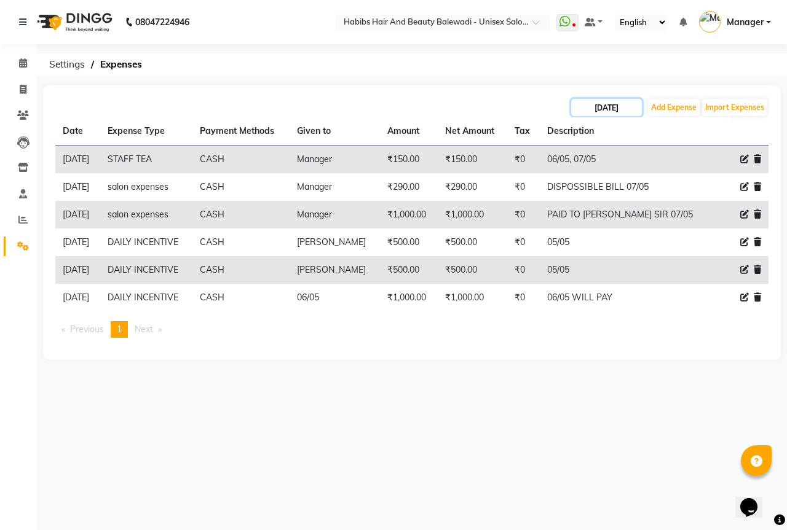
click at [629, 105] on input "[DATE]" at bounding box center [606, 107] width 71 height 17
select select "5"
select select "2025"
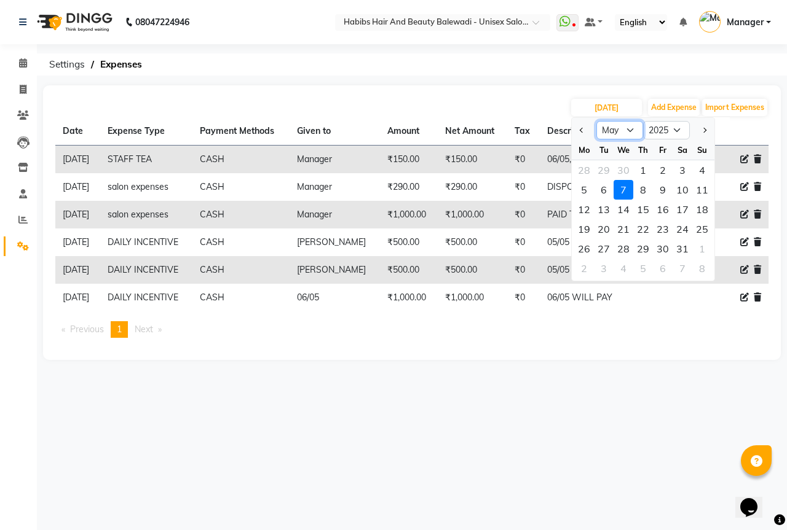
click at [632, 132] on select "Jan Feb Mar Apr May Jun [DATE] Aug Sep Oct Nov Dec" at bounding box center [619, 130] width 47 height 18
select select "6"
click at [596, 121] on select "Jan Feb Mar Apr May Jun [DATE] Aug Sep Oct Nov Dec" at bounding box center [619, 130] width 47 height 18
click at [696, 166] on div "1" at bounding box center [702, 170] width 20 height 20
type input "[DATE]"
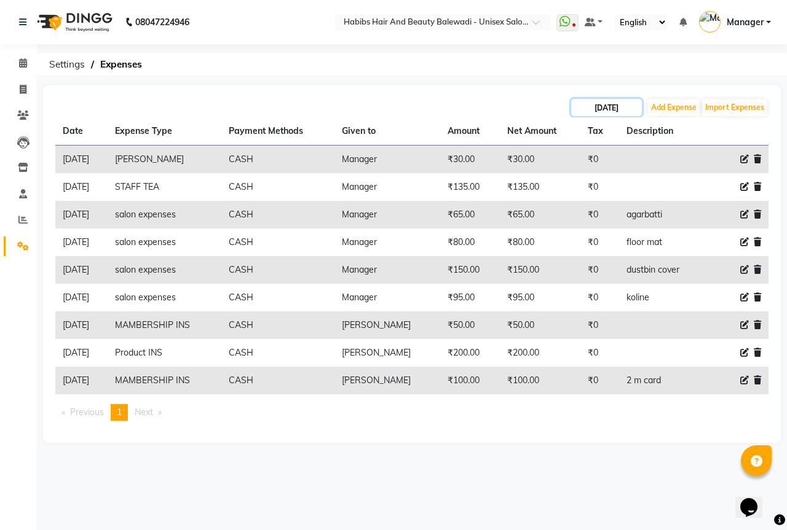
click at [609, 111] on input "[DATE]" at bounding box center [606, 107] width 71 height 17
select select "6"
select select "2025"
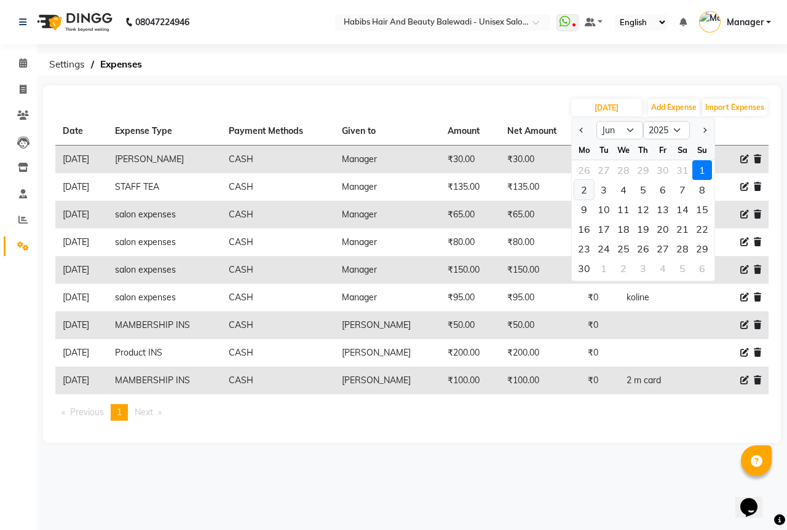
click at [586, 189] on div "2" at bounding box center [584, 190] width 20 height 20
type input "[DATE]"
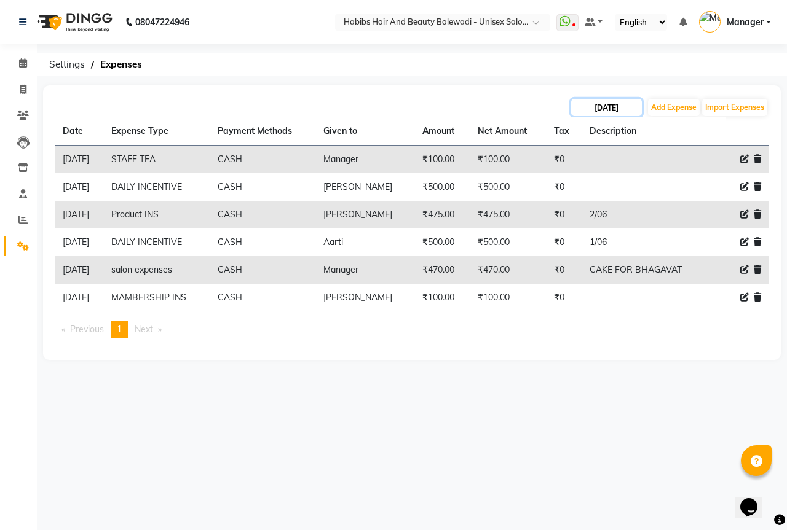
click at [600, 109] on input "[DATE]" at bounding box center [606, 107] width 71 height 17
select select "6"
select select "2025"
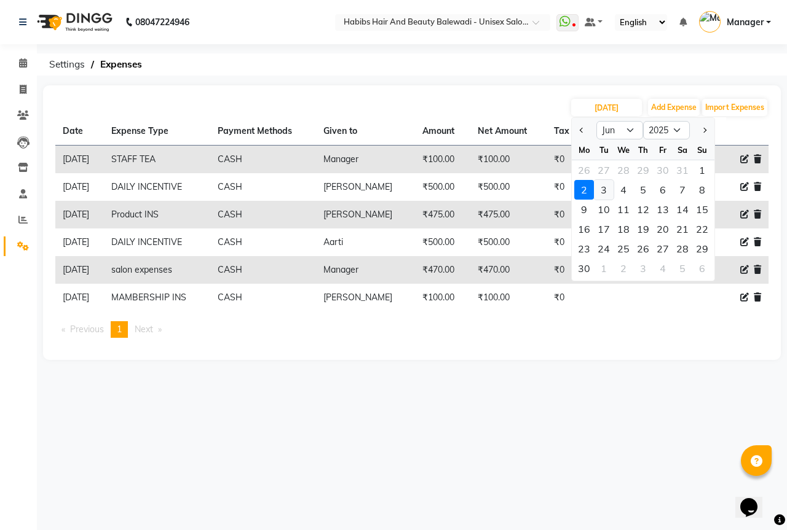
click at [605, 192] on div "3" at bounding box center [604, 190] width 20 height 20
type input "[DATE]"
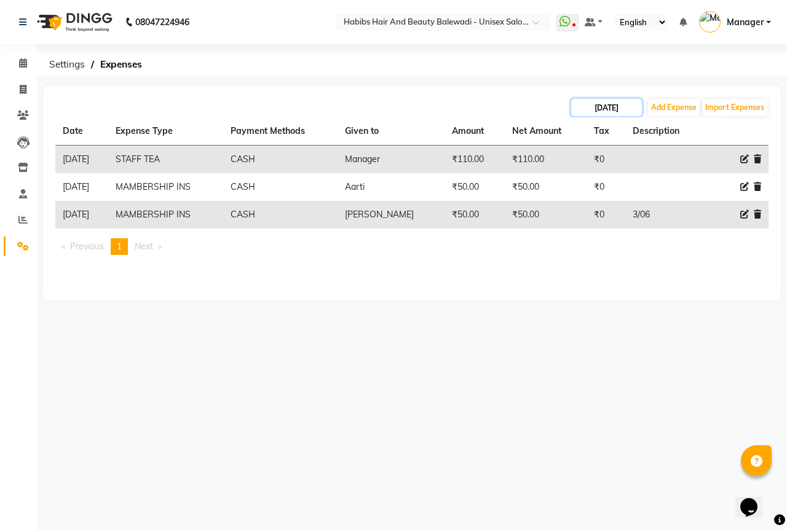
click at [615, 108] on input "[DATE]" at bounding box center [606, 107] width 71 height 17
select select "6"
select select "2025"
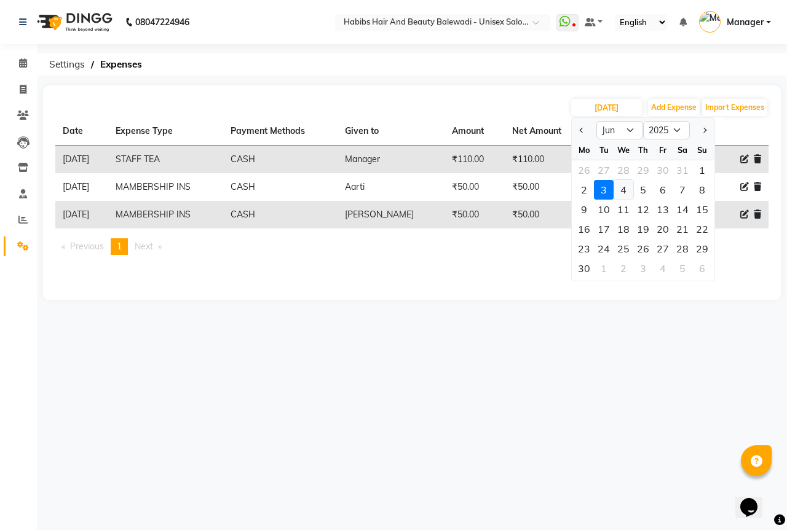
click at [623, 186] on div "4" at bounding box center [623, 190] width 20 height 20
type input "[DATE]"
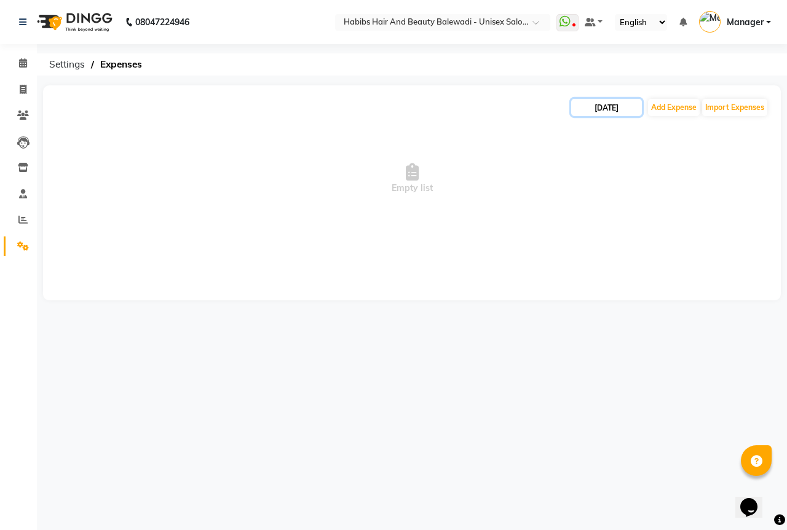
click at [616, 111] on input "[DATE]" at bounding box center [606, 107] width 71 height 17
select select "6"
select select "2025"
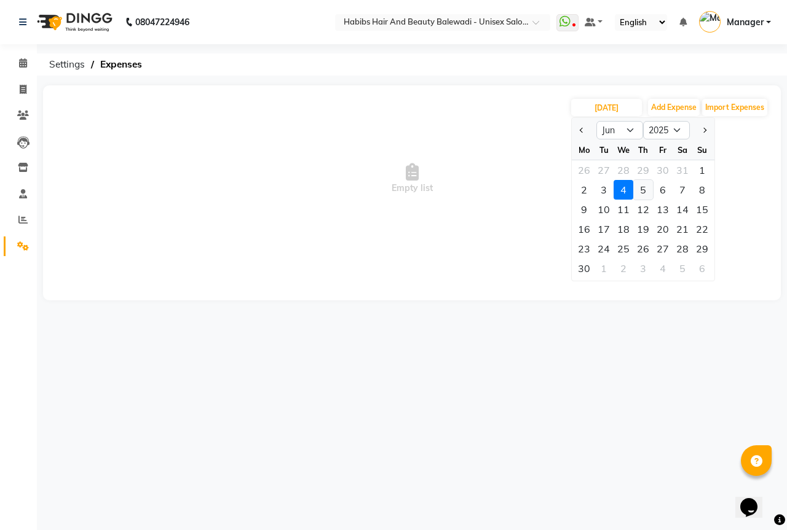
click at [640, 194] on div "5" at bounding box center [643, 190] width 20 height 20
type input "[DATE]"
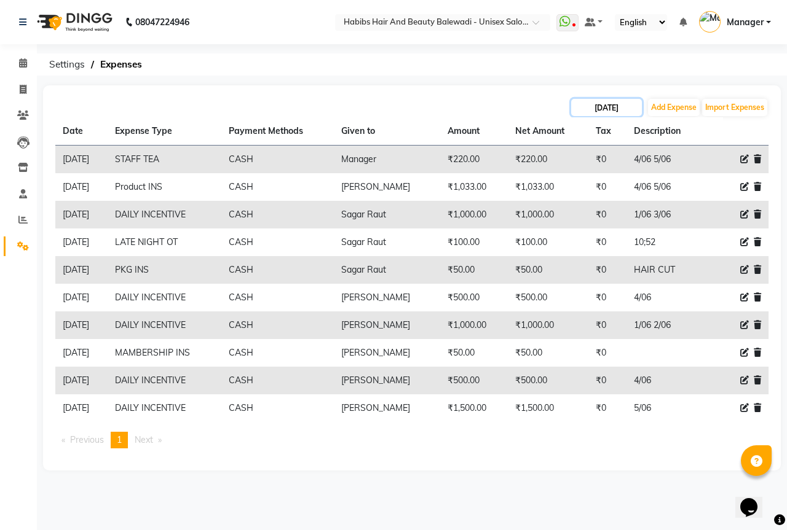
click at [611, 107] on input "[DATE]" at bounding box center [606, 107] width 71 height 17
select select "6"
select select "2025"
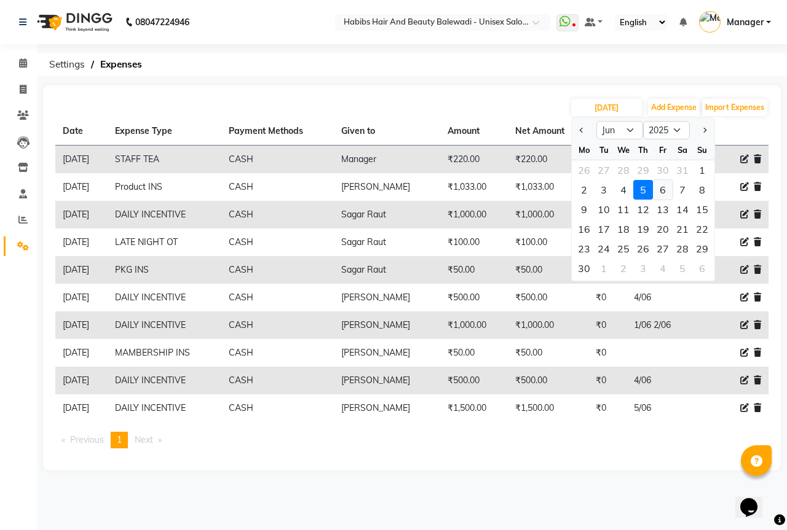
click at [667, 188] on div "6" at bounding box center [663, 190] width 20 height 20
type input "[DATE]"
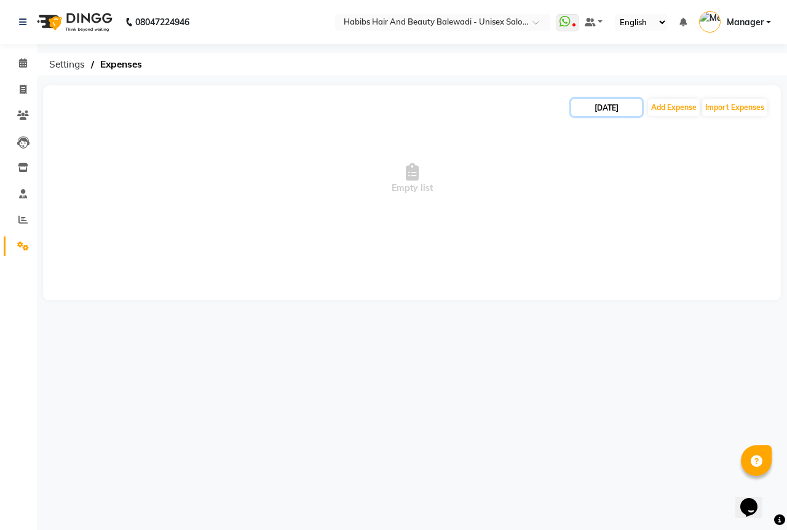
click at [634, 109] on input "[DATE]" at bounding box center [606, 107] width 71 height 17
select select "6"
select select "2025"
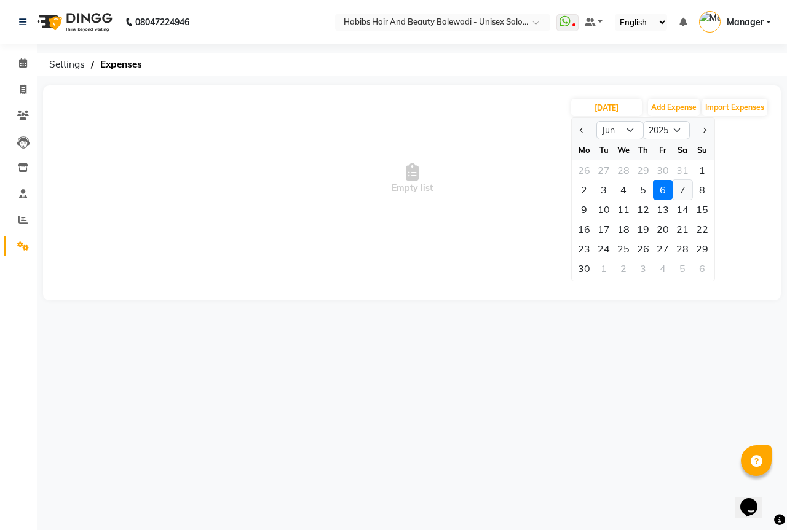
click at [680, 190] on div "7" at bounding box center [682, 190] width 20 height 20
type input "[DATE]"
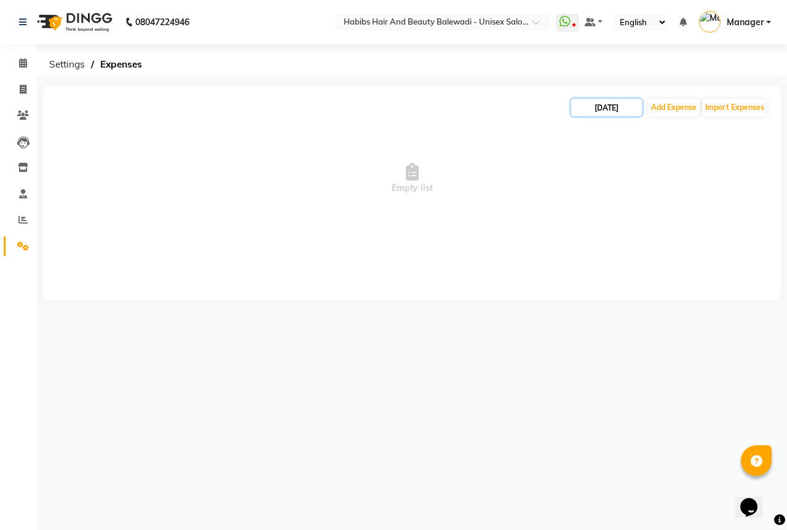
click at [624, 114] on input "[DATE]" at bounding box center [606, 107] width 71 height 17
select select "6"
select select "2025"
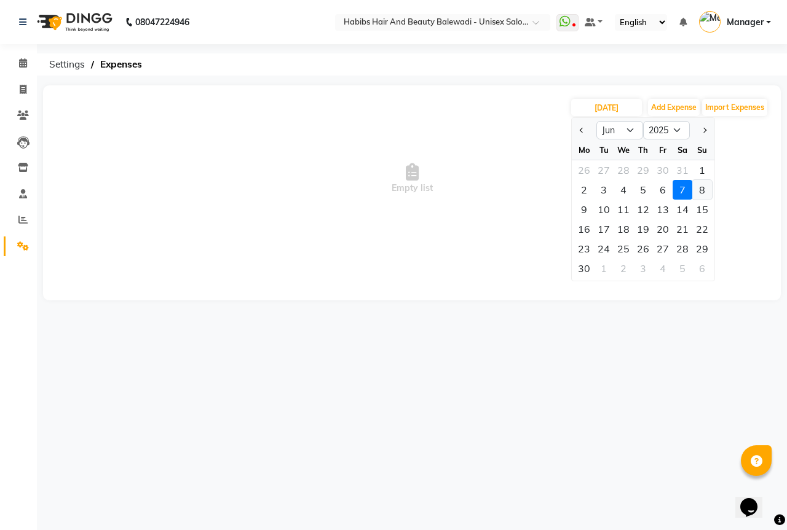
click at [697, 186] on div "8" at bounding box center [702, 190] width 20 height 20
type input "[DATE]"
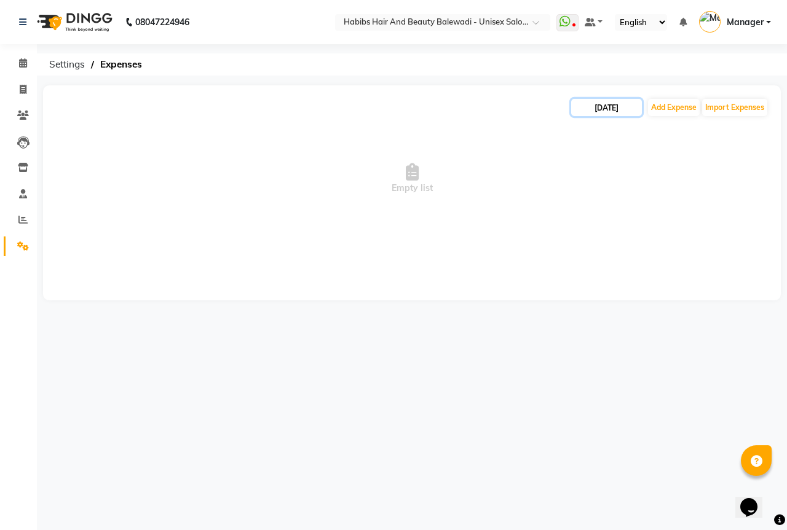
click at [626, 111] on input "[DATE]" at bounding box center [606, 107] width 71 height 17
select select "6"
select select "2025"
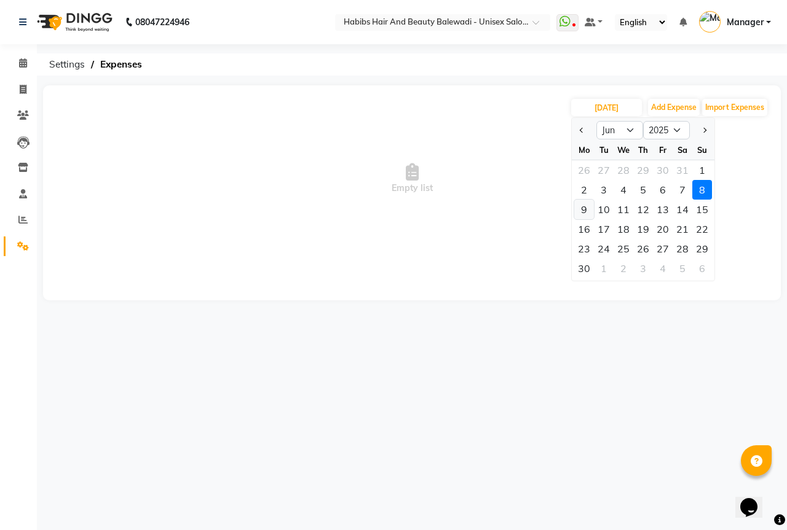
click at [581, 205] on div "9" at bounding box center [584, 210] width 20 height 20
type input "[DATE]"
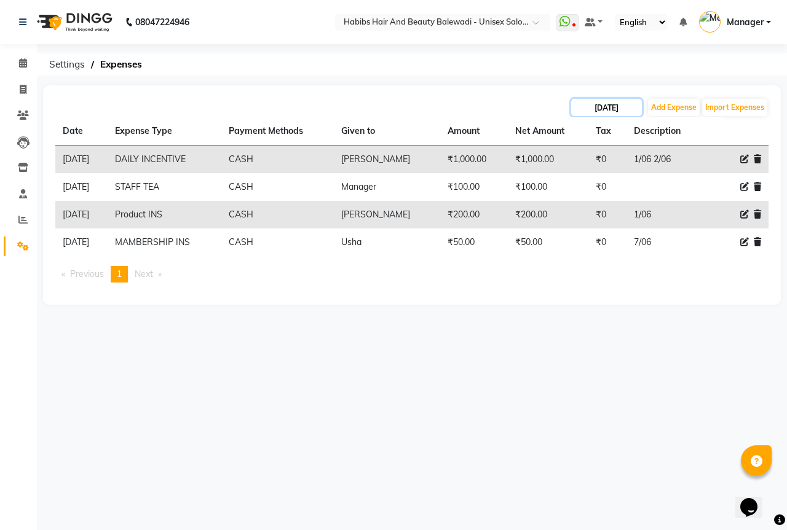
click at [592, 108] on input "[DATE]" at bounding box center [606, 107] width 71 height 17
select select "6"
select select "2025"
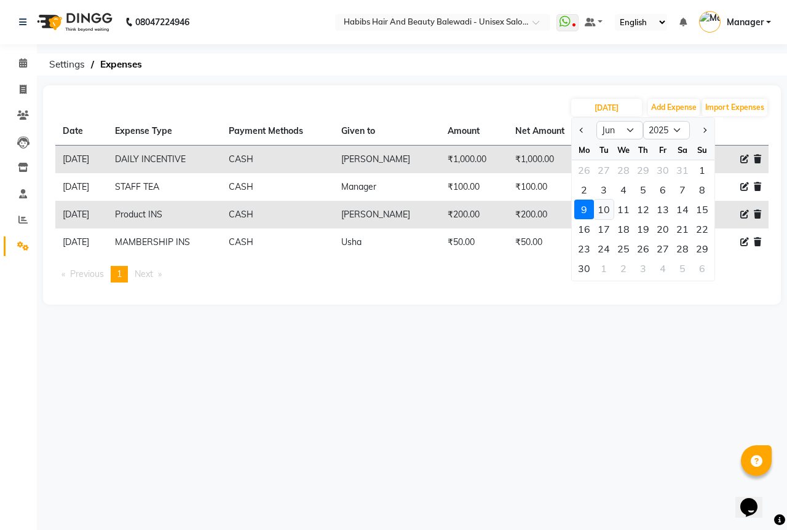
click at [605, 208] on div "10" at bounding box center [604, 210] width 20 height 20
type input "[DATE]"
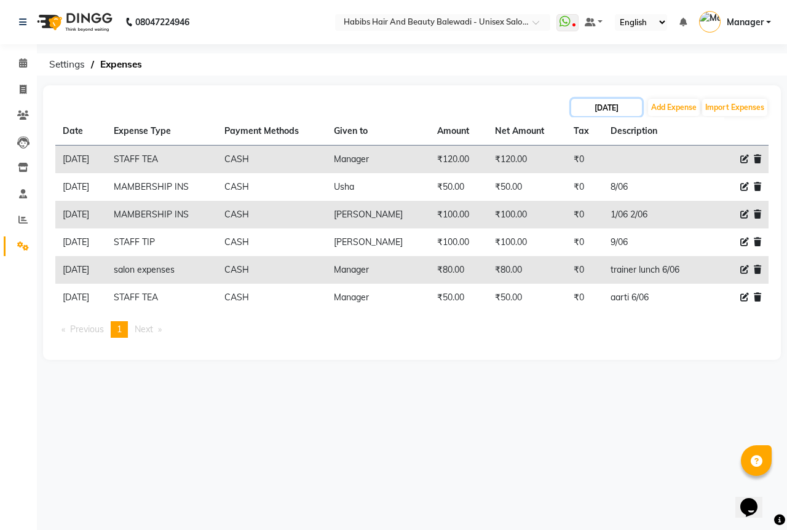
click at [610, 105] on input "[DATE]" at bounding box center [606, 107] width 71 height 17
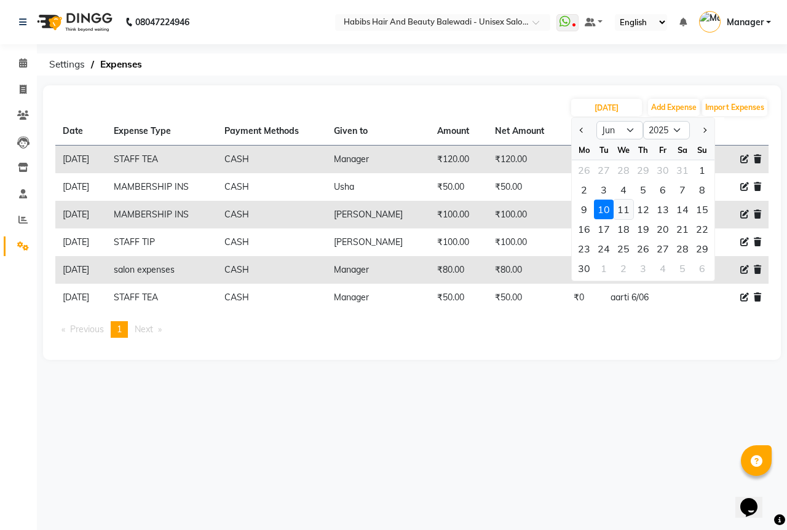
click at [626, 202] on div "11" at bounding box center [623, 210] width 20 height 20
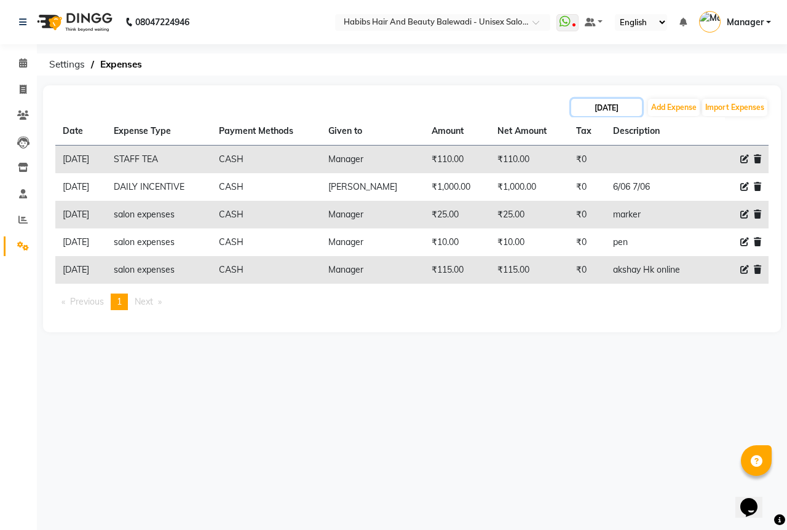
click at [631, 106] on input "[DATE]" at bounding box center [606, 107] width 71 height 17
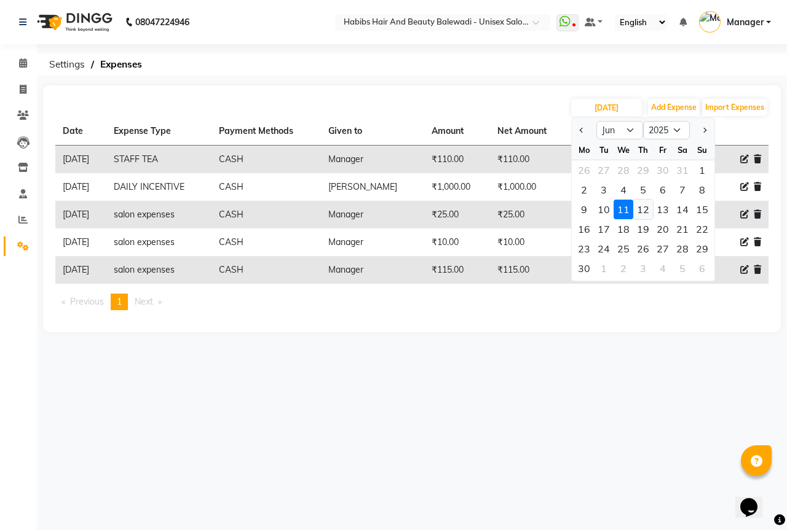
click at [646, 213] on div "12" at bounding box center [643, 210] width 20 height 20
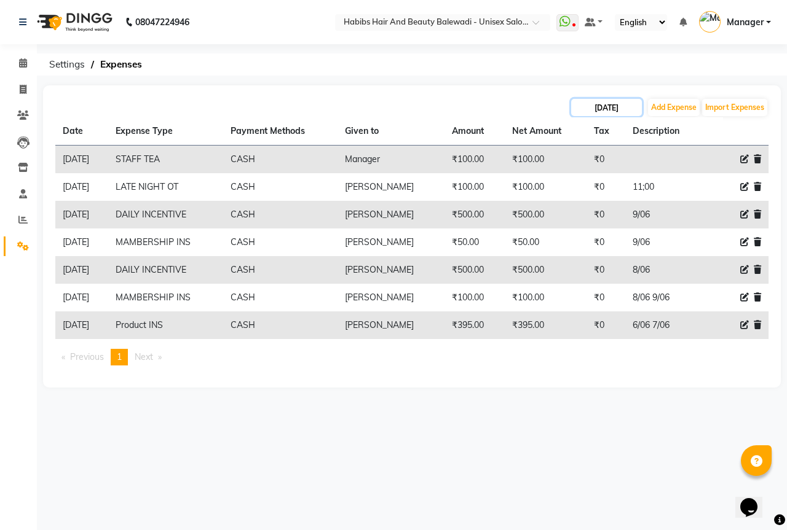
click at [625, 106] on input "[DATE]" at bounding box center [606, 107] width 71 height 17
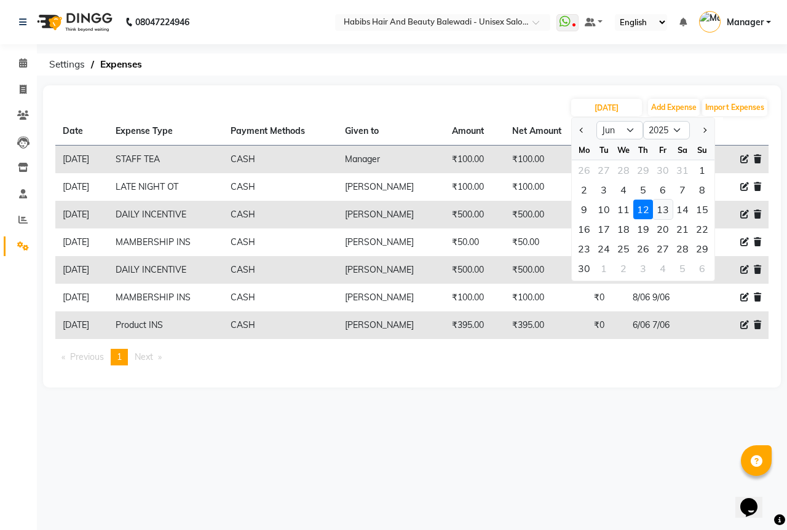
click at [662, 208] on div "13" at bounding box center [663, 210] width 20 height 20
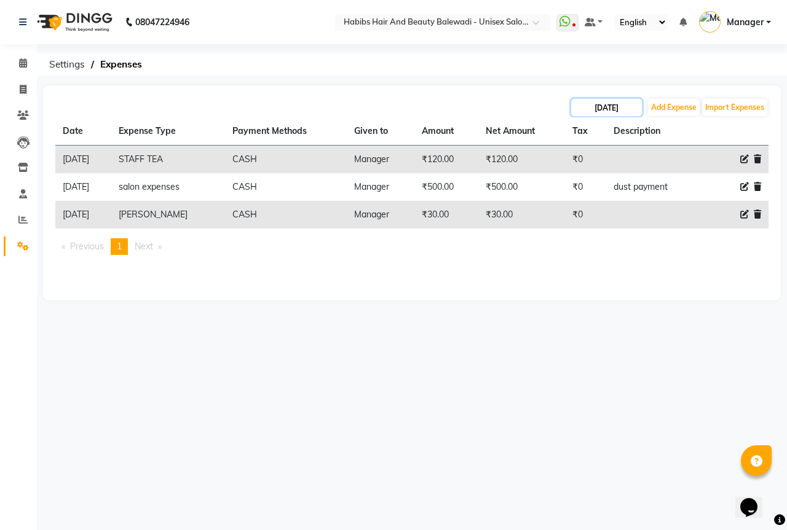
click at [619, 110] on input "[DATE]" at bounding box center [606, 107] width 71 height 17
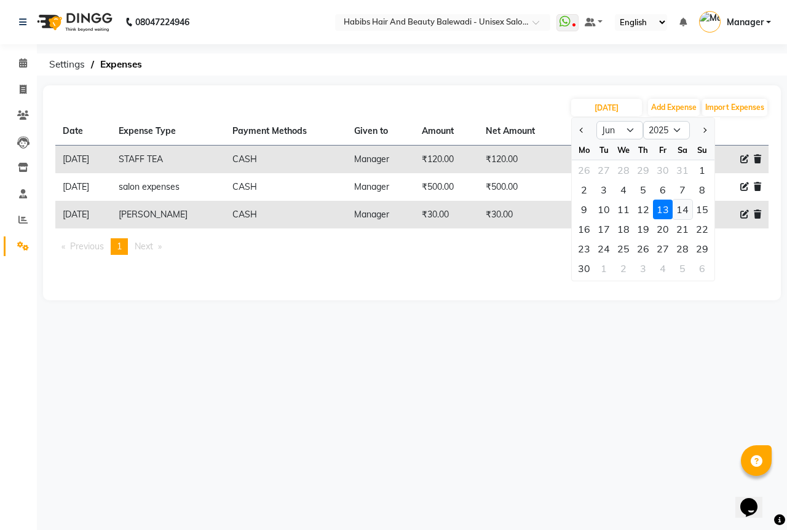
click at [682, 213] on div "14" at bounding box center [682, 210] width 20 height 20
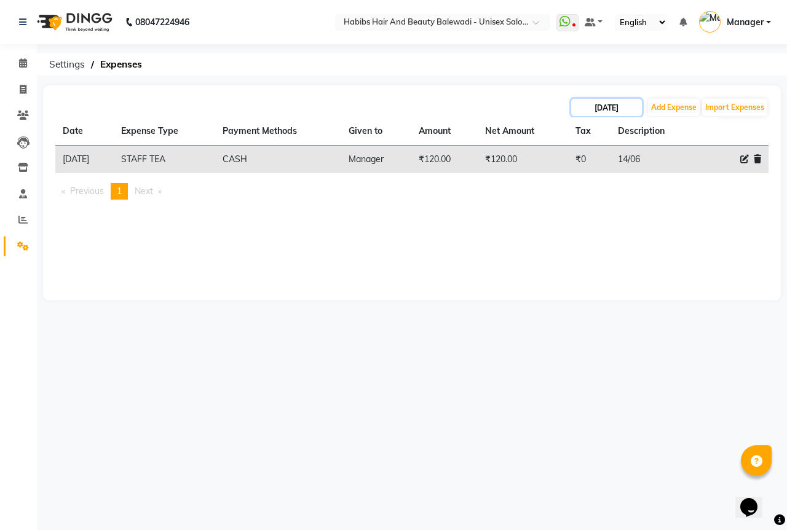
click at [625, 108] on input "[DATE]" at bounding box center [606, 107] width 71 height 17
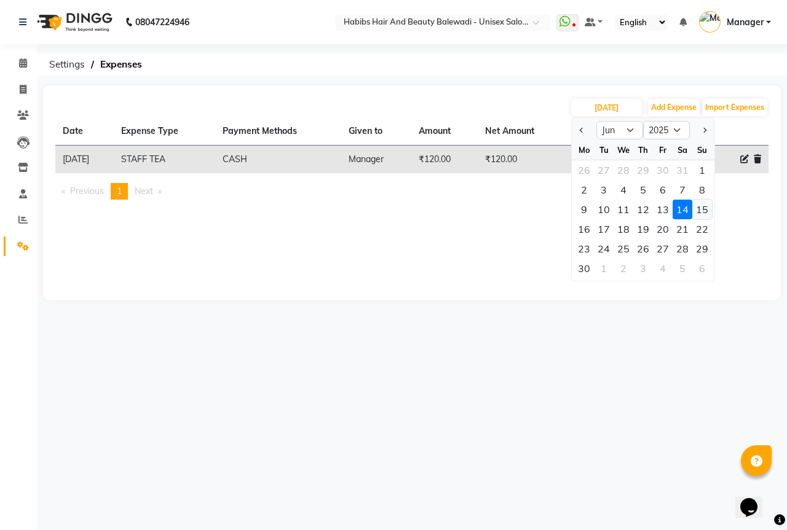
click at [698, 207] on div "15" at bounding box center [702, 210] width 20 height 20
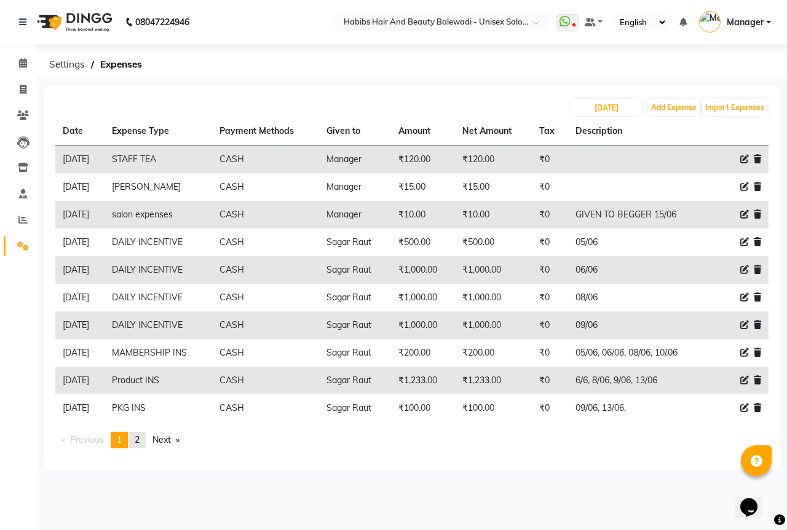
click at [140, 439] on span "2" at bounding box center [137, 439] width 5 height 11
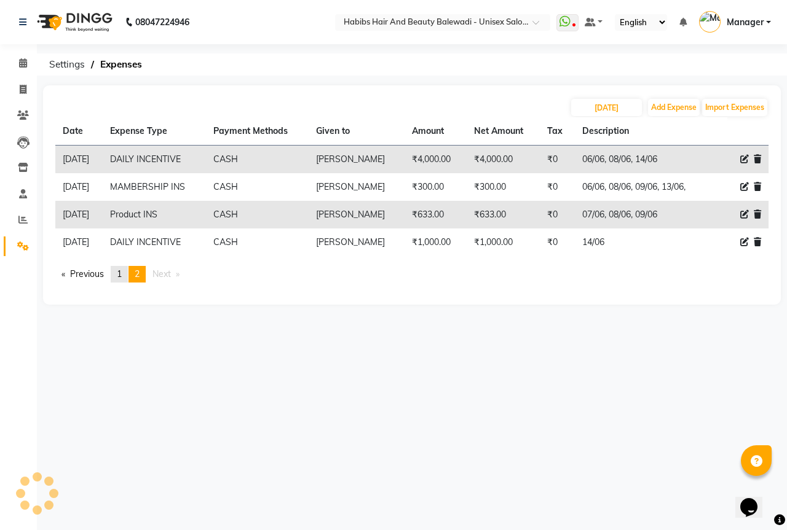
click at [120, 281] on link "page 1" at bounding box center [119, 274] width 17 height 17
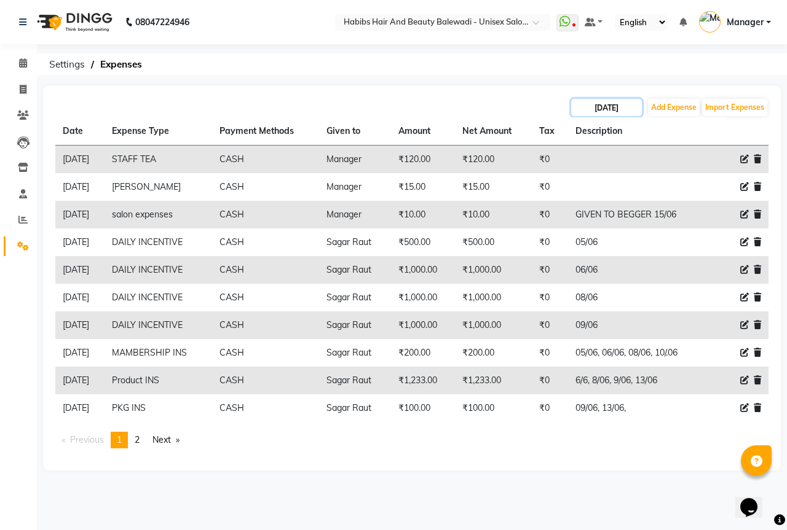
click at [624, 102] on input "[DATE]" at bounding box center [606, 107] width 71 height 17
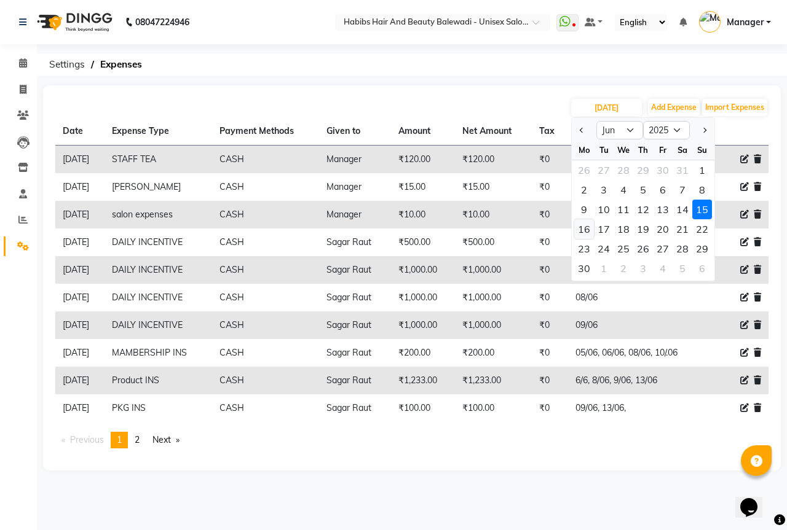
click at [584, 229] on div "16" at bounding box center [584, 229] width 20 height 20
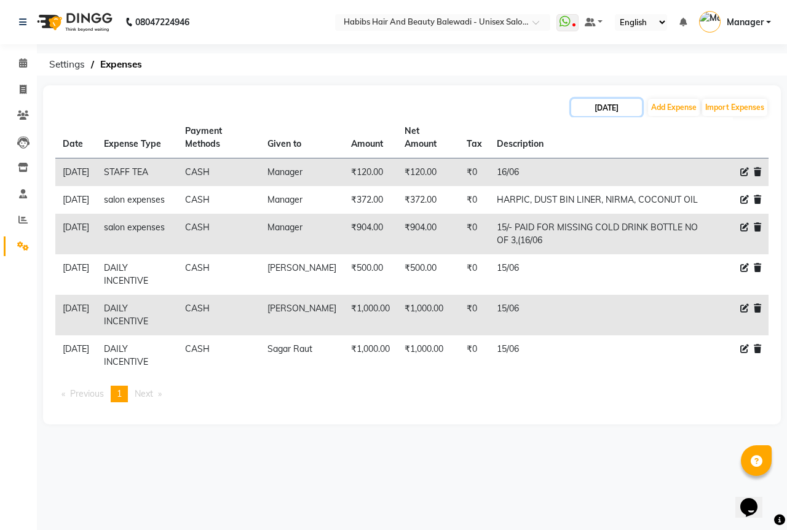
click at [591, 108] on input "[DATE]" at bounding box center [606, 107] width 71 height 17
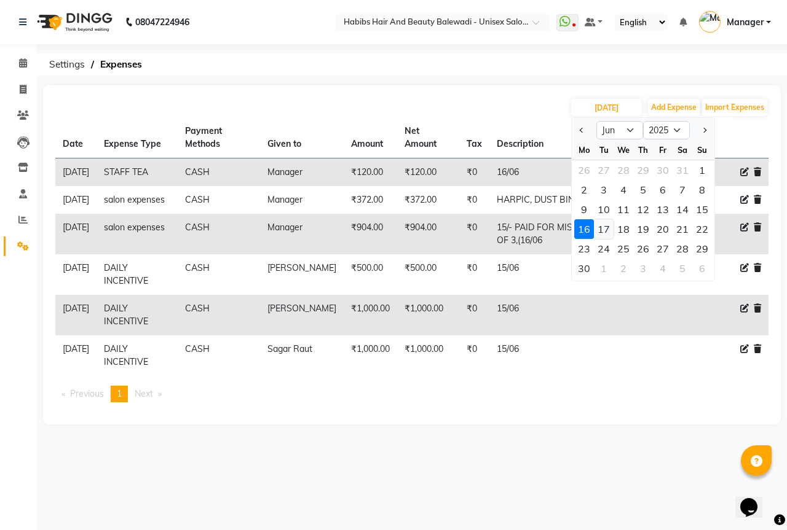
click at [611, 231] on div "17" at bounding box center [604, 229] width 20 height 20
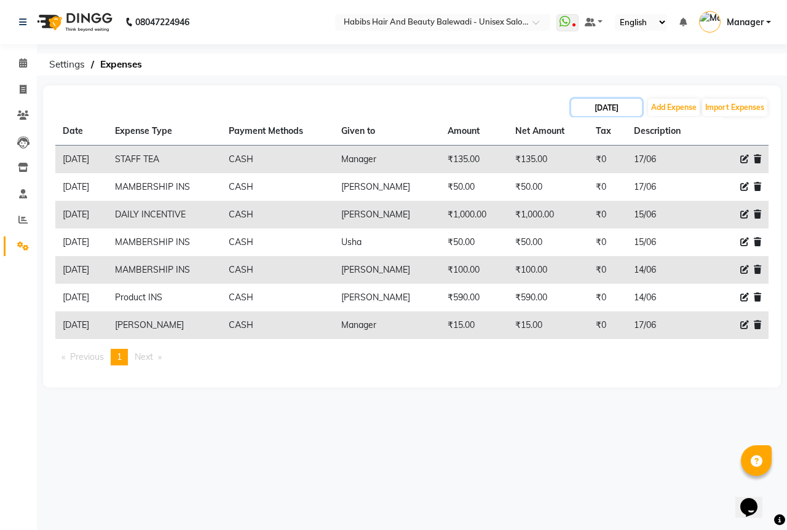
click at [591, 109] on input "[DATE]" at bounding box center [606, 107] width 71 height 17
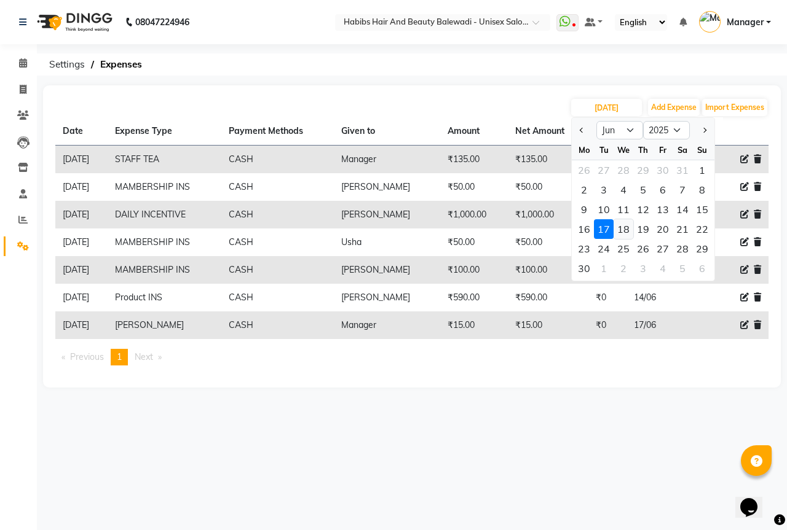
click at [625, 227] on div "18" at bounding box center [623, 229] width 20 height 20
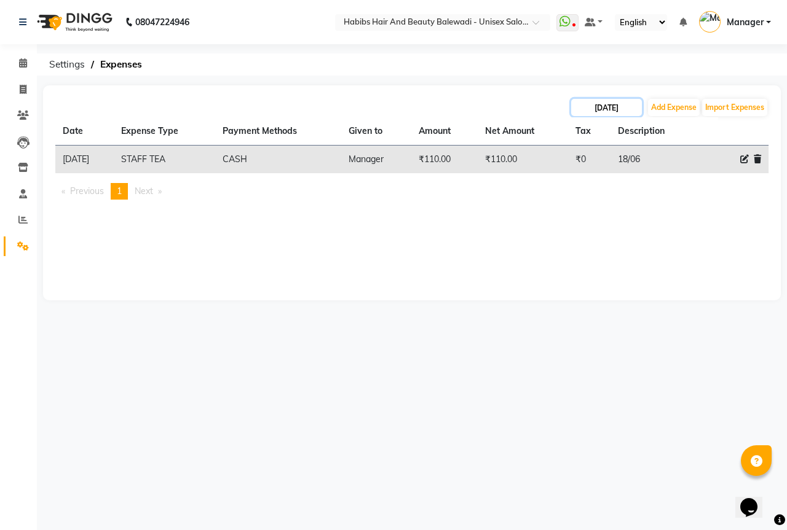
click at [589, 106] on input "[DATE]" at bounding box center [606, 107] width 71 height 17
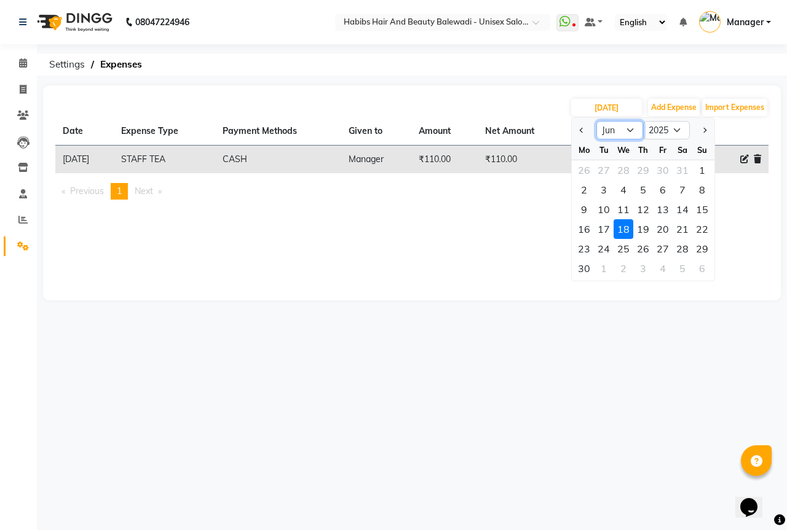
click at [629, 130] on select "Jan Feb Mar Apr May Jun [DATE] Aug Sep Oct Nov Dec" at bounding box center [619, 130] width 47 height 18
click at [596, 121] on select "Jan Feb Mar Apr May Jun [DATE] Aug Sep Oct Nov Dec" at bounding box center [619, 130] width 47 height 18
click at [602, 166] on div "1" at bounding box center [604, 170] width 20 height 20
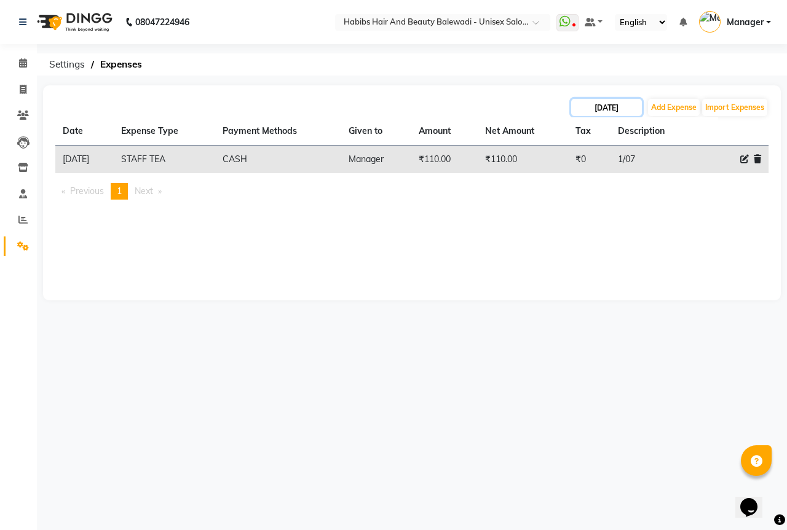
click at [605, 104] on input "[DATE]" at bounding box center [606, 107] width 71 height 17
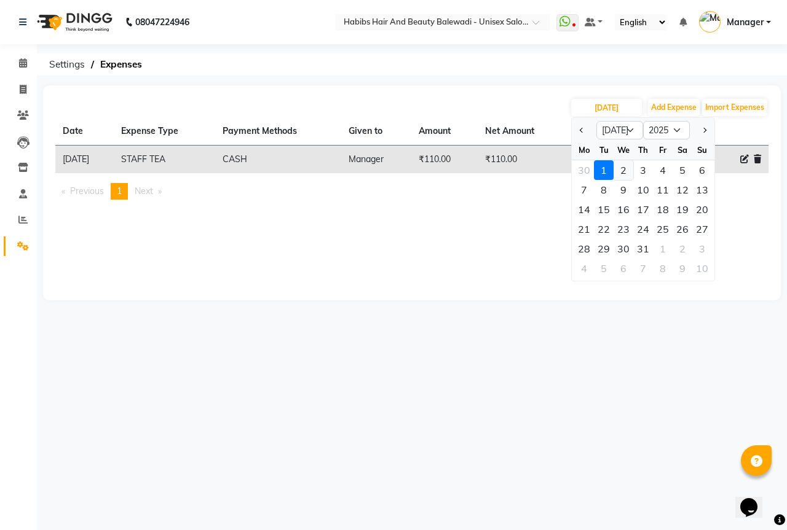
click at [625, 165] on div "2" at bounding box center [623, 170] width 20 height 20
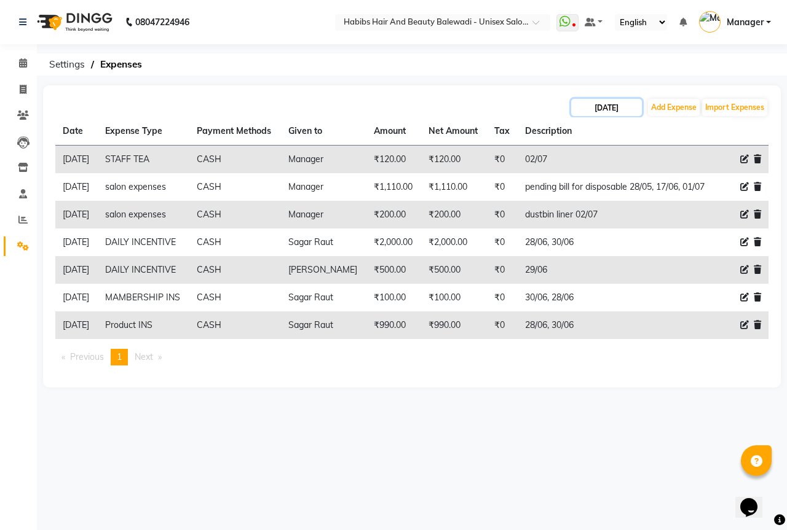
click at [621, 103] on input "[DATE]" at bounding box center [606, 107] width 71 height 17
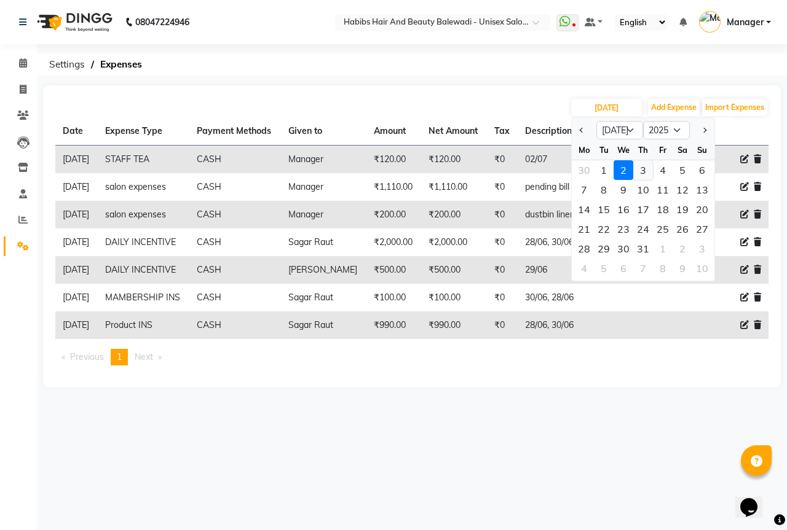
click at [645, 170] on div "3" at bounding box center [643, 170] width 20 height 20
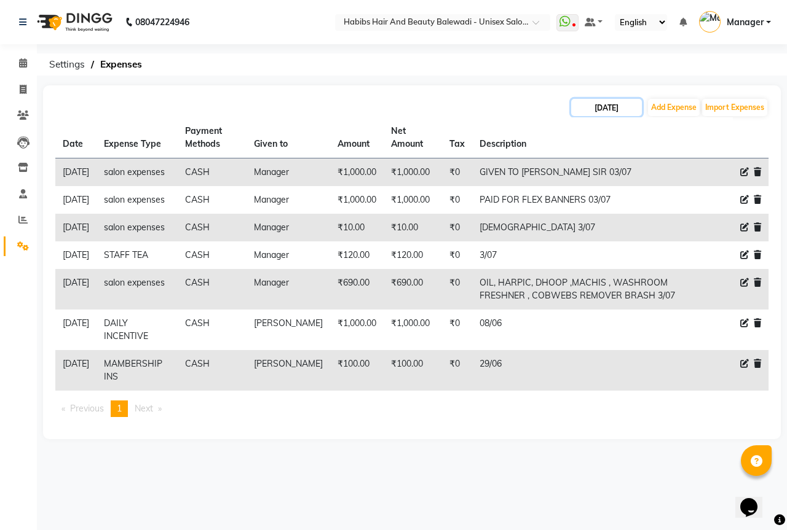
click at [612, 113] on input "[DATE]" at bounding box center [606, 107] width 71 height 17
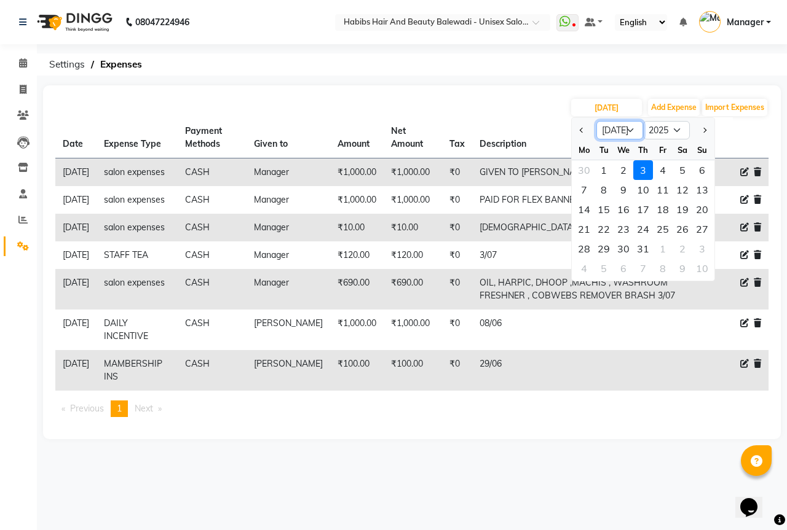
click at [626, 133] on select "Jan Feb Mar Apr May Jun [DATE] Aug Sep Oct Nov Dec" at bounding box center [619, 130] width 47 height 18
click at [596, 121] on select "Jan Feb Mar Apr May Jun [DATE] Aug Sep Oct Nov Dec" at bounding box center [619, 130] width 47 height 18
click at [660, 173] on div "1" at bounding box center [663, 170] width 20 height 20
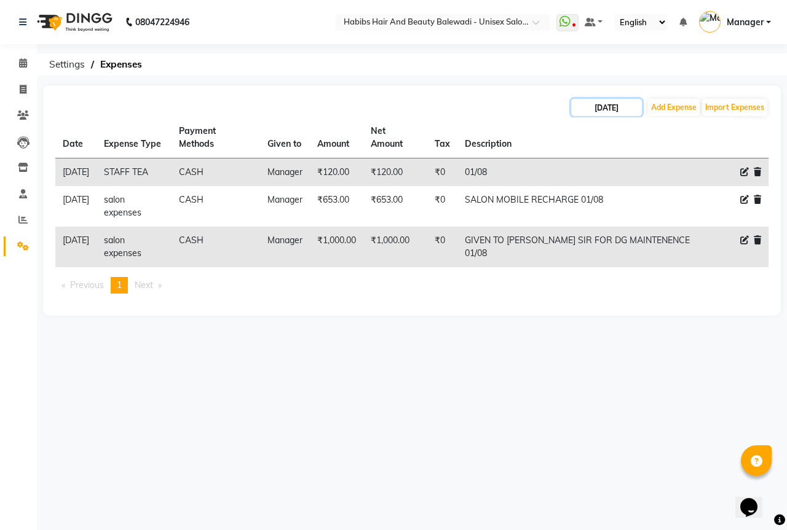
click at [585, 101] on input "[DATE]" at bounding box center [606, 107] width 71 height 17
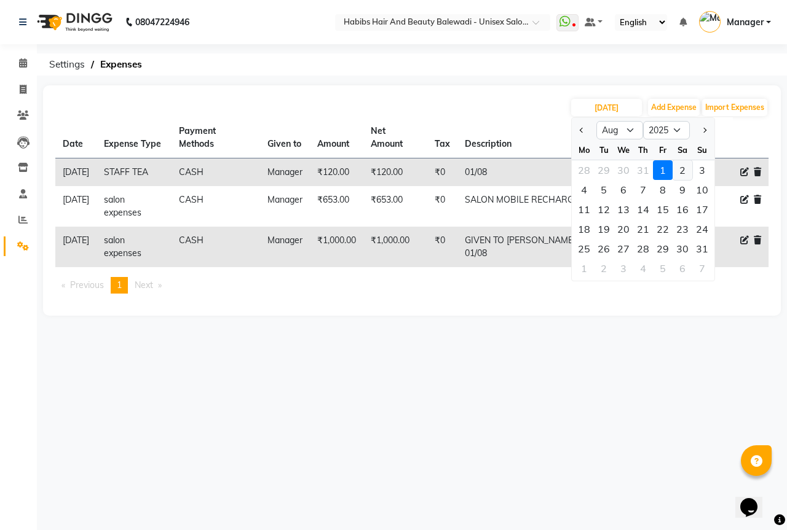
click at [680, 167] on div "2" at bounding box center [682, 170] width 20 height 20
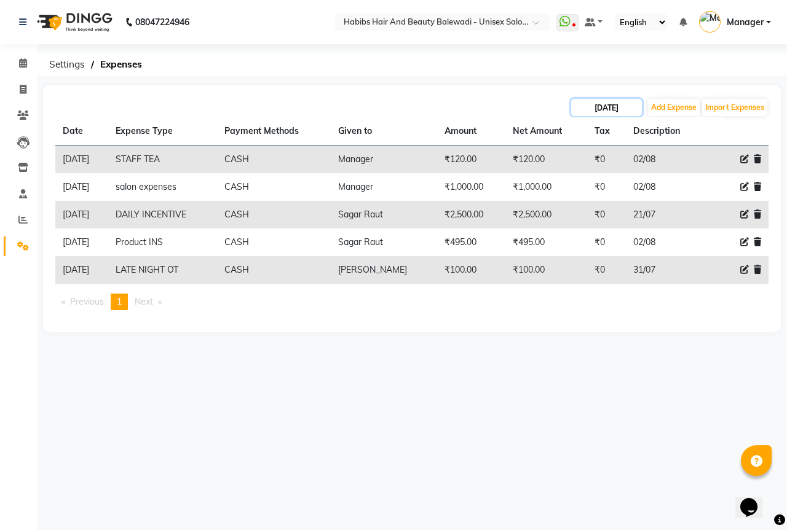
click at [626, 106] on input "[DATE]" at bounding box center [606, 107] width 71 height 17
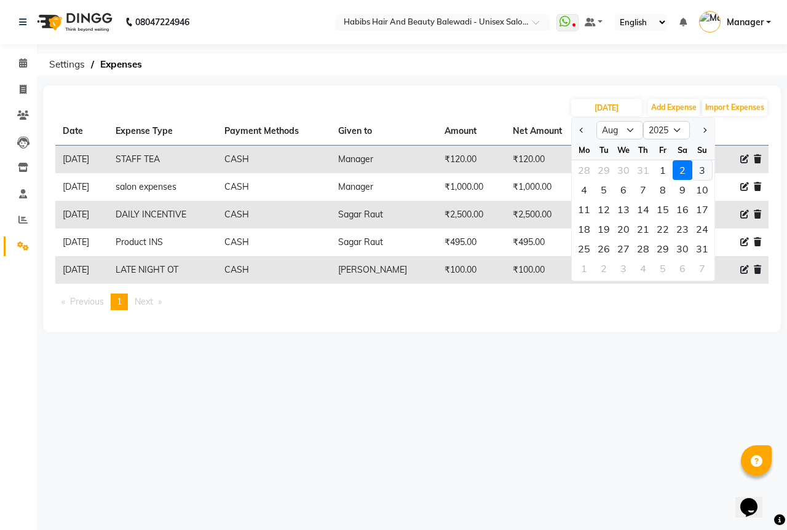
click at [699, 168] on div "3" at bounding box center [702, 170] width 20 height 20
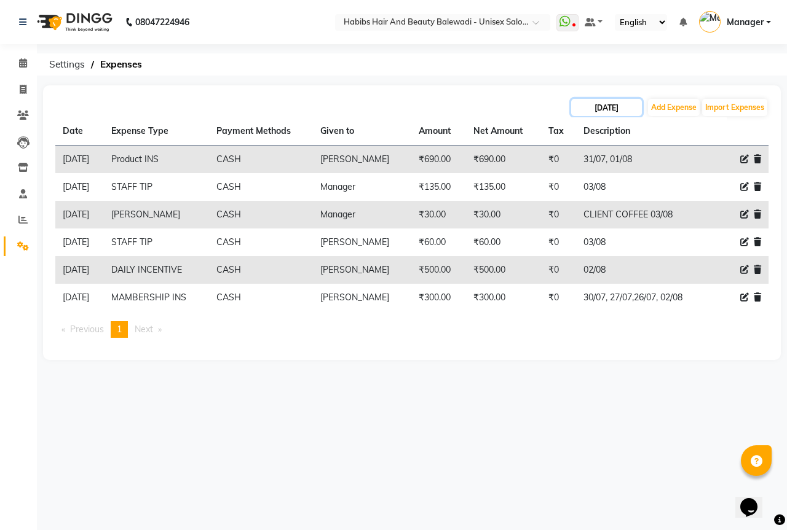
click at [590, 112] on input "[DATE]" at bounding box center [606, 107] width 71 height 17
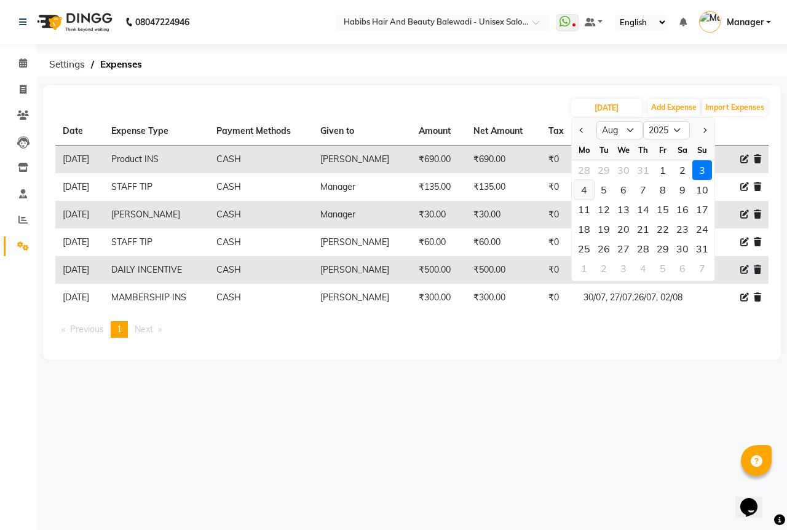
click at [581, 195] on div "4" at bounding box center [584, 190] width 20 height 20
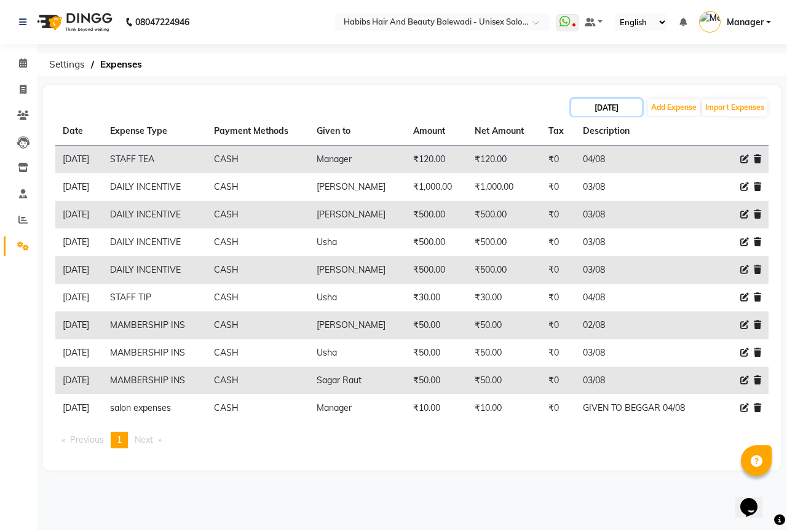
click at [592, 105] on input "[DATE]" at bounding box center [606, 107] width 71 height 17
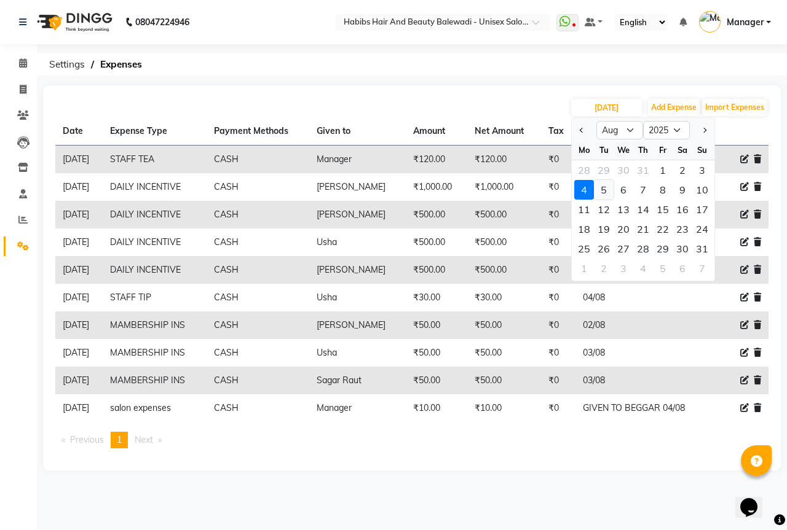
click at [607, 193] on div "5" at bounding box center [604, 190] width 20 height 20
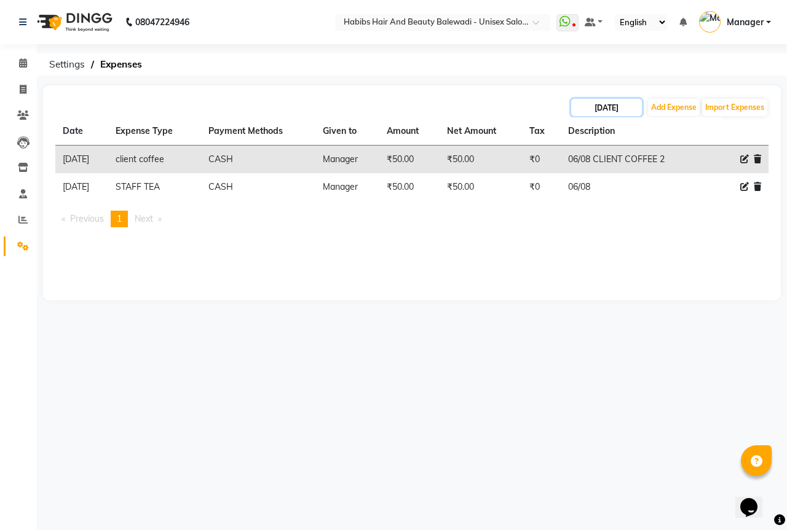
click at [605, 108] on input "[DATE]" at bounding box center [606, 107] width 71 height 17
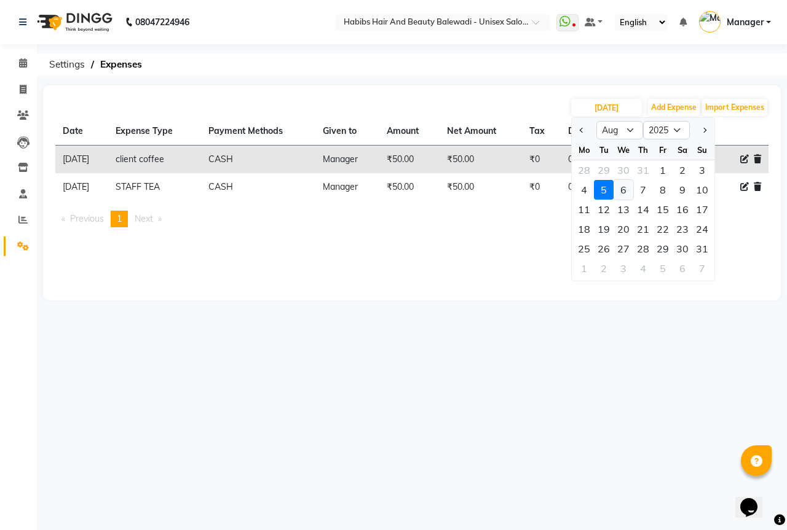
click at [624, 187] on div "6" at bounding box center [623, 190] width 20 height 20
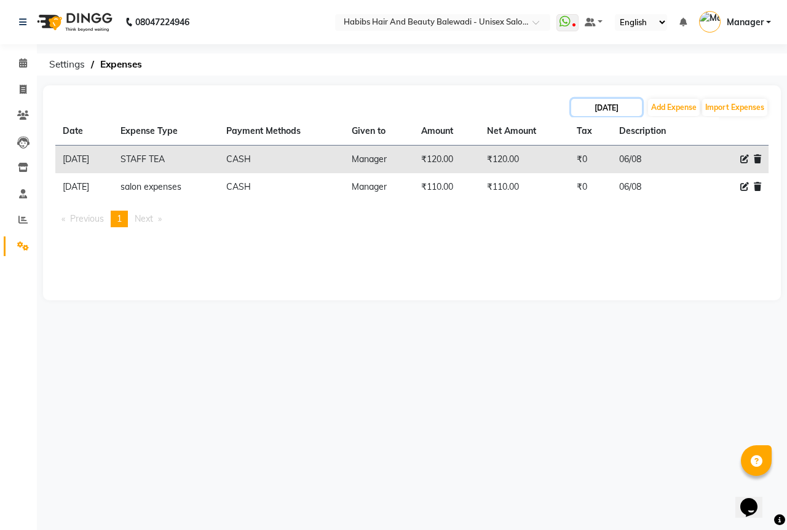
click at [622, 107] on input "[DATE]" at bounding box center [606, 107] width 71 height 17
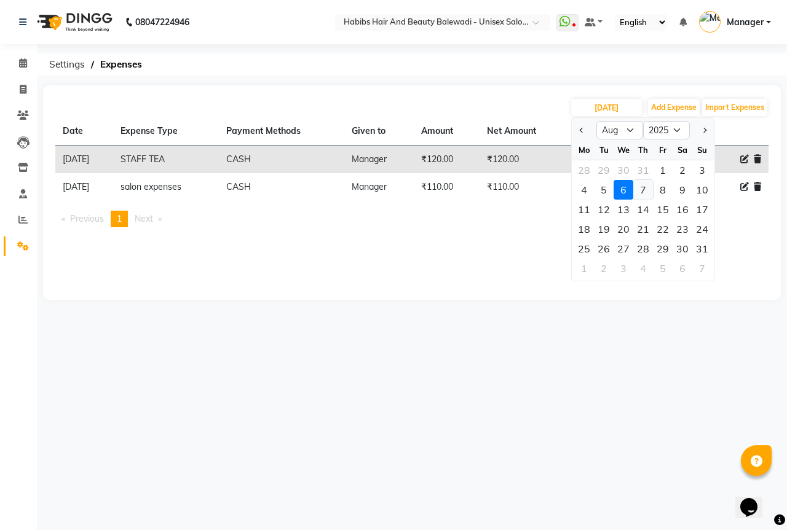
click at [639, 189] on div "7" at bounding box center [643, 190] width 20 height 20
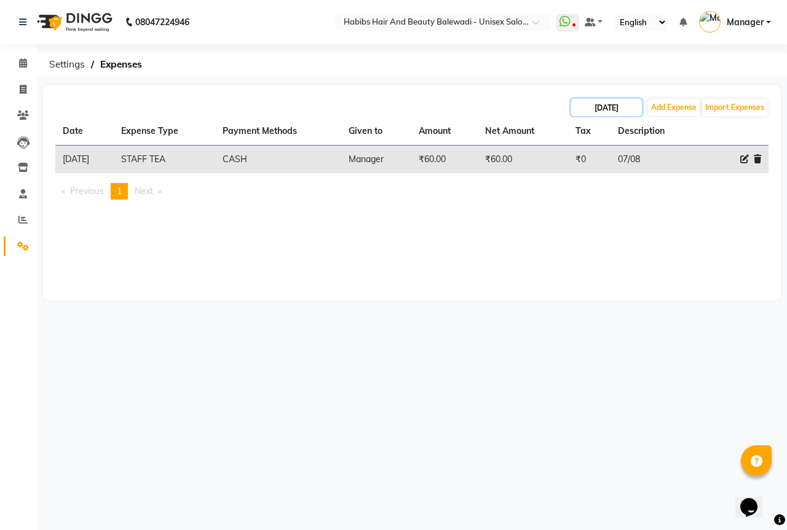
click at [627, 104] on input "[DATE]" at bounding box center [606, 107] width 71 height 17
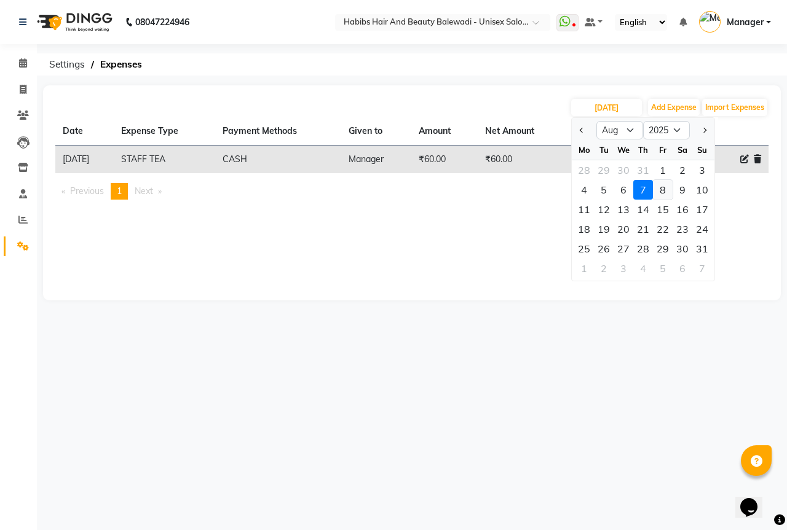
click at [666, 184] on div "8" at bounding box center [663, 190] width 20 height 20
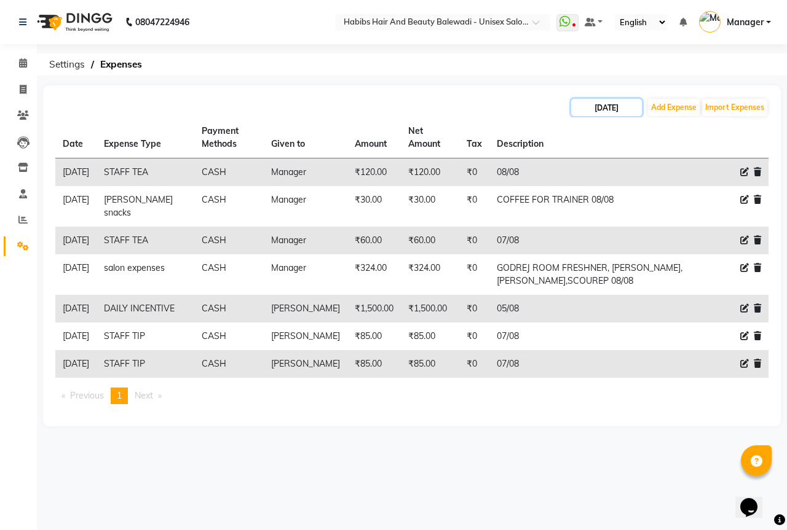
click at [607, 103] on input "[DATE]" at bounding box center [606, 107] width 71 height 17
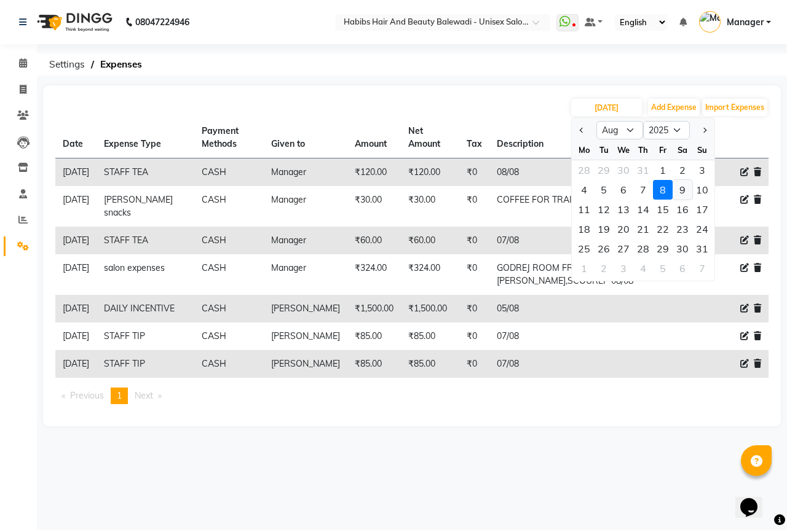
click at [678, 184] on div "9" at bounding box center [682, 190] width 20 height 20
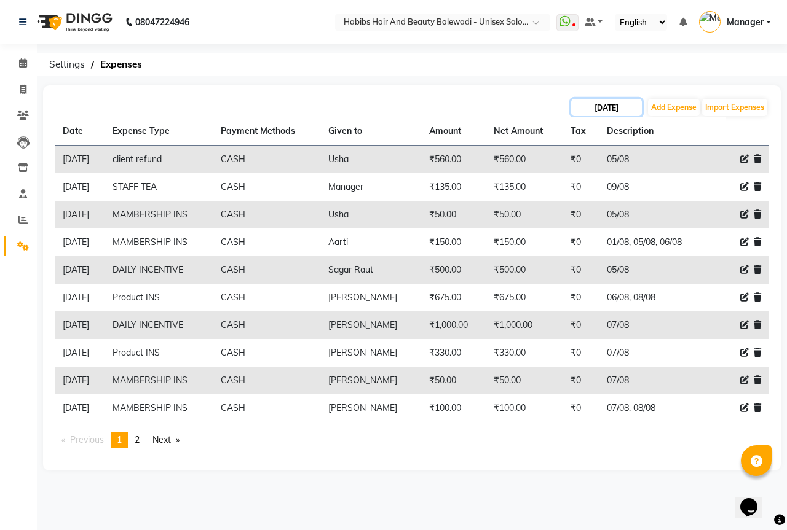
click at [619, 114] on input "[DATE]" at bounding box center [606, 107] width 71 height 17
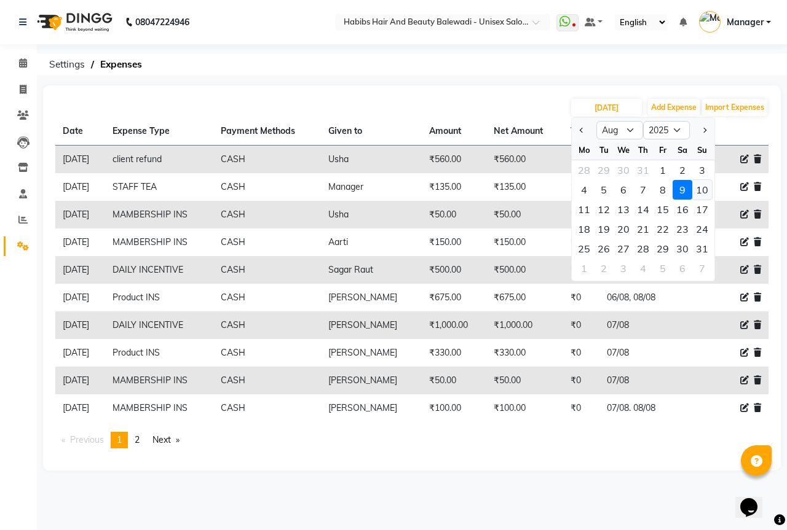
click at [701, 189] on div "10" at bounding box center [702, 190] width 20 height 20
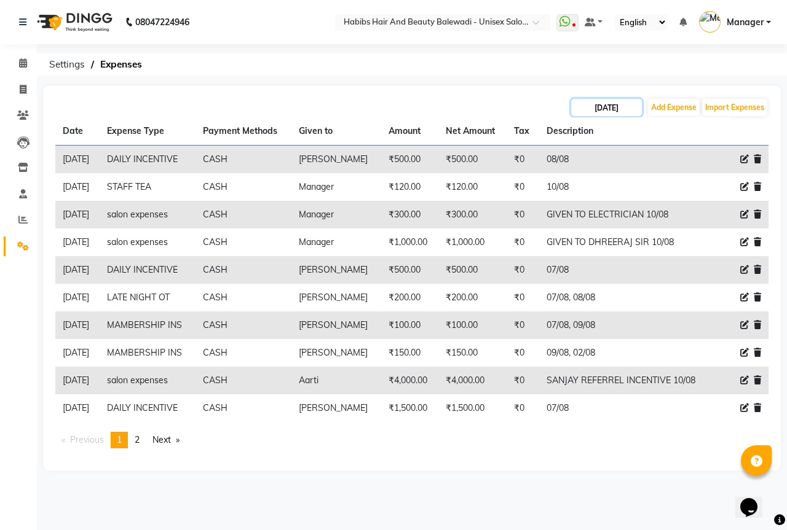
click at [609, 109] on input "[DATE]" at bounding box center [606, 107] width 71 height 17
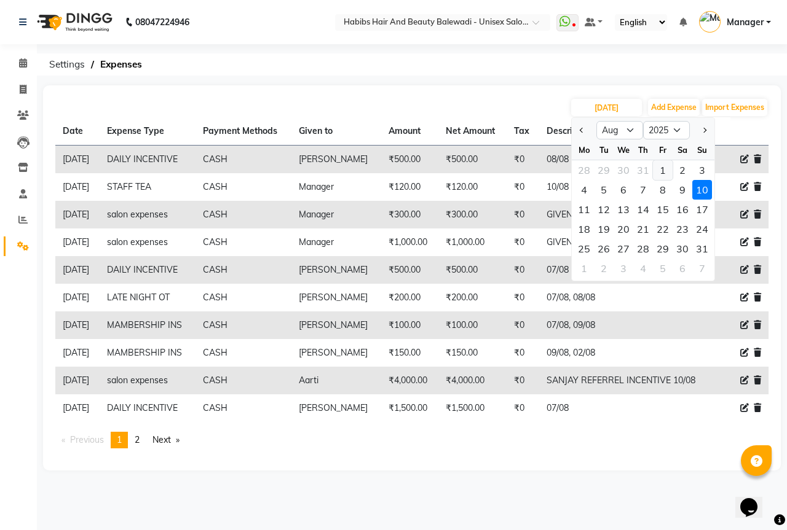
click at [659, 168] on div "1" at bounding box center [663, 170] width 20 height 20
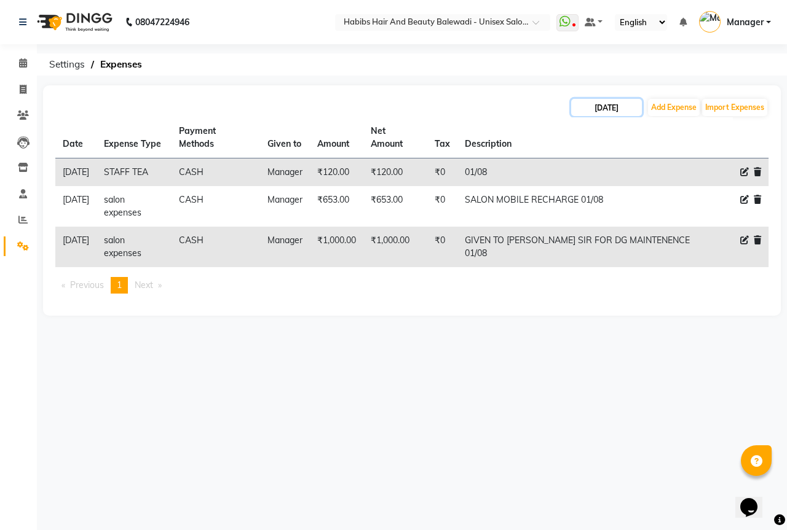
click at [626, 109] on input "[DATE]" at bounding box center [606, 107] width 71 height 17
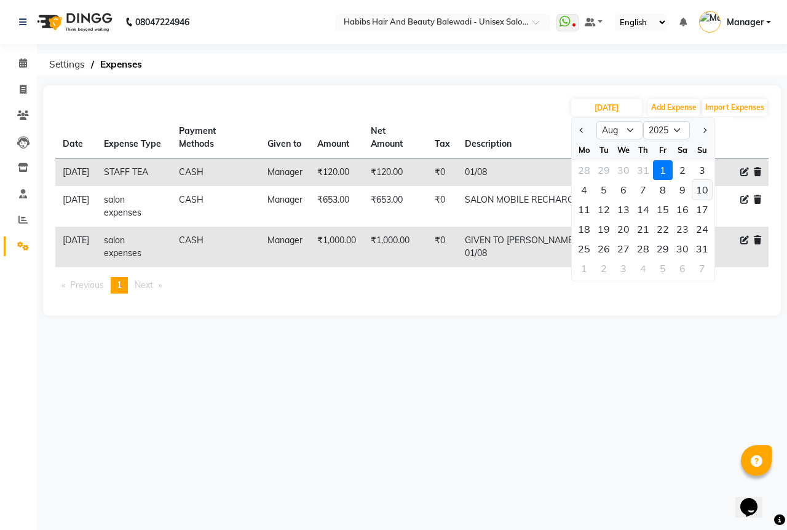
click at [706, 184] on div "10" at bounding box center [702, 190] width 20 height 20
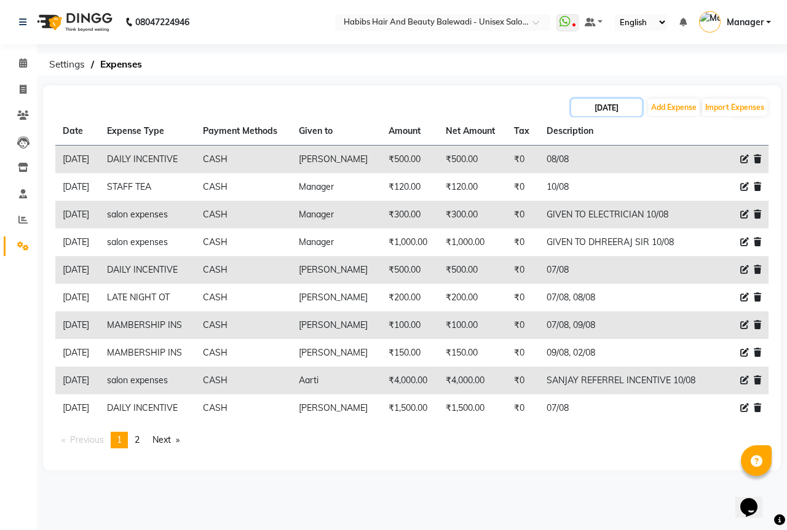
click at [606, 109] on input "[DATE]" at bounding box center [606, 107] width 71 height 17
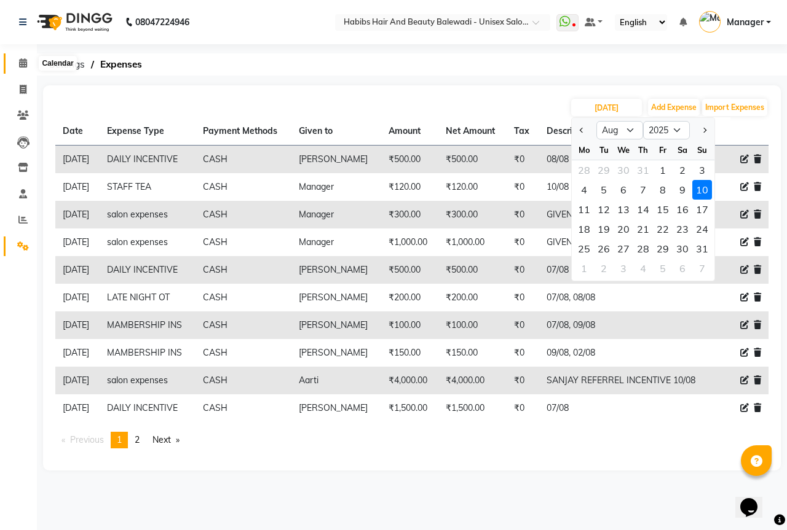
click at [28, 66] on span at bounding box center [23, 64] width 22 height 14
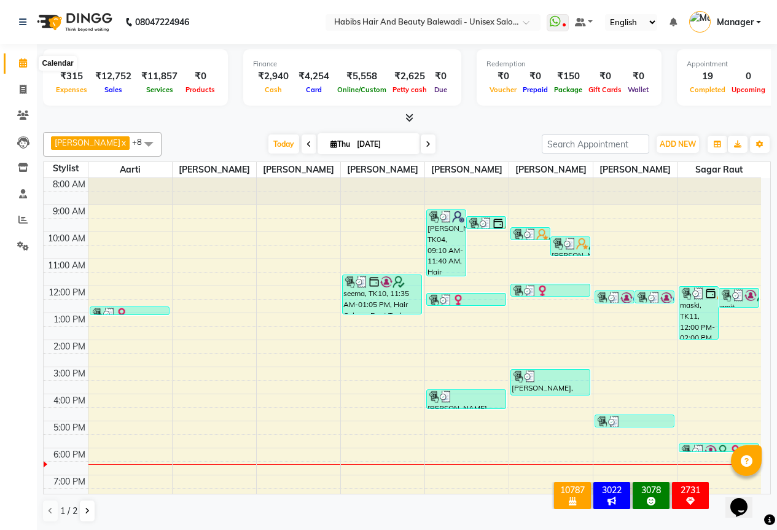
click at [23, 69] on span at bounding box center [23, 64] width 22 height 14
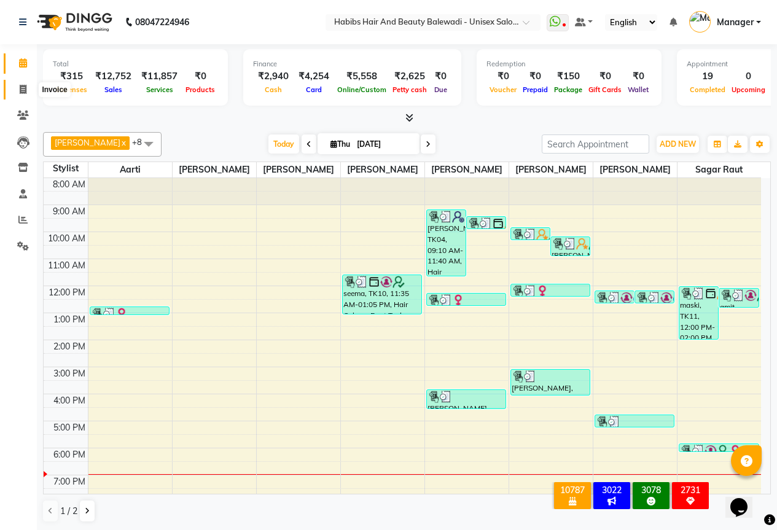
click at [27, 85] on span at bounding box center [23, 90] width 22 height 14
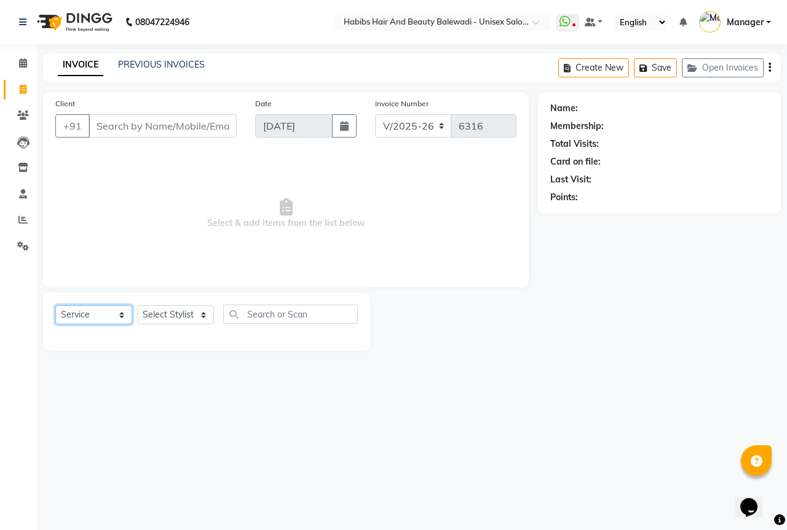
click at [119, 314] on select "Select Service Product Membership Package Voucher Prepaid Gift Card" at bounding box center [93, 314] width 77 height 19
click at [55, 305] on select "Select Service Product Membership Package Voucher Prepaid Gift Card" at bounding box center [93, 314] width 77 height 19
click at [174, 323] on select "Select Stylist" at bounding box center [175, 314] width 77 height 19
click at [173, 310] on select "Select Stylist" at bounding box center [175, 314] width 77 height 19
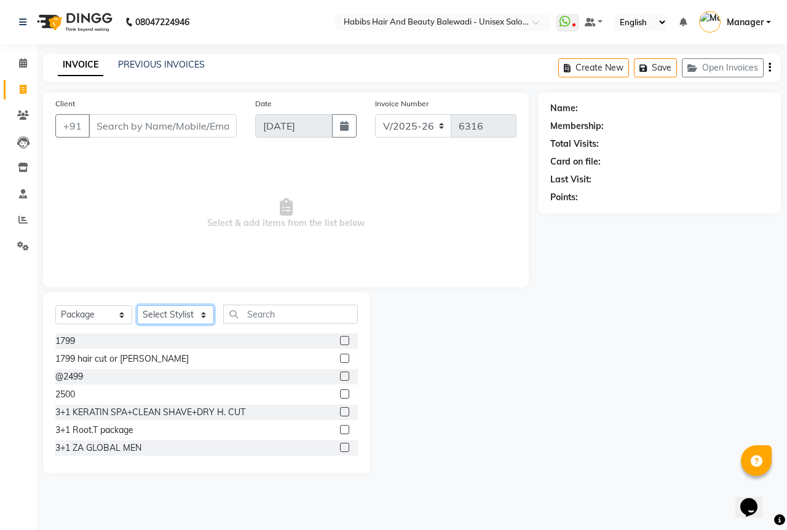
click at [200, 307] on select "Select Stylist Aarti Akshay Gaikwad [PERSON_NAME] [PERSON_NAME] [PERSON_NAME] […" at bounding box center [175, 314] width 77 height 19
click at [137, 305] on select "Select Stylist Aarti Akshay Gaikwad [PERSON_NAME] [PERSON_NAME] [PERSON_NAME] […" at bounding box center [175, 314] width 77 height 19
click at [260, 321] on input "text" at bounding box center [290, 314] width 135 height 19
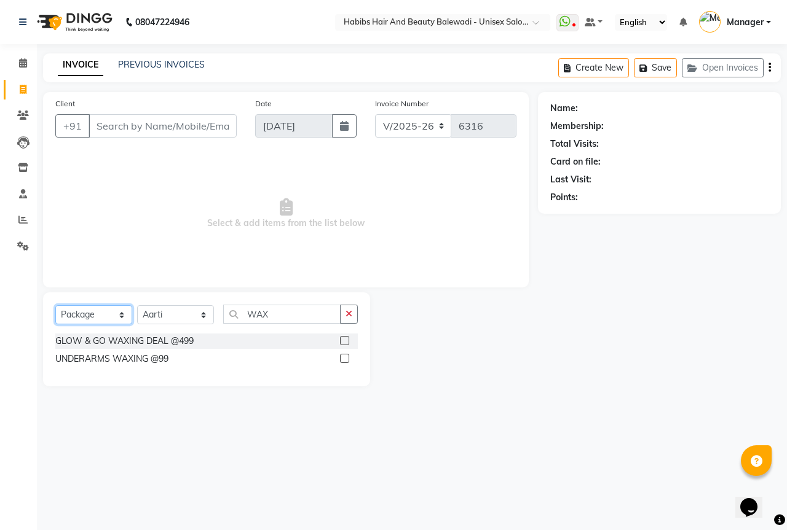
click at [128, 312] on select "Select Service Product Membership Package Voucher Prepaid Gift Card" at bounding box center [93, 314] width 77 height 19
click at [55, 305] on select "Select Service Product Membership Package Voucher Prepaid Gift Card" at bounding box center [93, 314] width 77 height 19
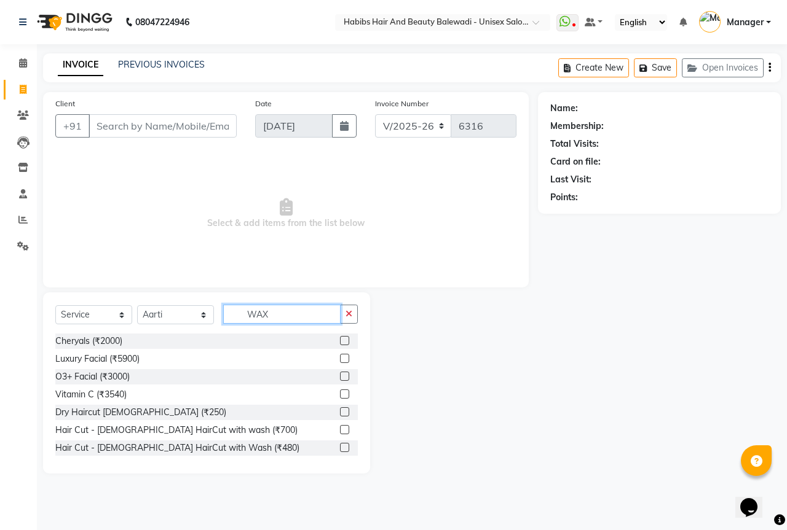
click at [289, 312] on input "WAX" at bounding box center [281, 314] width 117 height 19
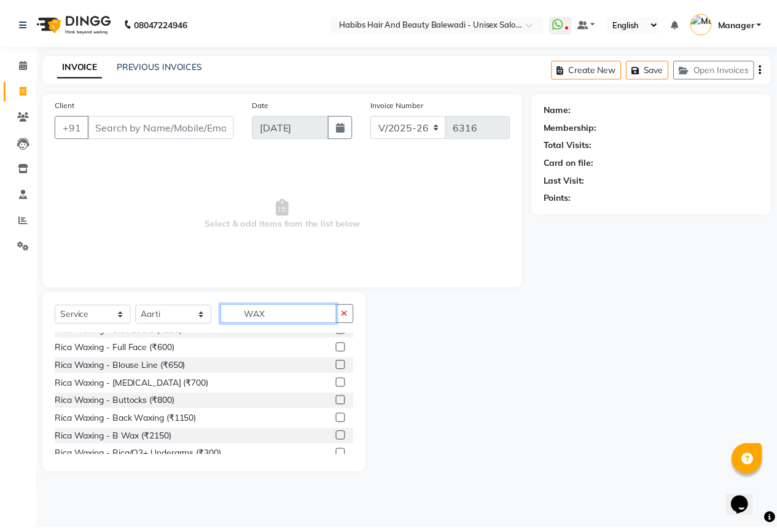
scroll to position [184, 0]
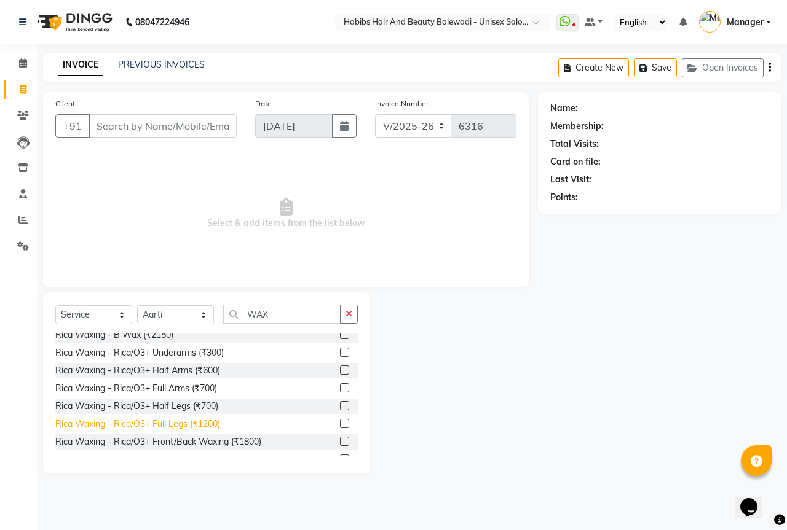
click at [199, 422] on div "Rica Waxing - Rica/O3+ Full Legs (₹1200)" at bounding box center [137, 424] width 165 height 13
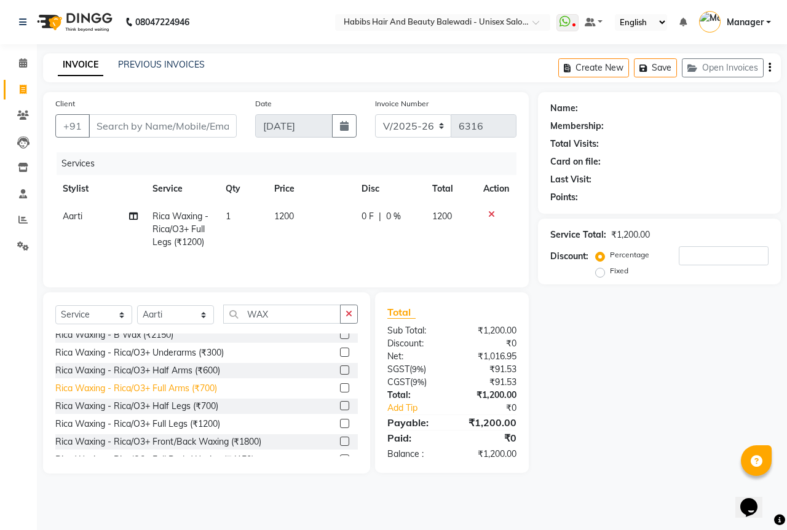
click at [194, 382] on div "Rica Waxing - Rica/O3+ Full Arms (₹700)" at bounding box center [136, 388] width 162 height 13
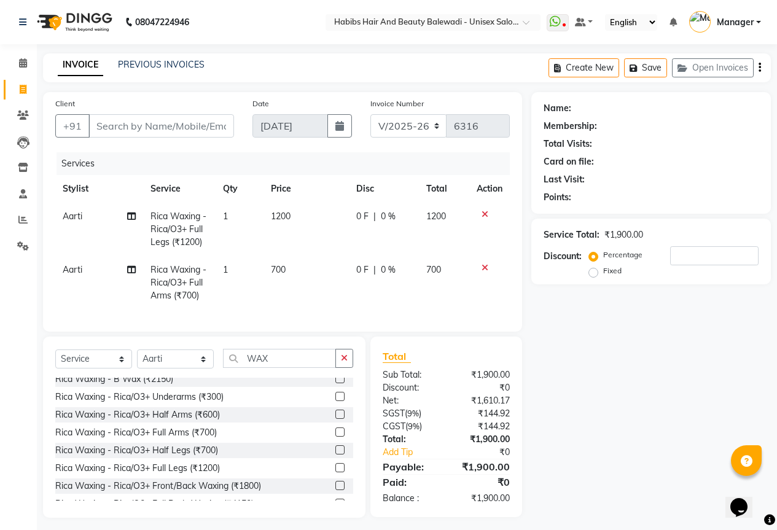
scroll to position [15, 0]
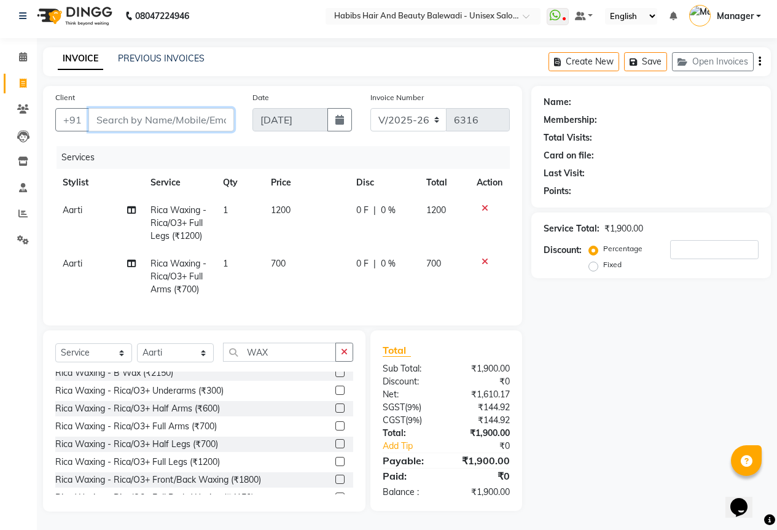
click at [114, 108] on input "Client" at bounding box center [161, 119] width 146 height 23
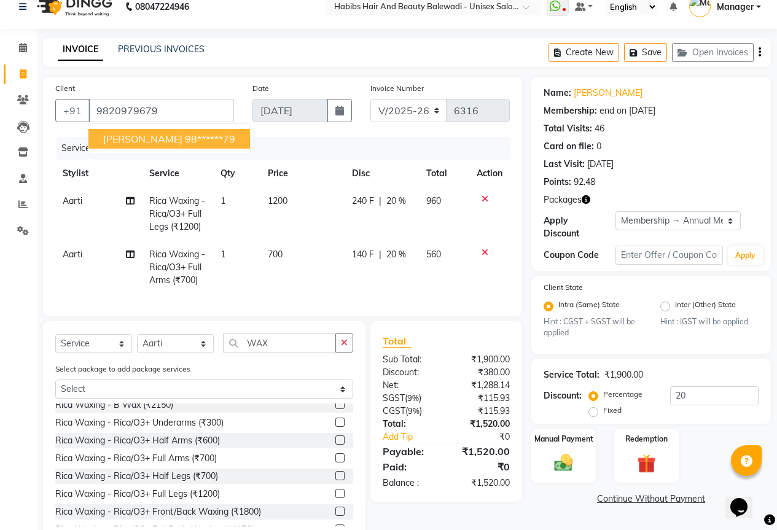
click at [185, 139] on ngb-highlight "98******79" at bounding box center [210, 139] width 50 height 12
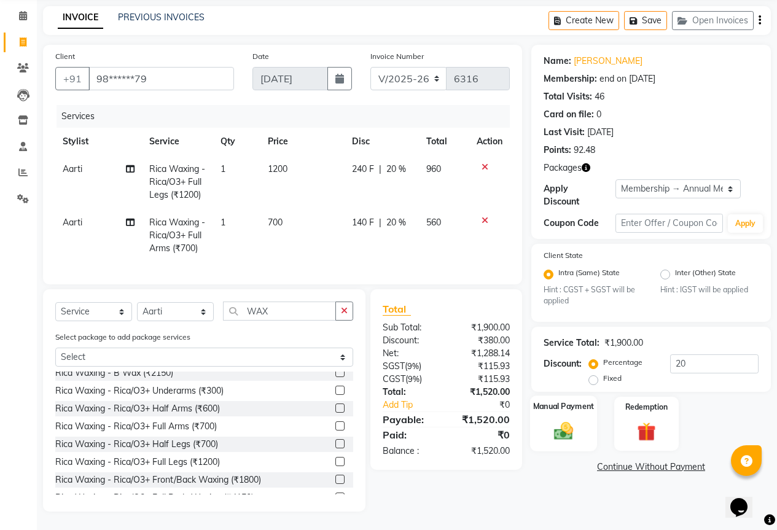
click at [575, 420] on img at bounding box center [563, 431] width 31 height 22
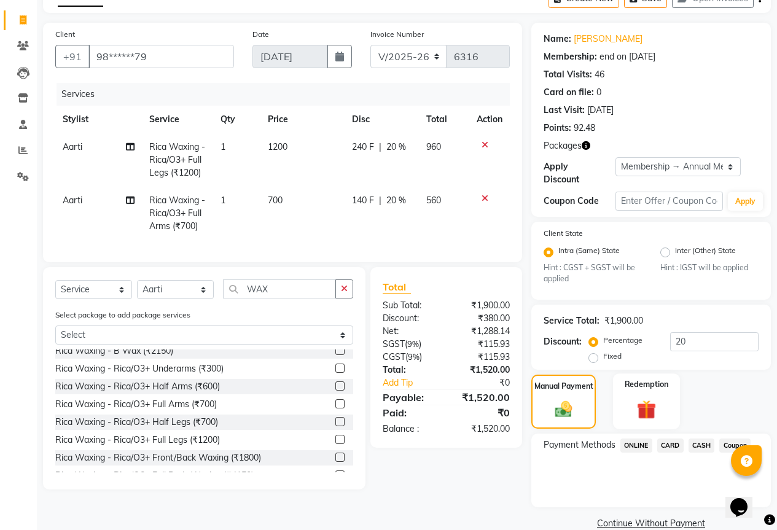
scroll to position [81, 0]
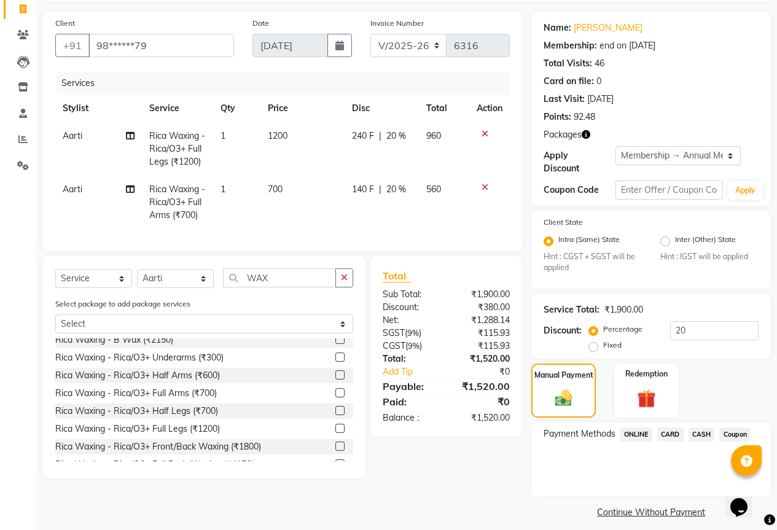
click at [644, 428] on span "ONLINE" at bounding box center [637, 435] width 32 height 14
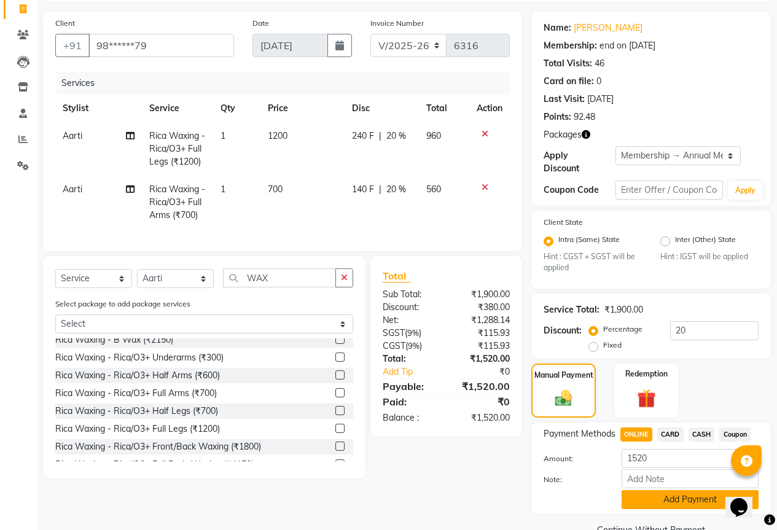
scroll to position [98, 0]
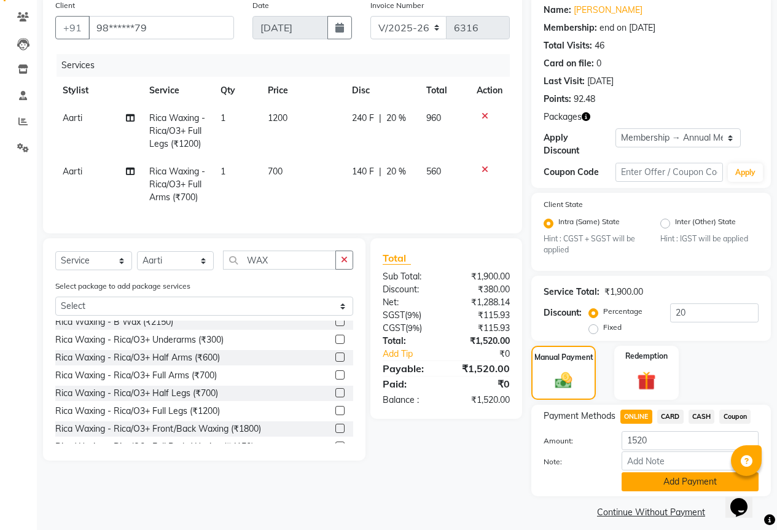
click at [714, 478] on button "Add Payment" at bounding box center [690, 482] width 137 height 19
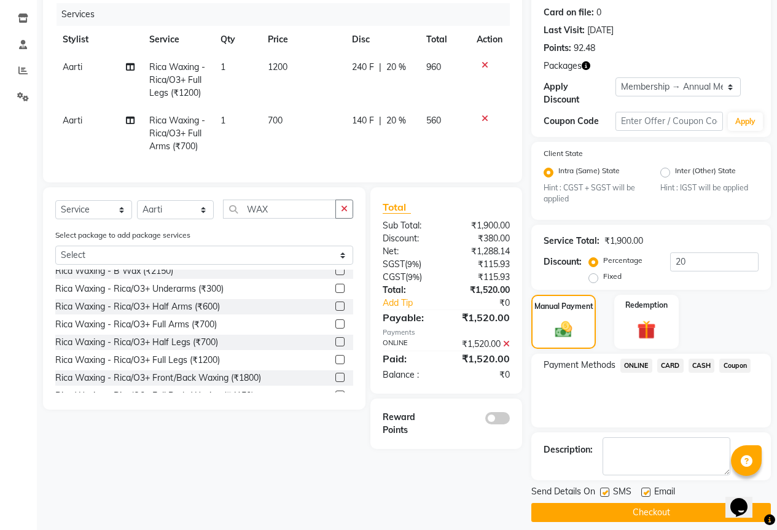
scroll to position [150, 0]
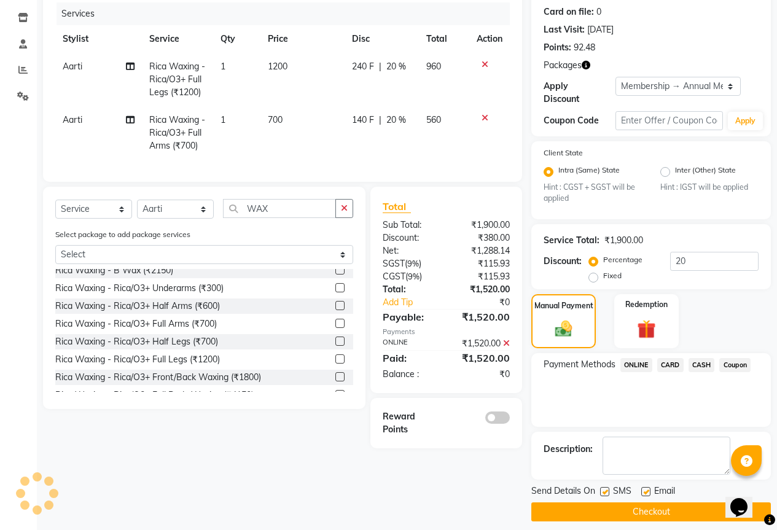
click at [666, 503] on button "Checkout" at bounding box center [652, 512] width 240 height 19
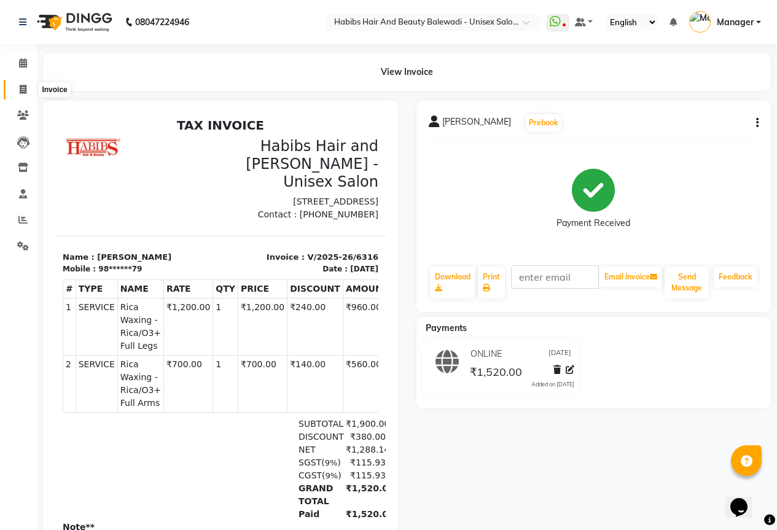
click at [33, 90] on span at bounding box center [23, 90] width 22 height 14
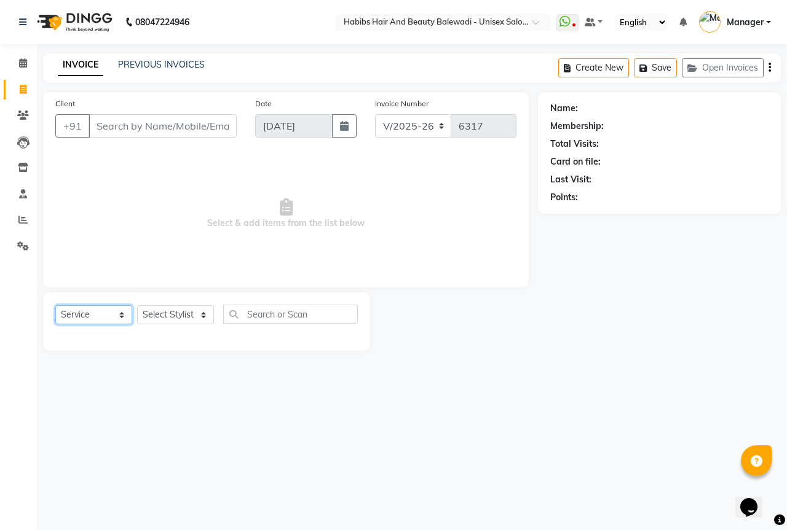
click at [108, 322] on select "Select Service Product Membership Package Voucher Prepaid Gift Card" at bounding box center [93, 314] width 77 height 19
click at [55, 305] on select "Select Service Product Membership Package Voucher Prepaid Gift Card" at bounding box center [93, 314] width 77 height 19
click at [180, 312] on select "Select Stylist" at bounding box center [175, 314] width 77 height 19
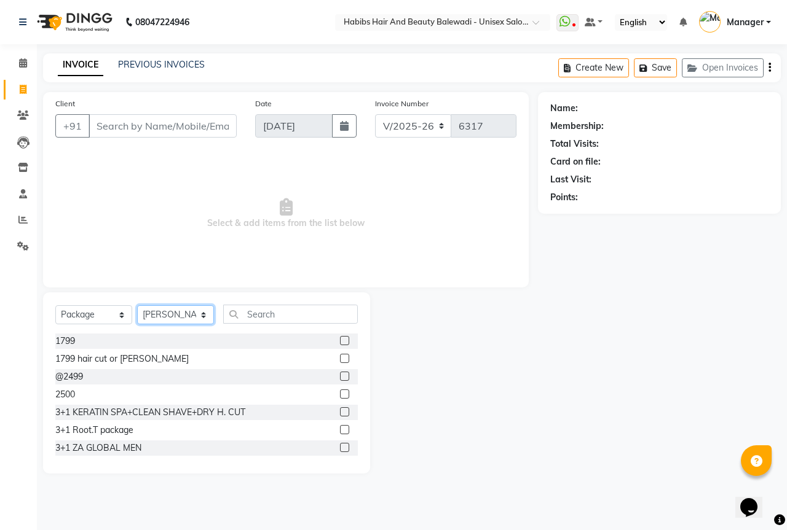
click at [137, 305] on select "Select Stylist Aarti Akshay Gaikwad [PERSON_NAME] [PERSON_NAME] [PERSON_NAME] […" at bounding box center [175, 314] width 77 height 19
click at [268, 320] on input "text" at bounding box center [290, 314] width 135 height 19
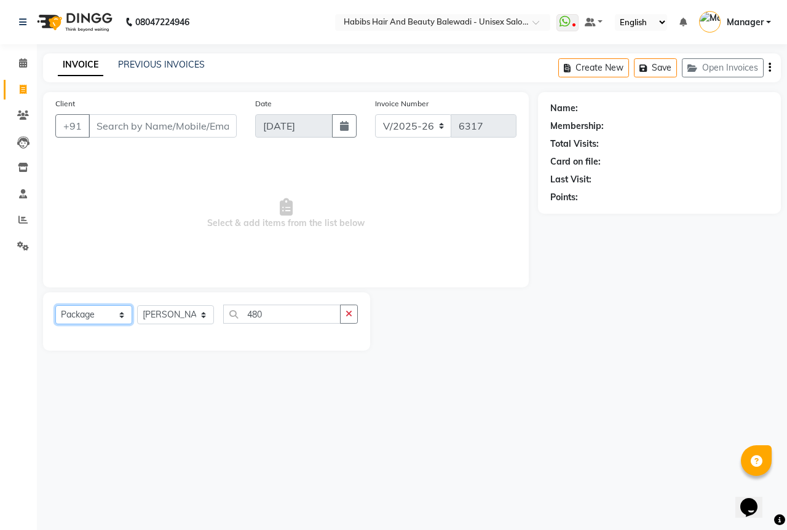
click at [89, 317] on select "Select Service Product Membership Package Voucher Prepaid Gift Card" at bounding box center [93, 314] width 77 height 19
click at [55, 305] on select "Select Service Product Membership Package Voucher Prepaid Gift Card" at bounding box center [93, 314] width 77 height 19
drag, startPoint x: 94, startPoint y: 314, endPoint x: 96, endPoint y: 323, distance: 8.8
click at [94, 314] on select "Select Service Product Membership Package Voucher Prepaid Gift Card" at bounding box center [93, 314] width 77 height 19
click at [55, 305] on select "Select Service Product Membership Package Voucher Prepaid Gift Card" at bounding box center [93, 314] width 77 height 19
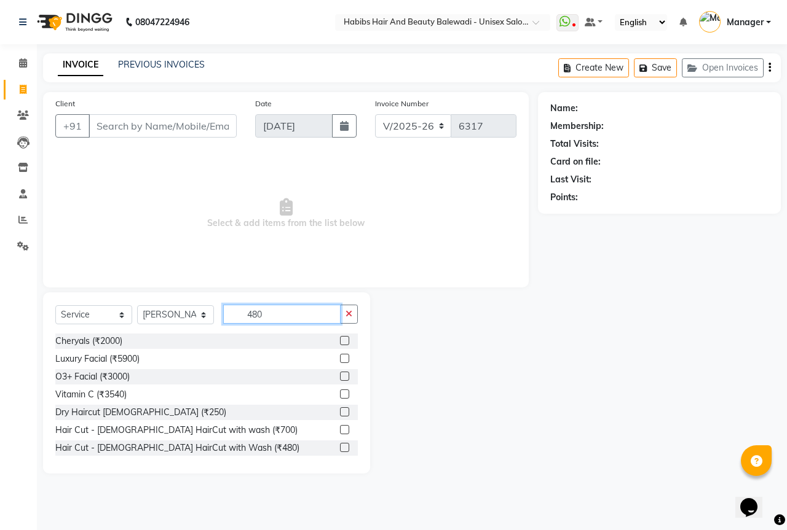
click at [285, 320] on input "480" at bounding box center [281, 314] width 117 height 19
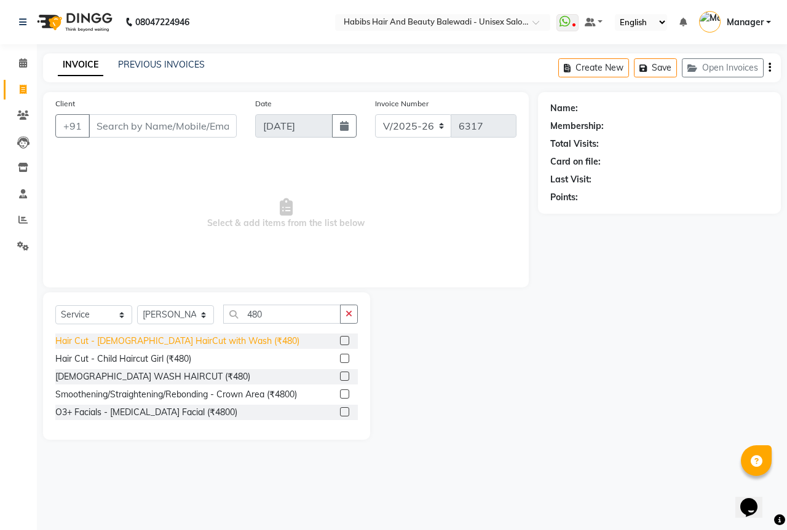
click at [196, 344] on div "Hair Cut - [DEMOGRAPHIC_DATA] HairCut with Wash (₹480)" at bounding box center [177, 341] width 244 height 13
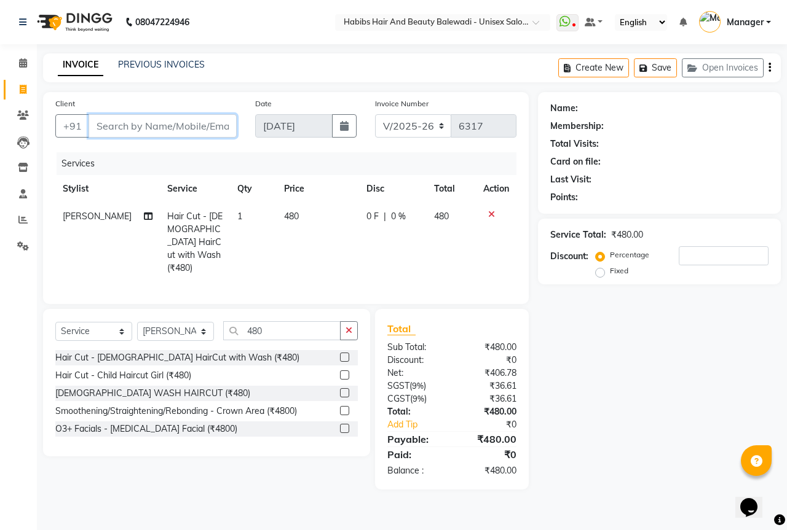
click at [135, 123] on input "Client" at bounding box center [162, 125] width 148 height 23
click at [195, 136] on button "Add Client" at bounding box center [204, 125] width 63 height 23
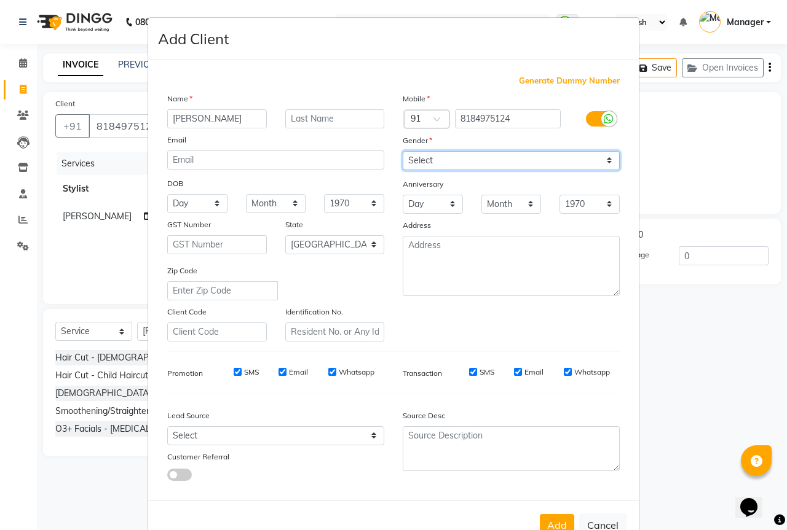
click at [454, 161] on select "Select [DEMOGRAPHIC_DATA] [DEMOGRAPHIC_DATA] Other Prefer Not To Say" at bounding box center [511, 160] width 217 height 19
click at [403, 151] on select "Select [DEMOGRAPHIC_DATA] [DEMOGRAPHIC_DATA] Other Prefer Not To Say" at bounding box center [511, 160] width 217 height 19
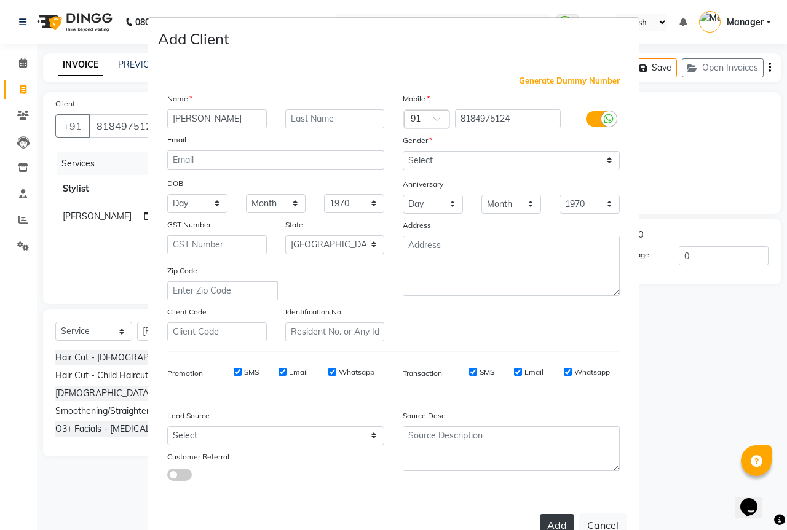
click at [541, 526] on button "Add" at bounding box center [557, 525] width 34 height 22
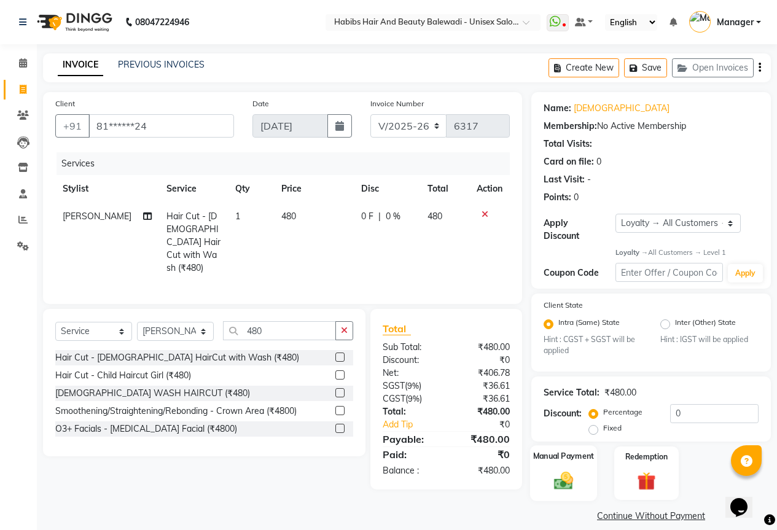
scroll to position [4, 0]
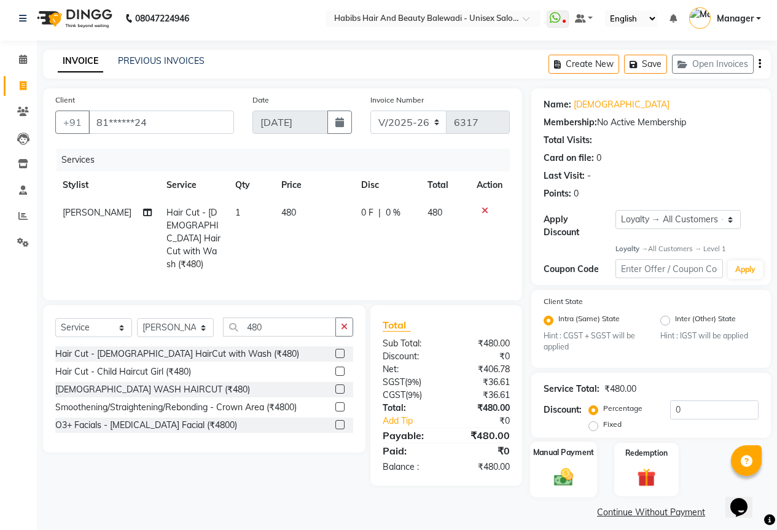
click at [583, 478] on div "Manual Payment" at bounding box center [563, 470] width 67 height 56
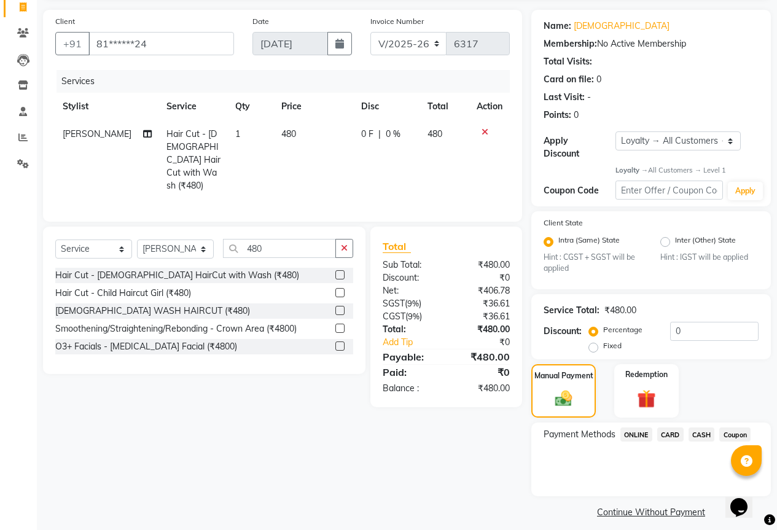
click at [645, 428] on span "ONLINE" at bounding box center [637, 435] width 32 height 14
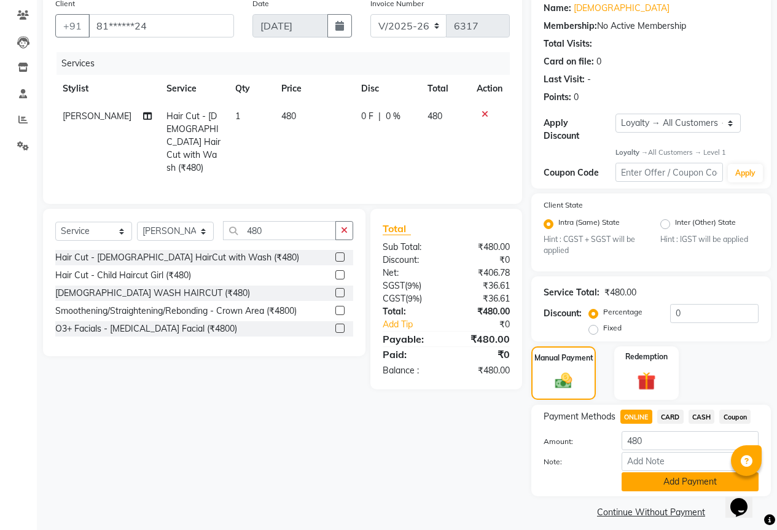
click at [654, 473] on button "Add Payment" at bounding box center [690, 482] width 137 height 19
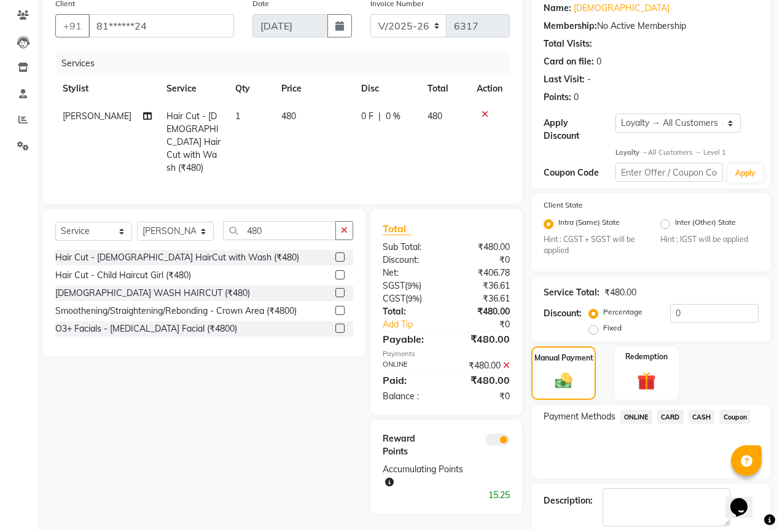
scroll to position [152, 0]
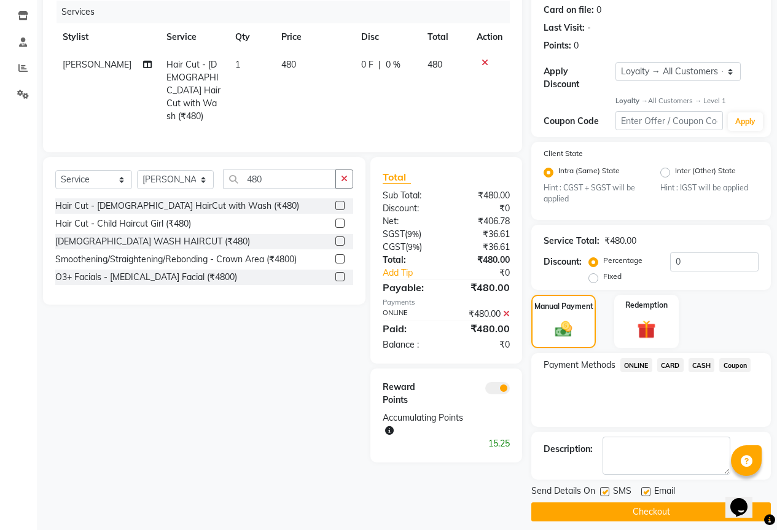
click at [632, 505] on button "Checkout" at bounding box center [652, 512] width 240 height 19
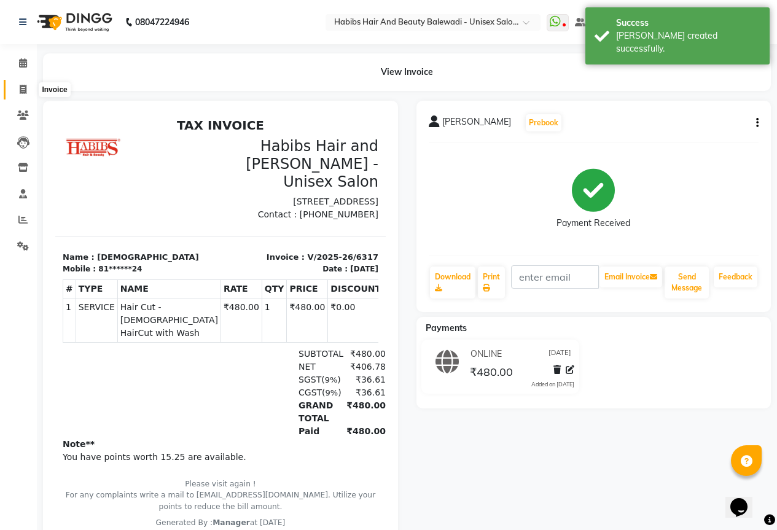
click at [25, 91] on icon at bounding box center [23, 89] width 7 height 9
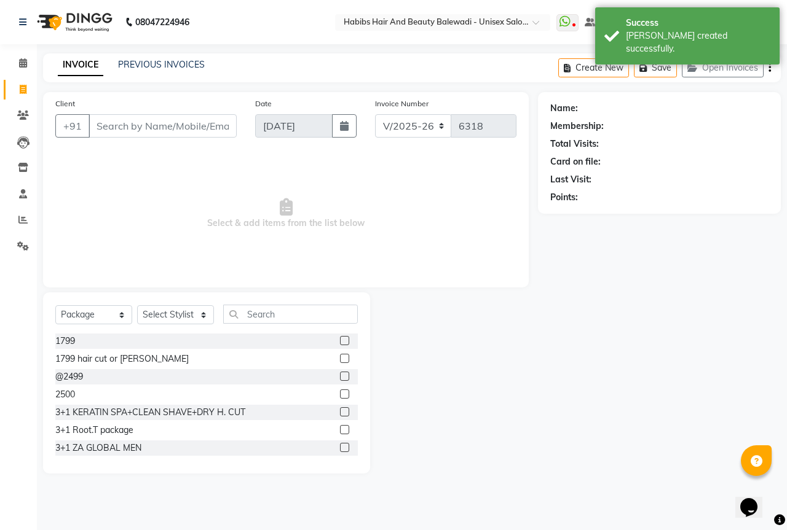
click at [122, 126] on input "Client" at bounding box center [162, 125] width 148 height 23
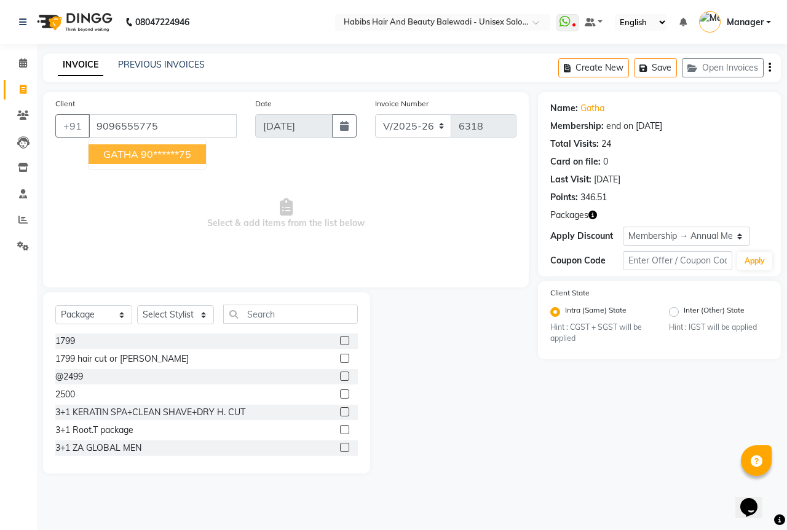
click at [116, 162] on button "GATHA 90******75" at bounding box center [146, 154] width 117 height 20
click at [596, 108] on link "Gatha" at bounding box center [592, 108] width 24 height 13
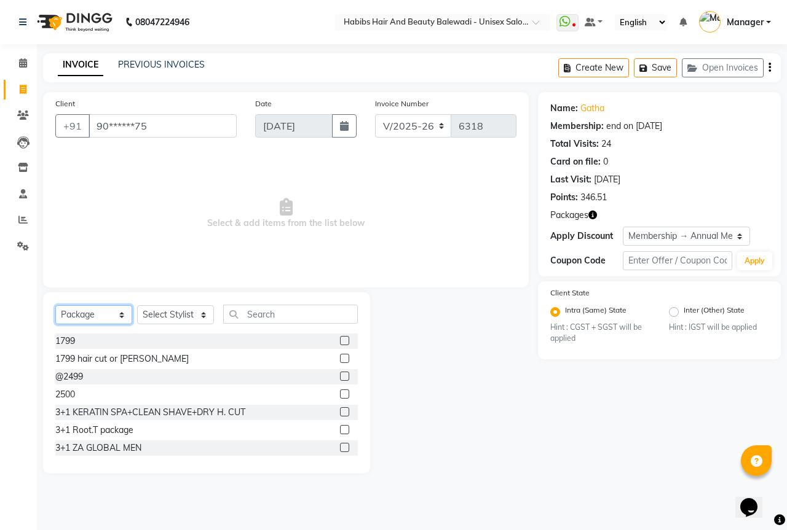
click at [90, 315] on select "Select Service Product Membership Package Voucher Prepaid Gift Card" at bounding box center [93, 314] width 77 height 19
click at [55, 305] on select "Select Service Product Membership Package Voucher Prepaid Gift Card" at bounding box center [93, 314] width 77 height 19
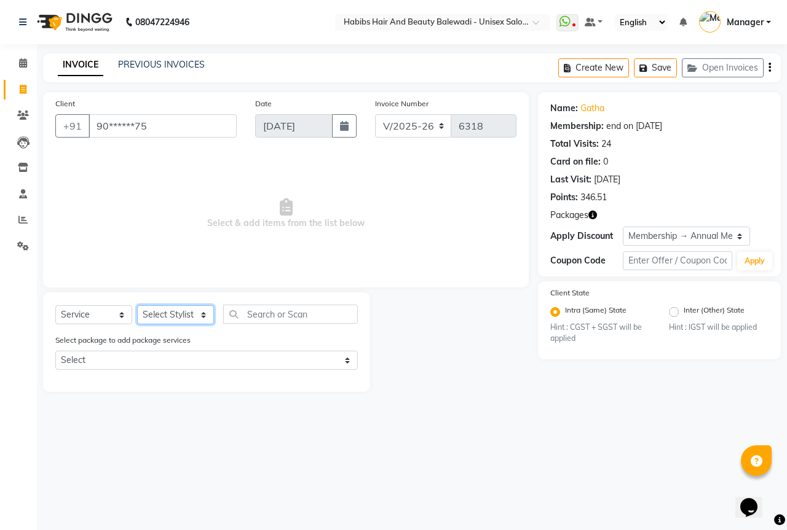
click at [165, 316] on select "Select Stylist Aarti Akshay Gaikwad [PERSON_NAME] [PERSON_NAME] [PERSON_NAME] […" at bounding box center [175, 314] width 77 height 19
click at [137, 305] on select "Select Stylist Aarti Akshay Gaikwad [PERSON_NAME] [PERSON_NAME] [PERSON_NAME] […" at bounding box center [175, 314] width 77 height 19
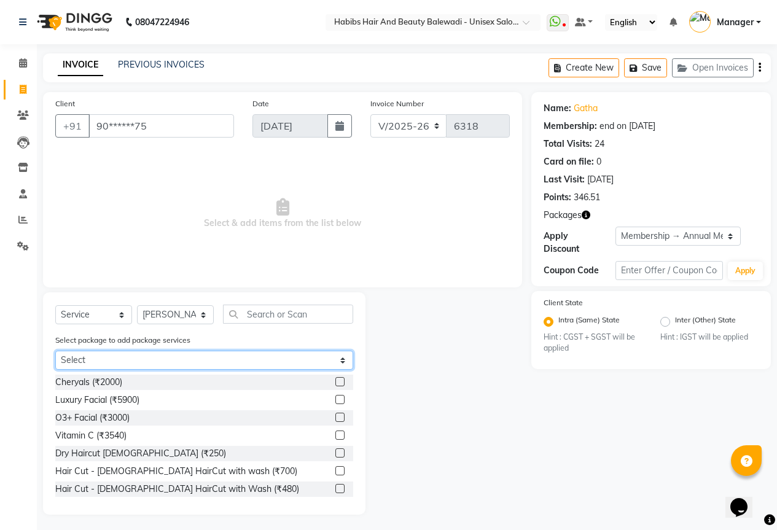
drag, startPoint x: 153, startPoint y: 360, endPoint x: 152, endPoint y: 369, distance: 9.9
click at [153, 360] on select "Select [DEMOGRAPHIC_DATA] @ ZA ROOT TOUCH UP OFFER" at bounding box center [204, 360] width 298 height 19
click at [55, 351] on select "Select [DEMOGRAPHIC_DATA] @ ZA ROOT TOUCH UP OFFER" at bounding box center [204, 360] width 298 height 19
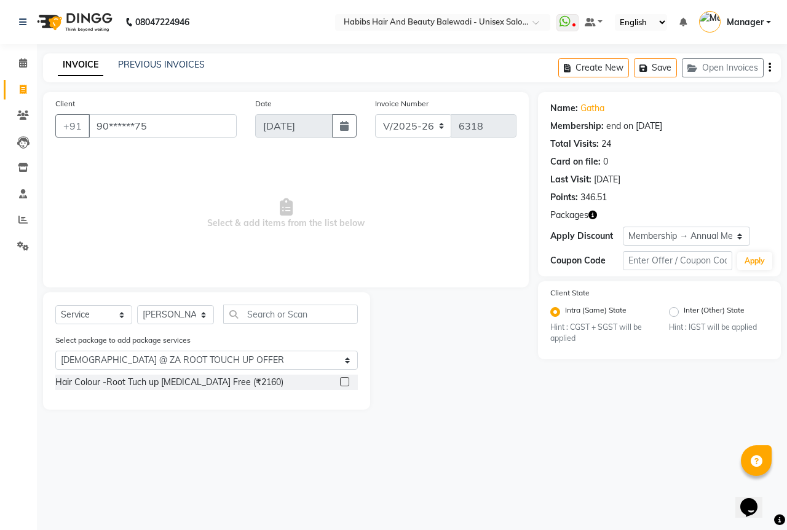
click at [342, 380] on label at bounding box center [344, 381] width 9 height 9
click at [342, 380] on input "checkbox" at bounding box center [344, 383] width 8 height 8
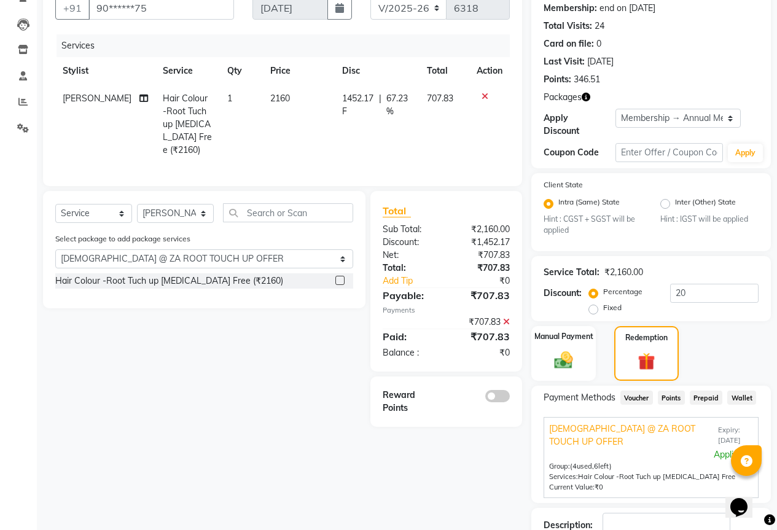
scroll to position [123, 0]
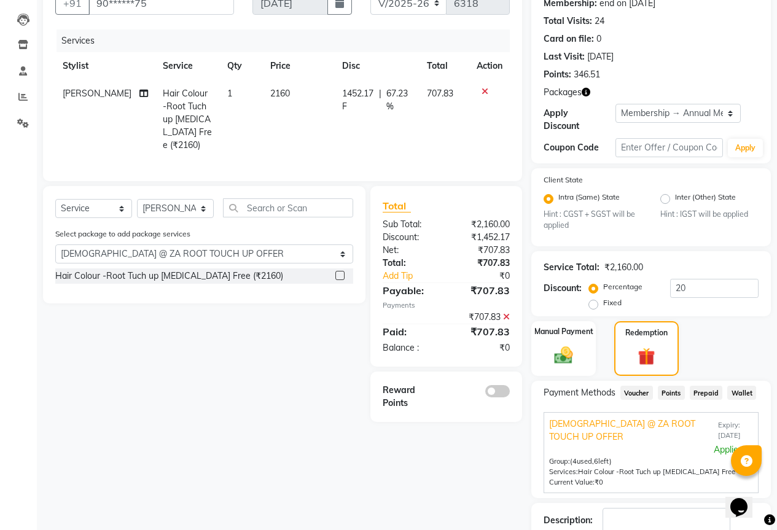
click at [343, 275] on label at bounding box center [340, 275] width 9 height 9
click at [343, 275] on input "checkbox" at bounding box center [340, 276] width 8 height 8
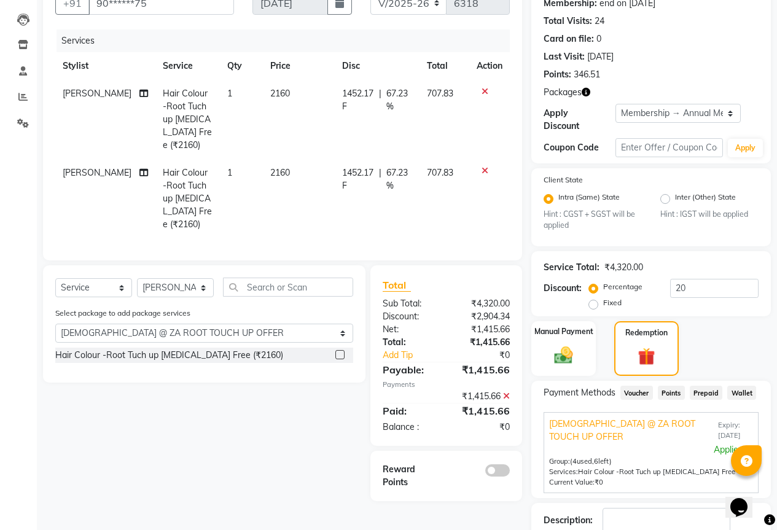
click at [503, 465] on span at bounding box center [498, 471] width 25 height 12
click at [510, 473] on input "checkbox" at bounding box center [510, 473] width 0 height 0
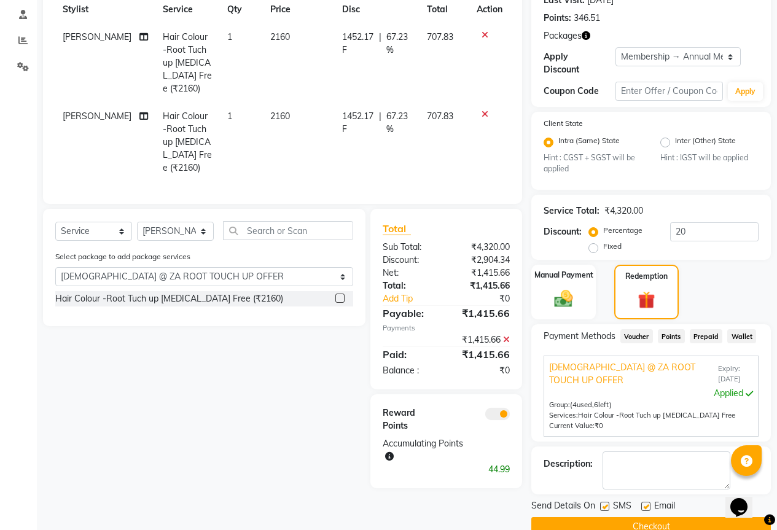
scroll to position [194, 0]
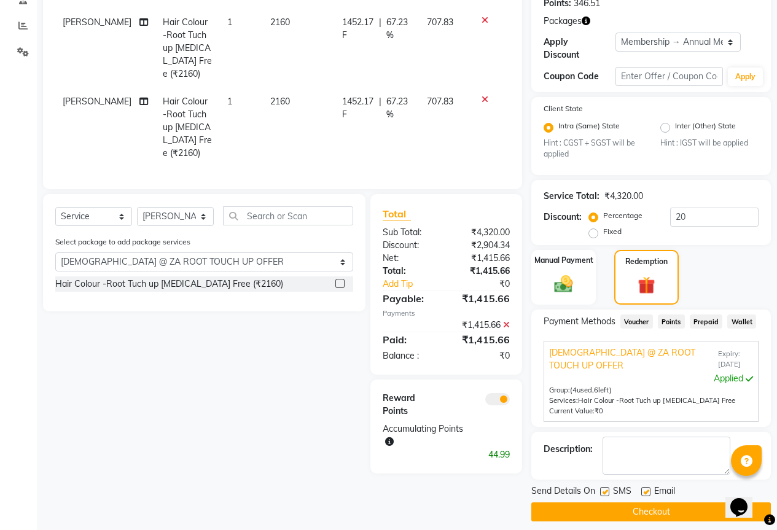
click at [624, 508] on button "Checkout" at bounding box center [652, 512] width 240 height 19
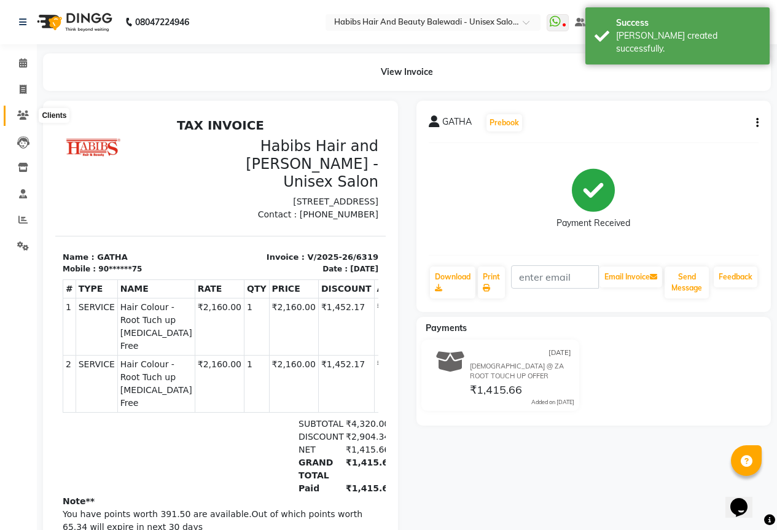
click at [16, 111] on span at bounding box center [23, 116] width 22 height 14
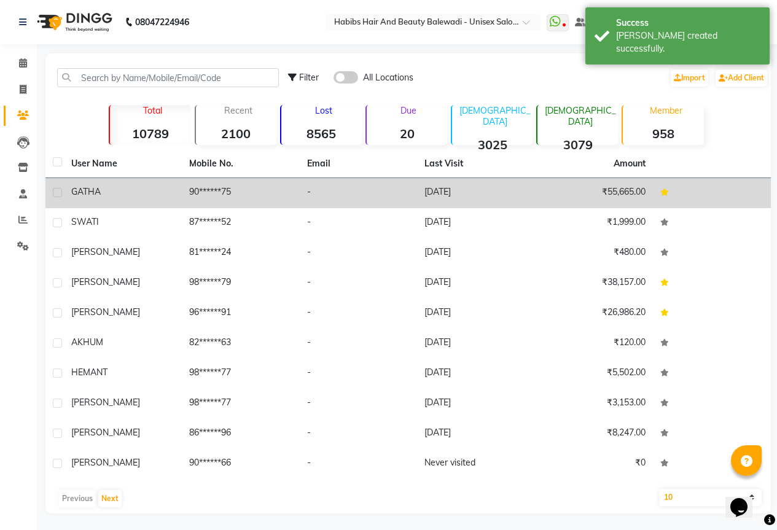
click at [202, 198] on td "90******75" at bounding box center [241, 193] width 118 height 30
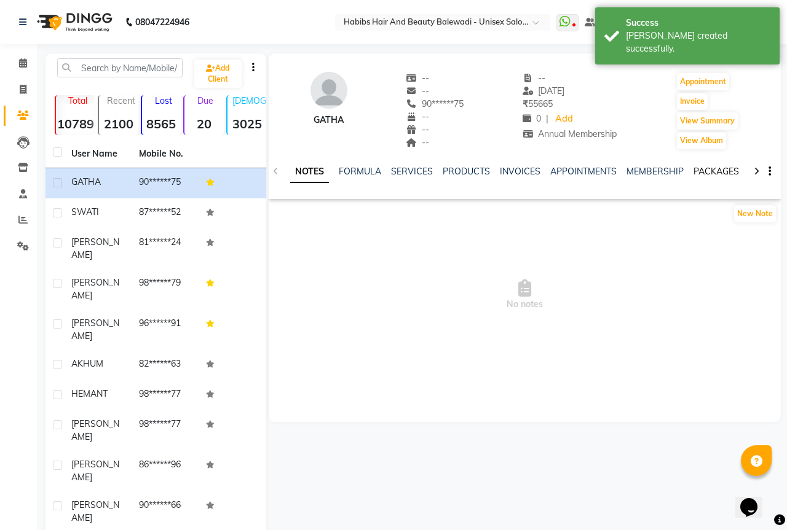
click at [700, 173] on link "PACKAGES" at bounding box center [715, 171] width 45 height 11
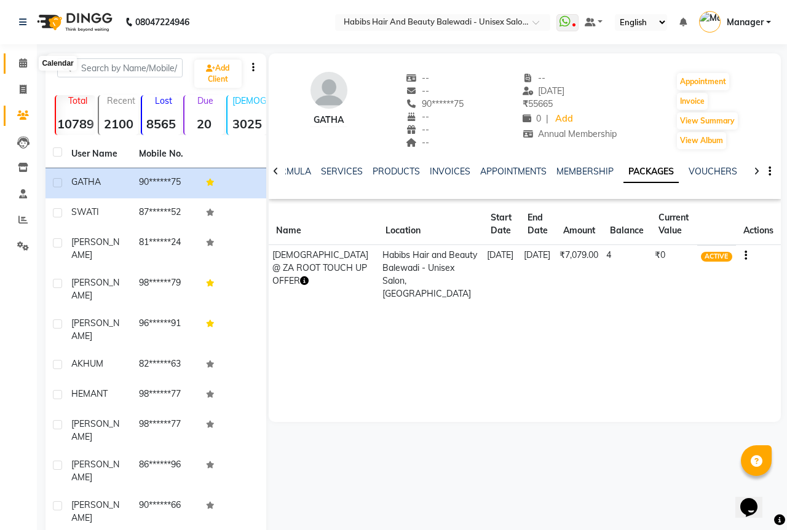
click at [25, 62] on icon at bounding box center [23, 62] width 8 height 9
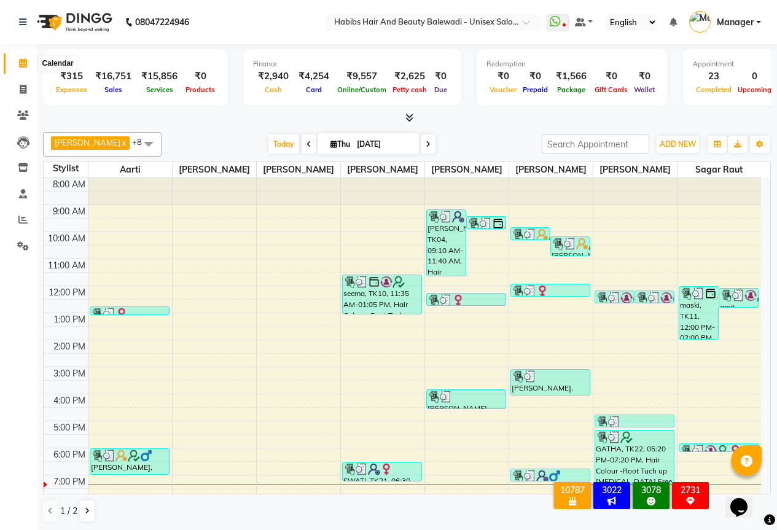
click at [22, 60] on icon at bounding box center [23, 62] width 8 height 9
click at [17, 167] on span at bounding box center [23, 168] width 22 height 14
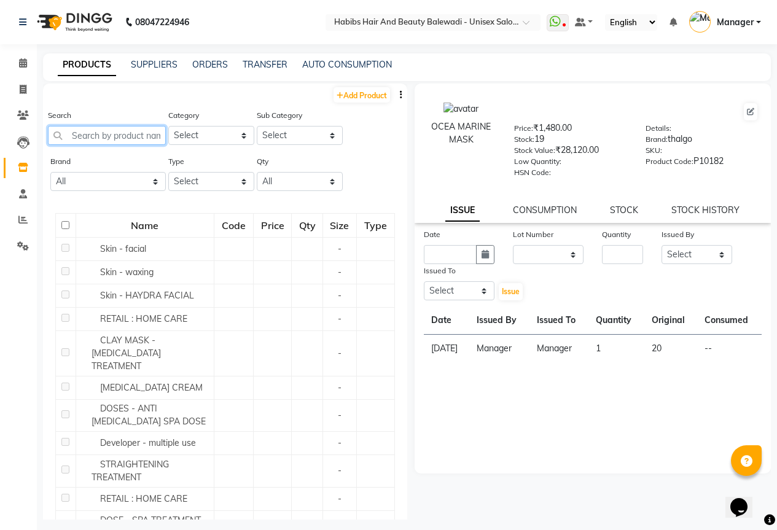
click at [95, 132] on input "text" at bounding box center [107, 135] width 118 height 19
click at [121, 128] on input "text" at bounding box center [107, 135] width 118 height 19
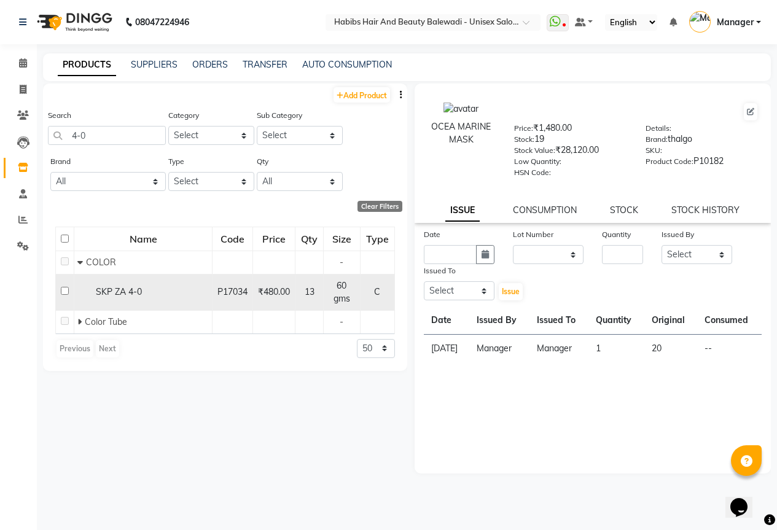
click at [64, 292] on input "checkbox" at bounding box center [65, 291] width 8 height 8
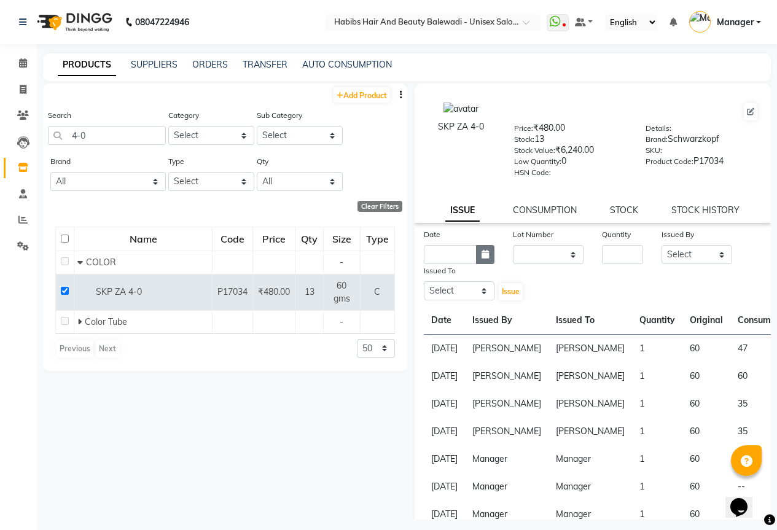
click at [482, 257] on icon "button" at bounding box center [485, 254] width 7 height 9
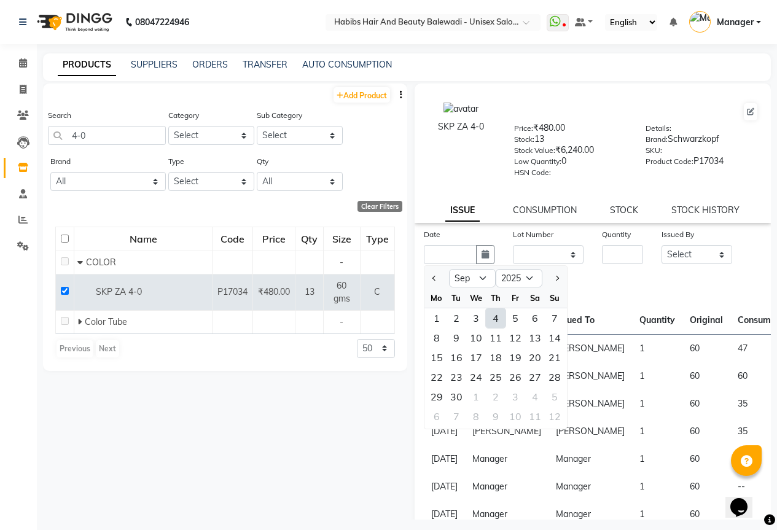
click at [497, 321] on div "4" at bounding box center [496, 319] width 20 height 20
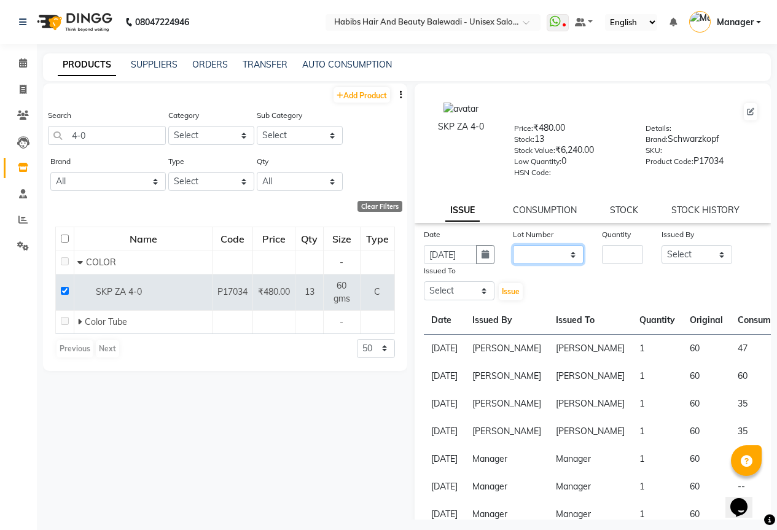
click at [540, 258] on select "None" at bounding box center [548, 254] width 71 height 19
click at [513, 245] on select "None" at bounding box center [548, 254] width 71 height 19
click at [635, 246] on input "number" at bounding box center [622, 254] width 41 height 19
click at [684, 250] on select "Select [PERSON_NAME] [PERSON_NAME] [PERSON_NAME] [PERSON_NAME] [PERSON_NAME] HK…" at bounding box center [697, 254] width 71 height 19
click at [662, 245] on select "Select [PERSON_NAME] [PERSON_NAME] [PERSON_NAME] [PERSON_NAME] [PERSON_NAME] HK…" at bounding box center [697, 254] width 71 height 19
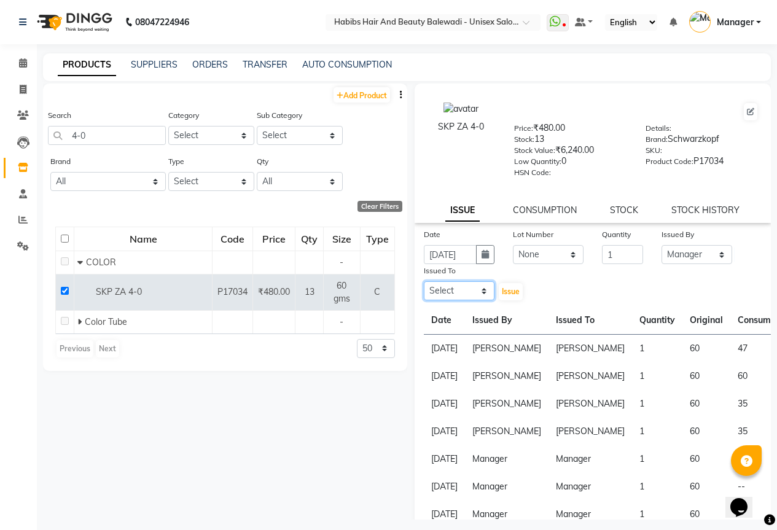
click at [466, 291] on select "Select [PERSON_NAME] [PERSON_NAME] [PERSON_NAME] [PERSON_NAME] [PERSON_NAME] HK…" at bounding box center [459, 290] width 71 height 19
click at [424, 281] on select "Select [PERSON_NAME] [PERSON_NAME] [PERSON_NAME] [PERSON_NAME] [PERSON_NAME] HK…" at bounding box center [459, 290] width 71 height 19
click at [508, 293] on span "Issue" at bounding box center [511, 291] width 18 height 9
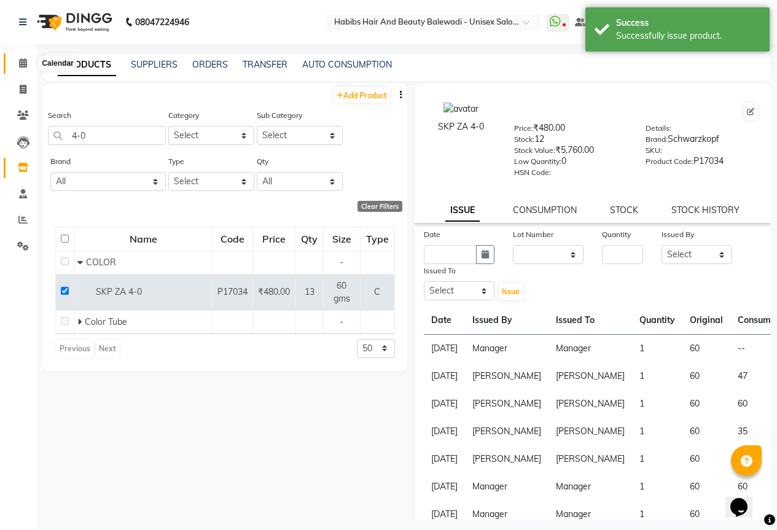
drag, startPoint x: 22, startPoint y: 62, endPoint x: 49, endPoint y: 53, distance: 29.2
click at [22, 61] on icon at bounding box center [23, 62] width 8 height 9
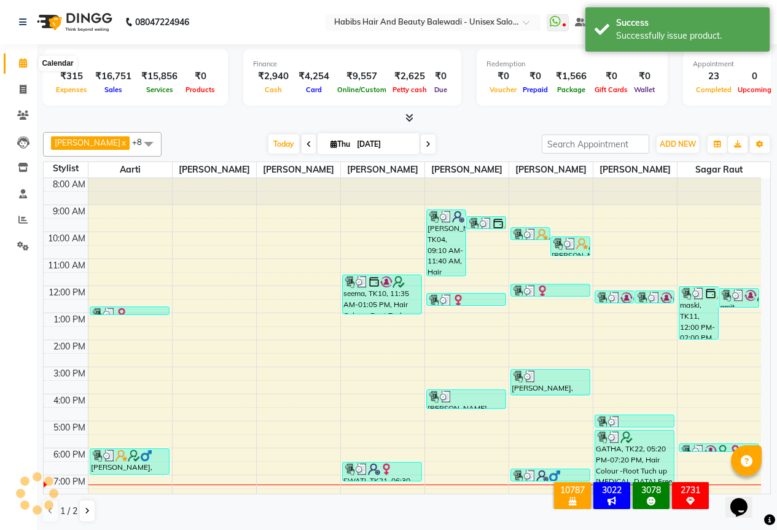
click at [16, 63] on span at bounding box center [23, 64] width 22 height 14
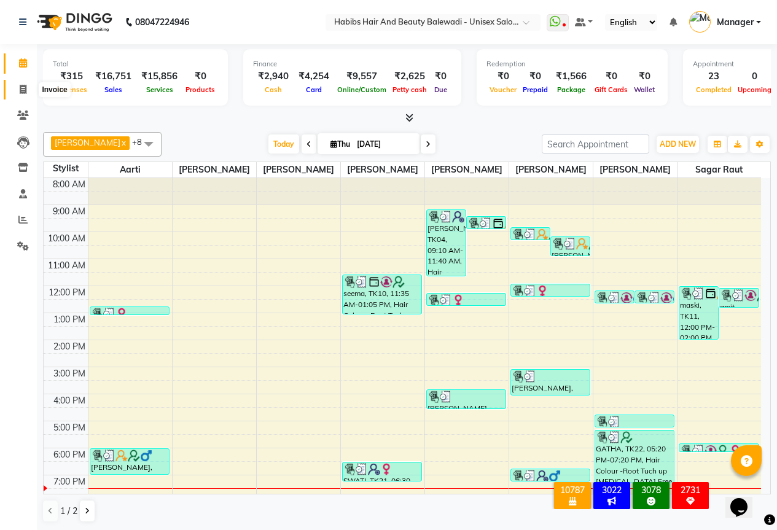
click at [20, 95] on span at bounding box center [23, 90] width 22 height 14
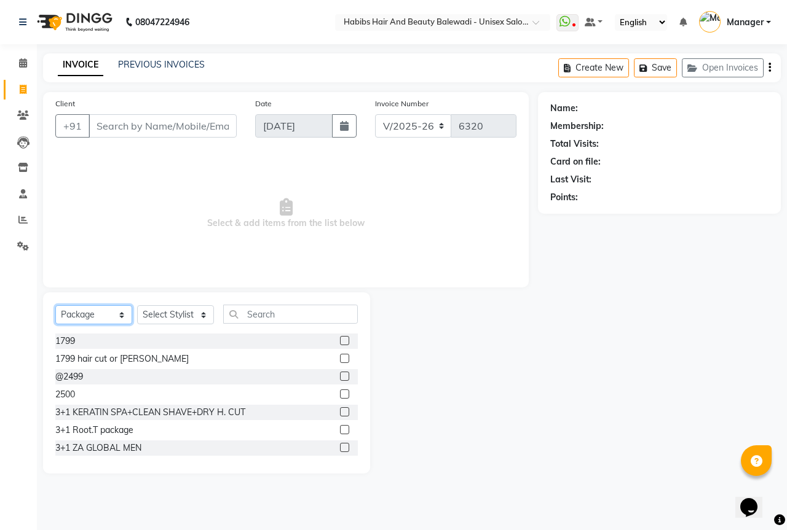
click at [124, 318] on select "Select Service Product Membership Package Voucher Prepaid Gift Card" at bounding box center [93, 314] width 77 height 19
click at [55, 305] on select "Select Service Product Membership Package Voucher Prepaid Gift Card" at bounding box center [93, 314] width 77 height 19
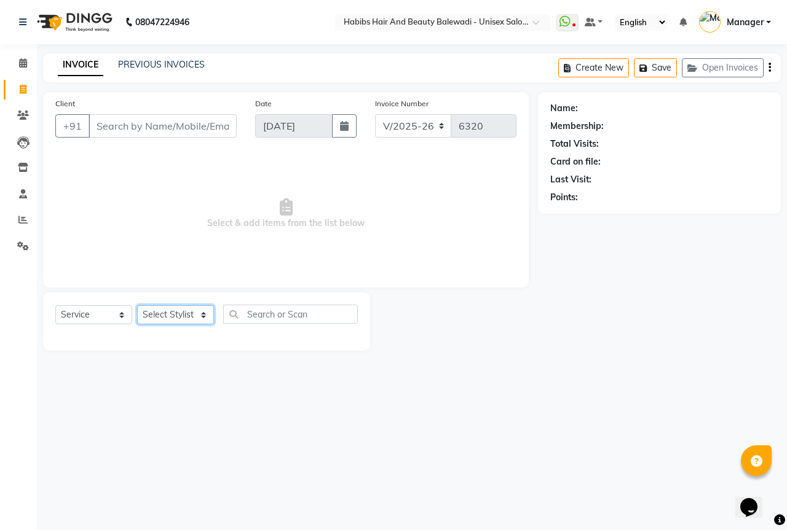
click at [168, 313] on select "Select Stylist Aarti Akshay Gaikwad [PERSON_NAME] [PERSON_NAME] [PERSON_NAME] […" at bounding box center [175, 314] width 77 height 19
click at [137, 305] on select "Select Stylist Aarti Akshay Gaikwad [PERSON_NAME] [PERSON_NAME] [PERSON_NAME] […" at bounding box center [175, 314] width 77 height 19
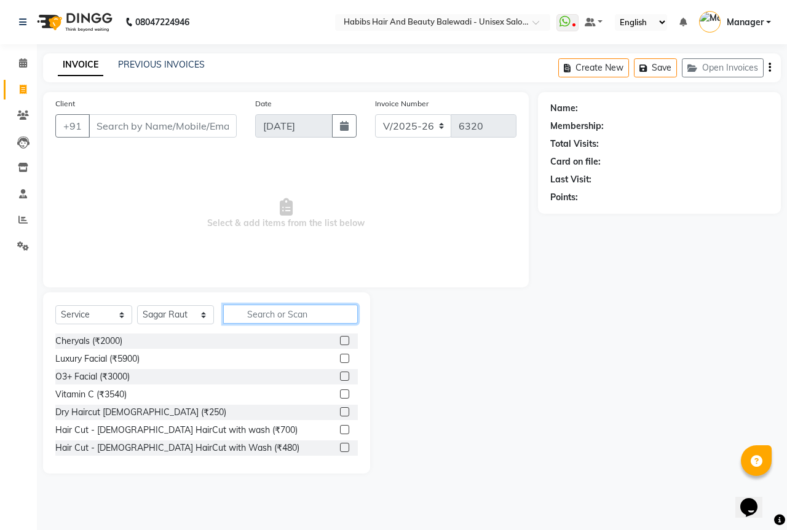
click at [249, 314] on input "text" at bounding box center [290, 314] width 135 height 19
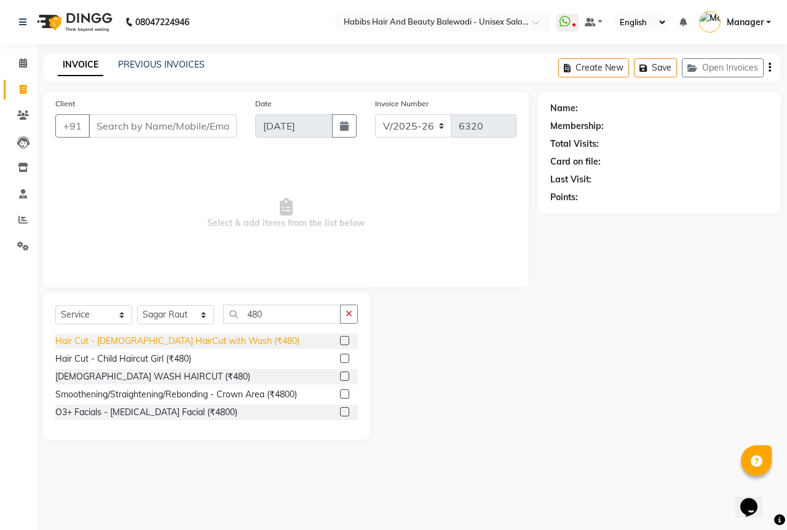
click at [215, 347] on div "Hair Cut - [DEMOGRAPHIC_DATA] HairCut with Wash (₹480)" at bounding box center [177, 341] width 244 height 13
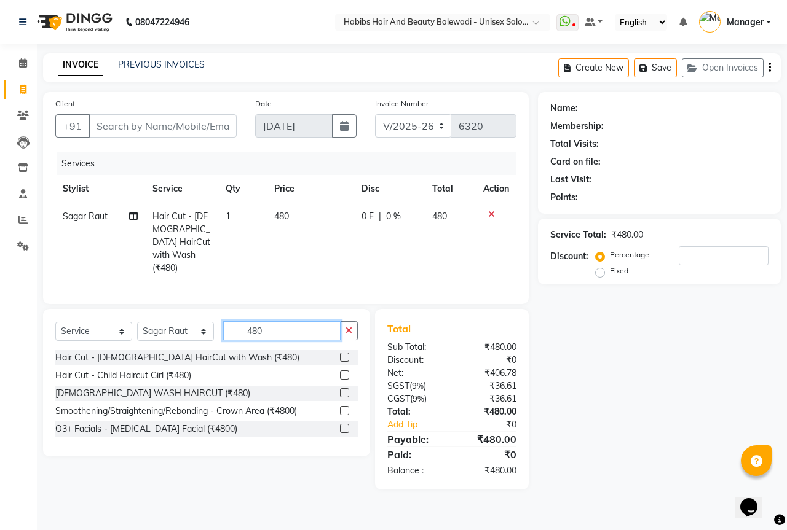
click at [284, 321] on input "480" at bounding box center [281, 330] width 117 height 19
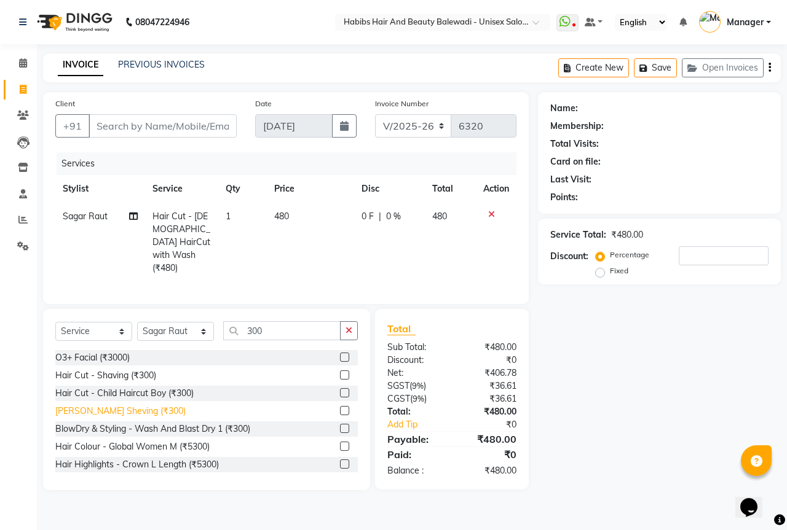
click at [128, 405] on div "[PERSON_NAME] Sheving (₹300)" at bounding box center [120, 411] width 130 height 13
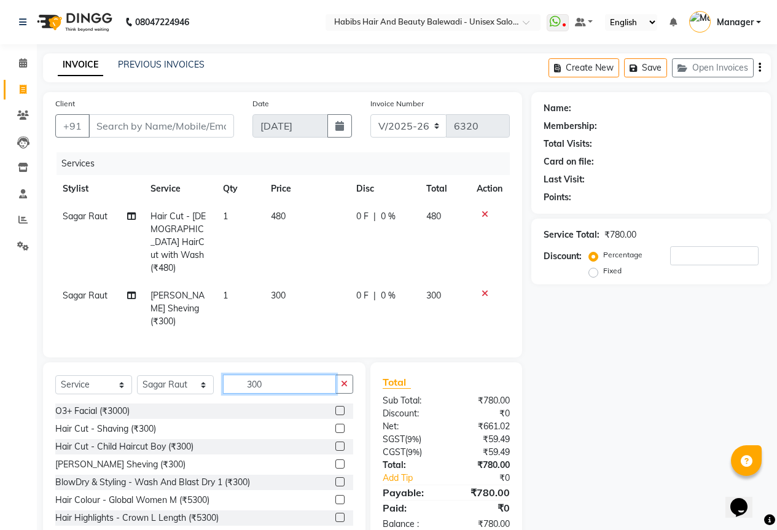
click at [268, 375] on input "300" at bounding box center [279, 384] width 113 height 19
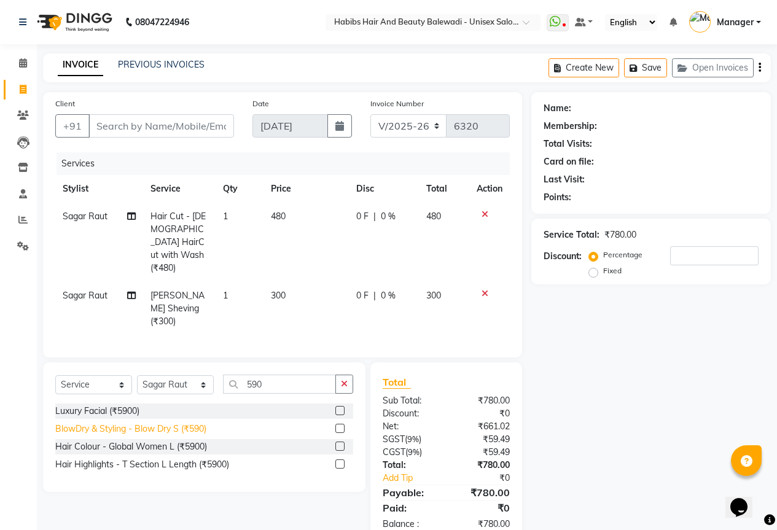
click at [185, 423] on div "BlowDry & Styling - Blow Dry S (₹590)" at bounding box center [130, 429] width 151 height 13
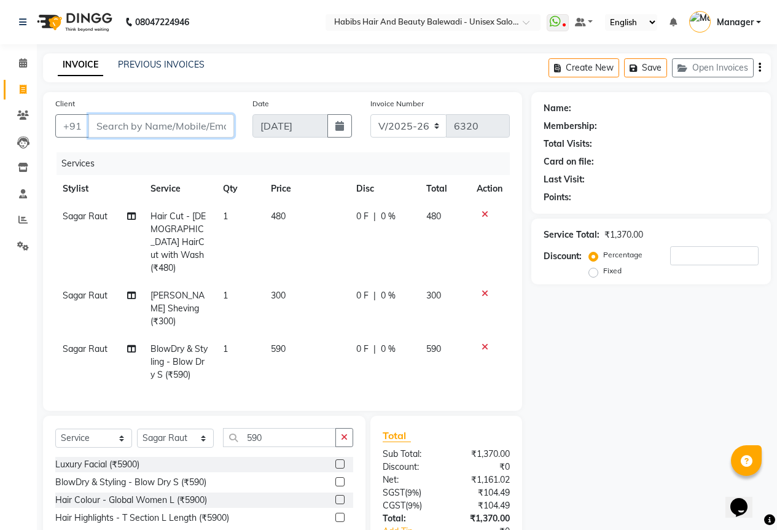
click at [147, 117] on input "Client" at bounding box center [161, 125] width 146 height 23
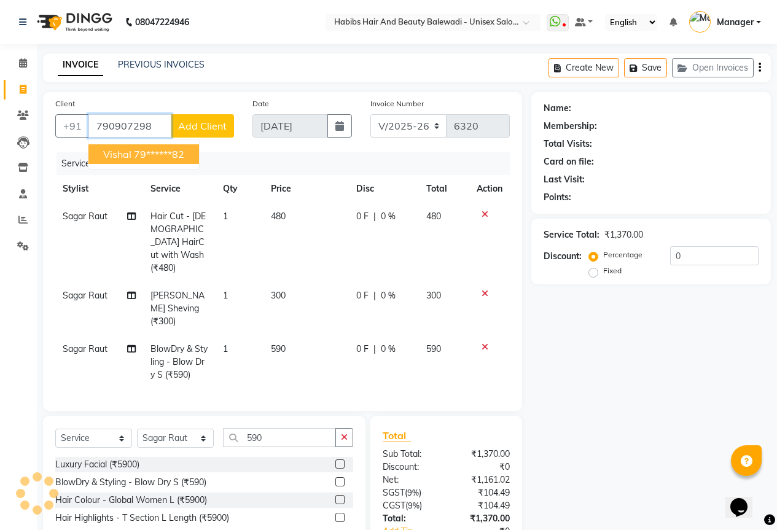
click at [148, 146] on button "vishal 79******82" at bounding box center [143, 154] width 111 height 20
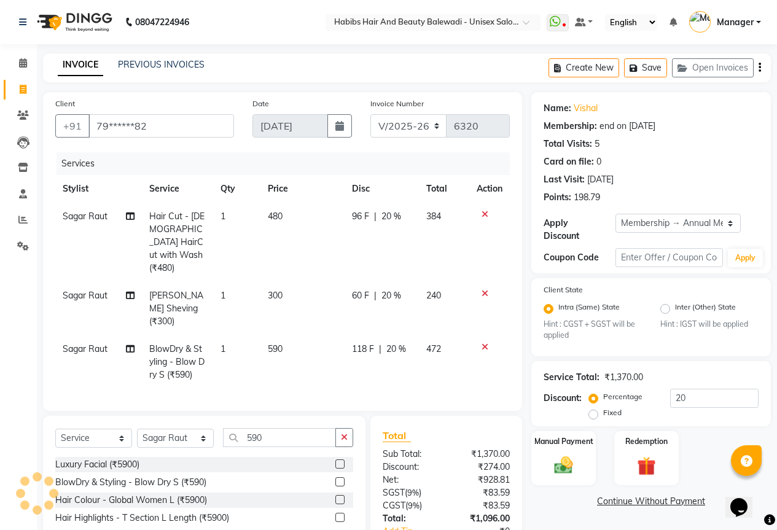
scroll to position [68, 0]
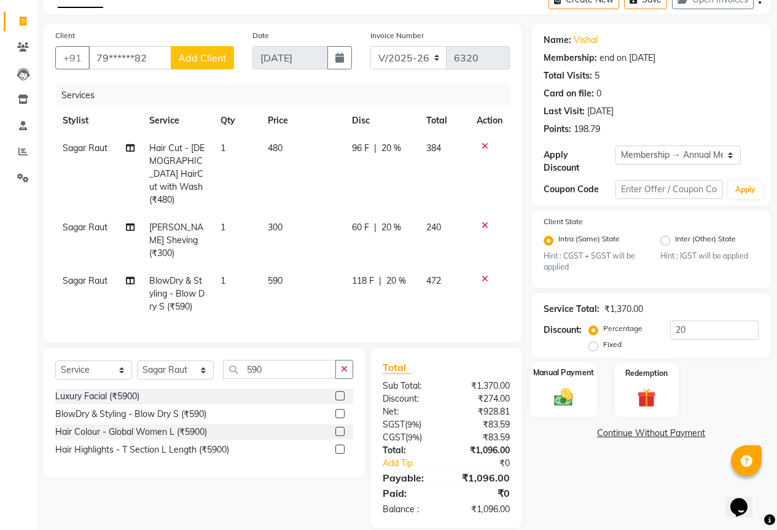
click at [566, 387] on img at bounding box center [563, 398] width 31 height 22
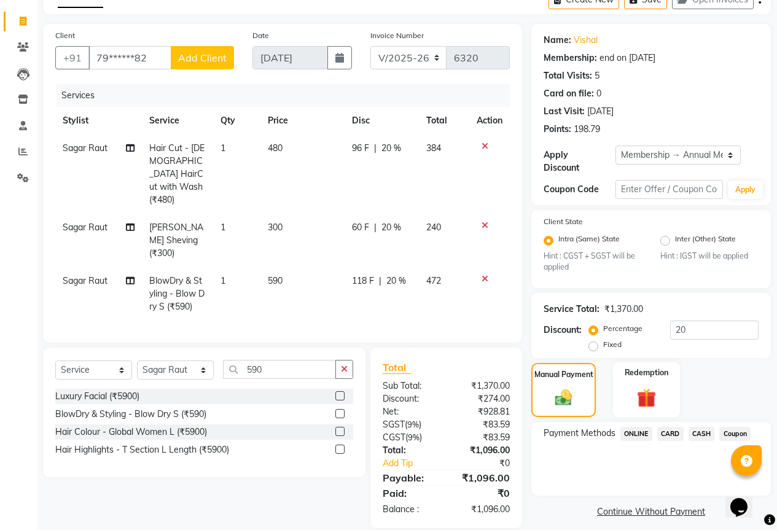
click at [642, 389] on img at bounding box center [646, 399] width 31 height 24
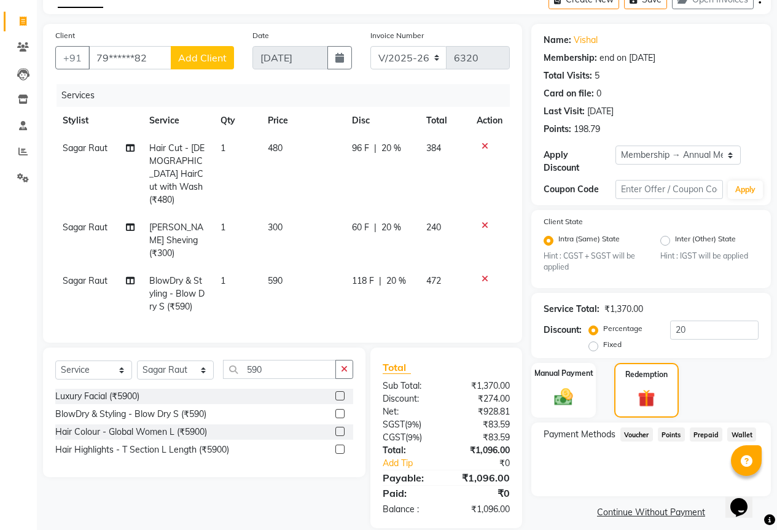
click at [671, 428] on span "Points" at bounding box center [671, 435] width 27 height 14
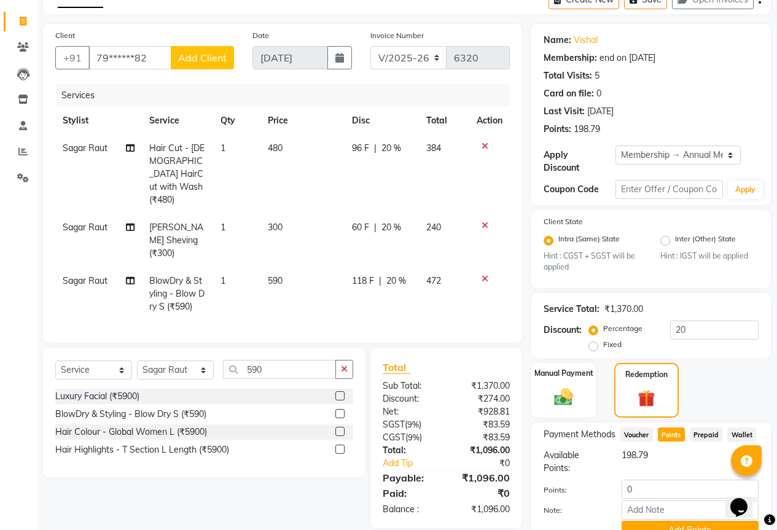
scroll to position [117, 0]
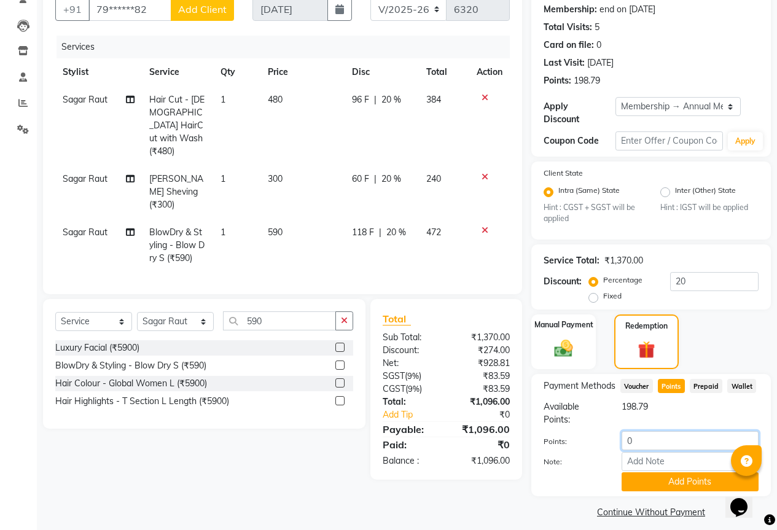
click at [647, 431] on input "0" at bounding box center [690, 440] width 137 height 19
click at [659, 476] on button "Add Points" at bounding box center [690, 482] width 137 height 19
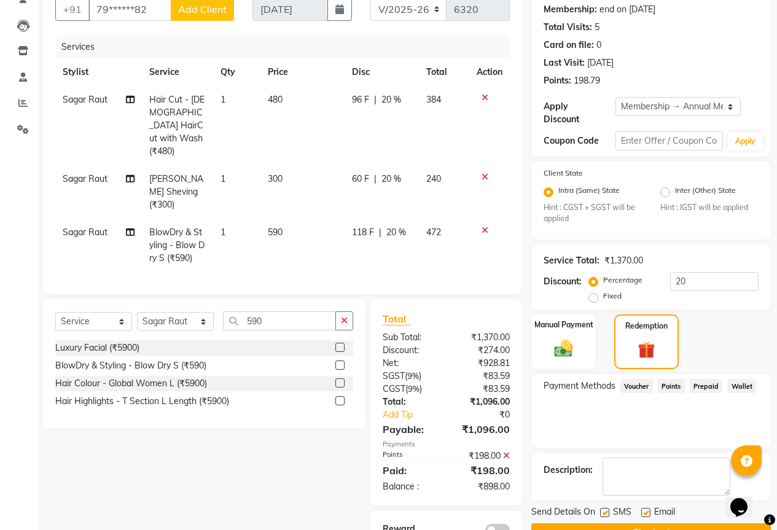
scroll to position [149, 0]
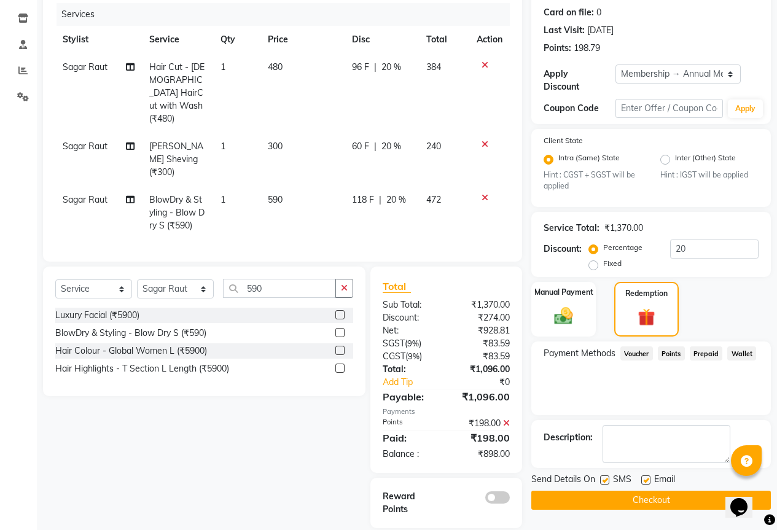
click at [498, 492] on span at bounding box center [498, 498] width 25 height 12
click at [510, 500] on input "checkbox" at bounding box center [510, 500] width 0 height 0
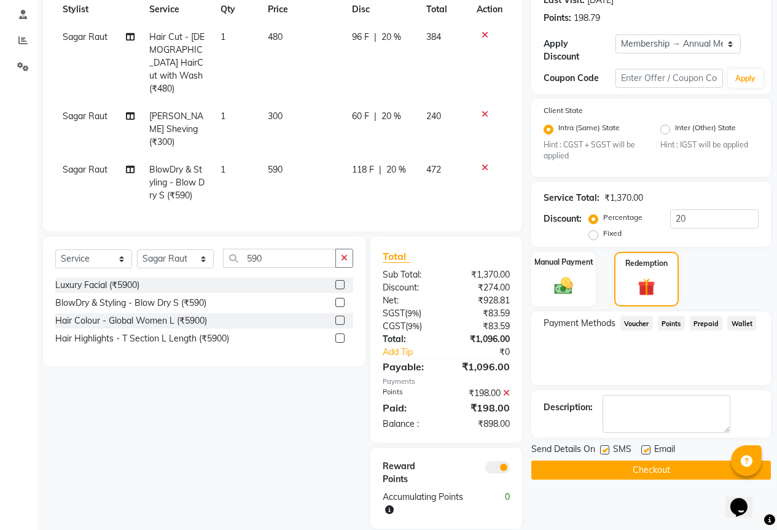
scroll to position [180, 0]
click at [575, 277] on img at bounding box center [563, 286] width 31 height 22
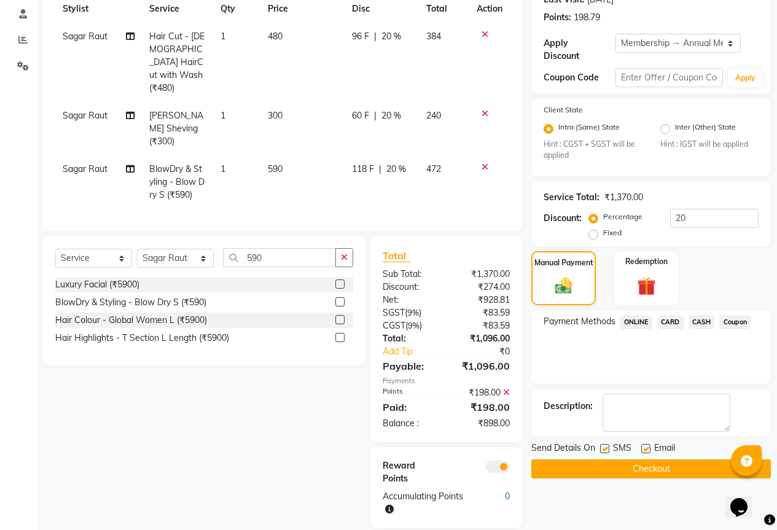
click at [637, 315] on span "ONLINE" at bounding box center [637, 322] width 32 height 14
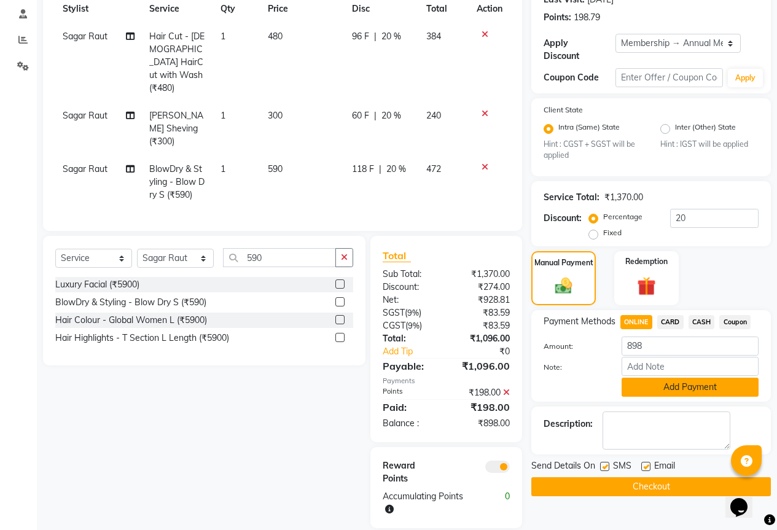
click at [680, 381] on button "Add Payment" at bounding box center [690, 387] width 137 height 19
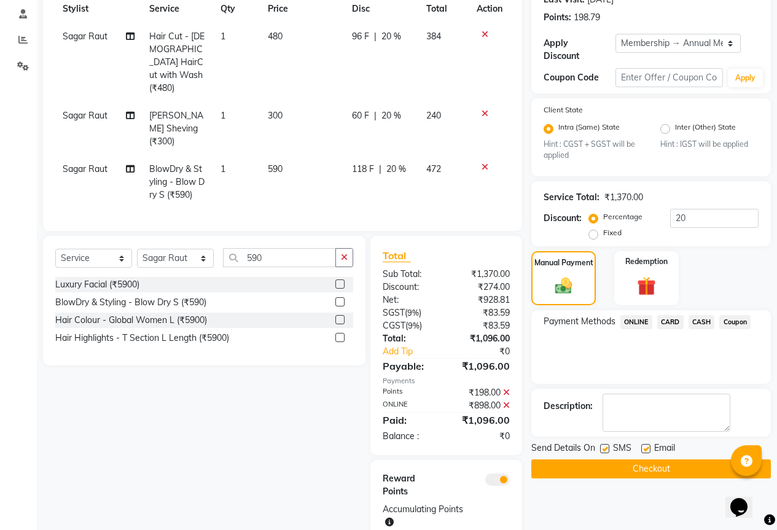
click at [644, 460] on button "Checkout" at bounding box center [652, 469] width 240 height 19
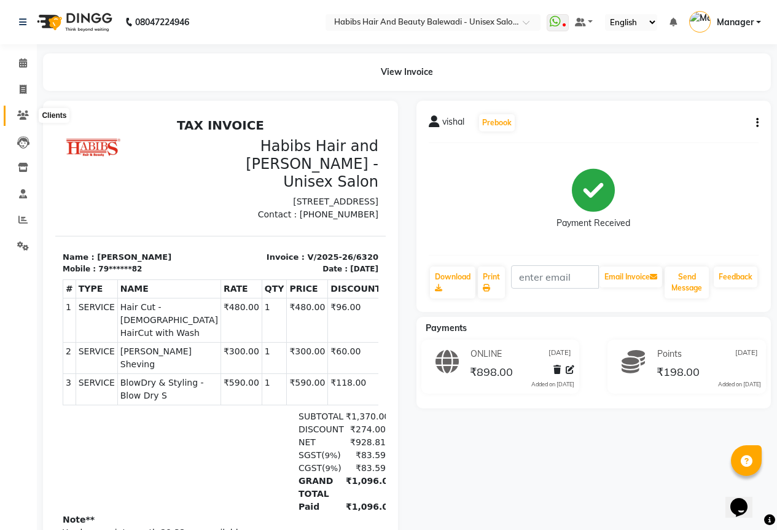
click at [17, 117] on span at bounding box center [23, 116] width 22 height 14
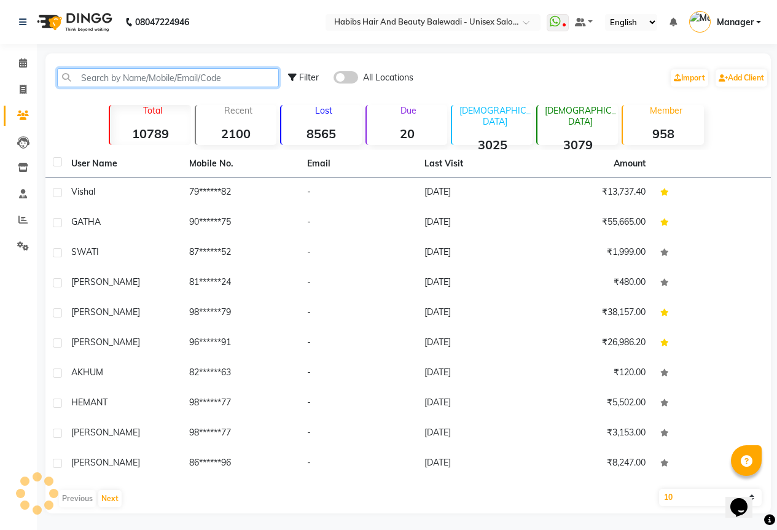
click at [130, 83] on input "text" at bounding box center [168, 77] width 222 height 19
click at [136, 74] on input "text" at bounding box center [168, 77] width 222 height 19
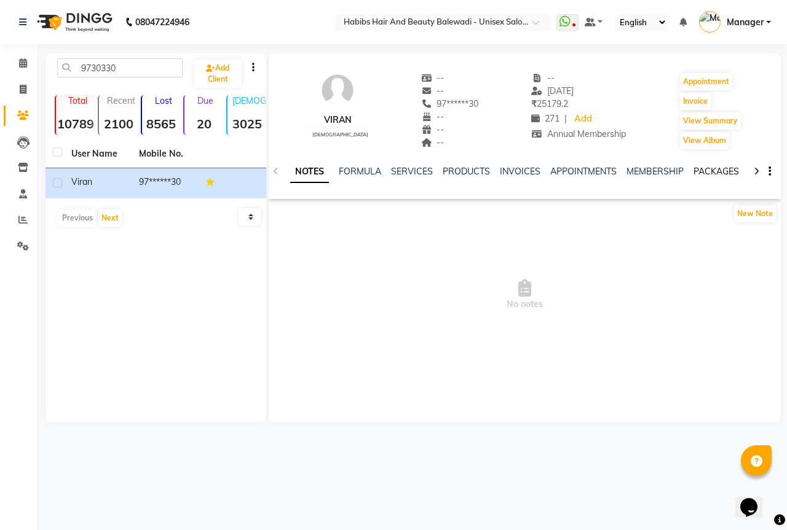
click at [714, 173] on link "PACKAGES" at bounding box center [715, 171] width 45 height 11
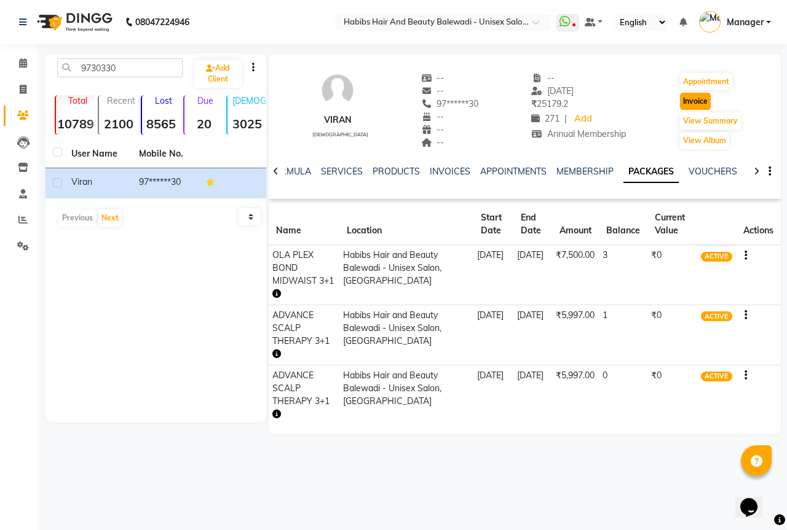
click at [695, 99] on button "Invoice" at bounding box center [695, 101] width 31 height 17
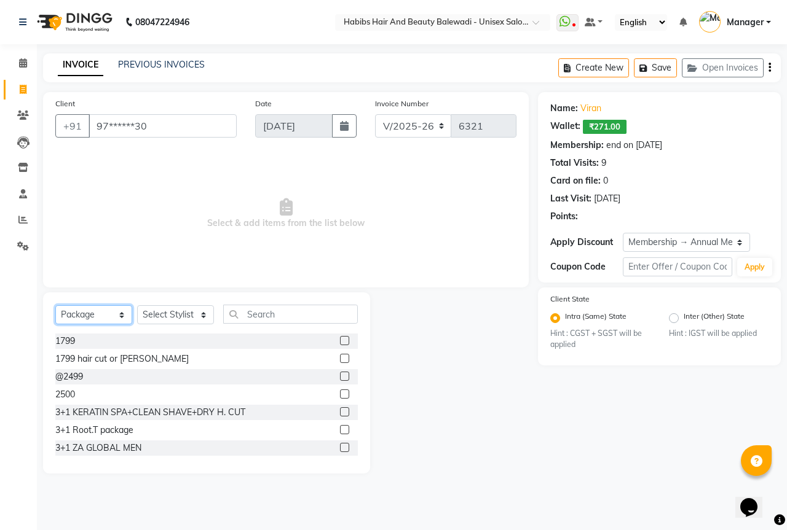
click at [104, 316] on select "Select Service Product Membership Package Voucher Prepaid Gift Card" at bounding box center [93, 314] width 77 height 19
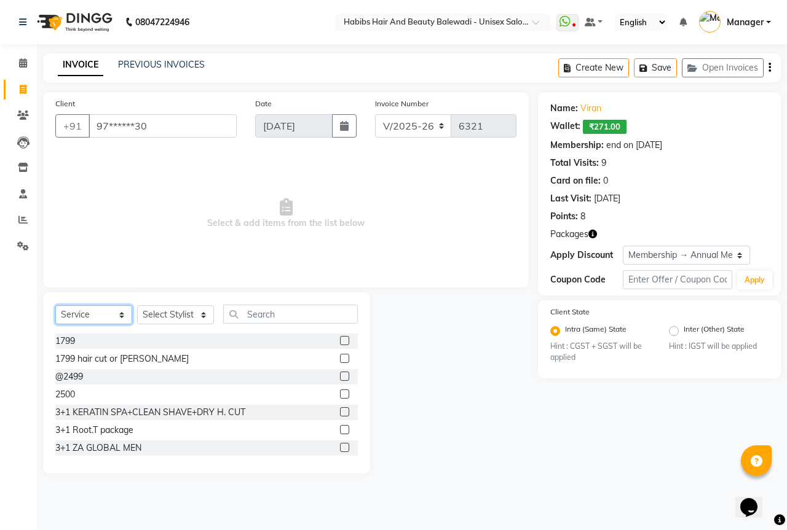
click at [55, 305] on select "Select Service Product Membership Package Voucher Prepaid Gift Card" at bounding box center [93, 314] width 77 height 19
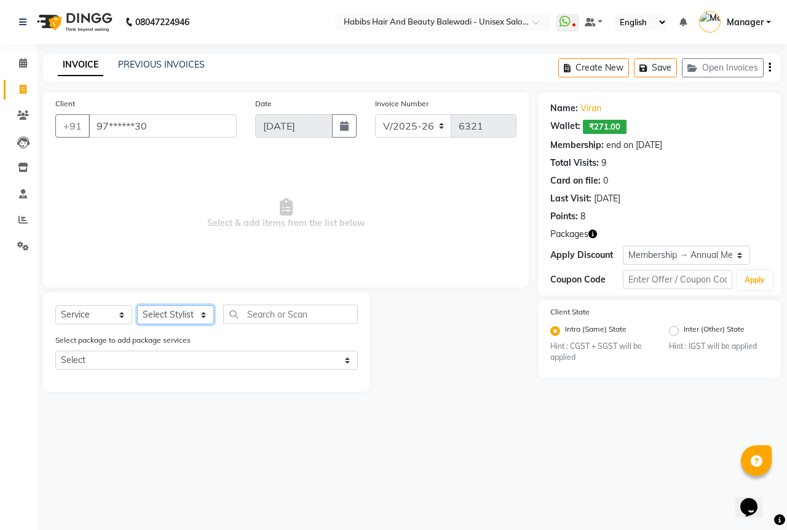
click at [183, 313] on select "Select Stylist Aarti Akshay Gaikwad [PERSON_NAME] [PERSON_NAME] [PERSON_NAME] […" at bounding box center [175, 314] width 77 height 19
click at [137, 305] on select "Select Stylist Aarti Akshay Gaikwad [PERSON_NAME] [PERSON_NAME] [PERSON_NAME] […" at bounding box center [175, 314] width 77 height 19
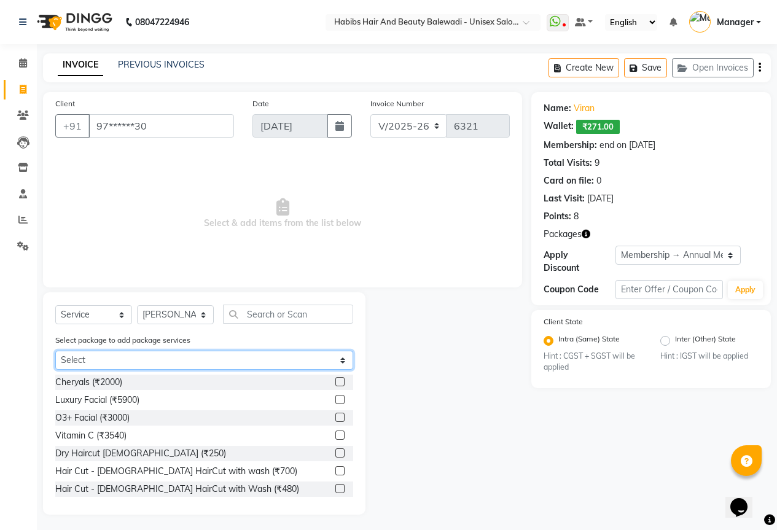
click at [158, 355] on select "Select OLA PLEX BOND MIDWAIST 3+1 ADVANCE SCALP THERAPY 3+1 ADVANCE SCALP THERA…" at bounding box center [204, 360] width 298 height 19
click at [55, 351] on select "Select OLA PLEX BOND MIDWAIST 3+1 ADVANCE SCALP THERAPY 3+1 ADVANCE SCALP THERA…" at bounding box center [204, 360] width 298 height 19
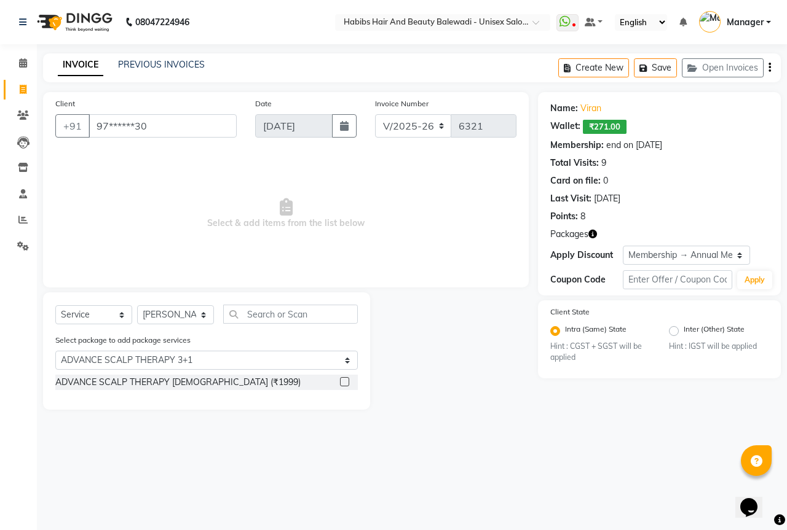
click at [342, 383] on label at bounding box center [344, 381] width 9 height 9
click at [342, 383] on input "checkbox" at bounding box center [344, 383] width 8 height 8
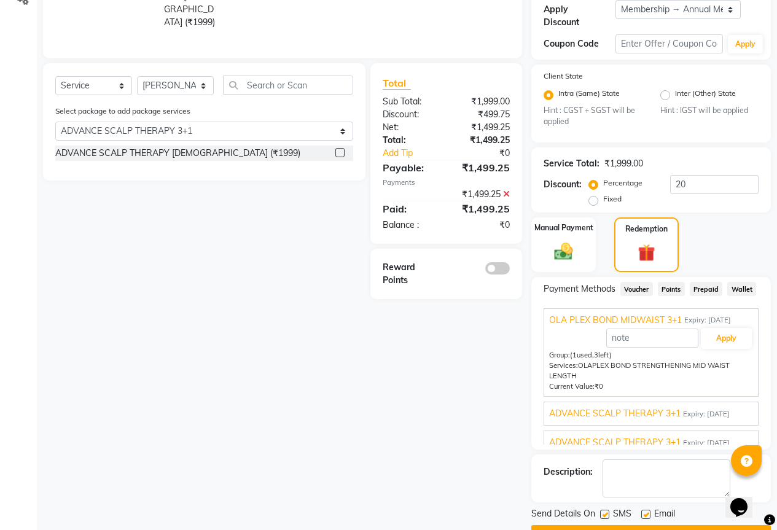
scroll to position [123, 0]
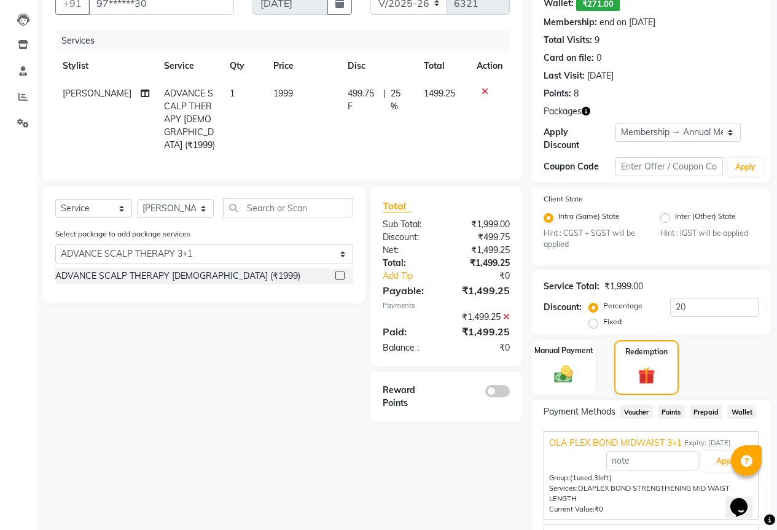
click at [482, 89] on icon at bounding box center [485, 91] width 7 height 9
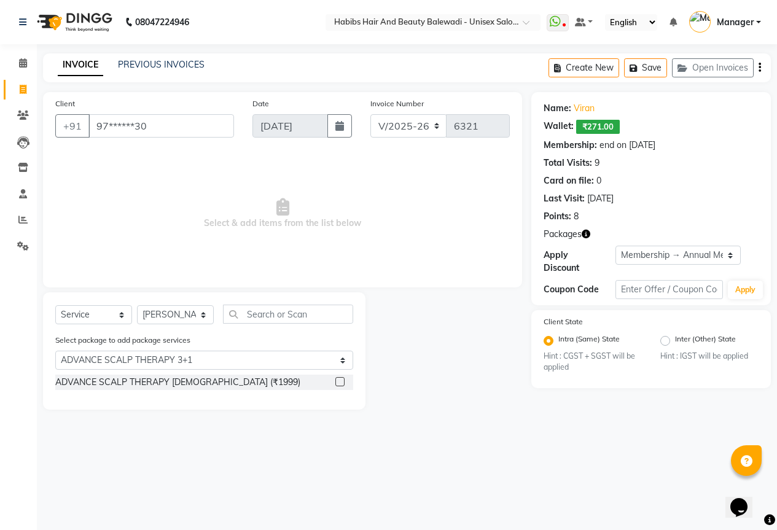
scroll to position [0, 0]
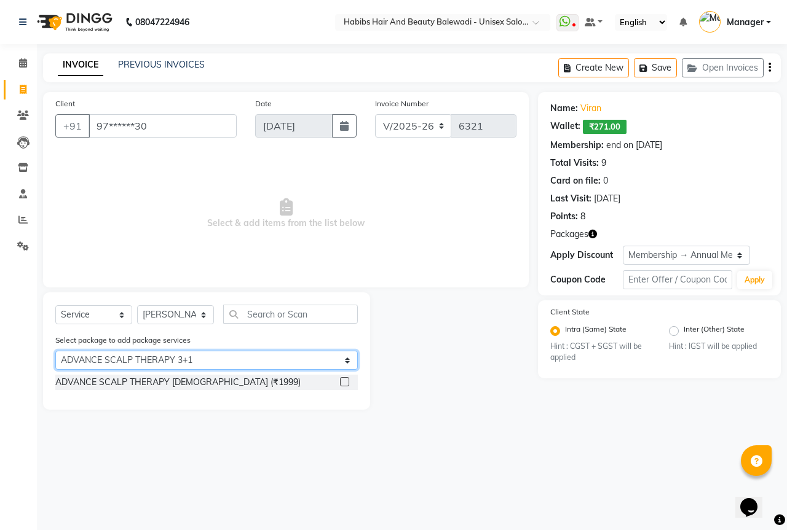
click at [146, 363] on select "Select OLA PLEX BOND MIDWAIST 3+1 ADVANCE SCALP THERAPY 3+1 ADVANCE SCALP THERA…" at bounding box center [206, 360] width 302 height 19
click at [55, 351] on select "Select OLA PLEX BOND MIDWAIST 3+1 ADVANCE SCALP THERAPY 3+1 ADVANCE SCALP THERA…" at bounding box center [206, 360] width 302 height 19
click at [224, 362] on select "Select OLA PLEX BOND MIDWAIST 3+1 ADVANCE SCALP THERAPY 3+1 ADVANCE SCALP THERA…" at bounding box center [206, 360] width 302 height 19
click at [55, 351] on select "Select OLA PLEX BOND MIDWAIST 3+1 ADVANCE SCALP THERAPY 3+1 ADVANCE SCALP THERA…" at bounding box center [206, 360] width 302 height 19
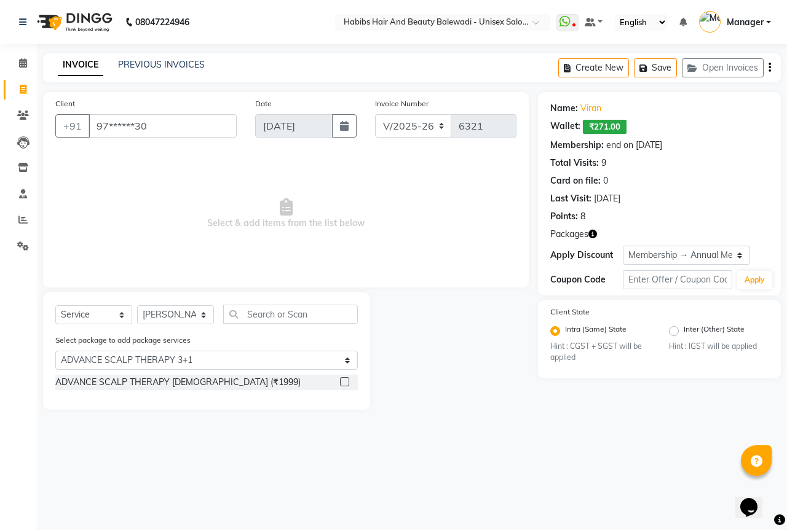
click at [346, 383] on label at bounding box center [344, 381] width 9 height 9
click at [346, 383] on input "checkbox" at bounding box center [344, 383] width 8 height 8
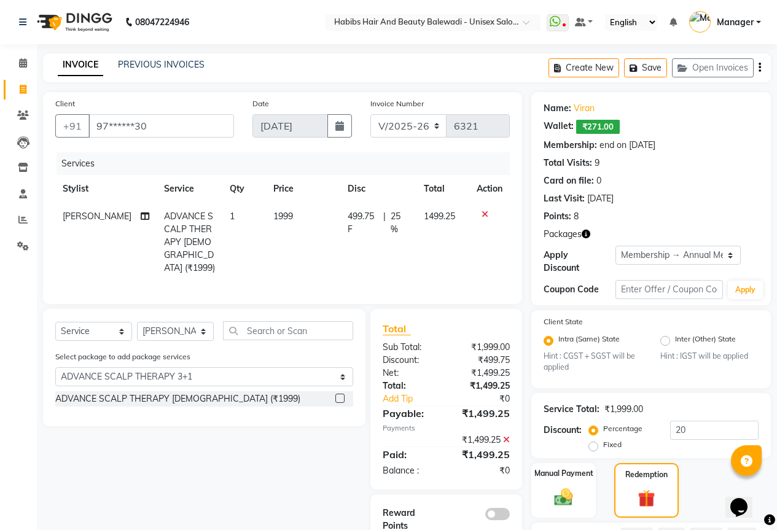
scroll to position [184, 0]
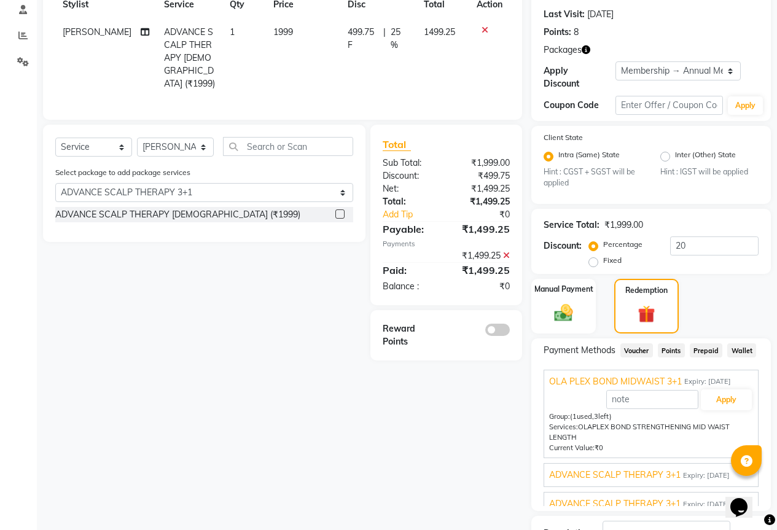
click at [496, 324] on span at bounding box center [498, 330] width 25 height 12
click at [510, 332] on input "checkbox" at bounding box center [510, 332] width 0 height 0
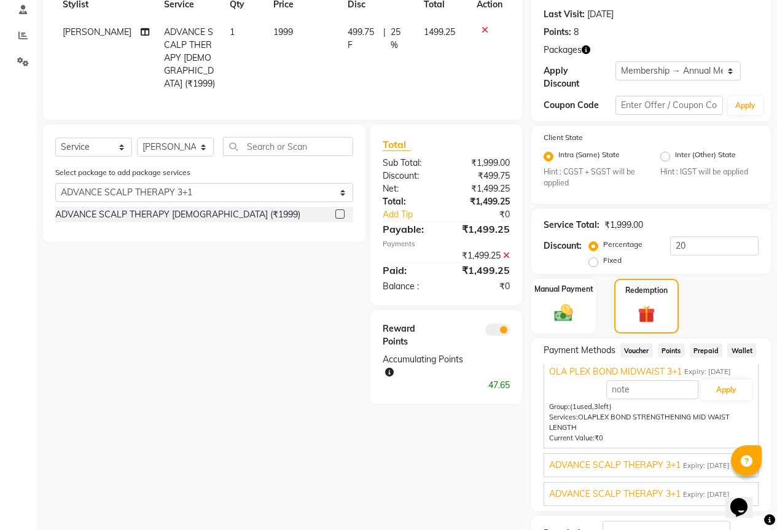
scroll to position [269, 0]
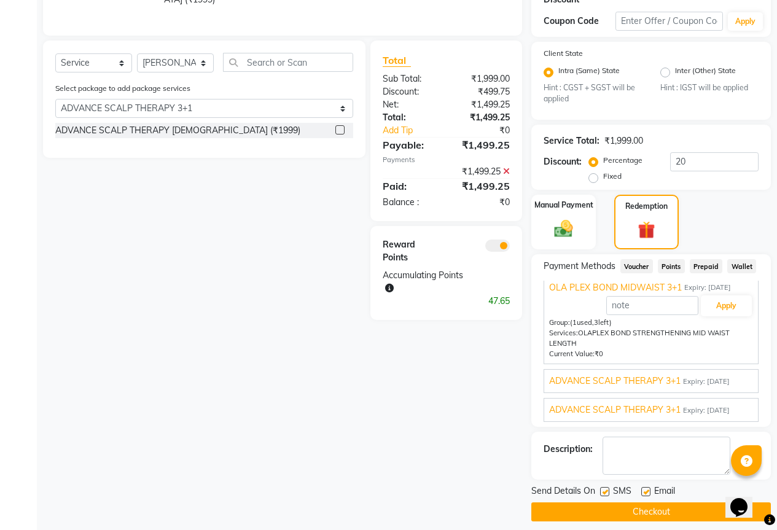
click at [621, 508] on button "Checkout" at bounding box center [652, 512] width 240 height 19
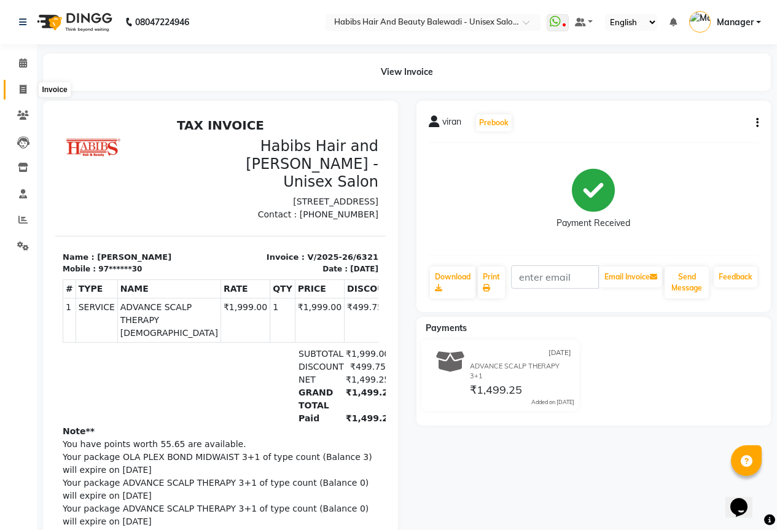
click at [22, 87] on icon at bounding box center [23, 89] width 7 height 9
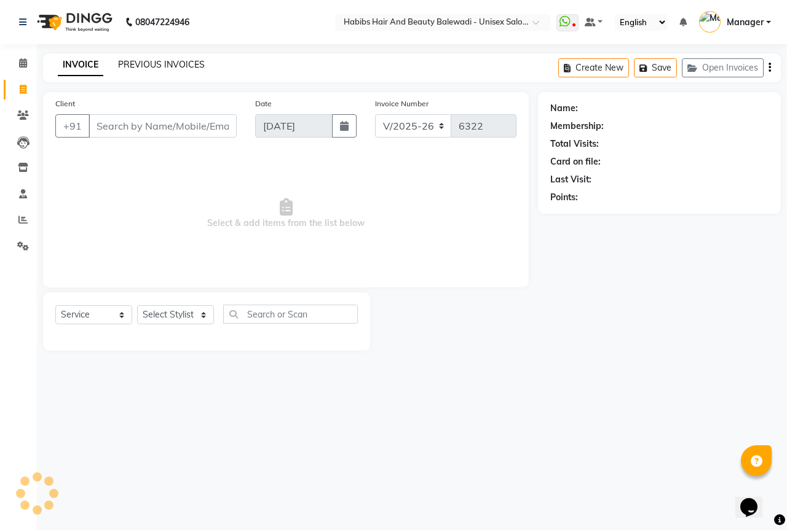
click at [163, 66] on link "PREVIOUS INVOICES" at bounding box center [161, 64] width 87 height 11
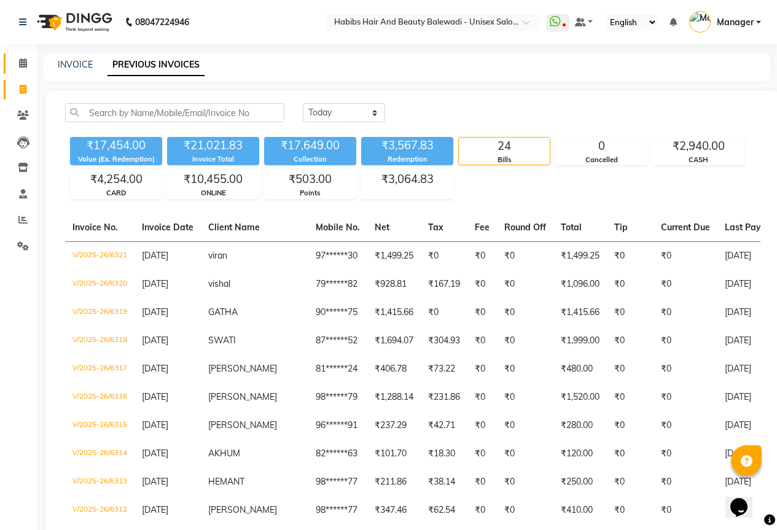
click at [21, 56] on link "Calendar" at bounding box center [18, 63] width 29 height 20
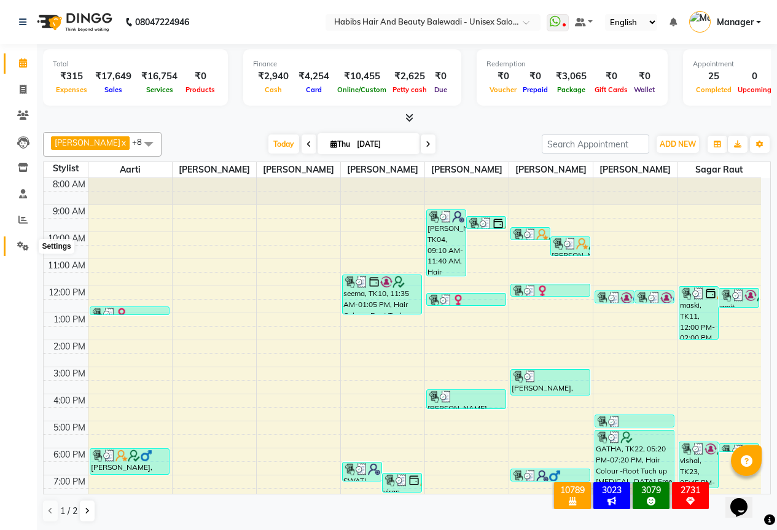
click at [20, 253] on span at bounding box center [23, 247] width 22 height 14
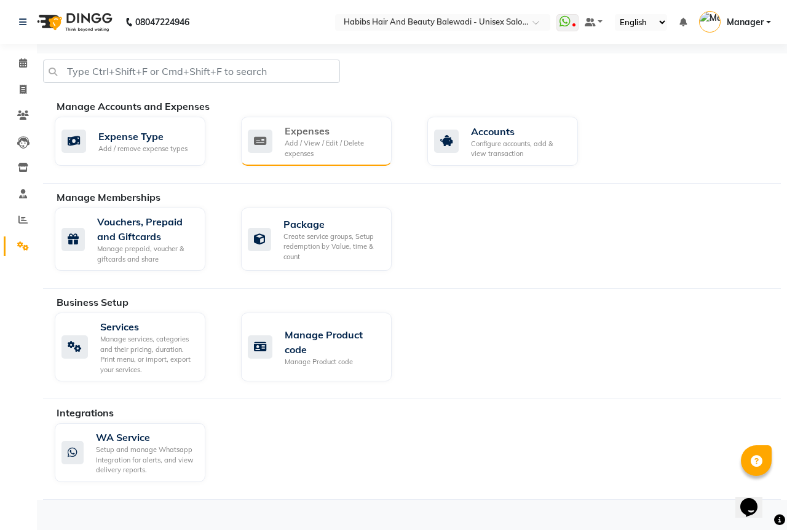
click at [297, 137] on div "Expenses" at bounding box center [333, 131] width 97 height 15
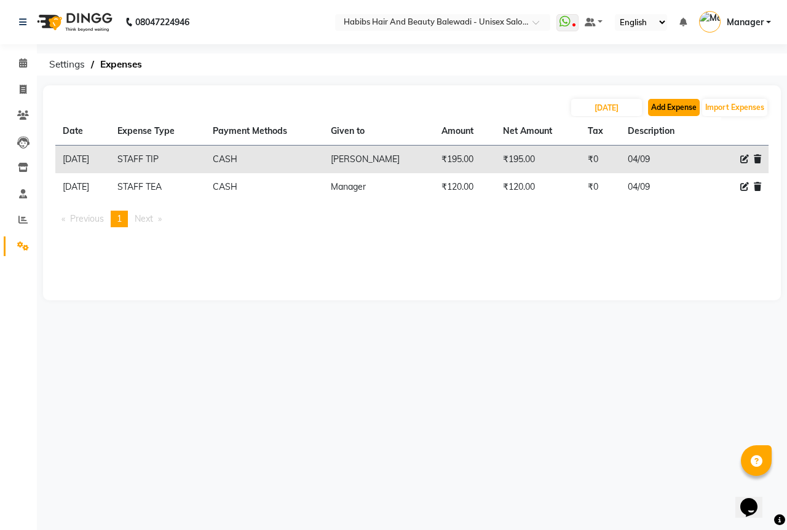
click at [676, 104] on button "Add Expense" at bounding box center [674, 107] width 52 height 17
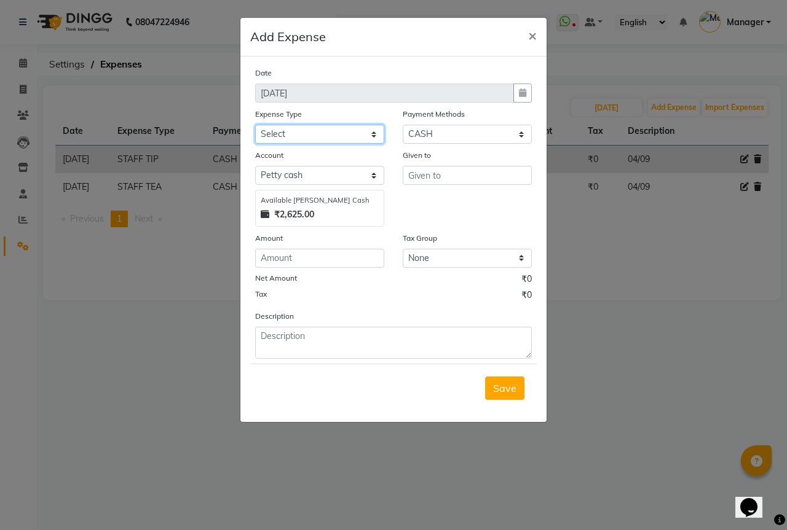
click at [285, 137] on select "Select client coffee client refund [PERSON_NAME] snacks [PERSON_NAME] TEA [PERS…" at bounding box center [319, 134] width 129 height 19
click at [255, 125] on select "Select client coffee client refund [PERSON_NAME] snacks [PERSON_NAME] TEA [PERS…" at bounding box center [319, 134] width 129 height 19
click at [287, 265] on input "number" at bounding box center [319, 258] width 129 height 19
click at [424, 179] on input "text" at bounding box center [467, 175] width 129 height 19
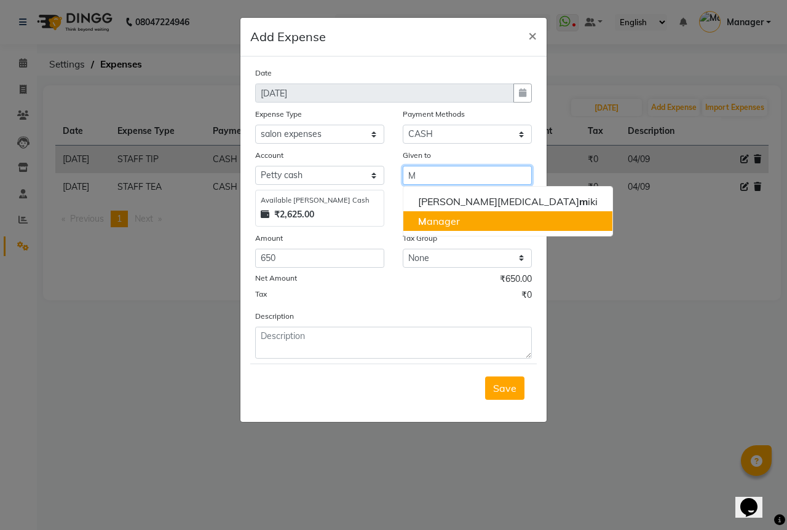
click at [449, 219] on ngb-highlight "M anager" at bounding box center [439, 221] width 42 height 12
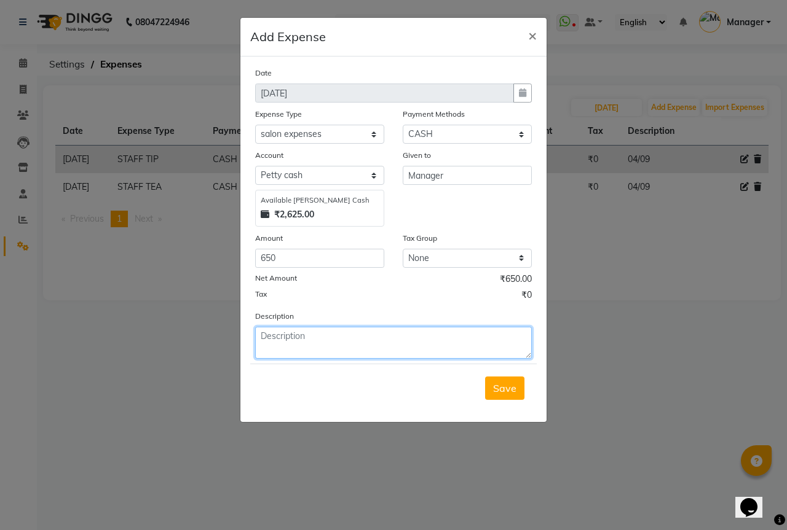
click at [318, 349] on textarea at bounding box center [393, 343] width 277 height 32
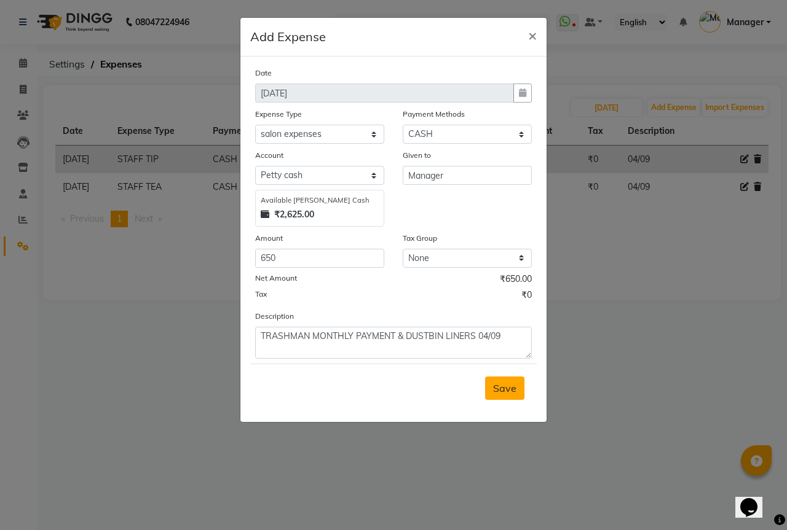
click at [517, 392] on button "Save" at bounding box center [504, 388] width 39 height 23
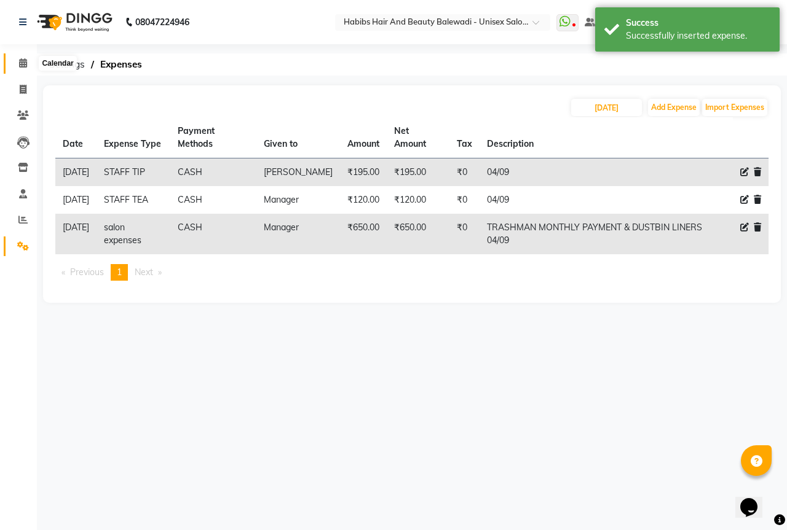
click at [29, 60] on span at bounding box center [23, 64] width 22 height 14
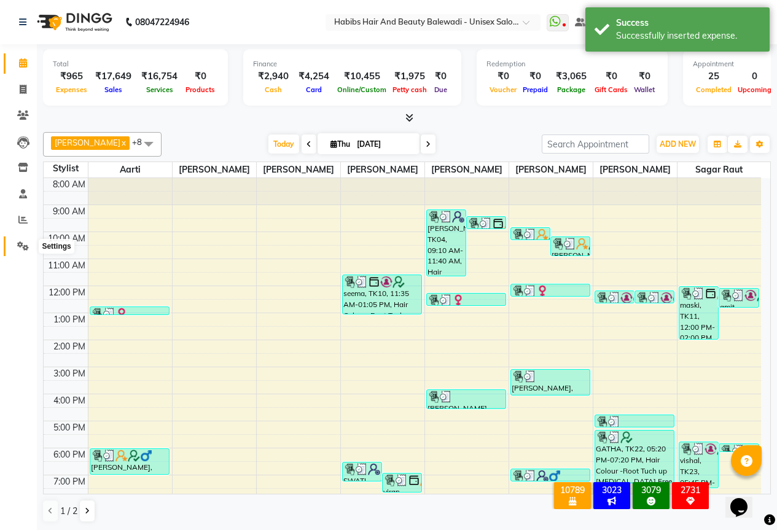
click at [22, 248] on icon at bounding box center [23, 246] width 12 height 9
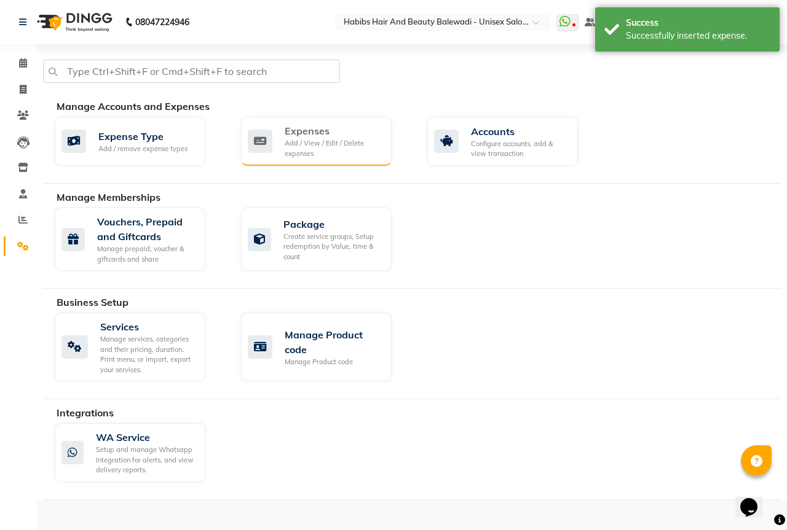
click at [323, 149] on div "Add / View / Edit / Delete expenses" at bounding box center [333, 148] width 97 height 20
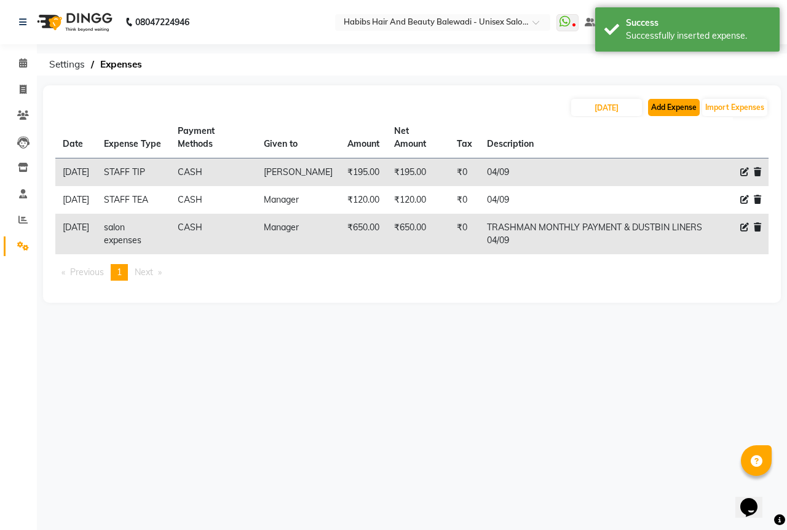
click at [676, 111] on button "Add Expense" at bounding box center [674, 107] width 52 height 17
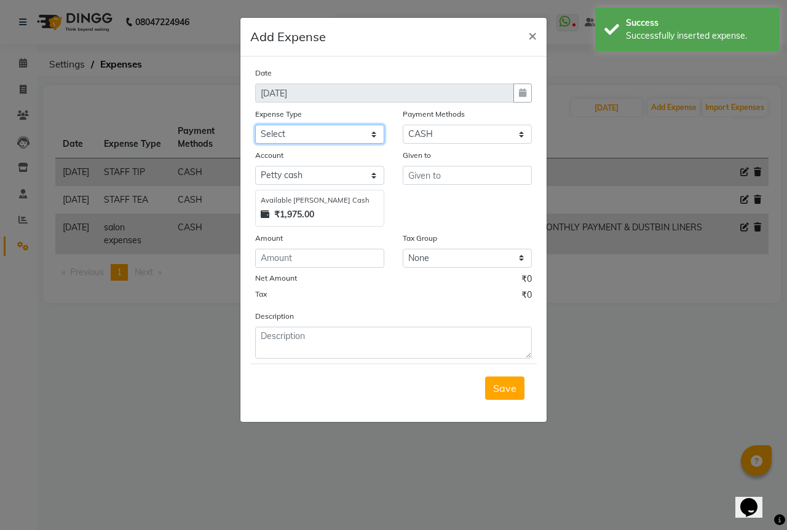
click at [288, 137] on select "Select client coffee client refund [PERSON_NAME] snacks [PERSON_NAME] TEA [PERS…" at bounding box center [319, 134] width 129 height 19
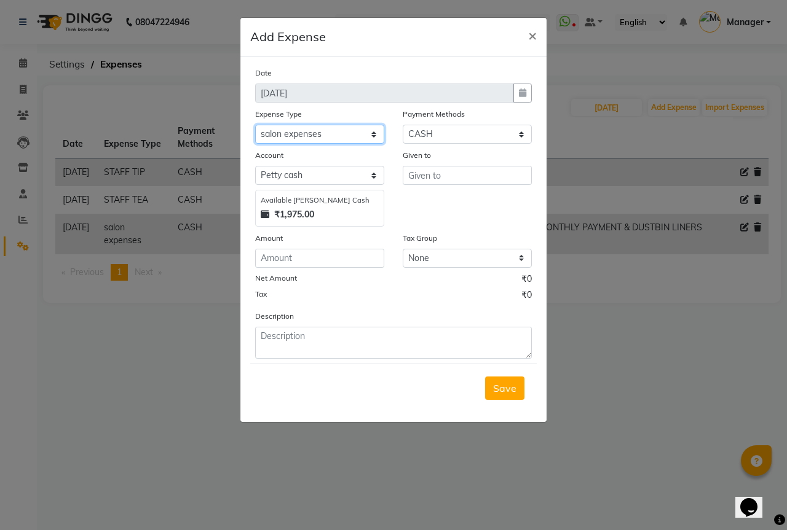
click at [255, 125] on select "Select client coffee client refund [PERSON_NAME] snacks [PERSON_NAME] TEA [PERS…" at bounding box center [319, 134] width 129 height 19
click at [311, 262] on input "number" at bounding box center [319, 258] width 129 height 19
click at [476, 184] on input "text" at bounding box center [467, 175] width 129 height 19
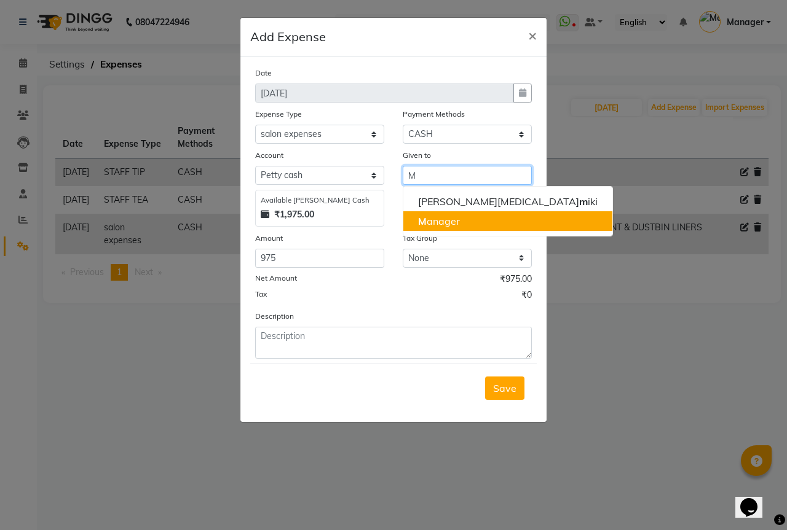
click at [460, 216] on button "M anager" at bounding box center [507, 221] width 209 height 20
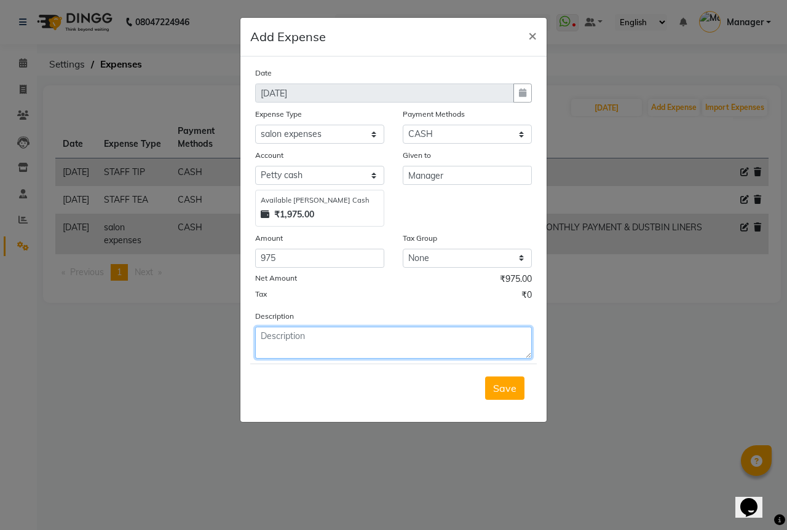
click at [318, 331] on textarea at bounding box center [393, 343] width 277 height 32
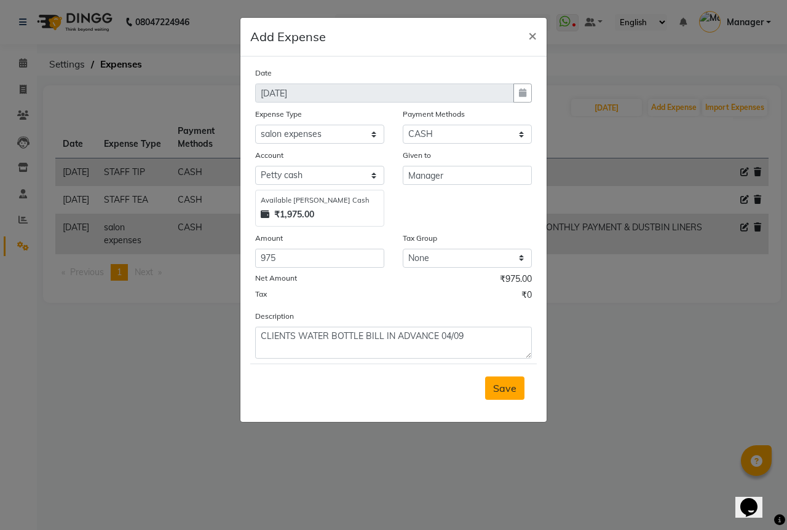
click at [494, 385] on span "Save" at bounding box center [504, 388] width 23 height 12
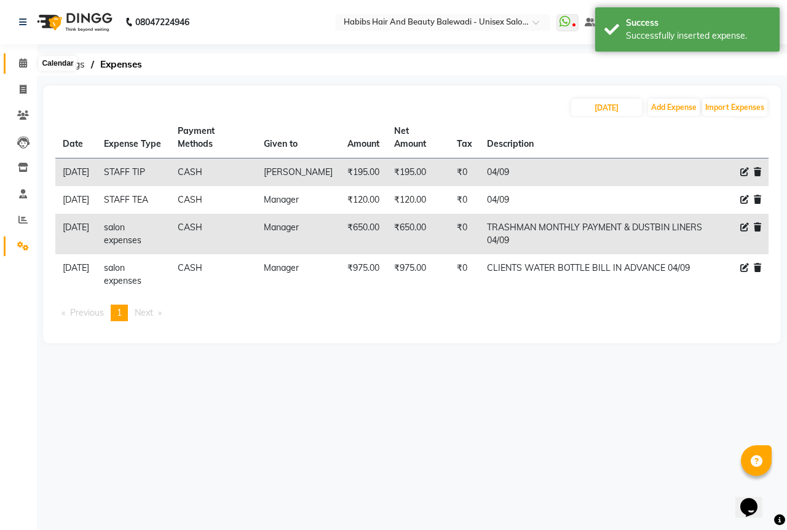
click at [17, 60] on span at bounding box center [23, 64] width 22 height 14
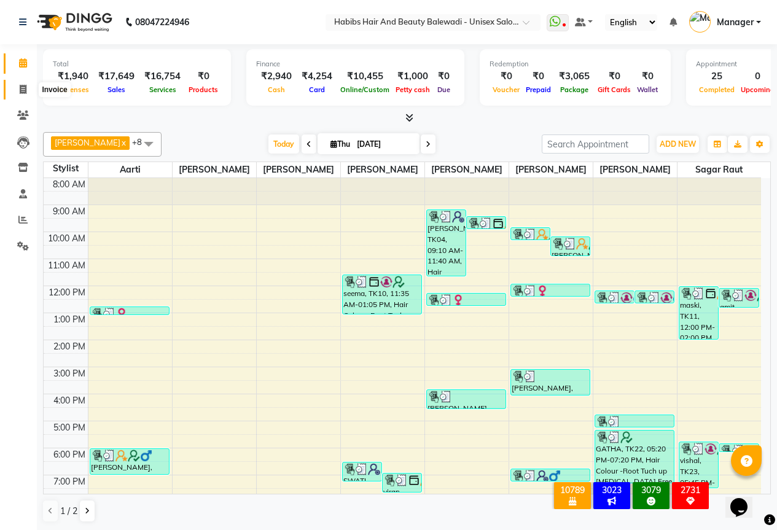
click at [30, 89] on span at bounding box center [23, 90] width 22 height 14
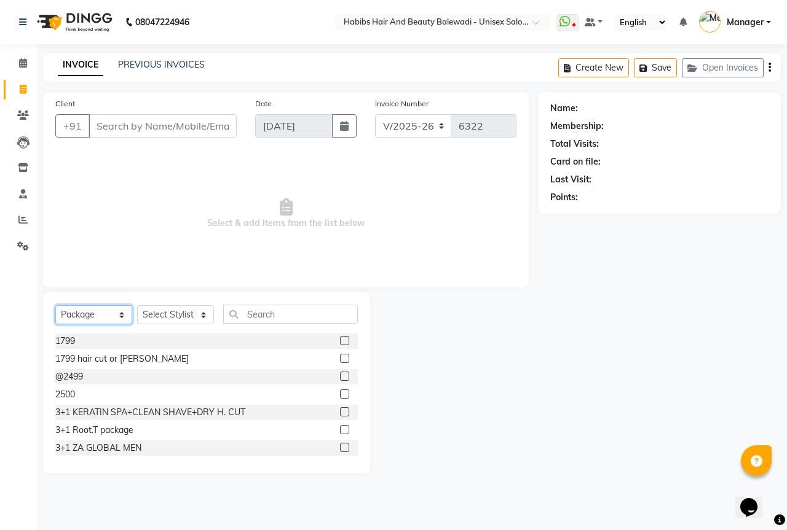
click at [102, 320] on select "Select Service Product Membership Package Voucher Prepaid Gift Card" at bounding box center [93, 314] width 77 height 19
click at [55, 305] on select "Select Service Product Membership Package Voucher Prepaid Gift Card" at bounding box center [93, 314] width 77 height 19
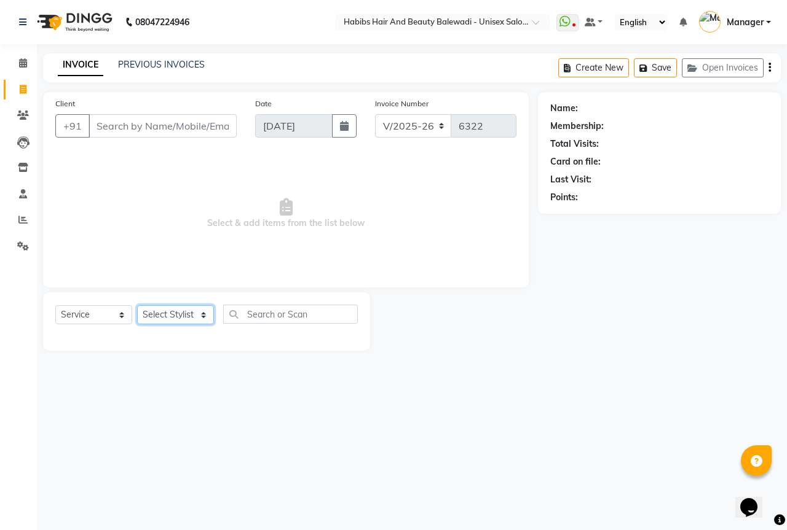
click at [163, 320] on select "Select Stylist Aarti Akshay Gaikwad [PERSON_NAME] [PERSON_NAME] [PERSON_NAME] […" at bounding box center [175, 314] width 77 height 19
click at [137, 305] on select "Select Stylist Aarti Akshay Gaikwad [PERSON_NAME] [PERSON_NAME] [PERSON_NAME] […" at bounding box center [175, 314] width 77 height 19
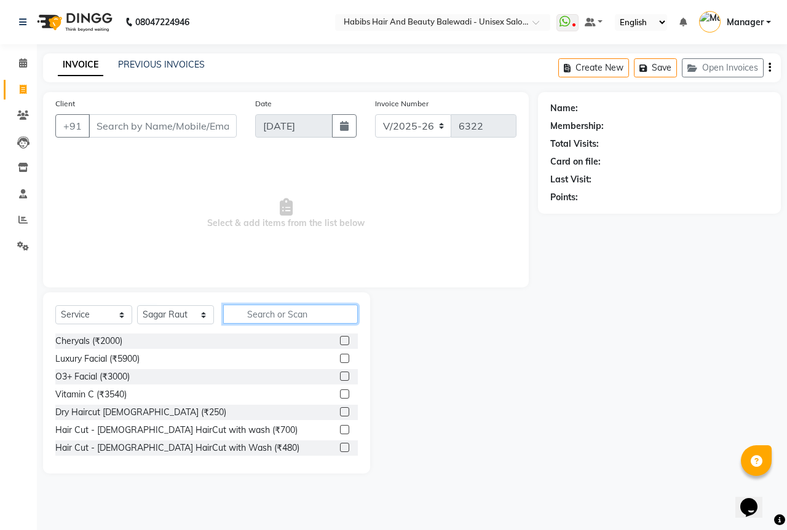
click at [272, 320] on input "text" at bounding box center [290, 314] width 135 height 19
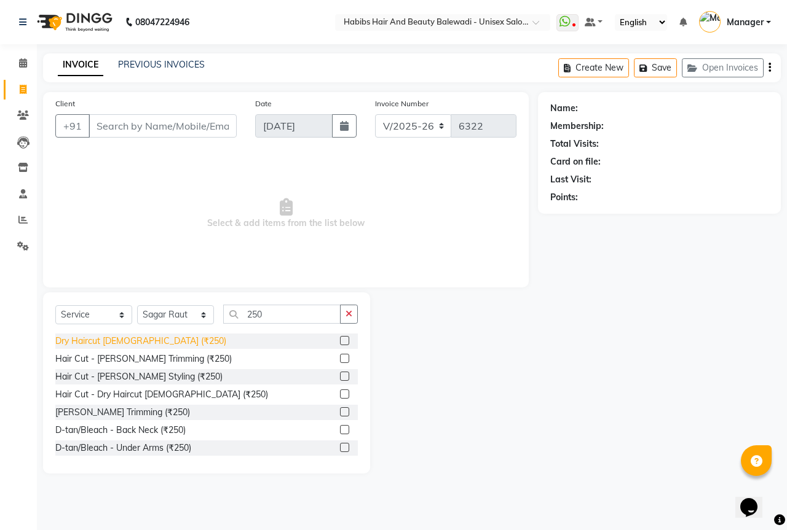
click at [139, 342] on div "Dry Haircut [DEMOGRAPHIC_DATA] (₹250)" at bounding box center [140, 341] width 171 height 13
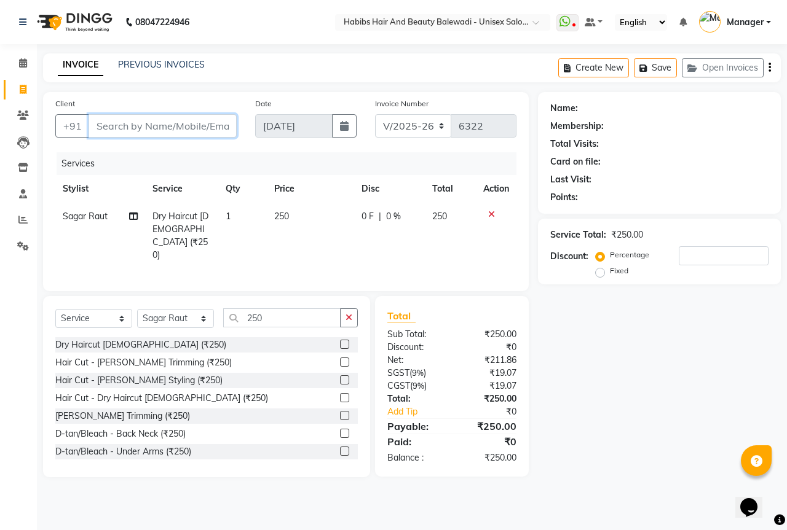
click at [122, 122] on input "Client" at bounding box center [162, 125] width 148 height 23
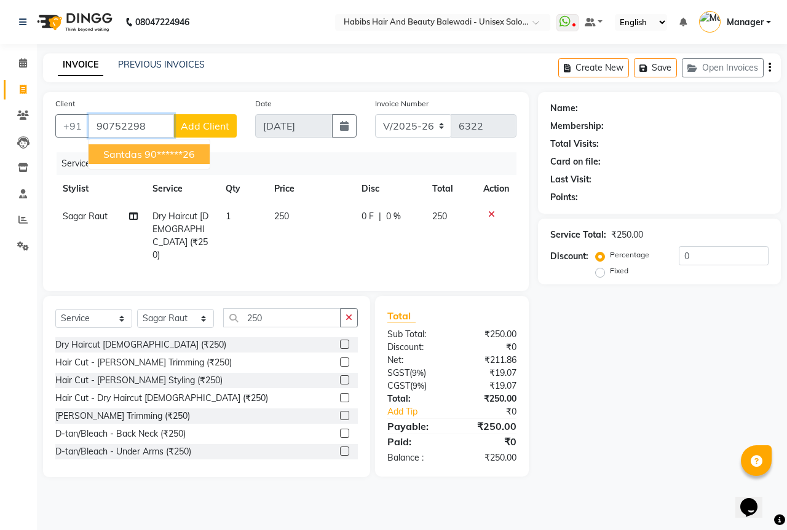
click at [116, 145] on button "santdas 90******26" at bounding box center [148, 154] width 121 height 20
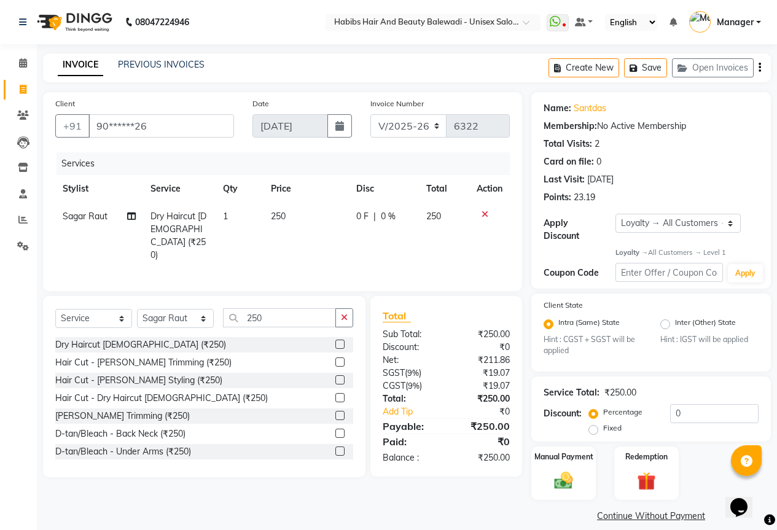
scroll to position [4, 0]
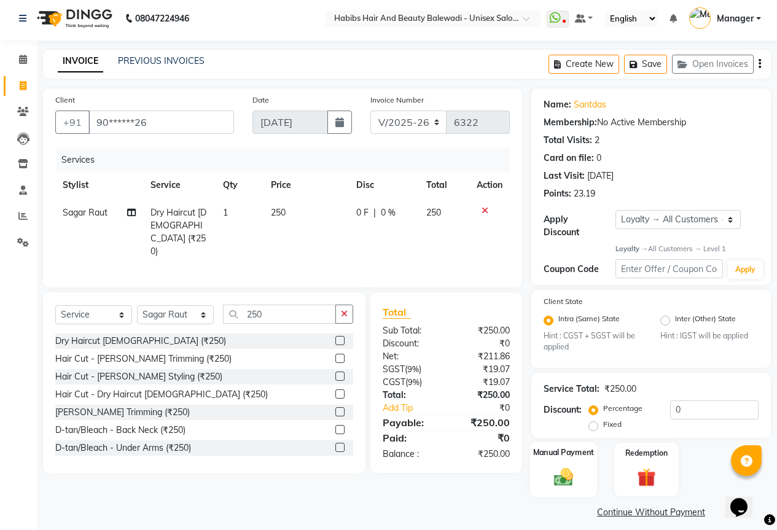
click at [545, 463] on div "Manual Payment" at bounding box center [563, 470] width 67 height 56
click at [704, 506] on span "CASH" at bounding box center [702, 513] width 26 height 14
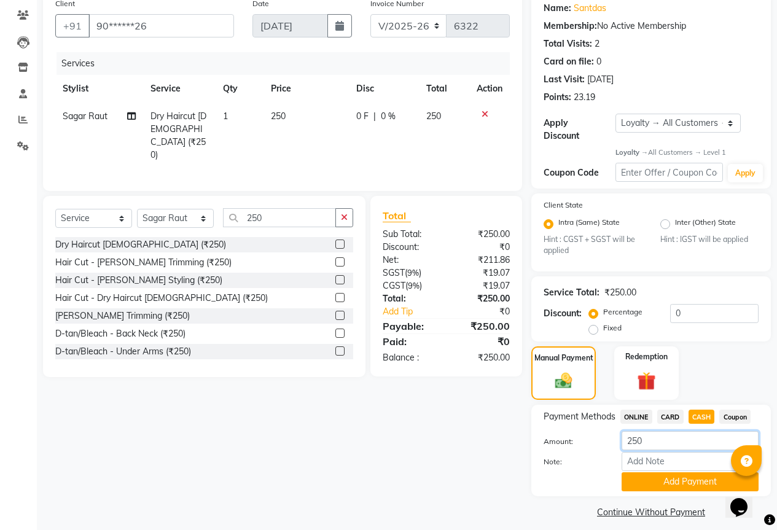
click at [648, 431] on input "250" at bounding box center [690, 440] width 137 height 19
click at [674, 473] on button "Add Payment" at bounding box center [690, 482] width 137 height 19
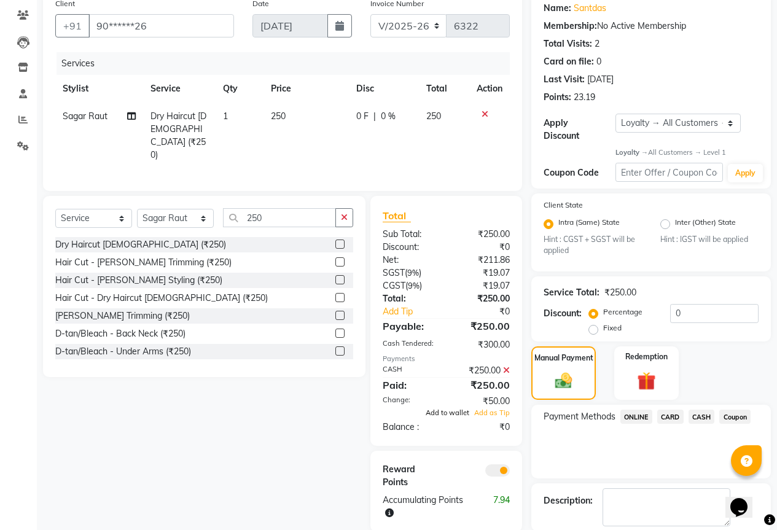
click at [453, 412] on span "Add to wallet" at bounding box center [448, 413] width 44 height 9
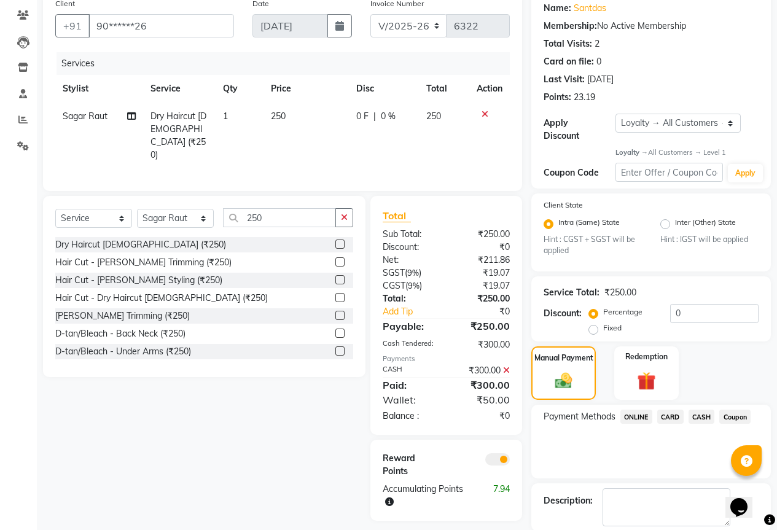
scroll to position [152, 0]
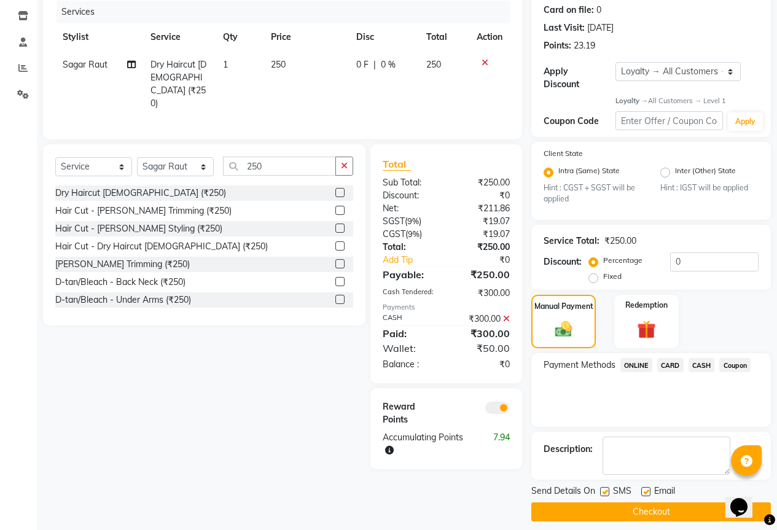
click at [616, 503] on button "Checkout" at bounding box center [652, 512] width 240 height 19
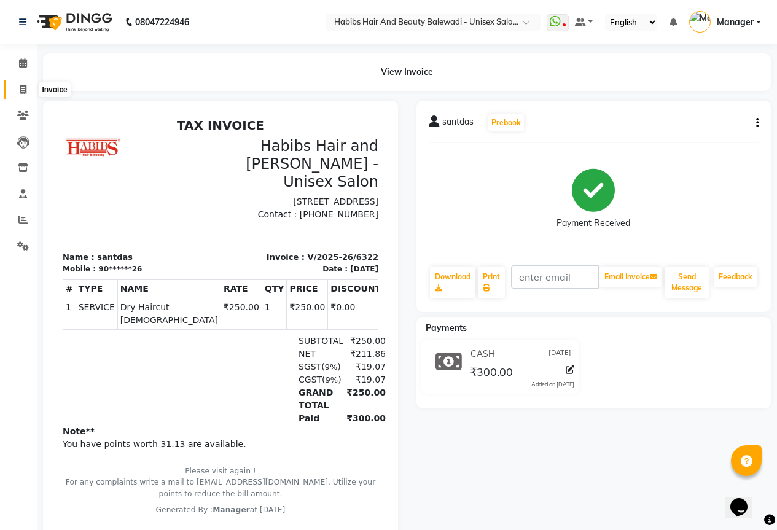
click at [24, 93] on icon at bounding box center [23, 89] width 7 height 9
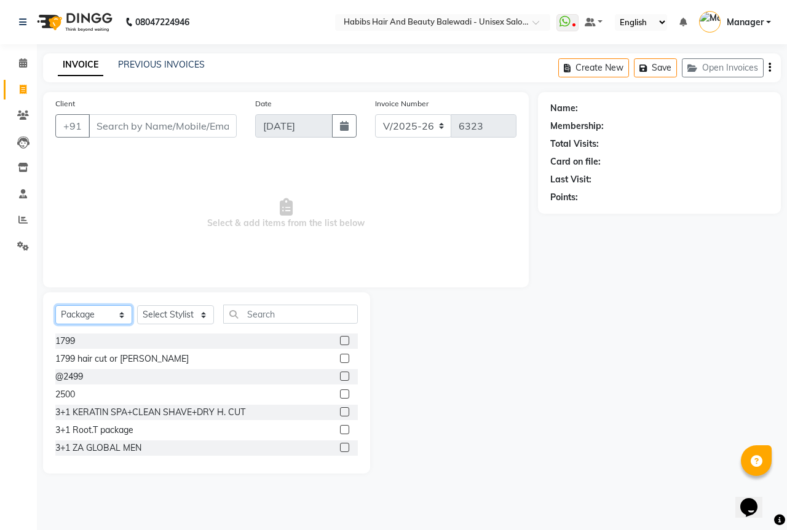
click at [106, 318] on select "Select Service Product Membership Package Voucher Prepaid Gift Card" at bounding box center [93, 314] width 77 height 19
click at [55, 305] on select "Select Service Product Membership Package Voucher Prepaid Gift Card" at bounding box center [93, 314] width 77 height 19
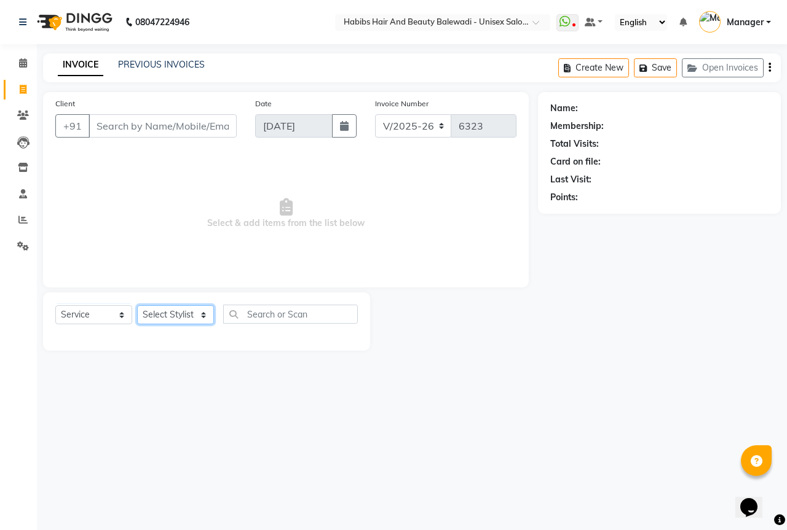
click at [167, 316] on select "Select Stylist Aarti Akshay Gaikwad [PERSON_NAME] [PERSON_NAME] [PERSON_NAME] […" at bounding box center [175, 314] width 77 height 19
click at [137, 305] on select "Select Stylist Aarti Akshay Gaikwad [PERSON_NAME] [PERSON_NAME] [PERSON_NAME] […" at bounding box center [175, 314] width 77 height 19
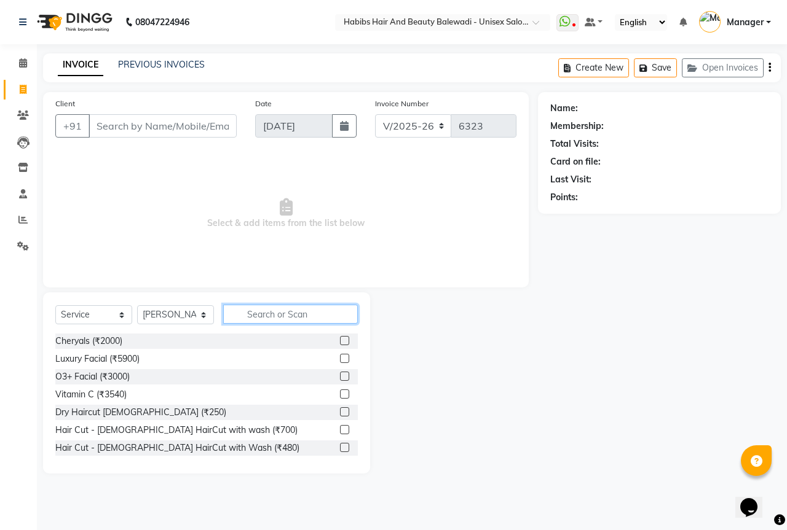
click at [260, 307] on input "text" at bounding box center [290, 314] width 135 height 19
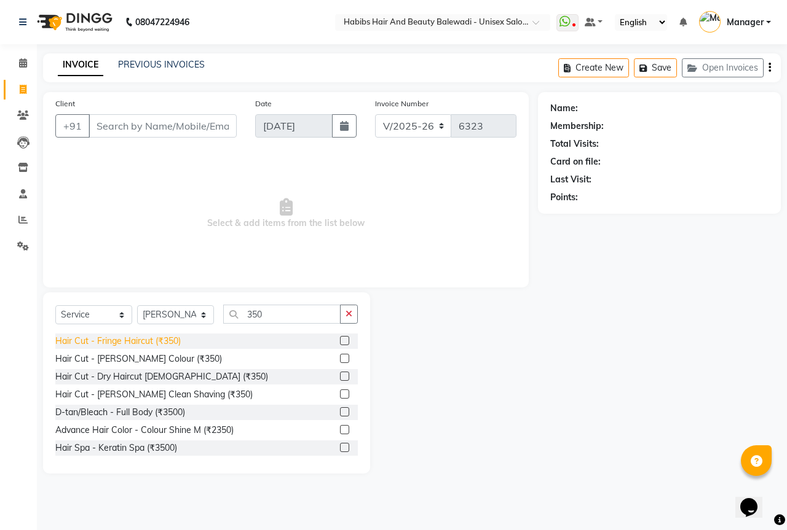
click at [165, 342] on div "Hair Cut - Fringe Haircut (₹350)" at bounding box center [117, 341] width 125 height 13
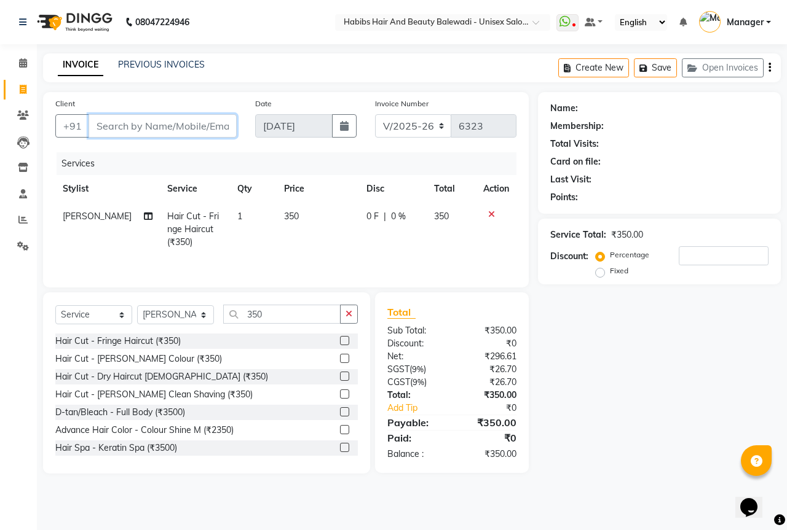
click at [115, 124] on input "Client" at bounding box center [162, 125] width 148 height 23
click at [131, 128] on input "Client" at bounding box center [162, 125] width 148 height 23
click at [192, 124] on span "Add Client" at bounding box center [205, 126] width 49 height 12
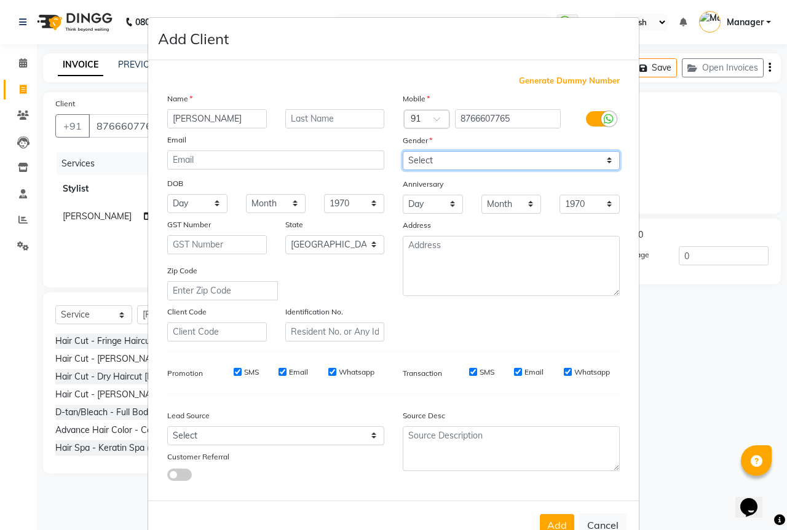
click at [476, 159] on select "Select [DEMOGRAPHIC_DATA] [DEMOGRAPHIC_DATA] Other Prefer Not To Say" at bounding box center [511, 160] width 217 height 19
click at [403, 151] on select "Select [DEMOGRAPHIC_DATA] [DEMOGRAPHIC_DATA] Other Prefer Not To Say" at bounding box center [511, 160] width 217 height 19
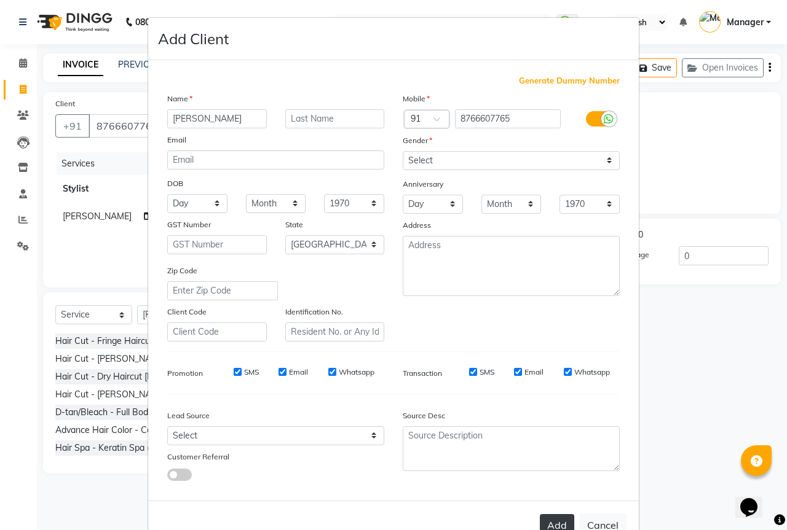
click at [552, 519] on button "Add" at bounding box center [557, 525] width 34 height 22
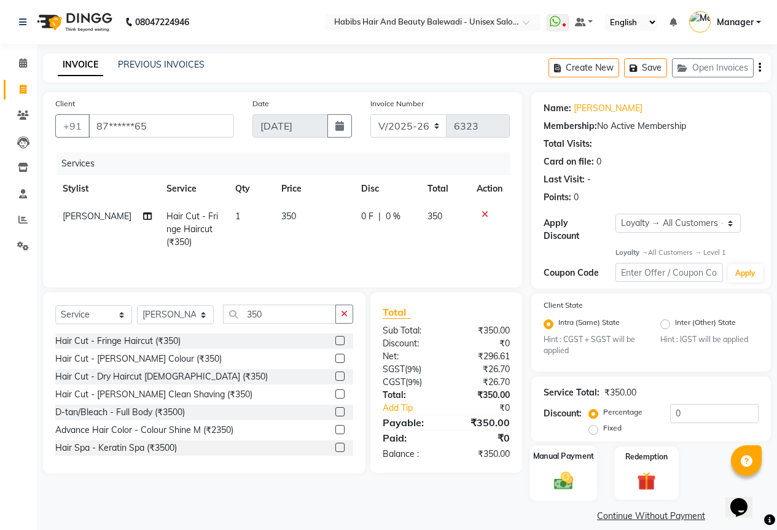
click at [566, 470] on img at bounding box center [563, 481] width 31 height 22
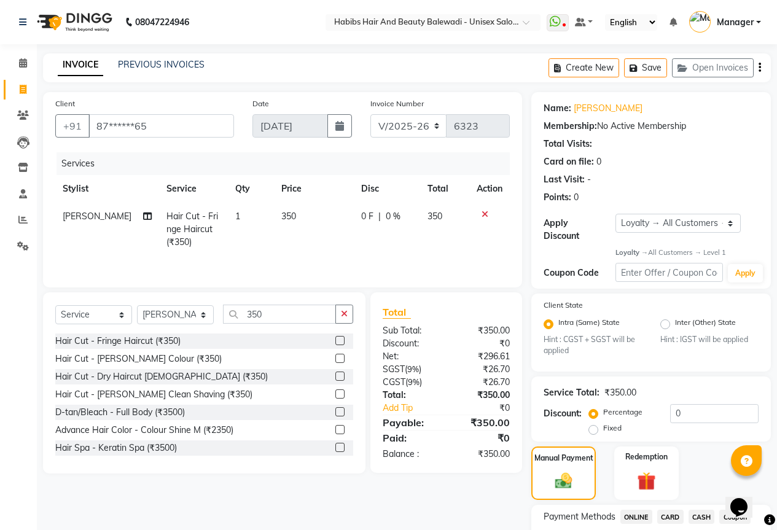
scroll to position [82, 0]
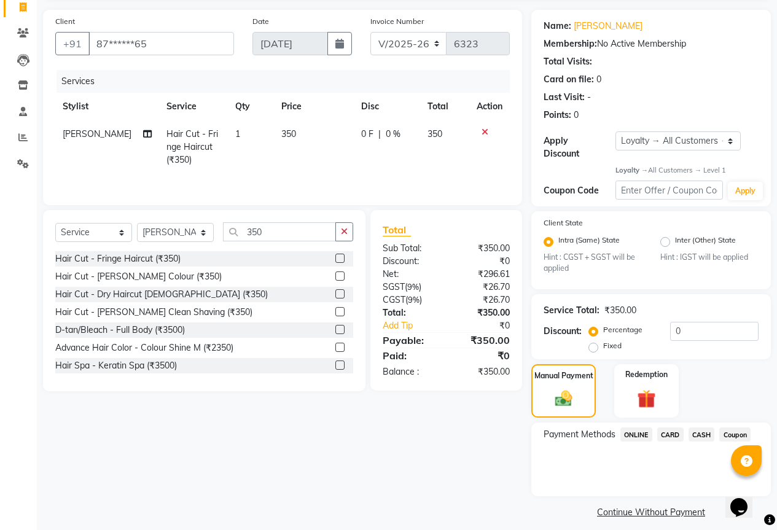
click at [642, 430] on span "ONLINE" at bounding box center [637, 435] width 32 height 14
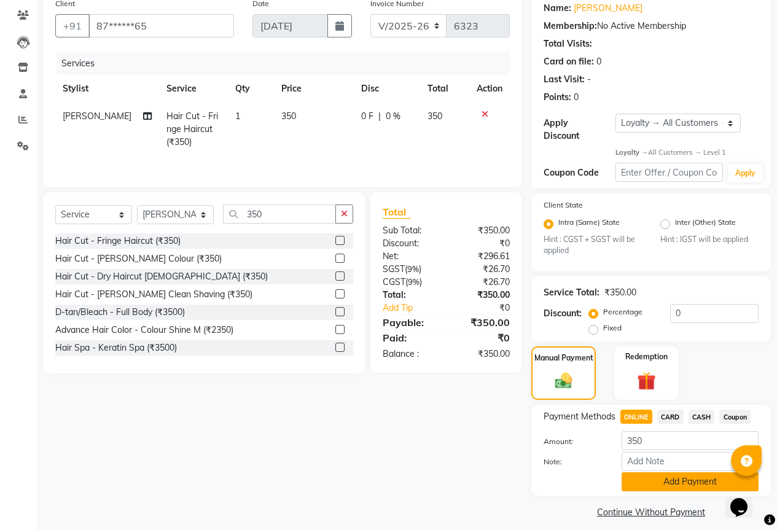
click at [662, 473] on button "Add Payment" at bounding box center [690, 482] width 137 height 19
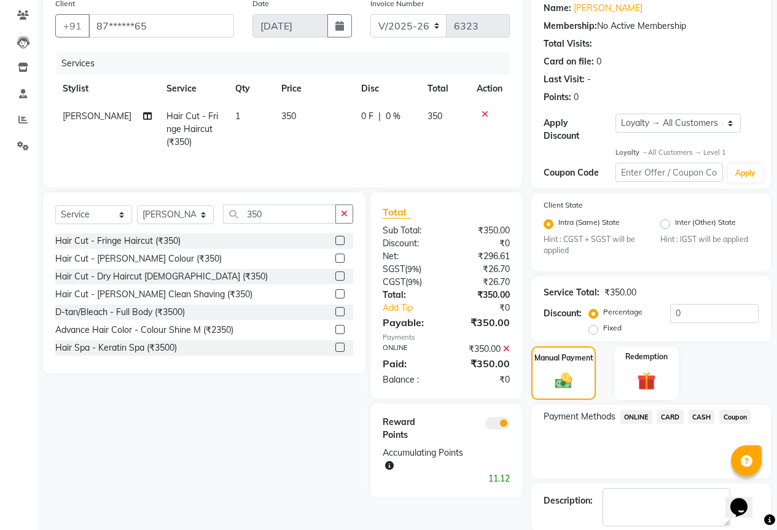
scroll to position [152, 0]
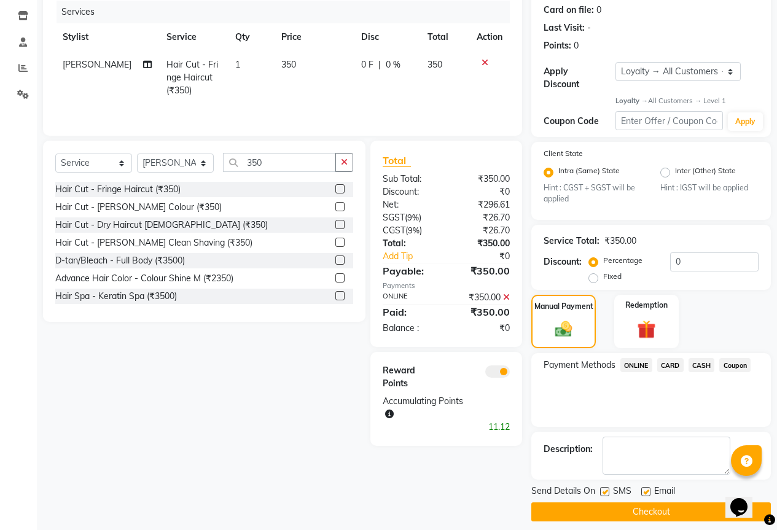
click at [657, 503] on button "Checkout" at bounding box center [652, 512] width 240 height 19
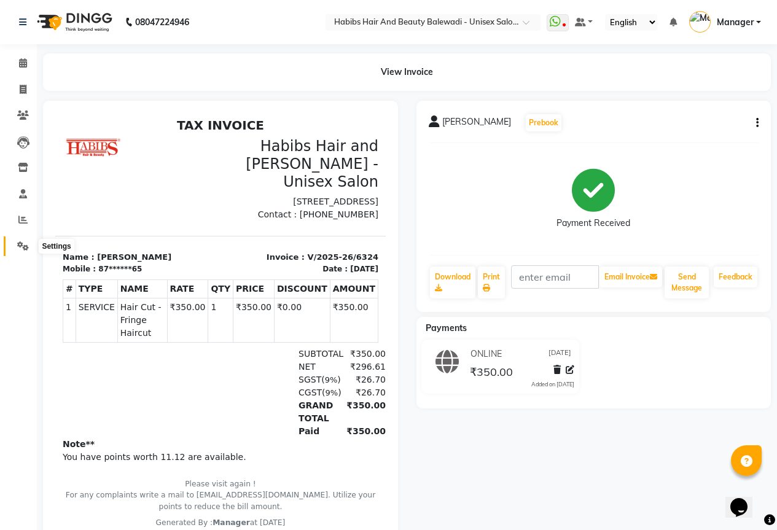
click at [28, 246] on icon at bounding box center [23, 246] width 12 height 9
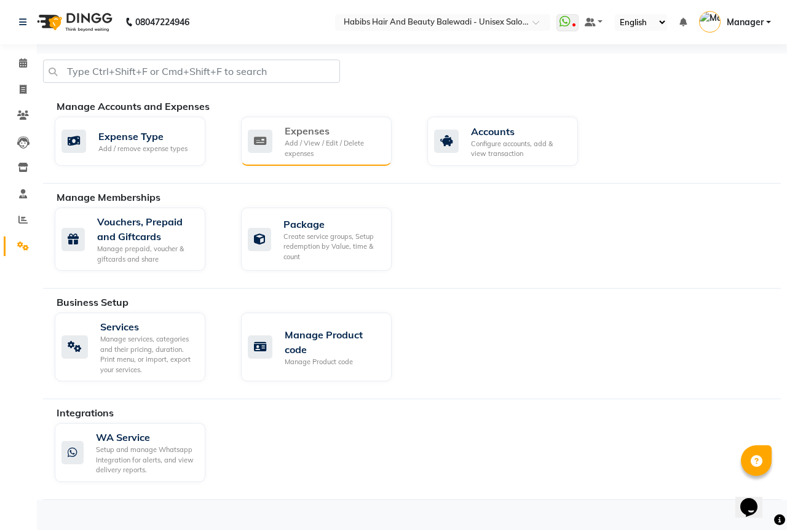
click at [358, 149] on div "Add / View / Edit / Delete expenses" at bounding box center [333, 148] width 97 height 20
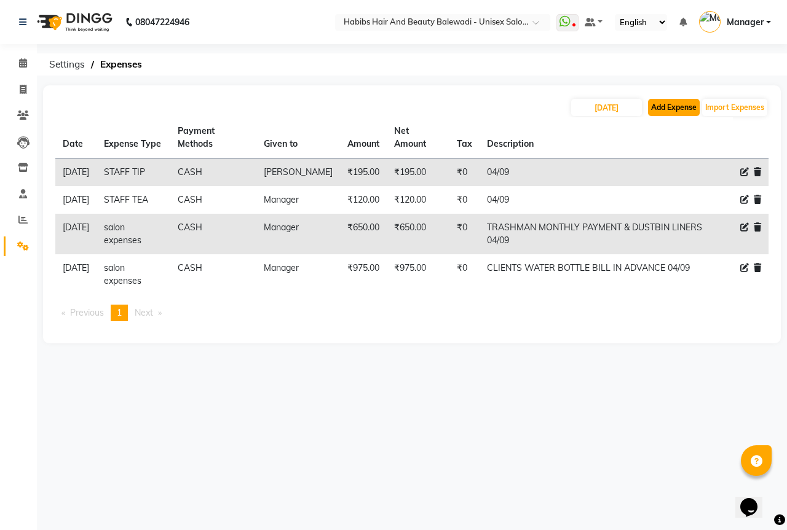
click at [679, 112] on button "Add Expense" at bounding box center [674, 107] width 52 height 17
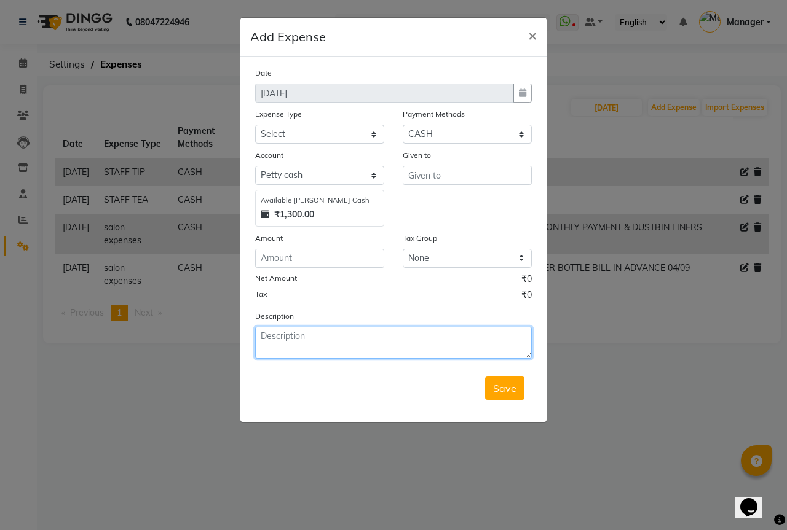
click at [315, 339] on textarea at bounding box center [393, 343] width 277 height 32
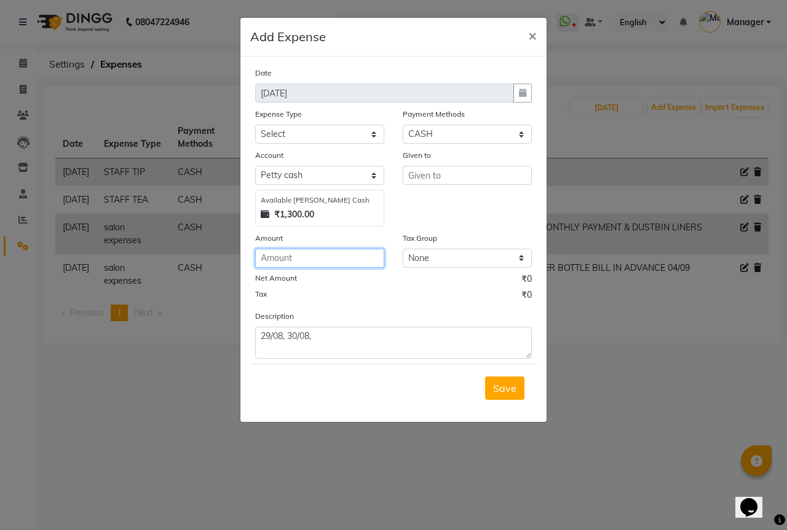
click at [261, 261] on input "number" at bounding box center [319, 258] width 129 height 19
click at [472, 178] on input "text" at bounding box center [467, 175] width 129 height 19
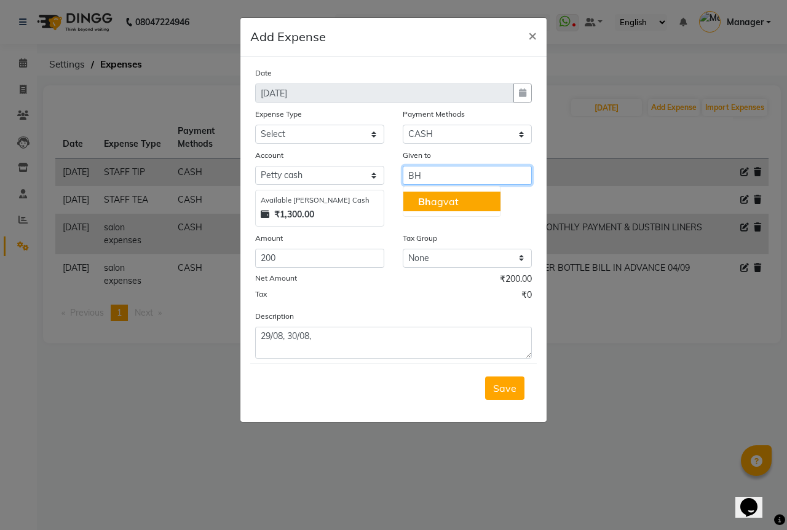
click at [457, 203] on button "Bh agvat" at bounding box center [451, 202] width 97 height 20
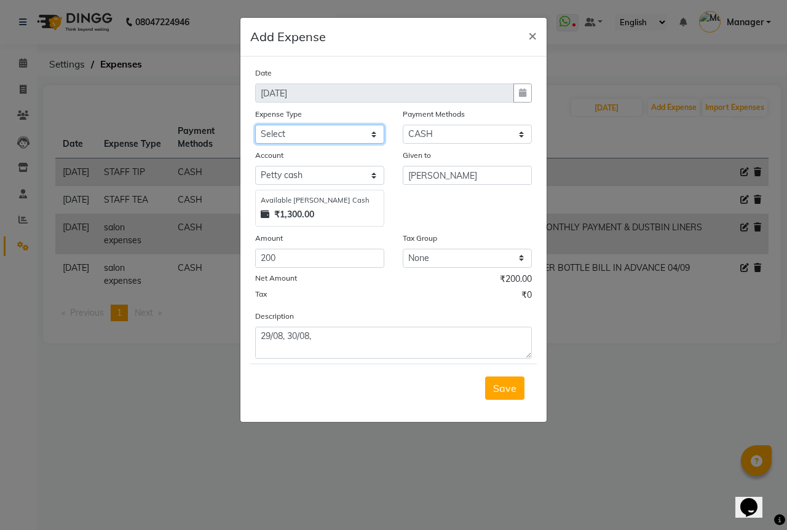
click at [291, 134] on select "Select client coffee client refund [PERSON_NAME] snacks [PERSON_NAME] TEA [PERS…" at bounding box center [319, 134] width 129 height 19
click at [255, 125] on select "Select client coffee client refund [PERSON_NAME] snacks [PERSON_NAME] TEA [PERS…" at bounding box center [319, 134] width 129 height 19
click at [514, 389] on span "Save" at bounding box center [504, 388] width 23 height 12
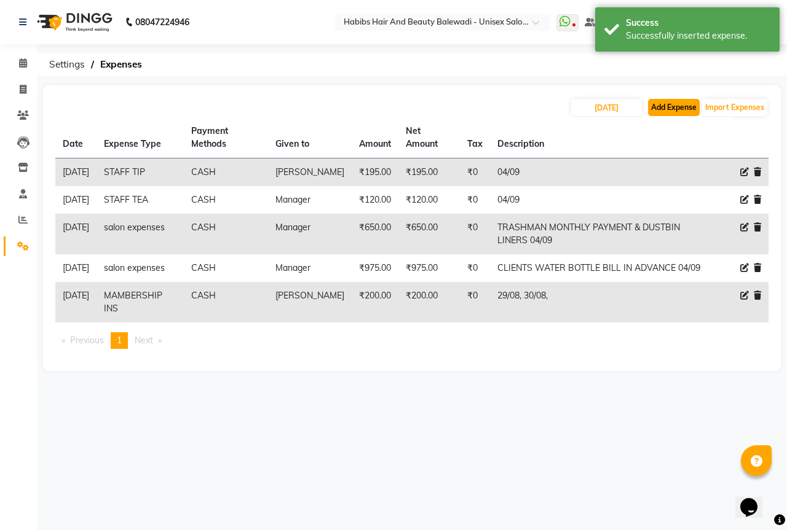
click at [674, 102] on button "Add Expense" at bounding box center [674, 107] width 52 height 17
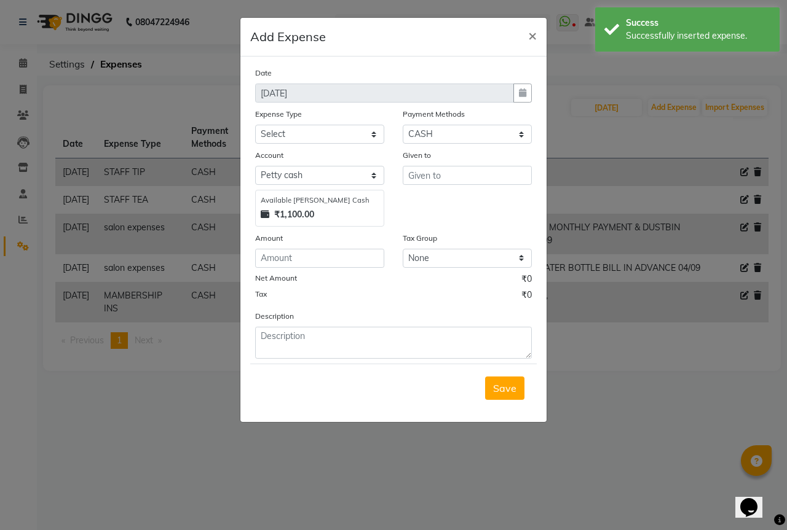
click at [0, 391] on ngb-modal-window "Add Expense × Date [DATE] Expense Type Select client coffee client refund [PERS…" at bounding box center [393, 265] width 787 height 530
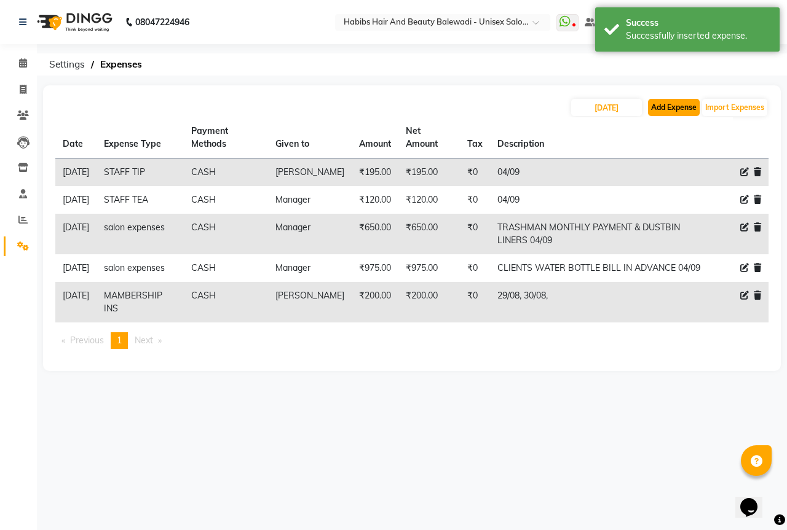
click at [657, 103] on button "Add Expense" at bounding box center [674, 107] width 52 height 17
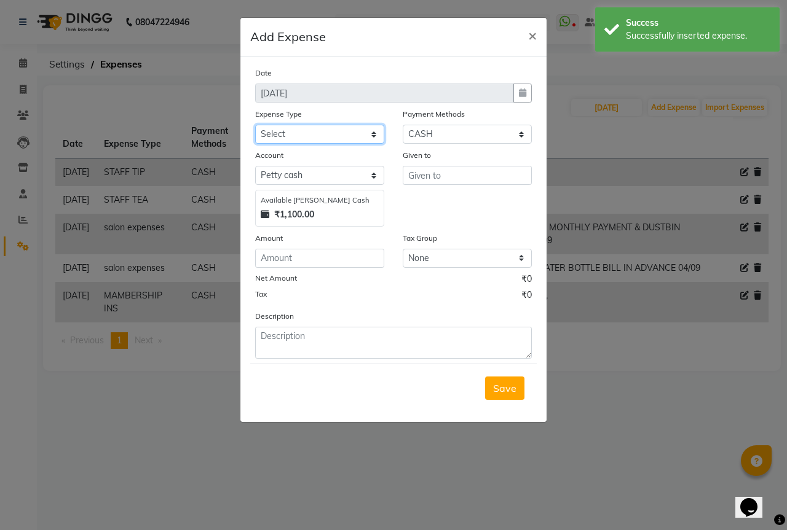
click at [273, 135] on select "Select client coffee client refund [PERSON_NAME] snacks [PERSON_NAME] TEA [PERS…" at bounding box center [319, 134] width 129 height 19
click at [255, 125] on select "Select client coffee client refund [PERSON_NAME] snacks [PERSON_NAME] TEA [PERS…" at bounding box center [319, 134] width 129 height 19
click at [286, 253] on input "number" at bounding box center [319, 258] width 129 height 19
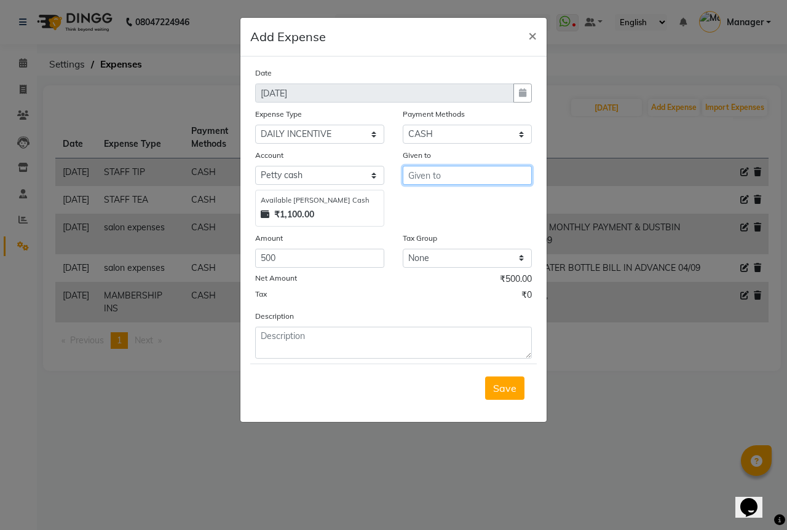
click at [503, 178] on input "text" at bounding box center [467, 175] width 129 height 19
click at [491, 197] on button "Bh agvat" at bounding box center [451, 202] width 97 height 20
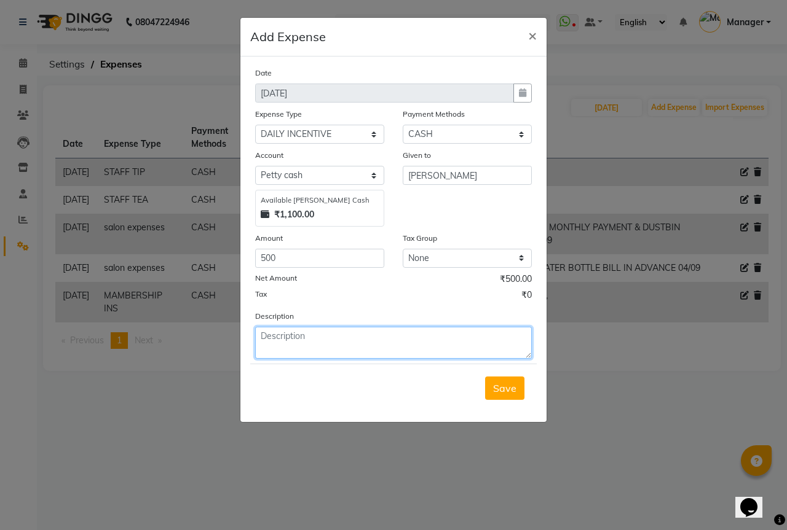
click at [321, 344] on textarea at bounding box center [393, 343] width 277 height 32
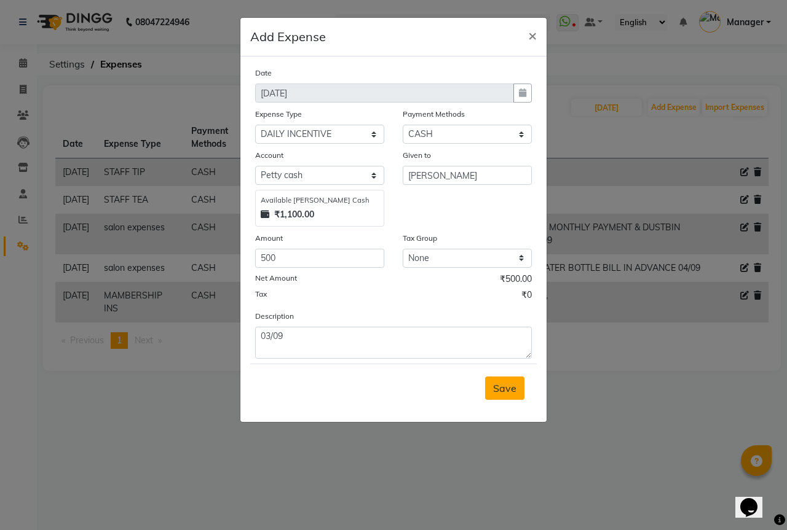
click at [505, 387] on span "Save" at bounding box center [504, 388] width 23 height 12
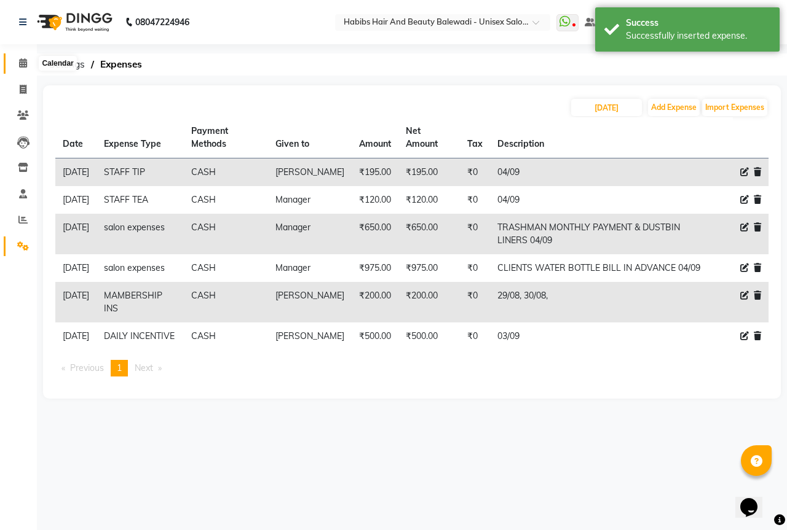
click at [25, 58] on icon at bounding box center [23, 62] width 8 height 9
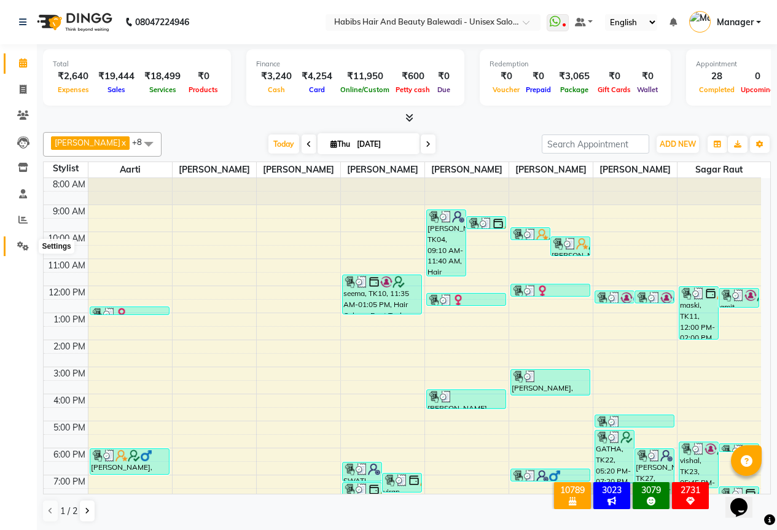
click at [18, 242] on icon at bounding box center [23, 246] width 12 height 9
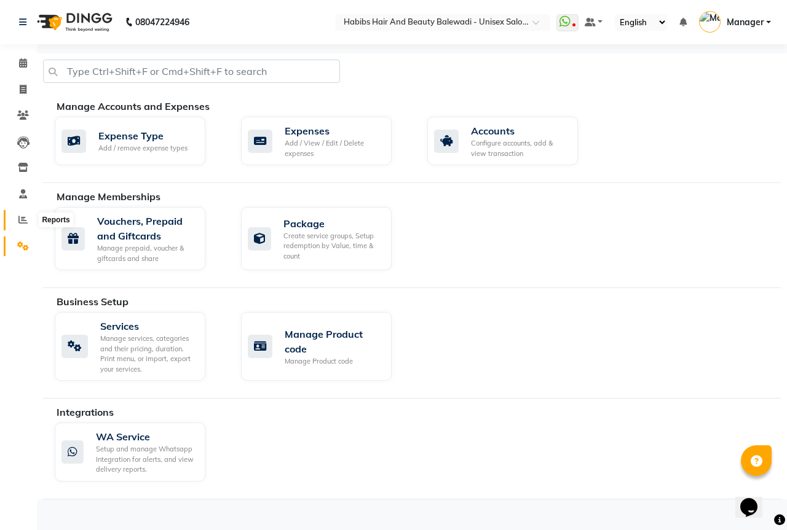
click at [29, 219] on span at bounding box center [23, 220] width 22 height 14
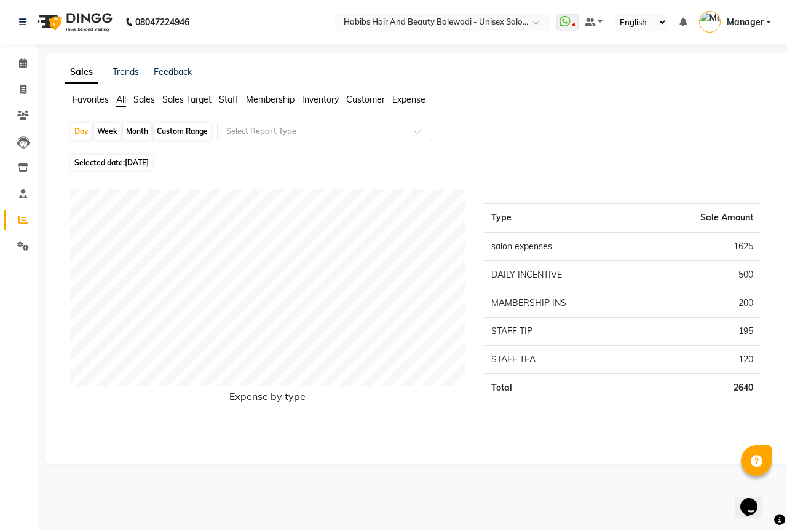
click at [149, 165] on span "[DATE]" at bounding box center [137, 162] width 24 height 9
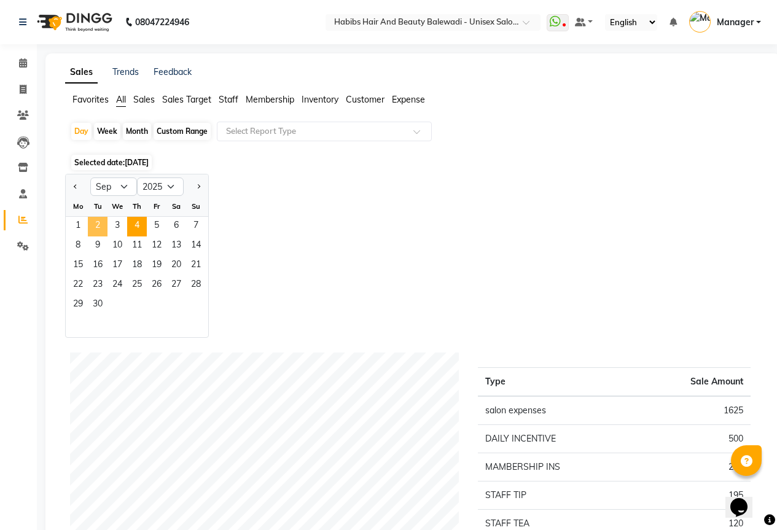
click at [101, 229] on span "2" at bounding box center [98, 227] width 20 height 20
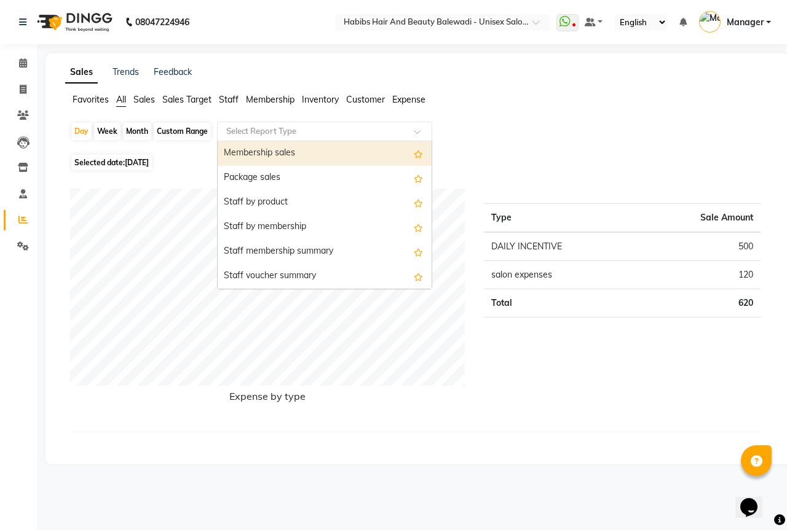
click at [273, 138] on div "Select Report Type" at bounding box center [324, 132] width 215 height 20
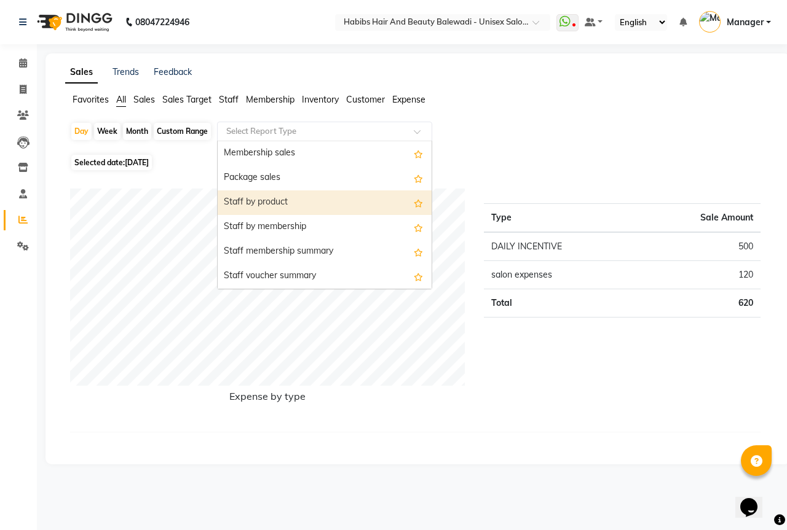
click at [259, 200] on div "Staff by product" at bounding box center [325, 203] width 214 height 25
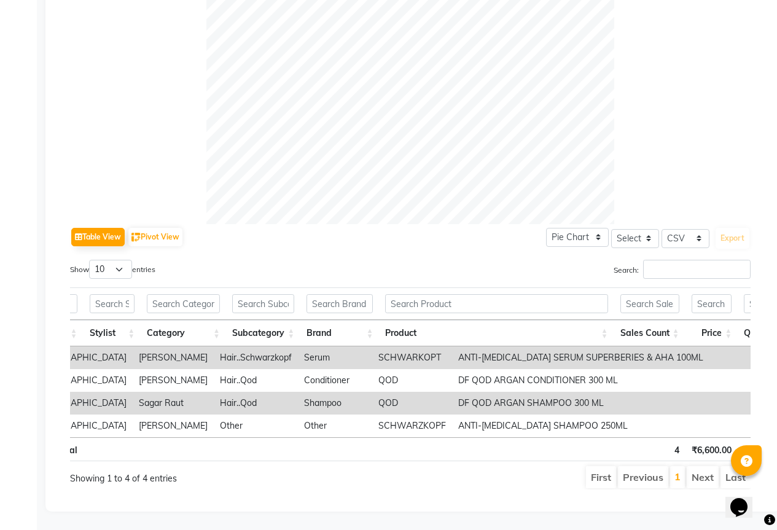
scroll to position [0, 246]
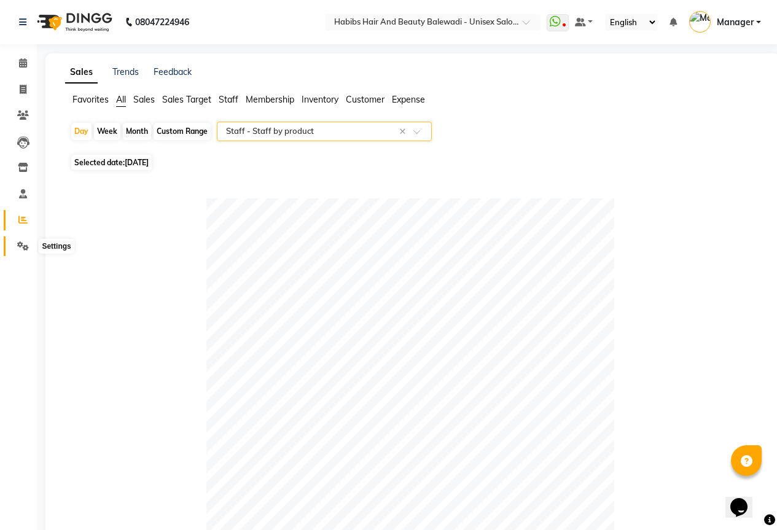
click at [19, 244] on icon at bounding box center [23, 246] width 12 height 9
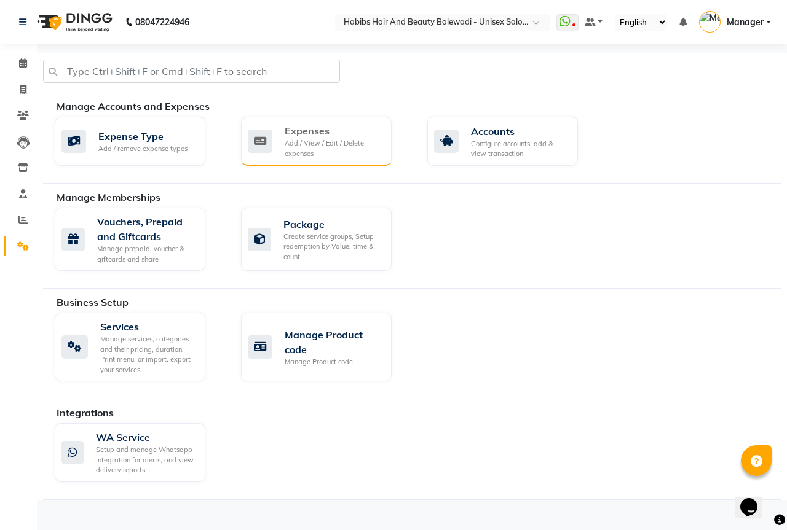
click at [284, 141] on div "Expenses Add / View / Edit / Delete expenses" at bounding box center [315, 141] width 134 height 35
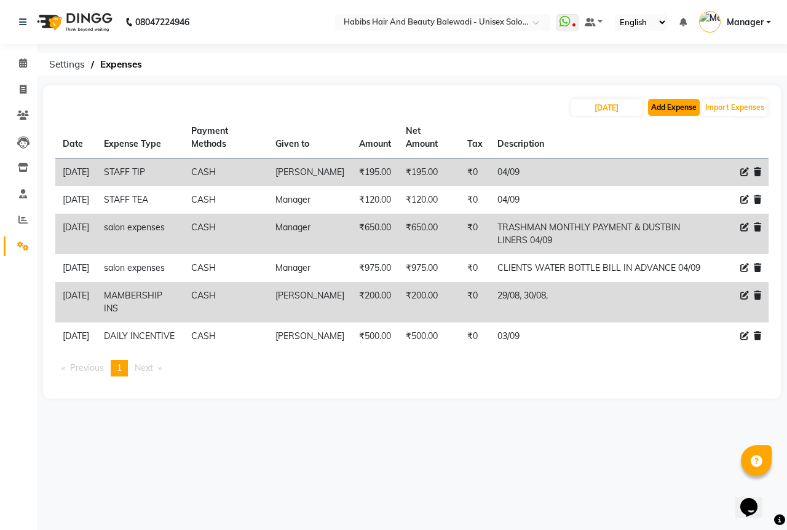
click at [670, 109] on button "Add Expense" at bounding box center [674, 107] width 52 height 17
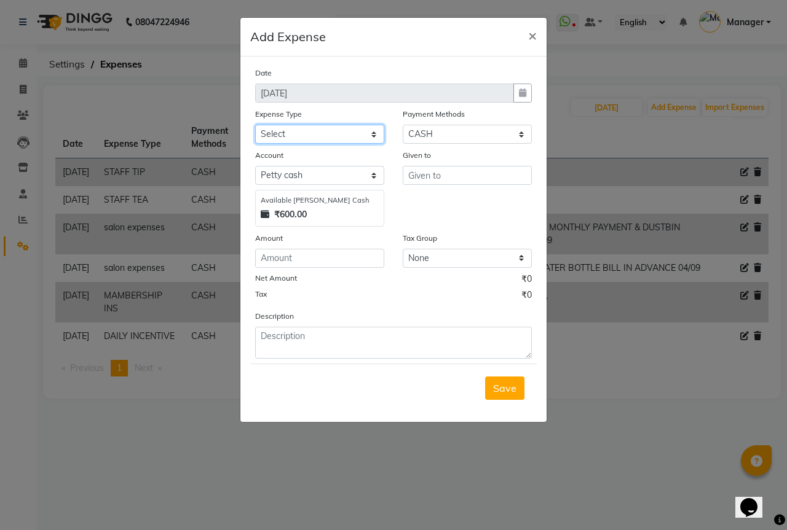
click at [292, 130] on select "Select client coffee client refund [PERSON_NAME] snacks [PERSON_NAME] TEA [PERS…" at bounding box center [319, 134] width 129 height 19
click at [255, 125] on select "Select client coffee client refund [PERSON_NAME] snacks [PERSON_NAME] TEA [PERS…" at bounding box center [319, 134] width 129 height 19
click at [283, 259] on input "number" at bounding box center [319, 258] width 129 height 19
click at [479, 176] on input "text" at bounding box center [467, 175] width 129 height 19
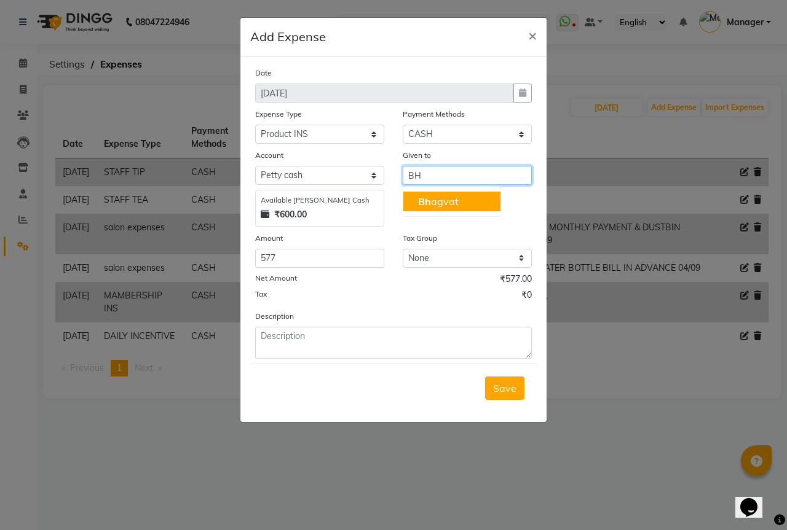
click at [471, 204] on button "Bh agvat" at bounding box center [451, 202] width 97 height 20
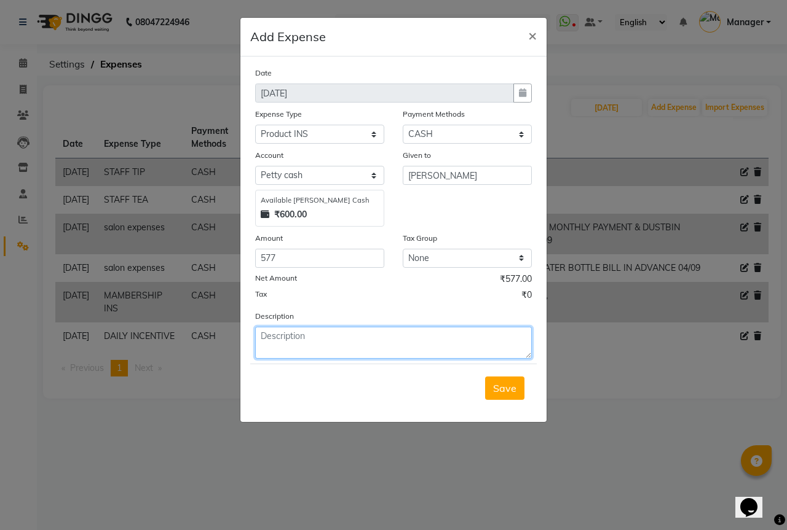
click at [321, 338] on textarea at bounding box center [393, 343] width 277 height 32
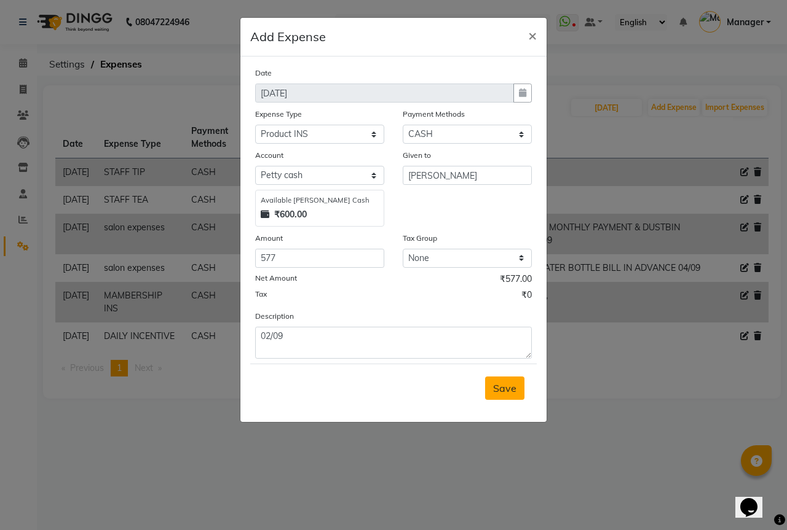
click at [498, 385] on span "Save" at bounding box center [504, 388] width 23 height 12
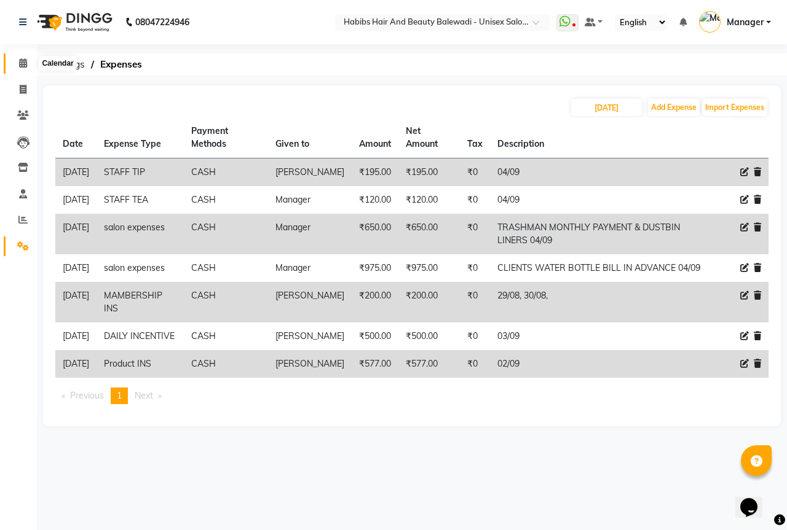
click at [19, 63] on icon at bounding box center [23, 62] width 8 height 9
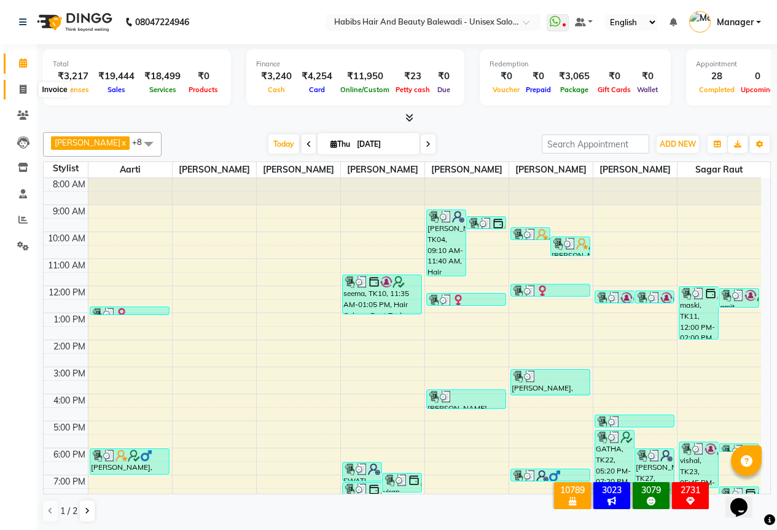
click at [30, 84] on span at bounding box center [23, 90] width 22 height 14
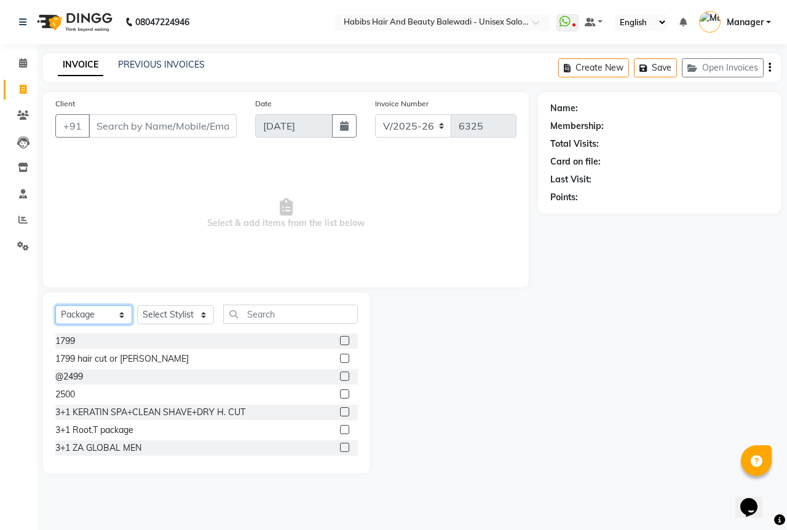
drag, startPoint x: 111, startPoint y: 310, endPoint x: 107, endPoint y: 324, distance: 14.0
click at [111, 310] on select "Select Service Product Membership Package Voucher Prepaid Gift Card" at bounding box center [93, 314] width 77 height 19
click at [55, 305] on select "Select Service Product Membership Package Voucher Prepaid Gift Card" at bounding box center [93, 314] width 77 height 19
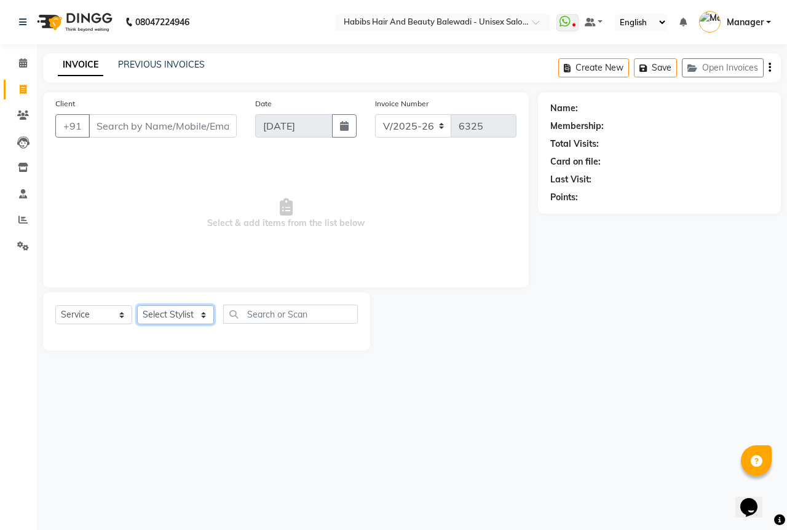
click at [159, 318] on select "Select Stylist Aarti Akshay Gaikwad [PERSON_NAME] [PERSON_NAME] [PERSON_NAME] […" at bounding box center [175, 314] width 77 height 19
click at [137, 305] on select "Select Stylist Aarti Akshay Gaikwad [PERSON_NAME] [PERSON_NAME] [PERSON_NAME] […" at bounding box center [175, 314] width 77 height 19
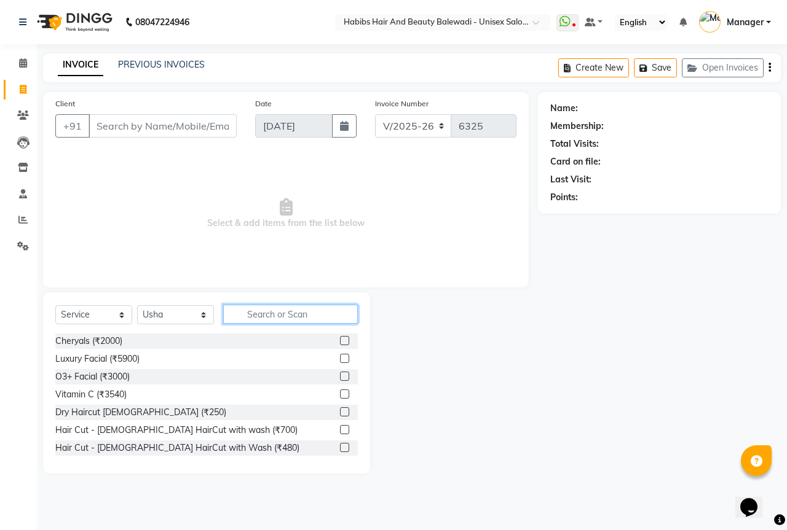
click at [272, 320] on input "text" at bounding box center [290, 314] width 135 height 19
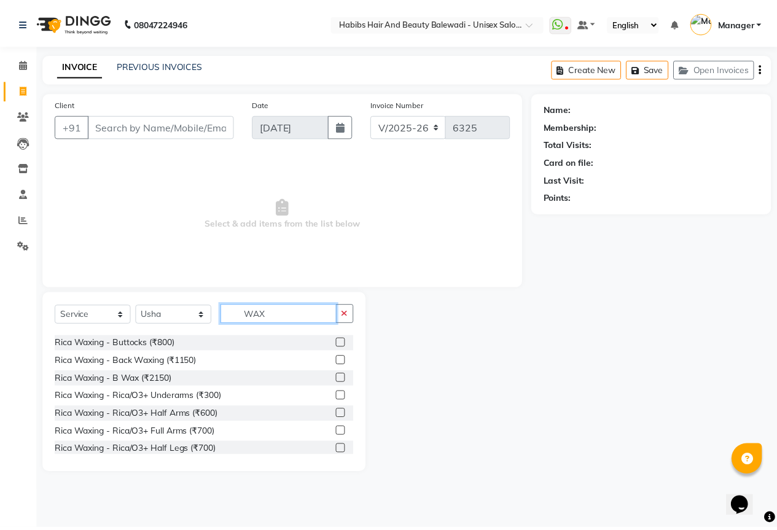
scroll to position [147, 0]
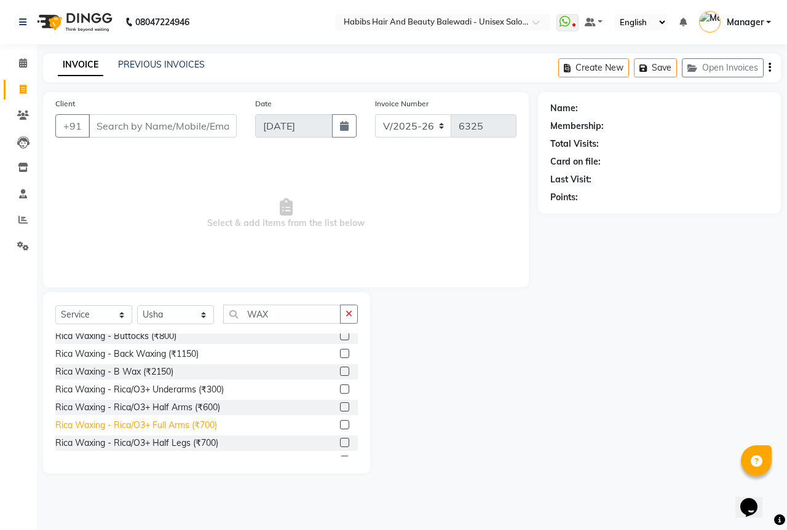
click at [194, 430] on div "Rica Waxing - Rica/O3+ Full Arms (₹700)" at bounding box center [136, 425] width 162 height 13
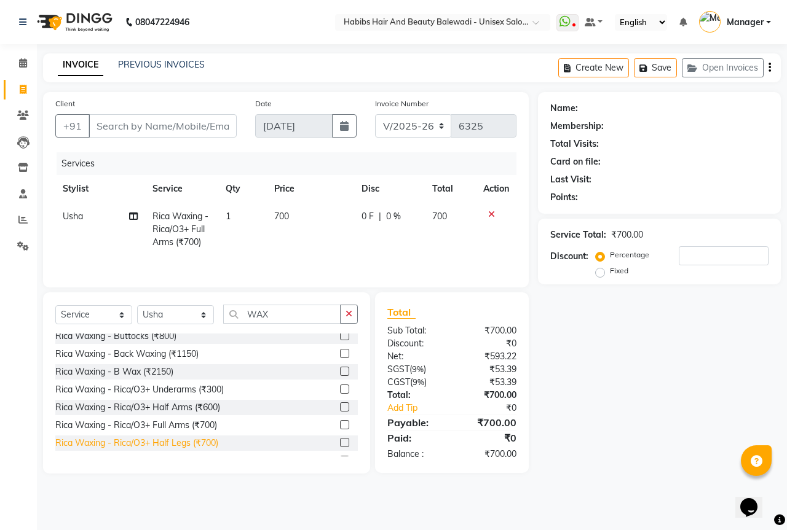
click at [208, 444] on div "Rica Waxing - Rica/O3+ Half Legs (₹700)" at bounding box center [136, 443] width 163 height 13
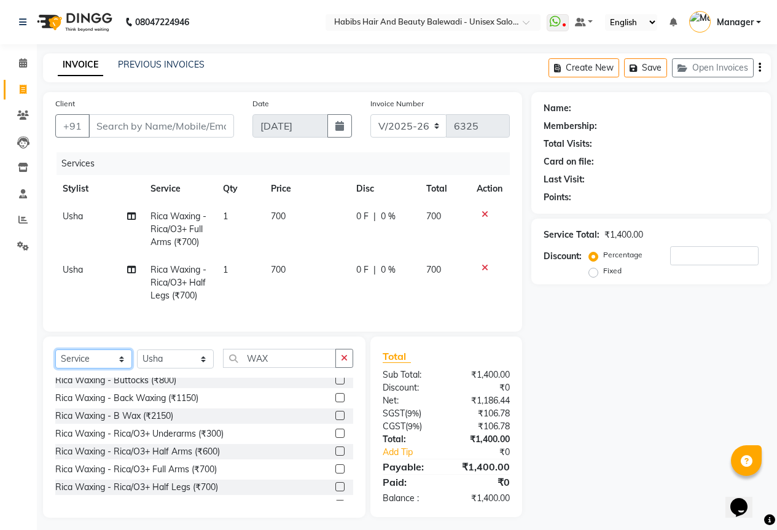
click at [121, 369] on select "Select Service Product Membership Package Voucher Prepaid Gift Card" at bounding box center [93, 359] width 77 height 19
click at [55, 359] on select "Select Service Product Membership Package Voucher Prepaid Gift Card" at bounding box center [93, 359] width 77 height 19
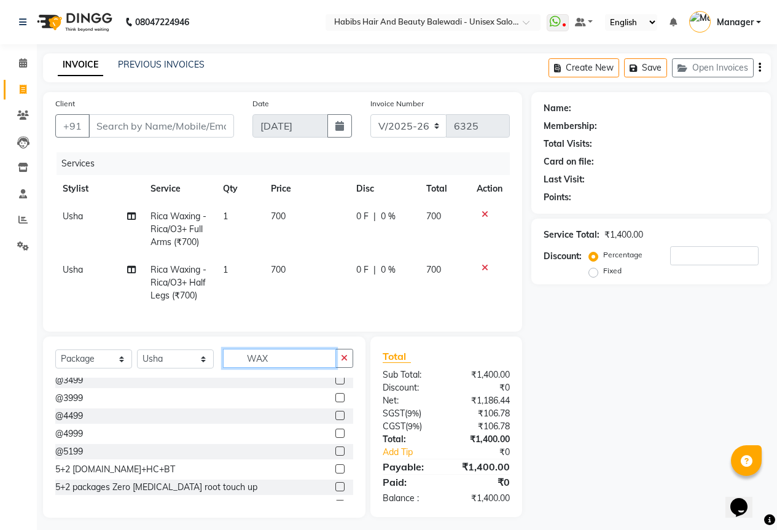
click at [274, 368] on input "WAX" at bounding box center [279, 358] width 113 height 19
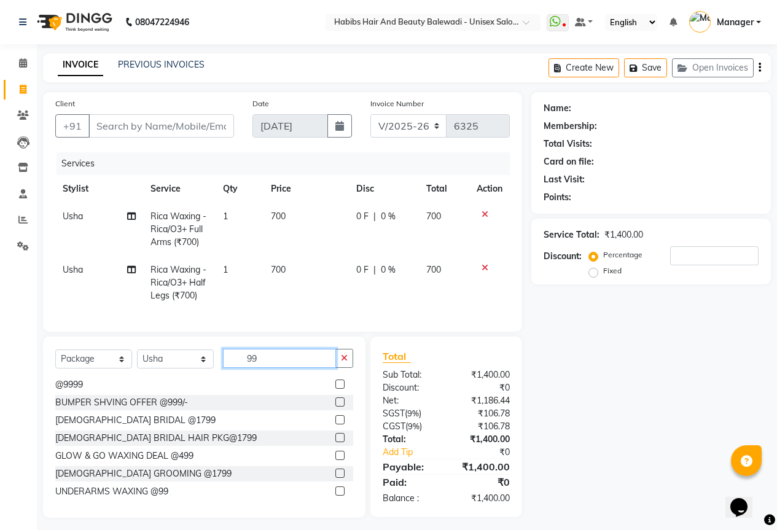
scroll to position [221, 0]
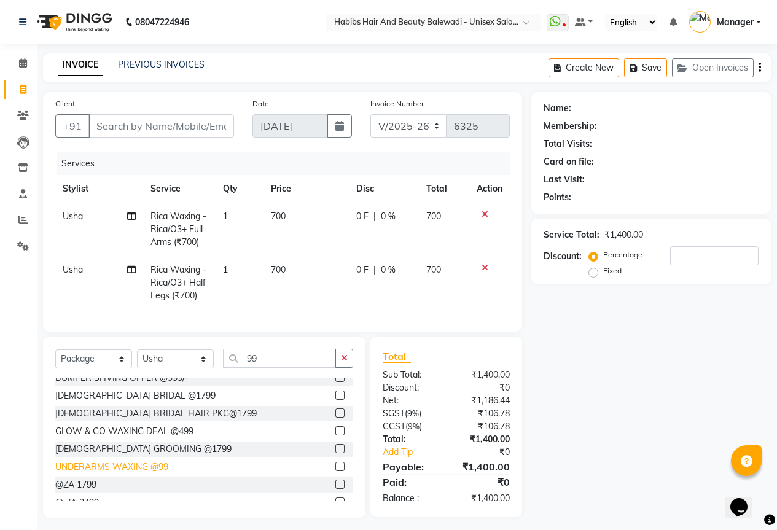
click at [146, 474] on div "UNDERARMS WAXING @99" at bounding box center [111, 467] width 113 height 13
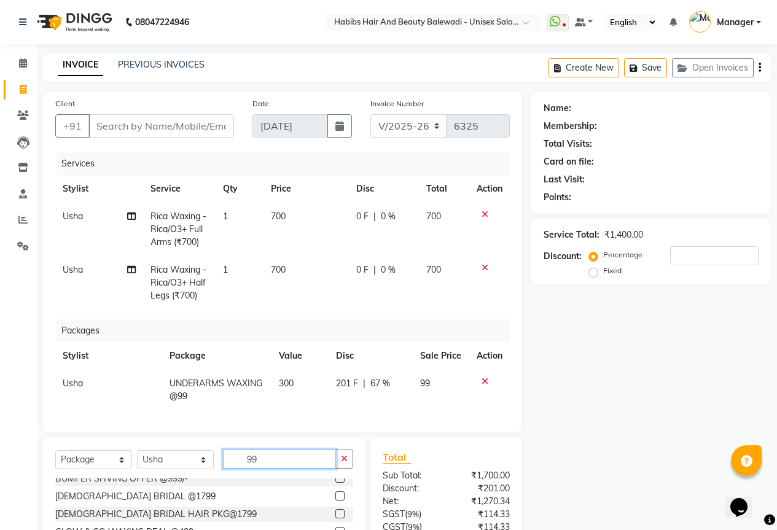
click at [270, 469] on input "99" at bounding box center [279, 459] width 113 height 19
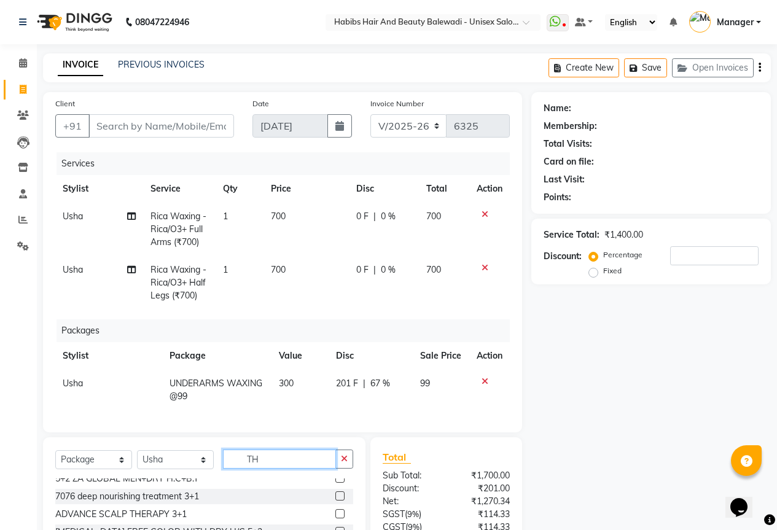
scroll to position [0, 0]
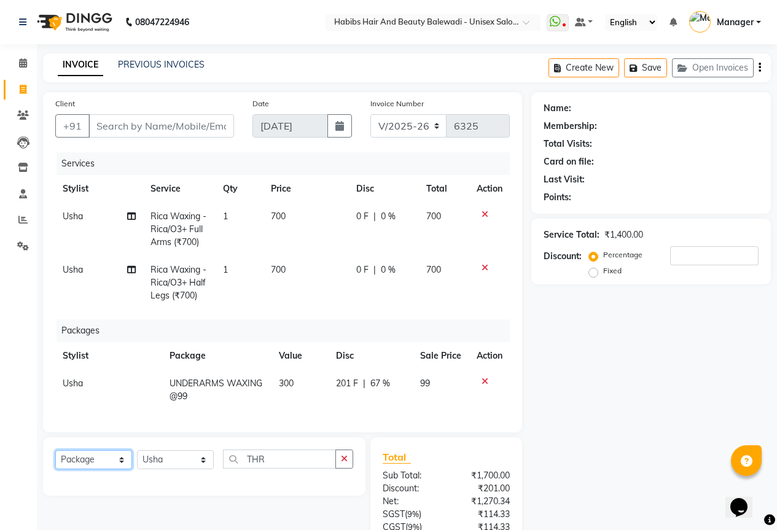
click at [95, 464] on select "Select Service Product Membership Package Voucher Prepaid Gift Card" at bounding box center [93, 459] width 77 height 19
click at [55, 460] on select "Select Service Product Membership Package Voucher Prepaid Gift Card" at bounding box center [93, 459] width 77 height 19
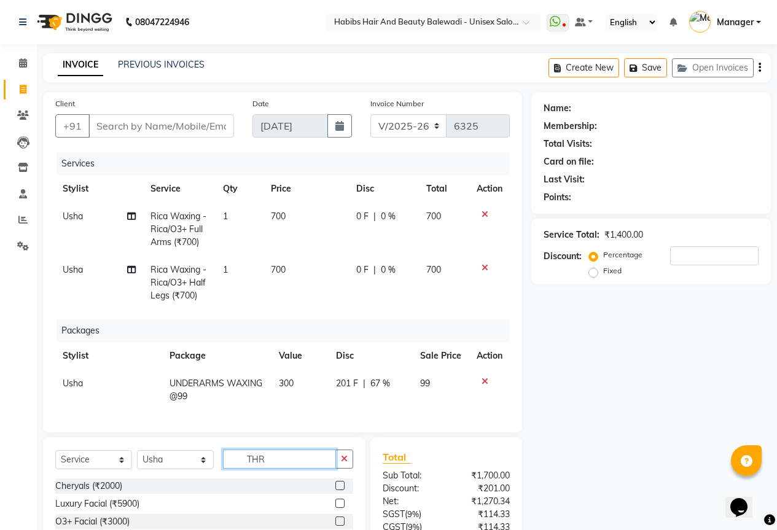
click at [278, 466] on input "THR" at bounding box center [279, 459] width 113 height 19
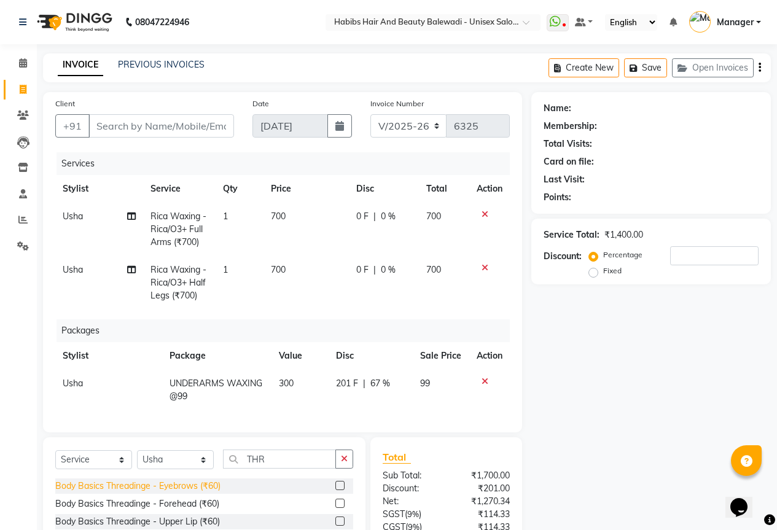
click at [197, 493] on div "Body Basics Threadinge - Eyebrows (₹60)" at bounding box center [137, 486] width 165 height 13
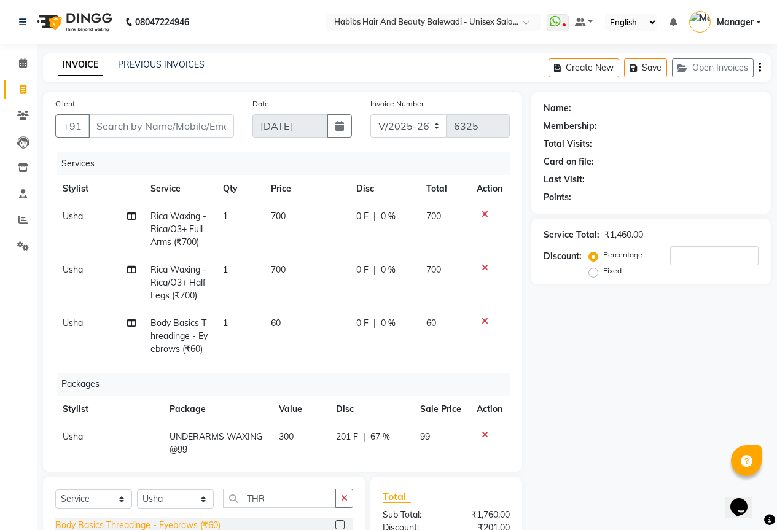
scroll to position [61, 0]
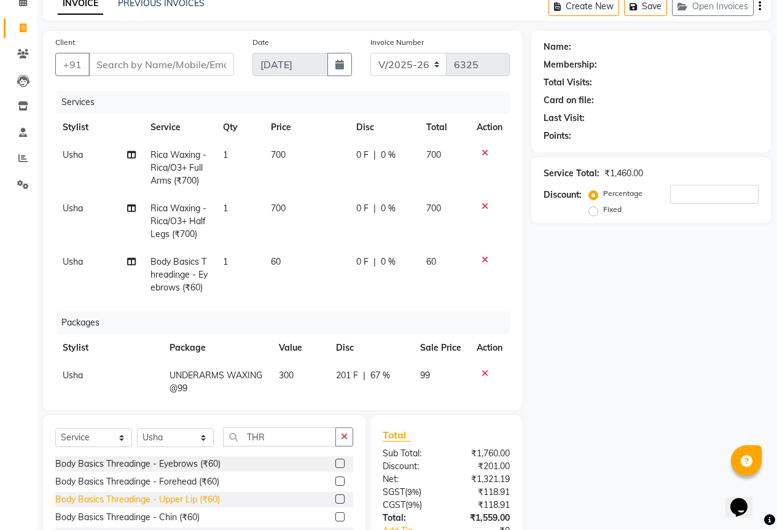
click at [197, 499] on div "Body Basics Threadinge - Upper Lip (₹60)" at bounding box center [137, 499] width 165 height 13
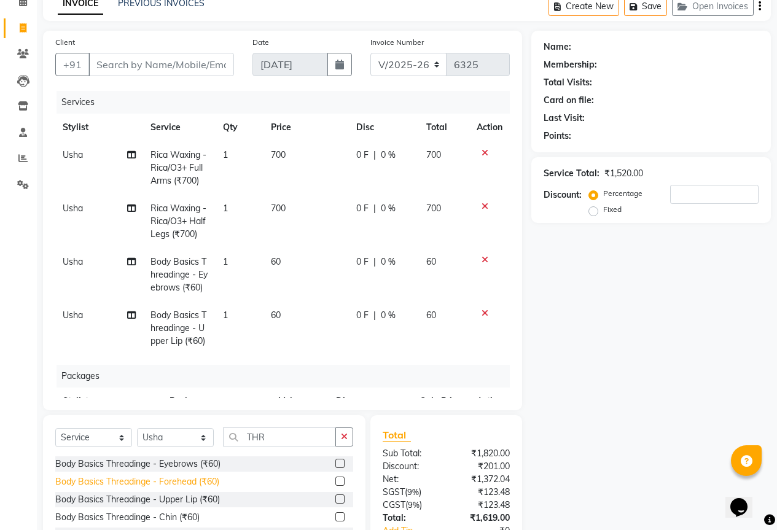
click at [212, 478] on div "Body Basics Threadinge - Forehead (₹60)" at bounding box center [137, 482] width 164 height 13
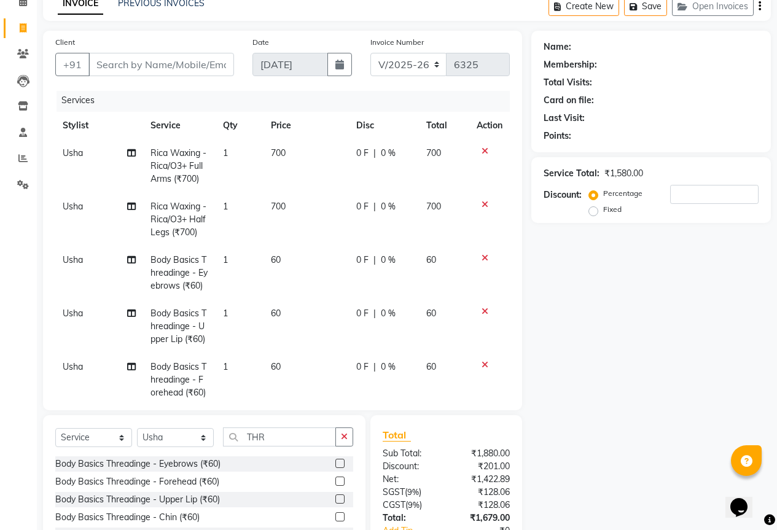
scroll to position [0, 0]
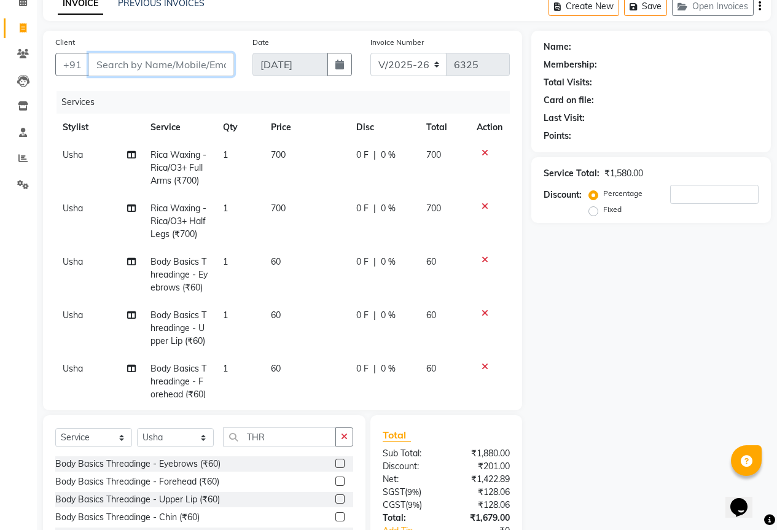
click at [136, 60] on input "Client" at bounding box center [161, 64] width 146 height 23
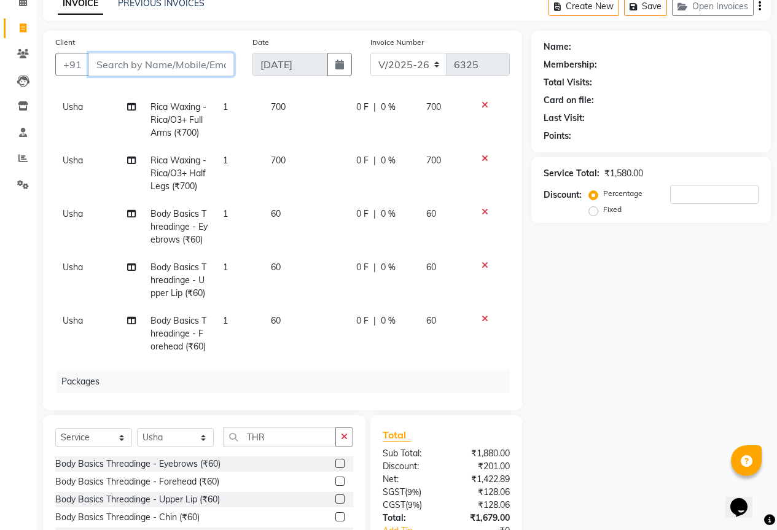
scroll to position [123, 0]
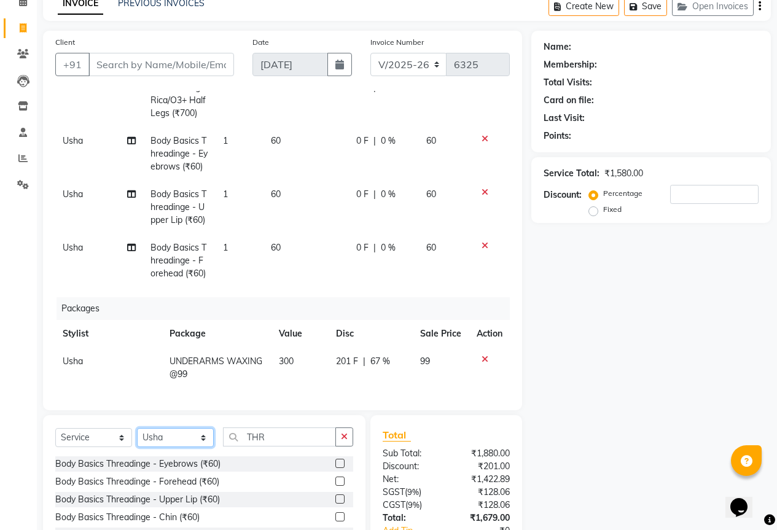
click at [157, 441] on select "Select Stylist Aarti Akshay Gaikwad [PERSON_NAME] [PERSON_NAME] [PERSON_NAME] […" at bounding box center [175, 437] width 77 height 19
click at [137, 428] on select "Select Stylist Aarti Akshay Gaikwad [PERSON_NAME] [PERSON_NAME] [PERSON_NAME] […" at bounding box center [175, 437] width 77 height 19
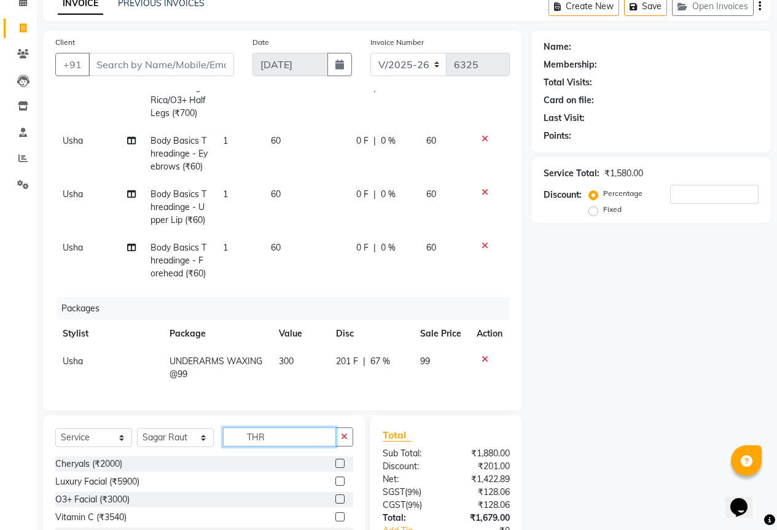
click at [277, 433] on input "THR" at bounding box center [279, 437] width 113 height 19
click at [243, 438] on input "text" at bounding box center [288, 437] width 130 height 19
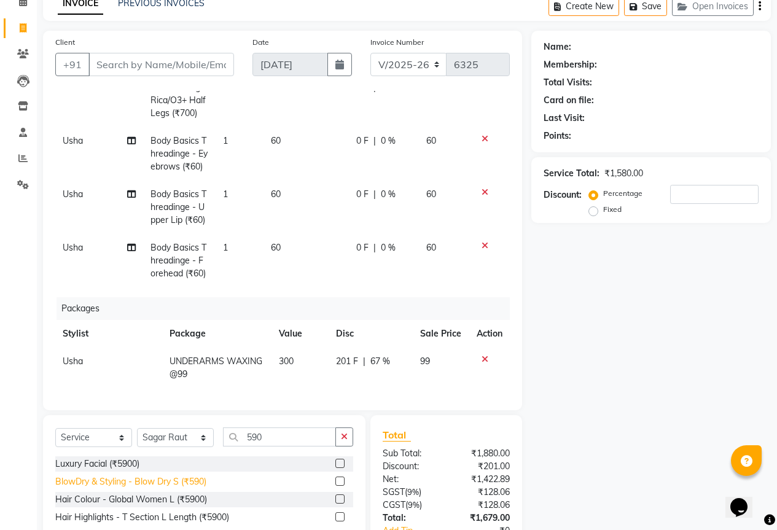
click at [136, 482] on div "BlowDry & Styling - Blow Dry S (₹590)" at bounding box center [130, 482] width 151 height 13
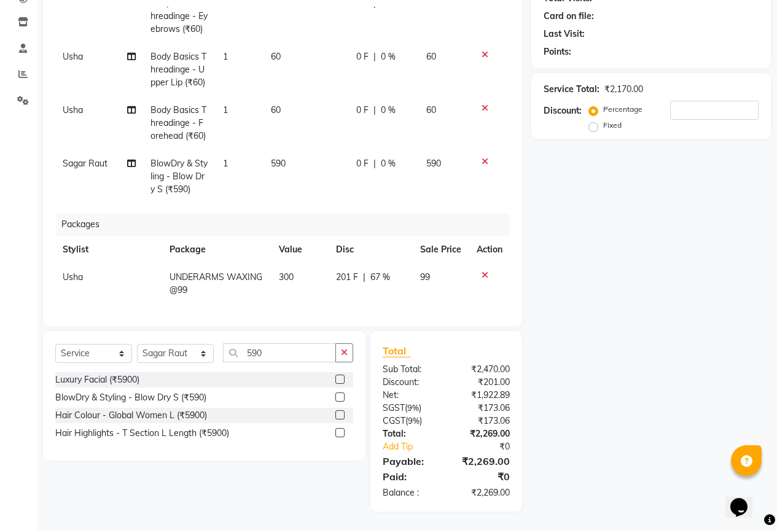
scroll to position [0, 0]
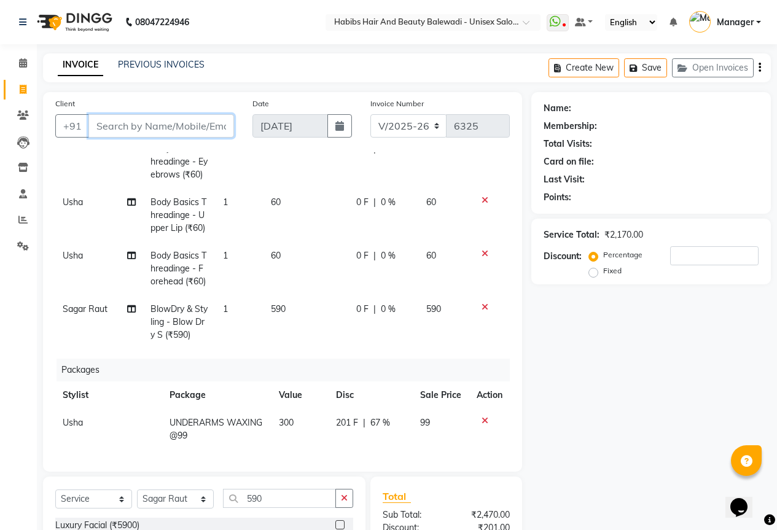
click at [159, 127] on input "Client" at bounding box center [161, 125] width 146 height 23
click at [125, 128] on input "Client" at bounding box center [161, 125] width 146 height 23
click at [124, 128] on input "Client" at bounding box center [161, 125] width 146 height 23
click at [132, 122] on input "Client" at bounding box center [161, 125] width 146 height 23
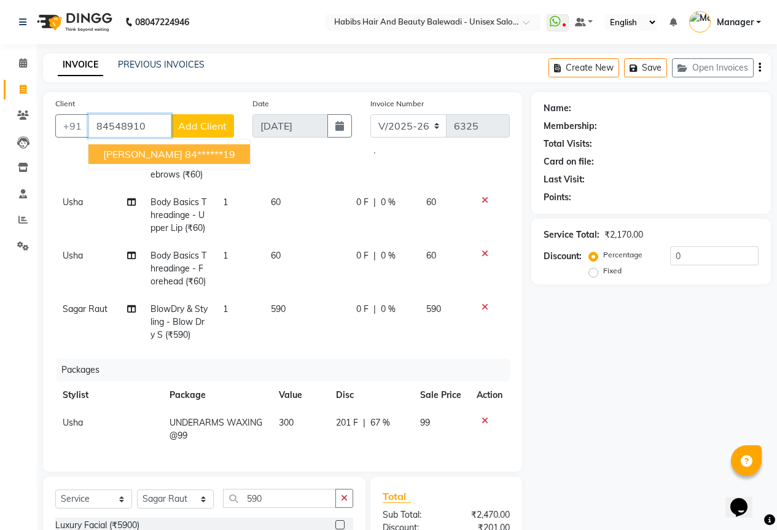
click at [185, 157] on ngb-highlight "84******19" at bounding box center [210, 154] width 50 height 12
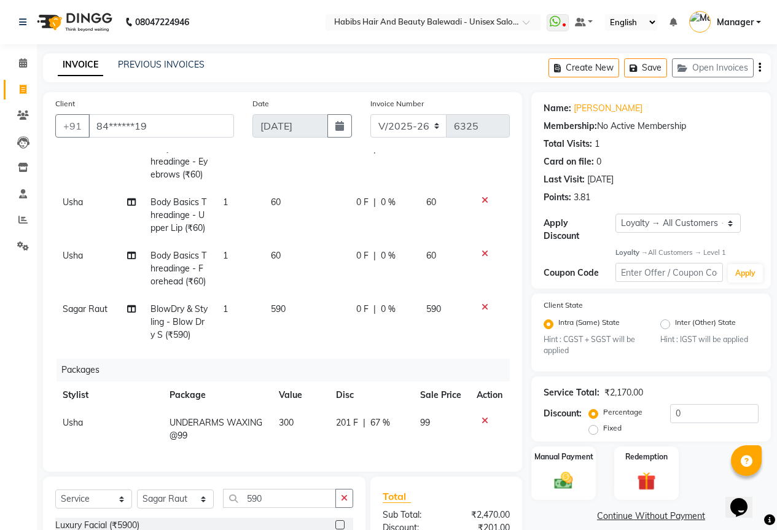
scroll to position [123, 0]
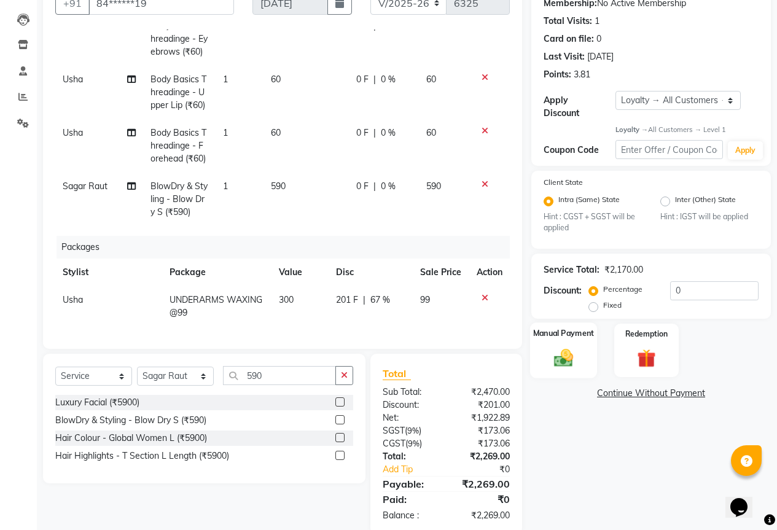
click at [571, 351] on img at bounding box center [563, 358] width 31 height 22
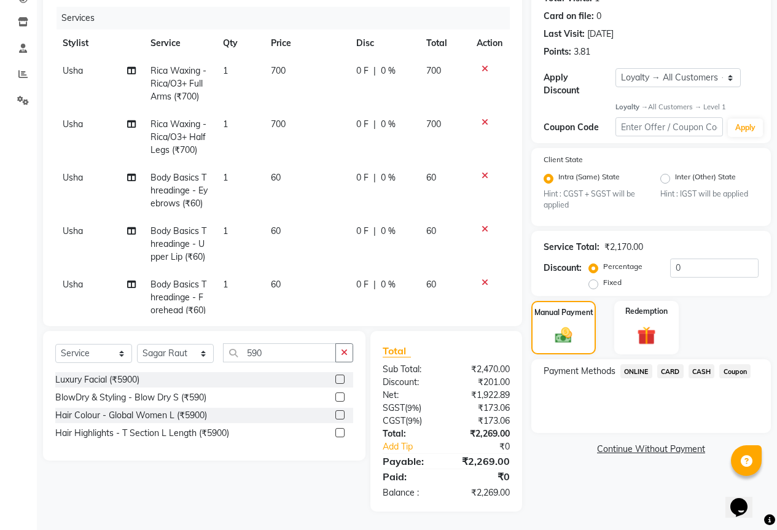
scroll to position [248, 0]
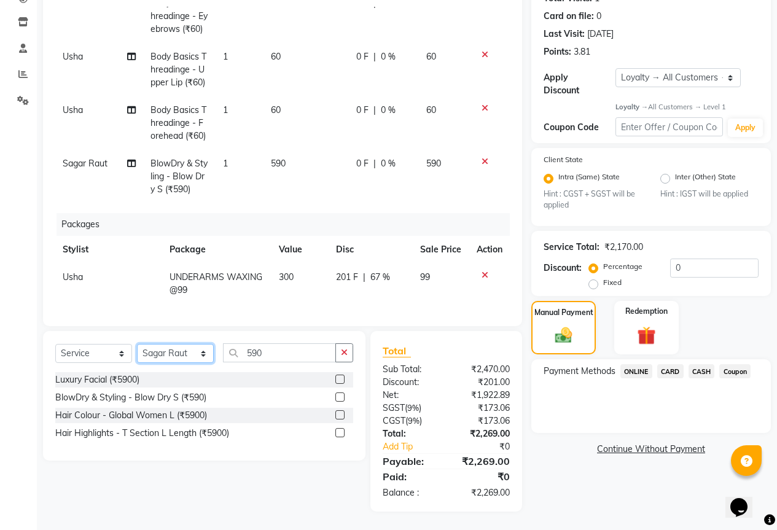
click at [177, 354] on select "Select Stylist Aarti Akshay Gaikwad [PERSON_NAME] [PERSON_NAME] [PERSON_NAME] […" at bounding box center [175, 353] width 77 height 19
click at [137, 344] on select "Select Stylist Aarti Akshay Gaikwad [PERSON_NAME] [PERSON_NAME] [PERSON_NAME] […" at bounding box center [175, 353] width 77 height 19
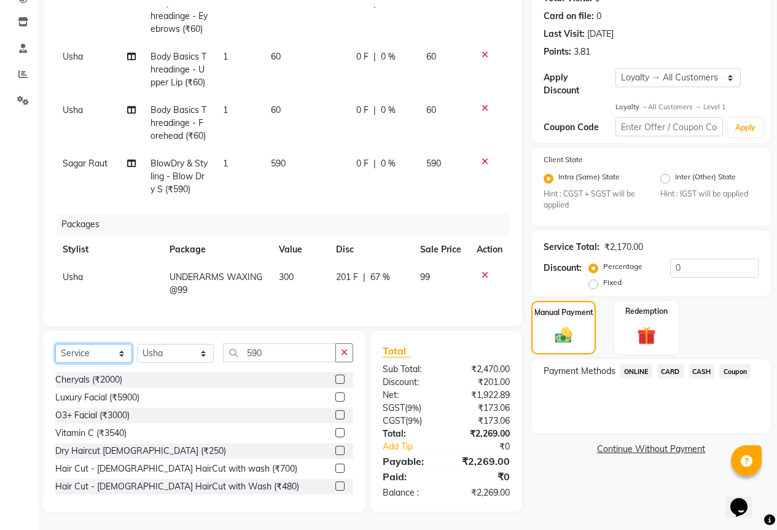
click at [109, 355] on select "Select Service Product Membership Package Voucher Prepaid Gift Card" at bounding box center [93, 353] width 77 height 19
click at [55, 344] on select "Select Service Product Membership Package Voucher Prepaid Gift Card" at bounding box center [93, 353] width 77 height 19
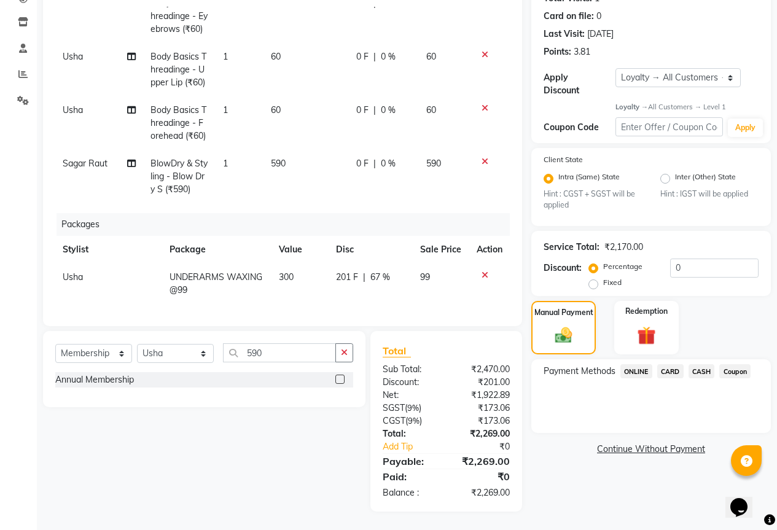
click at [340, 380] on label at bounding box center [340, 379] width 9 height 9
click at [340, 380] on input "checkbox" at bounding box center [340, 380] width 8 height 8
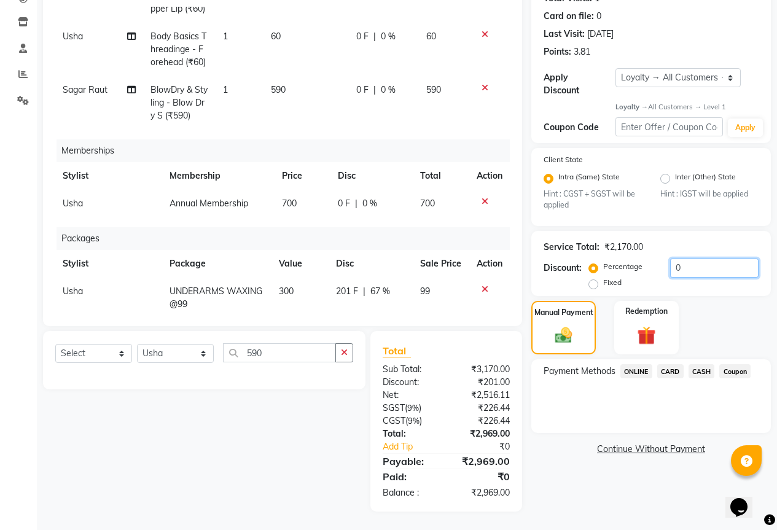
click at [697, 263] on input "0" at bounding box center [714, 268] width 88 height 19
click at [634, 366] on span "ONLINE" at bounding box center [637, 371] width 32 height 14
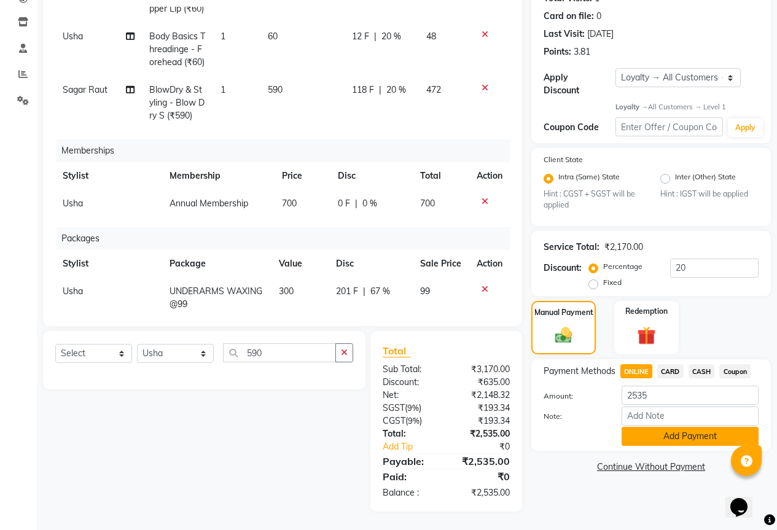
click at [657, 427] on button "Add Payment" at bounding box center [690, 436] width 137 height 19
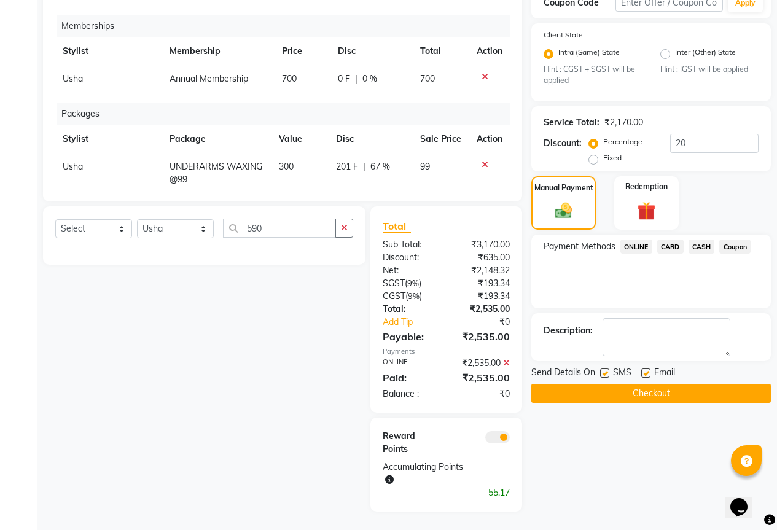
scroll to position [209, 0]
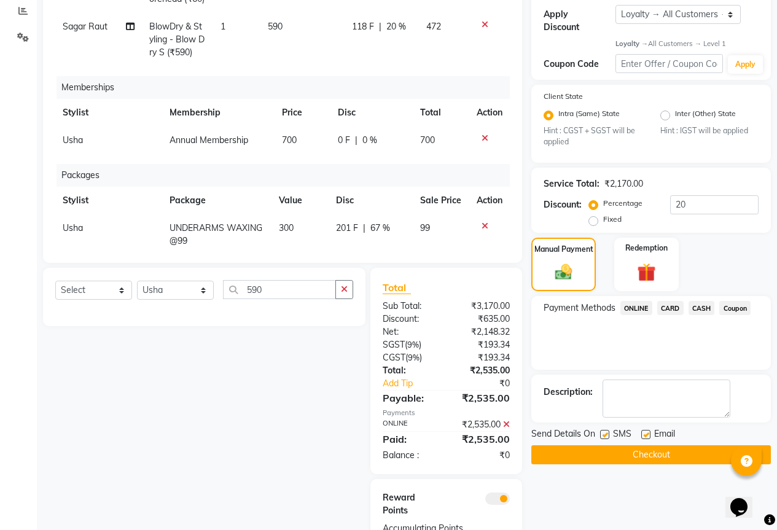
click at [625, 449] on button "Checkout" at bounding box center [652, 455] width 240 height 19
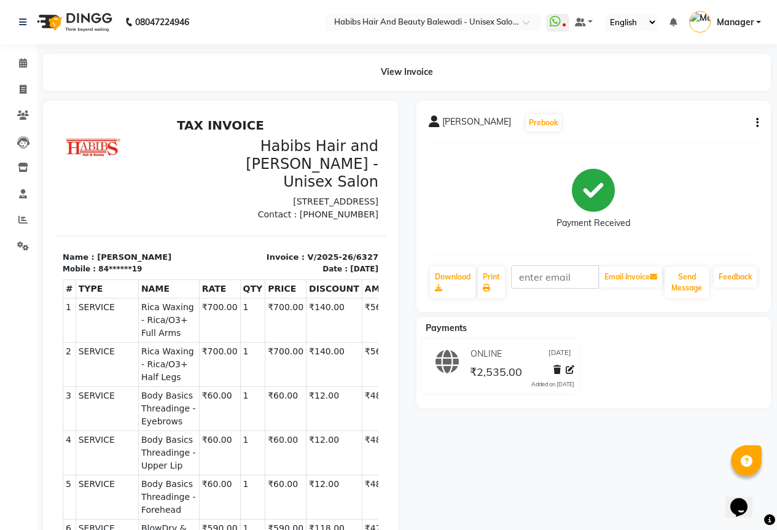
scroll to position [32, 0]
click at [21, 66] on icon at bounding box center [23, 62] width 8 height 9
